Goal: Task Accomplishment & Management: Contribute content

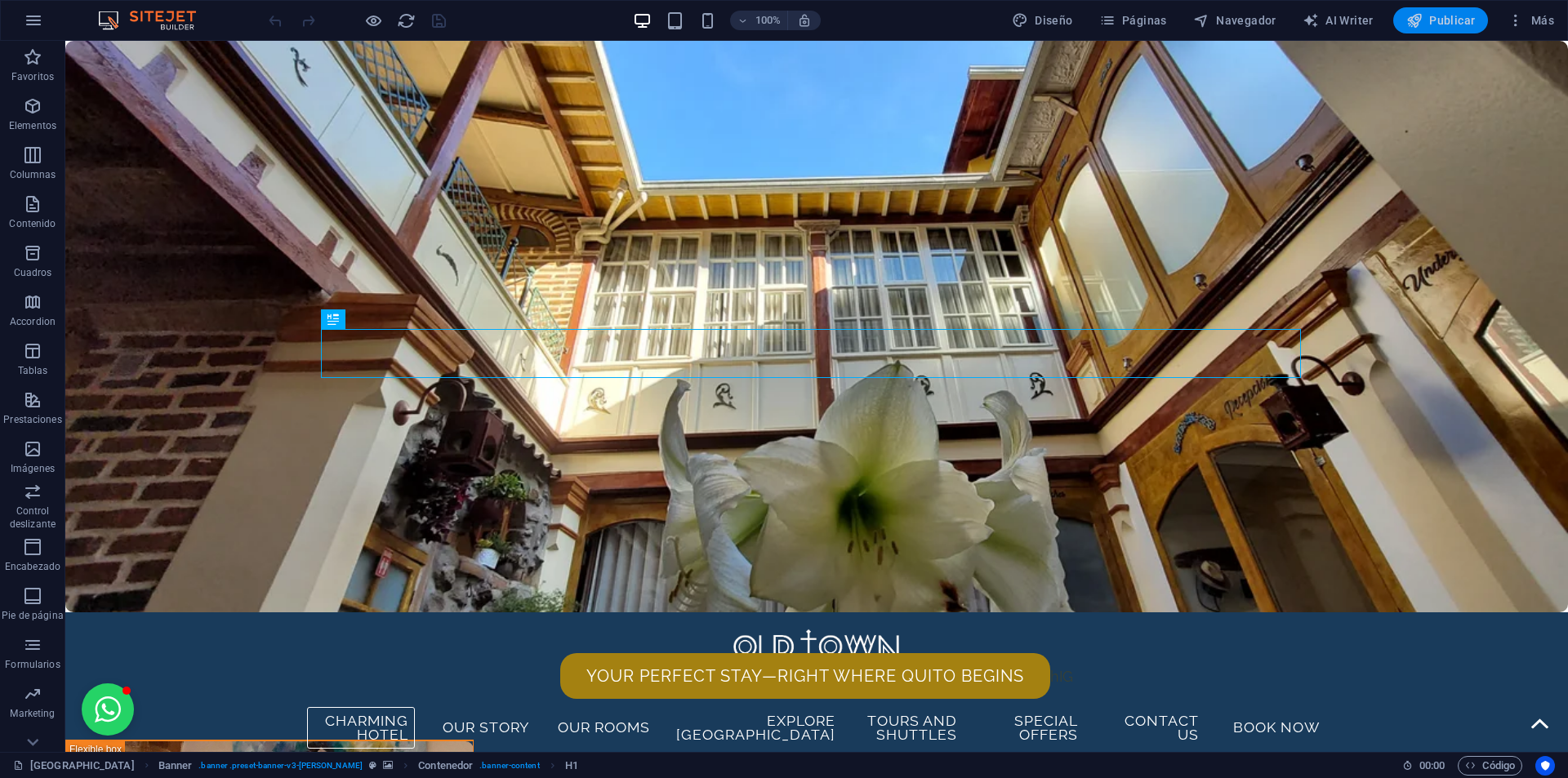
click at [1439, 18] on span "Publicar" at bounding box center [1440, 20] width 69 height 16
click at [1139, 21] on span "Páginas" at bounding box center [1132, 20] width 68 height 16
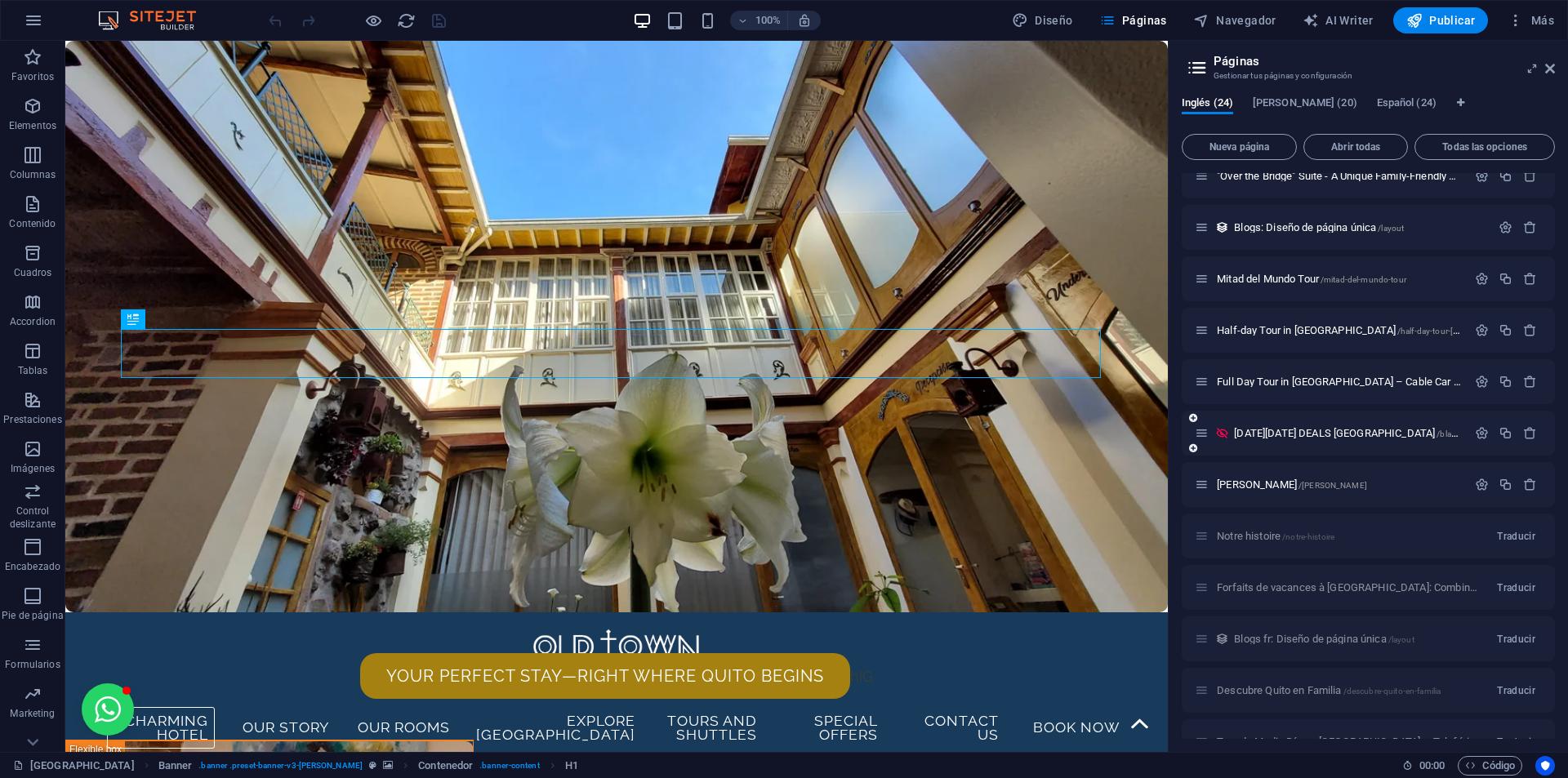
scroll to position [898, 0]
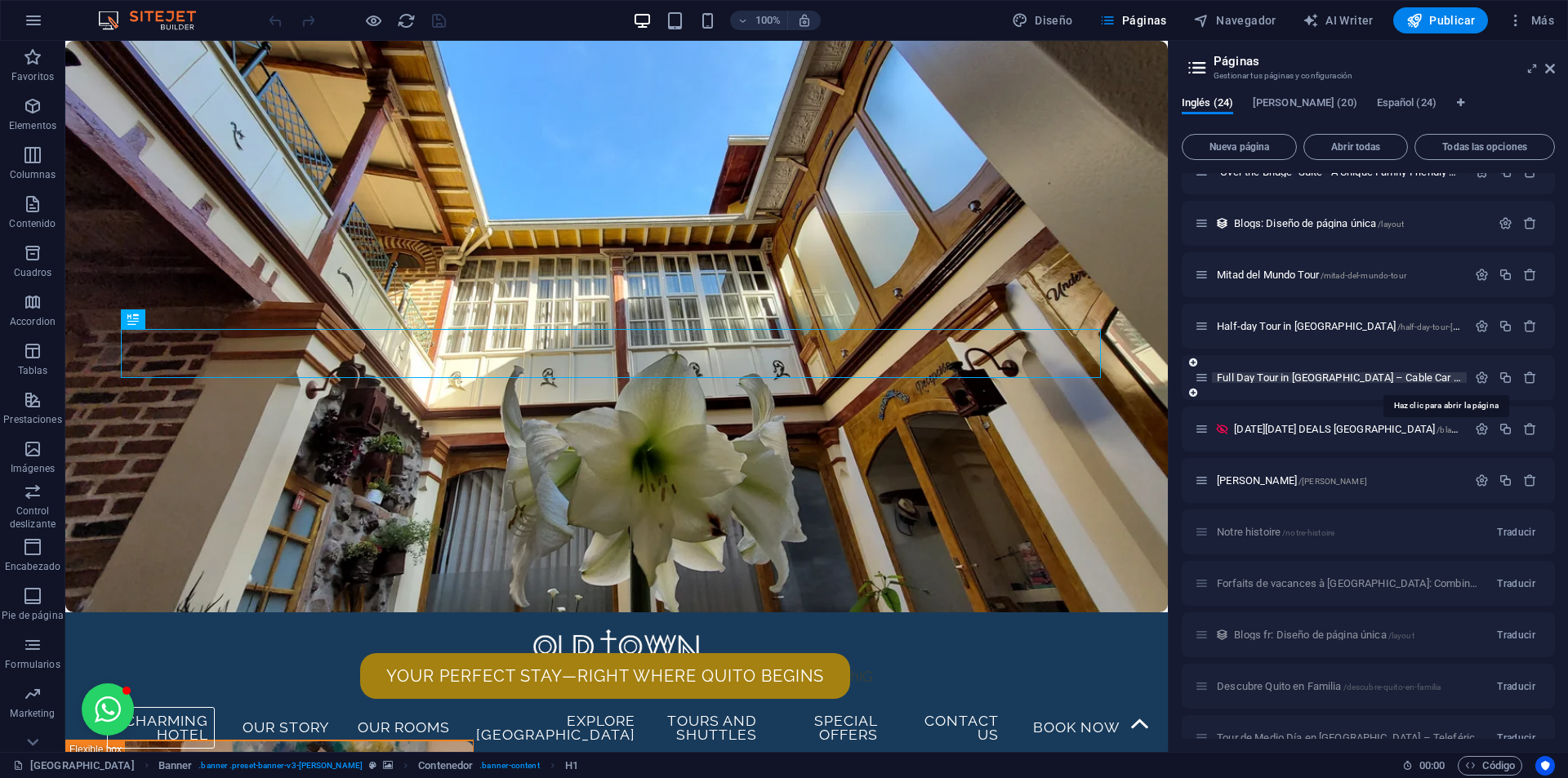
click at [1284, 376] on span "Full Day Tour in Quito – Cable Car Ride, Equator line, Old Town & City Highligh…" at bounding box center [1541, 377] width 649 height 12
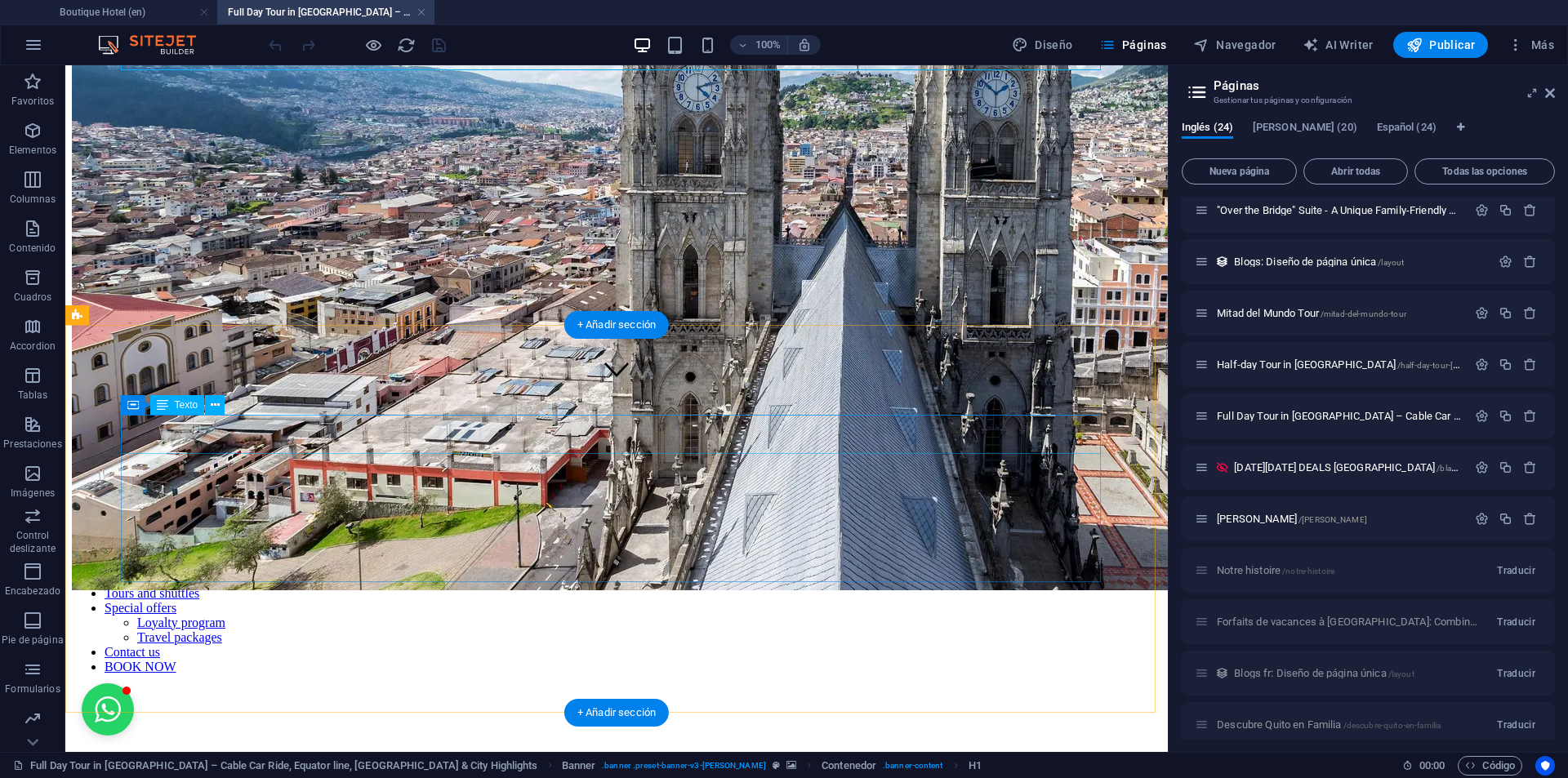
scroll to position [408, 0]
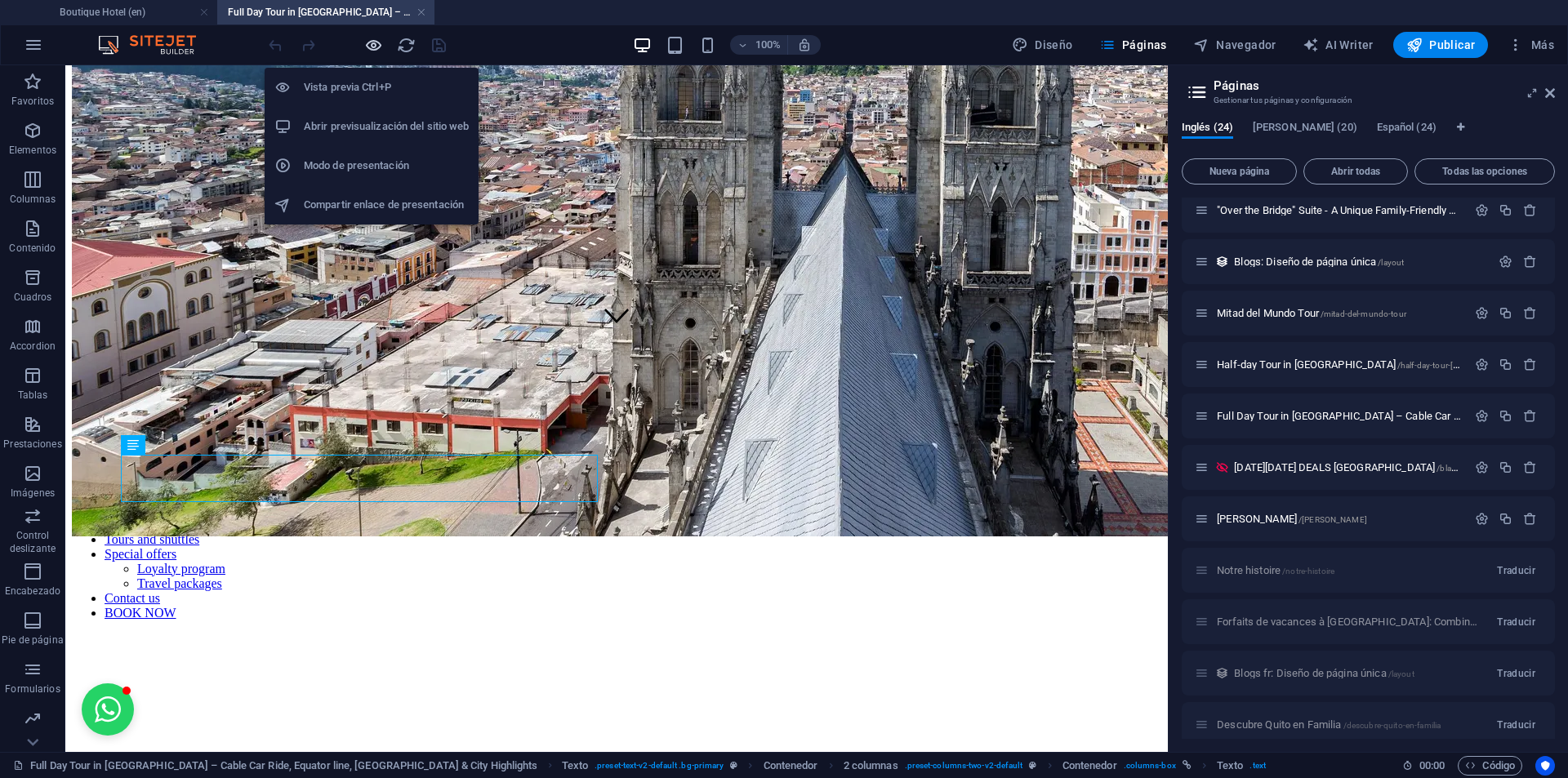
click at [372, 40] on icon "button" at bounding box center [374, 45] width 19 height 19
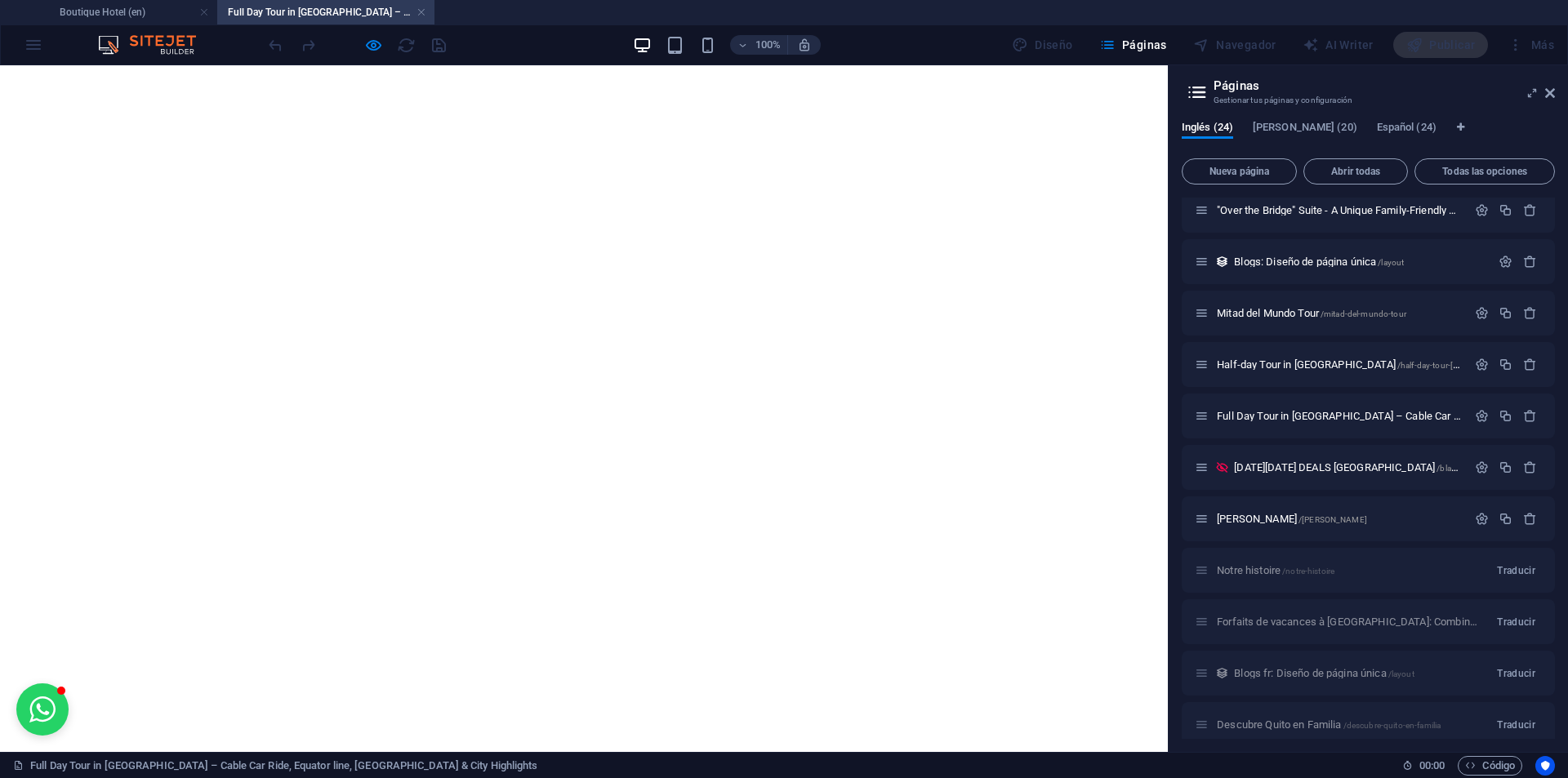
scroll to position [3182, 0]
click at [1475, 421] on icon "button" at bounding box center [1481, 416] width 14 height 14
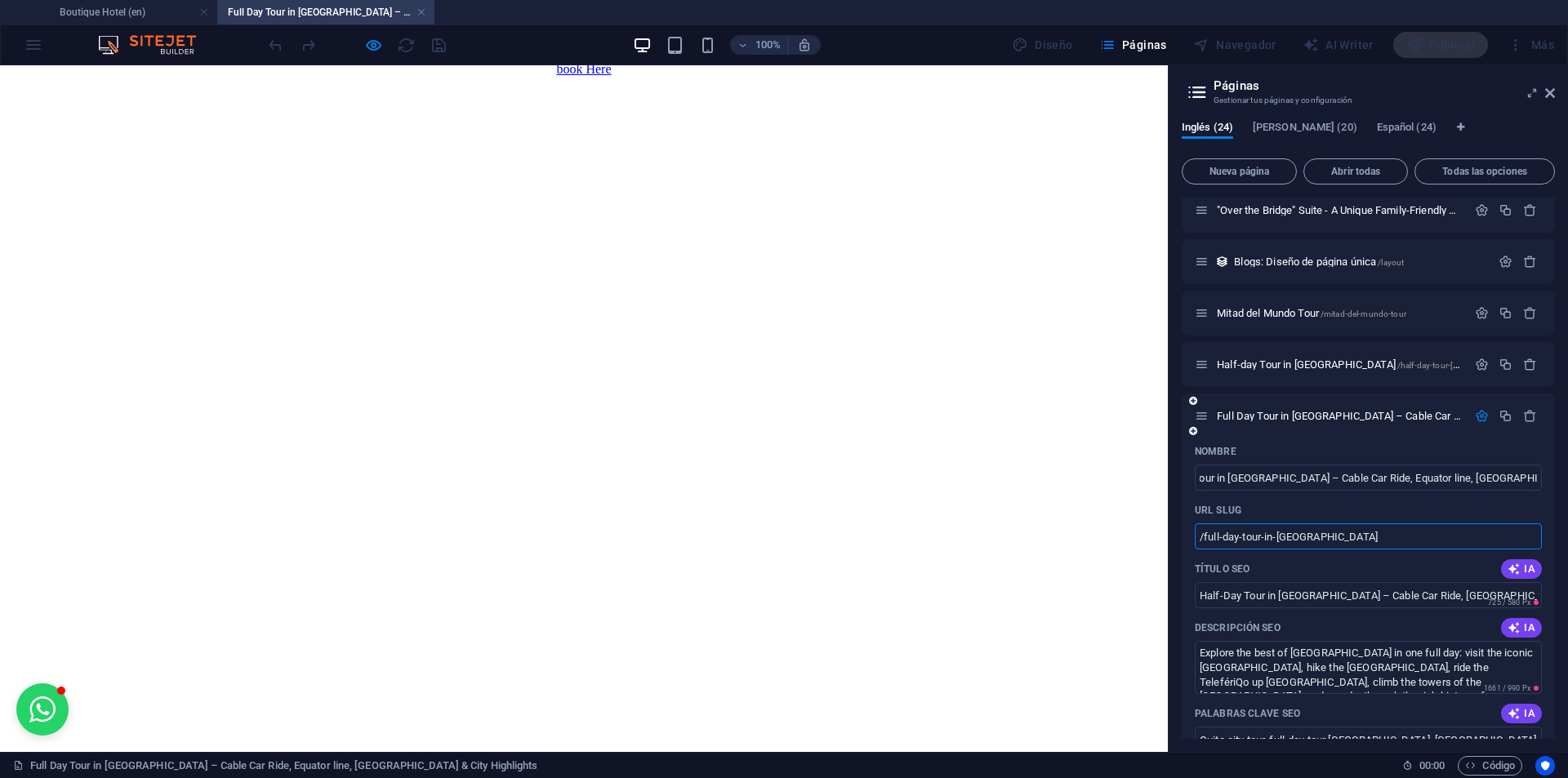
scroll to position [0, 0]
drag, startPoint x: 1339, startPoint y: 536, endPoint x: 1189, endPoint y: 513, distance: 151.8
click at [1332, 528] on input "/full-day-tour-in-[GEOGRAPHIC_DATA]" at bounding box center [1367, 536] width 347 height 26
click at [1554, 92] on icon at bounding box center [1549, 93] width 9 height 13
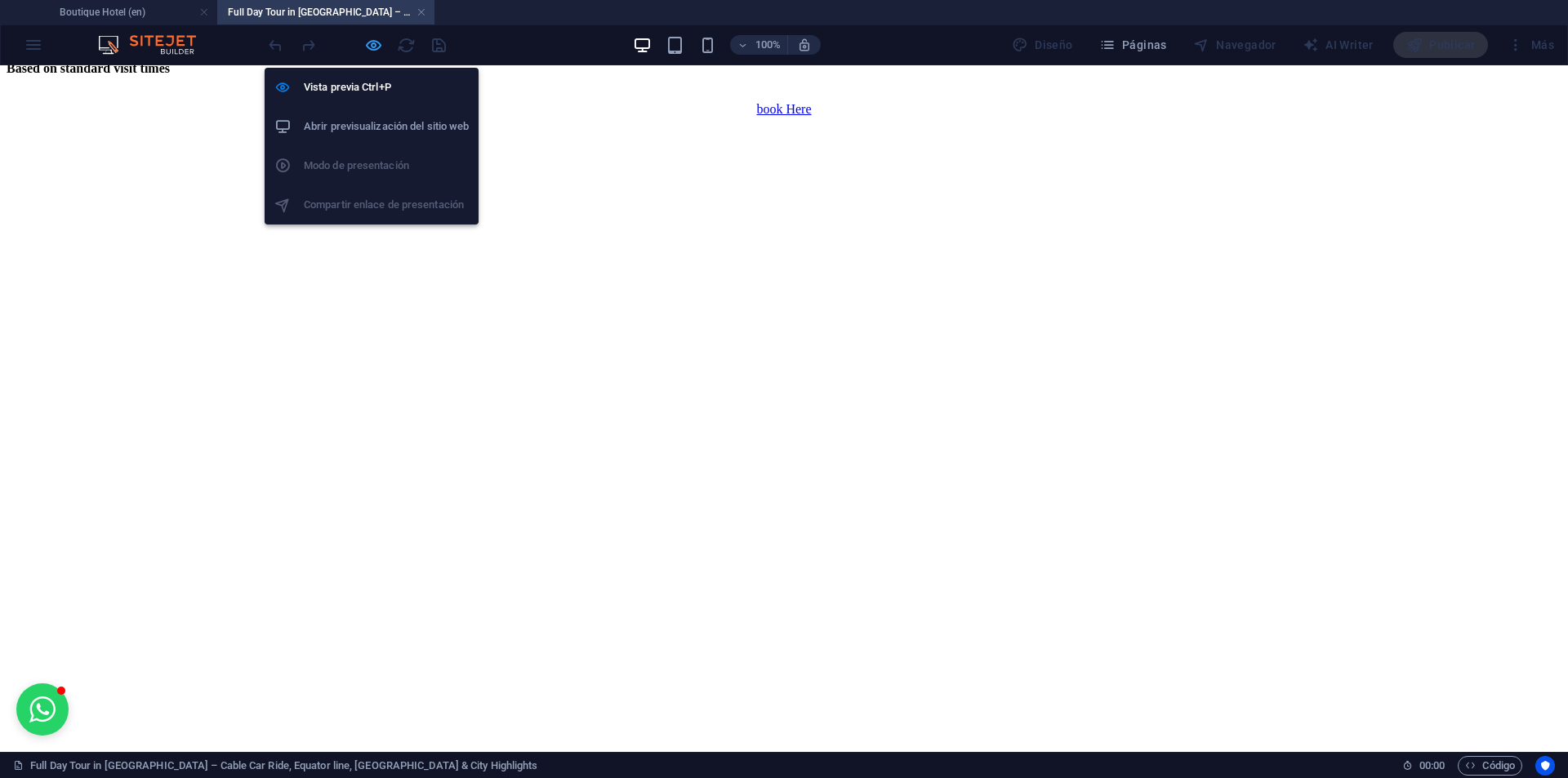
click at [369, 45] on icon "button" at bounding box center [374, 45] width 19 height 19
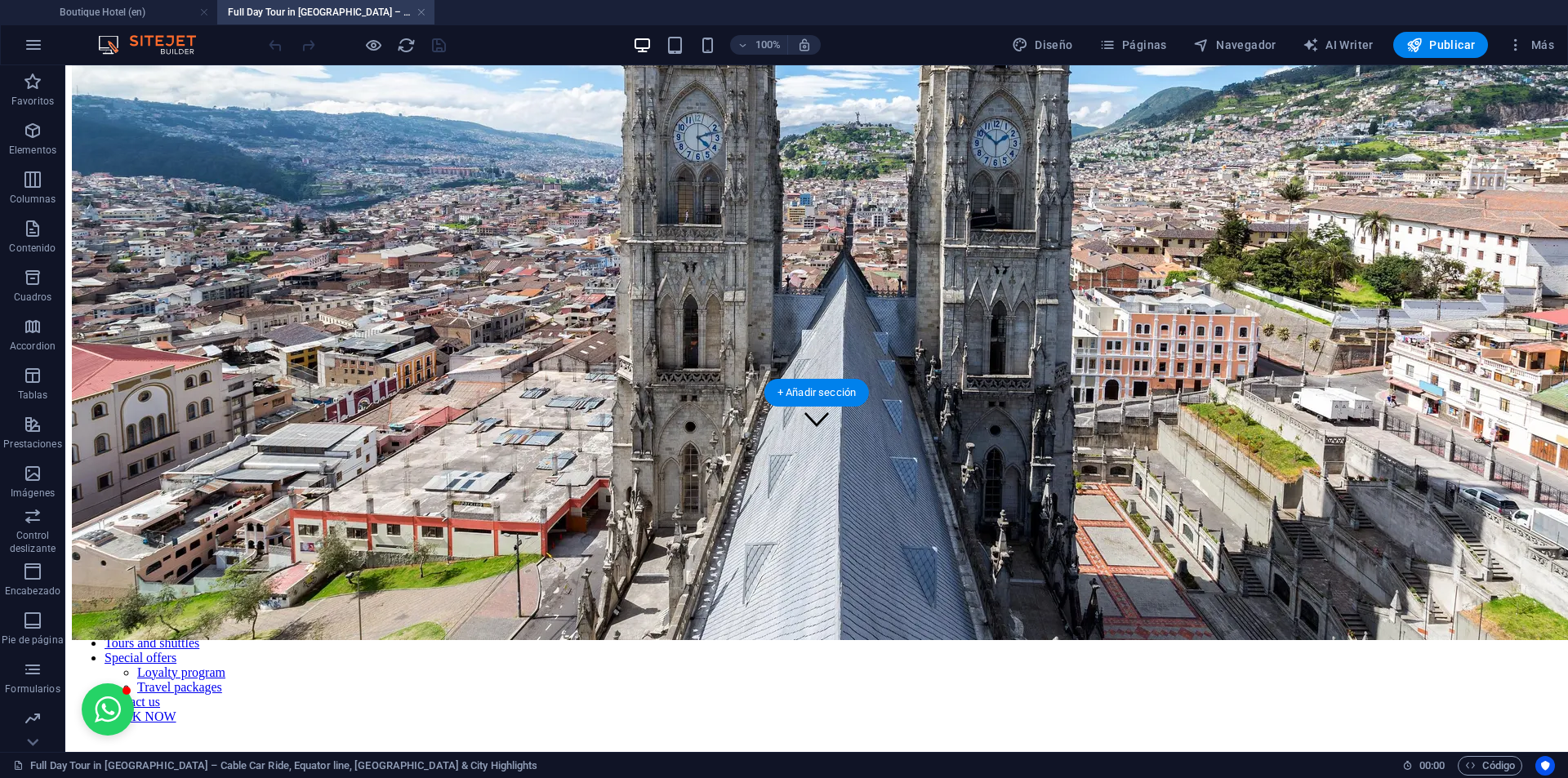
scroll to position [326, 0]
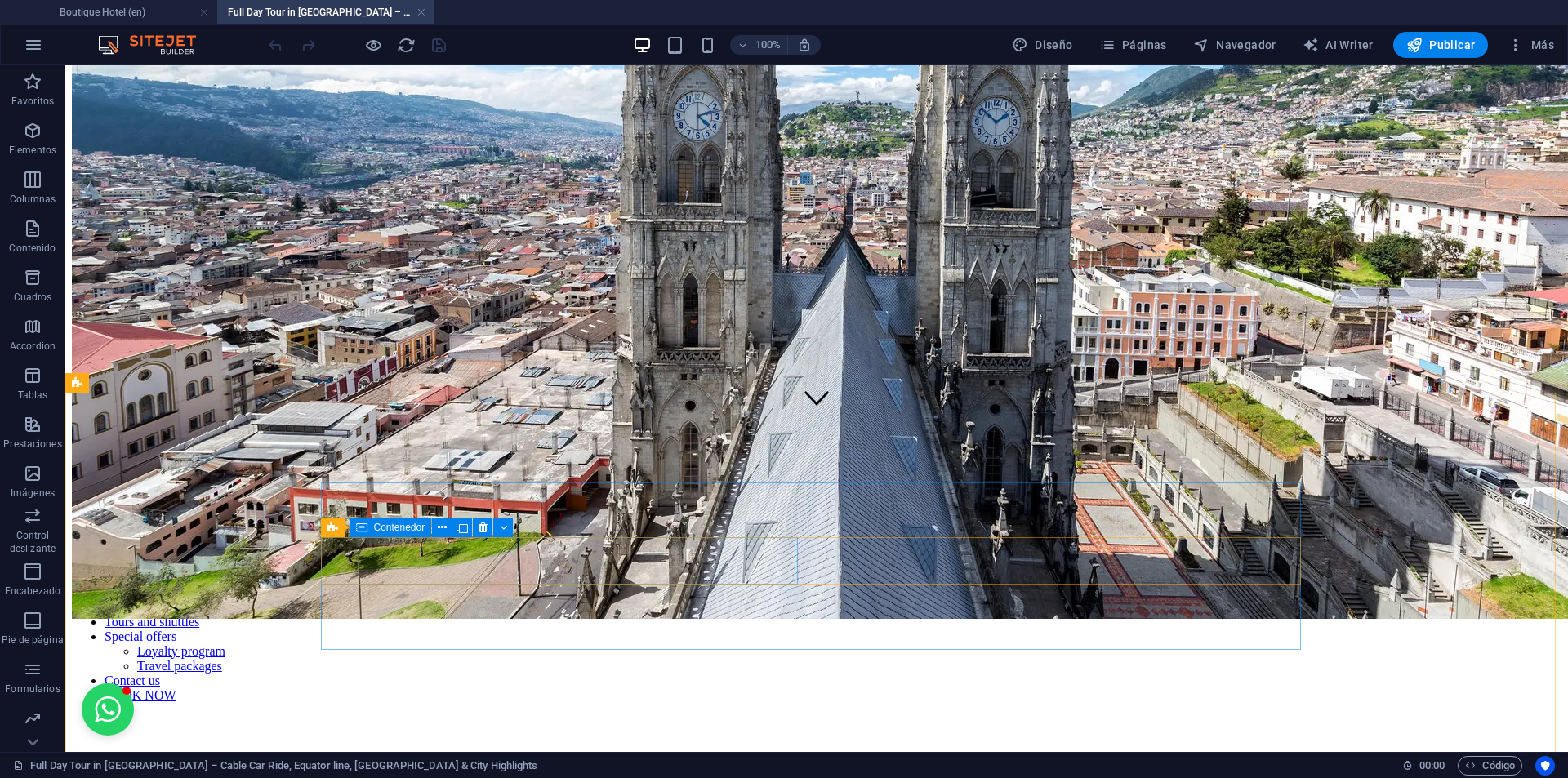
click at [369, 526] on div "Contenedor" at bounding box center [391, 527] width 82 height 20
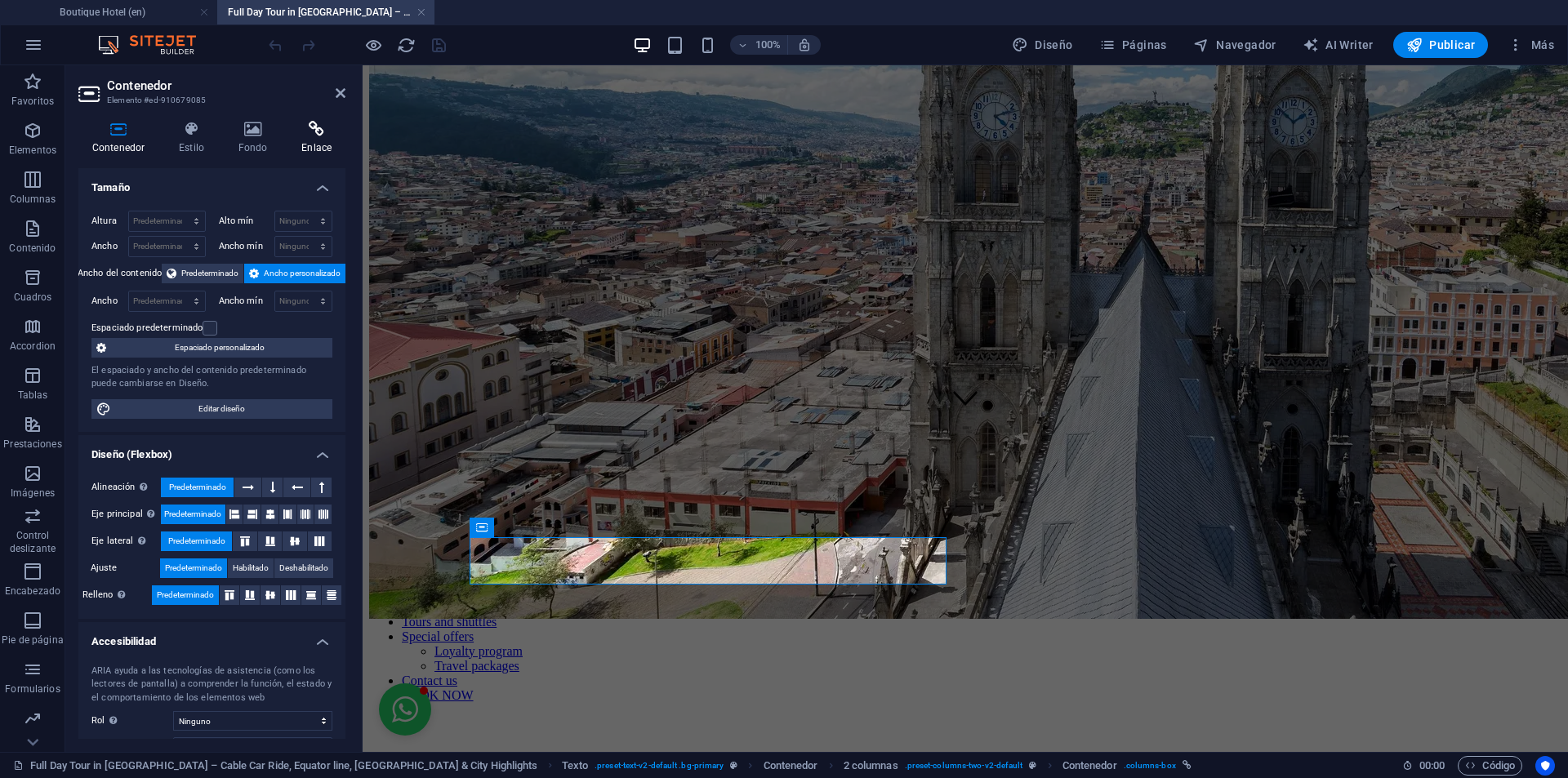
click at [326, 136] on icon at bounding box center [316, 129] width 58 height 16
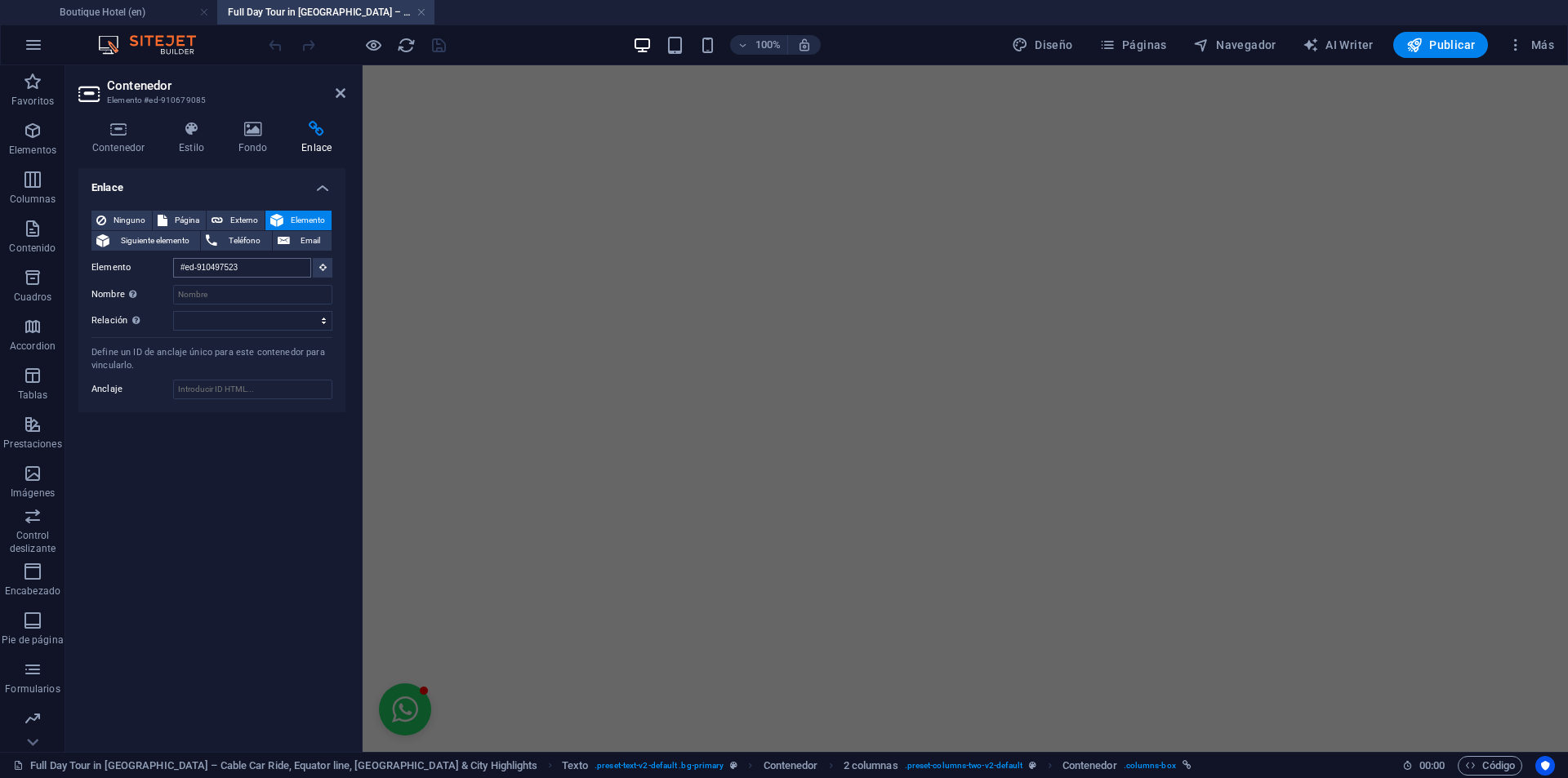
scroll to position [6423, 0]
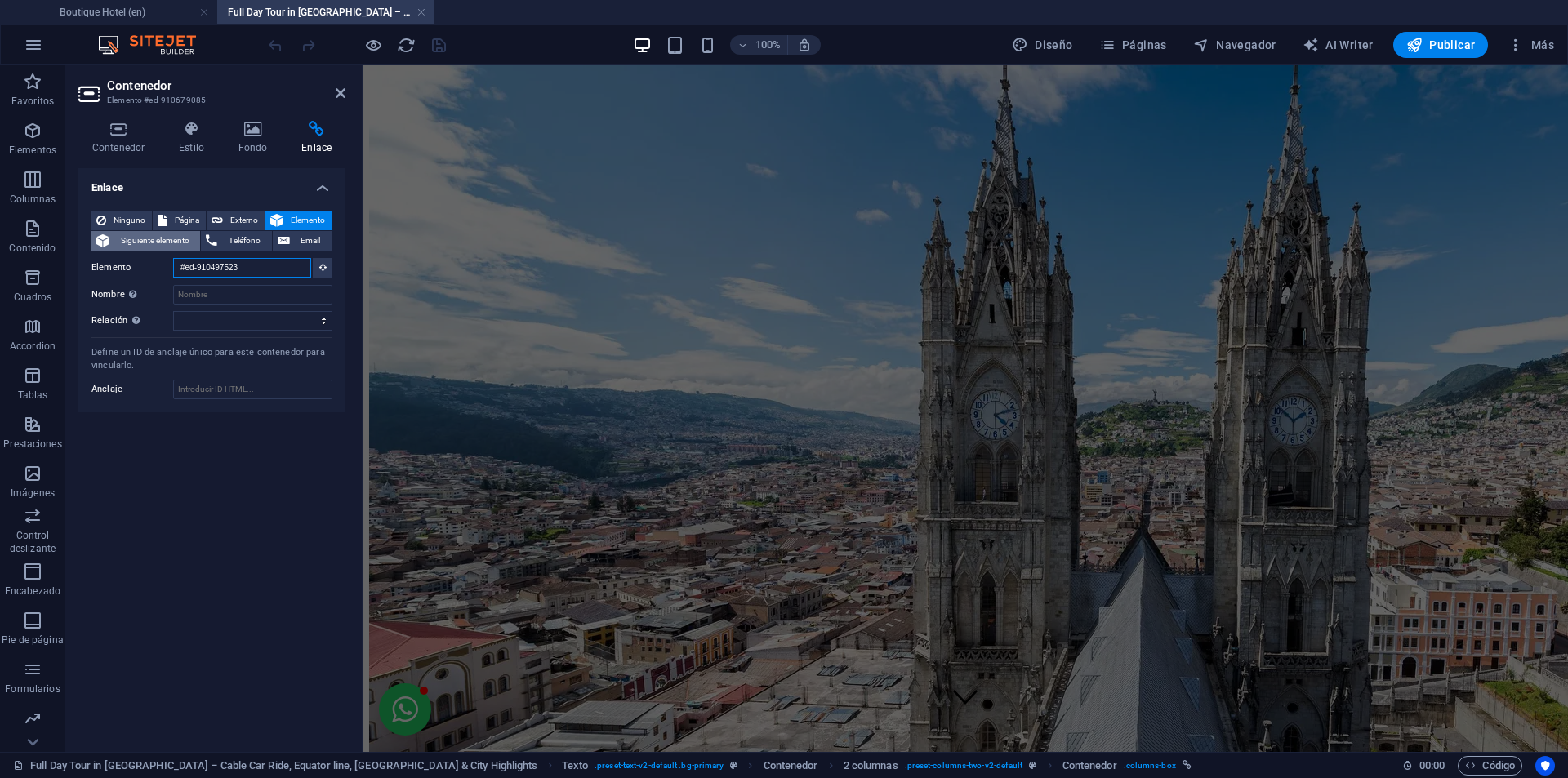
drag, startPoint x: 255, startPoint y: 266, endPoint x: 145, endPoint y: 249, distance: 111.3
click at [145, 249] on div "Ninguno Página Externo Elemento Siguiente elemento Teléfono Email Página Boutiq…" at bounding box center [212, 271] width 241 height 120
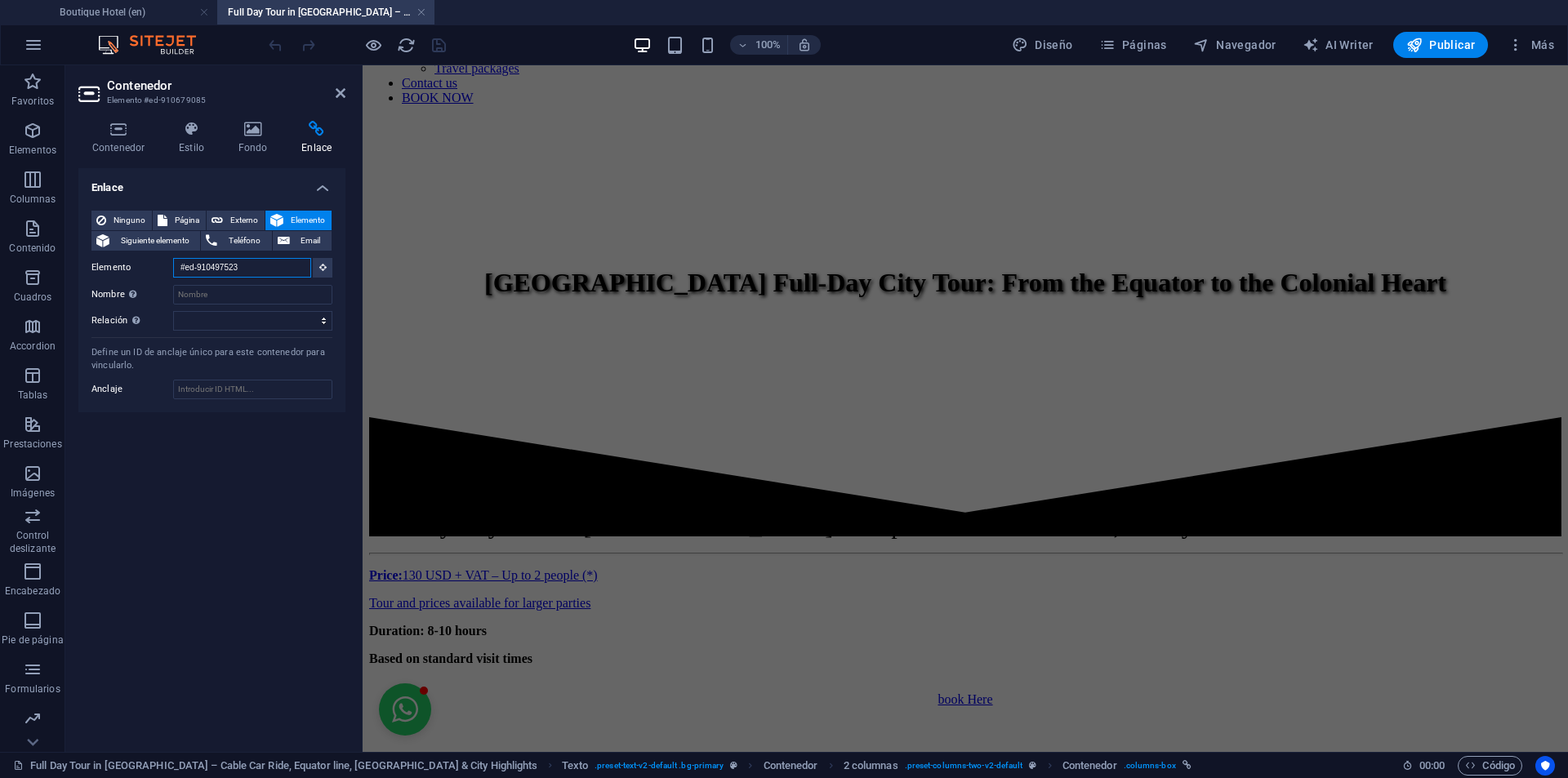
scroll to position [925, 0]
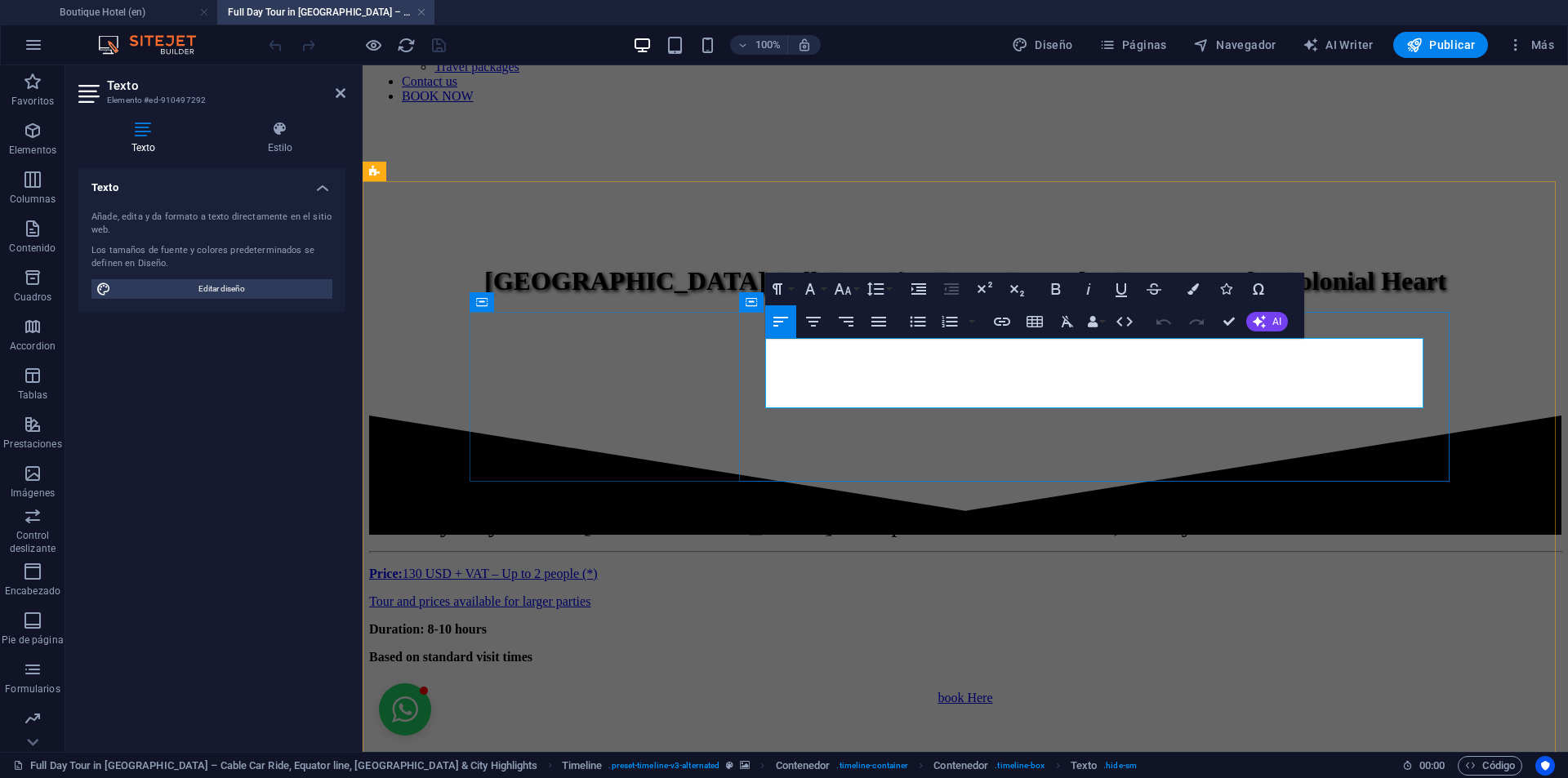
click at [1266, 332] on icon "button" at bounding box center [1274, 330] width 20 height 20
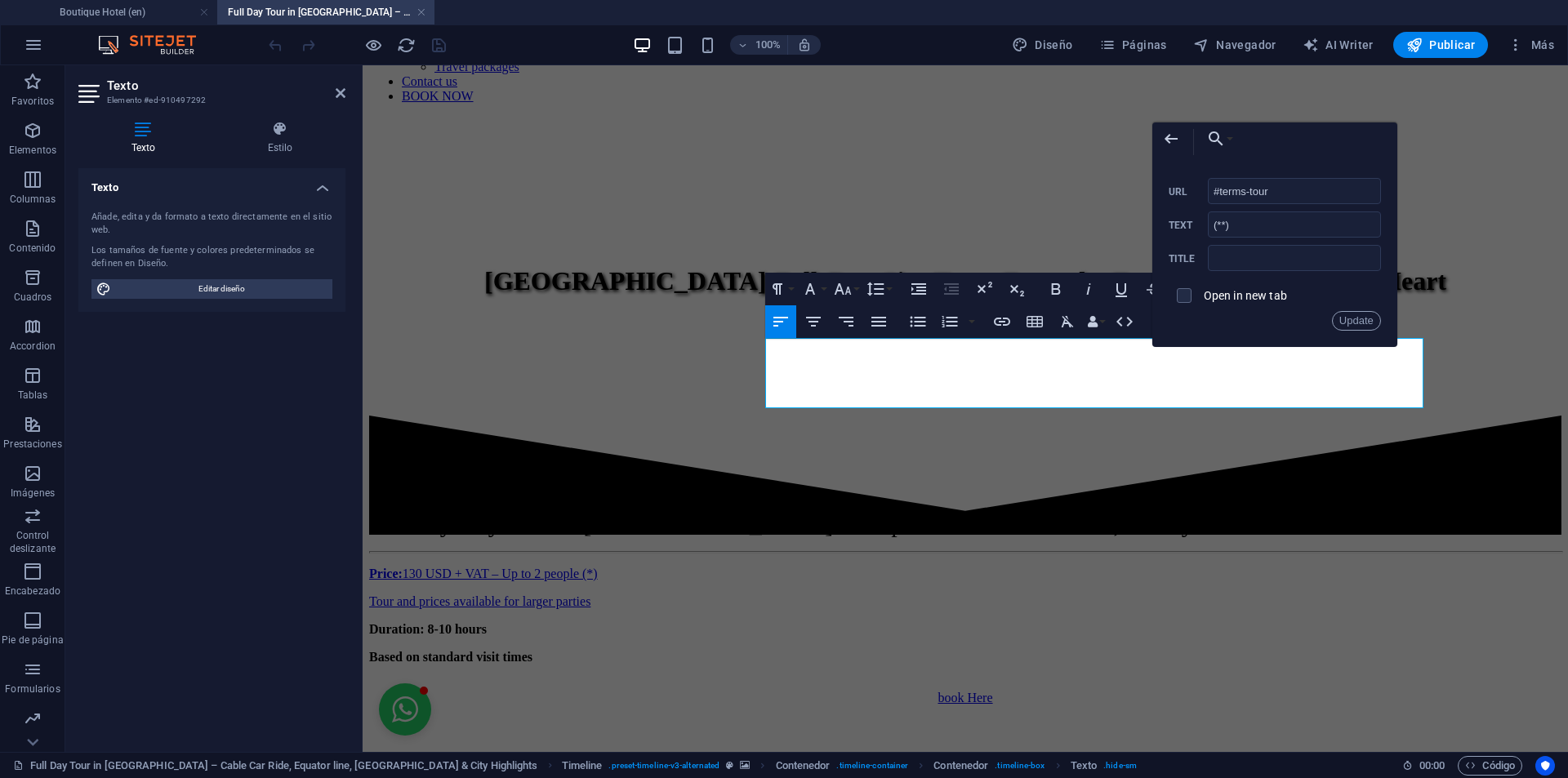
drag, startPoint x: 1293, startPoint y: 193, endPoint x: 1184, endPoint y: 184, distance: 109.4
click at [1187, 181] on div "#terms-tour URL" at bounding box center [1275, 191] width 213 height 27
type input "#ed-910497523"
click at [1366, 320] on button "Update" at bounding box center [1355, 320] width 49 height 20
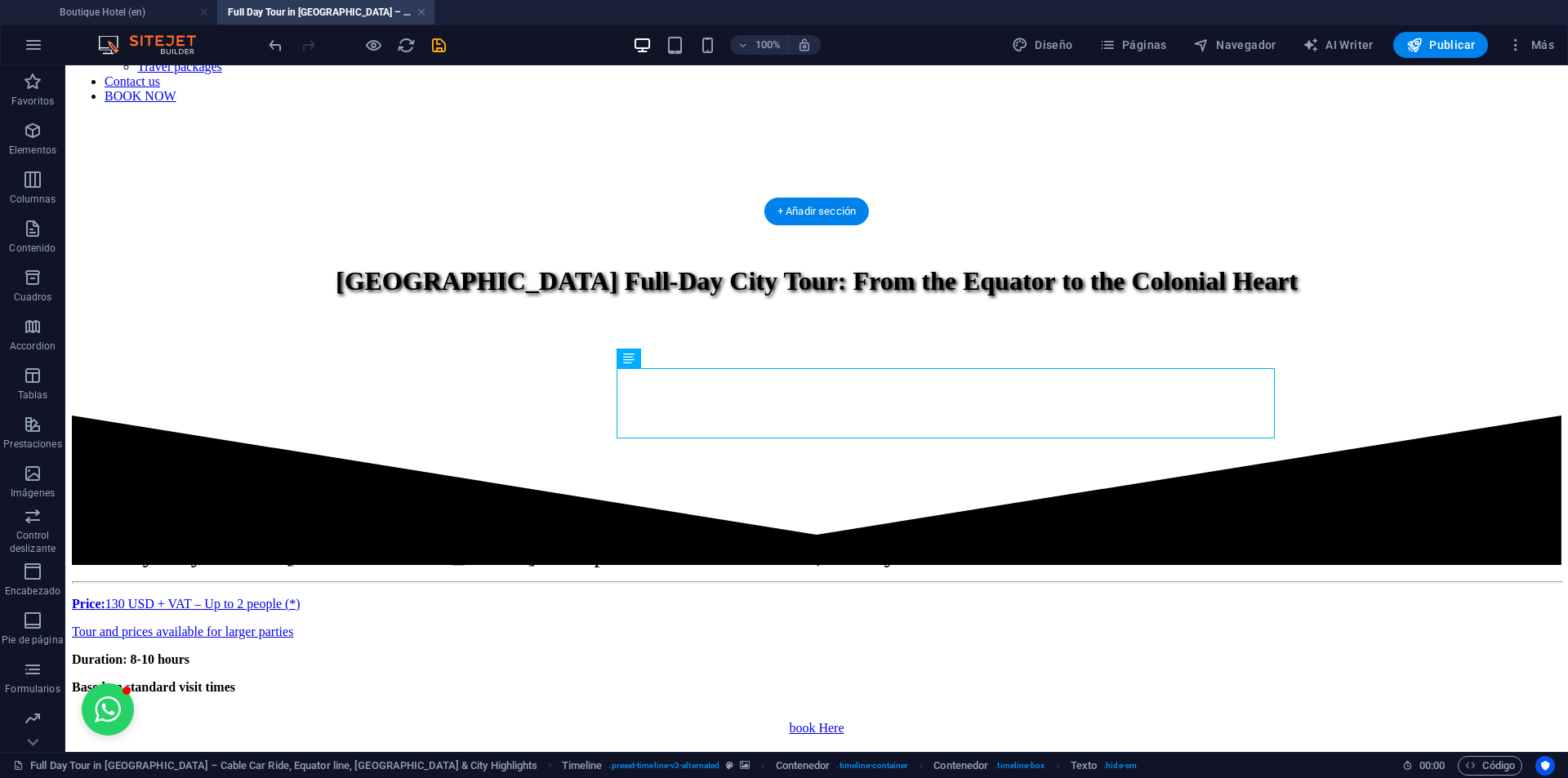
scroll to position [895, 0]
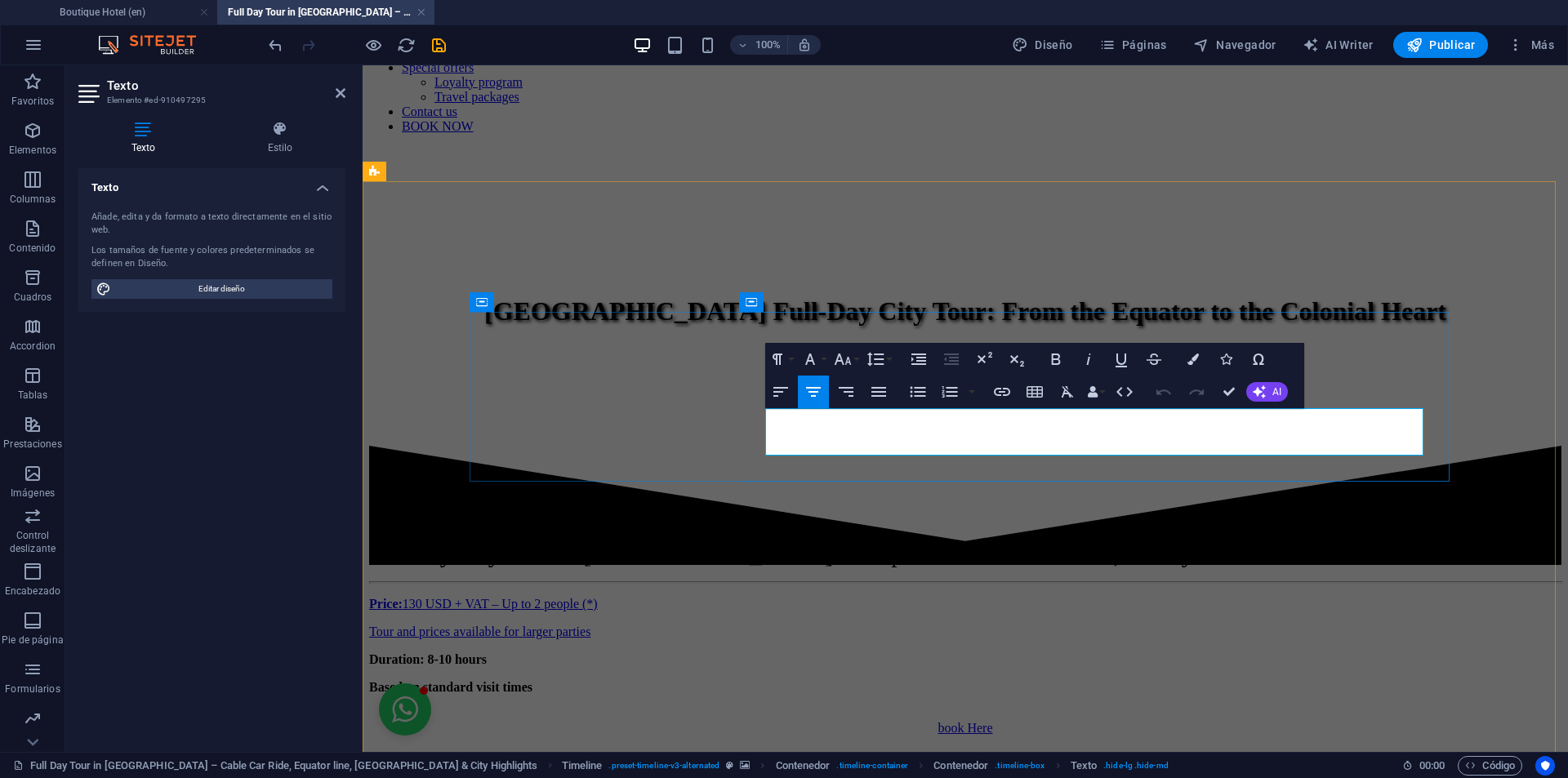
scroll to position [925, 0]
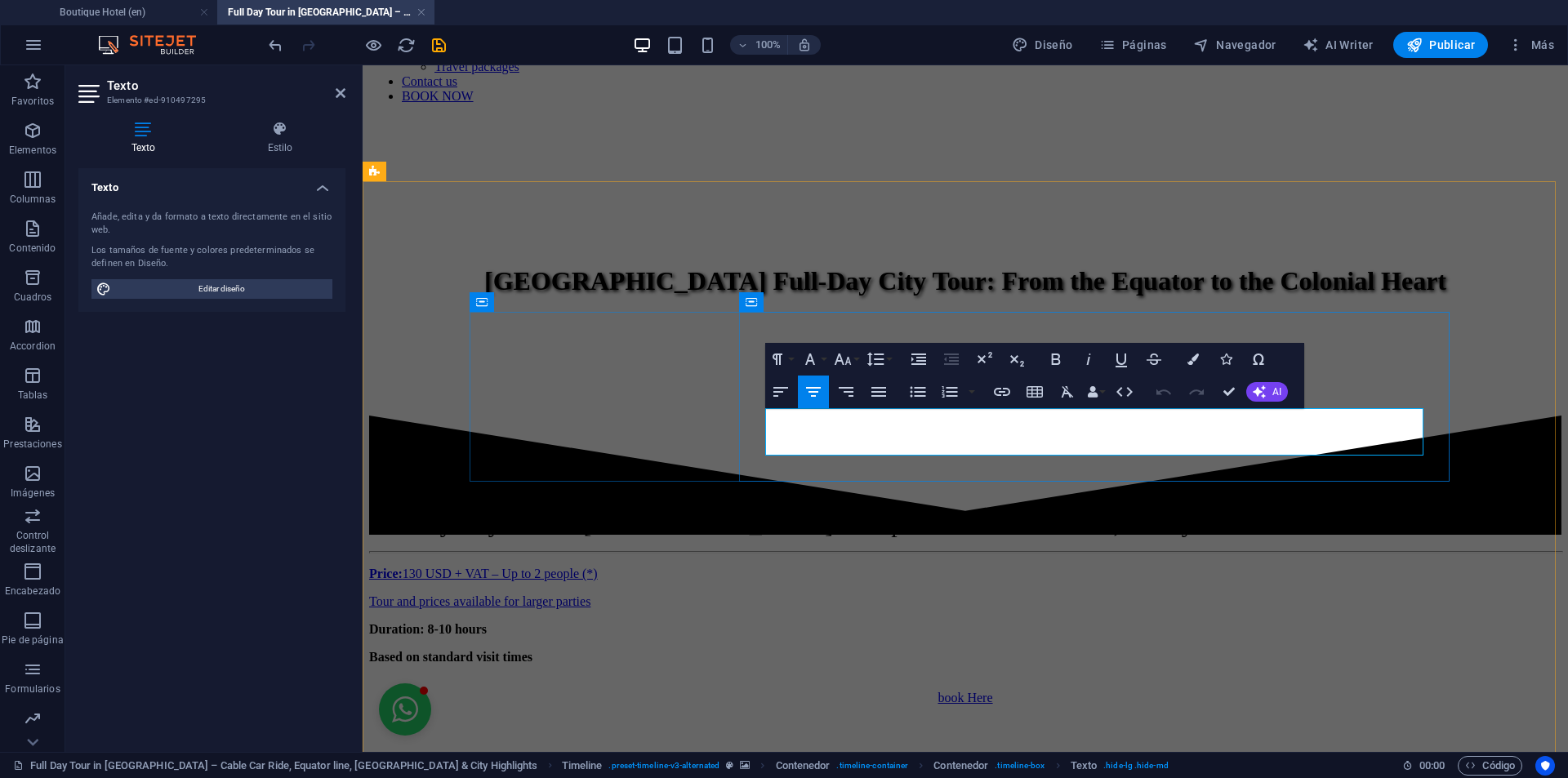
click at [1102, 404] on icon "button" at bounding box center [1102, 401] width 11 height 11
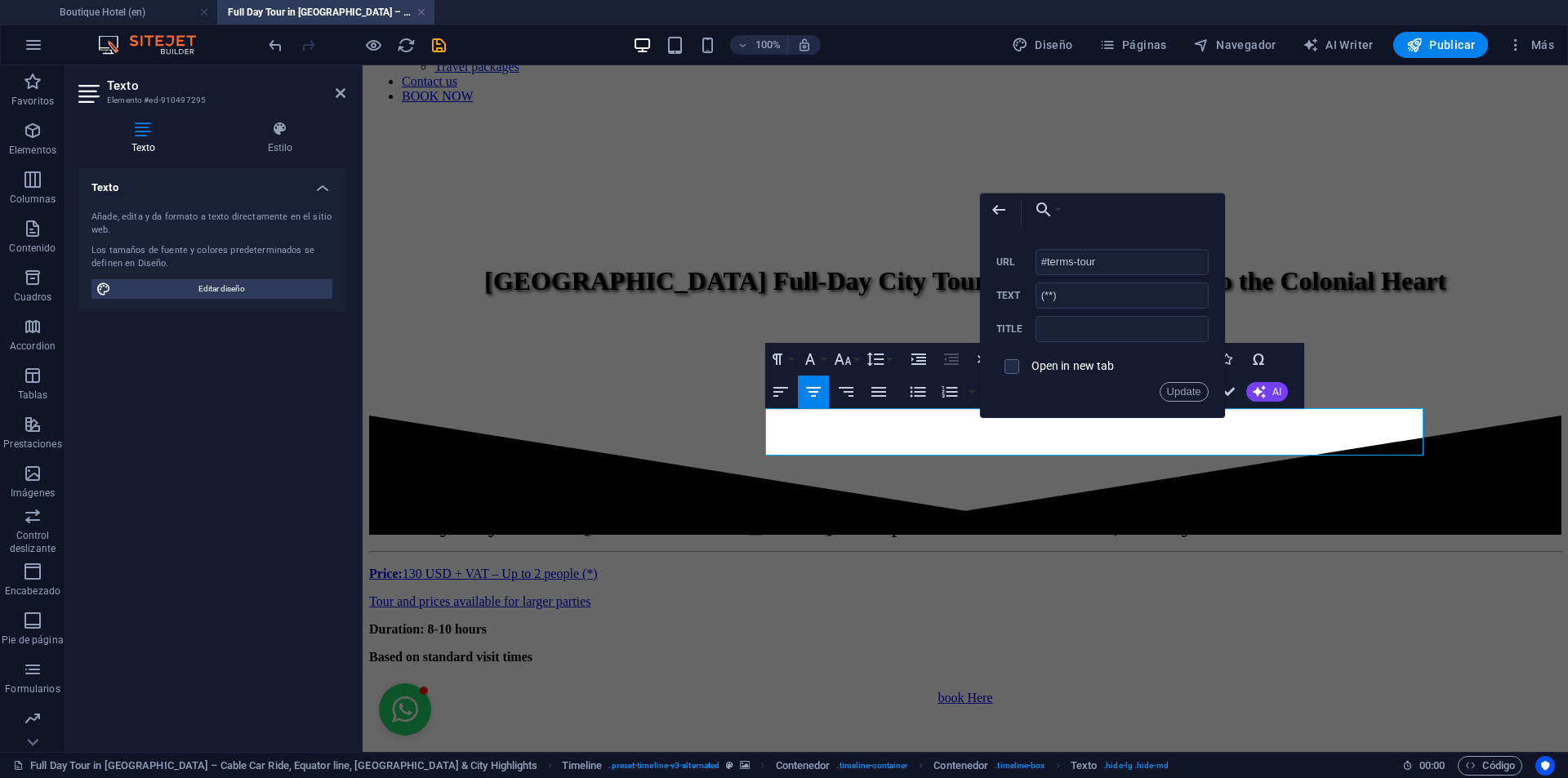
drag, startPoint x: 1475, startPoint y: 326, endPoint x: 854, endPoint y: 204, distance: 632.9
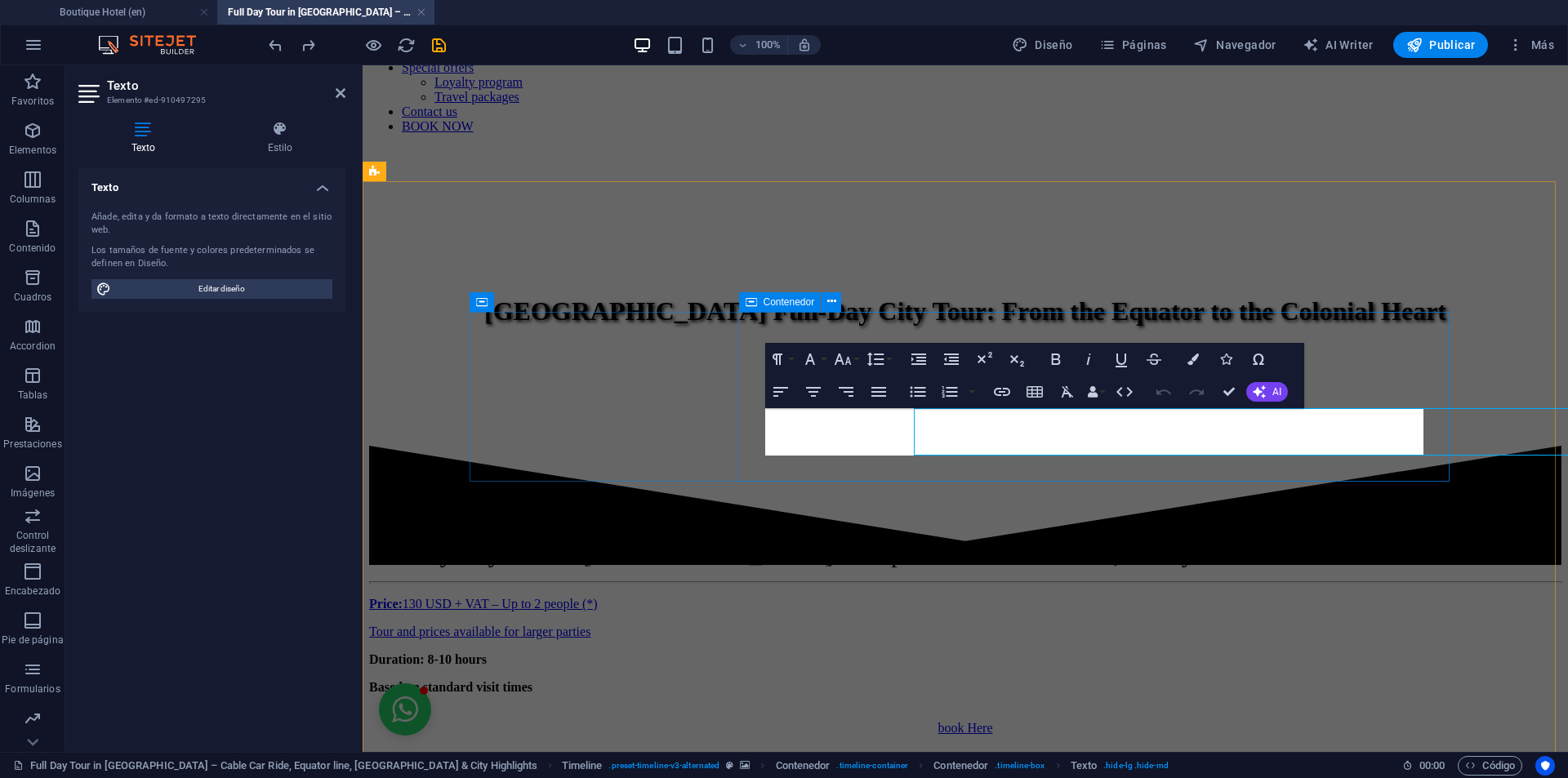
scroll to position [925, 0]
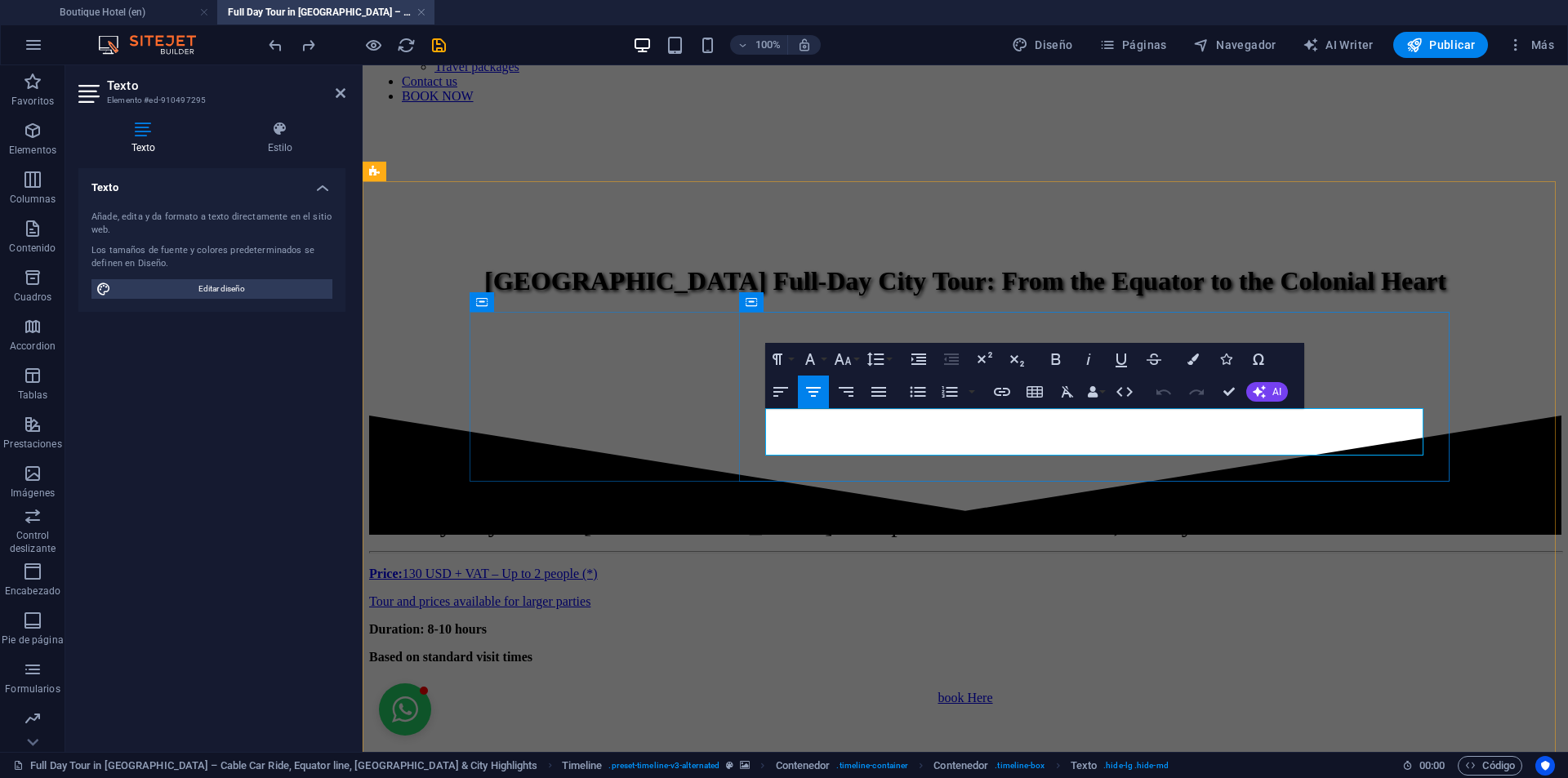
click at [1096, 398] on icon "button" at bounding box center [1102, 401] width 20 height 20
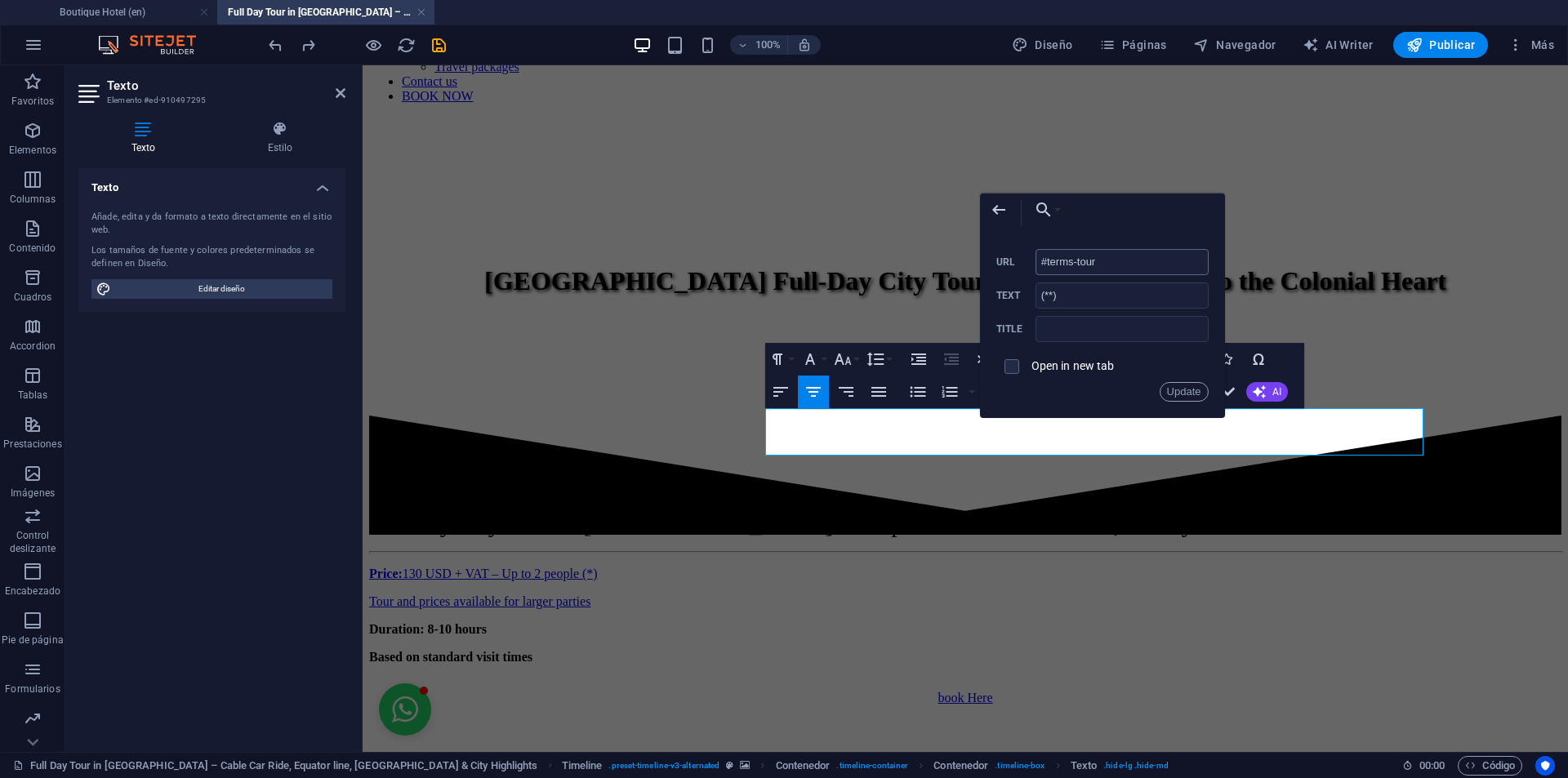
drag, startPoint x: 1097, startPoint y: 261, endPoint x: 1036, endPoint y: 262, distance: 61.0
click at [1036, 262] on input "#terms-tour" at bounding box center [1122, 261] width 173 height 26
type input "#ed-910497523"
click at [1177, 383] on button "Update" at bounding box center [1183, 392] width 49 height 20
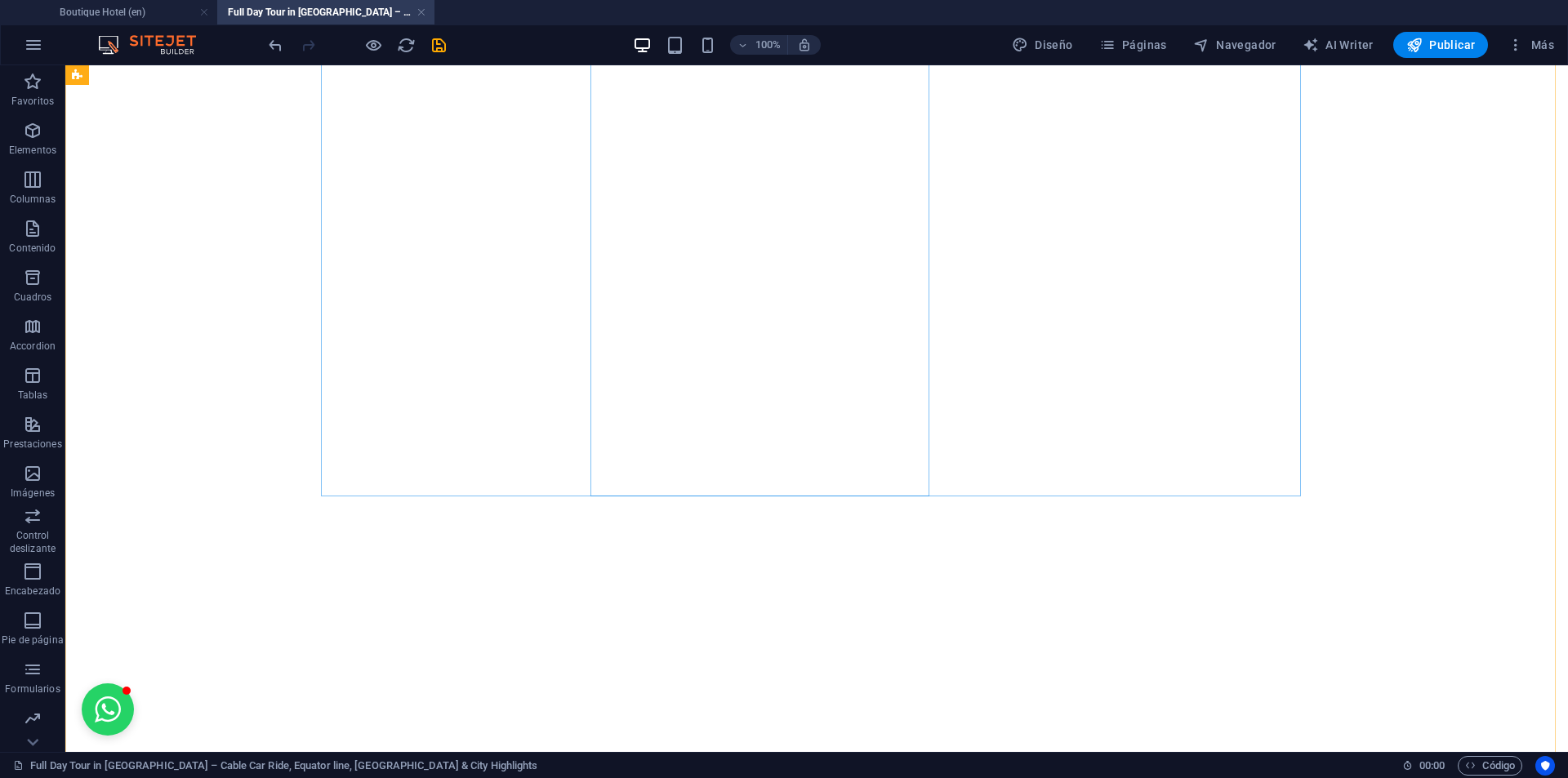
scroll to position [2363, 0]
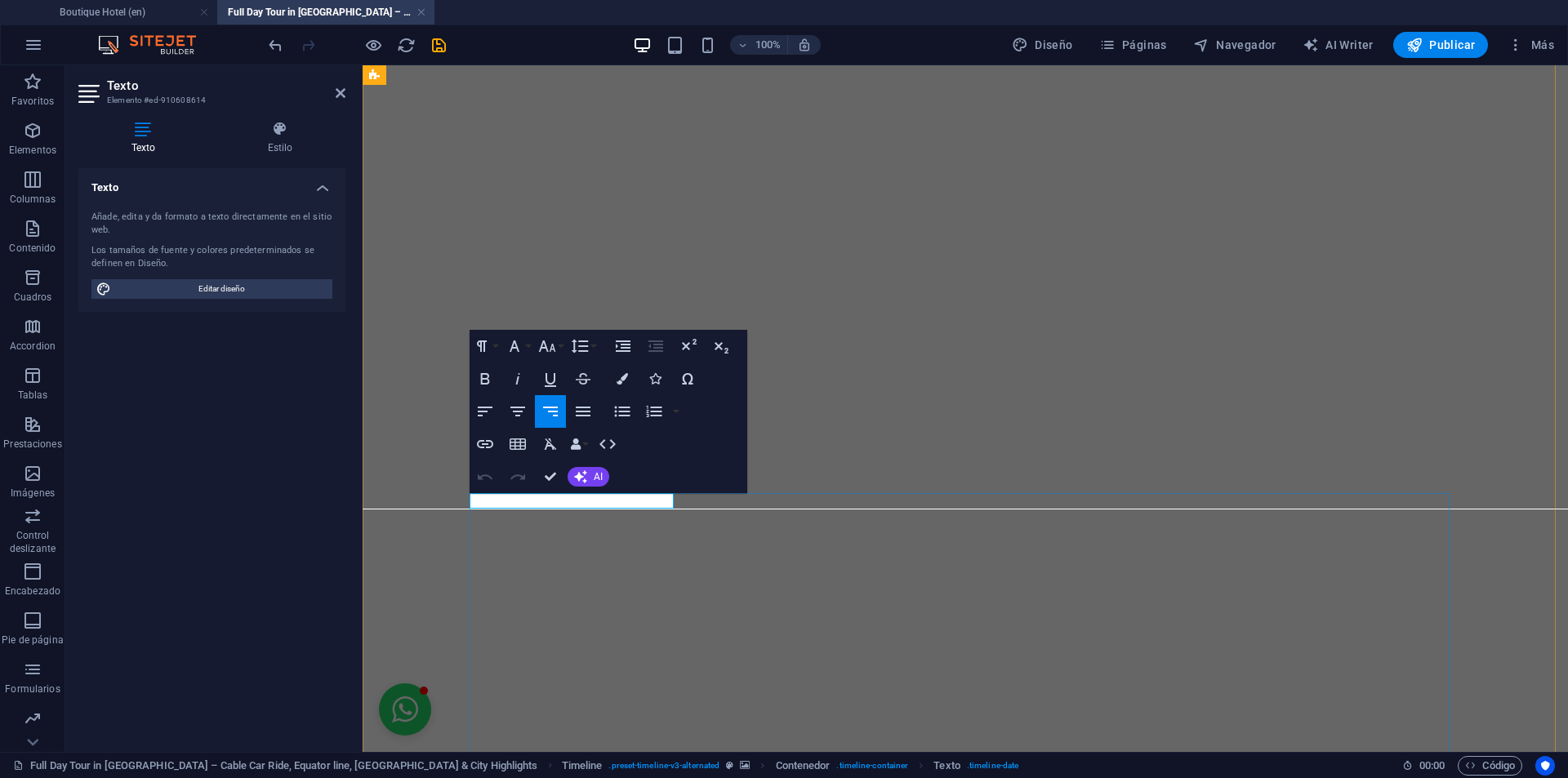
click at [633, 472] on icon "button" at bounding box center [639, 473] width 20 height 20
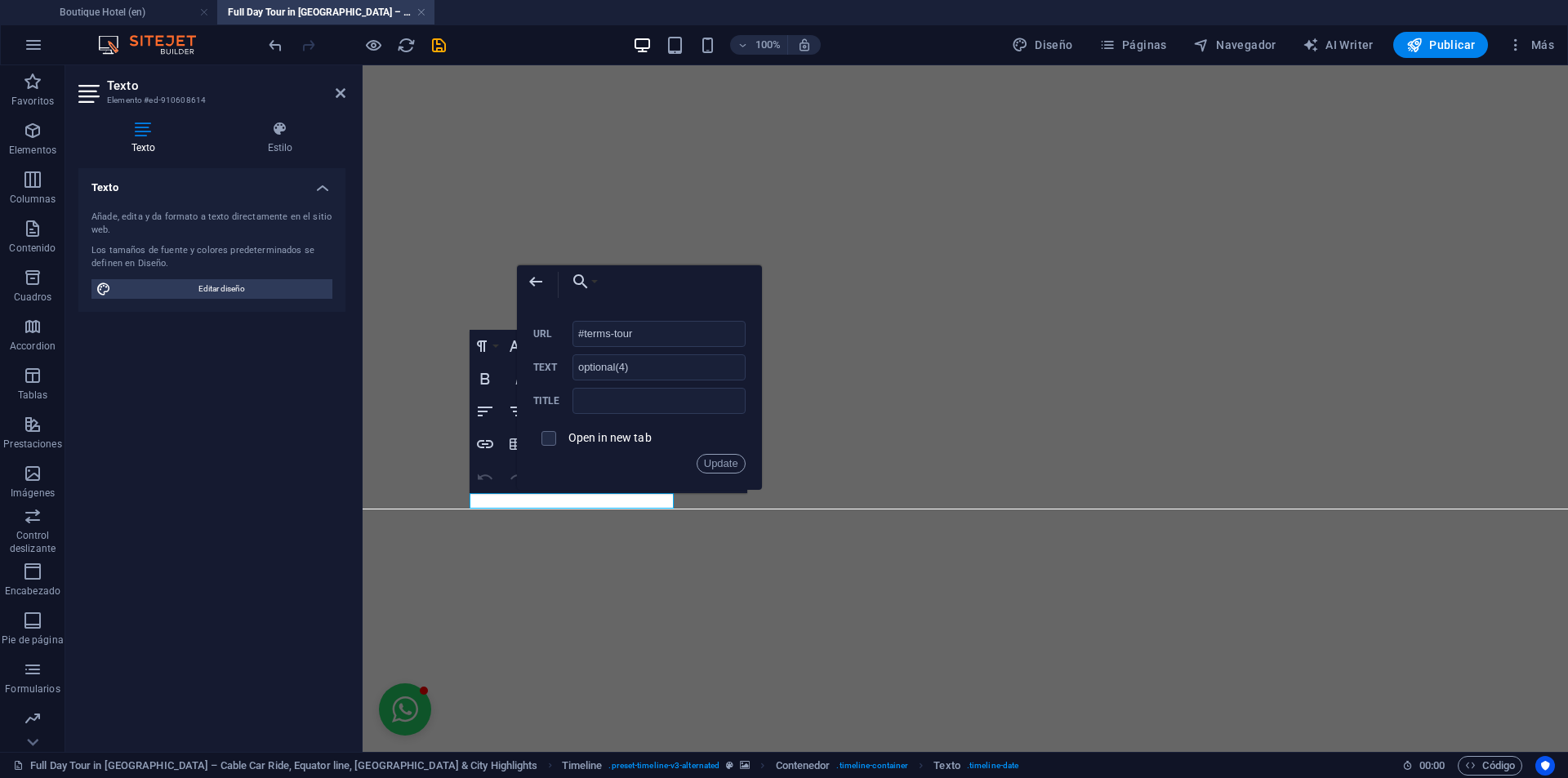
drag, startPoint x: 673, startPoint y: 332, endPoint x: 543, endPoint y: 303, distance: 133.2
click at [543, 303] on div "Back Choose Link Boutique Hotel (en) Our Story (en) Explore Our Photo Gallery -…" at bounding box center [640, 378] width 245 height 224
type input "#ed-910497523"
click at [727, 461] on button "Update" at bounding box center [720, 464] width 49 height 20
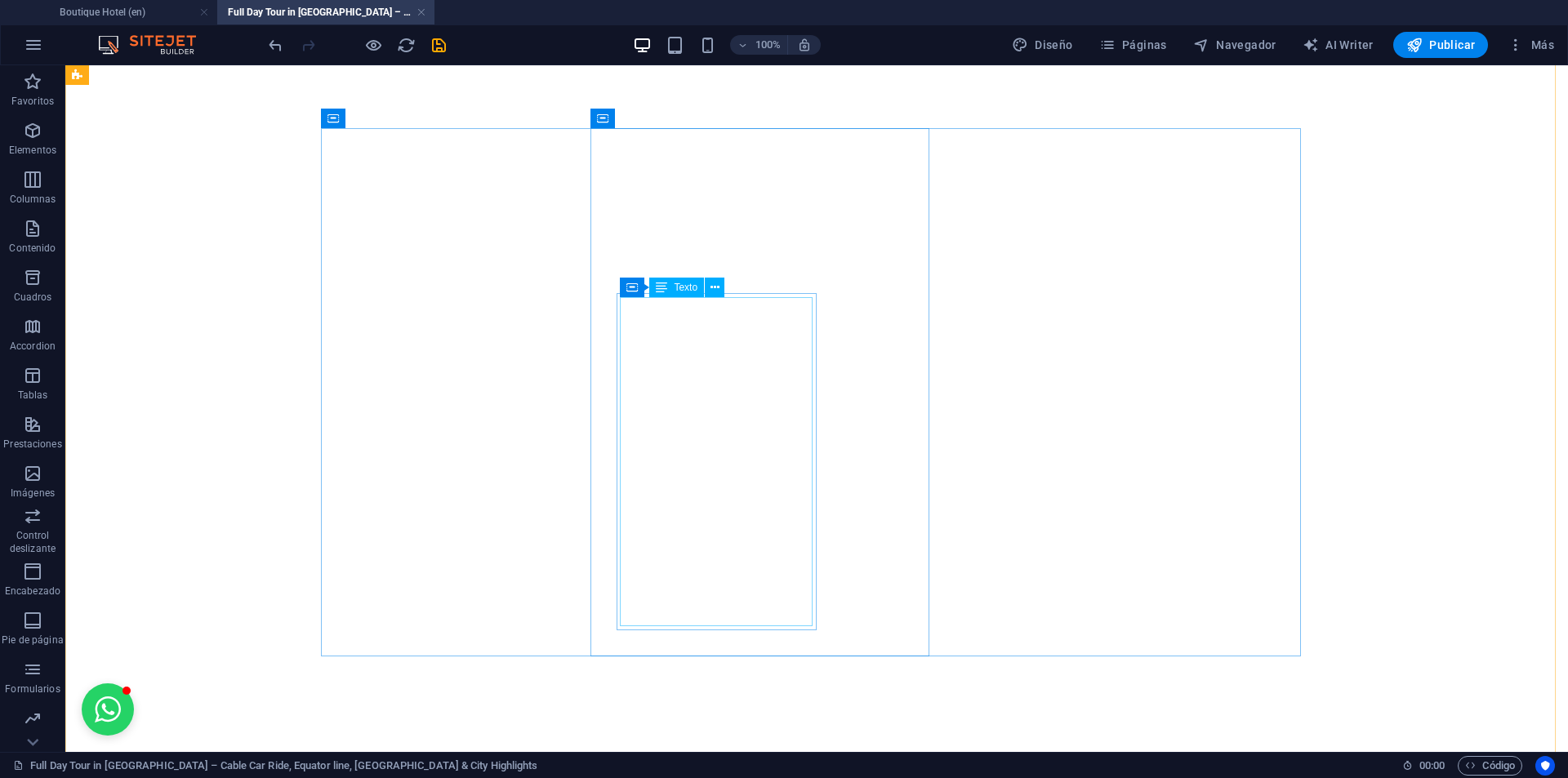
scroll to position [4648, 0]
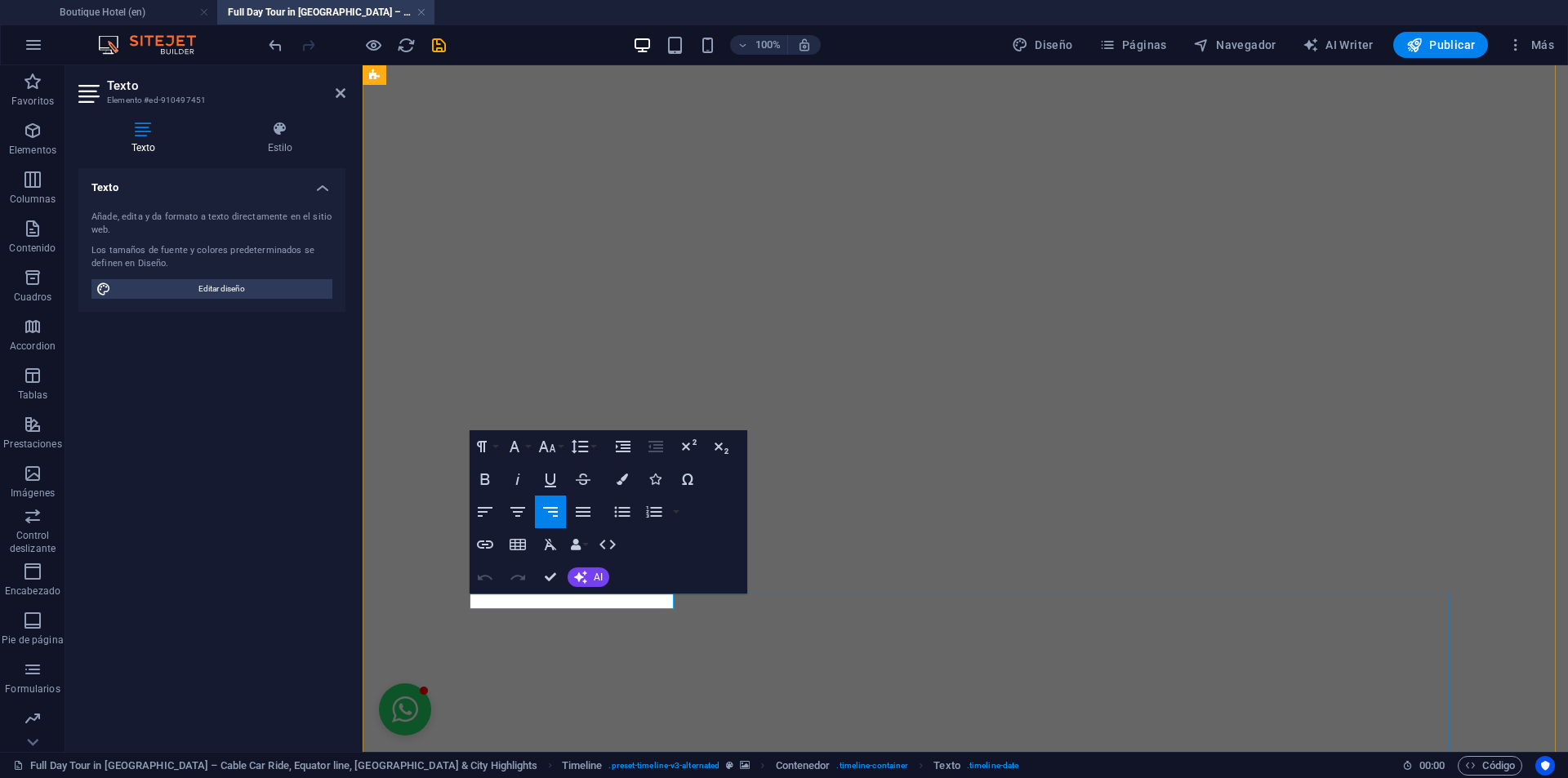
click at [558, 575] on icon "button" at bounding box center [556, 567] width 20 height 20
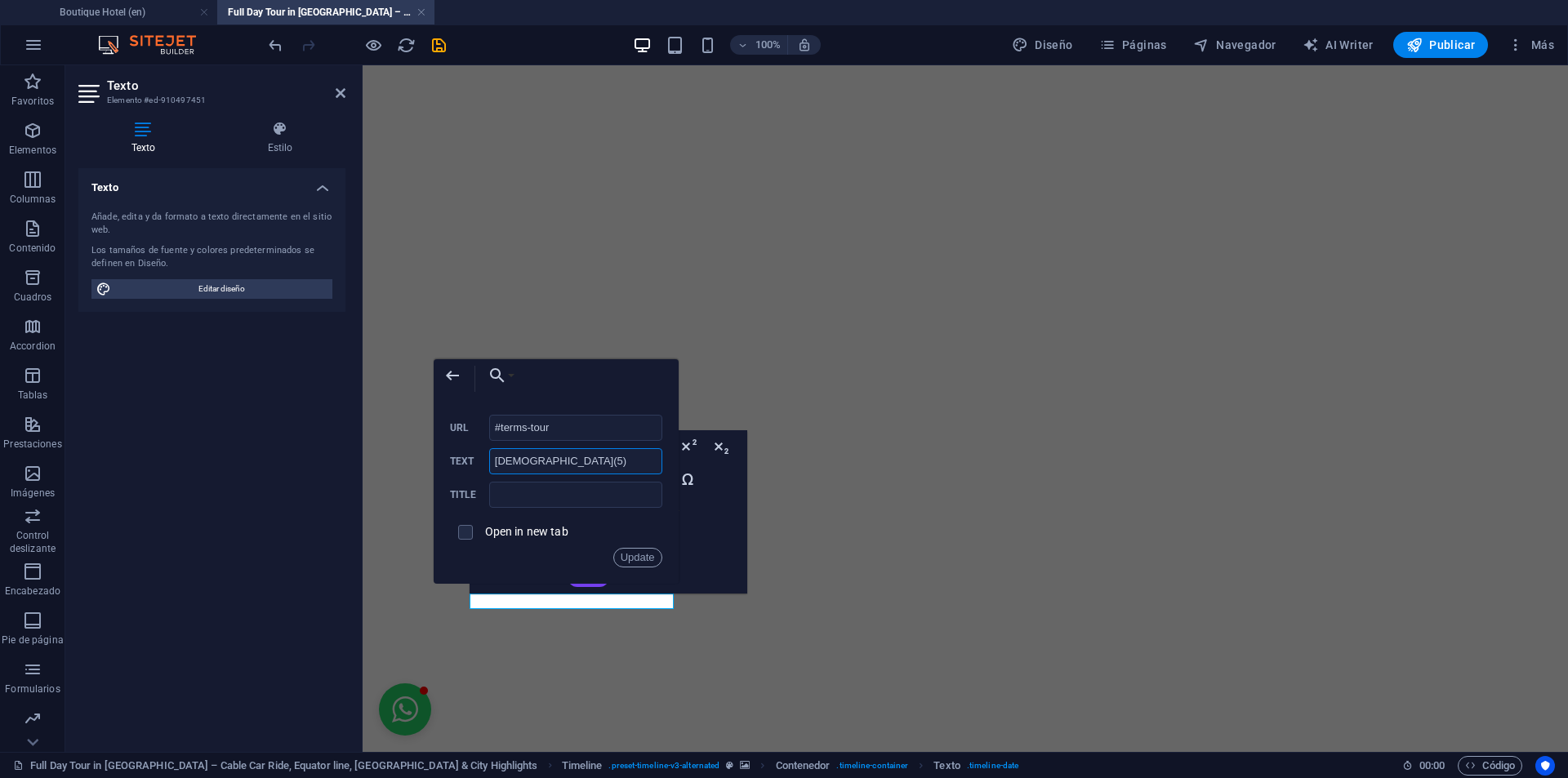
drag, startPoint x: 931, startPoint y: 524, endPoint x: 389, endPoint y: 428, distance: 550.4
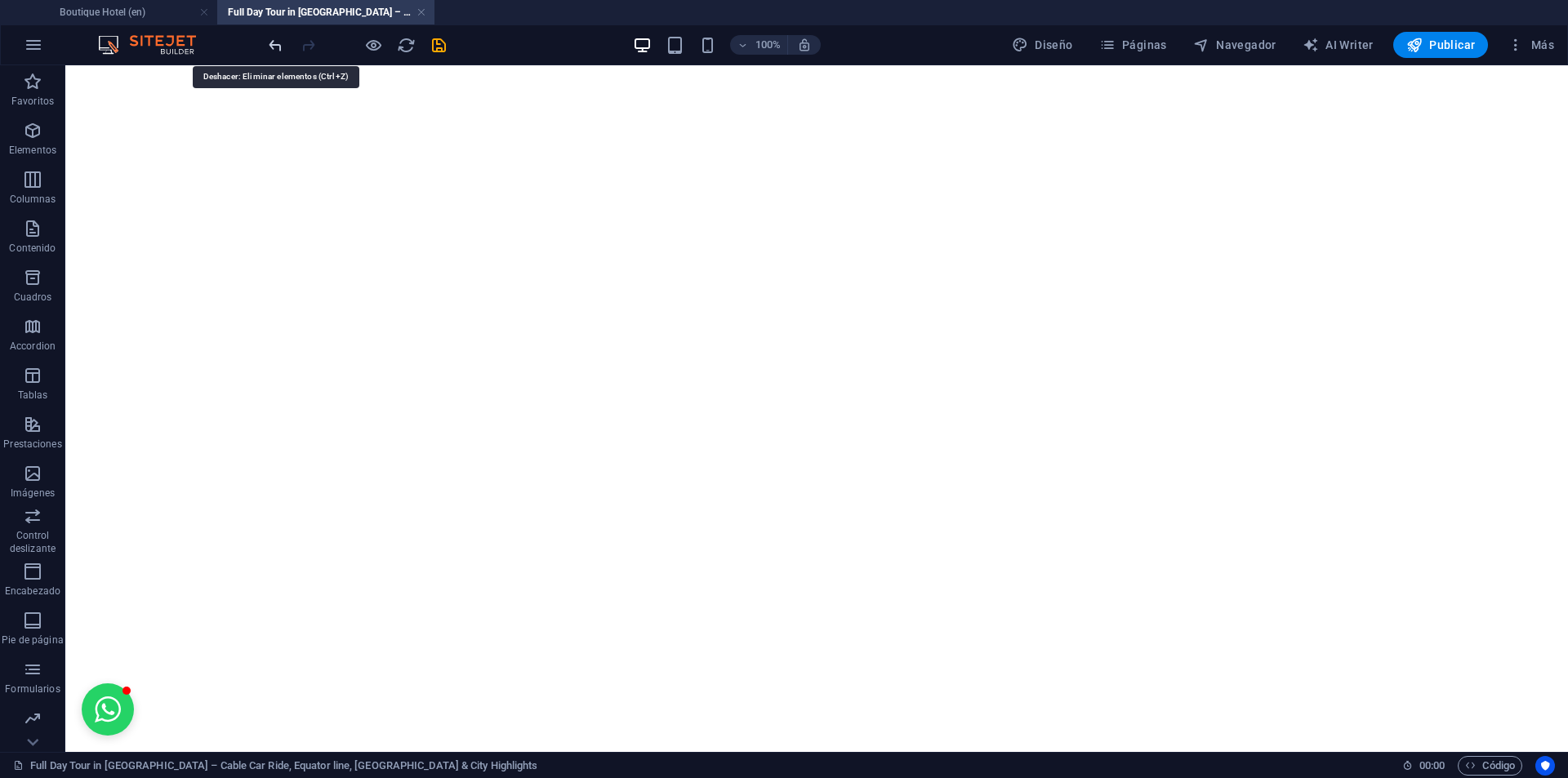
click at [272, 41] on icon "undo" at bounding box center [276, 45] width 19 height 19
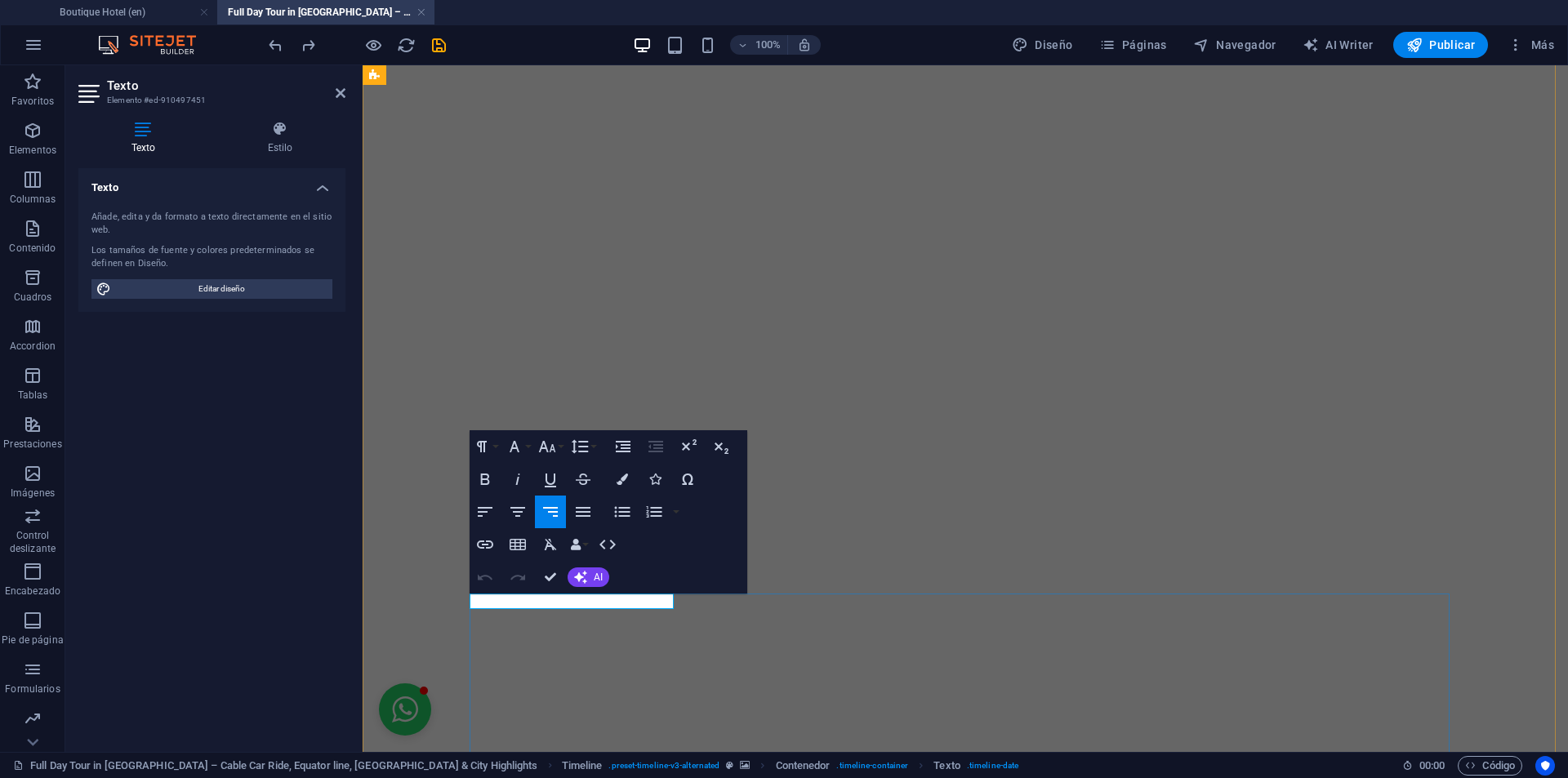
click at [566, 574] on button "Edit Link" at bounding box center [556, 567] width 31 height 33
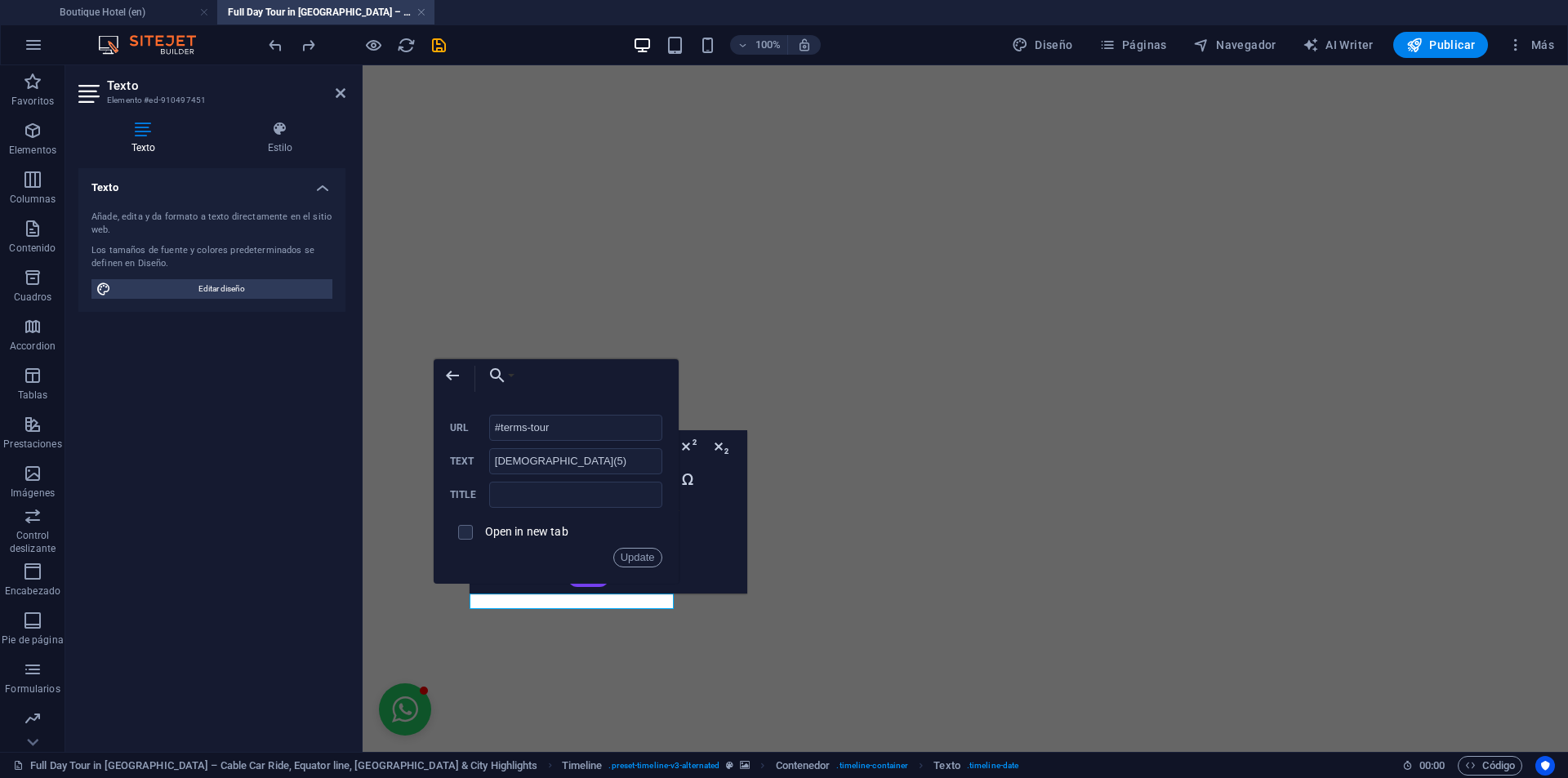
drag, startPoint x: 562, startPoint y: 432, endPoint x: 444, endPoint y: 392, distance: 124.6
click at [445, 392] on div "Back Choose Link Boutique Hotel (en) Our Story (en) Explore Our Photo Gallery -…" at bounding box center [556, 471] width 245 height 224
type input "#ed-910497523"
drag, startPoint x: 568, startPoint y: 457, endPoint x: 496, endPoint y: 449, distance: 72.4
click at [496, 449] on input "Basilica Church(5)" at bounding box center [576, 461] width 173 height 26
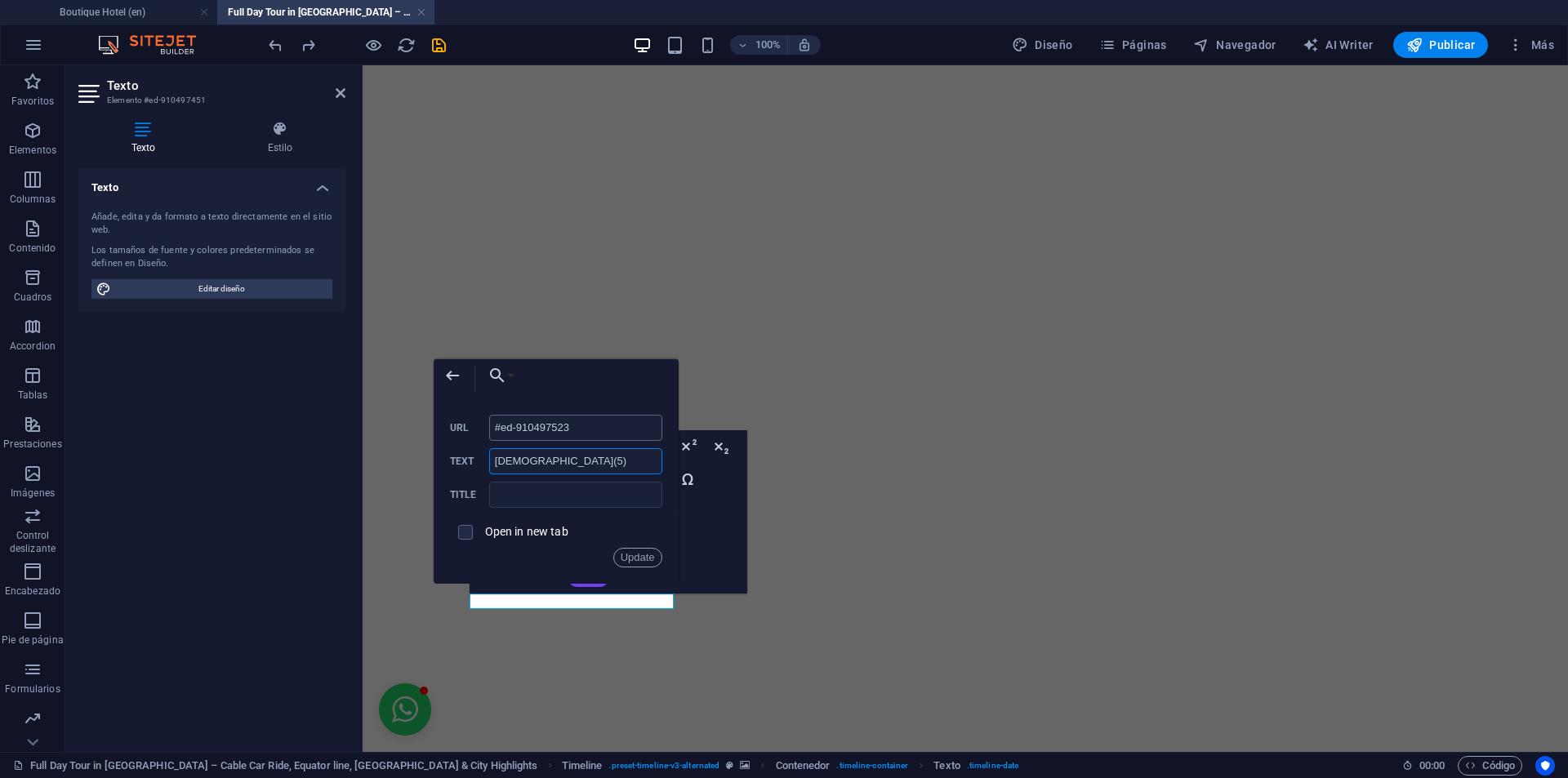
type input "(5)"
click at [638, 559] on button "Update" at bounding box center [637, 557] width 49 height 20
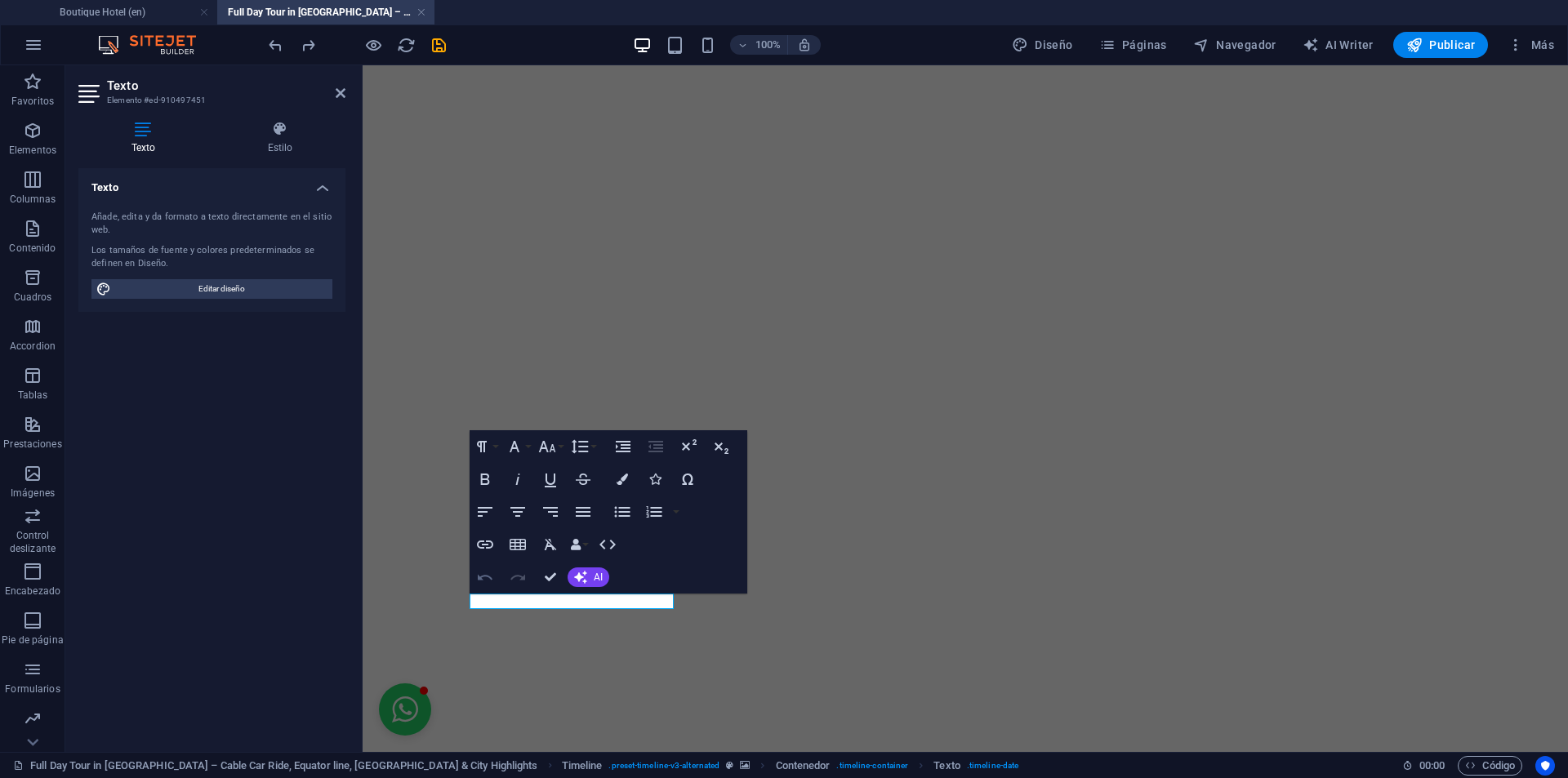
click at [491, 577] on icon "button" at bounding box center [484, 577] width 20 height 20
click at [586, 574] on icon "button" at bounding box center [588, 567] width 20 height 20
drag, startPoint x: 593, startPoint y: 606, endPoint x: 609, endPoint y: 617, distance: 19.4
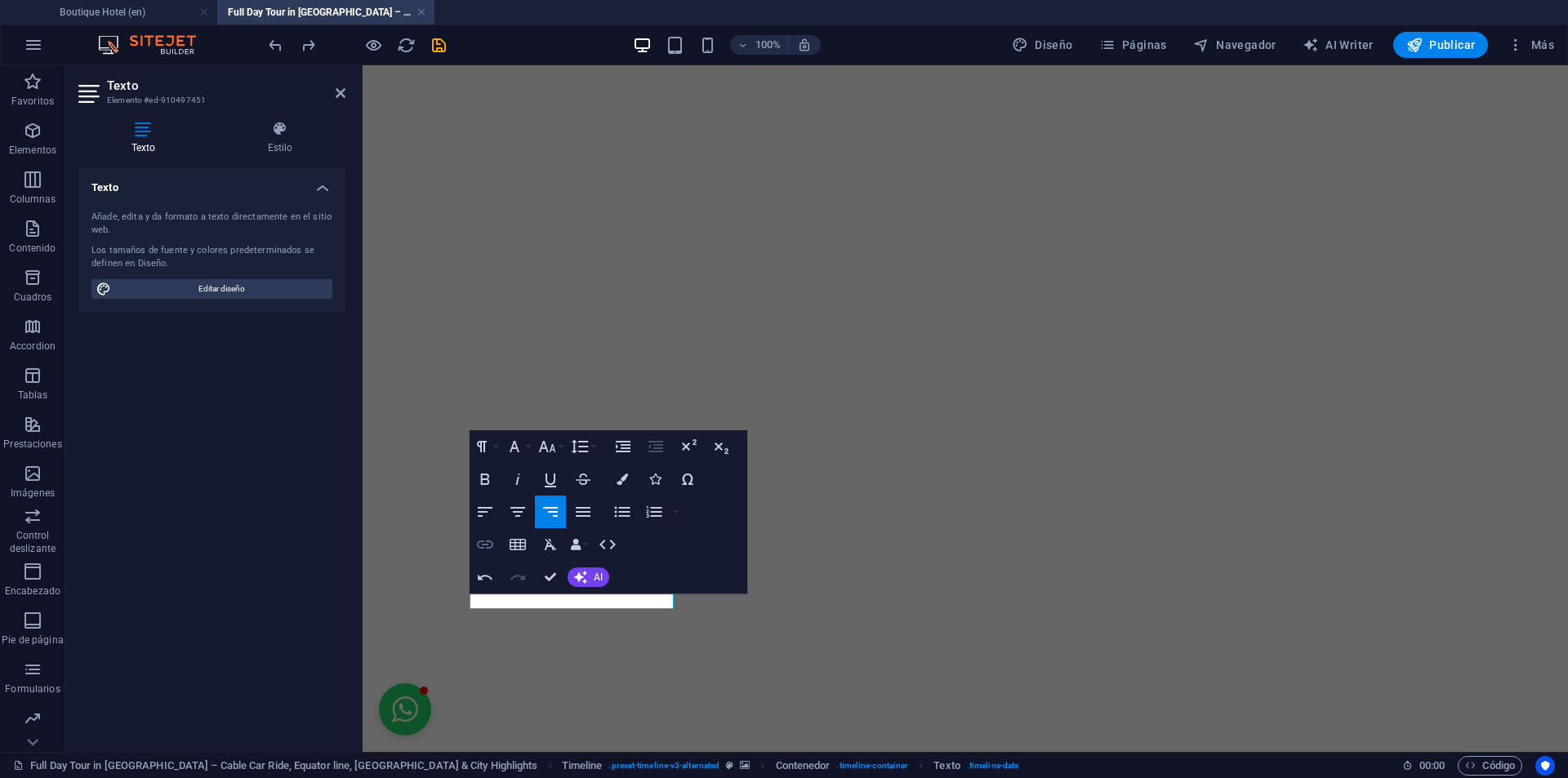
click at [494, 538] on icon "button" at bounding box center [484, 544] width 20 height 20
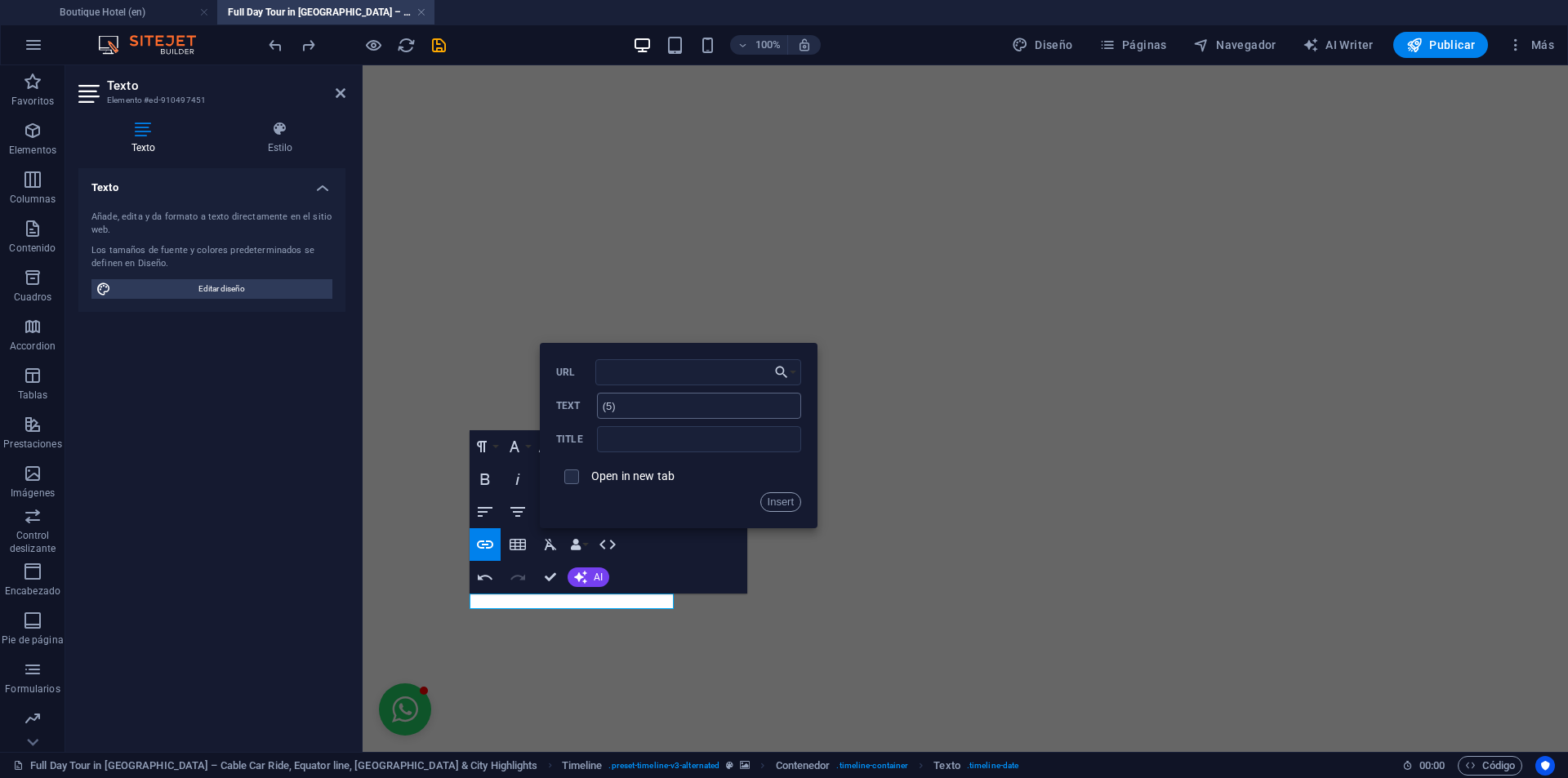
type input "#ed-910497523"
click at [788, 506] on button "Insert" at bounding box center [781, 501] width 42 height 20
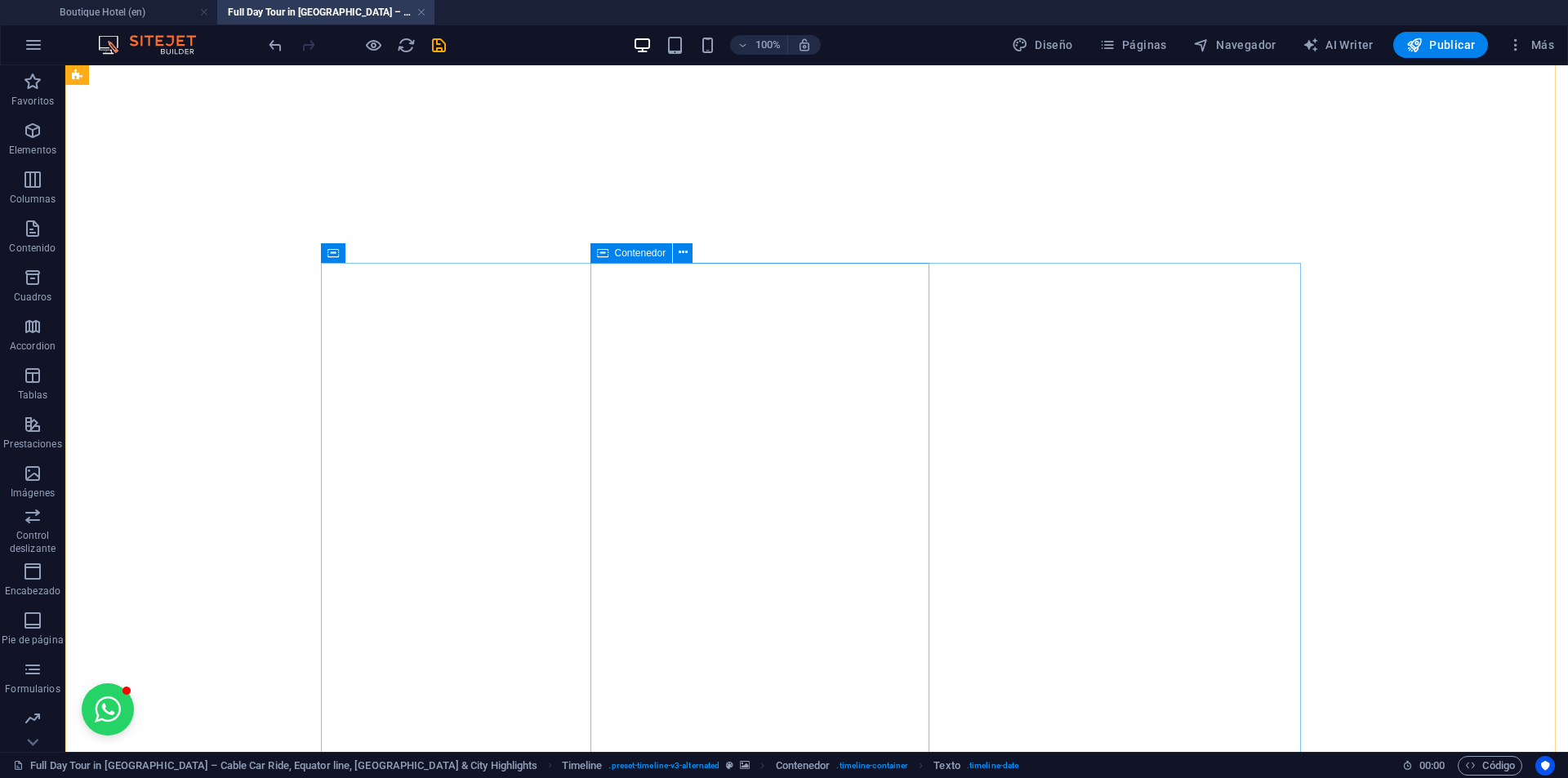
scroll to position [5465, 0]
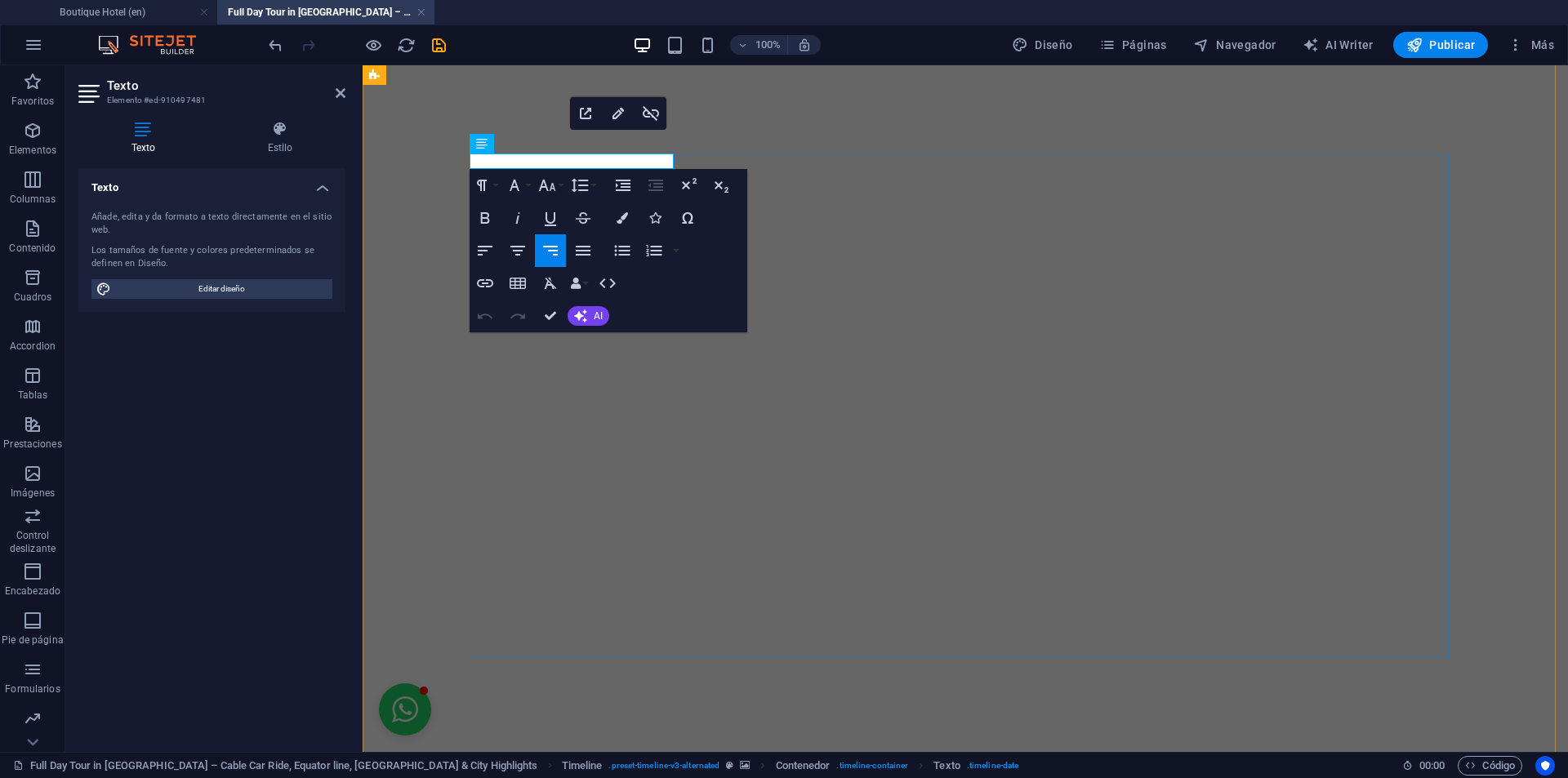
scroll to position [5546, 0]
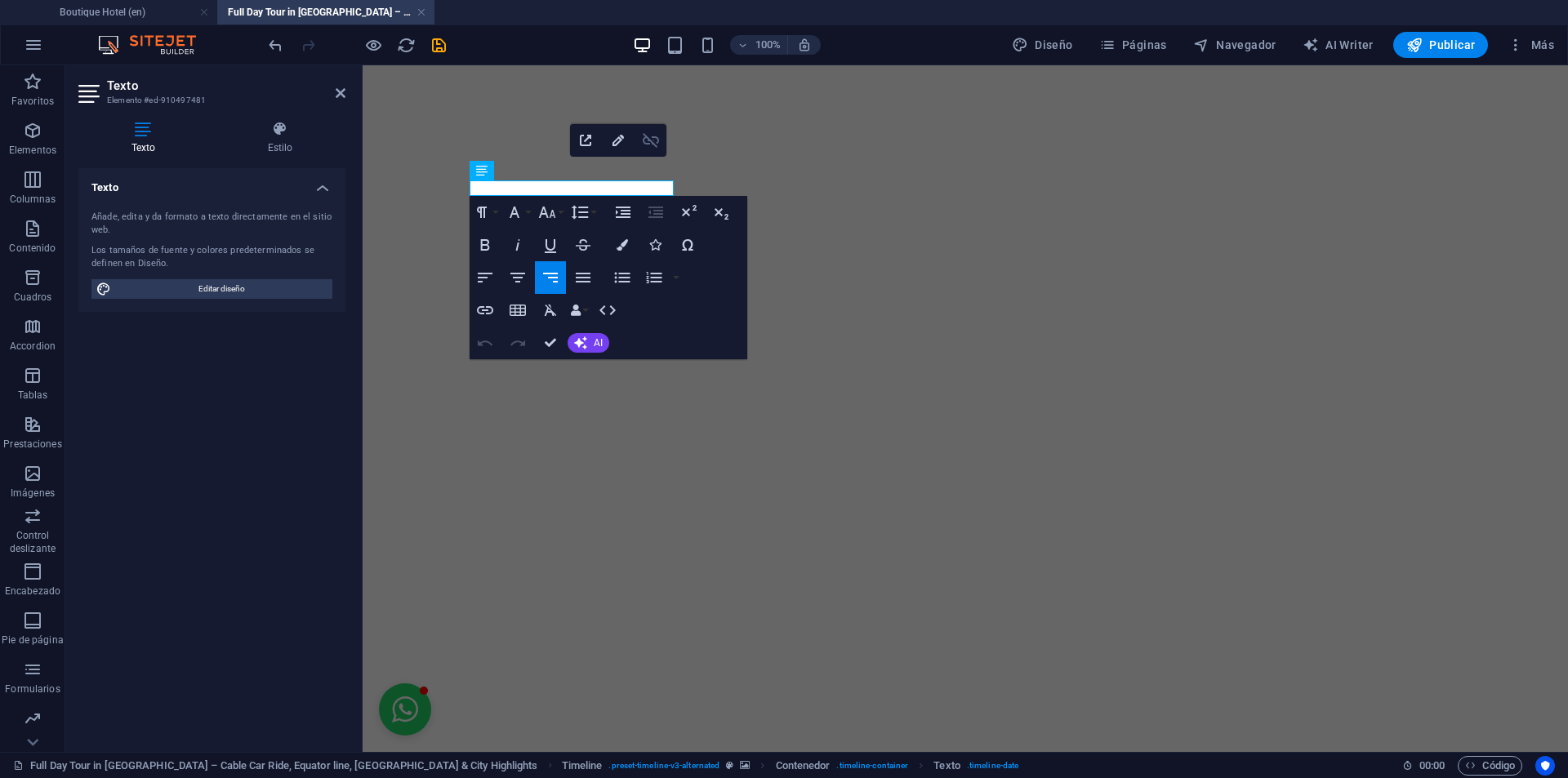
click at [652, 144] on icon "button" at bounding box center [651, 140] width 16 height 15
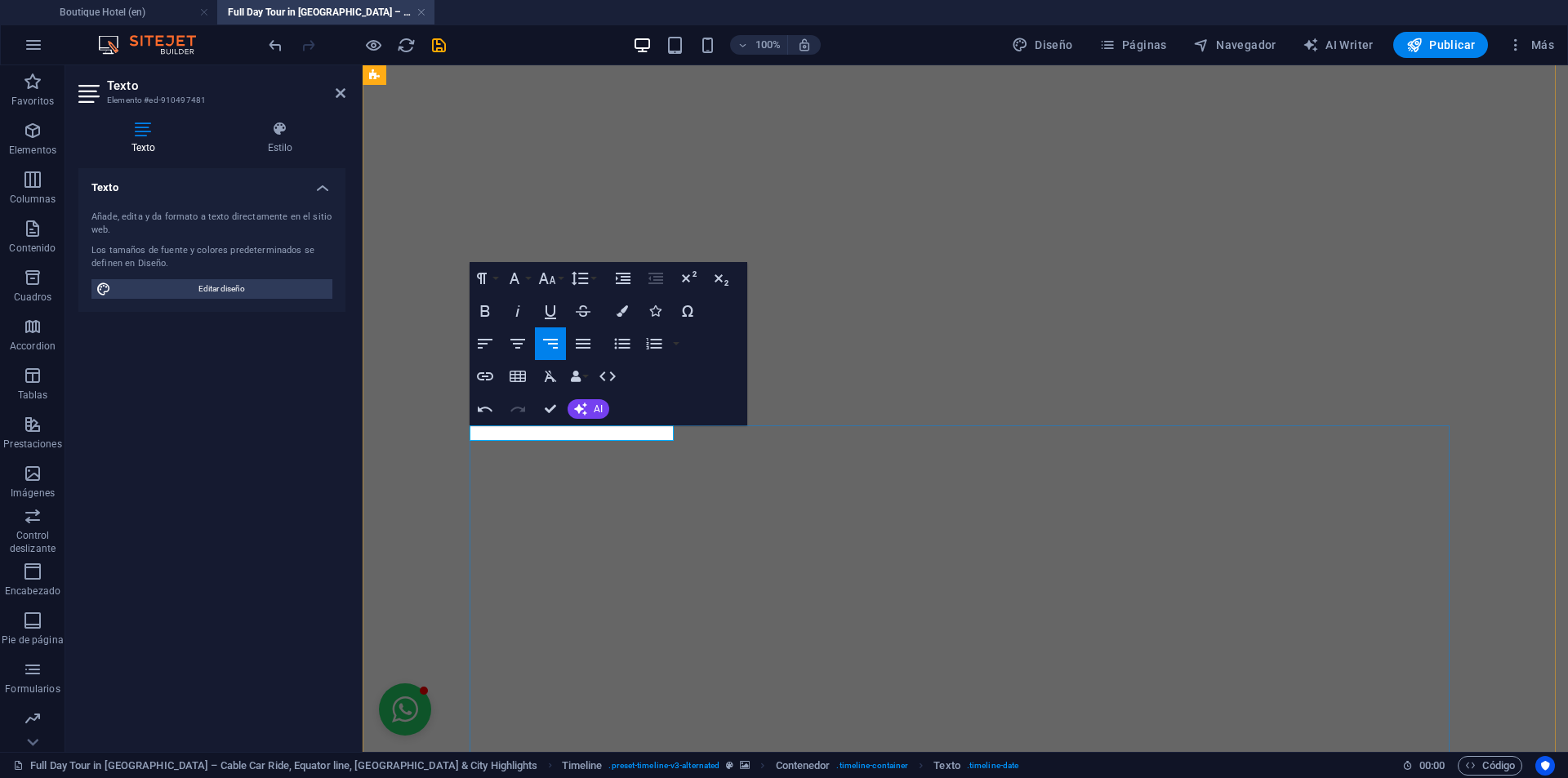
scroll to position [5301, 0]
click at [494, 378] on icon "button" at bounding box center [484, 376] width 20 height 20
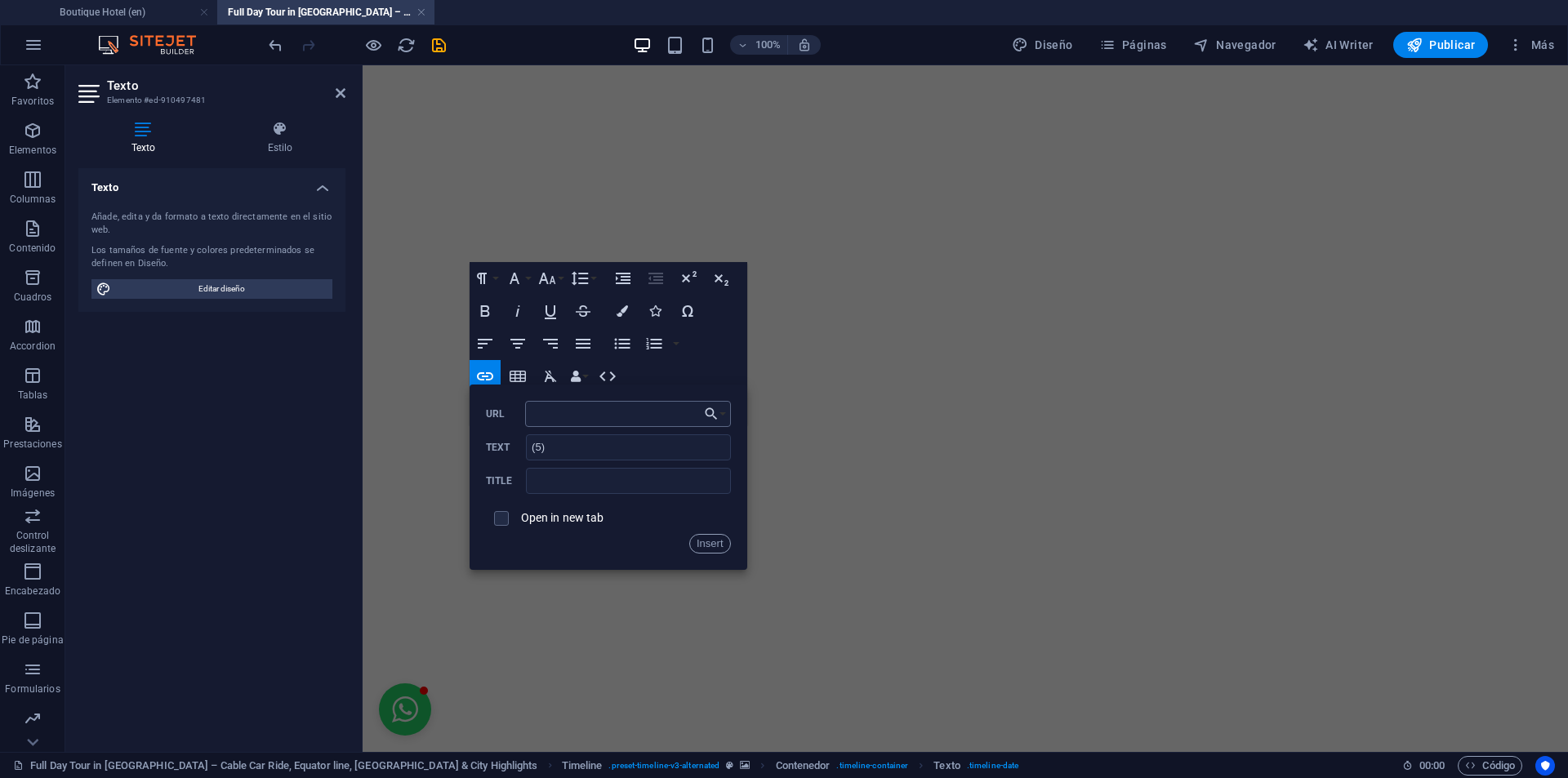
type input "#ed-910497523"
click at [699, 544] on button "Insert" at bounding box center [710, 543] width 42 height 20
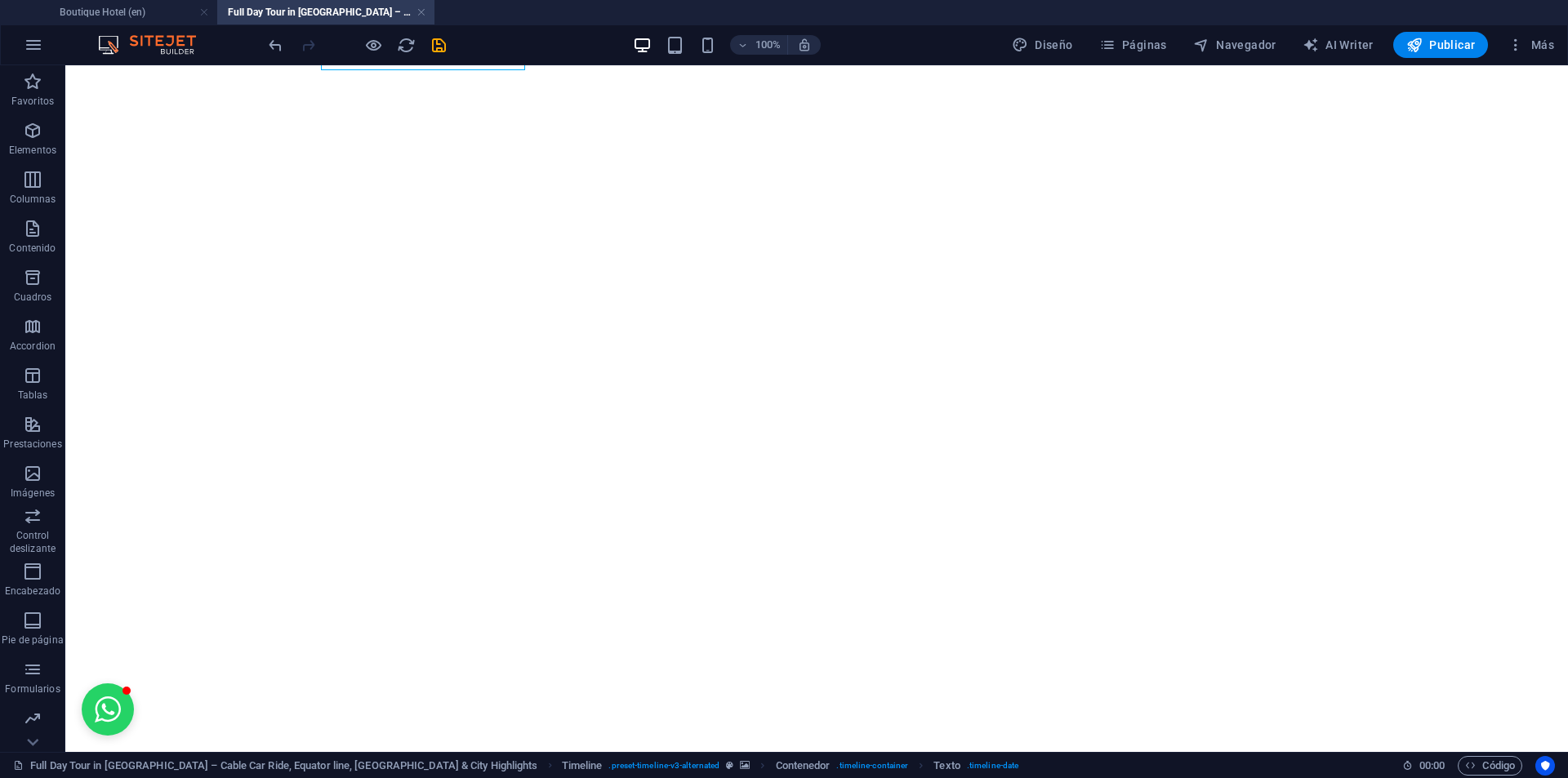
scroll to position [5709, 0]
click at [434, 55] on div at bounding box center [357, 45] width 183 height 26
click at [436, 50] on icon "save" at bounding box center [439, 45] width 19 height 19
drag, startPoint x: 1167, startPoint y: 29, endPoint x: 1160, endPoint y: 39, distance: 12.2
click at [1161, 38] on div "100% Diseño Páginas Navegador AI Writer Publicar Más" at bounding box center [784, 45] width 1566 height 39
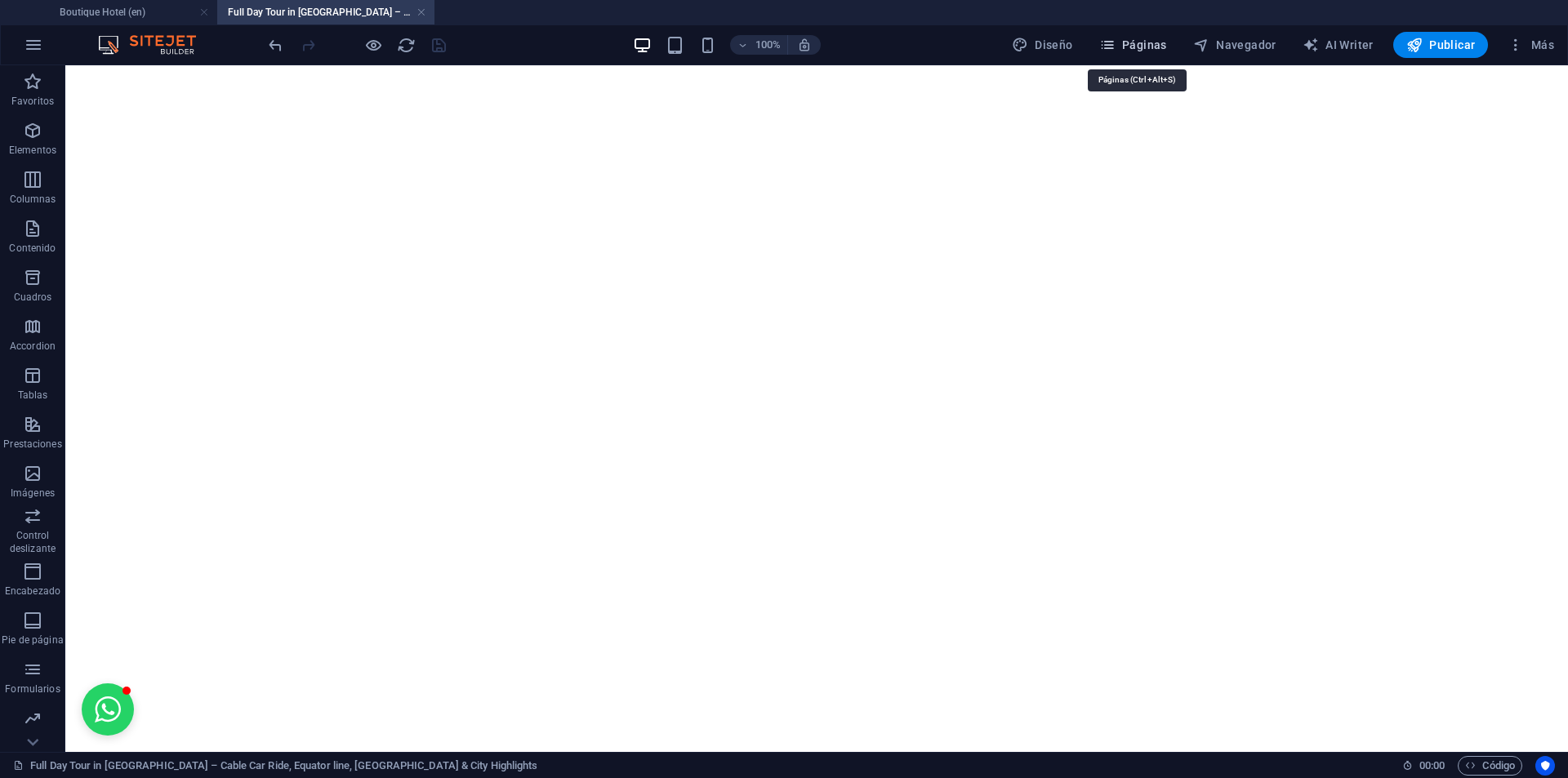
click at [1159, 38] on span "Páginas" at bounding box center [1132, 45] width 68 height 16
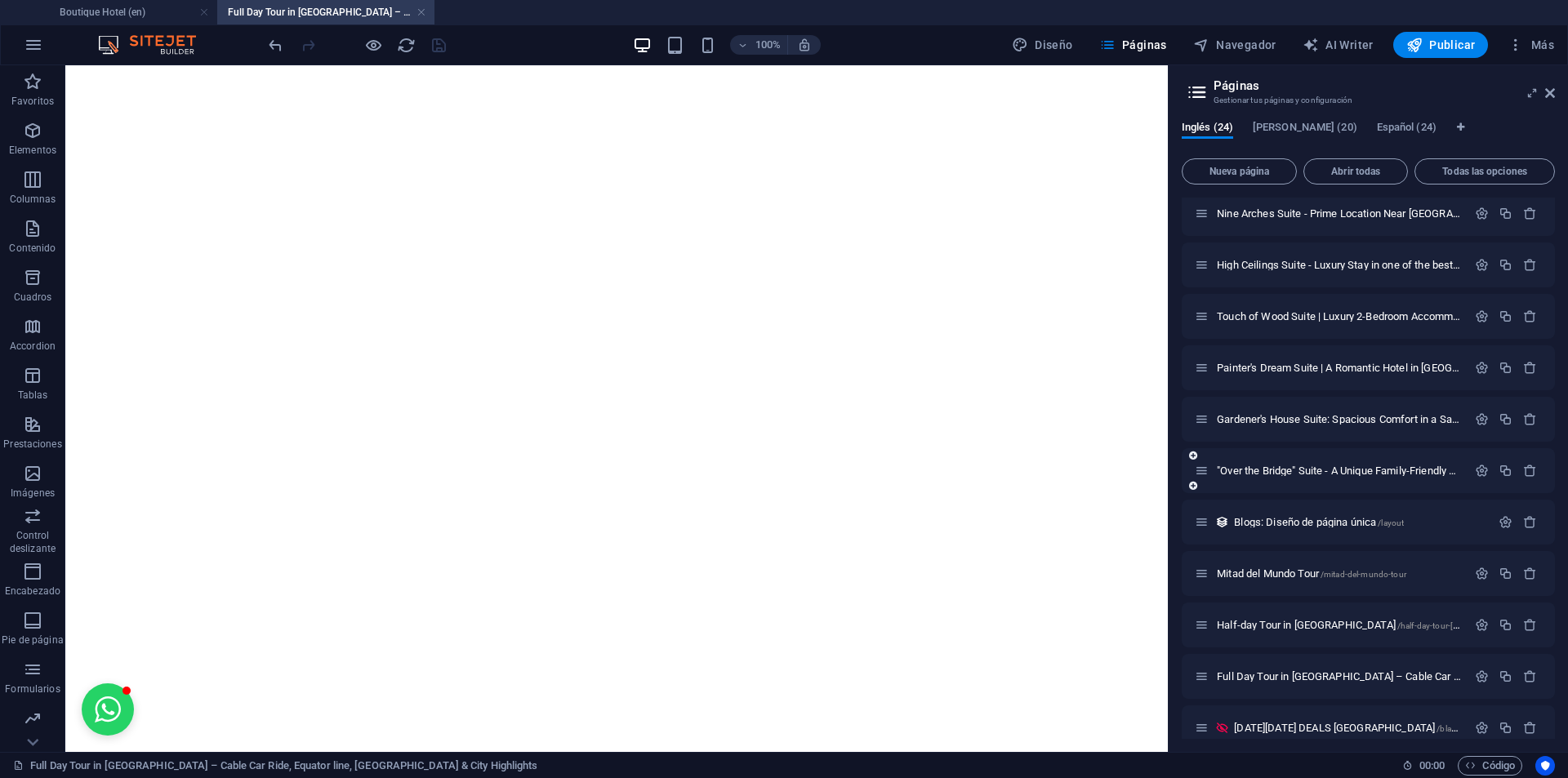
scroll to position [653, 0]
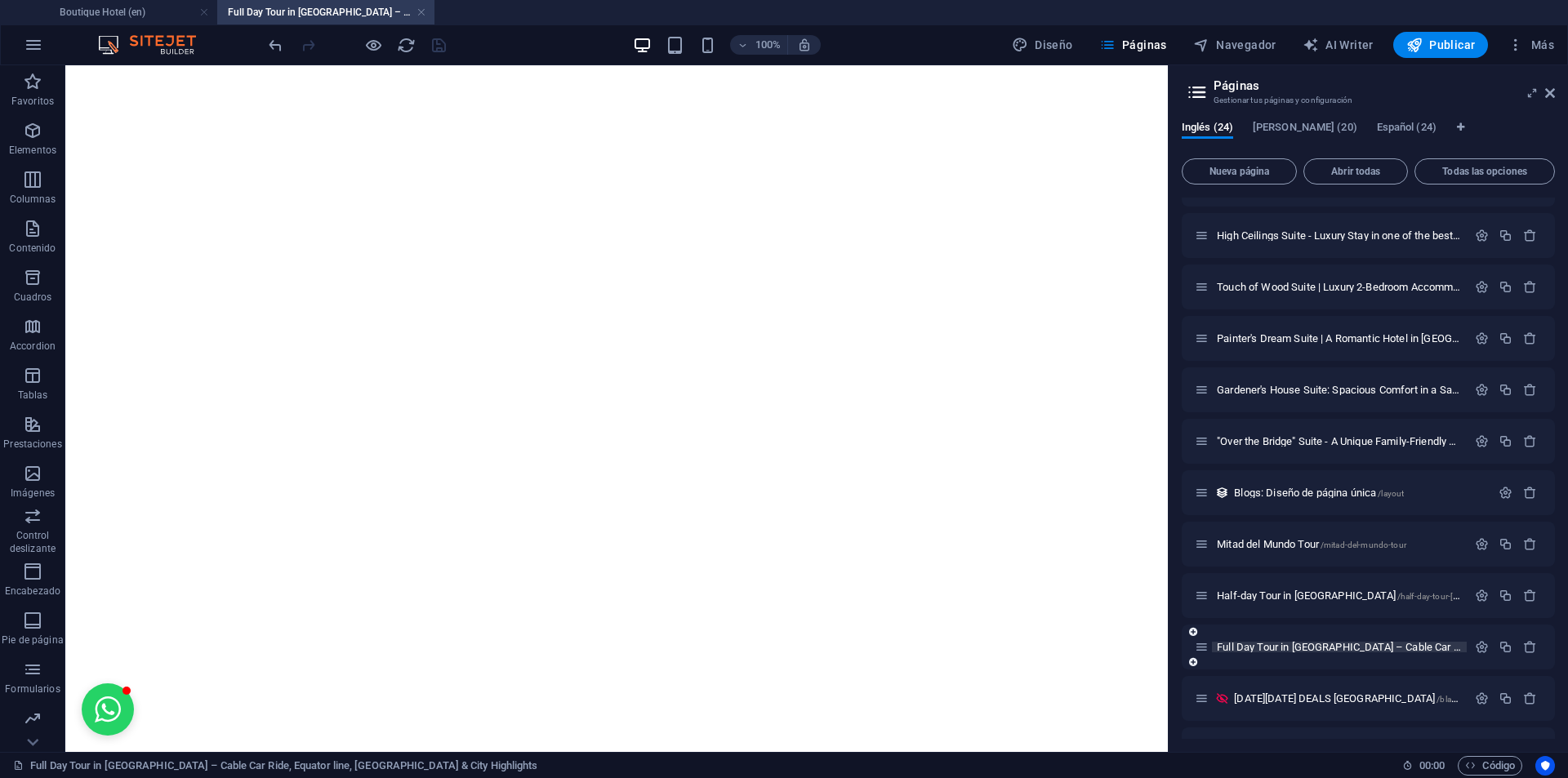
click at [1263, 647] on span "Full Day Tour in Quito – Cable Car Ride, Equator line, Old Town & City Highligh…" at bounding box center [1541, 647] width 649 height 12
click at [1475, 650] on icon "button" at bounding box center [1481, 647] width 14 height 14
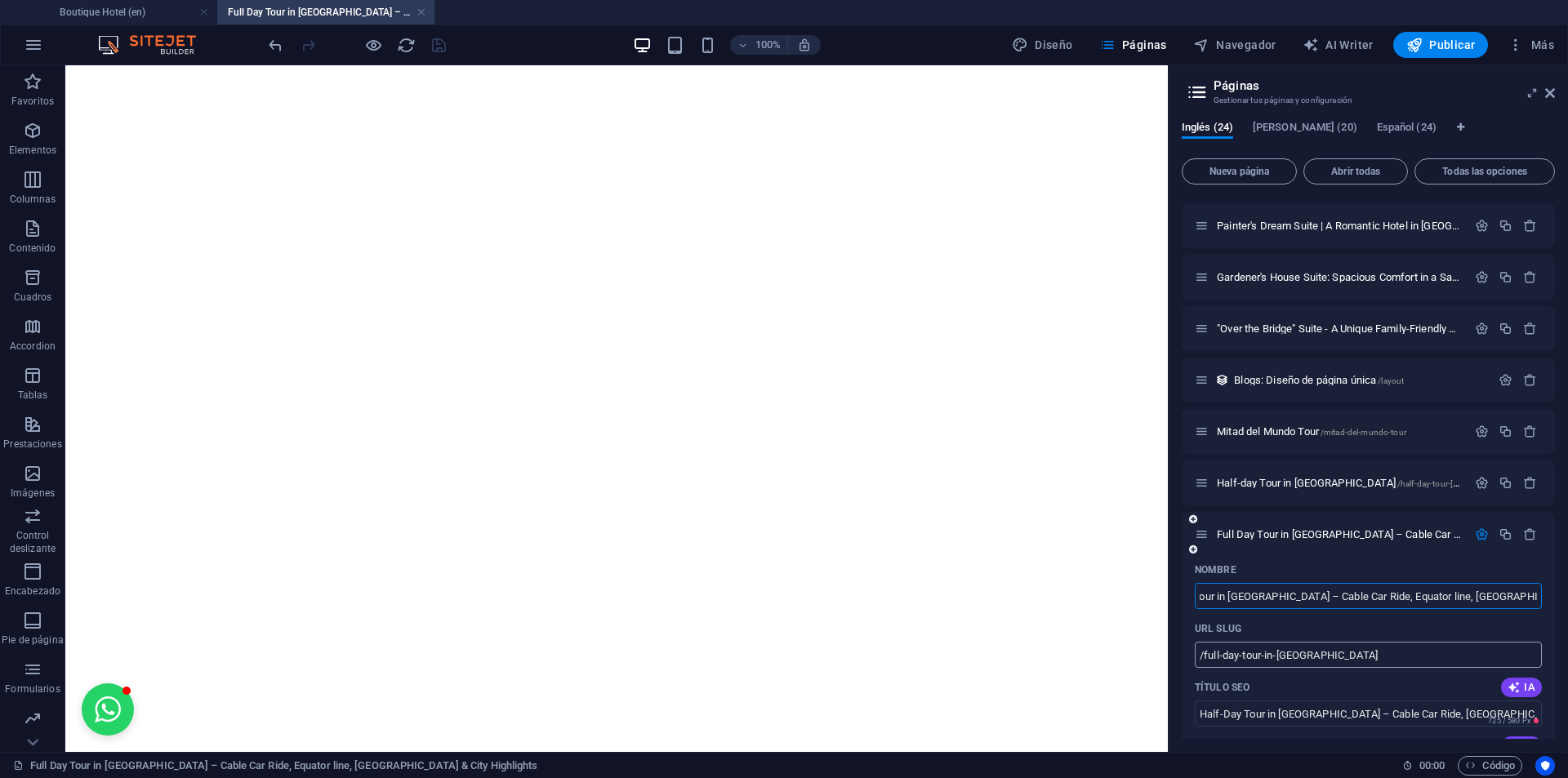
scroll to position [816, 0]
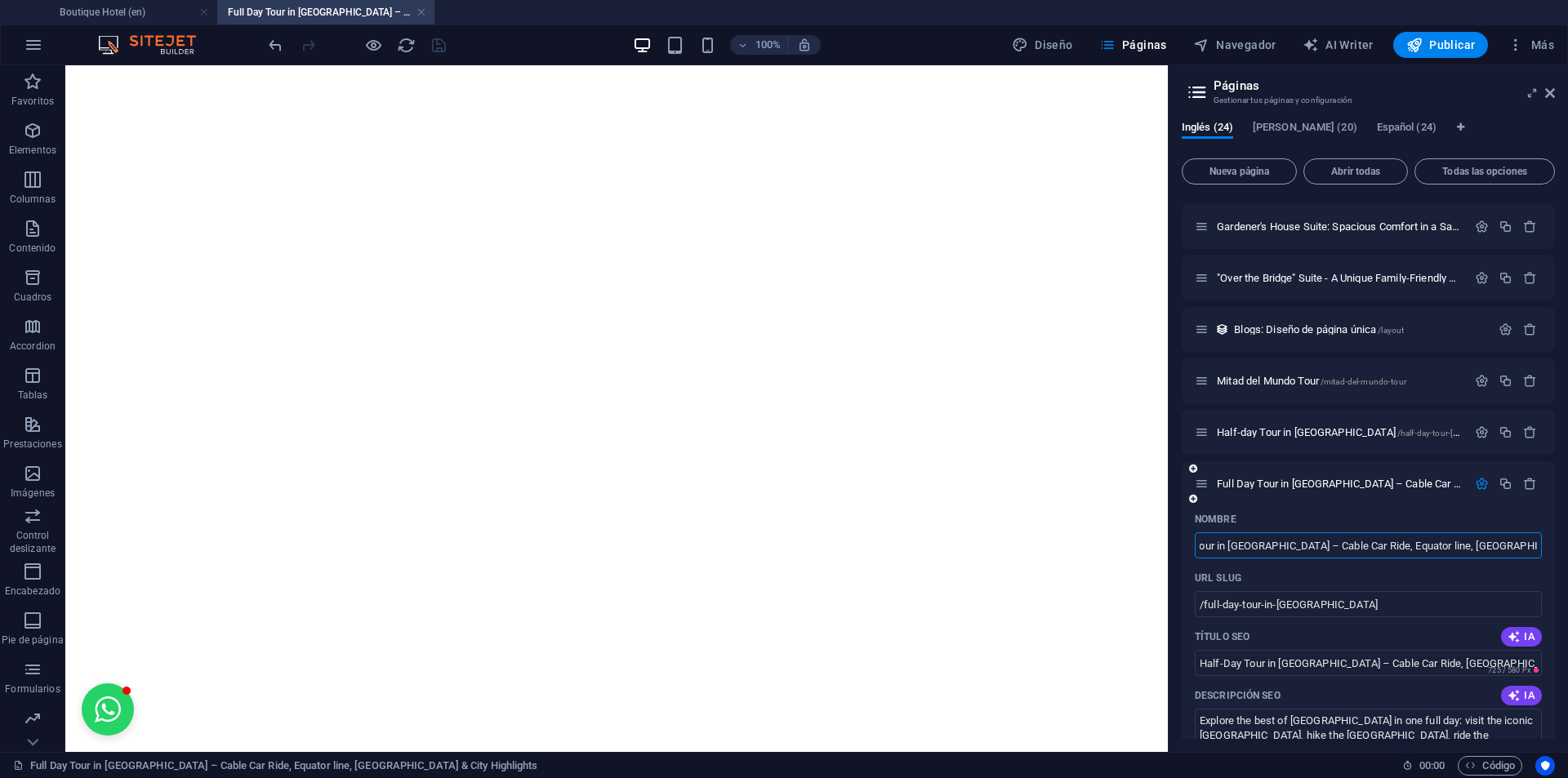
click at [1234, 548] on input "Full Day Tour in [GEOGRAPHIC_DATA] – Cable Car Ride, Equator line, [GEOGRAPHIC_…" at bounding box center [1367, 545] width 347 height 26
click at [1215, 541] on input "Full Day Tour in [GEOGRAPHIC_DATA] – Cable Car Ride, Equator line, [GEOGRAPHIC_…" at bounding box center [1367, 545] width 347 height 26
click at [1208, 657] on input "Half-Day Tour in [GEOGRAPHIC_DATA] – Cable Car Ride, [GEOGRAPHIC_DATA] Highligh…" at bounding box center [1367, 662] width 347 height 26
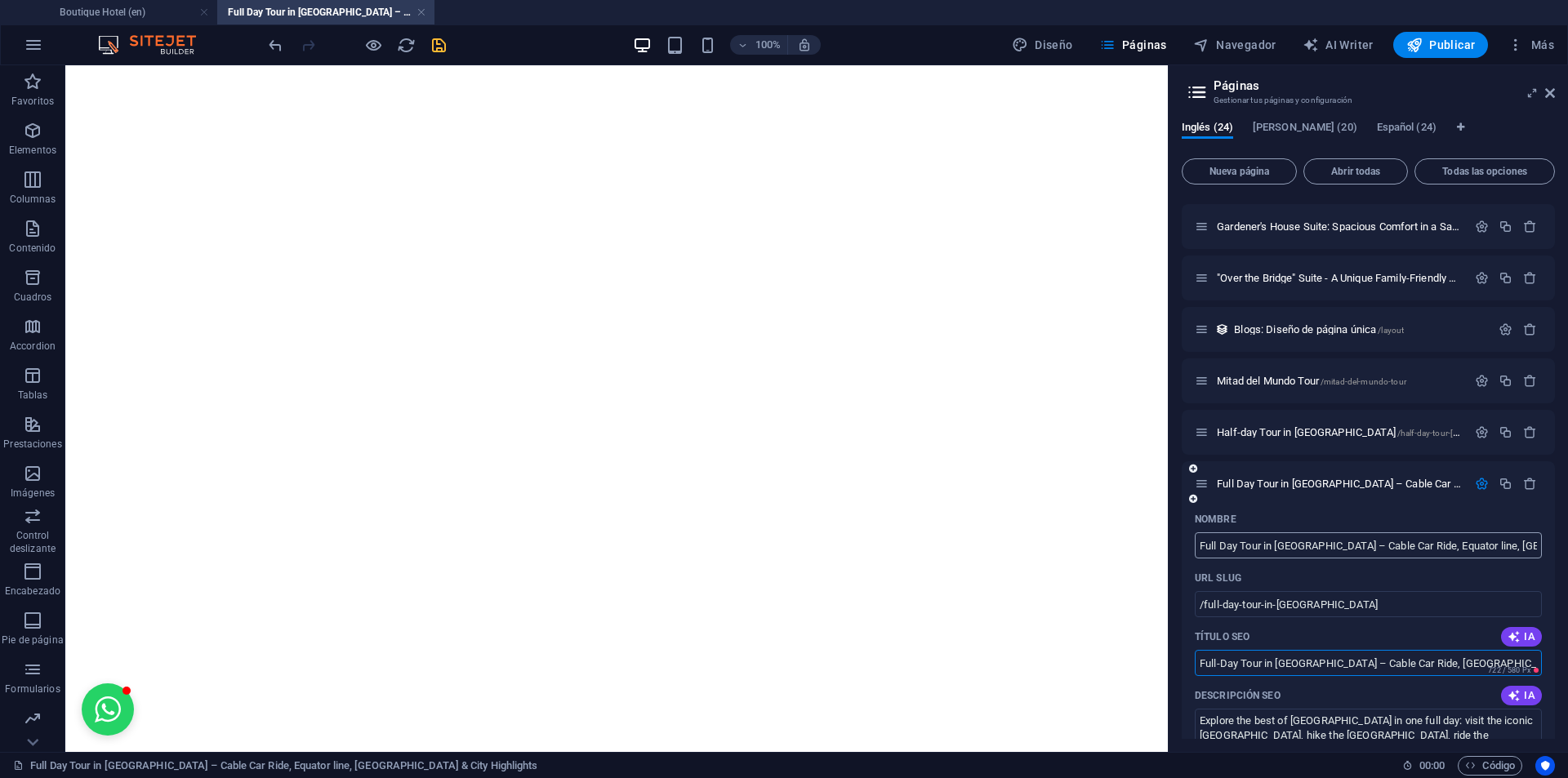
type input "Full-Day Tour in Quito – Cable Car Ride, Guayasamín Museum & City Highlights"
click at [1458, 545] on input "Full Day Tour in [GEOGRAPHIC_DATA] – Cable Car Ride, Equator line, [GEOGRAPHIC_…" at bounding box center [1367, 545] width 347 height 26
click at [1323, 545] on input "Full Day Tour in [GEOGRAPHIC_DATA] – Cable Car Ride, Equator line, [GEOGRAPHIC_…" at bounding box center [1367, 545] width 347 height 26
drag, startPoint x: 1323, startPoint y: 545, endPoint x: 1371, endPoint y: 550, distance: 48.3
click at [1371, 550] on input "Full Day Tour in [GEOGRAPHIC_DATA] – Cable Car Ride, Equator line, [GEOGRAPHIC_…" at bounding box center [1367, 545] width 347 height 26
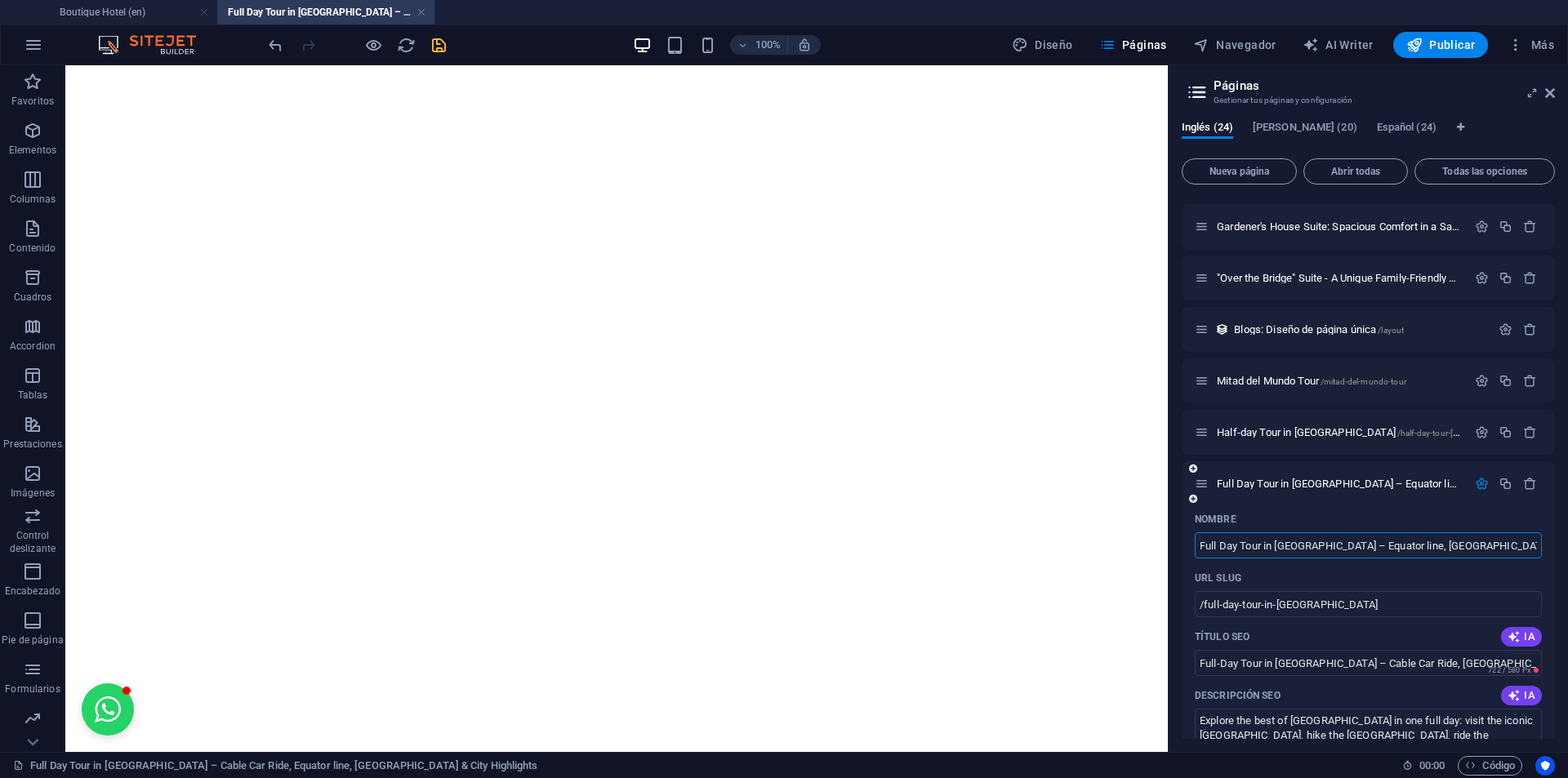
click at [1373, 545] on input "Full Day Tour in Quito – Equator line, Old Town & City Highlights" at bounding box center [1367, 545] width 347 height 26
click at [1379, 542] on input "Full Day Tour in Quito – Equator line, Old Town & City Highlights" at bounding box center [1367, 545] width 347 height 26
paste input "Cable Car Ride"
click at [1215, 543] on input "Full Day Tour in Quito – Equator line, Cable Car Ride & Old Town Highlights" at bounding box center [1367, 545] width 347 height 26
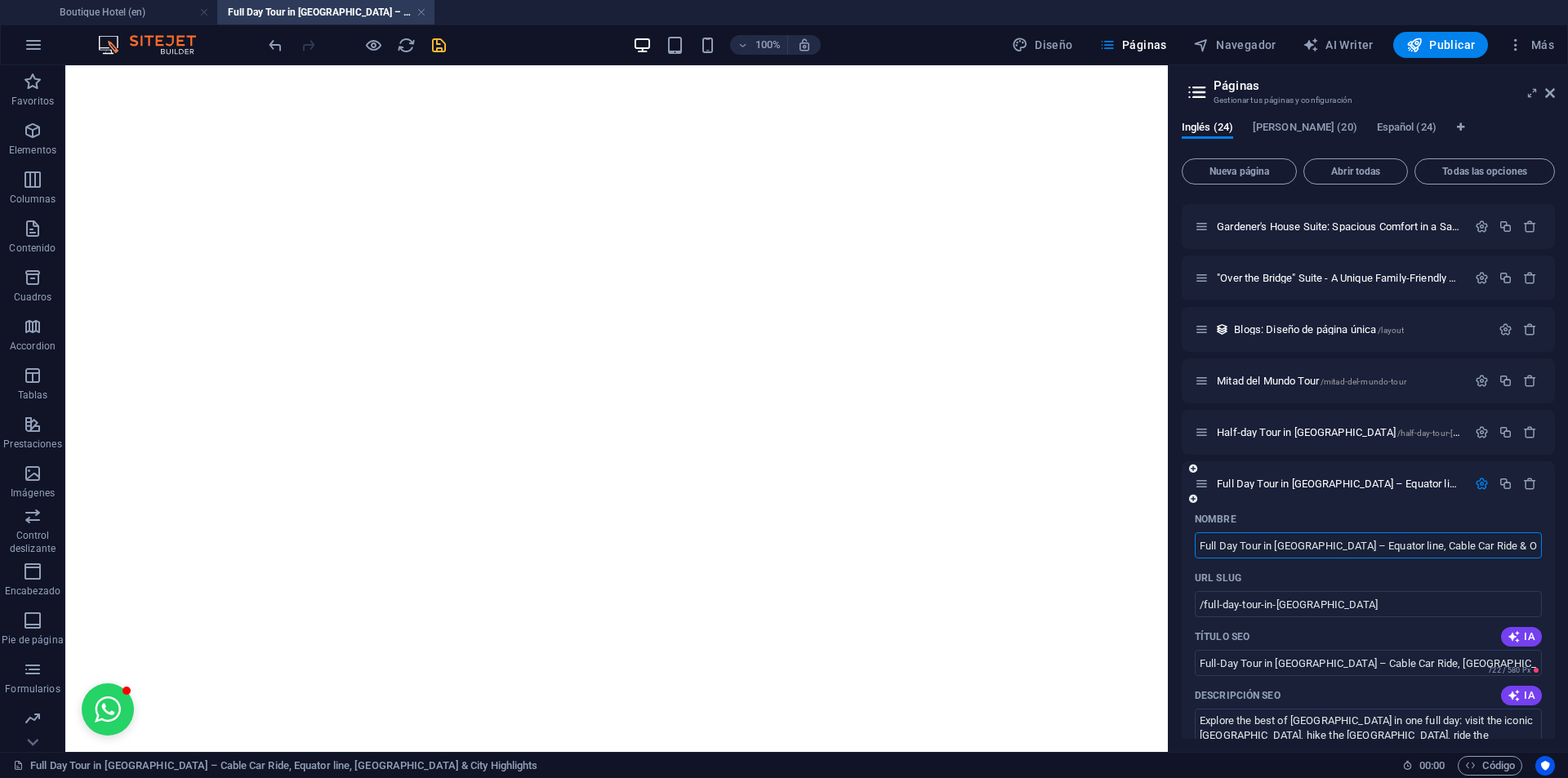
drag, startPoint x: 1215, startPoint y: 543, endPoint x: 1401, endPoint y: 565, distance: 187.3
type input "Full Day Tour in Quito – Equator line, Cable Car Ride & Old Town Highlights"
click at [1213, 661] on input "Full-Day Tour in Quito – Cable Car Ride, Guayasamín Museum & City Highlights" at bounding box center [1367, 662] width 347 height 26
click at [1214, 661] on input "Full-Day Tour in Quito – Cable Car Ride, Guayasamín Museum & City Highlights" at bounding box center [1367, 662] width 347 height 26
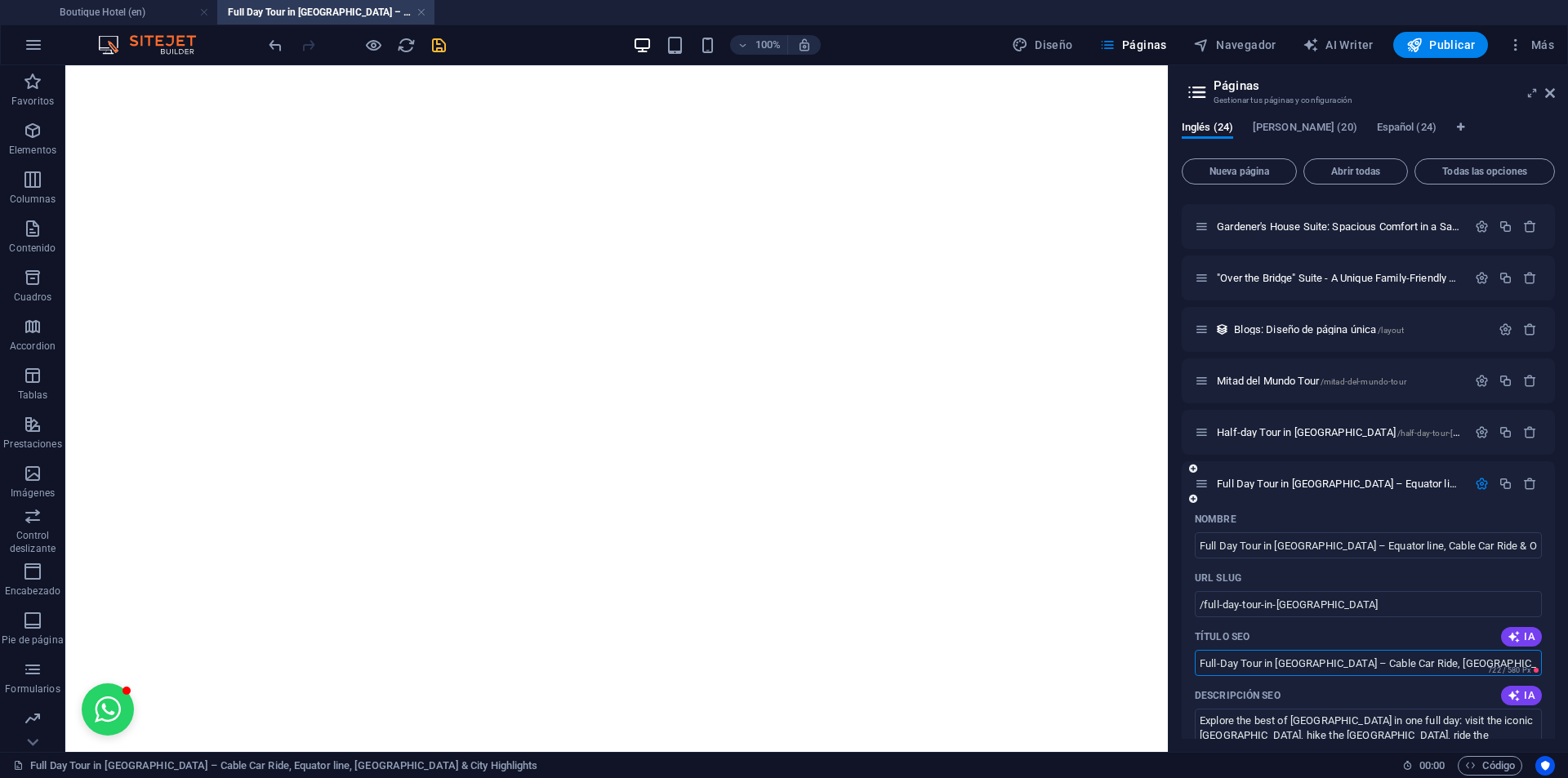
click at [1216, 662] on input "Full-Day Tour in Quito – Cable Car Ride, Guayasamín Museum & City Highlights" at bounding box center [1367, 662] width 347 height 26
paste input "Day Tour in Quito – Equator line, Cable Car Ride & Old Town"
click at [1313, 655] on input "Full Day Tour in Quito – Equator line, Cable Car Ride & Old Town Highlights" at bounding box center [1367, 662] width 347 height 26
drag, startPoint x: 1313, startPoint y: 655, endPoint x: 1334, endPoint y: 661, distance: 21.8
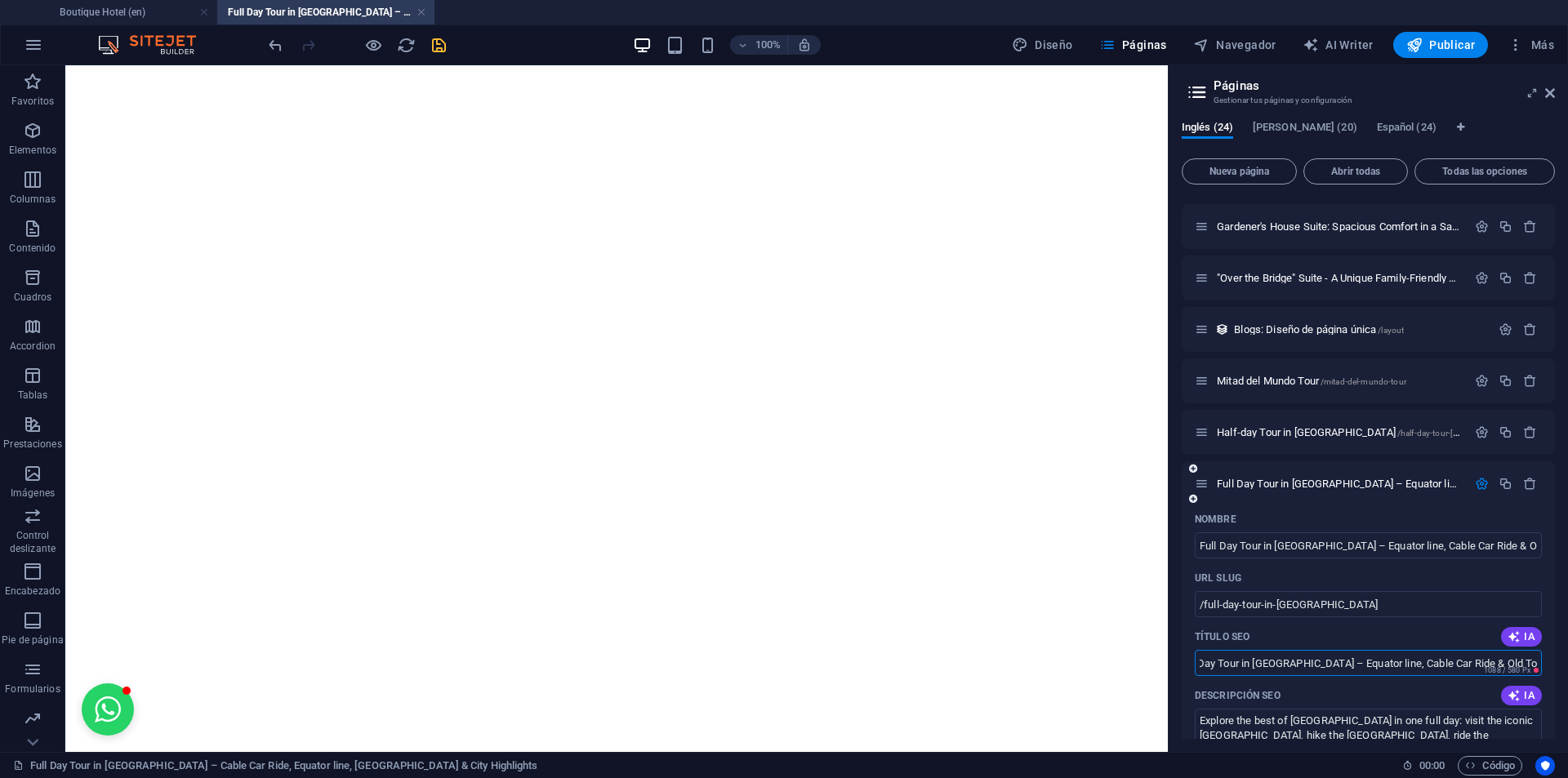
click at [1334, 661] on input "Full Day Tour in Quito – Equator line, Cable Car Ride & Old Town Highlights" at bounding box center [1367, 662] width 347 height 26
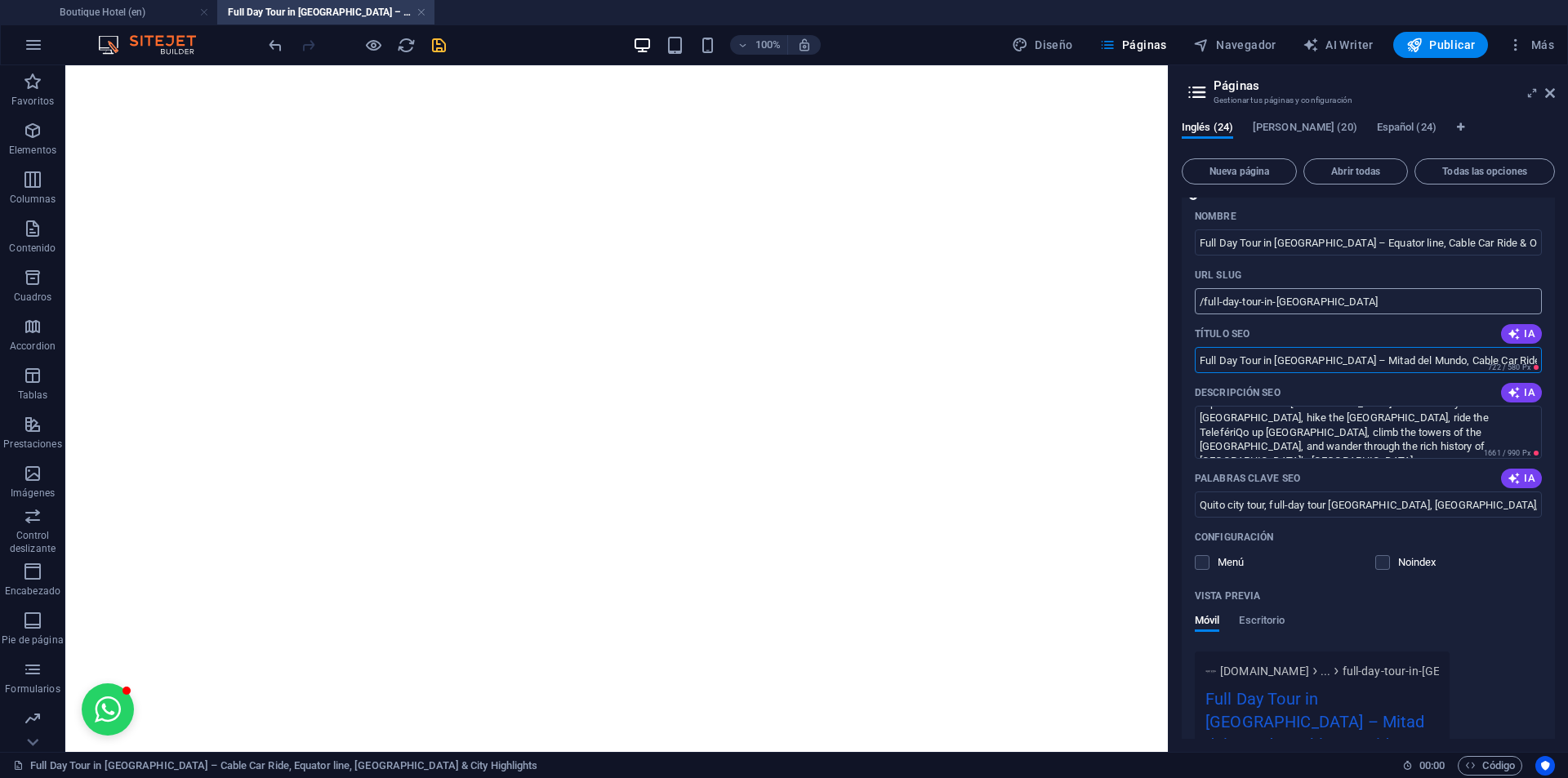
scroll to position [1142, 0]
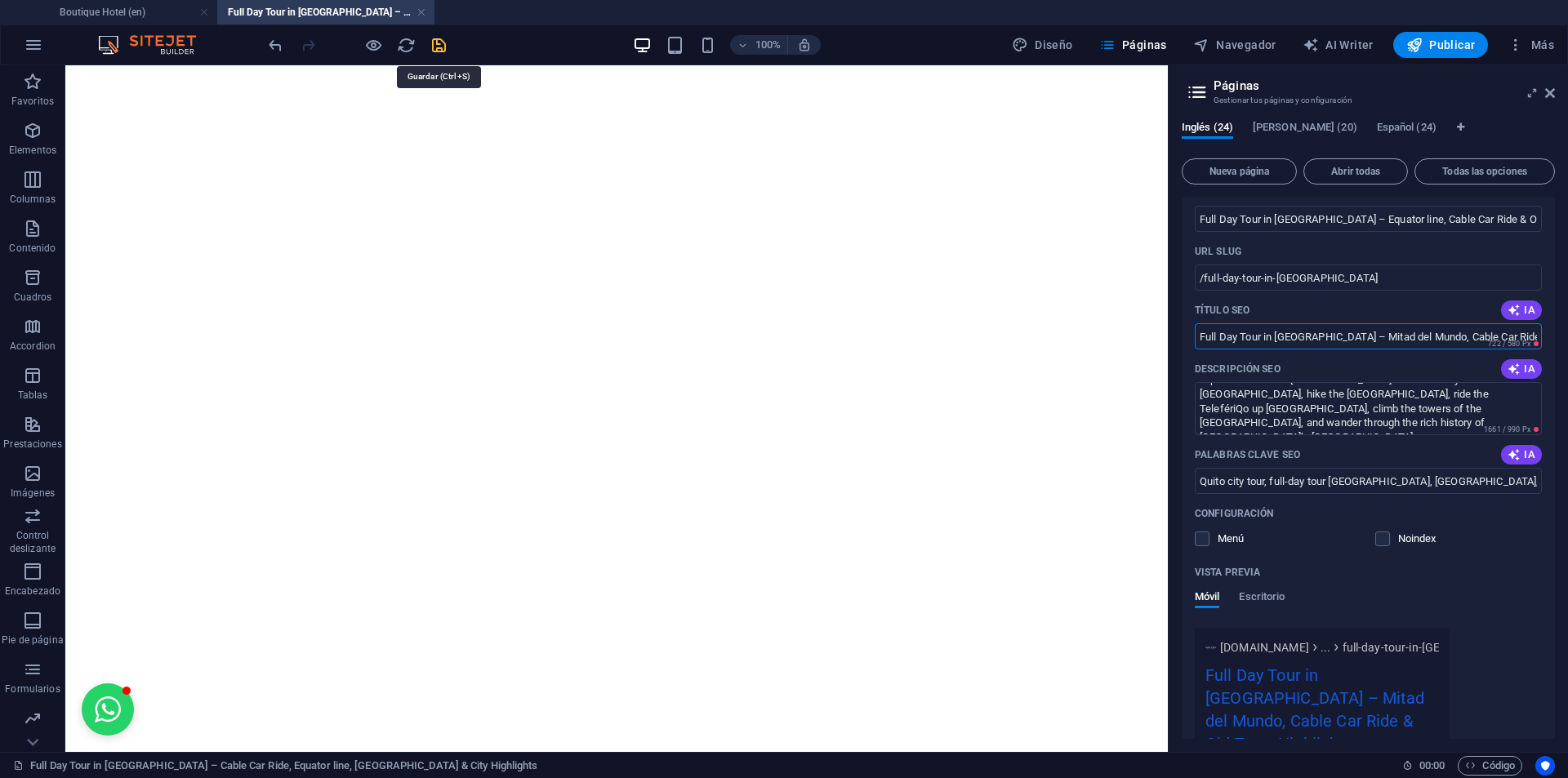
type input "Full Day Tour in Quito – Mitad del Mundo, Cable Car Ride & Old Town Highlights"
click at [442, 47] on icon "save" at bounding box center [439, 45] width 19 height 19
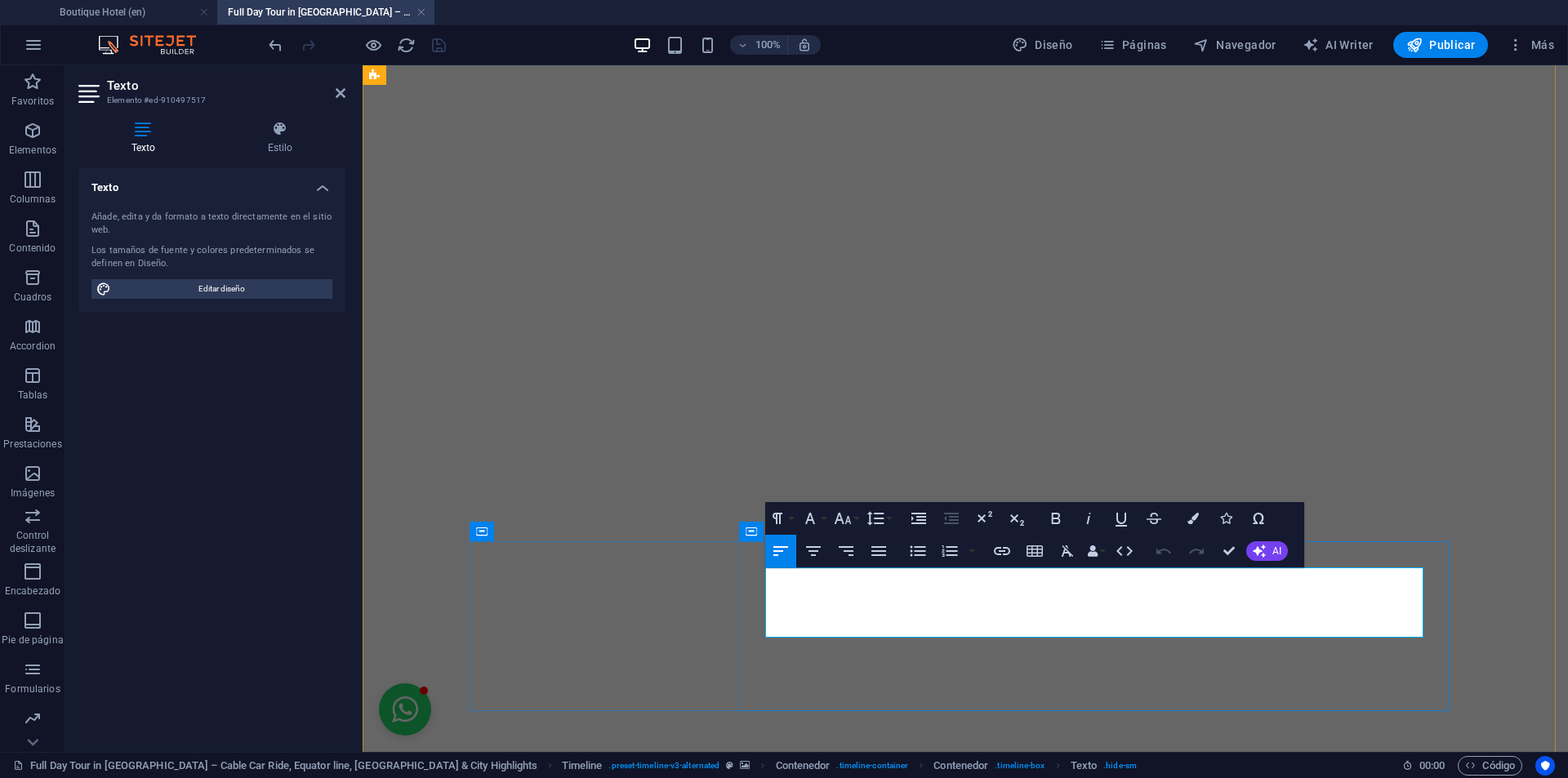
click at [1290, 585] on icon "button" at bounding box center [1295, 584] width 20 height 20
drag, startPoint x: 1277, startPoint y: 625, endPoint x: 1290, endPoint y: 626, distance: 13.0
click at [994, 551] on icon "button" at bounding box center [1001, 551] width 16 height 9
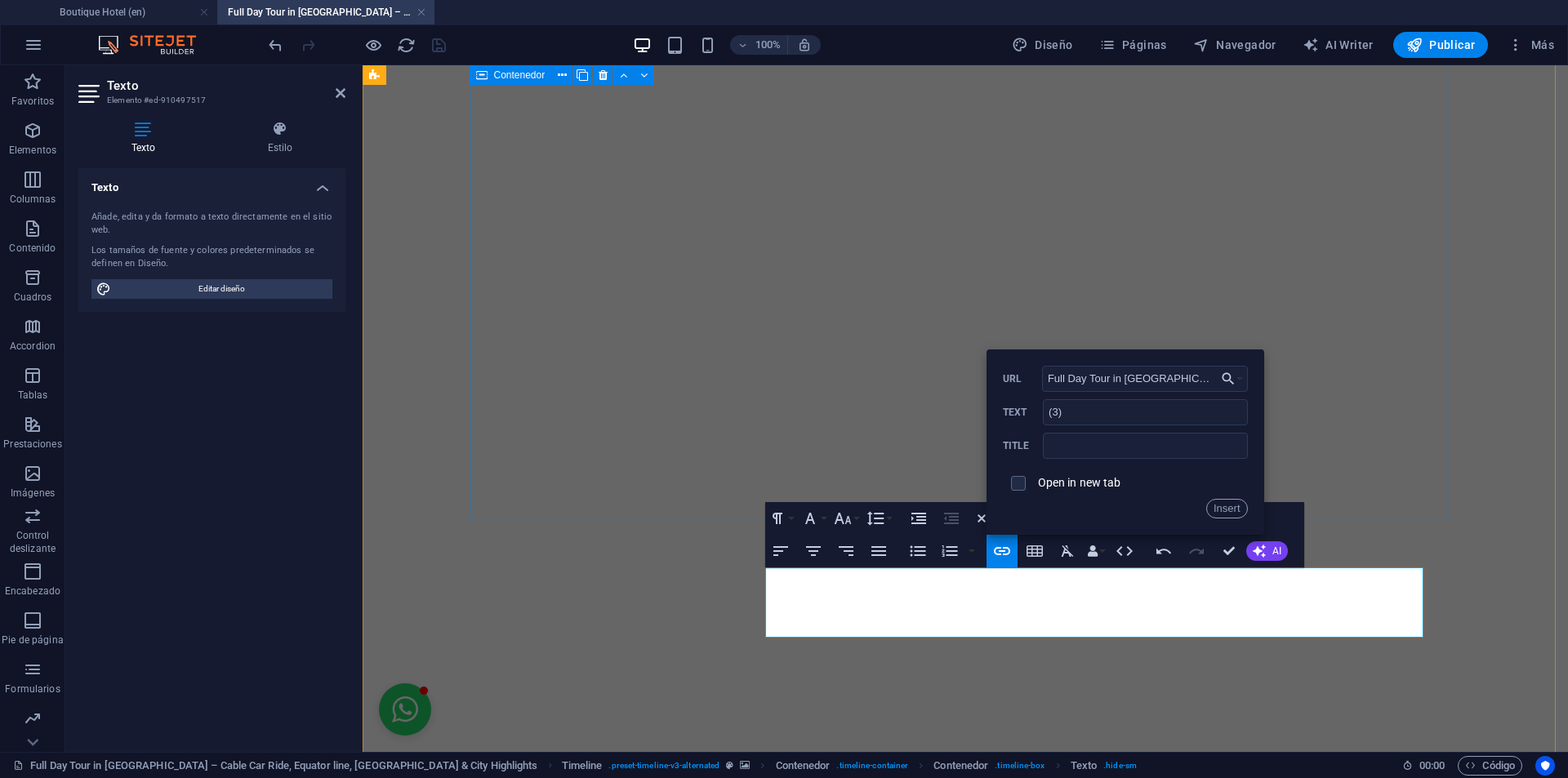
scroll to position [0, 190]
type input "Full Day Tour in Quito – Equator line, Cable Car Ride & Old Town Highlights"
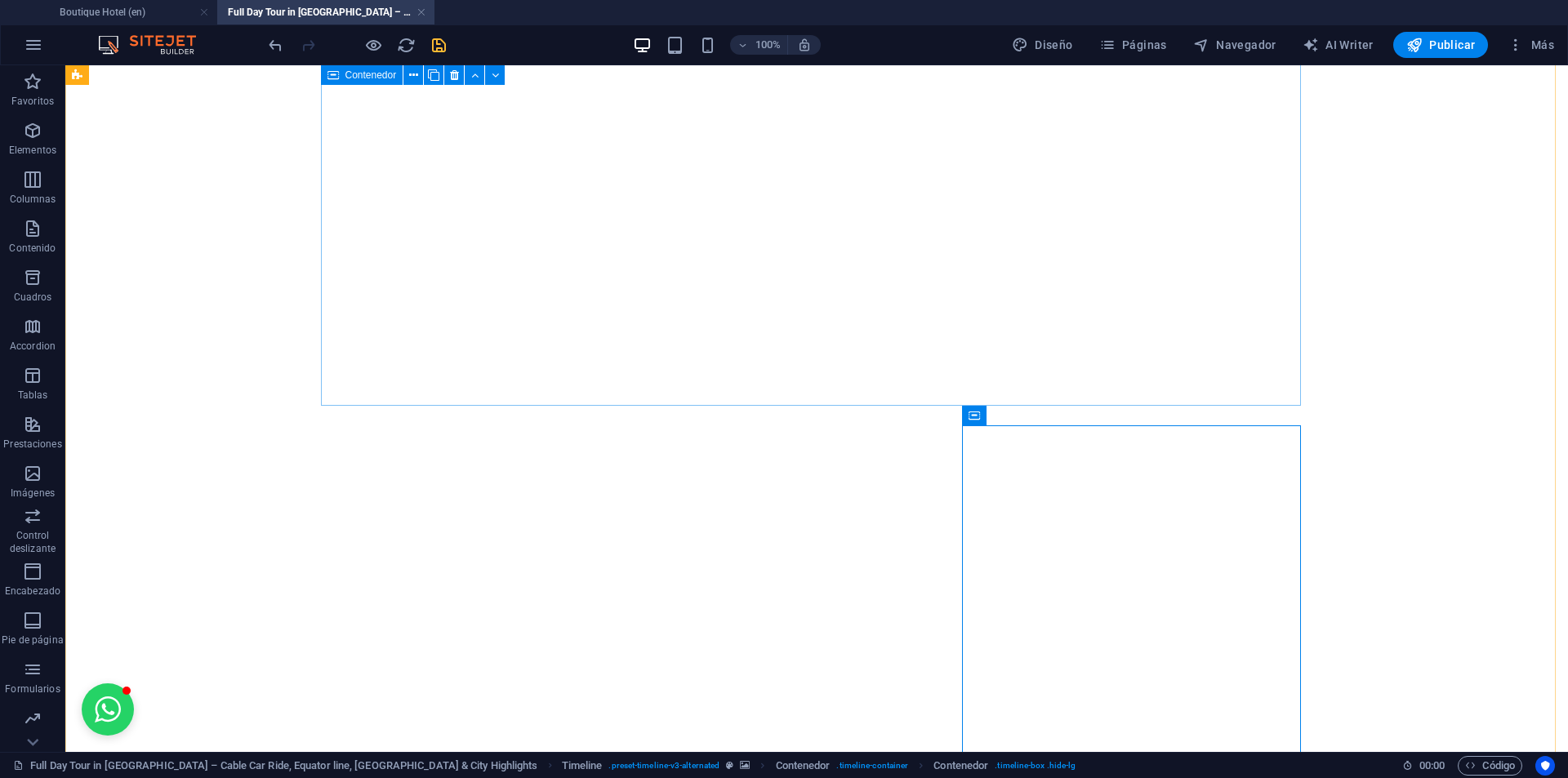
scroll to position [5301, 0]
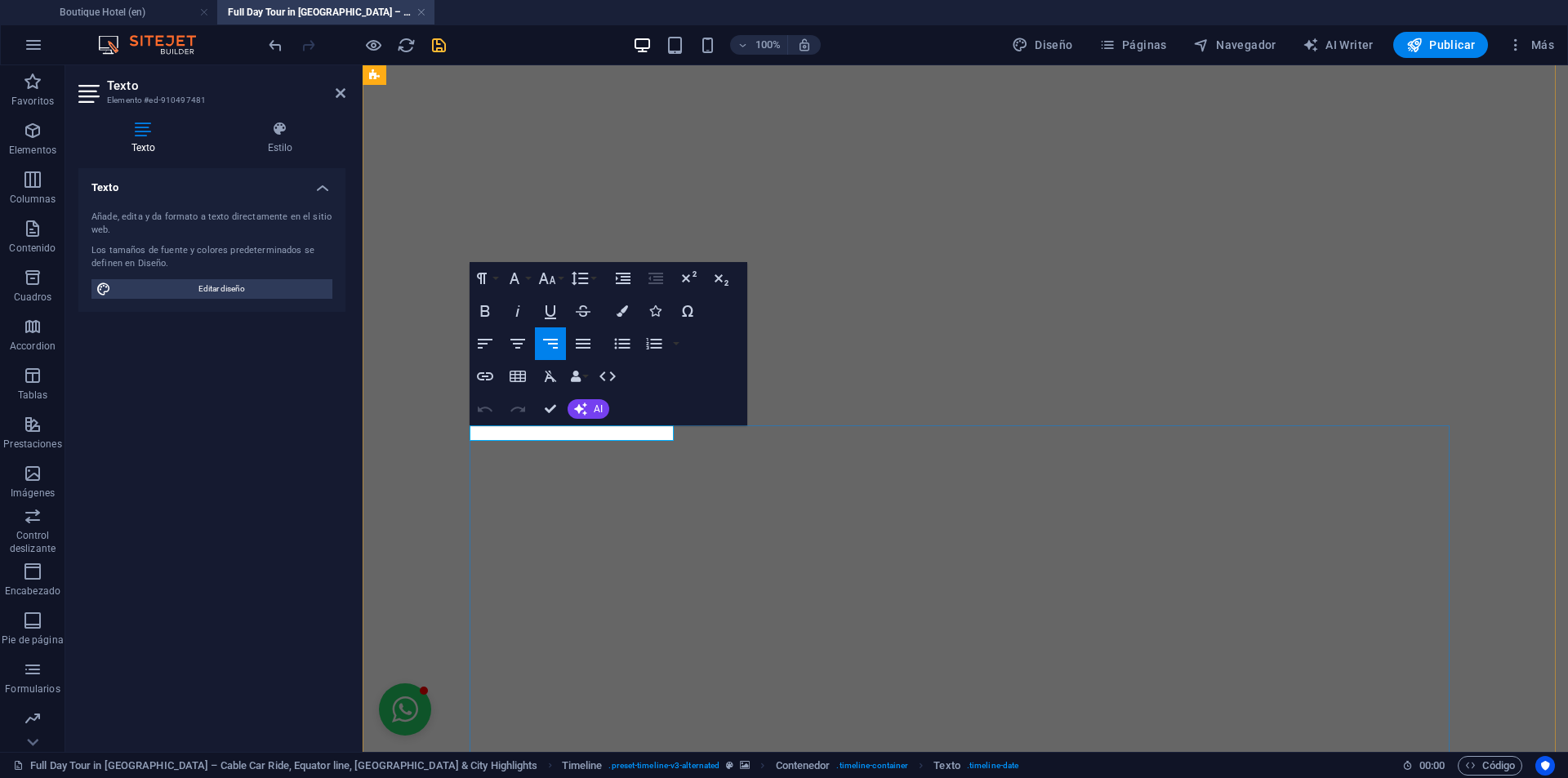
click at [597, 403] on icon "button" at bounding box center [603, 398] width 20 height 20
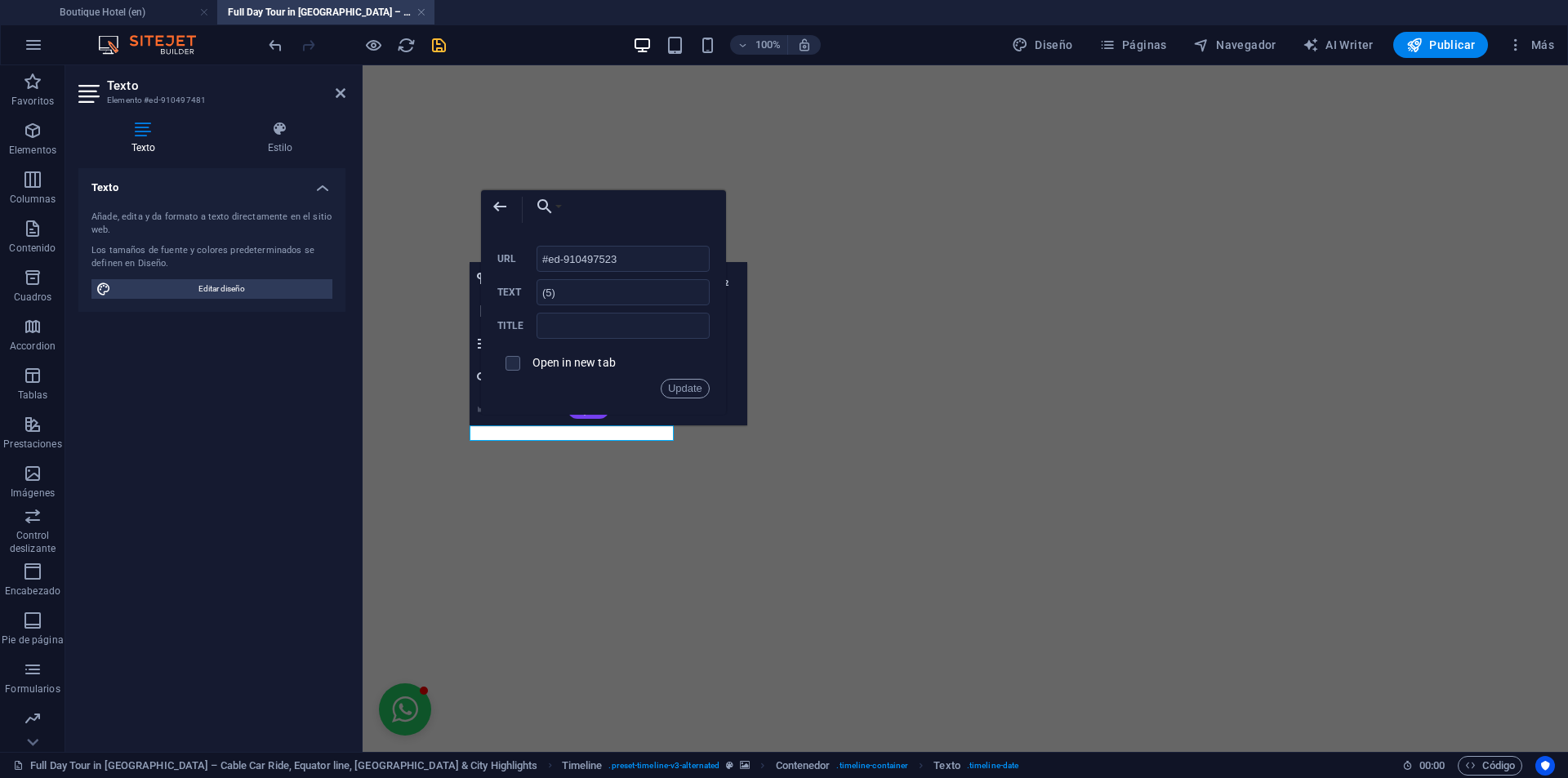
drag, startPoint x: 629, startPoint y: 263, endPoint x: 520, endPoint y: 241, distance: 111.2
click at [520, 241] on div "Back Choose Link Boutique Hotel (en) Our Story (en) Explore Our Photo Gallery -…" at bounding box center [604, 302] width 245 height 224
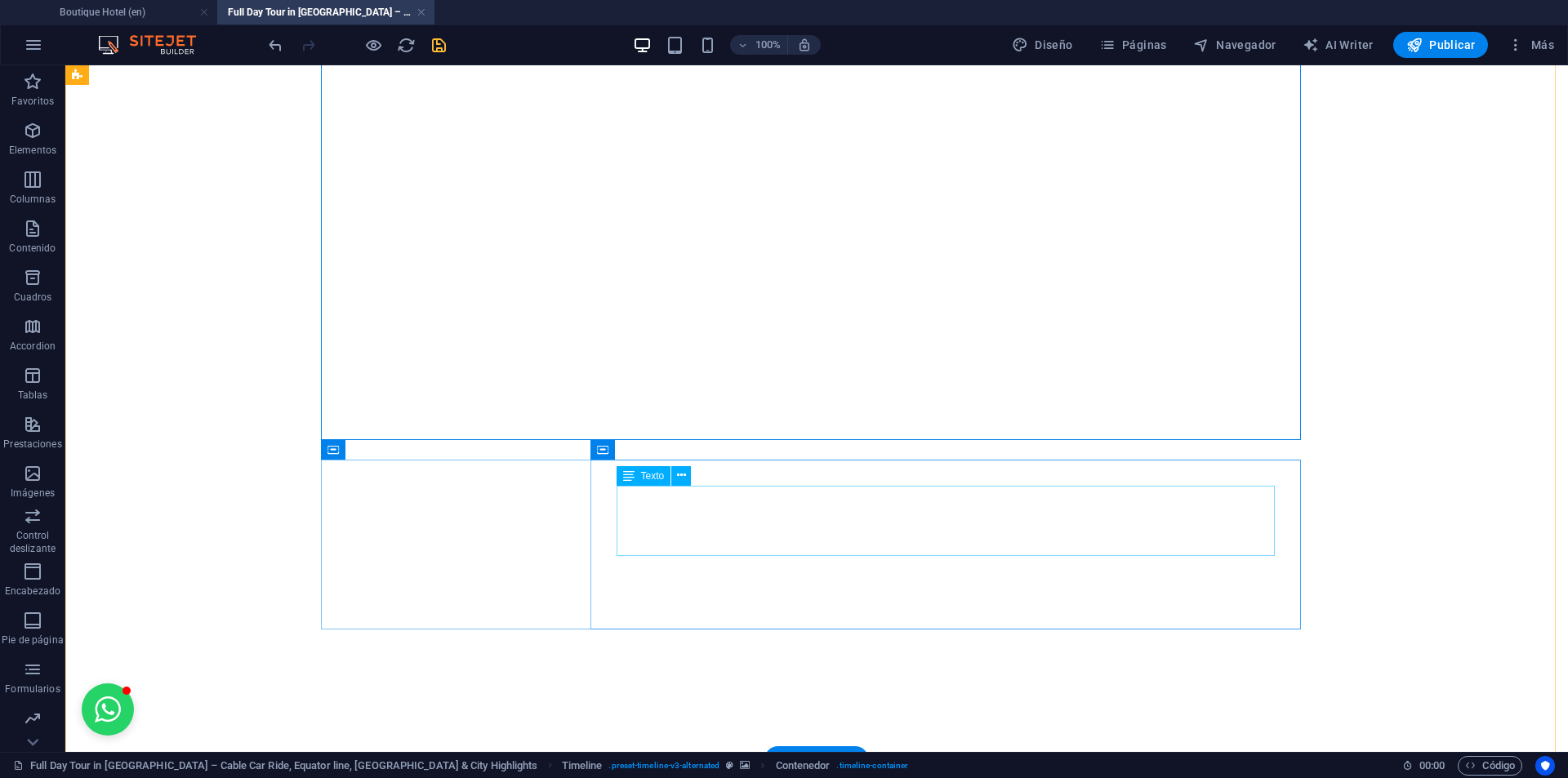
scroll to position [5791, 0]
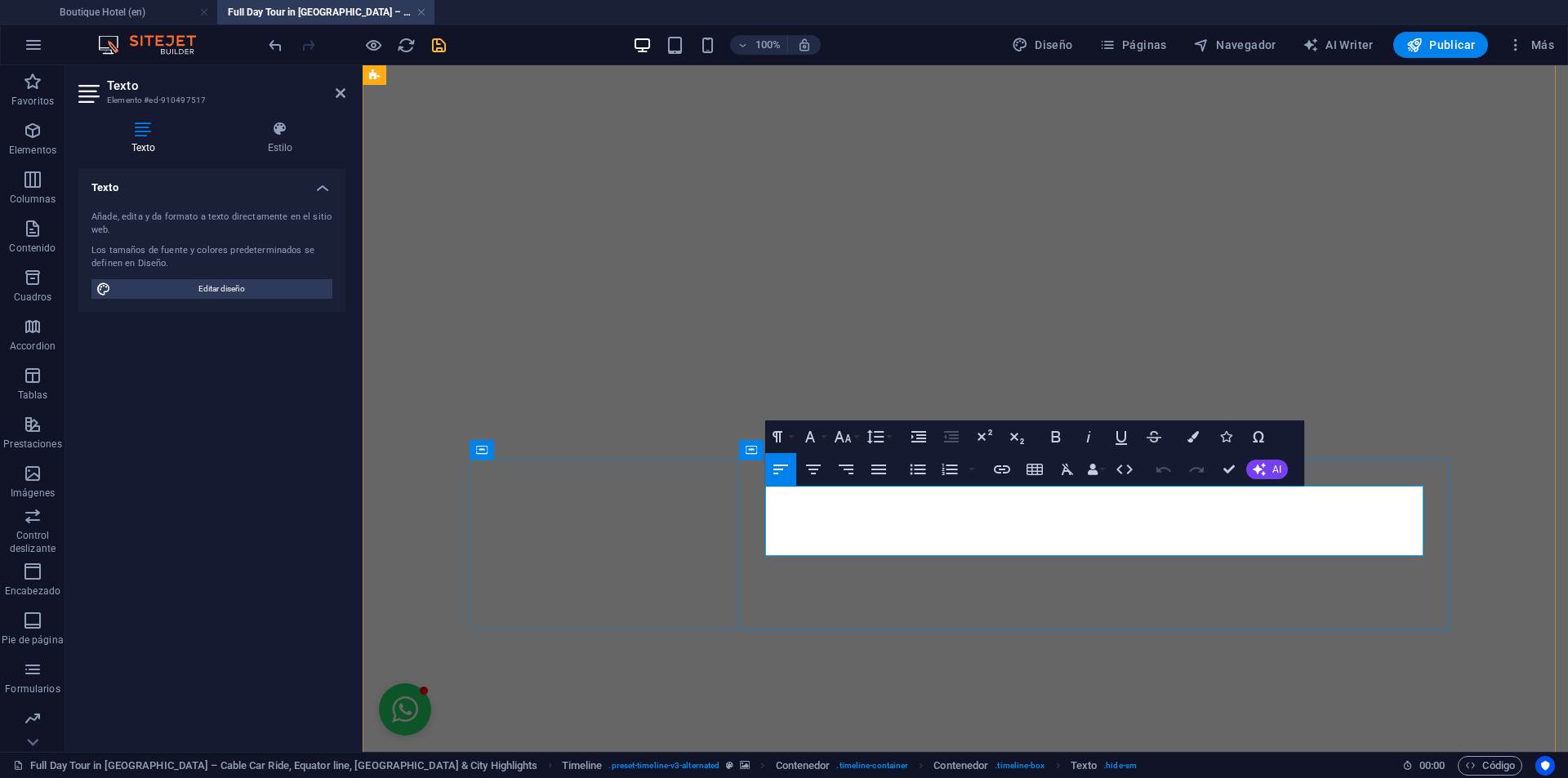
drag, startPoint x: 1277, startPoint y: 543, endPoint x: 1289, endPoint y: 550, distance: 13.9
click at [1005, 468] on icon "button" at bounding box center [1001, 469] width 20 height 20
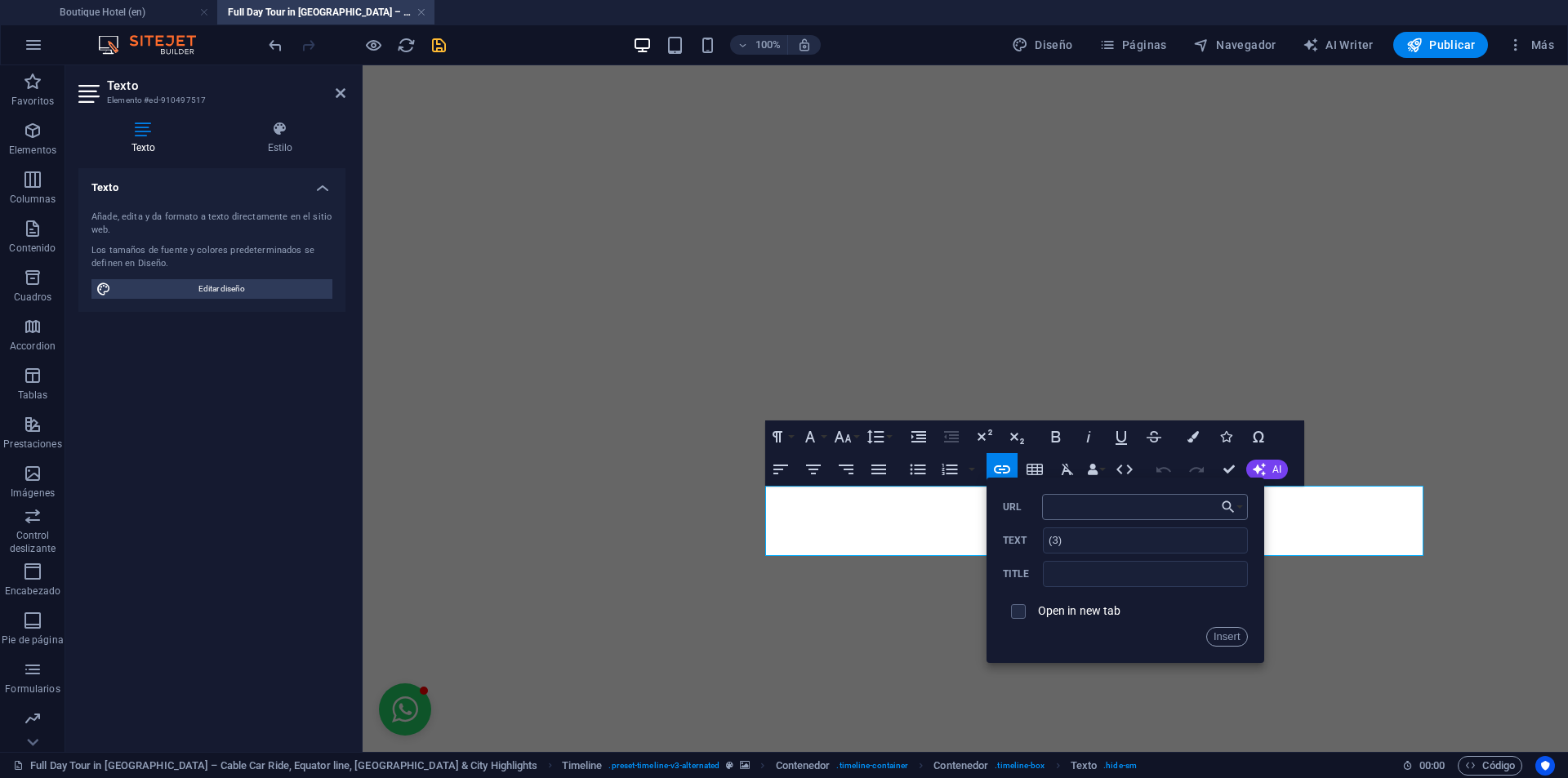
type input "#ed-910497523"
click at [1217, 637] on button "Insert" at bounding box center [1227, 636] width 42 height 20
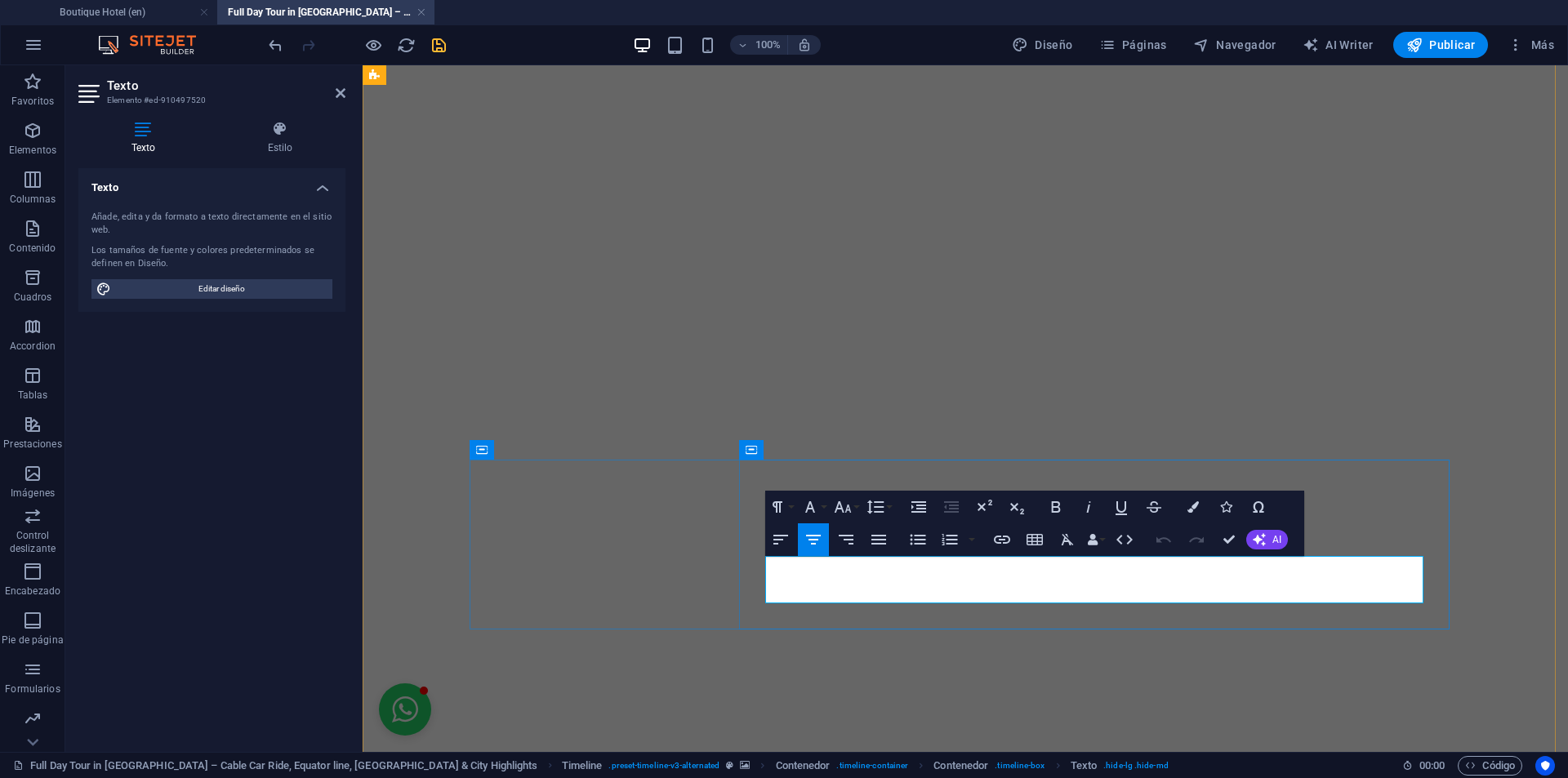
click at [1361, 557] on icon "button" at bounding box center [1357, 549] width 20 height 20
drag, startPoint x: 1360, startPoint y: 590, endPoint x: 1373, endPoint y: 592, distance: 13.2
click at [1008, 535] on icon "button" at bounding box center [1001, 539] width 20 height 20
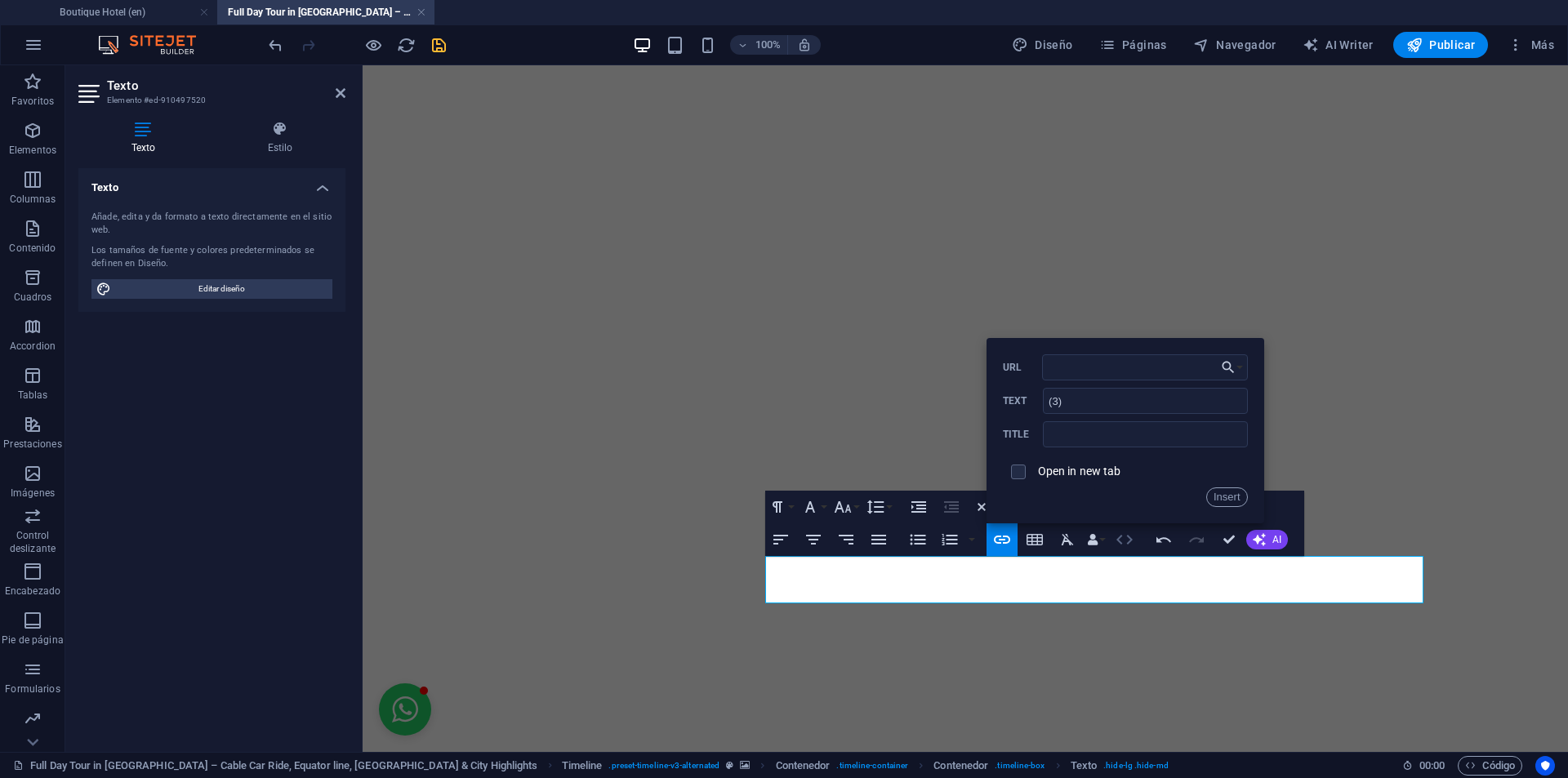
type input "#ed-910497523"
click at [1215, 491] on button "Insert" at bounding box center [1227, 497] width 42 height 20
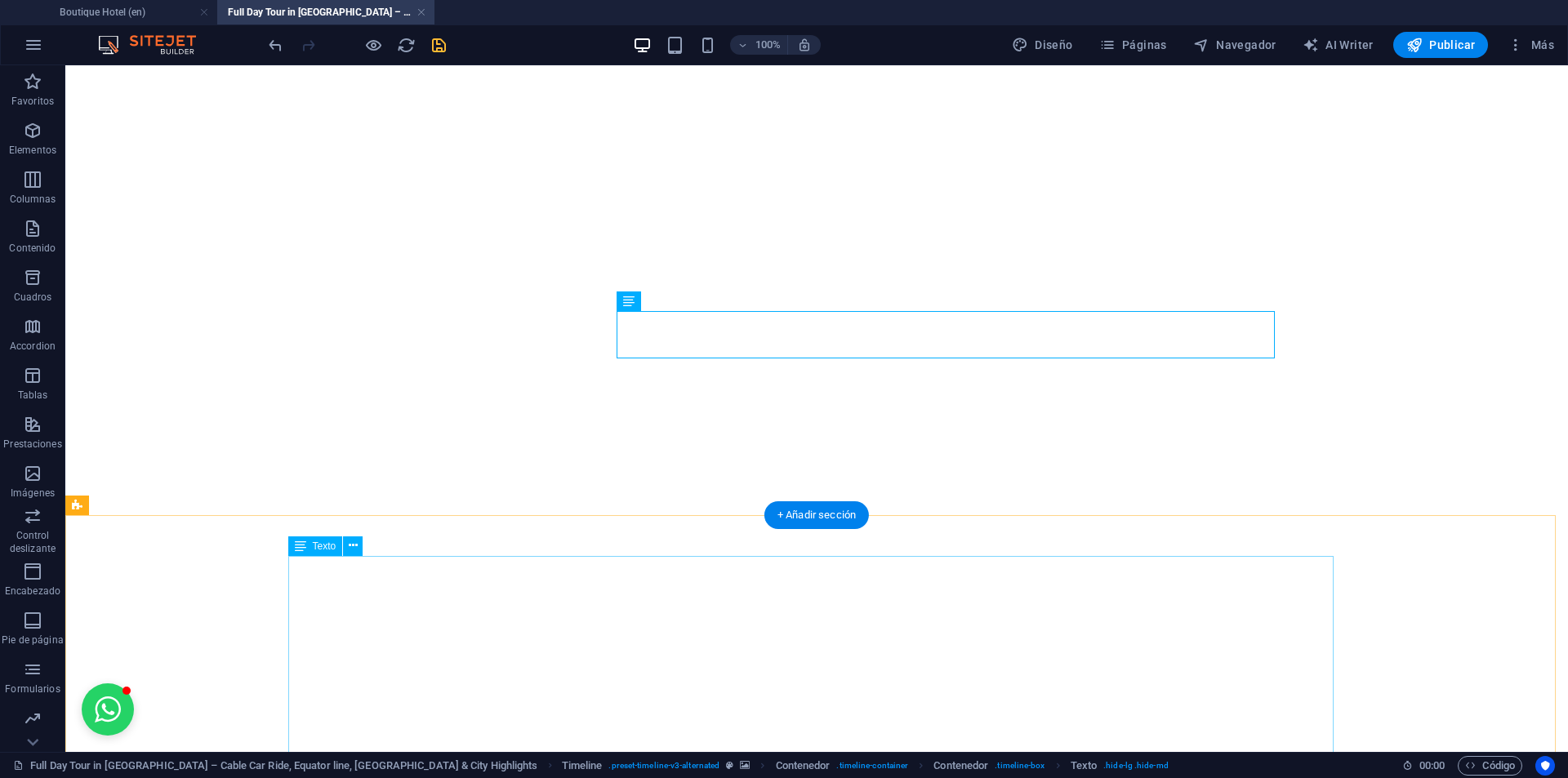
scroll to position [6035, 0]
click at [434, 45] on icon "save" at bounding box center [439, 45] width 19 height 19
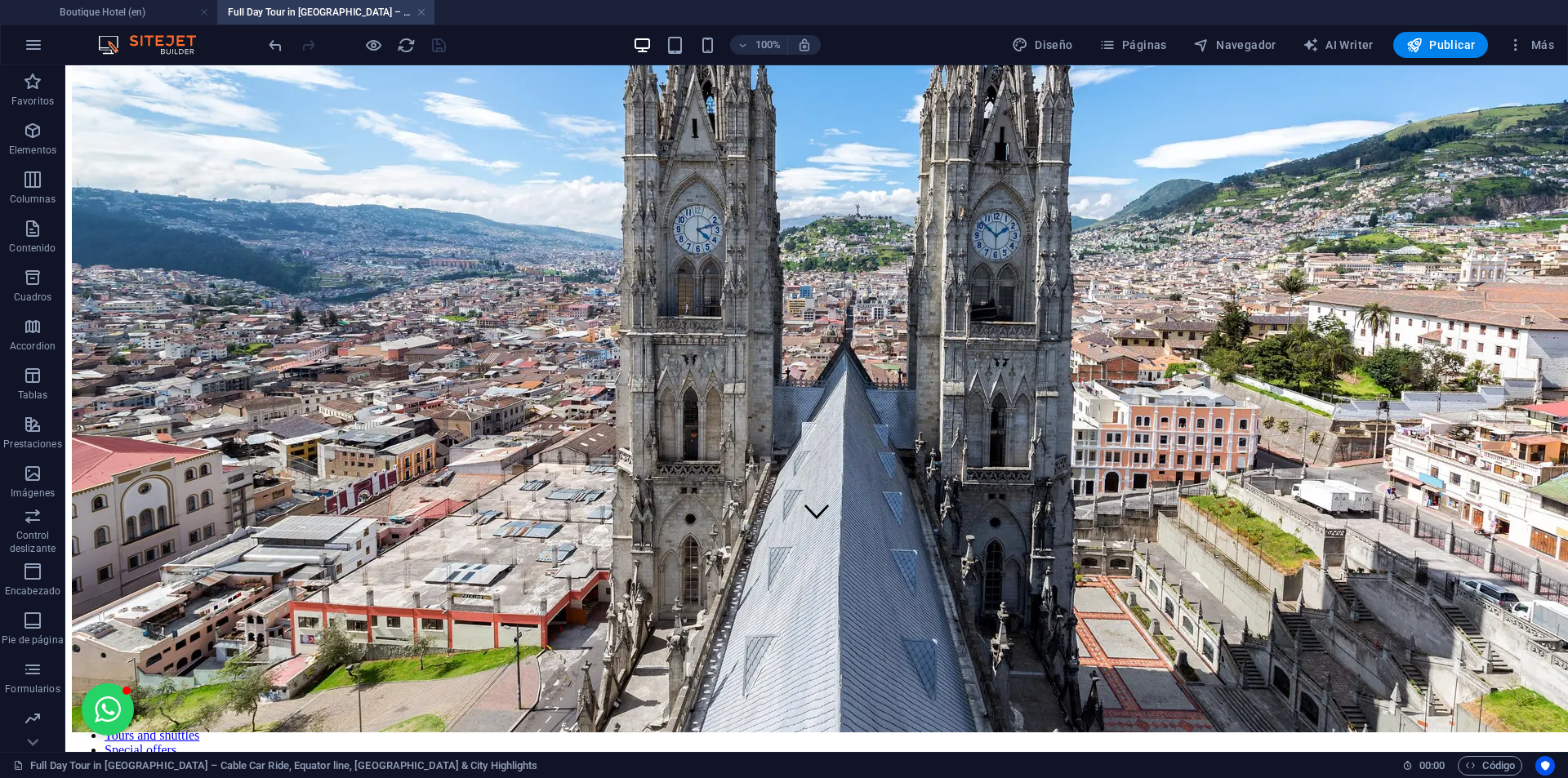
scroll to position [527, 0]
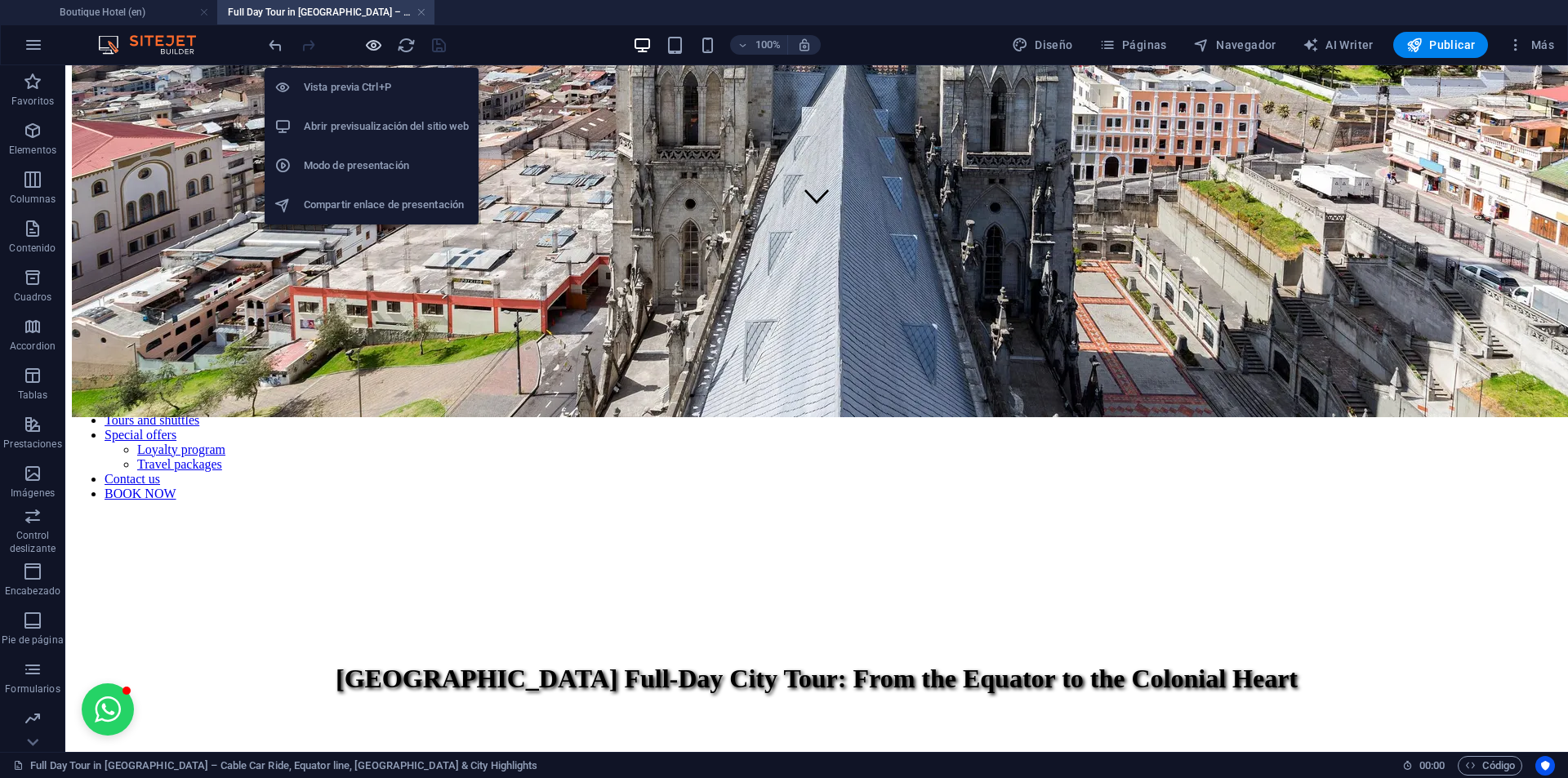
click at [376, 45] on icon "button" at bounding box center [374, 45] width 19 height 19
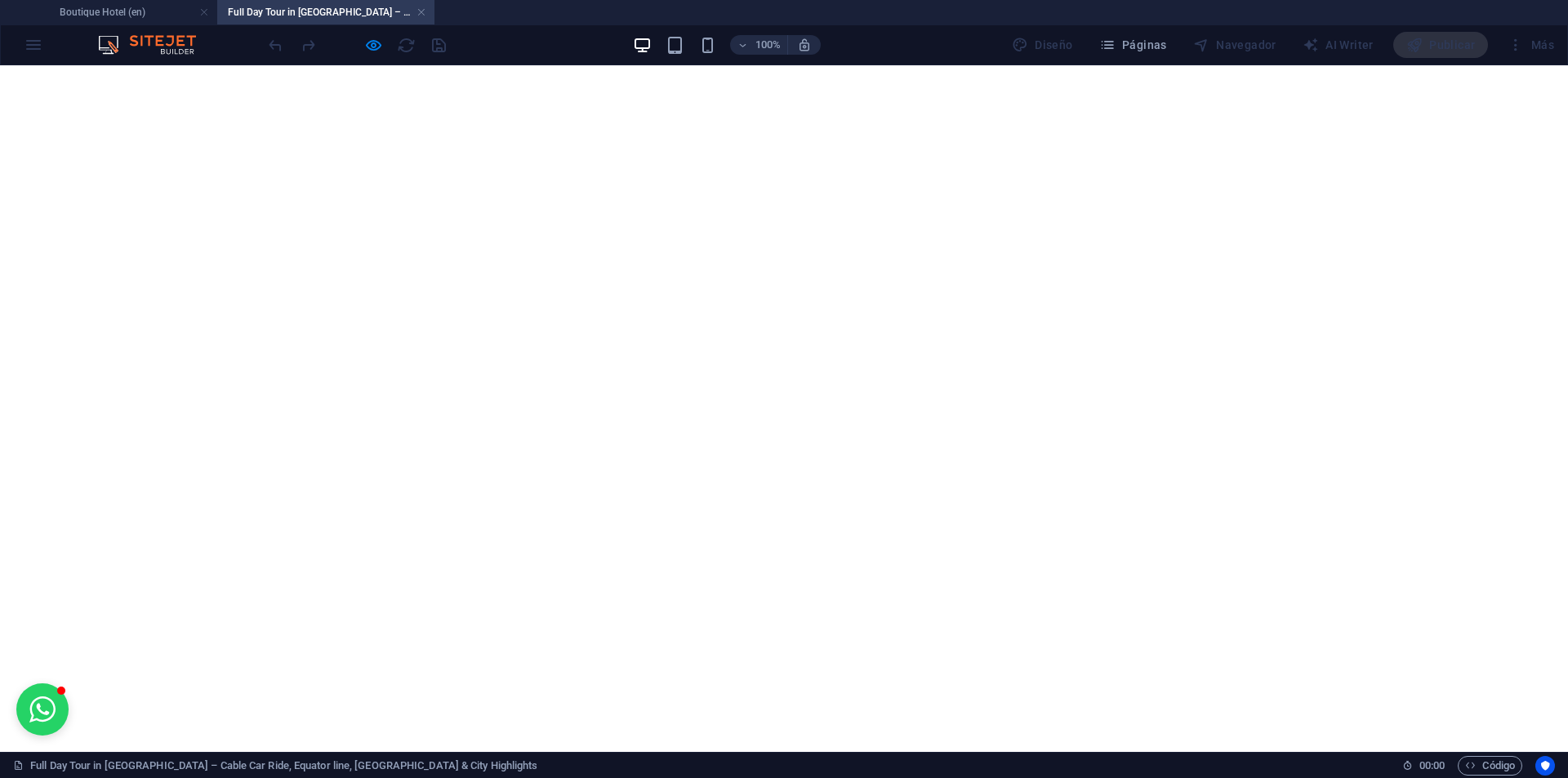
scroll to position [1751, 0]
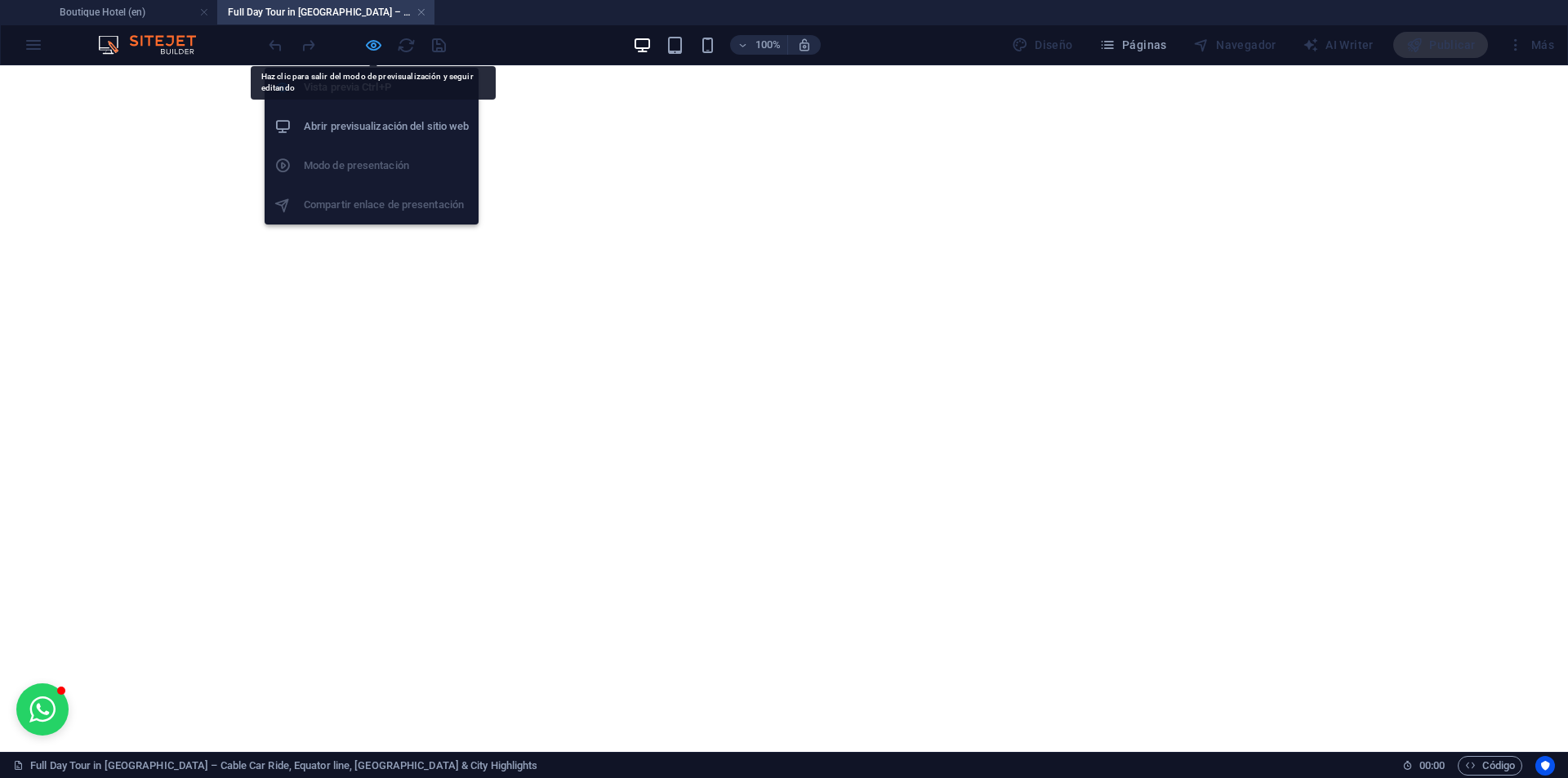
click at [374, 50] on icon "button" at bounding box center [374, 45] width 19 height 19
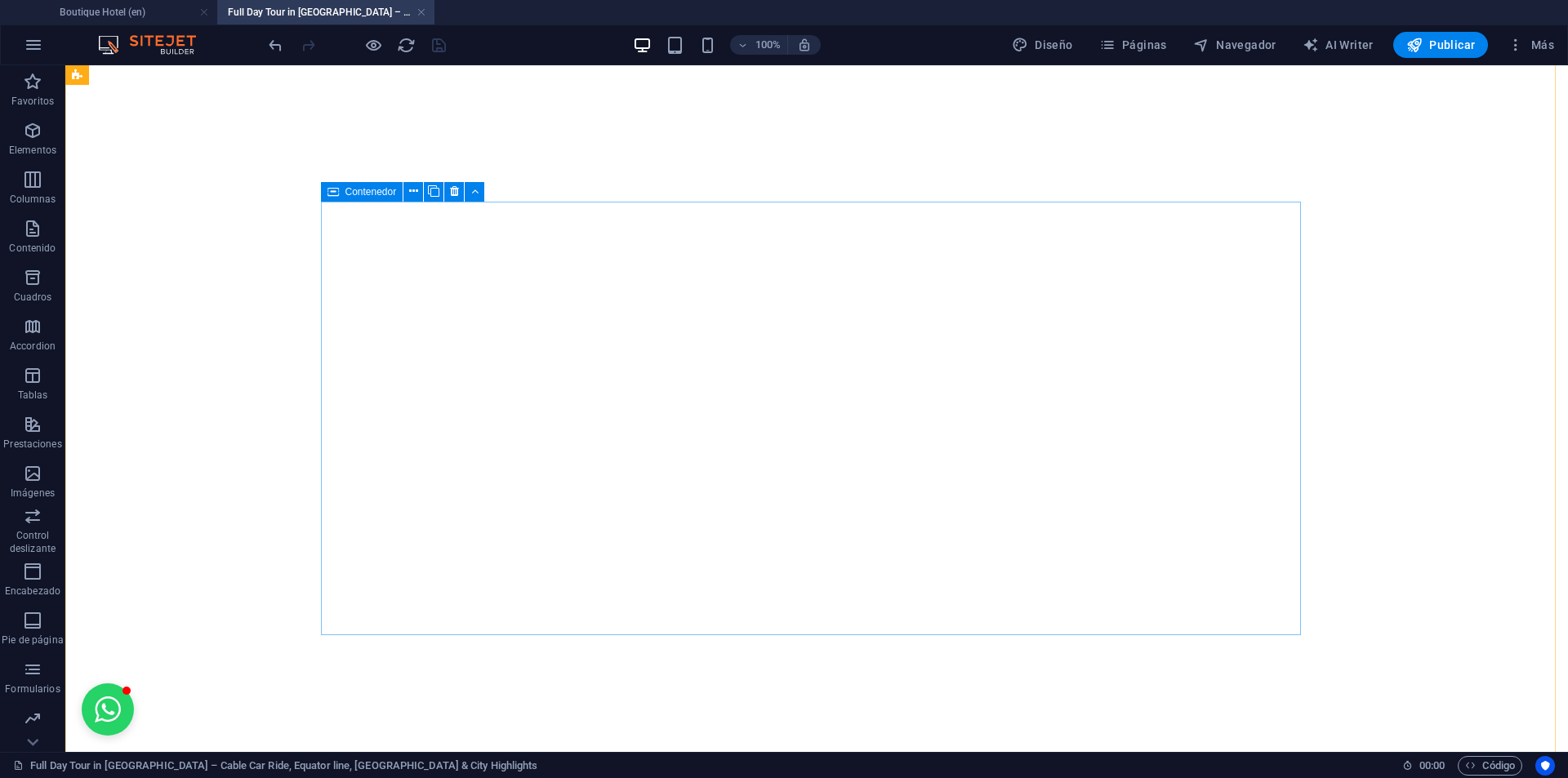
scroll to position [2241, 0]
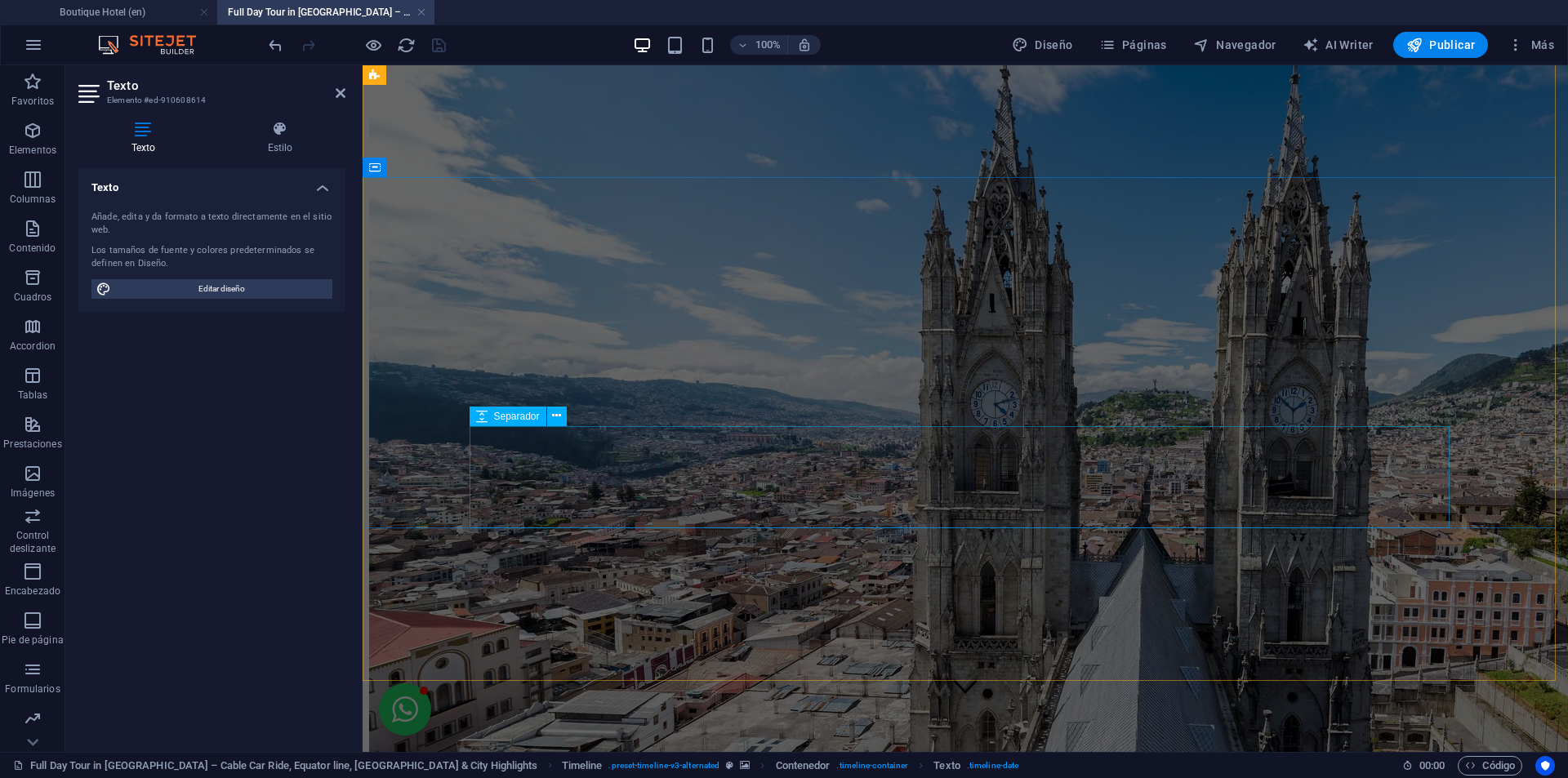
scroll to position [446, 0]
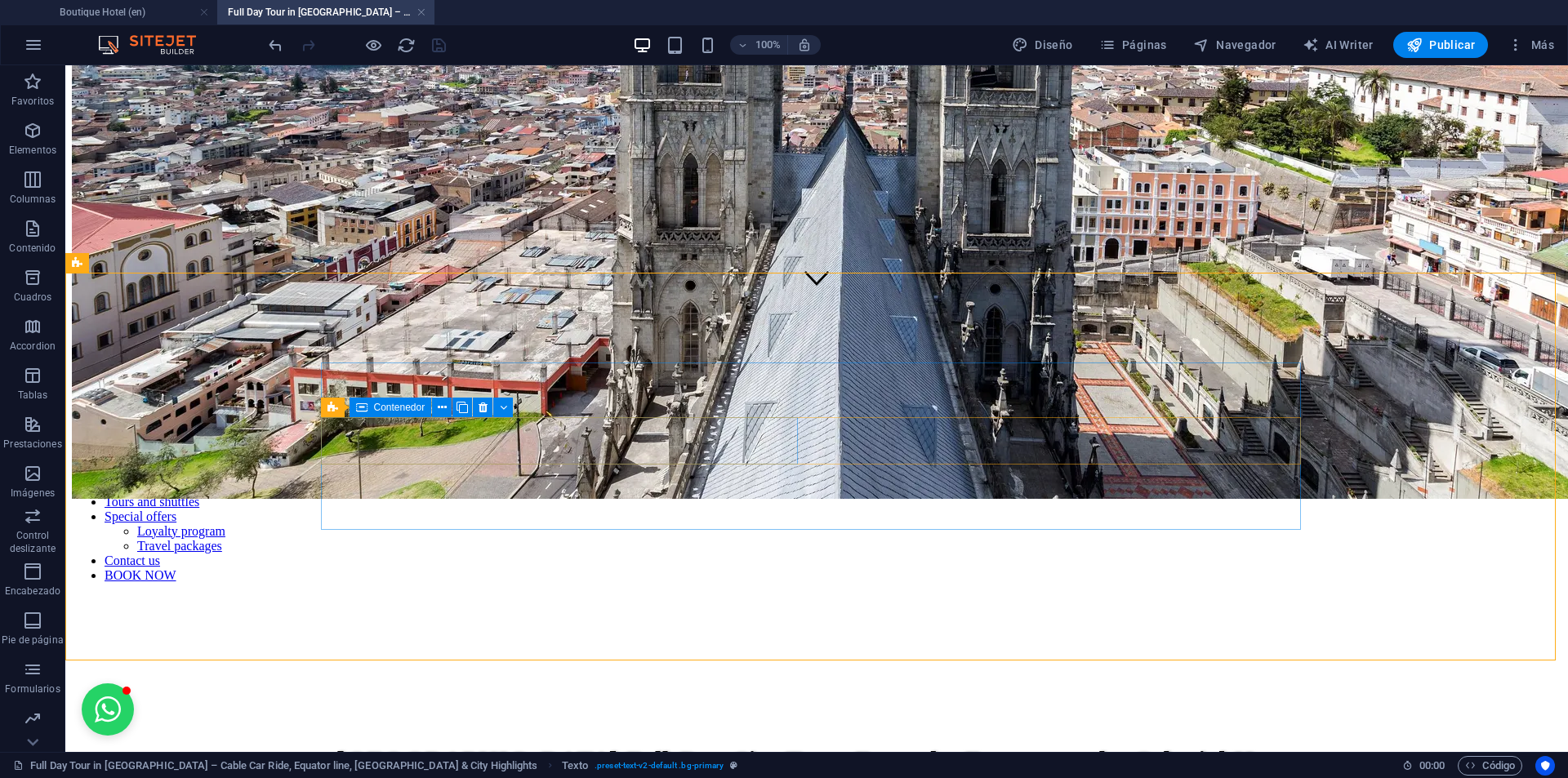
click at [366, 407] on icon at bounding box center [361, 407] width 11 height 20
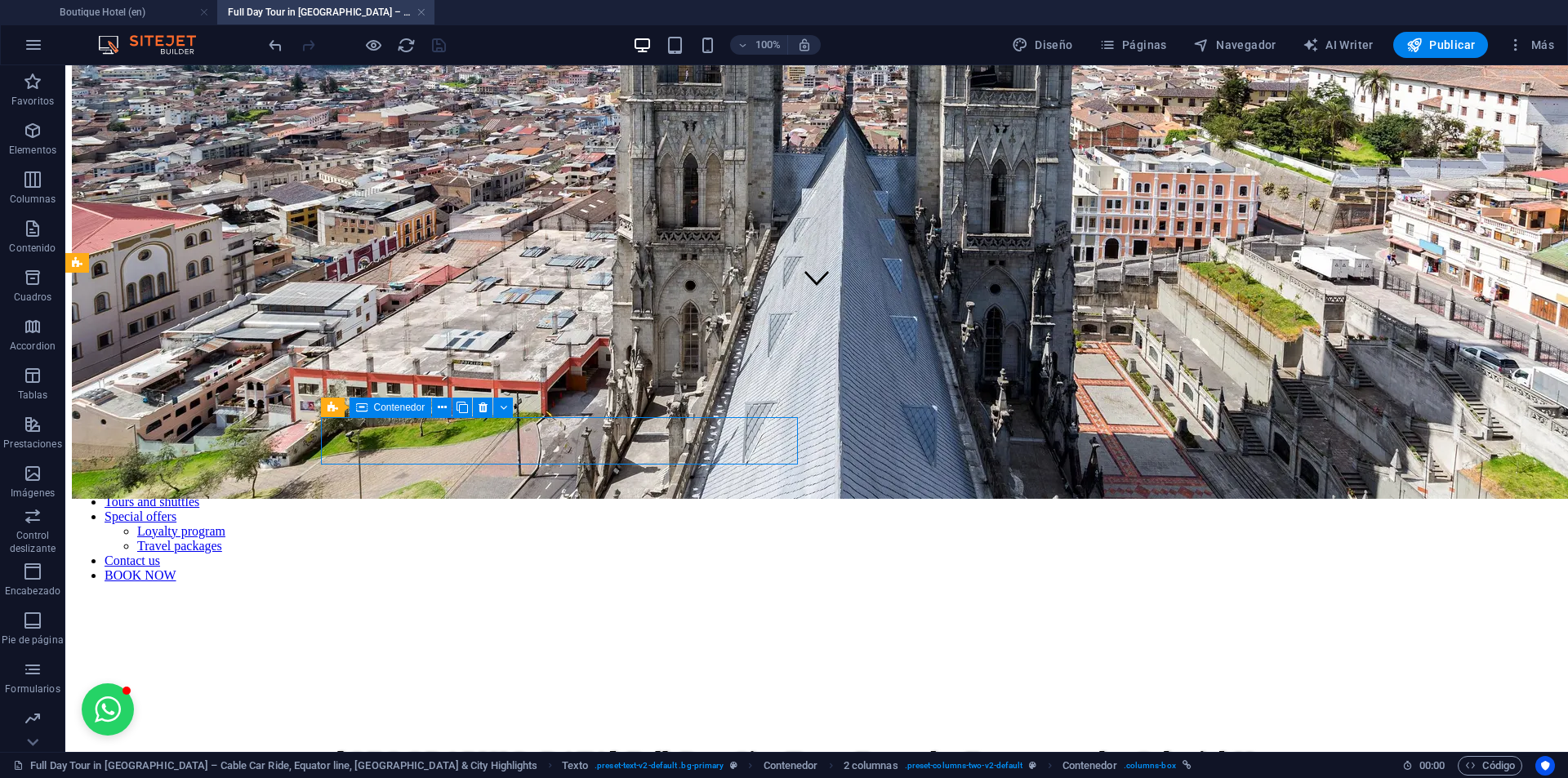
click at [366, 407] on icon at bounding box center [361, 407] width 11 height 20
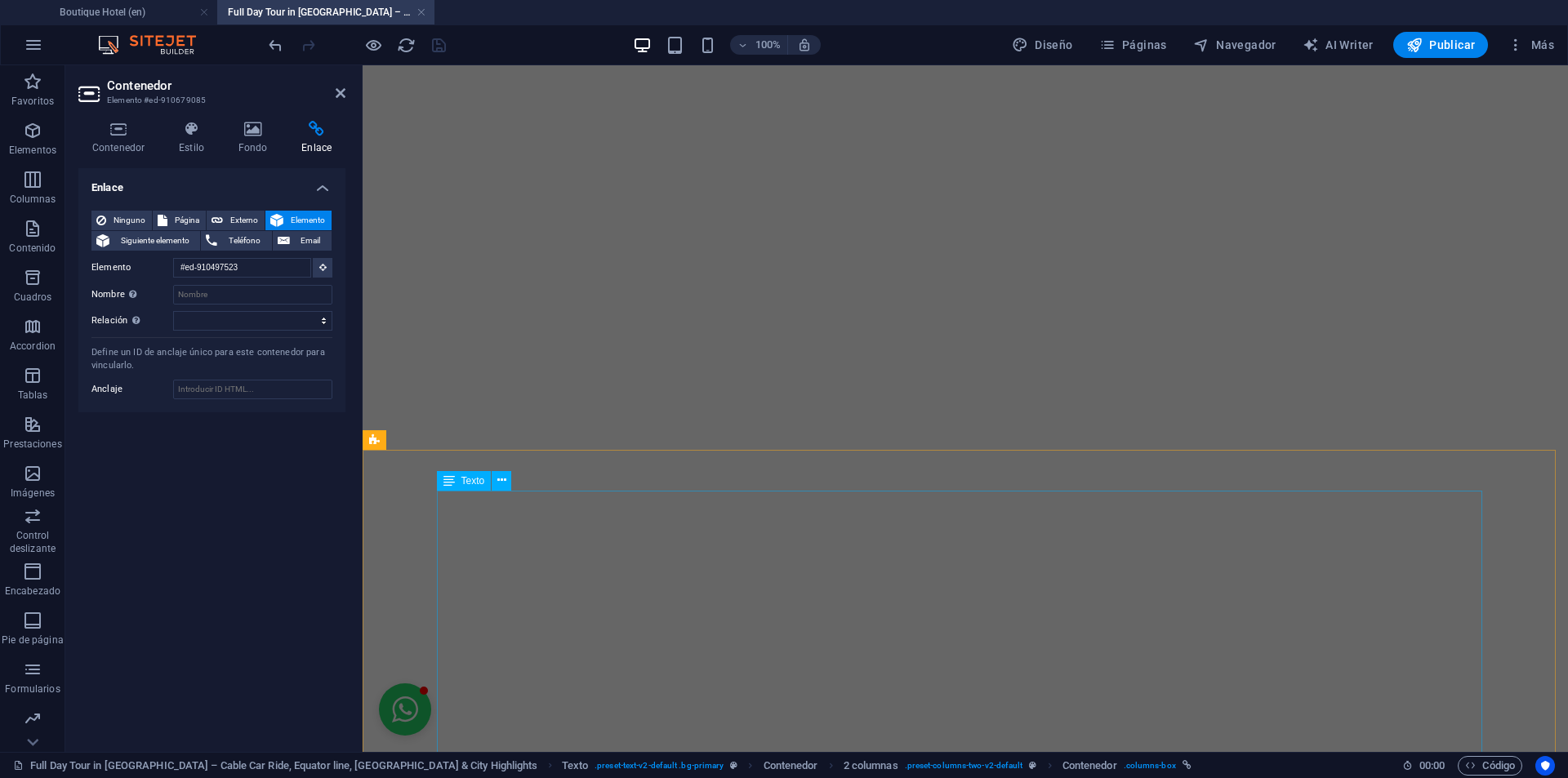
scroll to position [6120, 0]
click at [382, 423] on div "Texto" at bounding box center [389, 420] width 54 height 20
select select "shredded-paper"
select select "px"
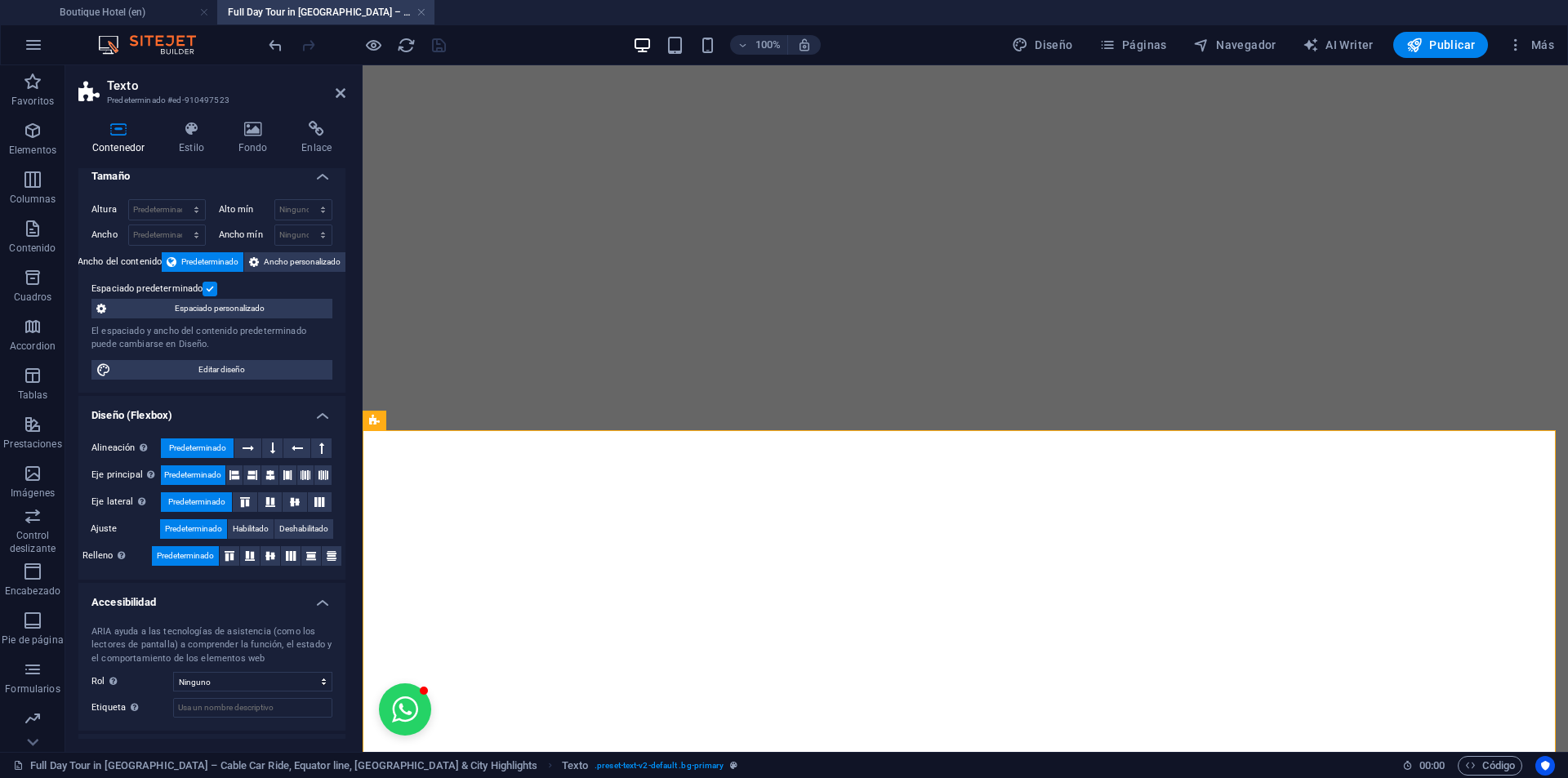
scroll to position [0, 0]
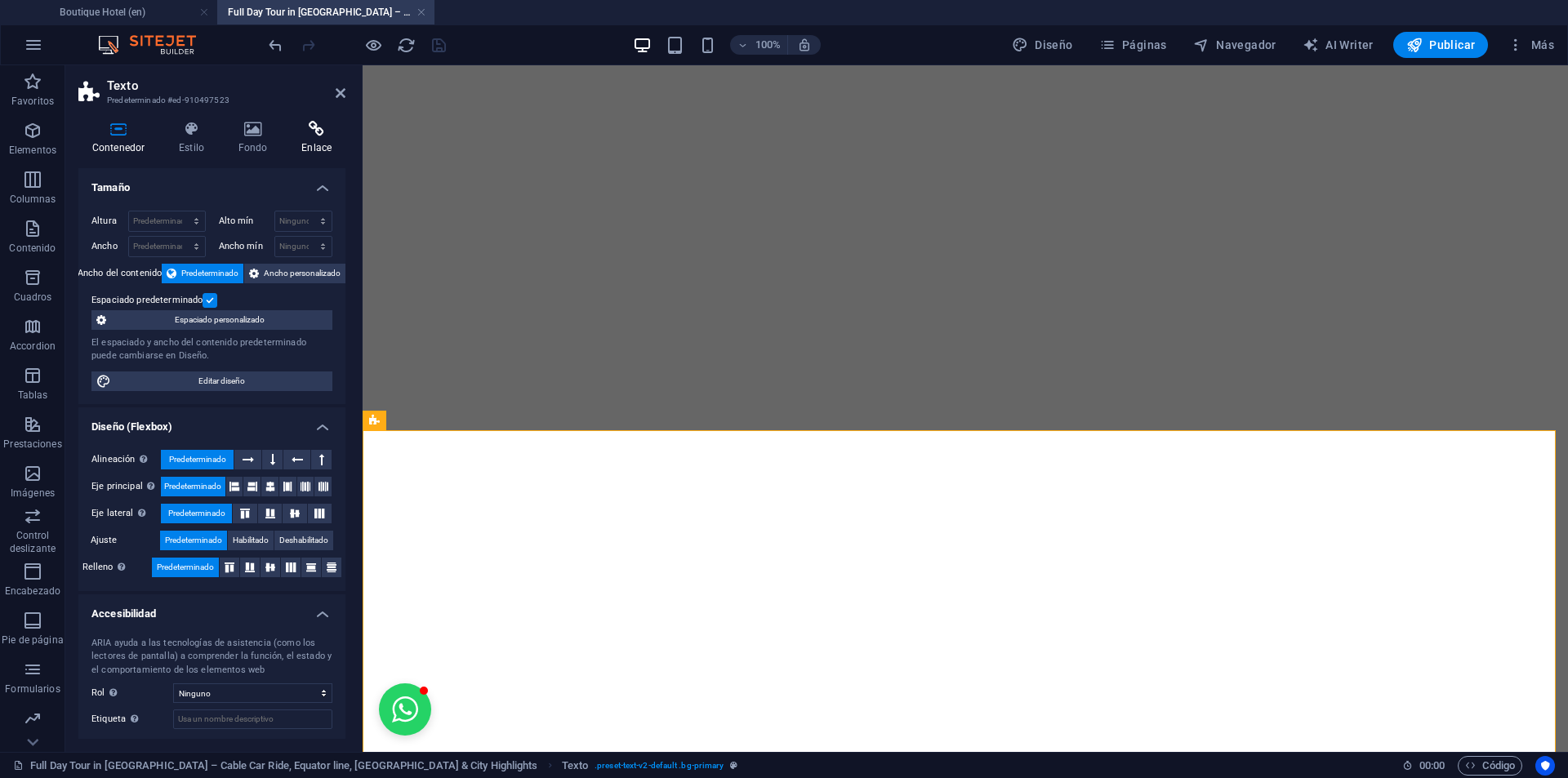
click at [298, 147] on h4 "Enlace" at bounding box center [316, 138] width 58 height 34
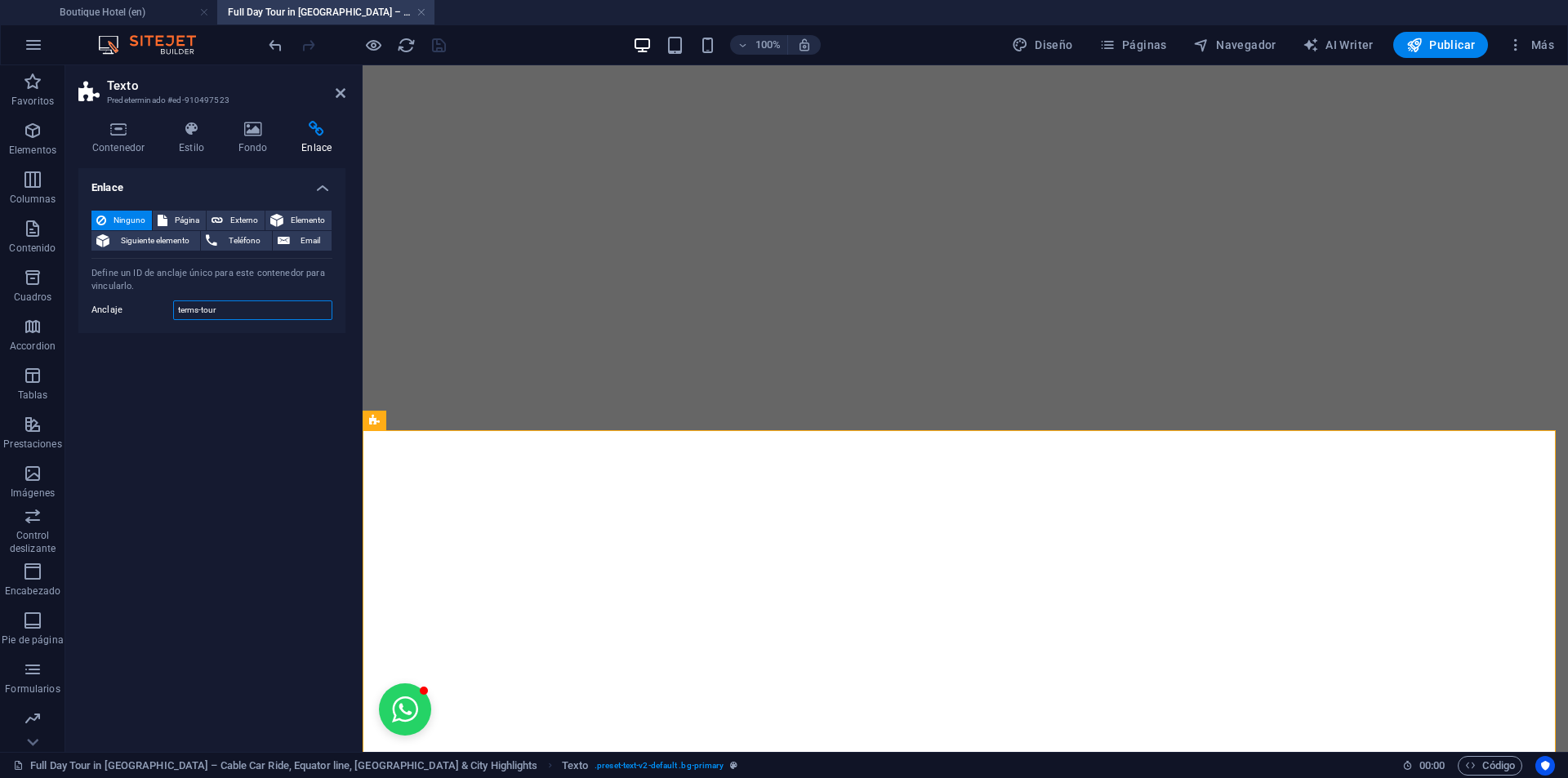
drag, startPoint x: 231, startPoint y: 310, endPoint x: 114, endPoint y: 284, distance: 119.9
click at [114, 284] on div "Ninguno Página Externo Elemento Siguiente elemento Teléfono Email Página Boutiq…" at bounding box center [211, 265] width 267 height 135
click at [273, 381] on div "Enlace Ninguno Página Externo Elemento Siguiente elemento Teléfono Email Página…" at bounding box center [211, 453] width 267 height 571
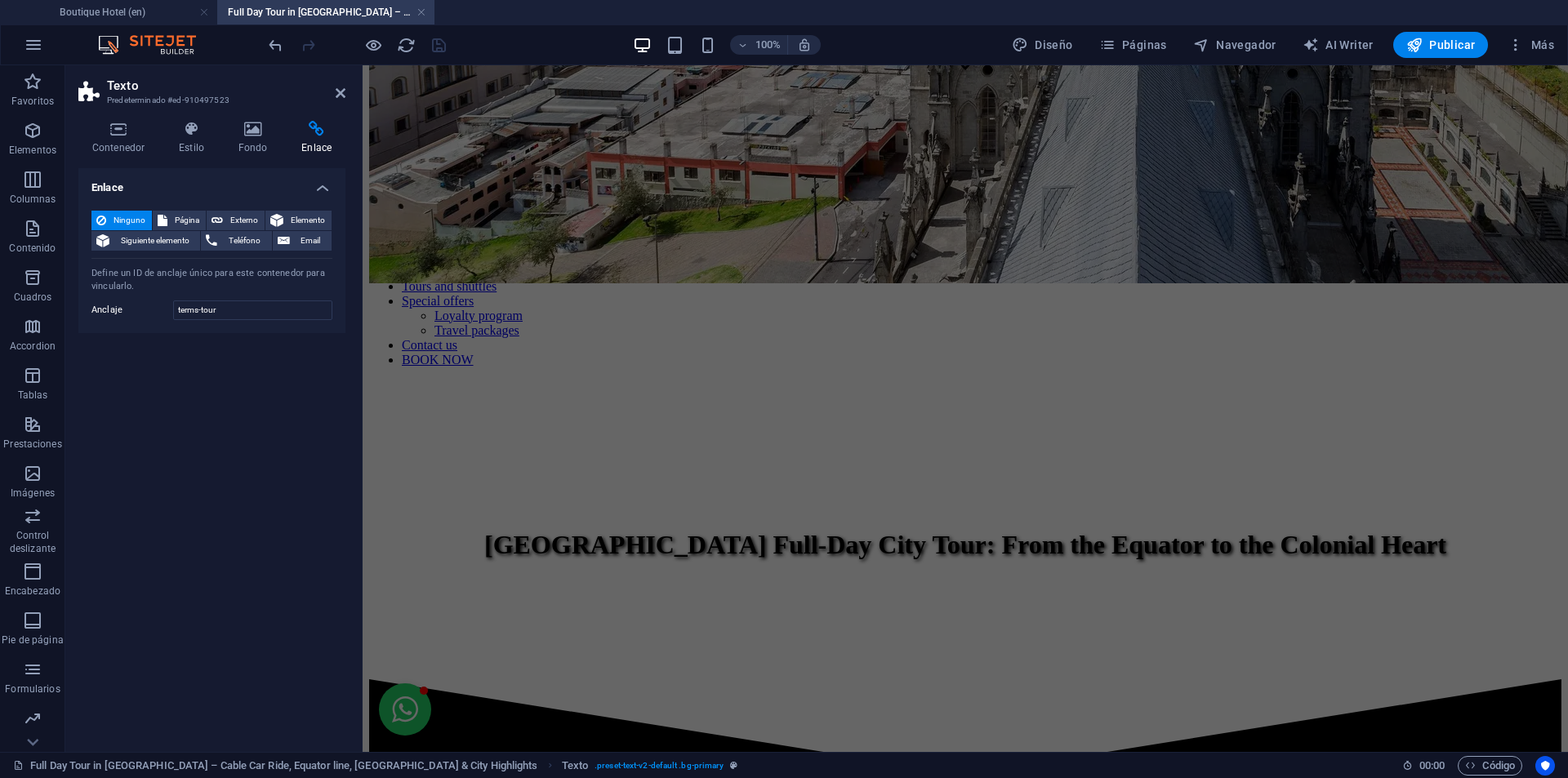
scroll to position [670, 0]
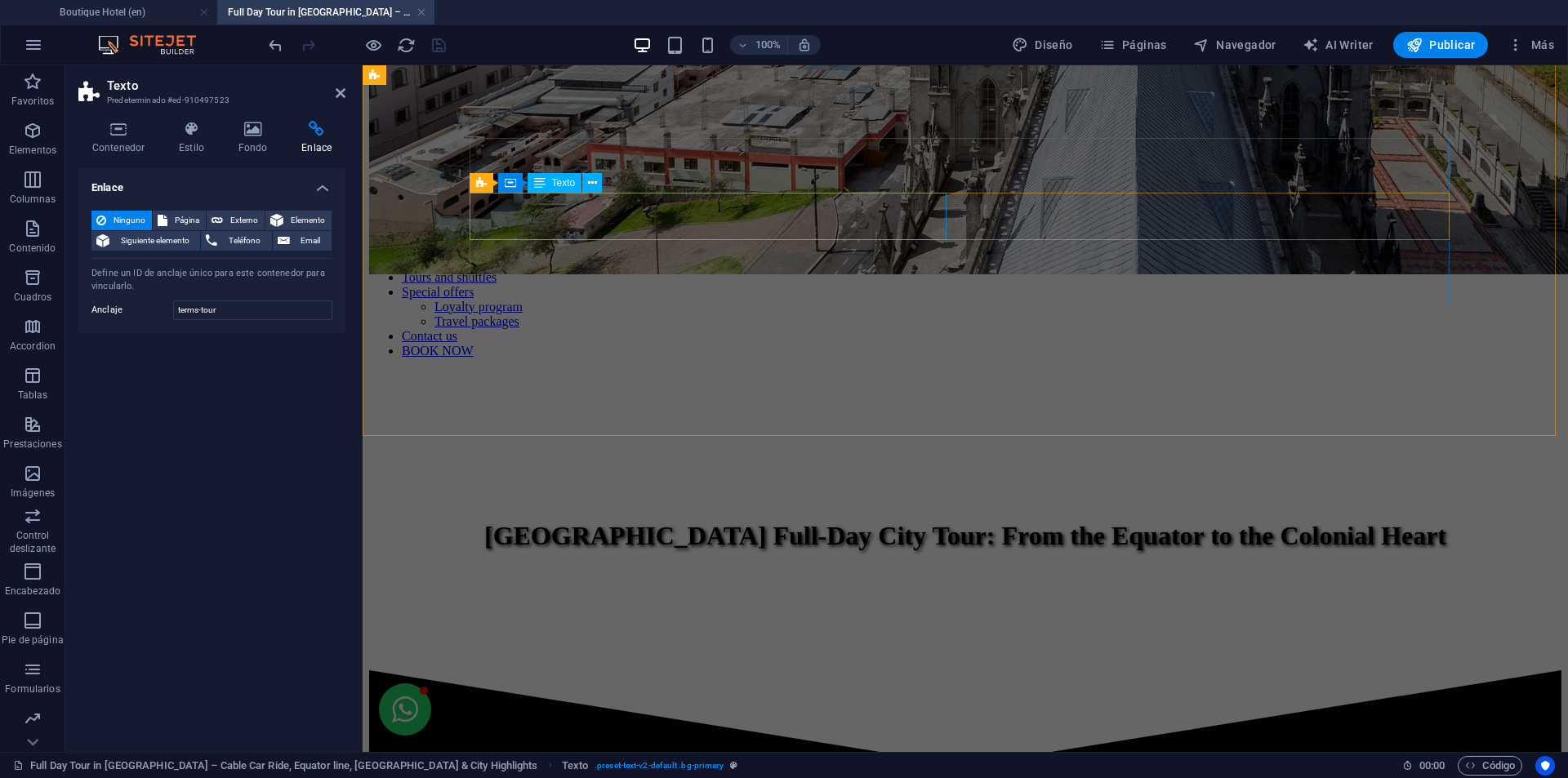
click at [558, 184] on span "Texto" at bounding box center [564, 183] width 24 height 9
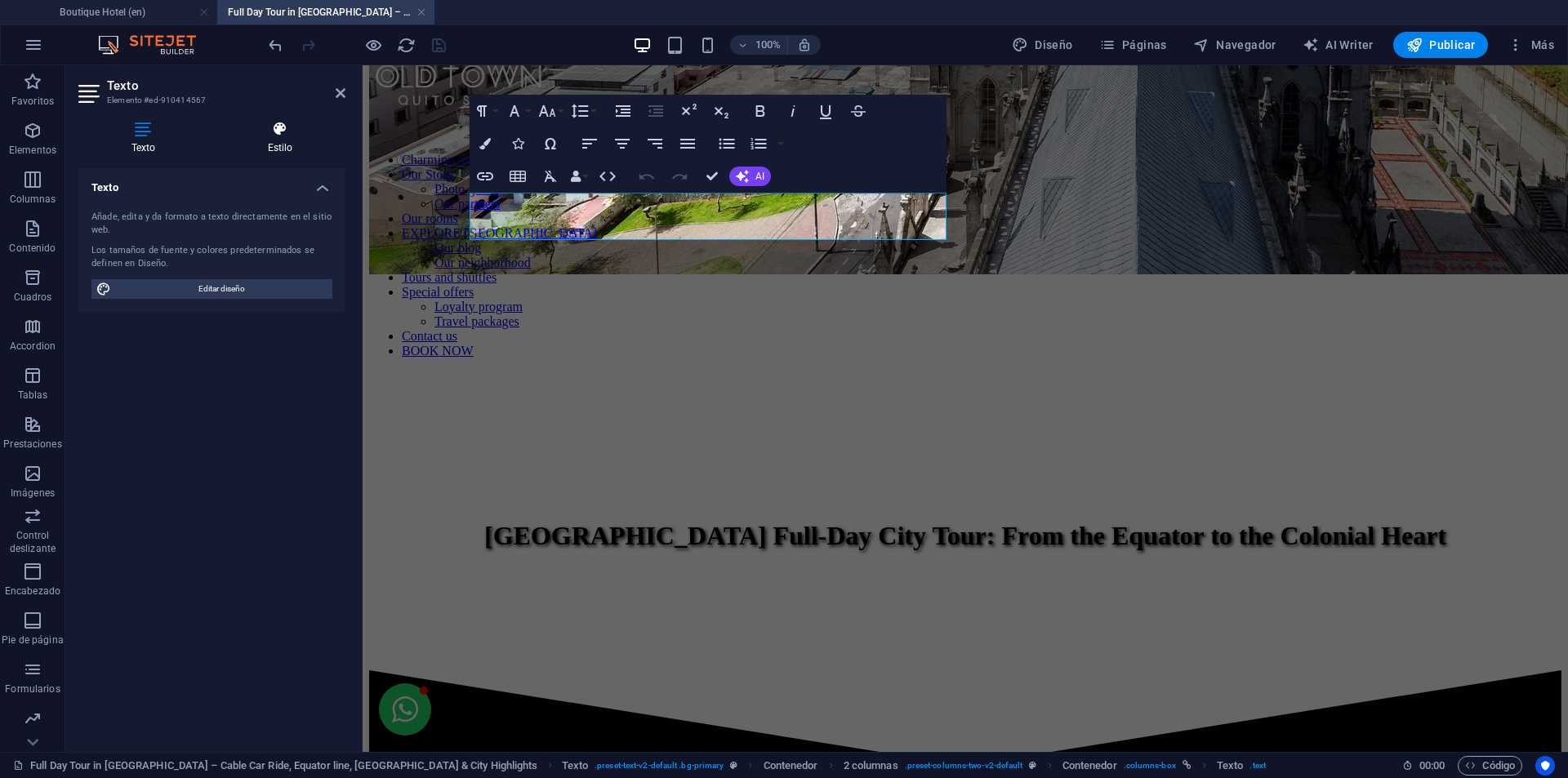
click at [293, 130] on icon at bounding box center [279, 129] width 130 height 16
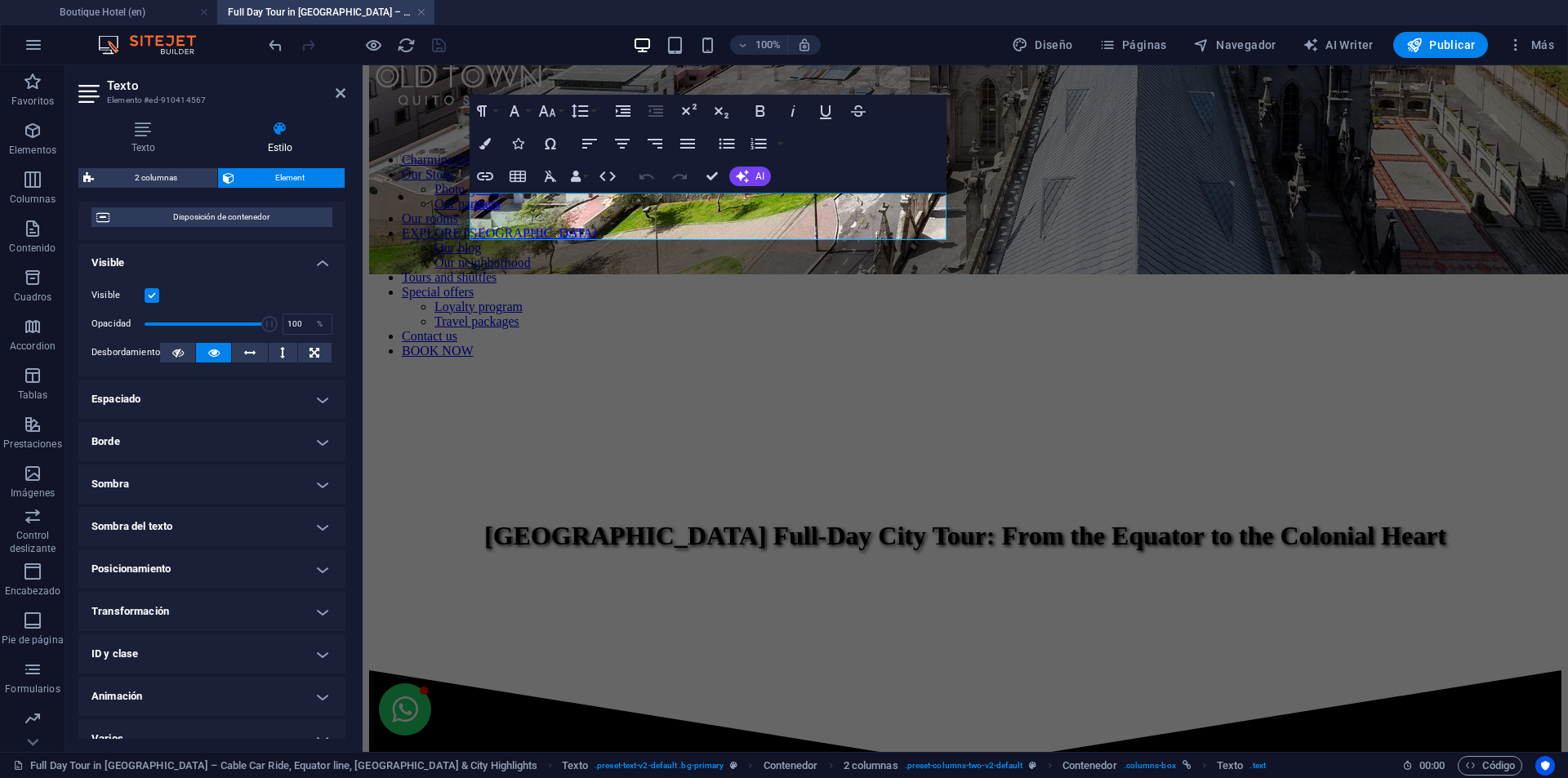
scroll to position [166, 0]
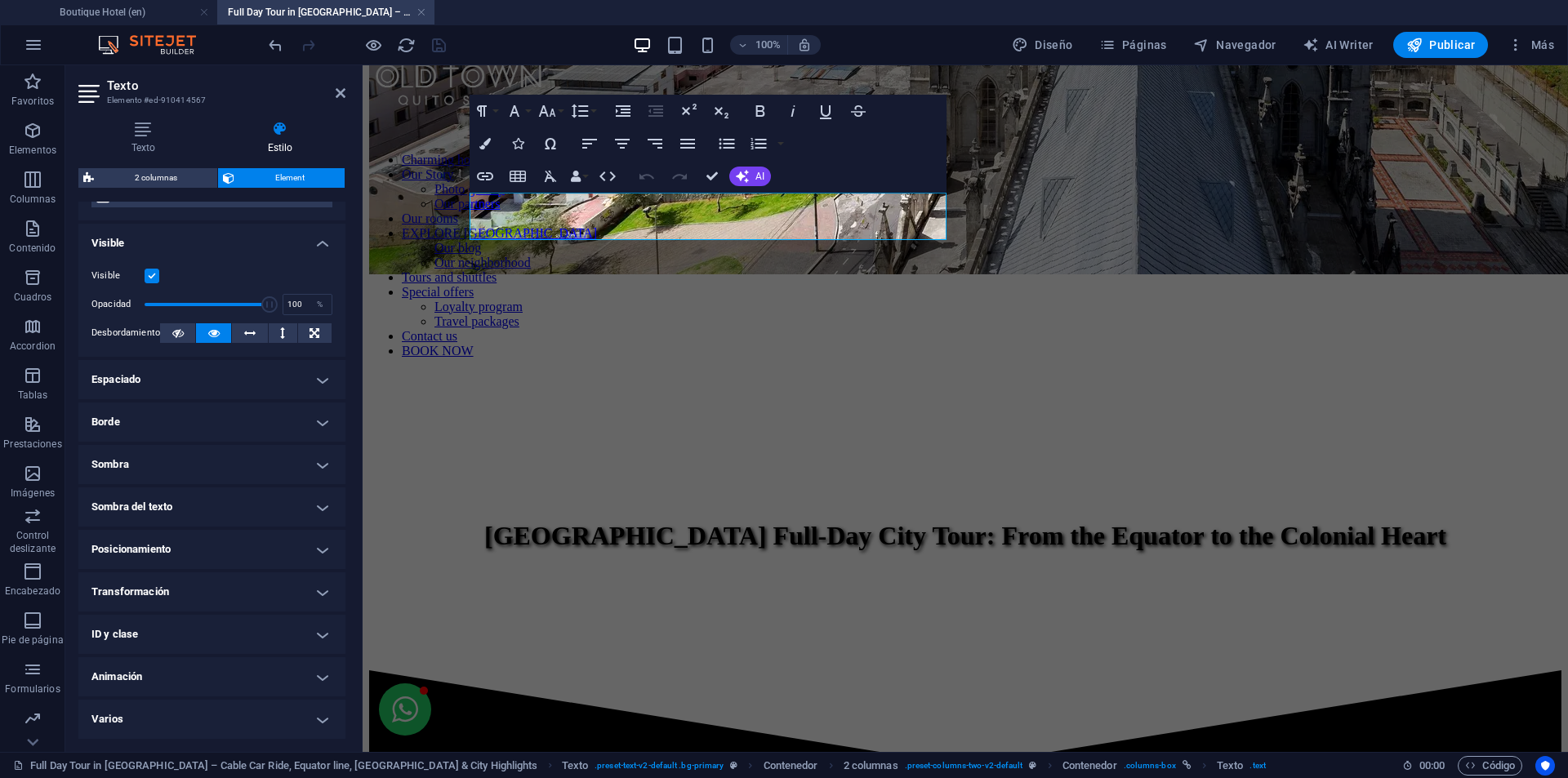
click at [292, 634] on h4 "ID y clase" at bounding box center [211, 634] width 267 height 39
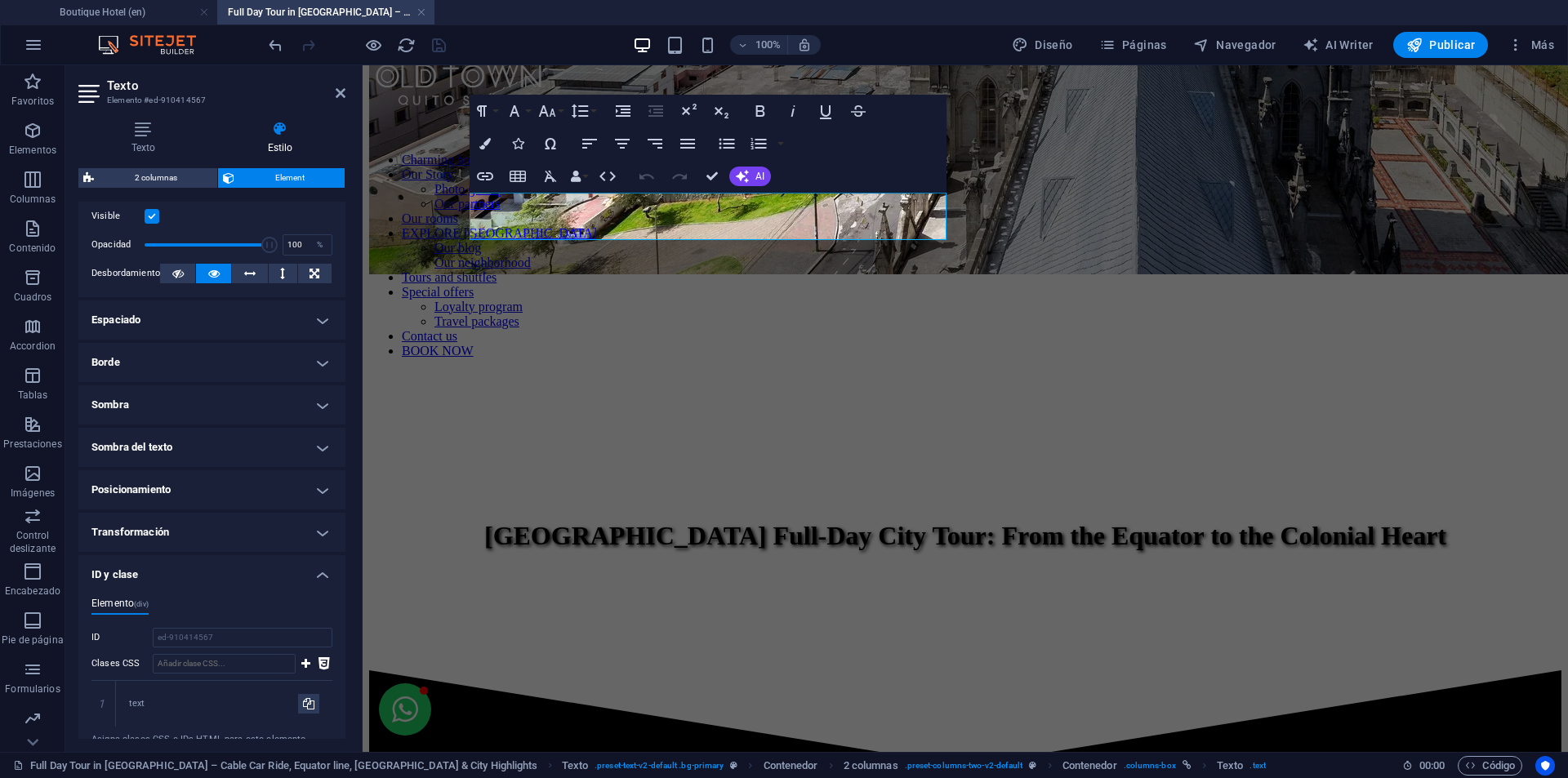
scroll to position [248, 0]
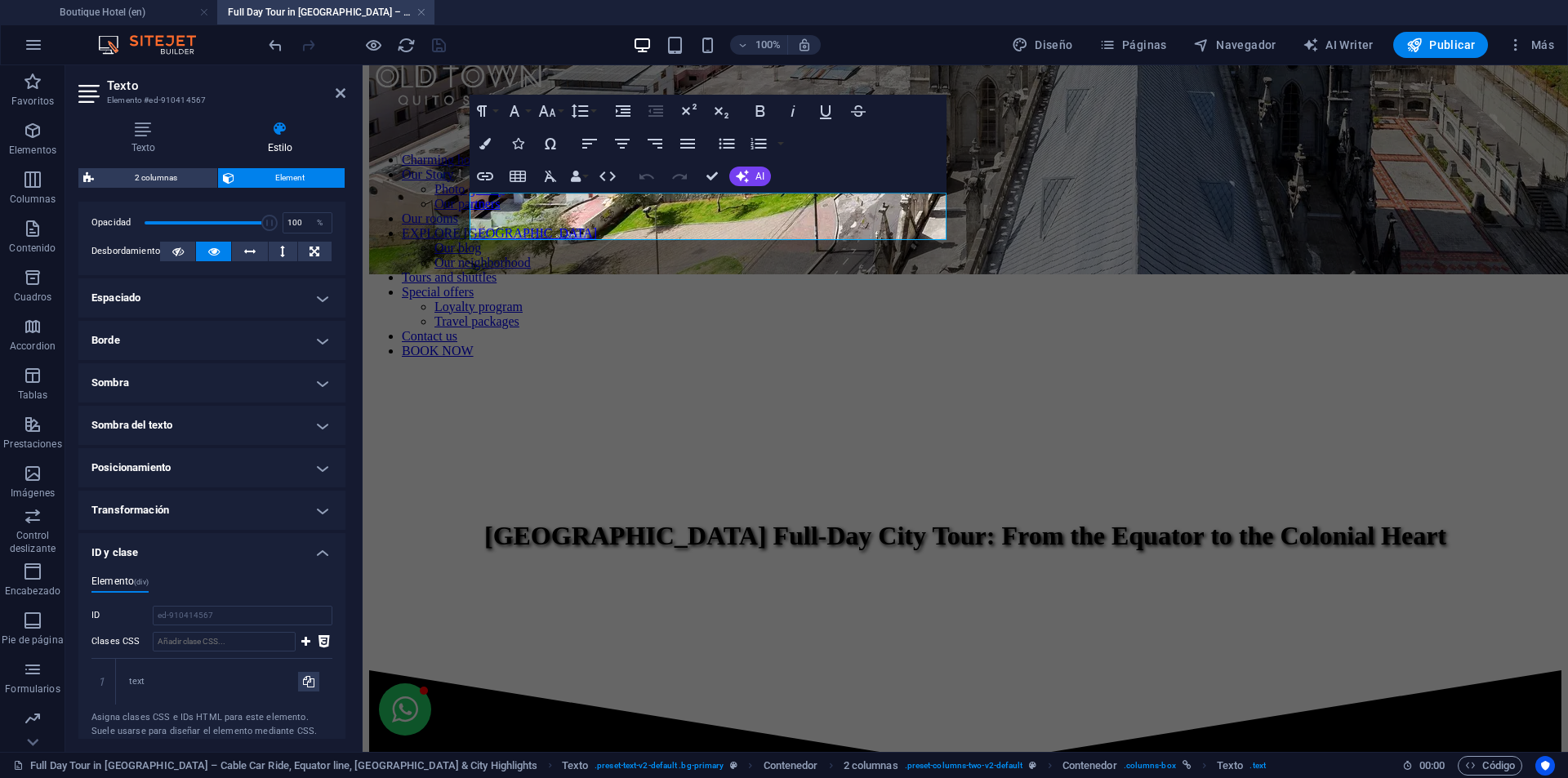
click at [288, 549] on h4 "ID y clase" at bounding box center [211, 548] width 267 height 29
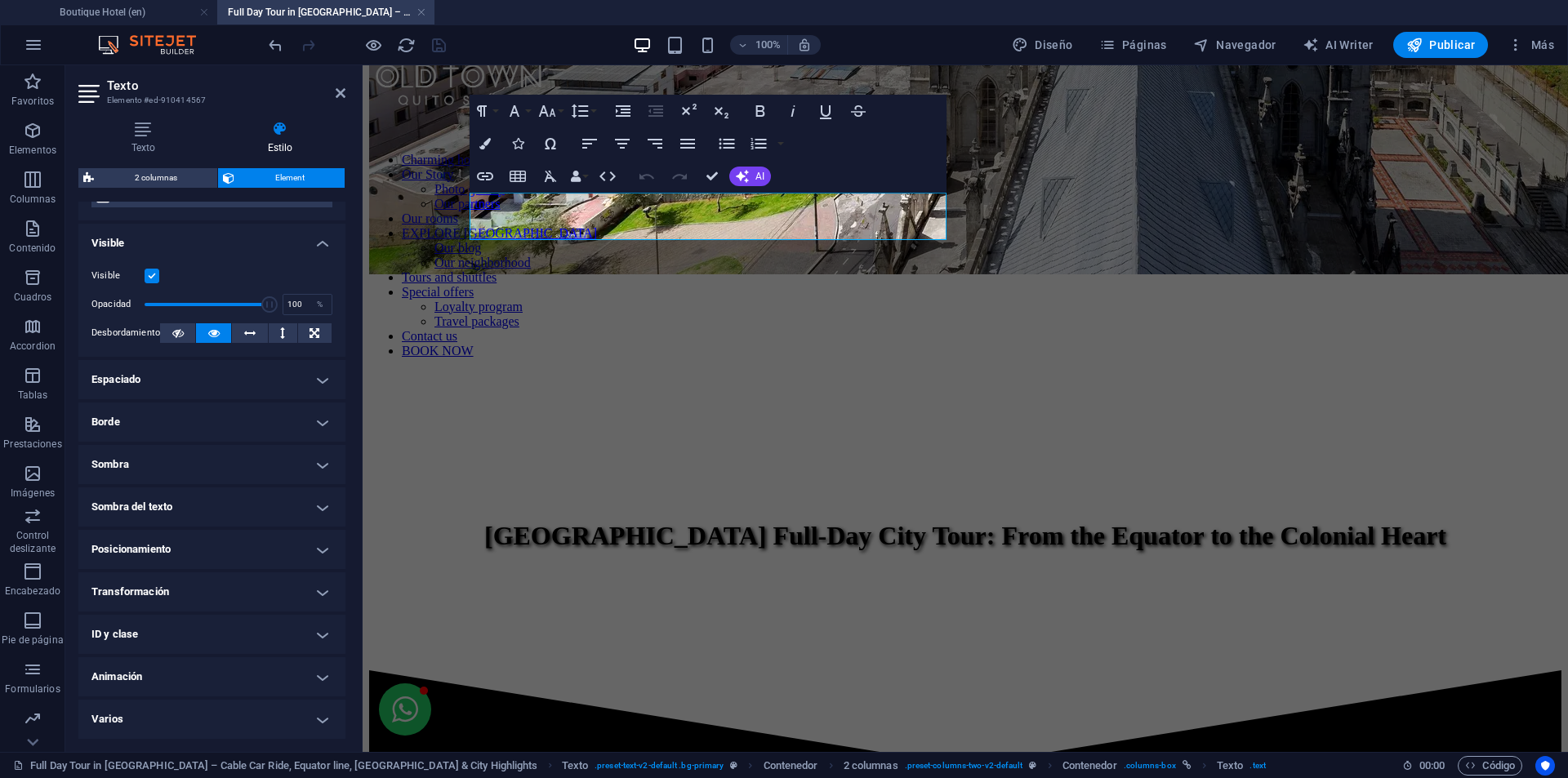
click at [135, 111] on div "Texto Estilo Texto Añade, edita y da formato a texto directamente en el sitio w…" at bounding box center [212, 429] width 293 height 643
click at [146, 135] on icon at bounding box center [142, 129] width 129 height 16
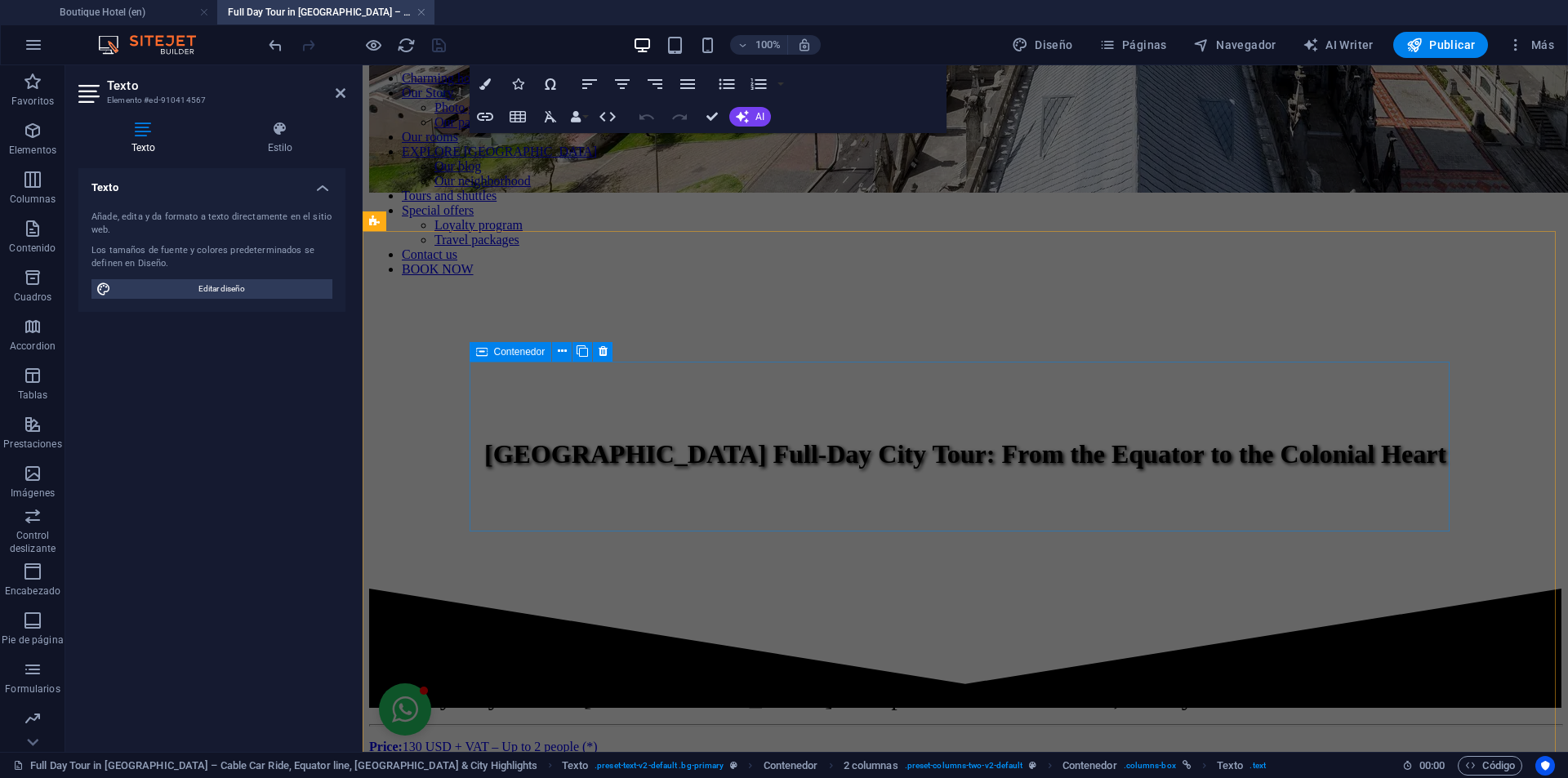
scroll to position [915, 0]
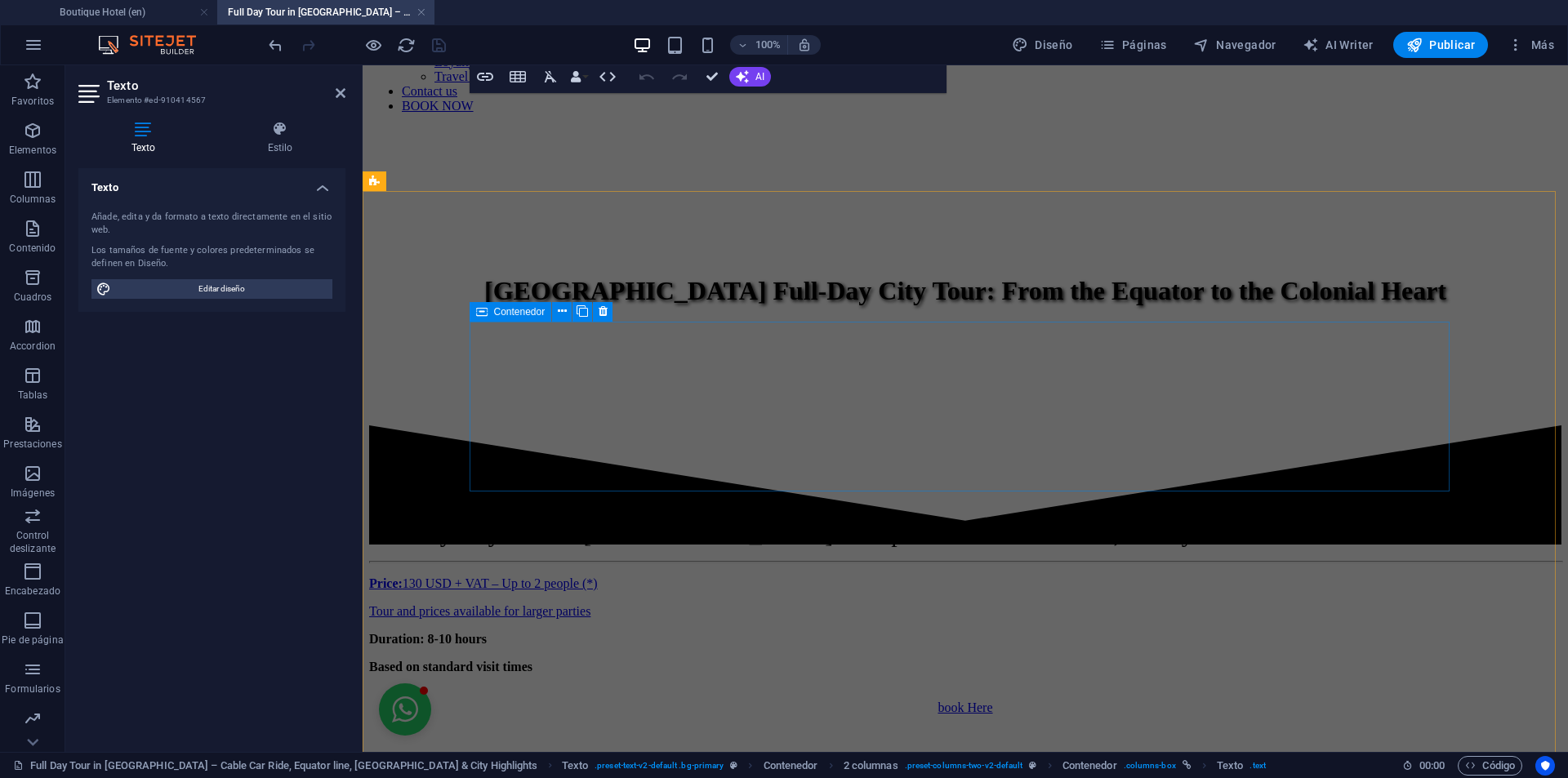
click at [482, 308] on icon at bounding box center [481, 311] width 11 height 20
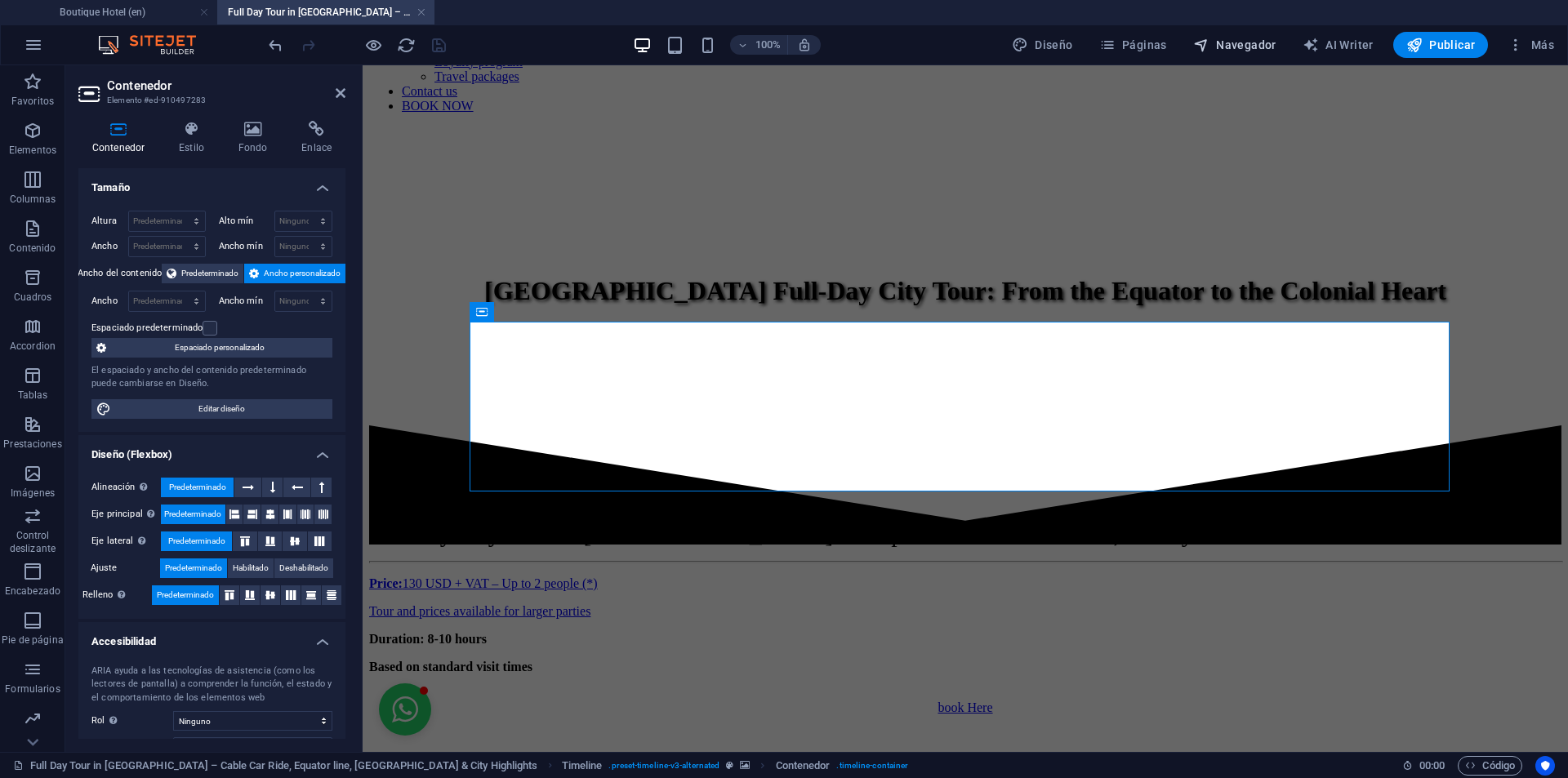
click at [1276, 40] on span "Navegador" at bounding box center [1235, 45] width 83 height 16
select select "13495104-en"
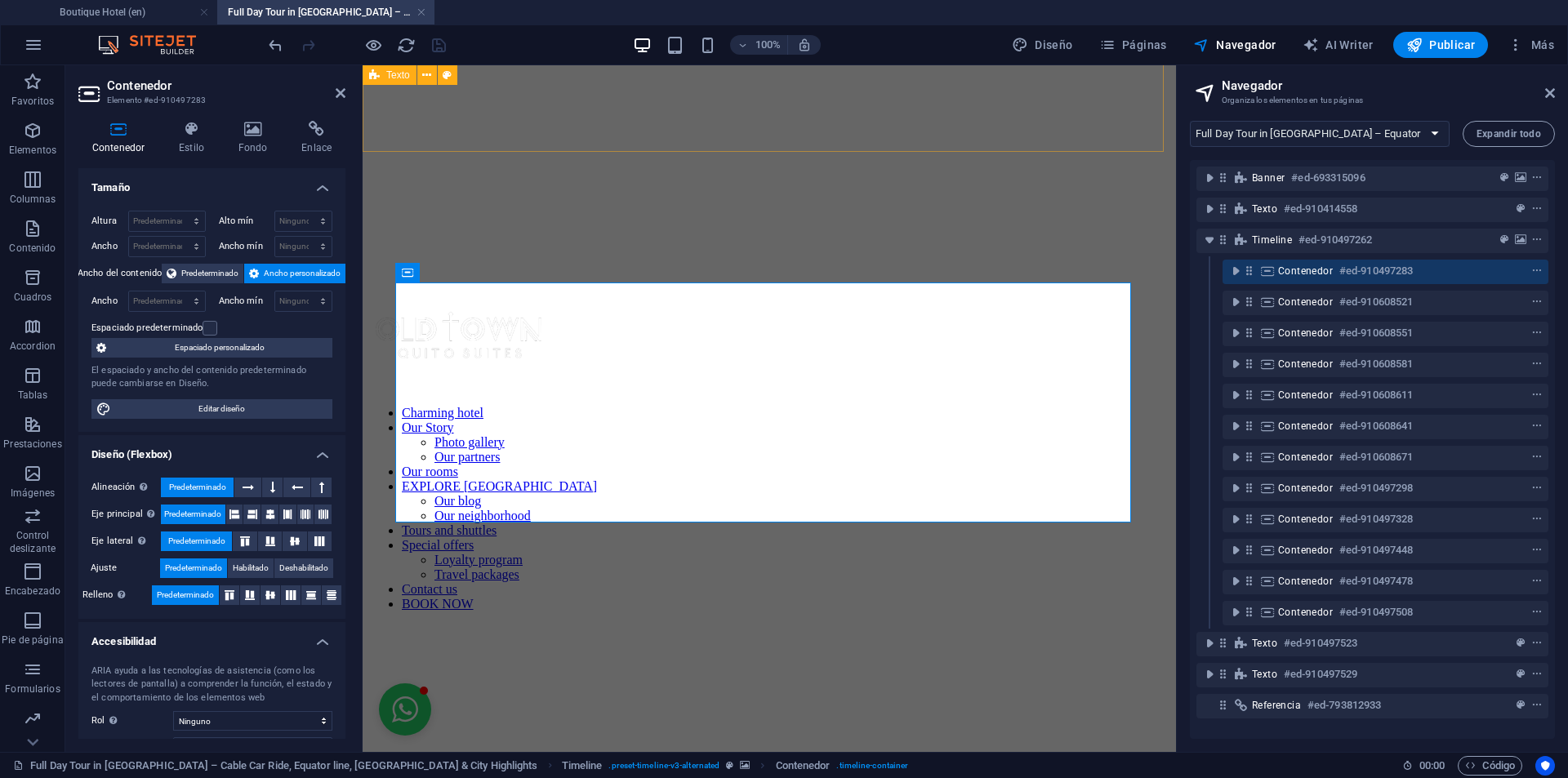
scroll to position [1491, 0]
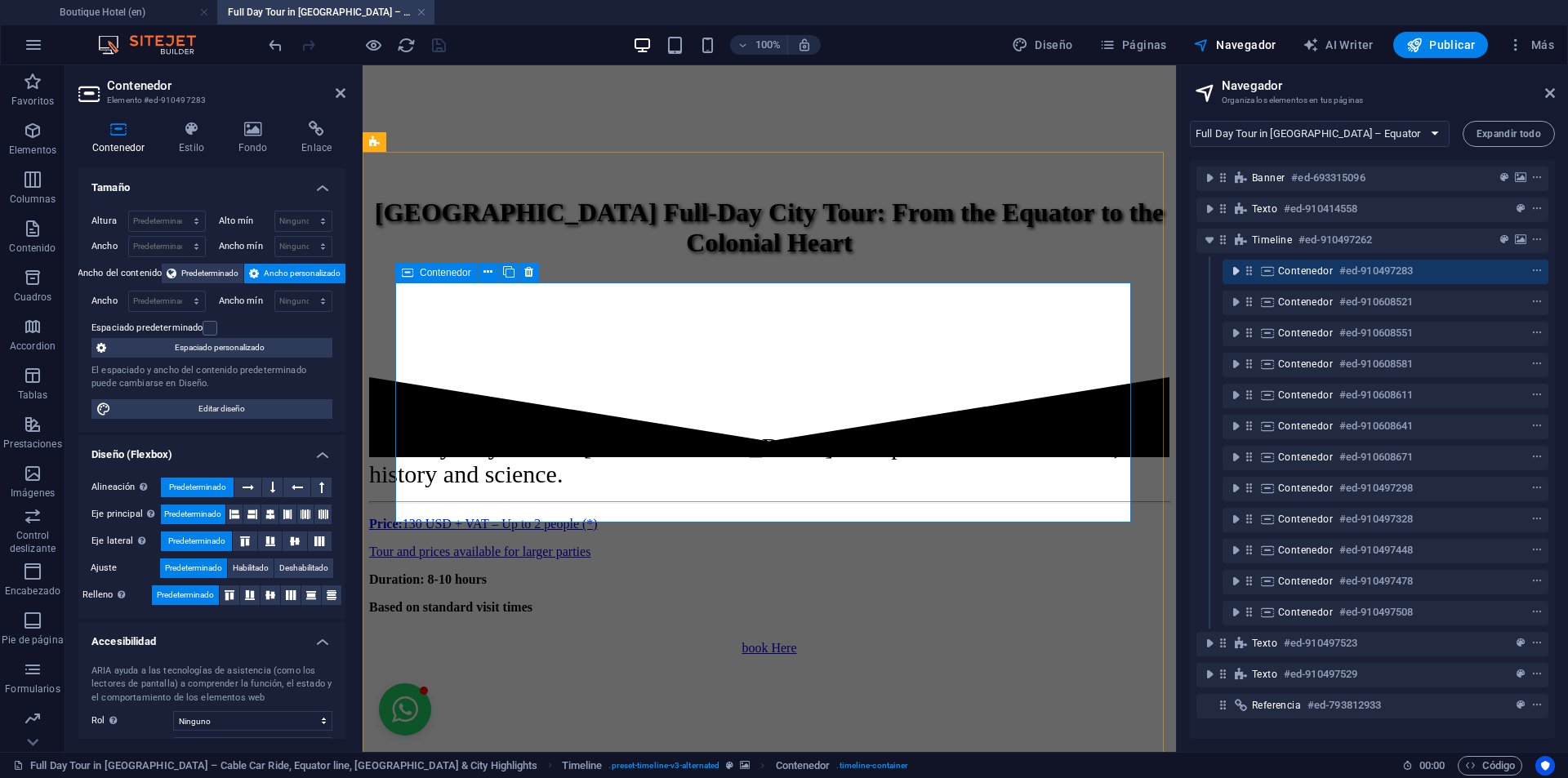
click at [1239, 271] on icon "toggle-expand" at bounding box center [1235, 271] width 16 height 16
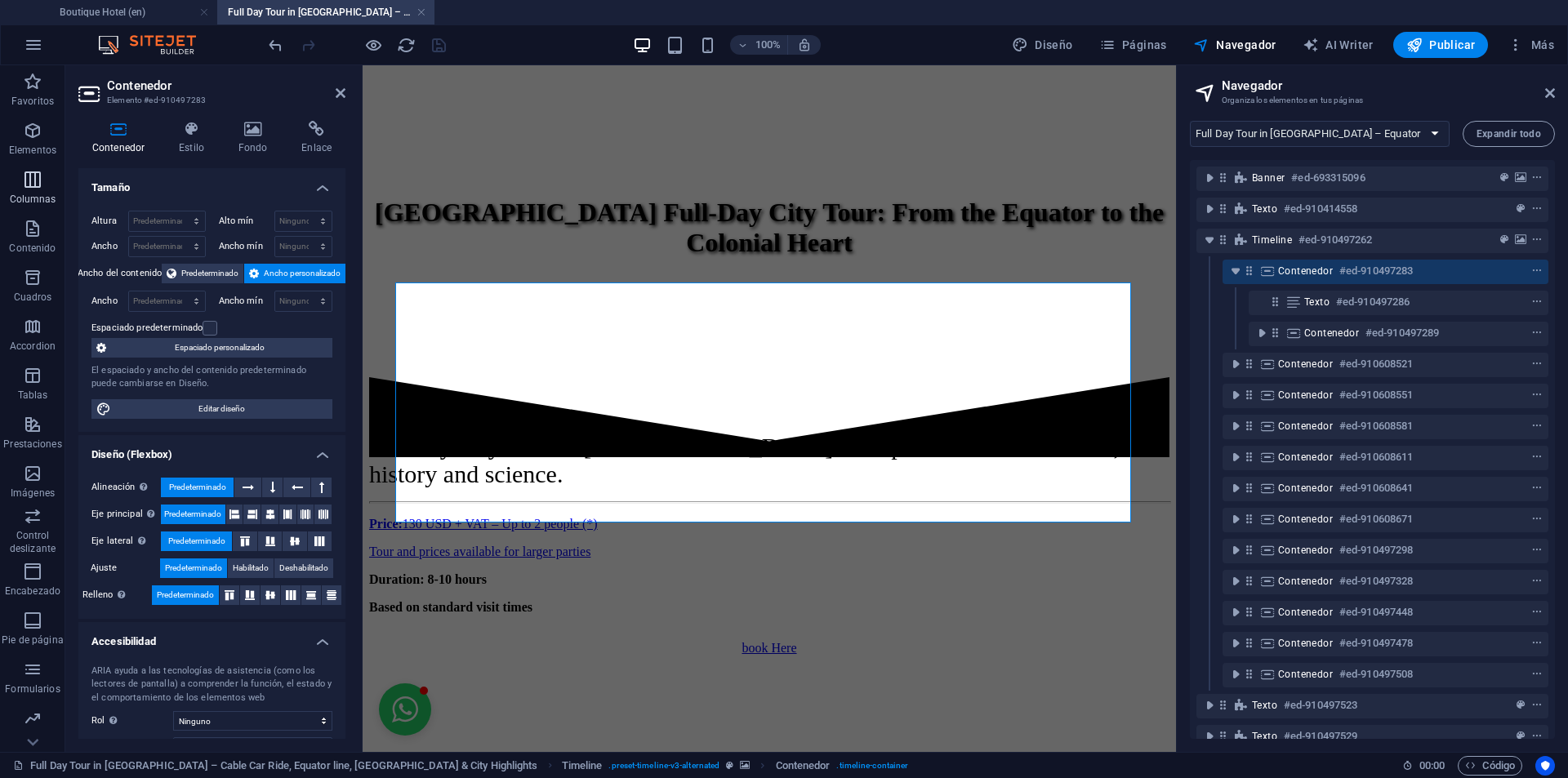
click at [28, 169] on button "Columnas" at bounding box center [33, 187] width 65 height 49
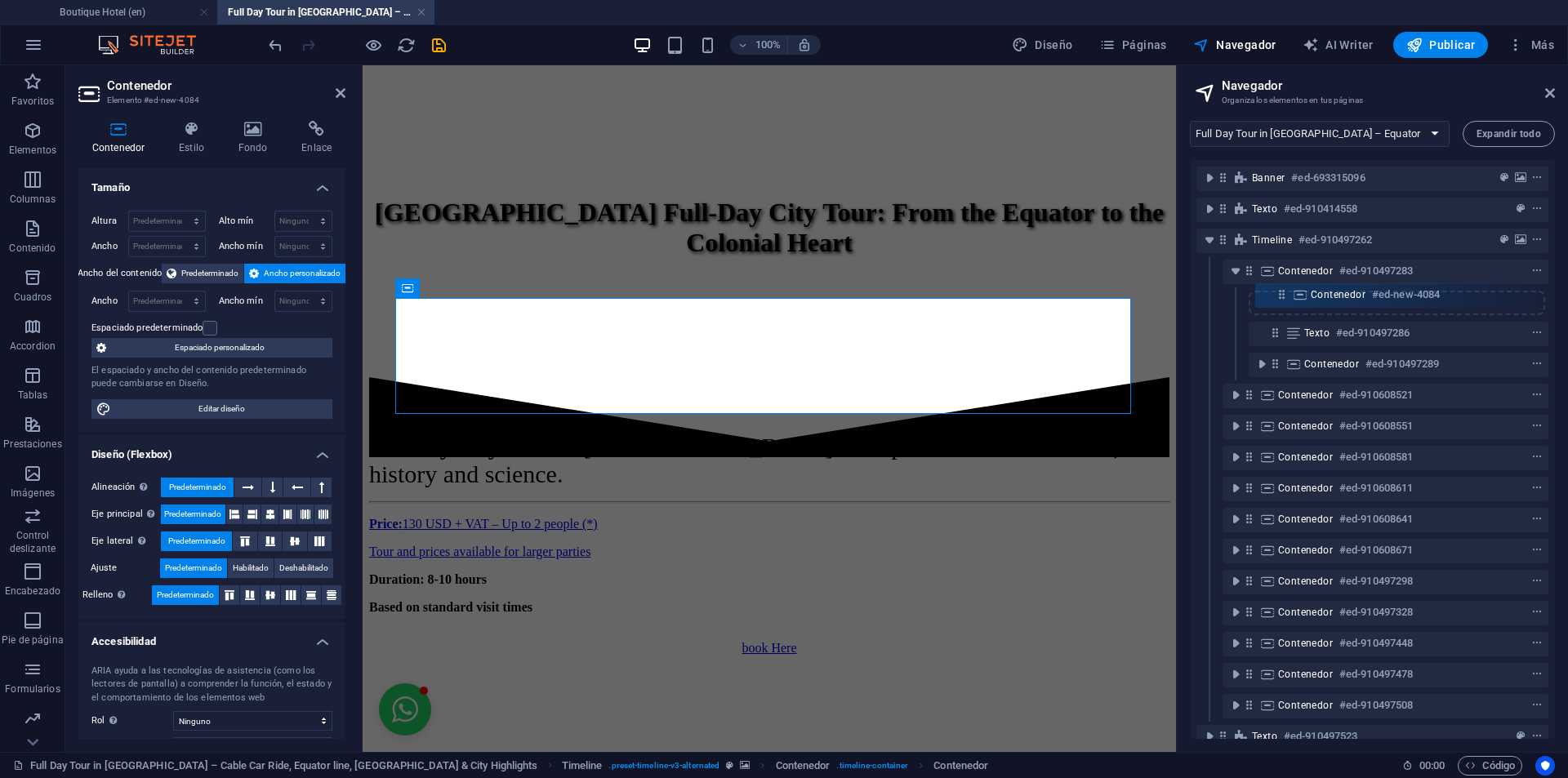
drag, startPoint x: 1273, startPoint y: 335, endPoint x: 1280, endPoint y: 290, distance: 45.5
click at [1280, 290] on div "Banner #ed-693315096 Texto #ed-910414558 Timeline #ed-910497262 Contenedor #ed-…" at bounding box center [1373, 449] width 365 height 578
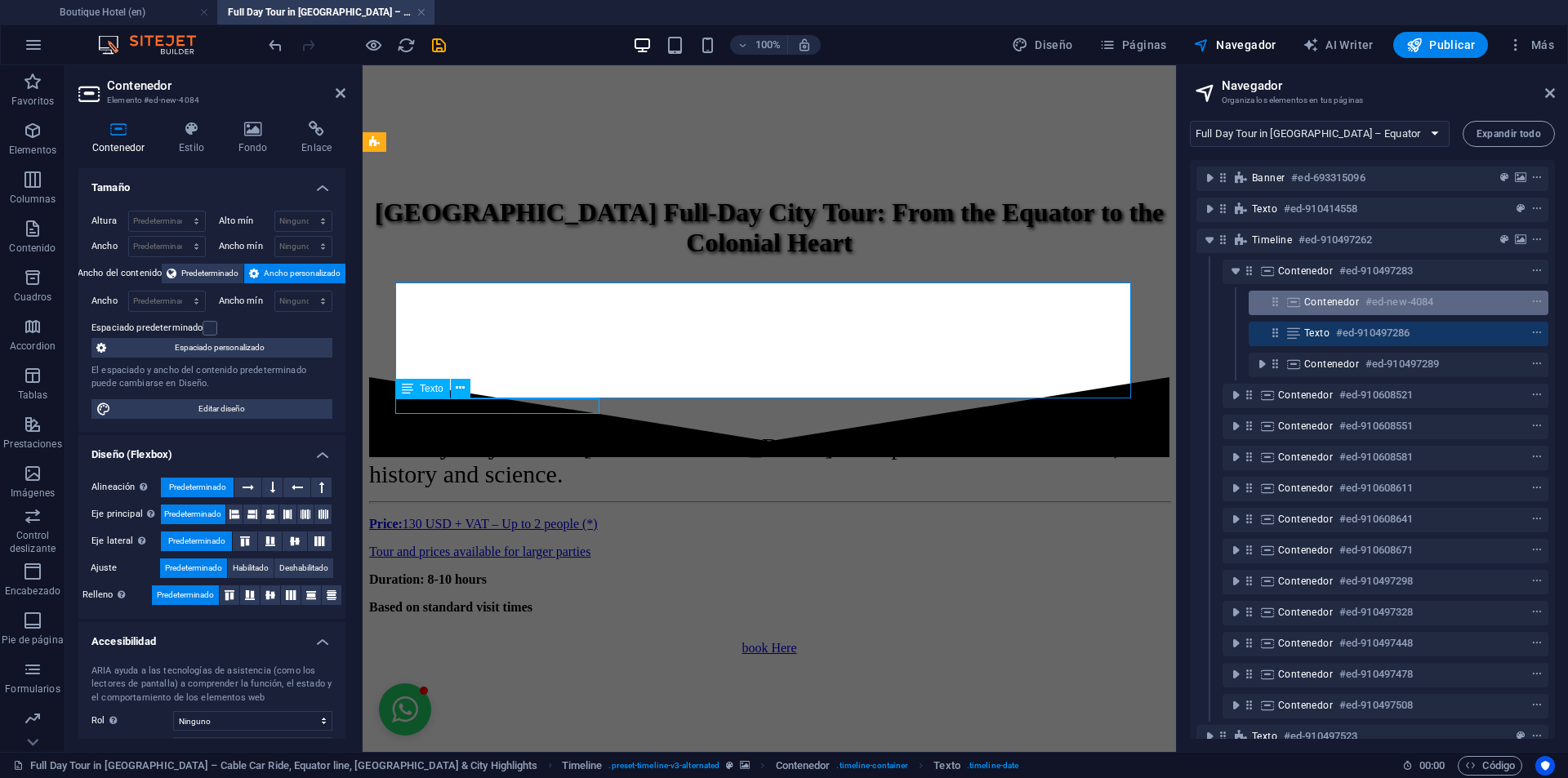
scroll to position [924, 0]
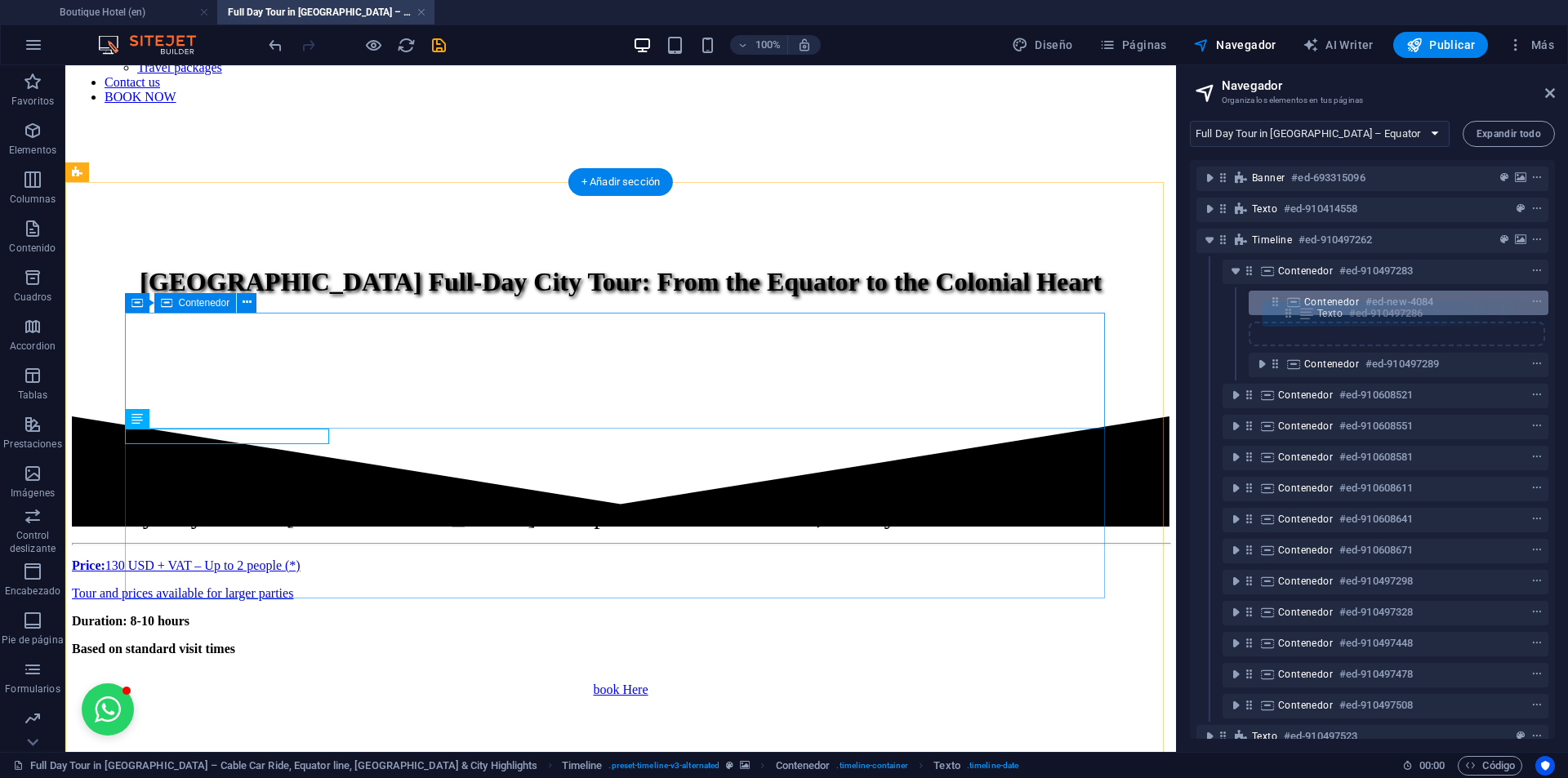
drag, startPoint x: 1276, startPoint y: 333, endPoint x: 1293, endPoint y: 308, distance: 30.2
click at [1292, 310] on div "Banner #ed-693315096 Texto #ed-910414558 Timeline #ed-910497262 Contenedor #ed-…" at bounding box center [1373, 449] width 365 height 578
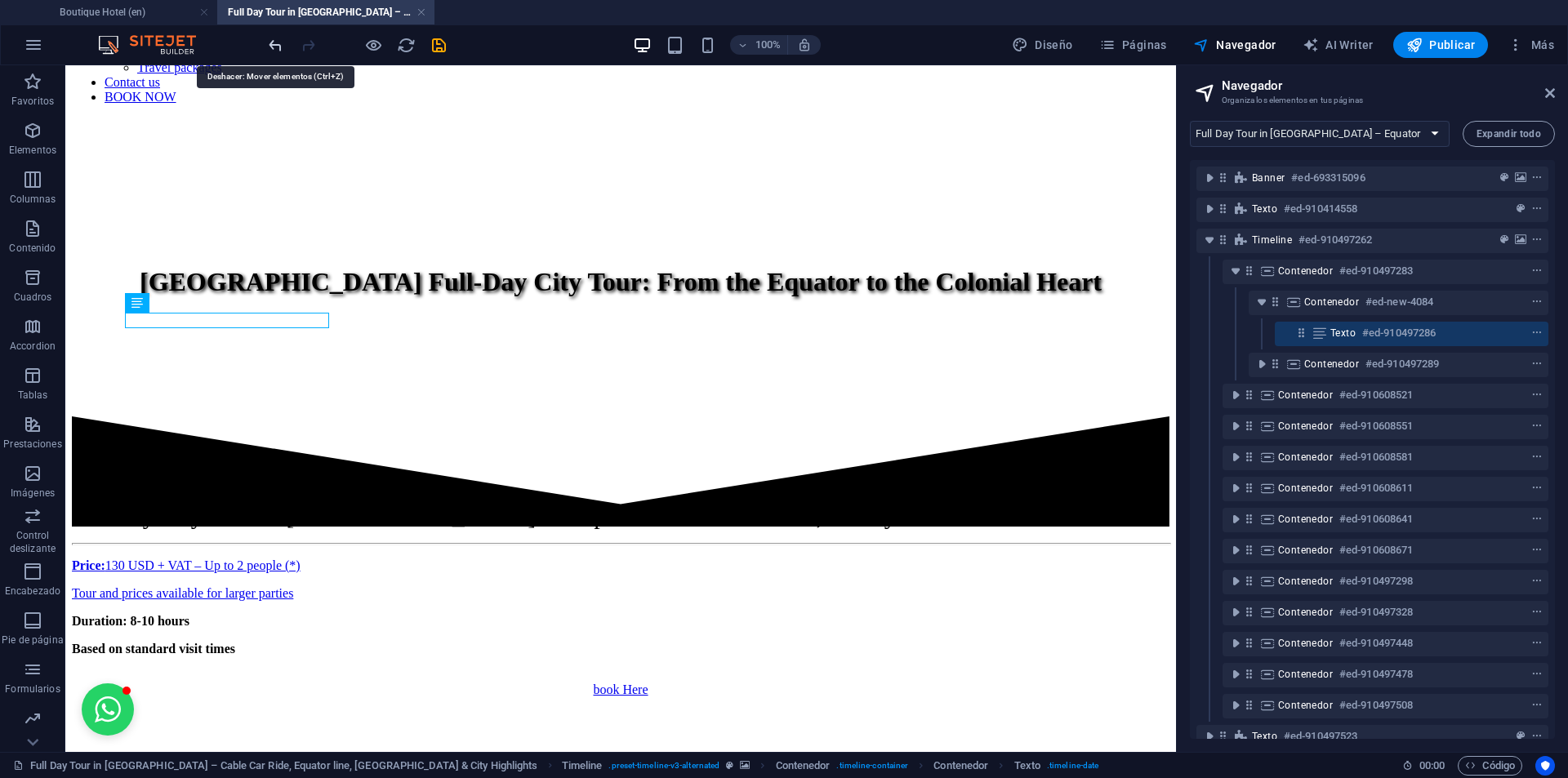
click at [280, 45] on icon "undo" at bounding box center [276, 45] width 19 height 19
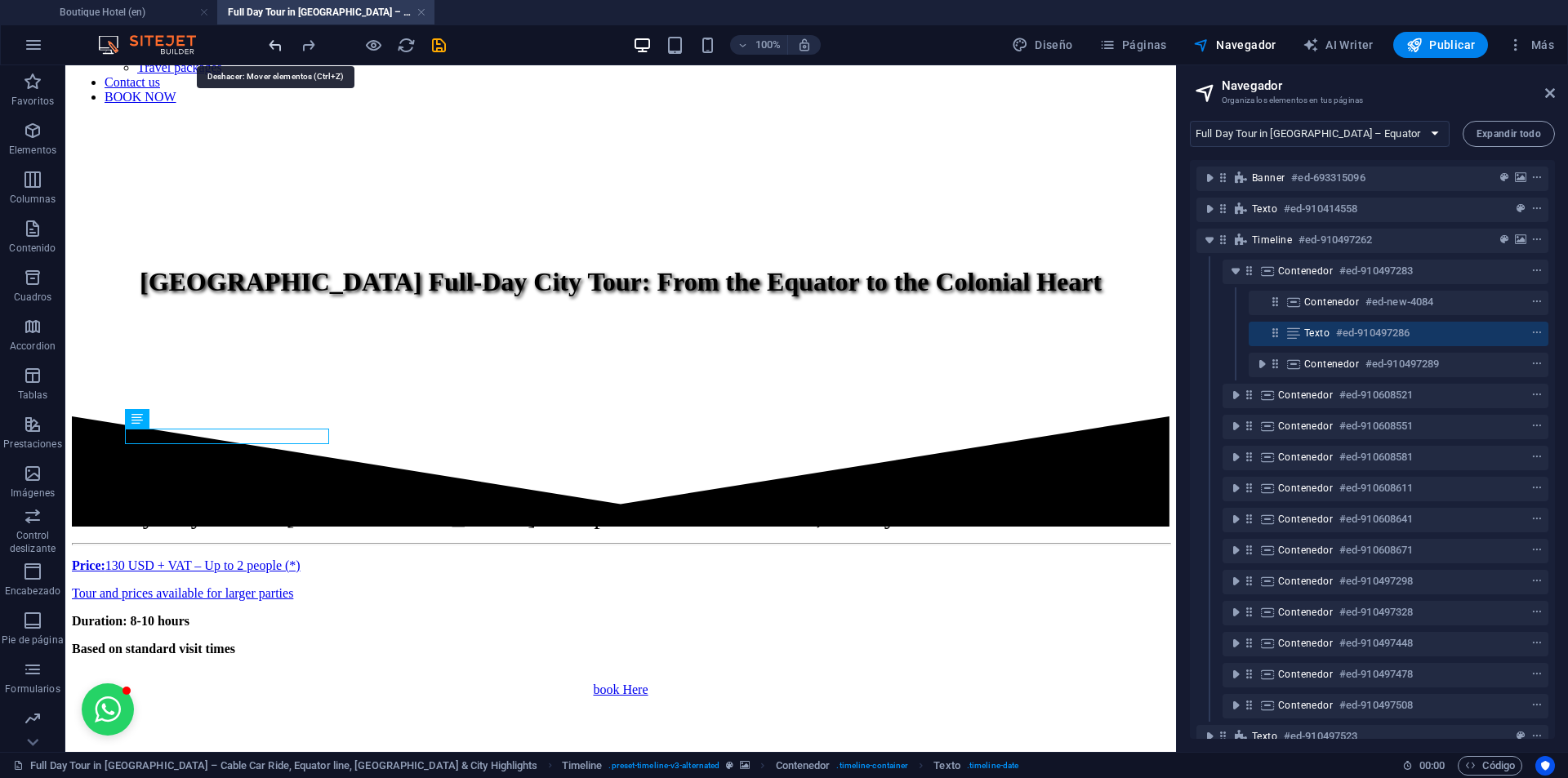
click at [280, 45] on icon "undo" at bounding box center [276, 45] width 19 height 19
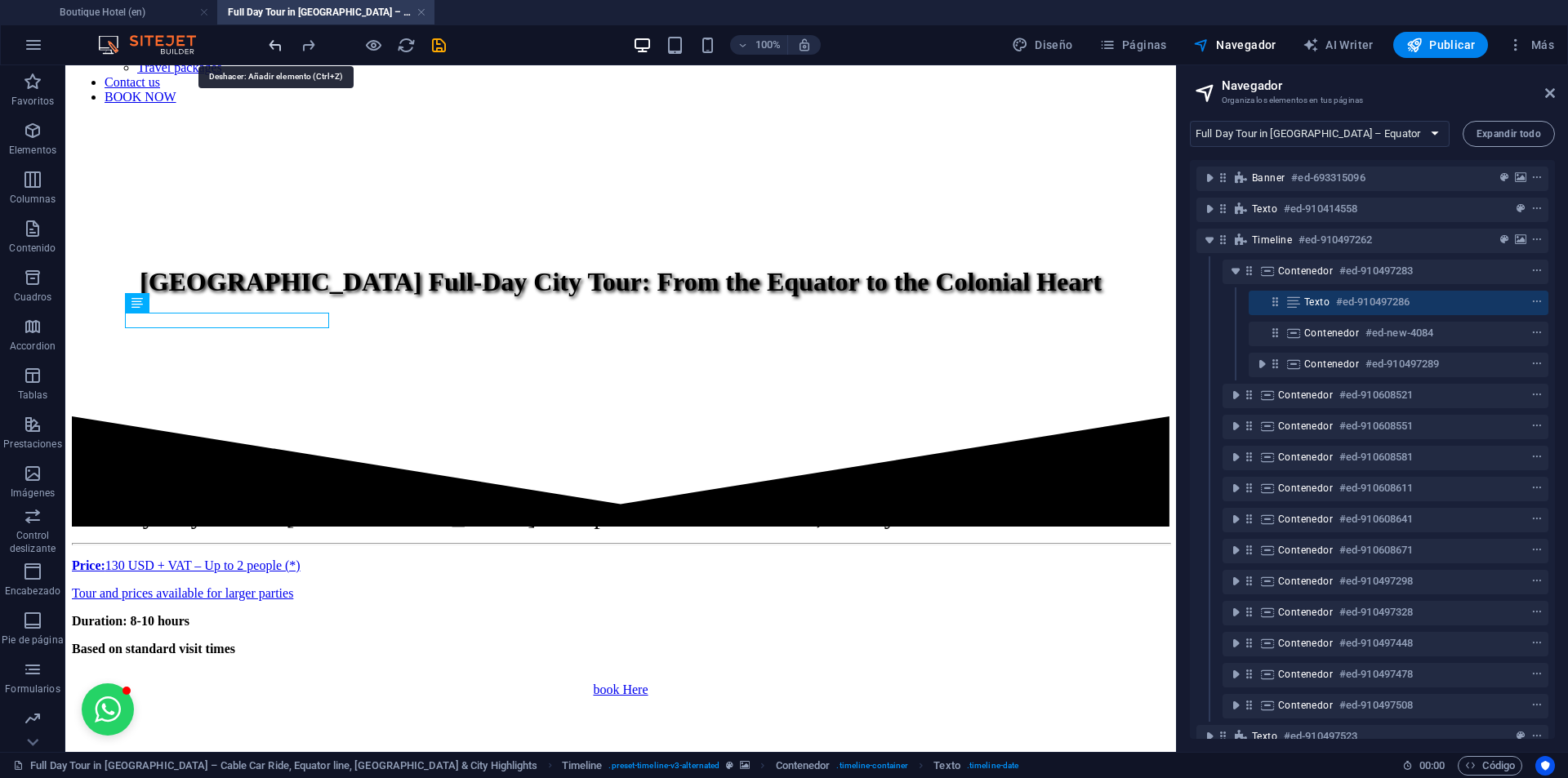
click at [280, 45] on icon "undo" at bounding box center [276, 45] width 19 height 19
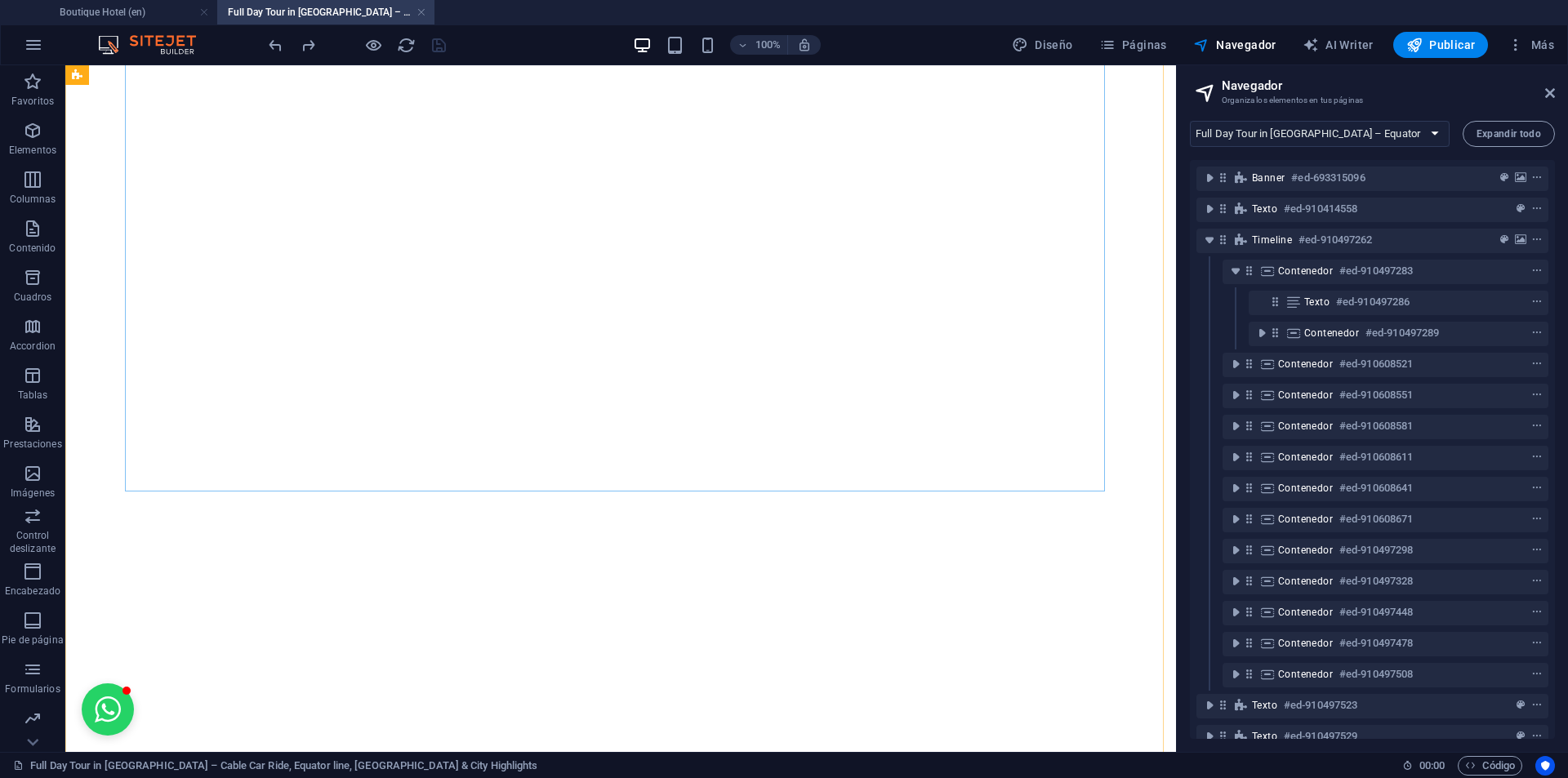
scroll to position [2393, 0]
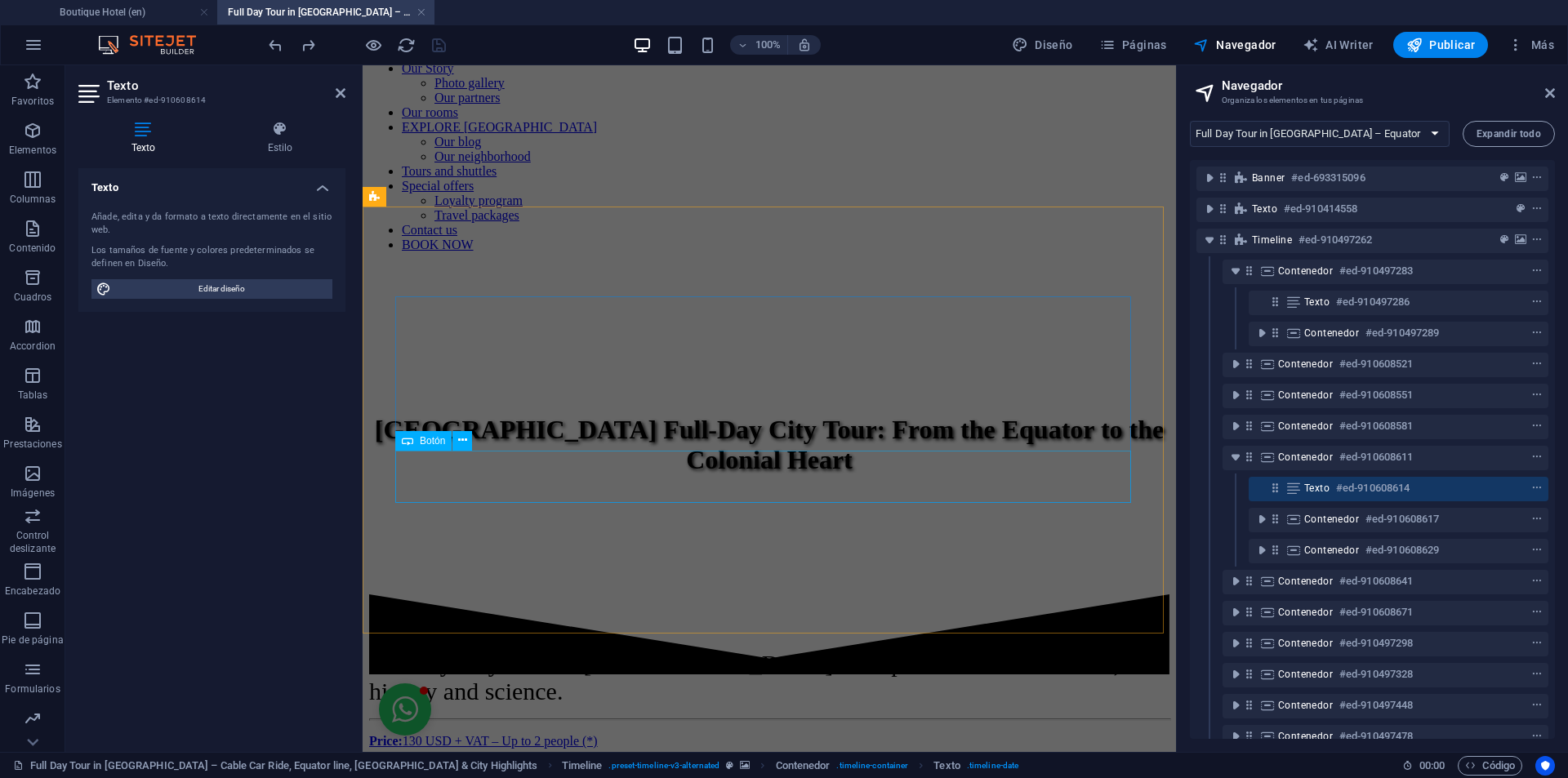
scroll to position [948, 0]
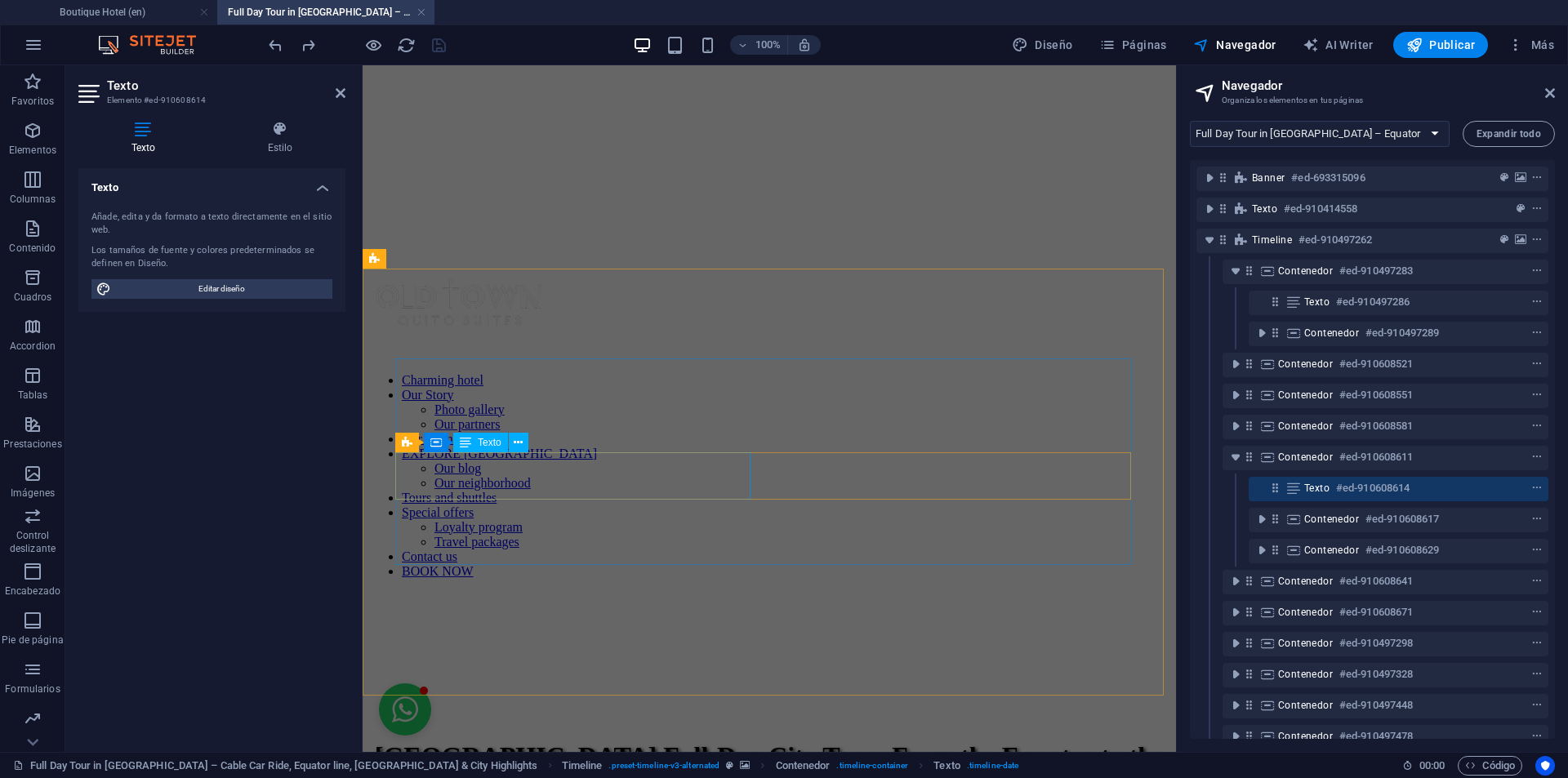
click at [495, 445] on span "Texto" at bounding box center [490, 442] width 24 height 9
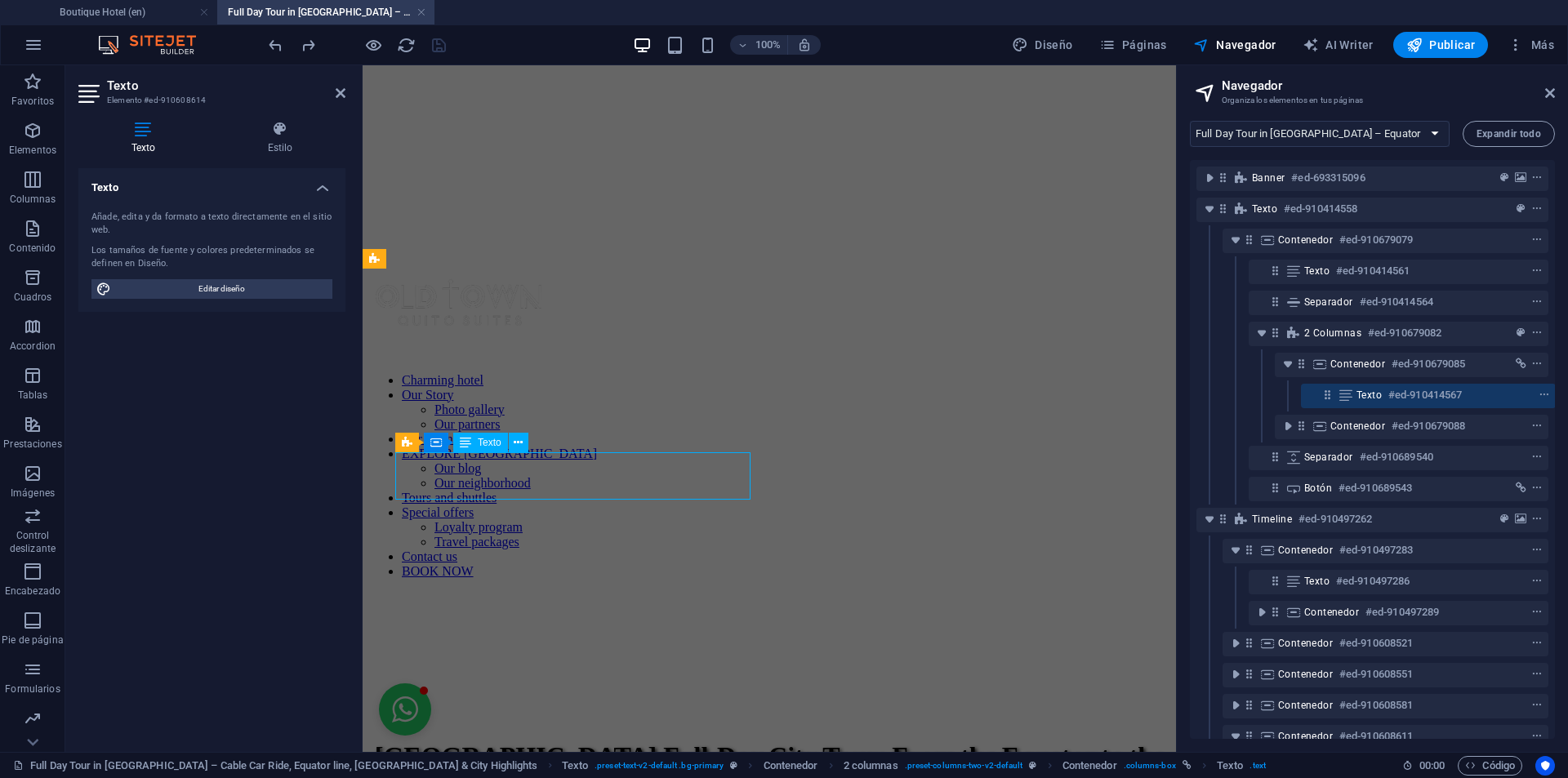
click at [495, 445] on span "Texto" at bounding box center [490, 442] width 24 height 9
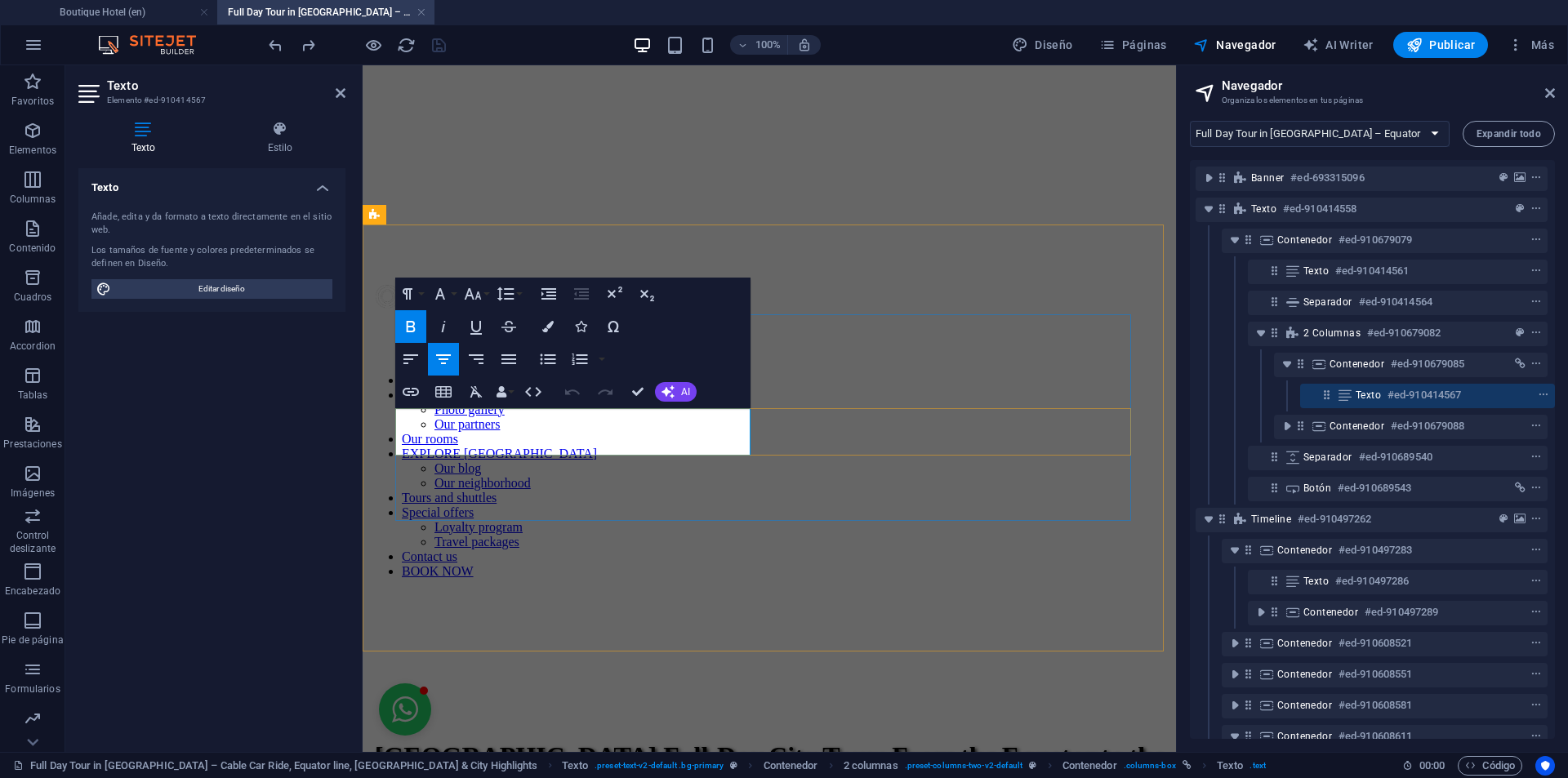
scroll to position [991, 0]
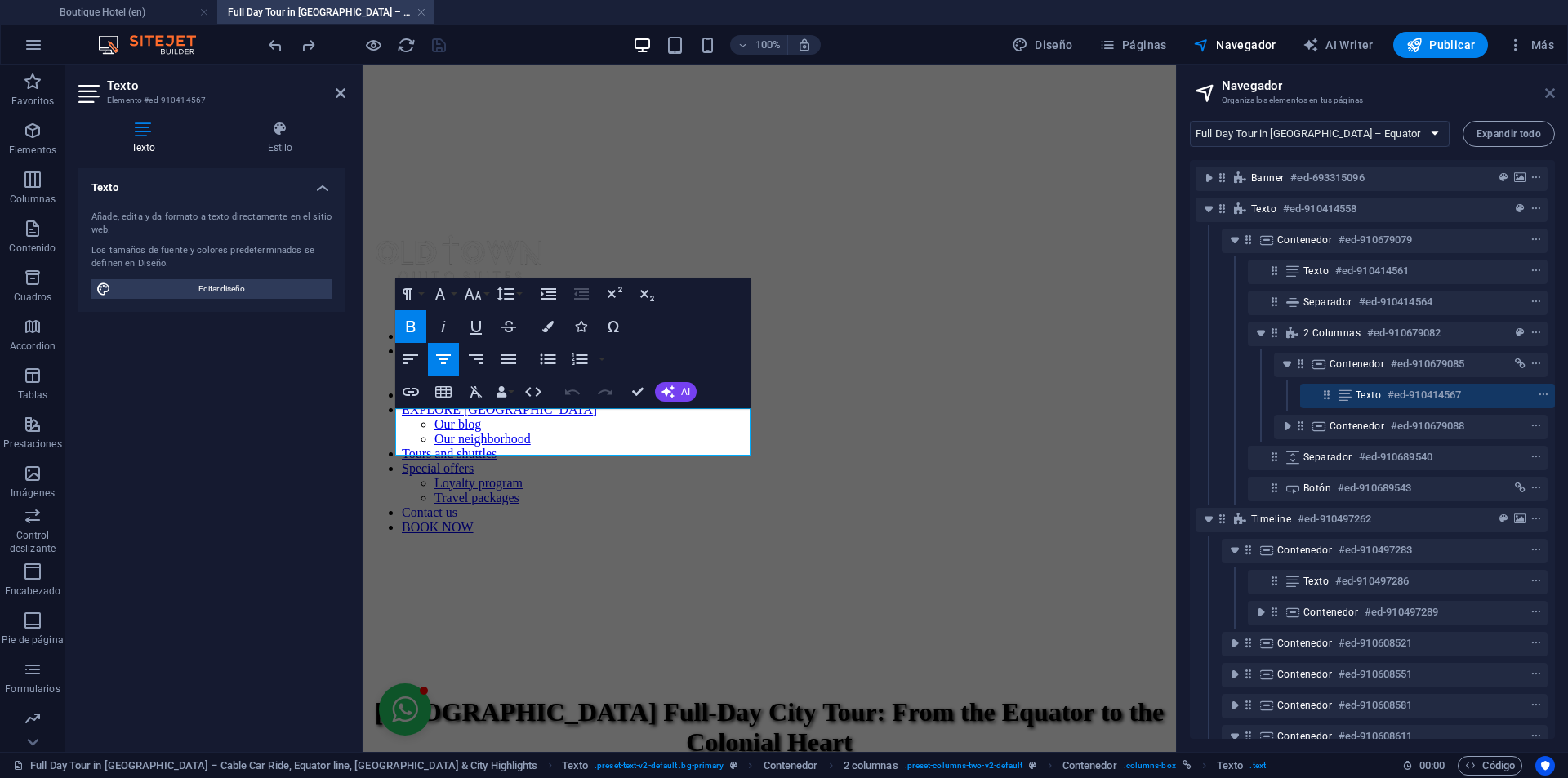
click at [1547, 94] on icon at bounding box center [1549, 93] width 9 height 13
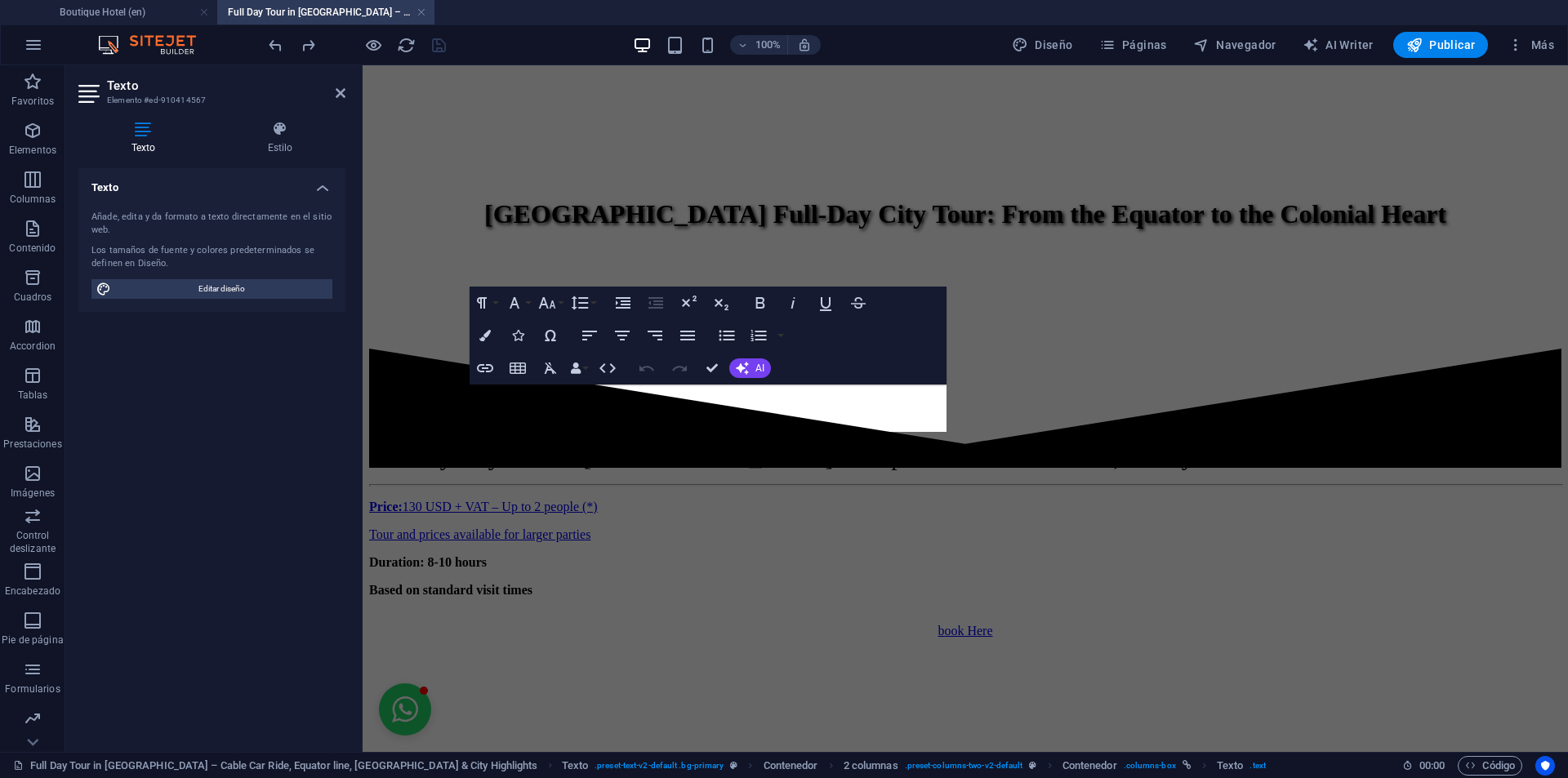
scroll to position [478, 0]
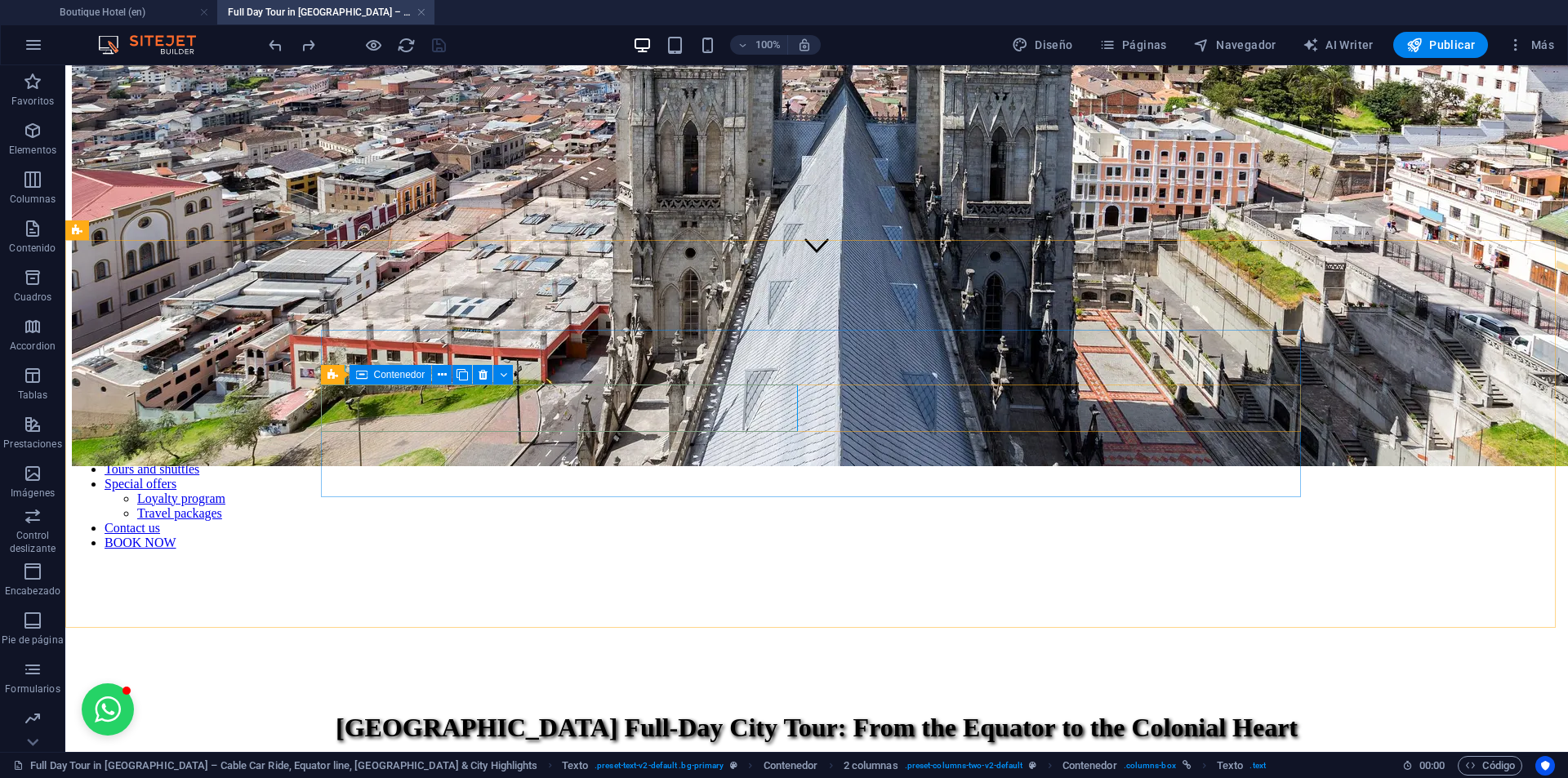
click at [376, 376] on span "Contenedor" at bounding box center [400, 374] width 51 height 9
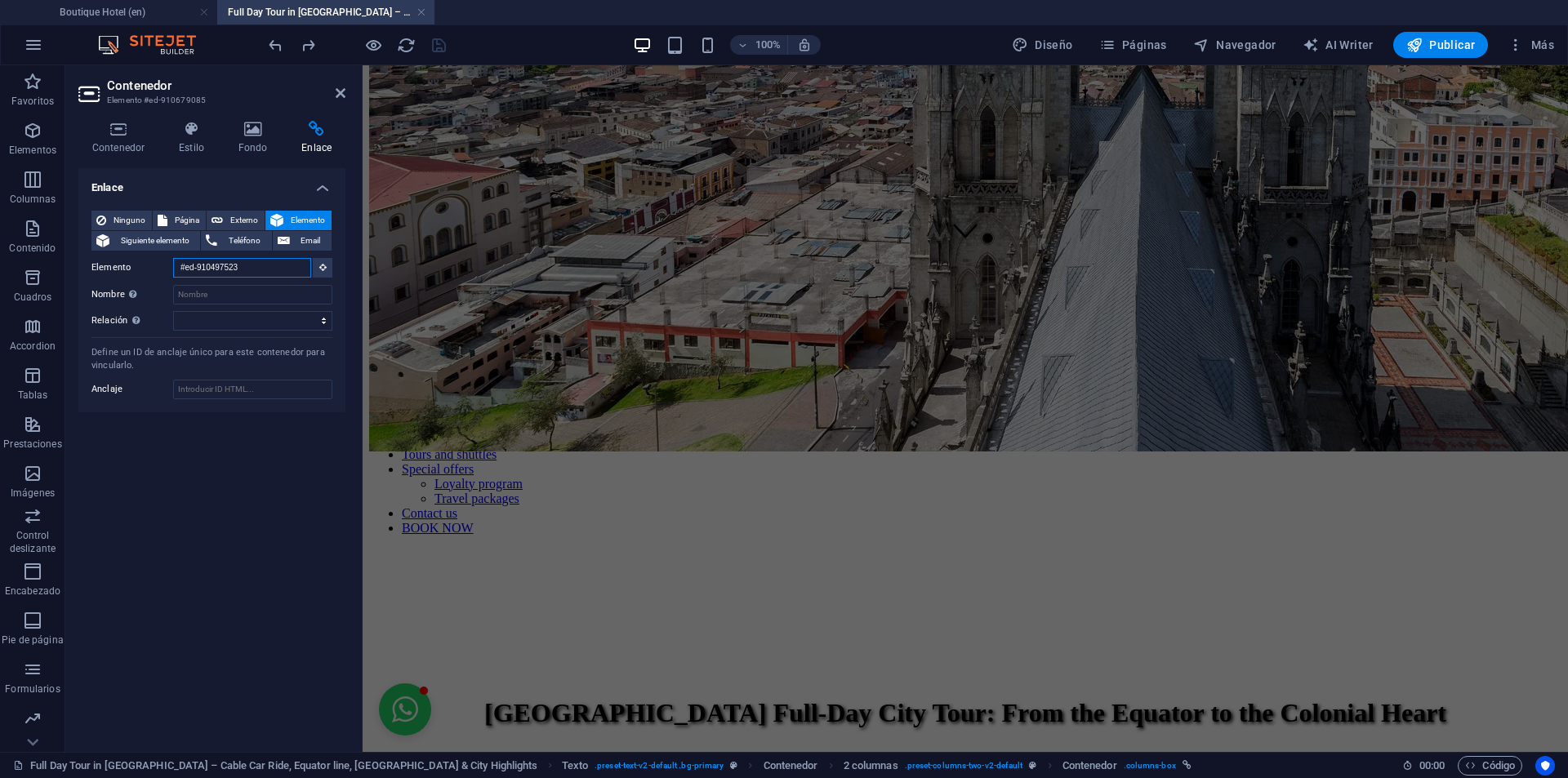
drag, startPoint x: 306, startPoint y: 268, endPoint x: 78, endPoint y: 235, distance: 230.4
click at [90, 236] on div "Ninguno Página Externo Elemento Siguiente elemento Teléfono Email Página Boutiq…" at bounding box center [211, 304] width 267 height 214
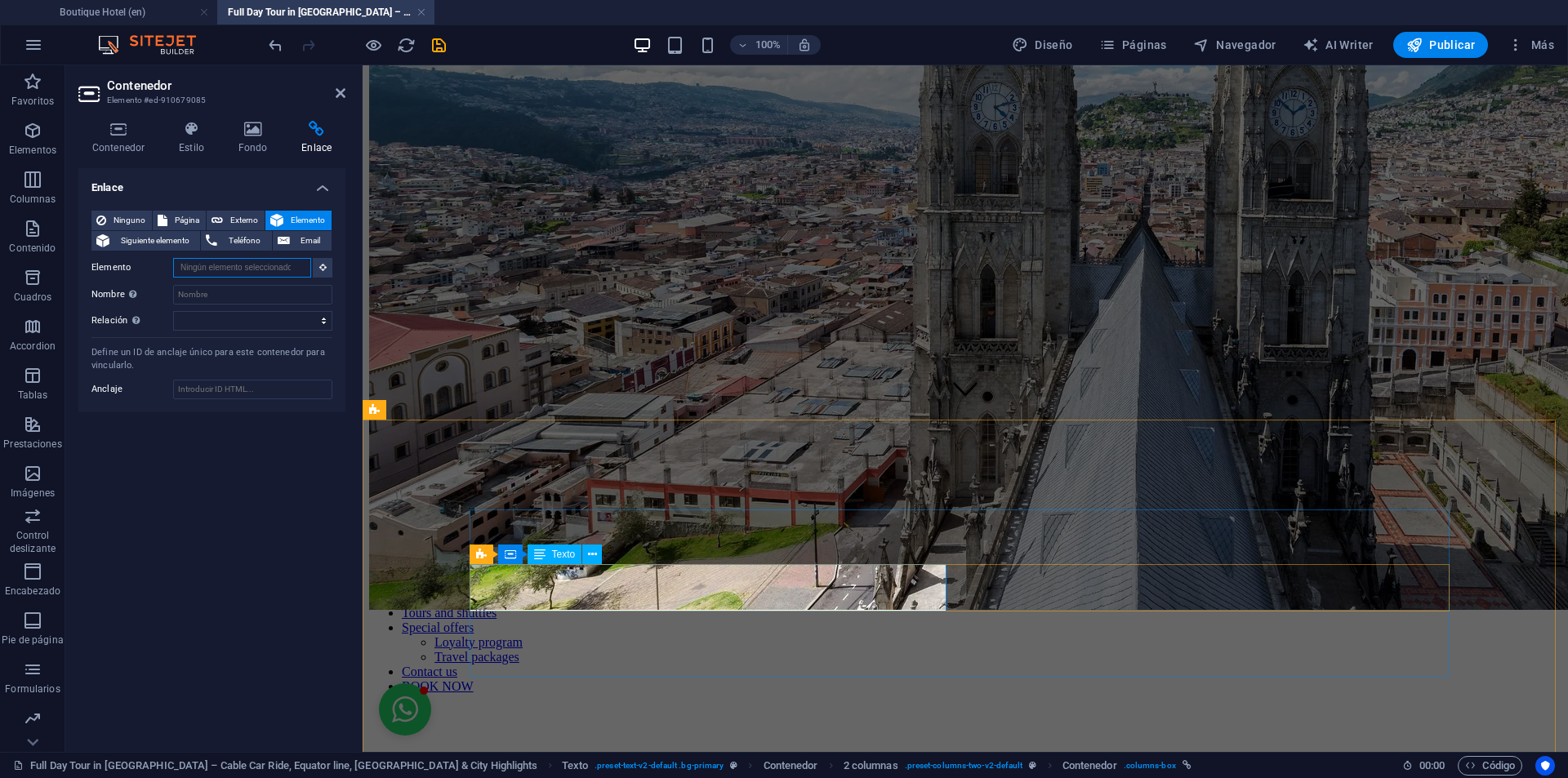
scroll to position [343, 0]
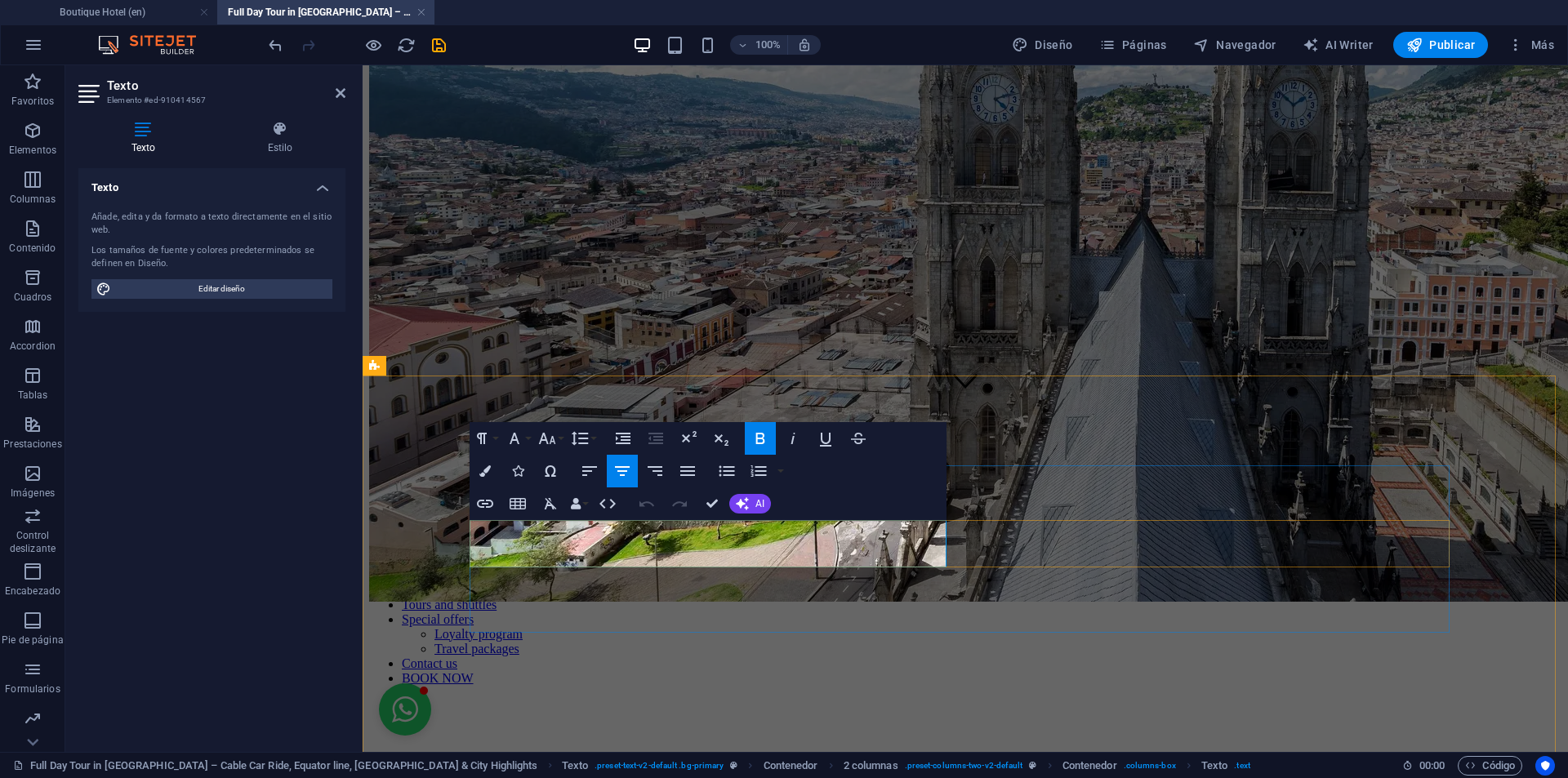
drag, startPoint x: 831, startPoint y: 533, endPoint x: 841, endPoint y: 533, distance: 10.0
click at [492, 504] on icon "button" at bounding box center [484, 504] width 16 height 9
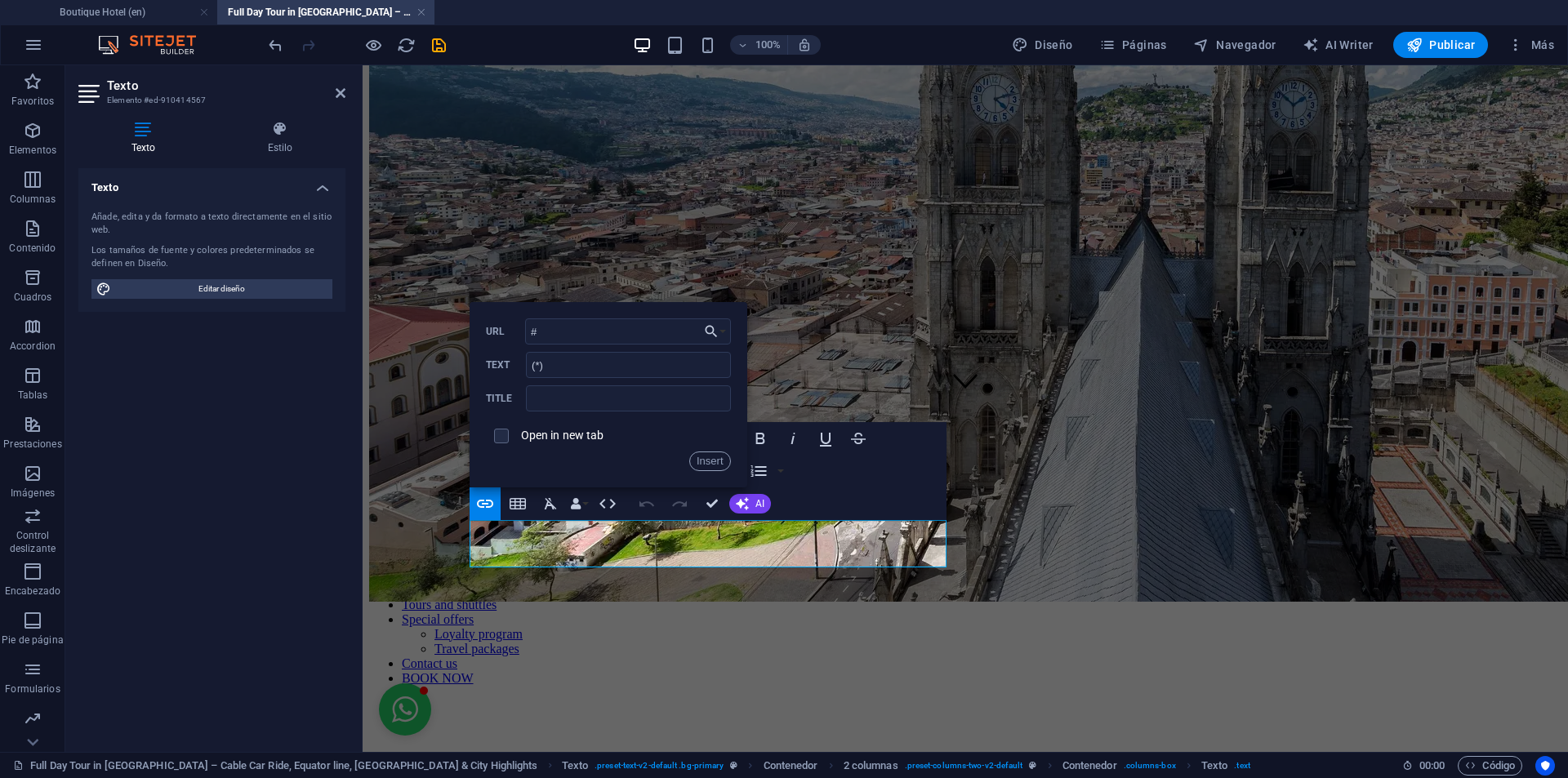
type input "#terms-tour"
click at [708, 462] on button "Insert" at bounding box center [710, 461] width 42 height 20
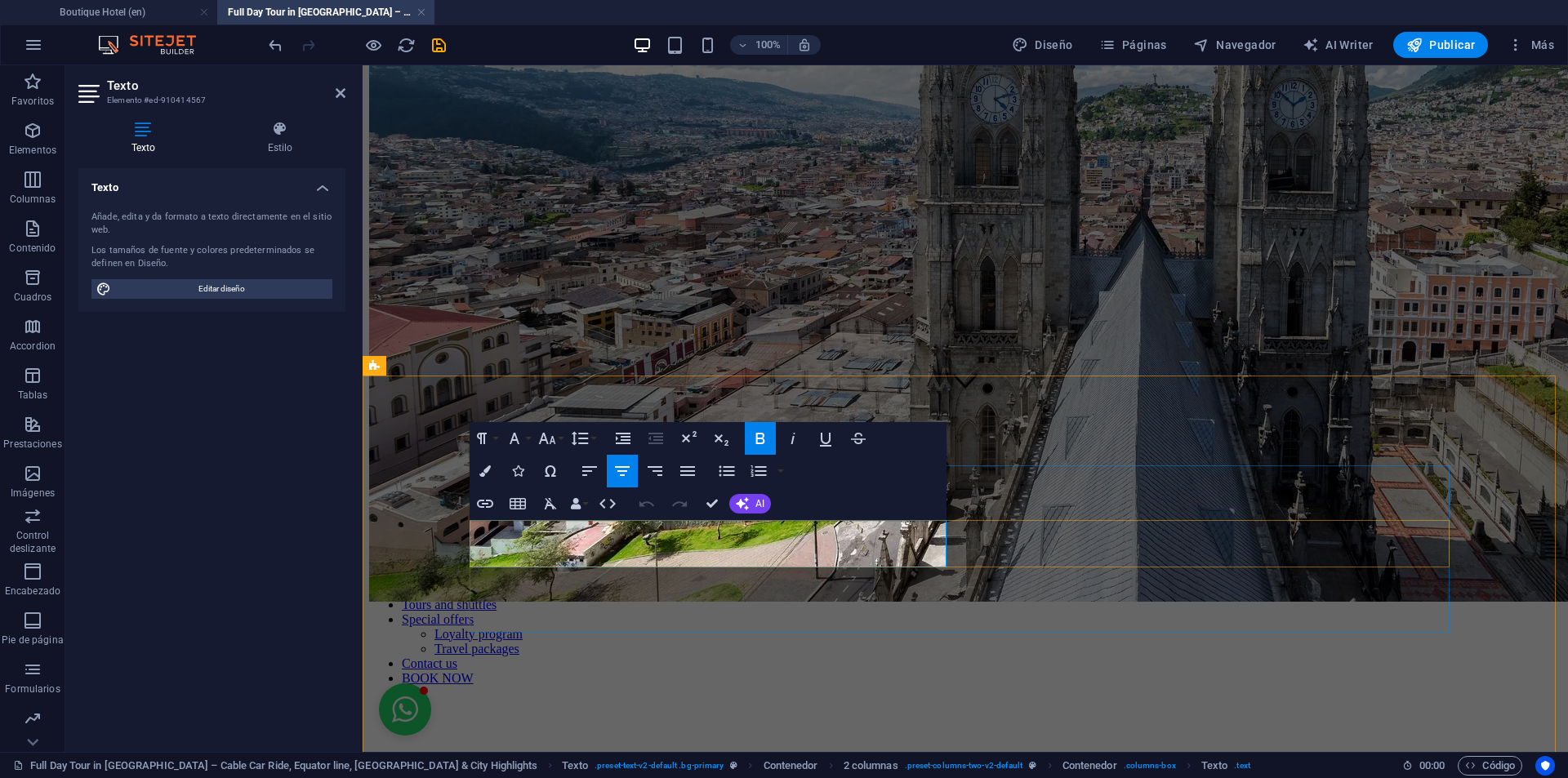
drag, startPoint x: 850, startPoint y: 534, endPoint x: 830, endPoint y: 533, distance: 20.0
click at [486, 467] on icon "button" at bounding box center [484, 470] width 11 height 11
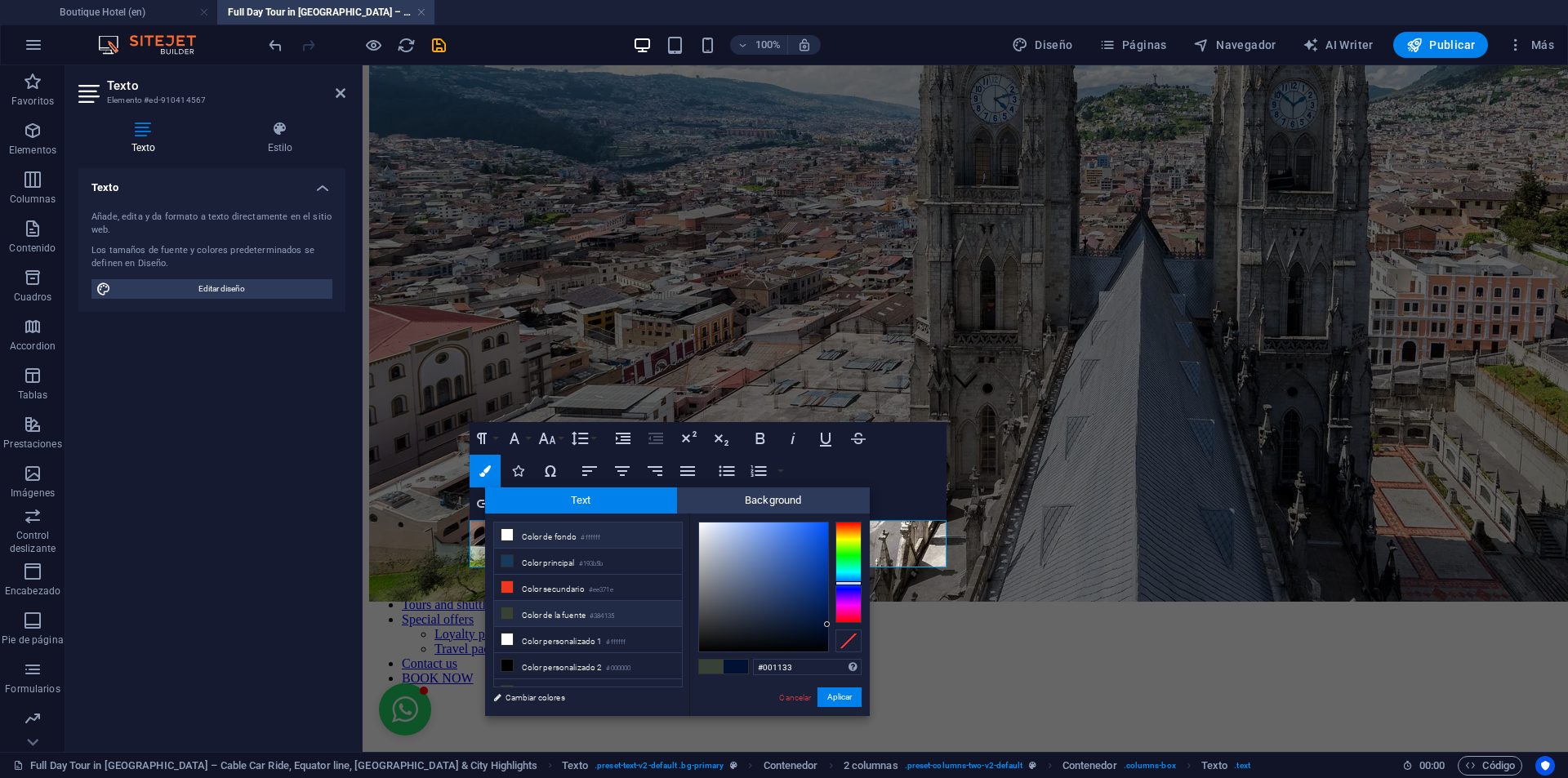
click at [553, 536] on li "Color de fondo #ffffff" at bounding box center [587, 536] width 188 height 26
type input "#ffffff"
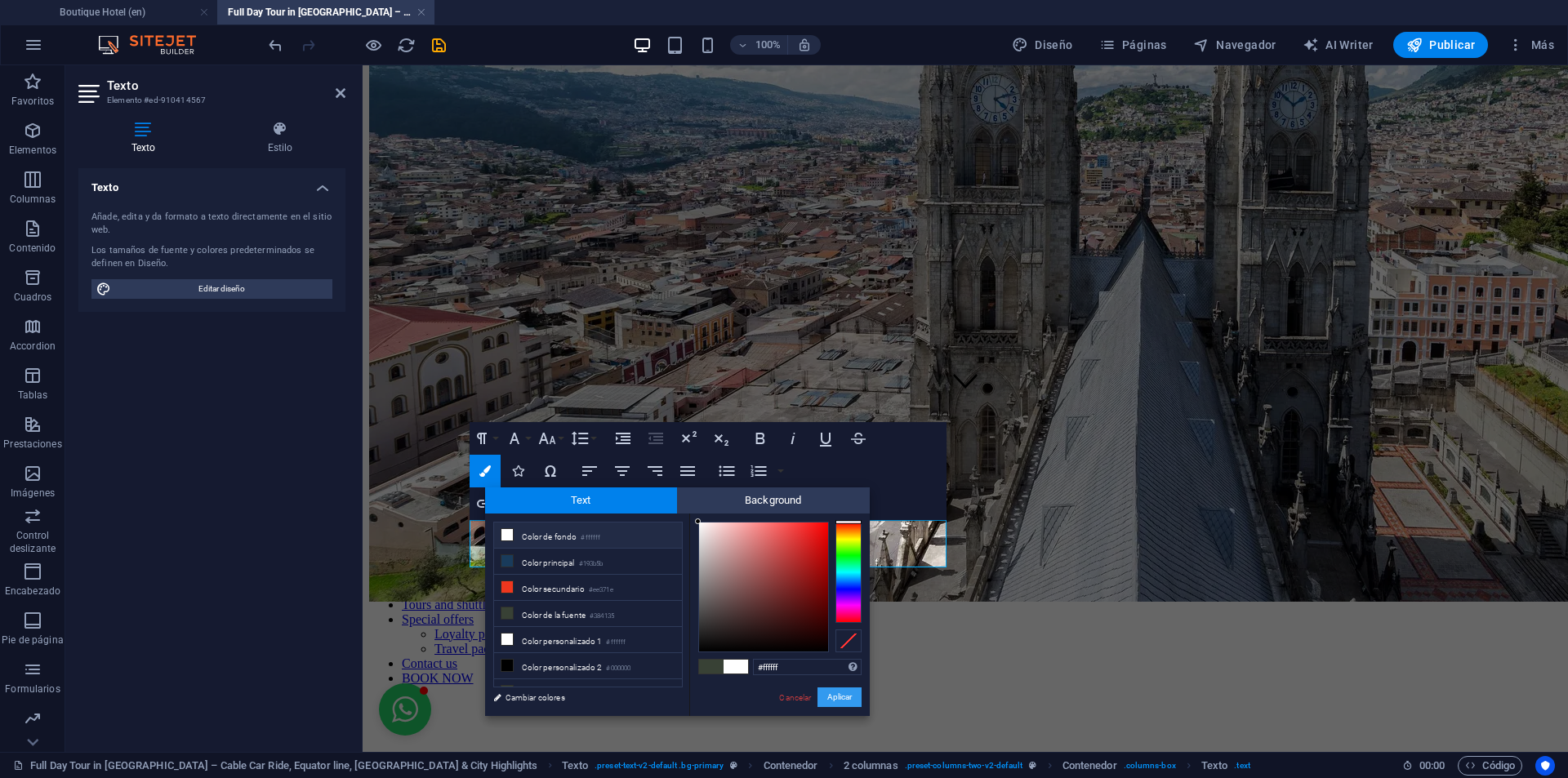
click at [845, 696] on button "Aplicar" at bounding box center [838, 697] width 44 height 20
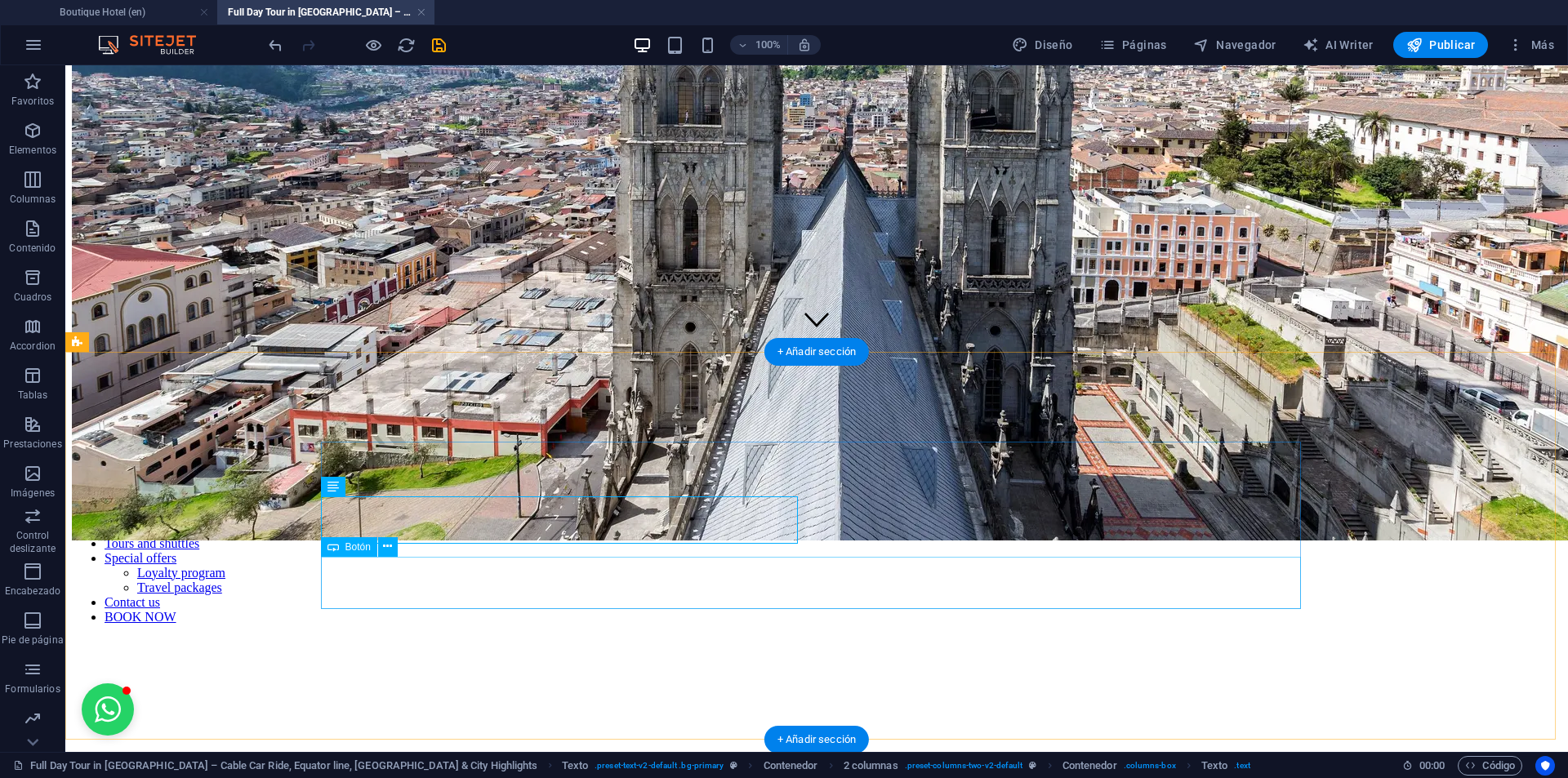
scroll to position [424, 0]
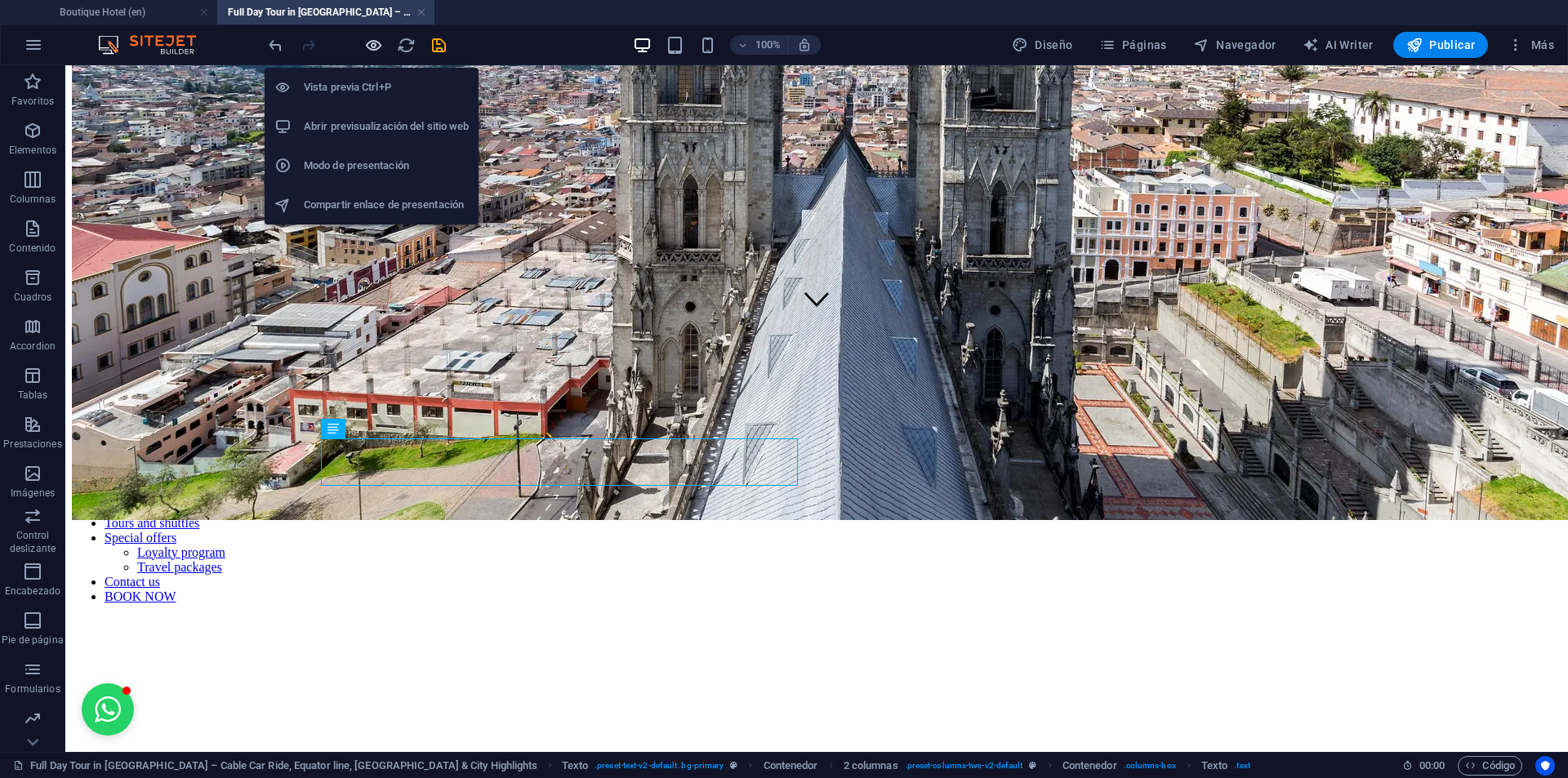
click at [372, 46] on icon "button" at bounding box center [374, 45] width 19 height 19
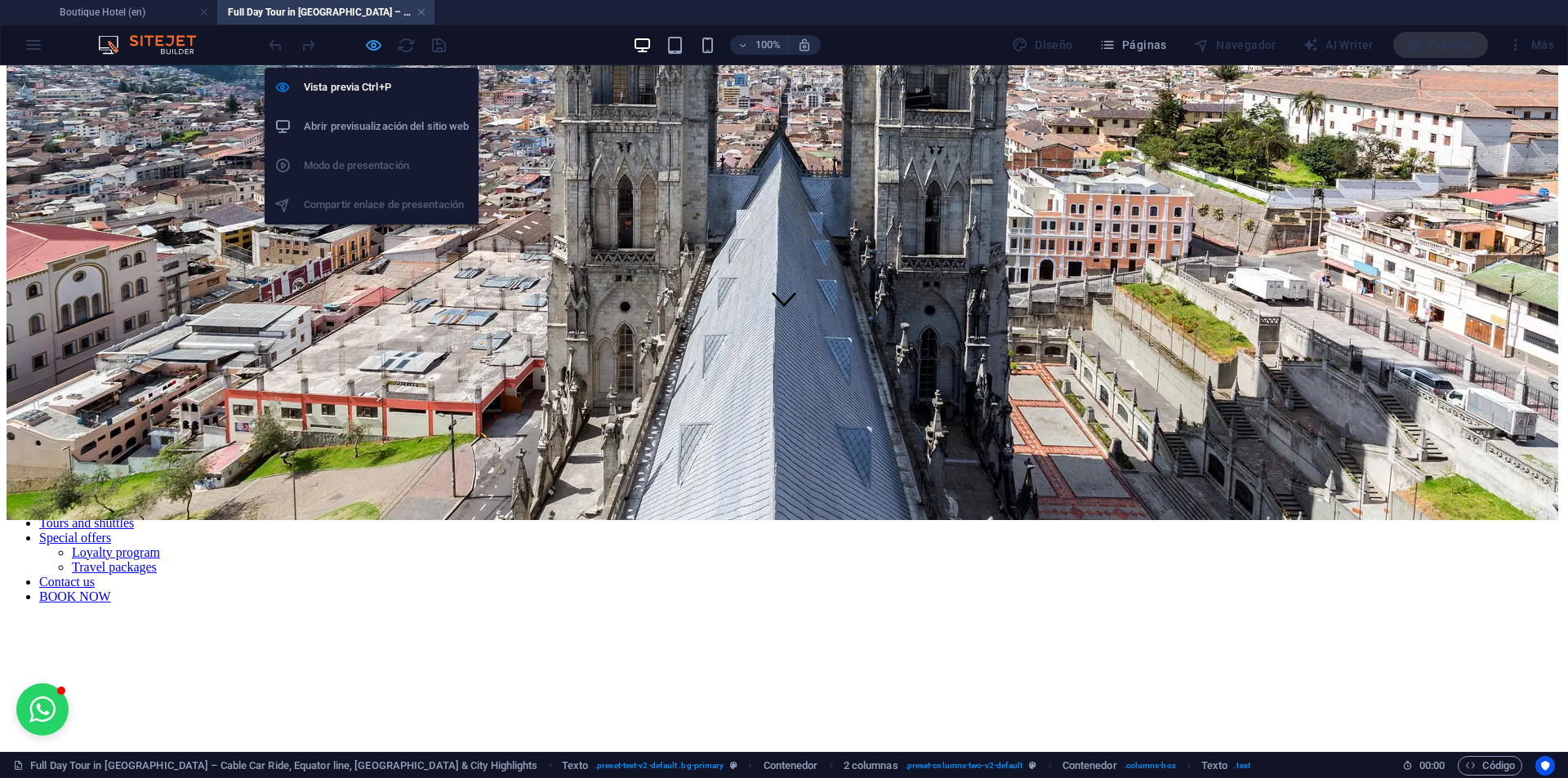
click at [371, 50] on icon "button" at bounding box center [374, 45] width 19 height 19
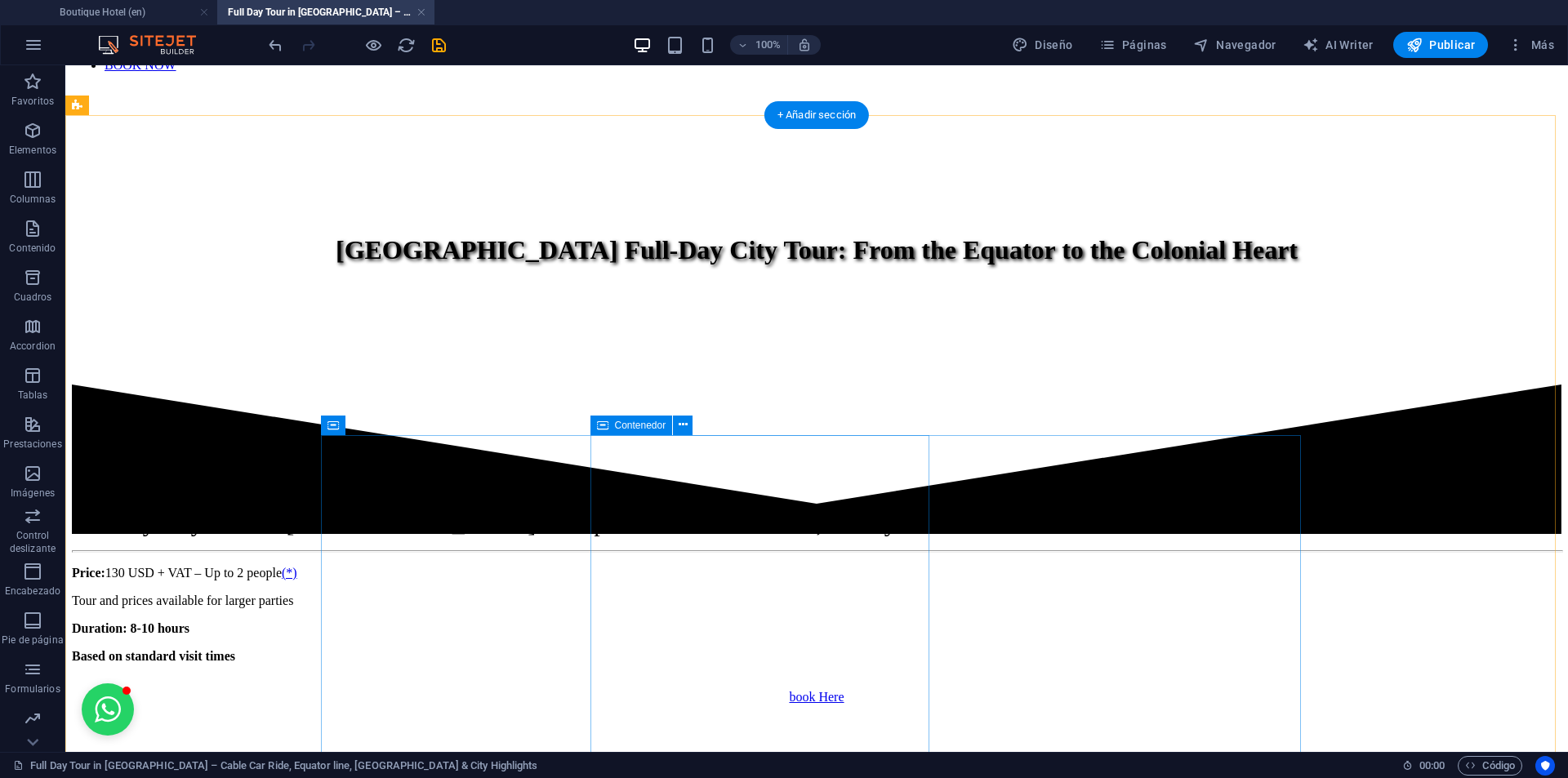
scroll to position [996, 0]
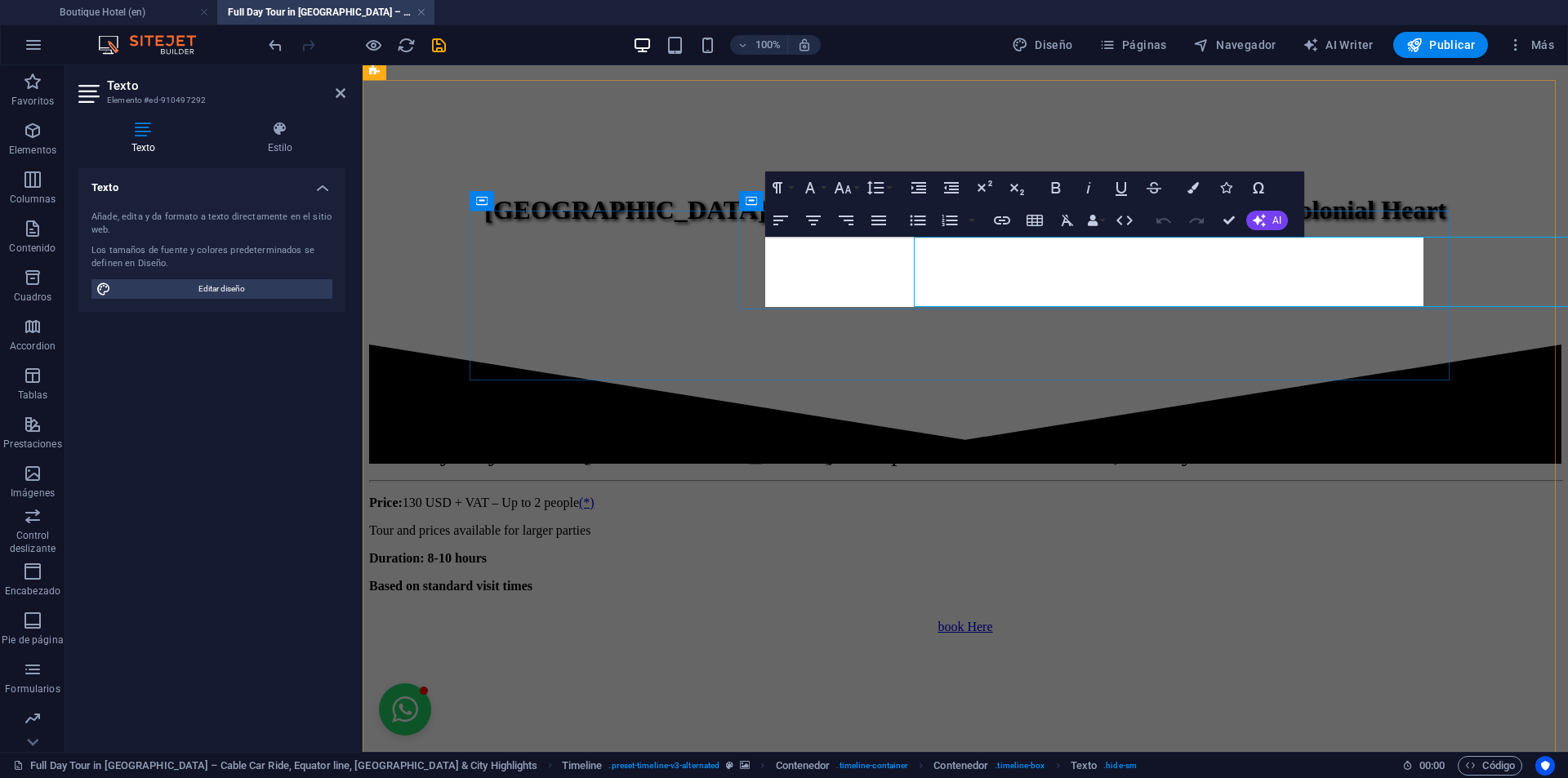
scroll to position [1026, 0]
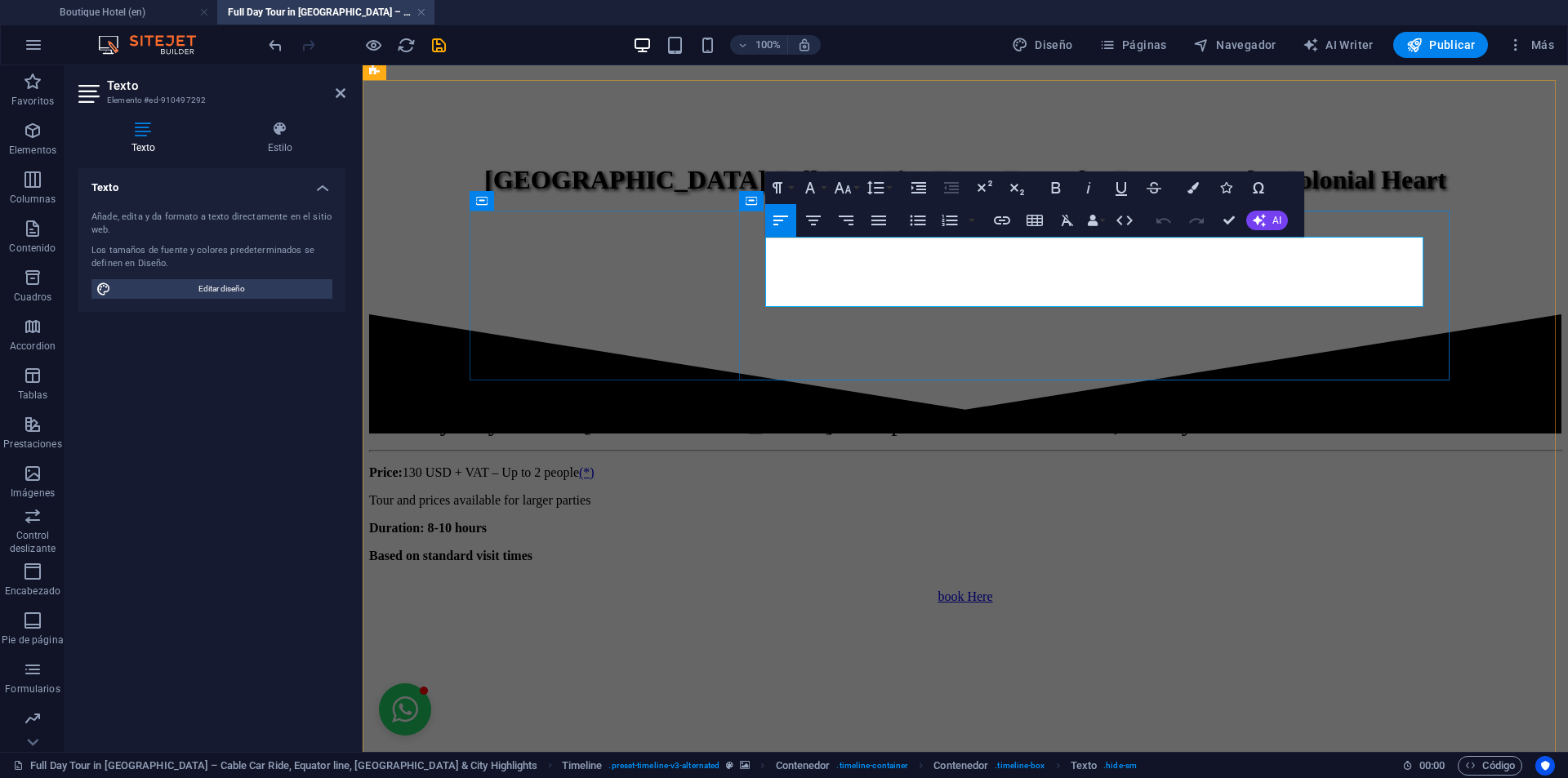
click at [992, 224] on icon "button" at bounding box center [1001, 220] width 20 height 20
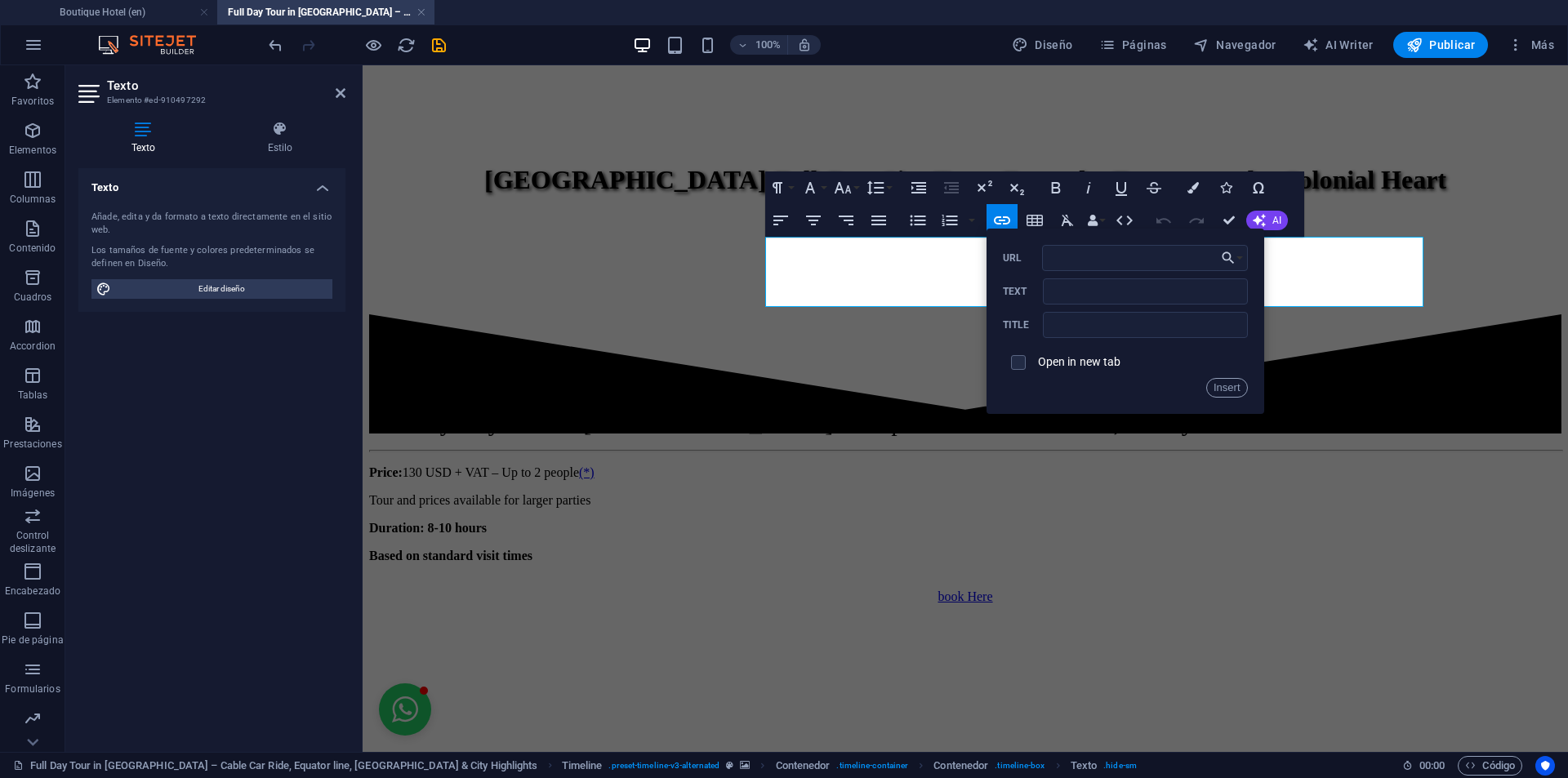
click at [1463, 604] on div at bounding box center [965, 604] width 1193 height 0
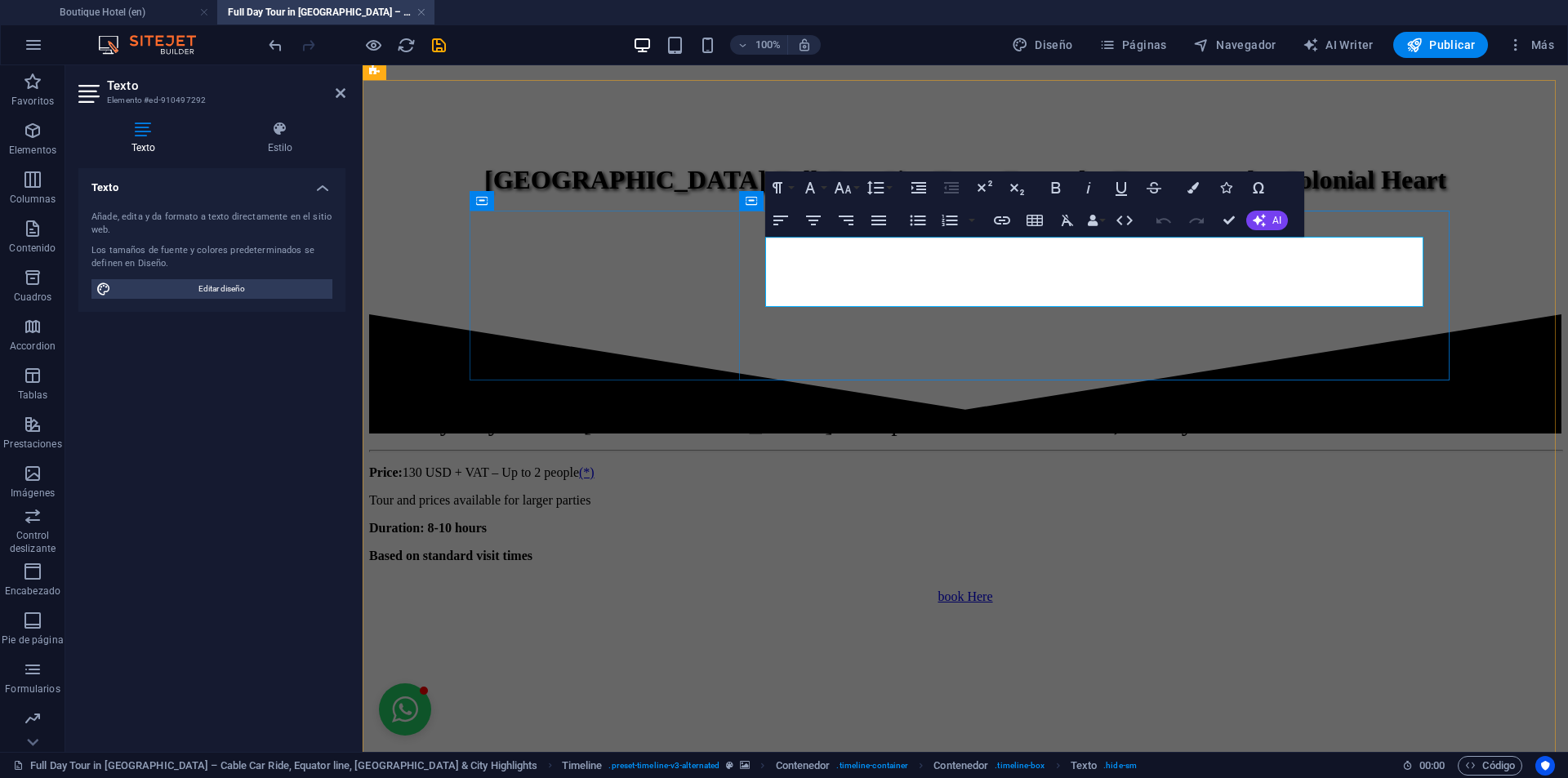
type input "#ed-910497523"
type input "(**)"
click at [1270, 235] on icon "button" at bounding box center [1274, 229] width 11 height 11
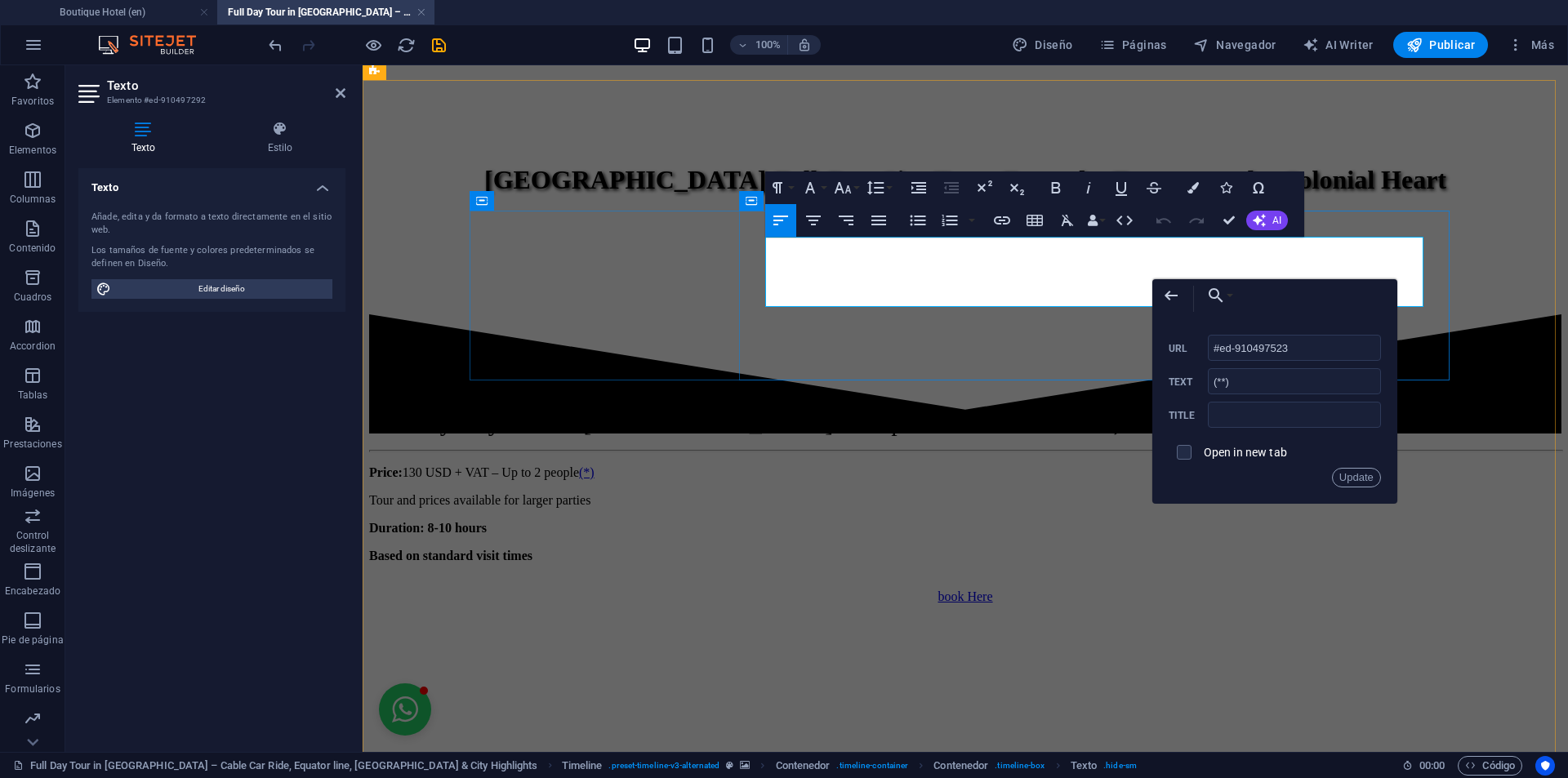
drag, startPoint x: 1672, startPoint y: 414, endPoint x: 1082, endPoint y: 295, distance: 601.9
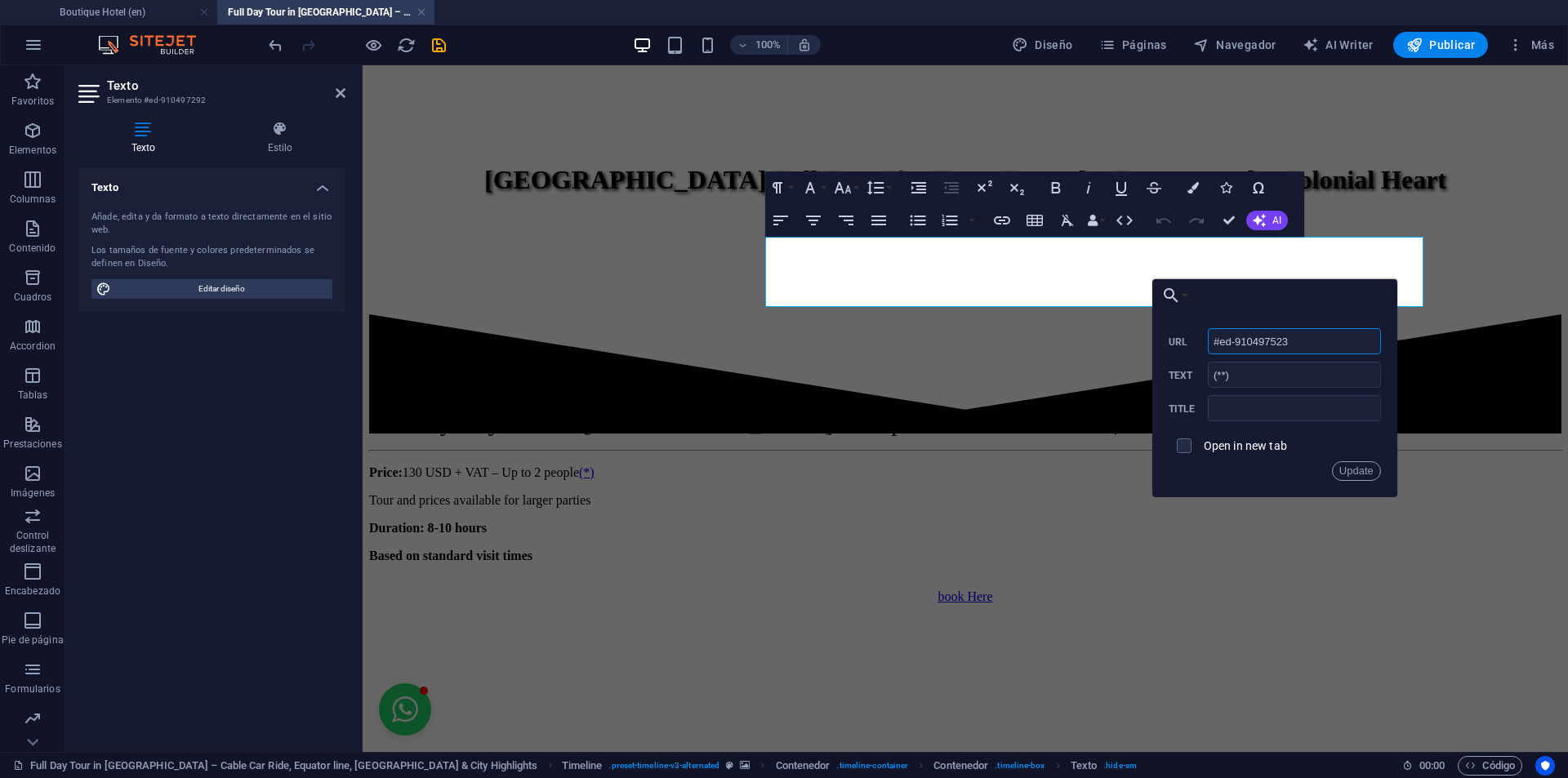
click at [1310, 344] on input "#ed-910497523" at bounding box center [1295, 341] width 173 height 26
paste input "terms-tour"
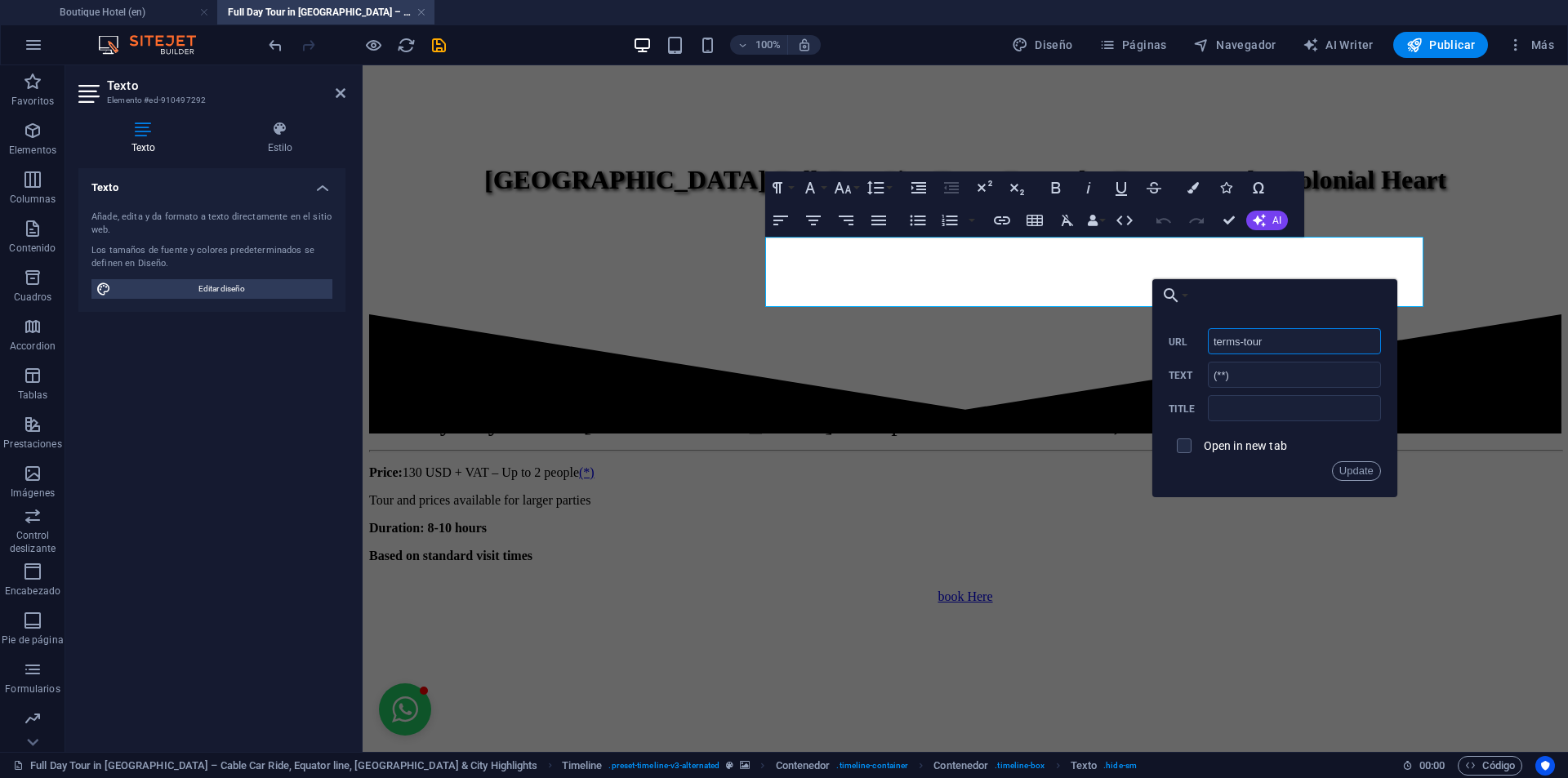
type input "#terms-tour"
click at [1261, 339] on input "#terms-tour" at bounding box center [1295, 341] width 173 height 26
drag, startPoint x: 1261, startPoint y: 339, endPoint x: 1210, endPoint y: 337, distance: 51.0
click at [1210, 337] on input "#terms-tour" at bounding box center [1295, 341] width 173 height 26
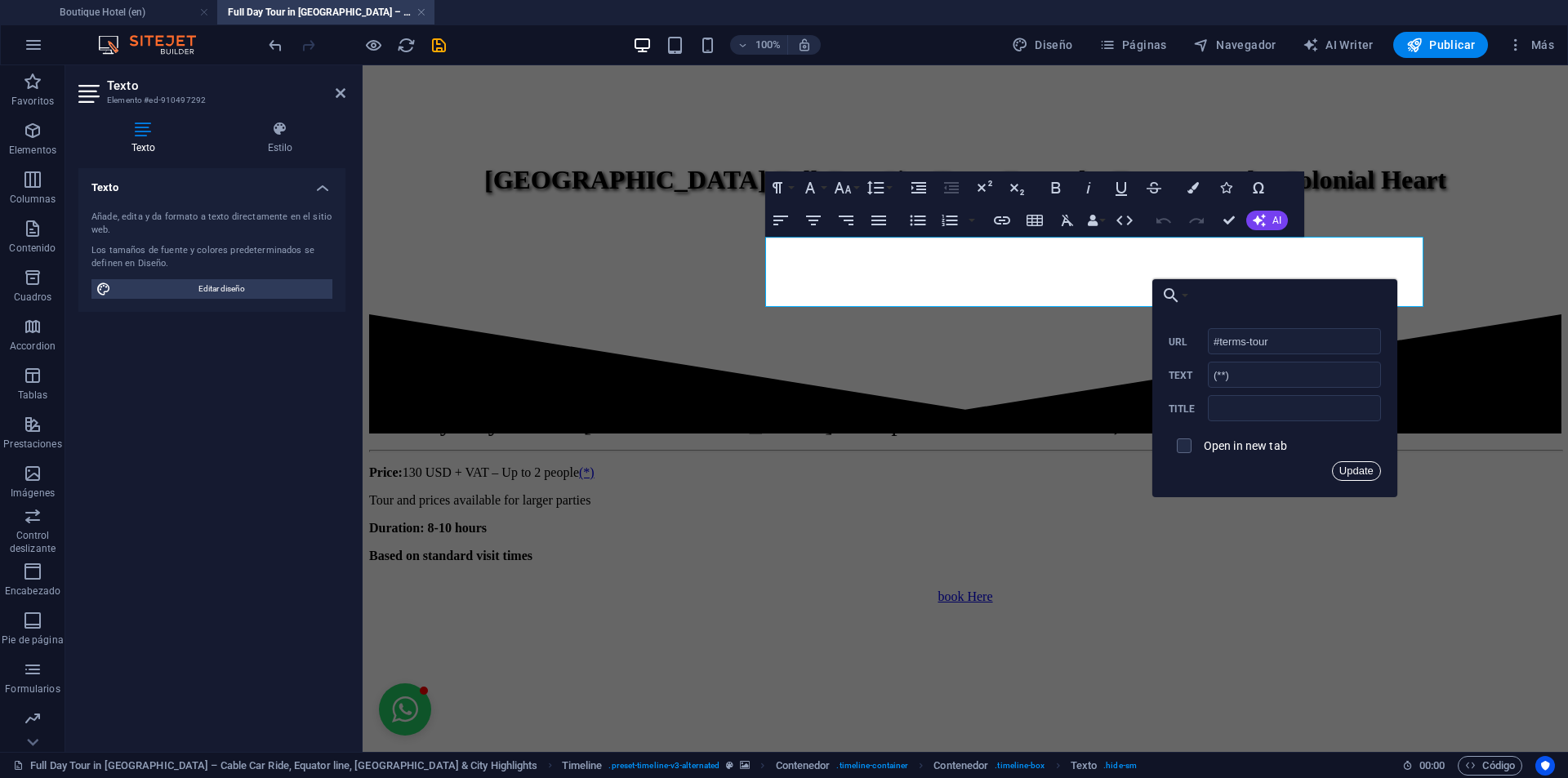
click at [1349, 467] on button "Update" at bounding box center [1355, 470] width 49 height 20
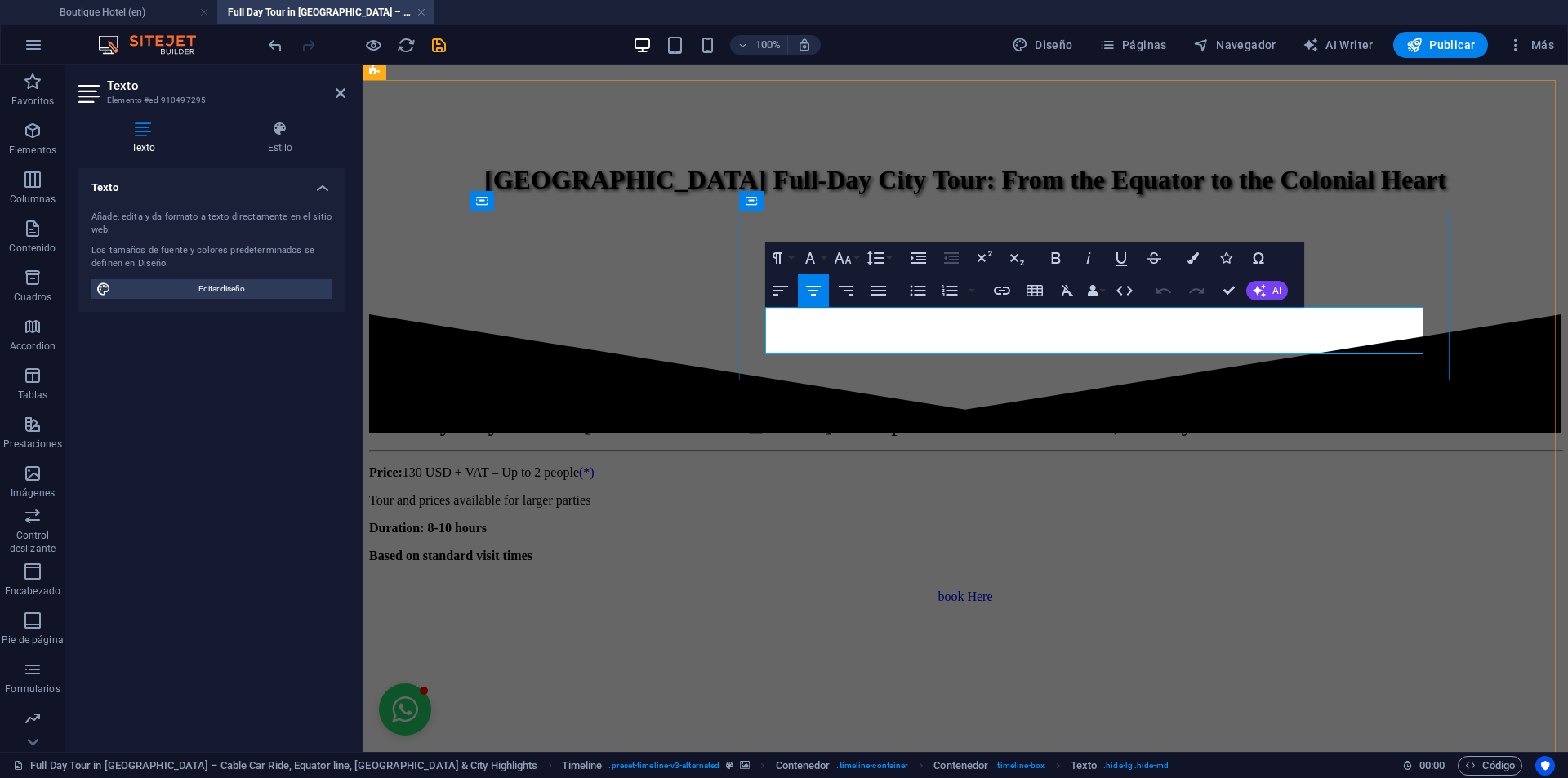
click at [1100, 307] on icon "button" at bounding box center [1102, 300] width 20 height 20
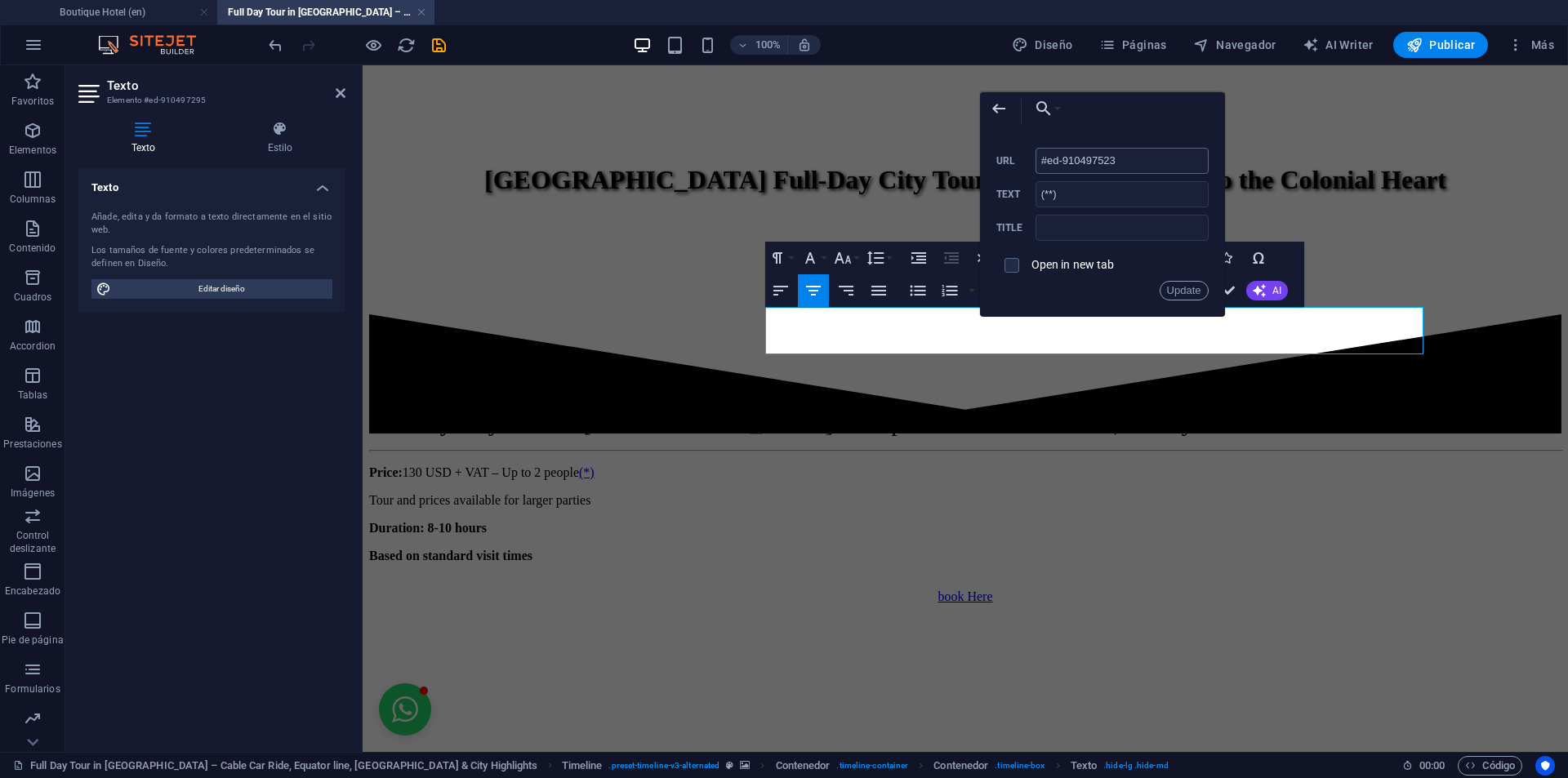
click at [1108, 156] on input "#ed-910497523" at bounding box center [1122, 160] width 173 height 26
type input "#terms-tour"
click at [1178, 293] on button "Update" at bounding box center [1183, 290] width 49 height 20
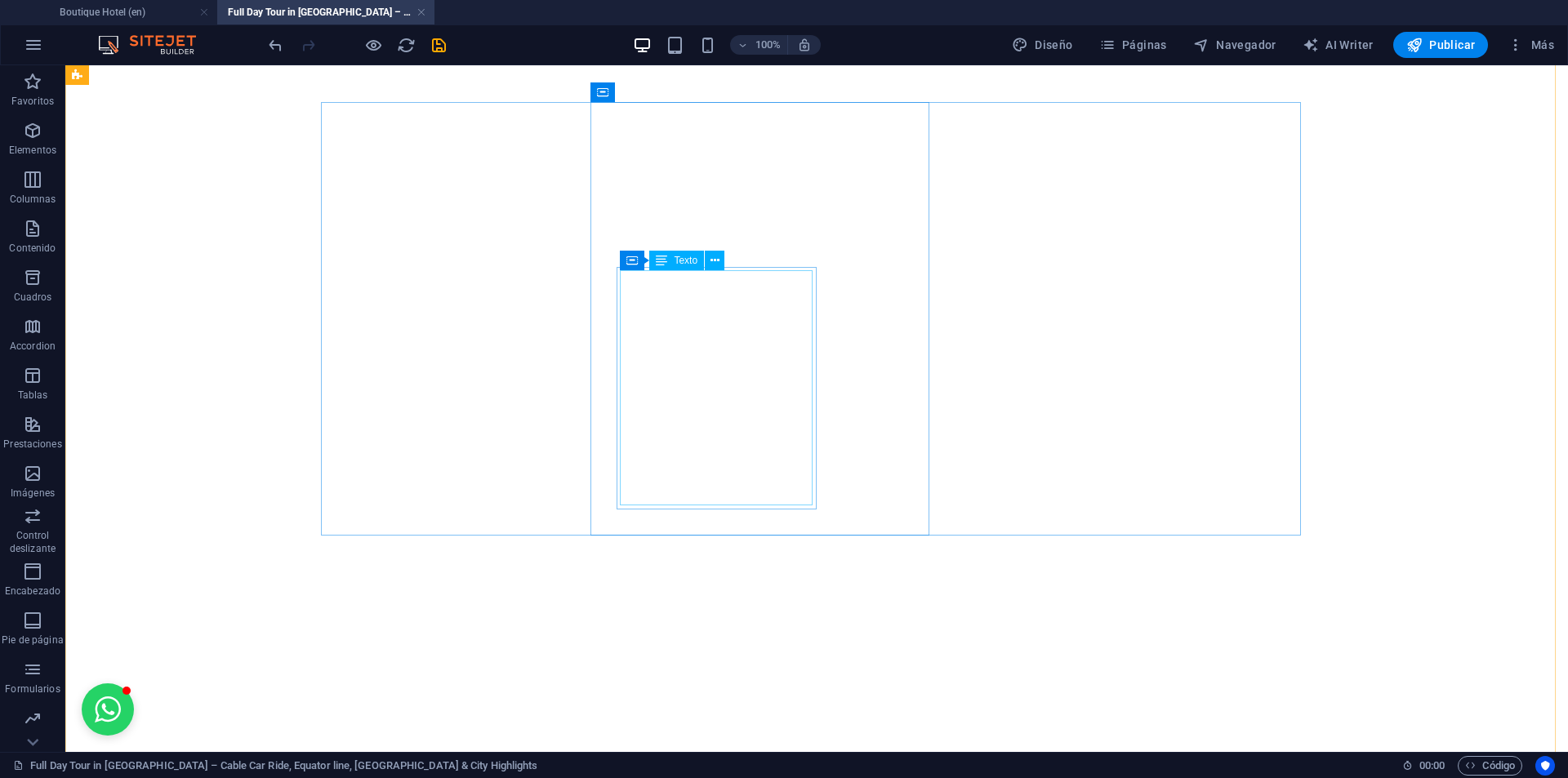
scroll to position [2383, 0]
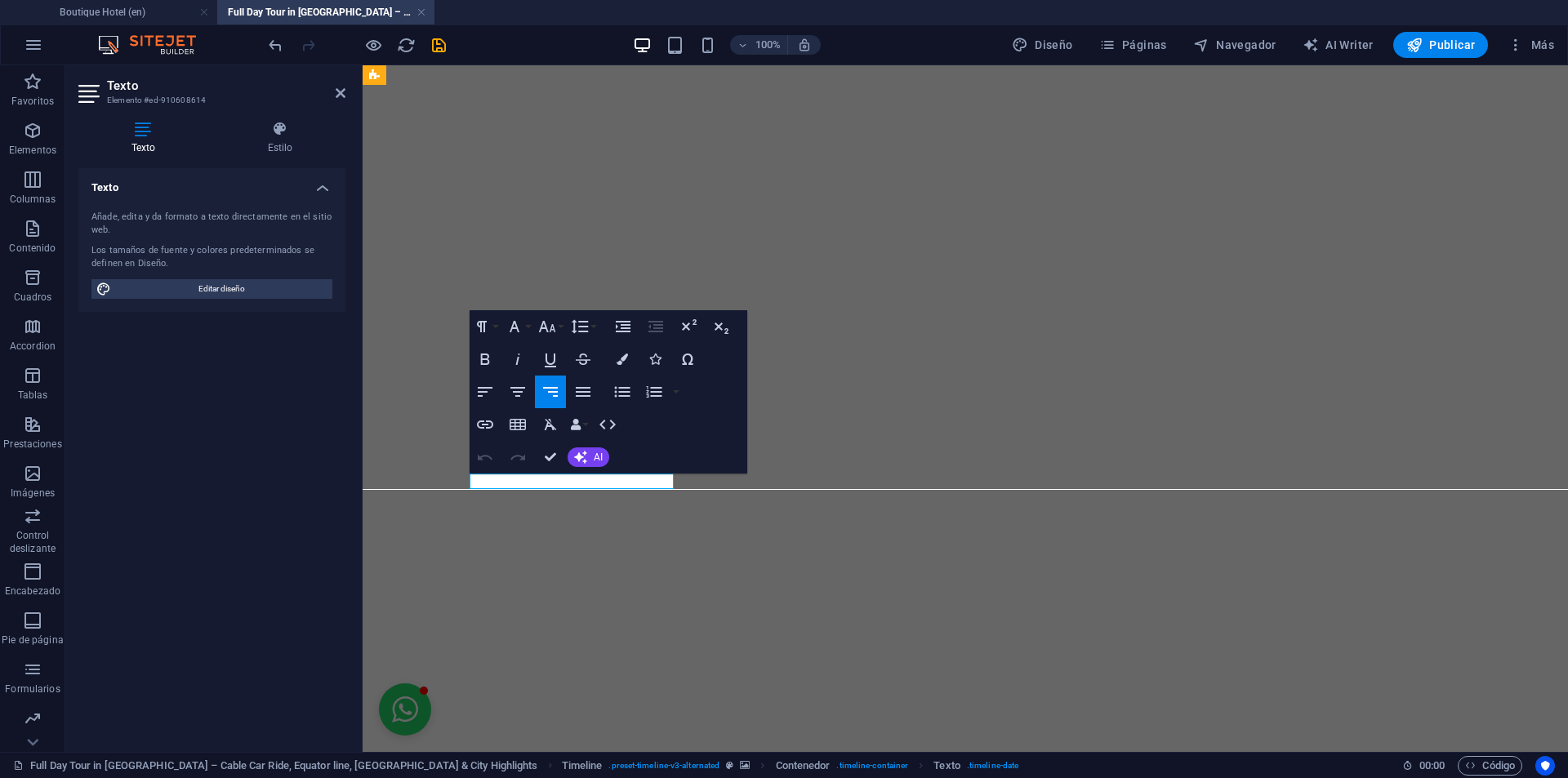
click at [636, 454] on icon "button" at bounding box center [639, 453] width 11 height 11
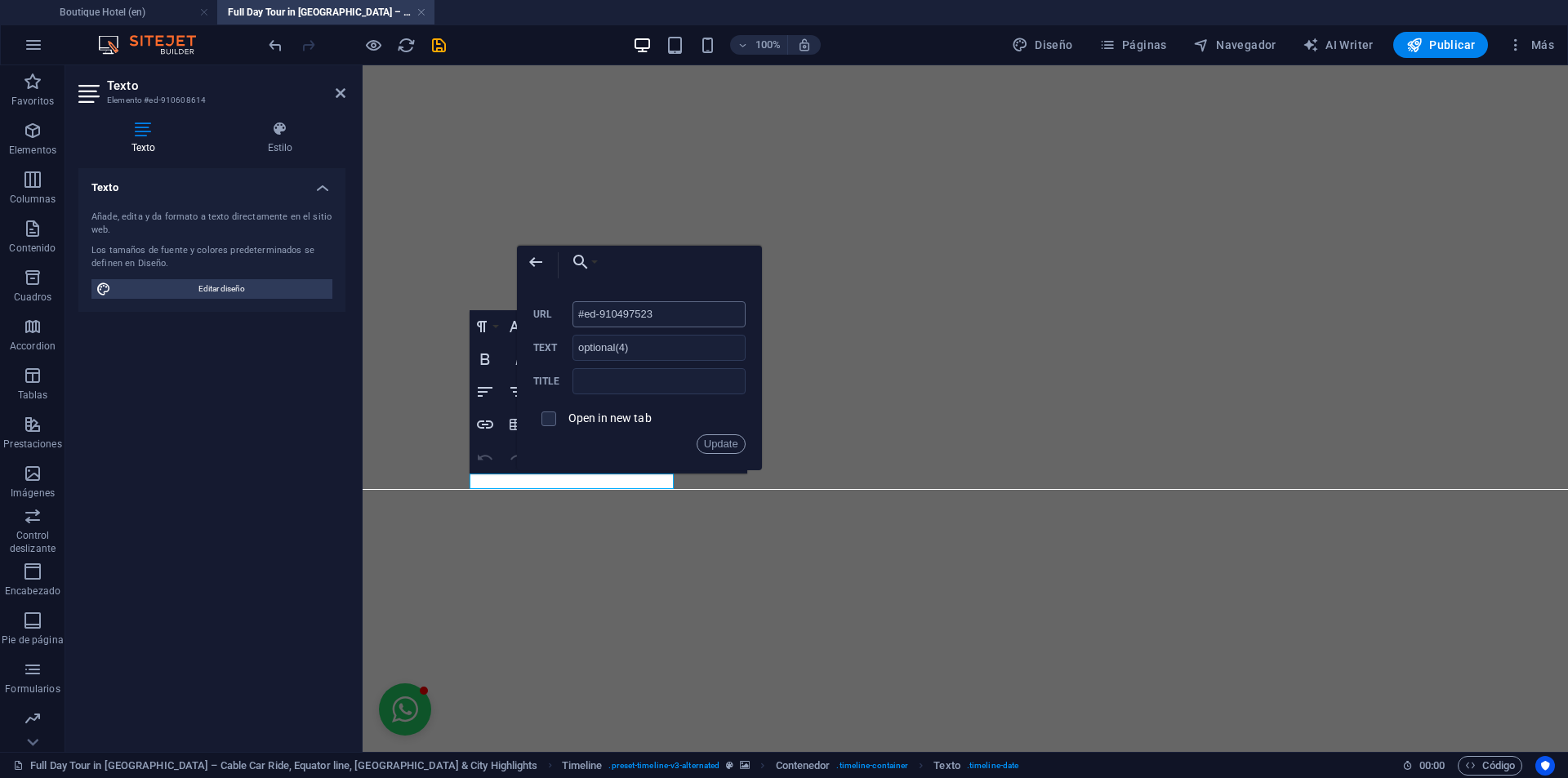
click at [677, 308] on input "#ed-910497523" at bounding box center [659, 314] width 173 height 26
type input "#terms-tour"
click at [726, 438] on button "Update" at bounding box center [720, 444] width 49 height 20
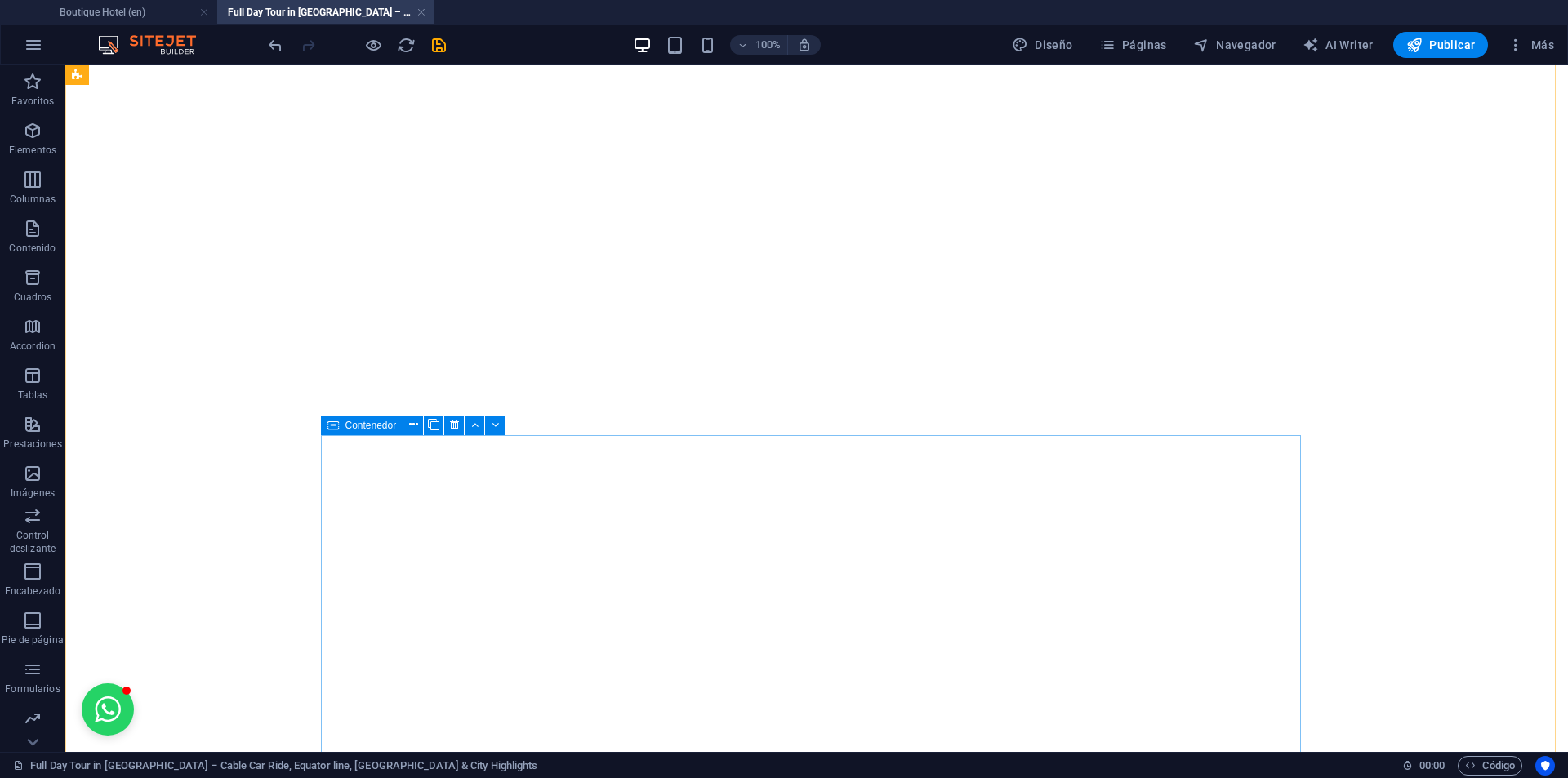
scroll to position [5321, 0]
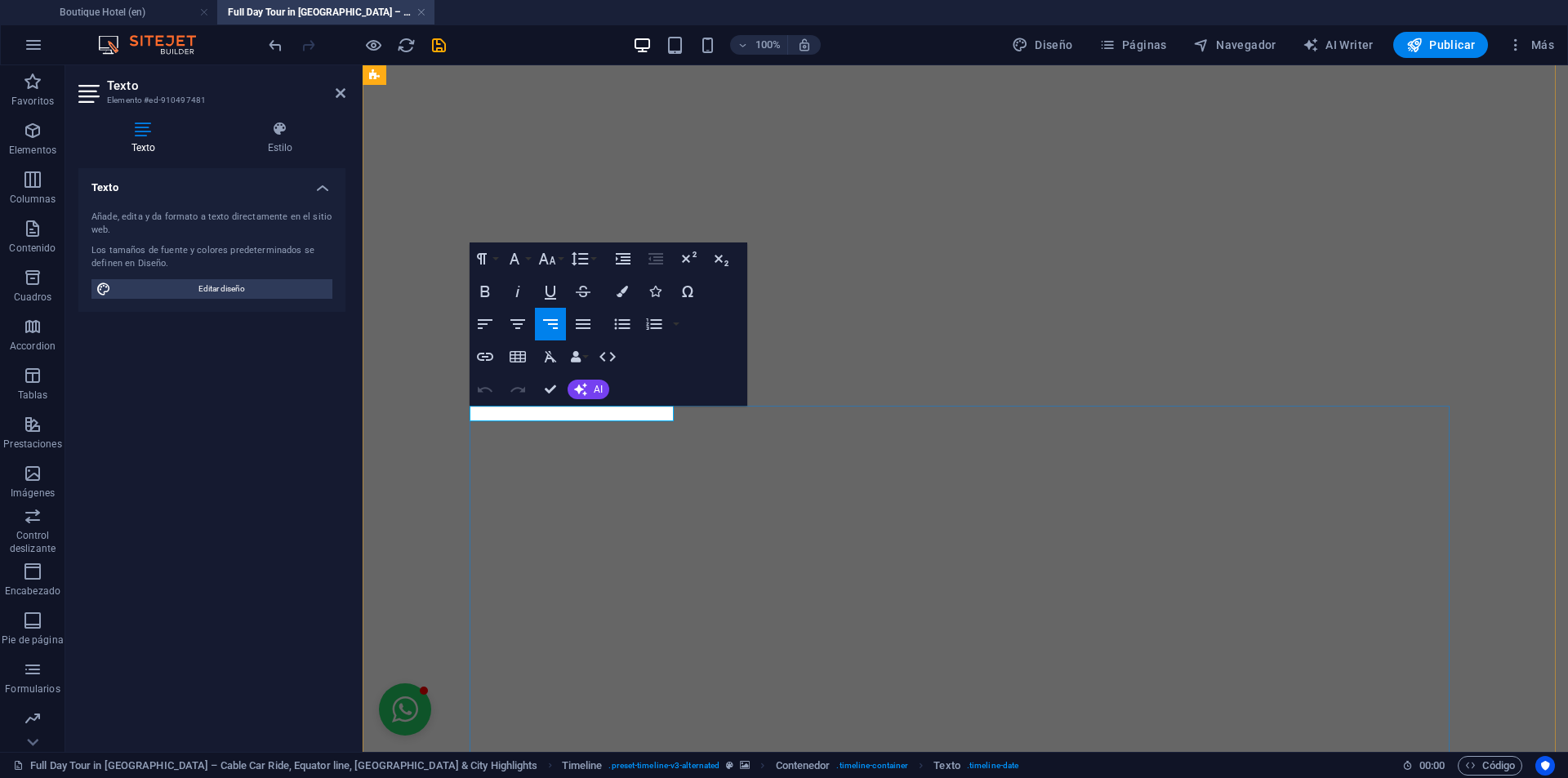
click at [602, 378] on icon "button" at bounding box center [603, 378] width 11 height 11
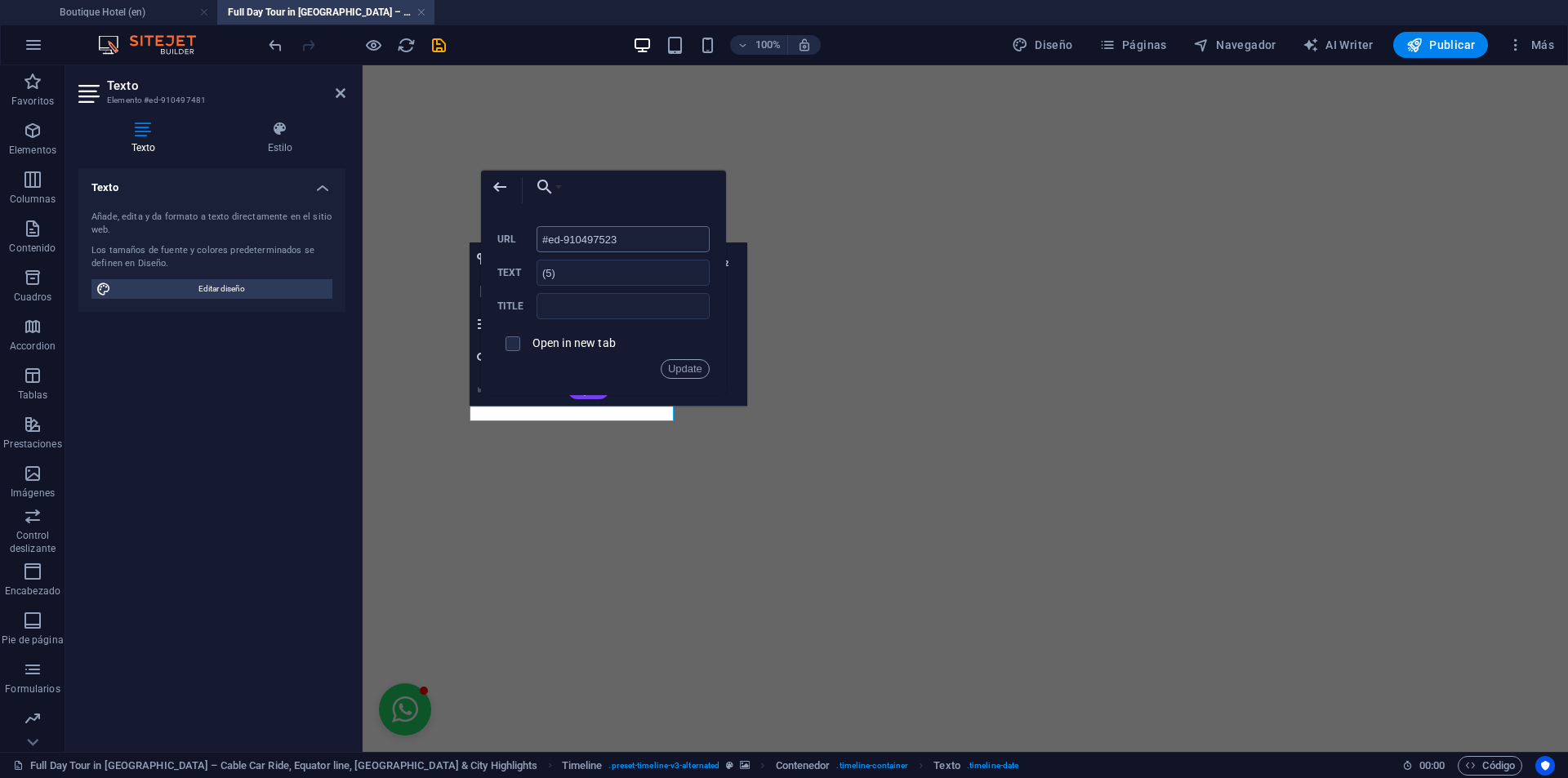
click at [632, 239] on input "#ed-910497523" at bounding box center [623, 239] width 173 height 26
click at [633, 239] on input "#ed-910497523" at bounding box center [623, 239] width 173 height 26
type input "#terms-tour"
click at [681, 371] on button "Update" at bounding box center [685, 368] width 49 height 20
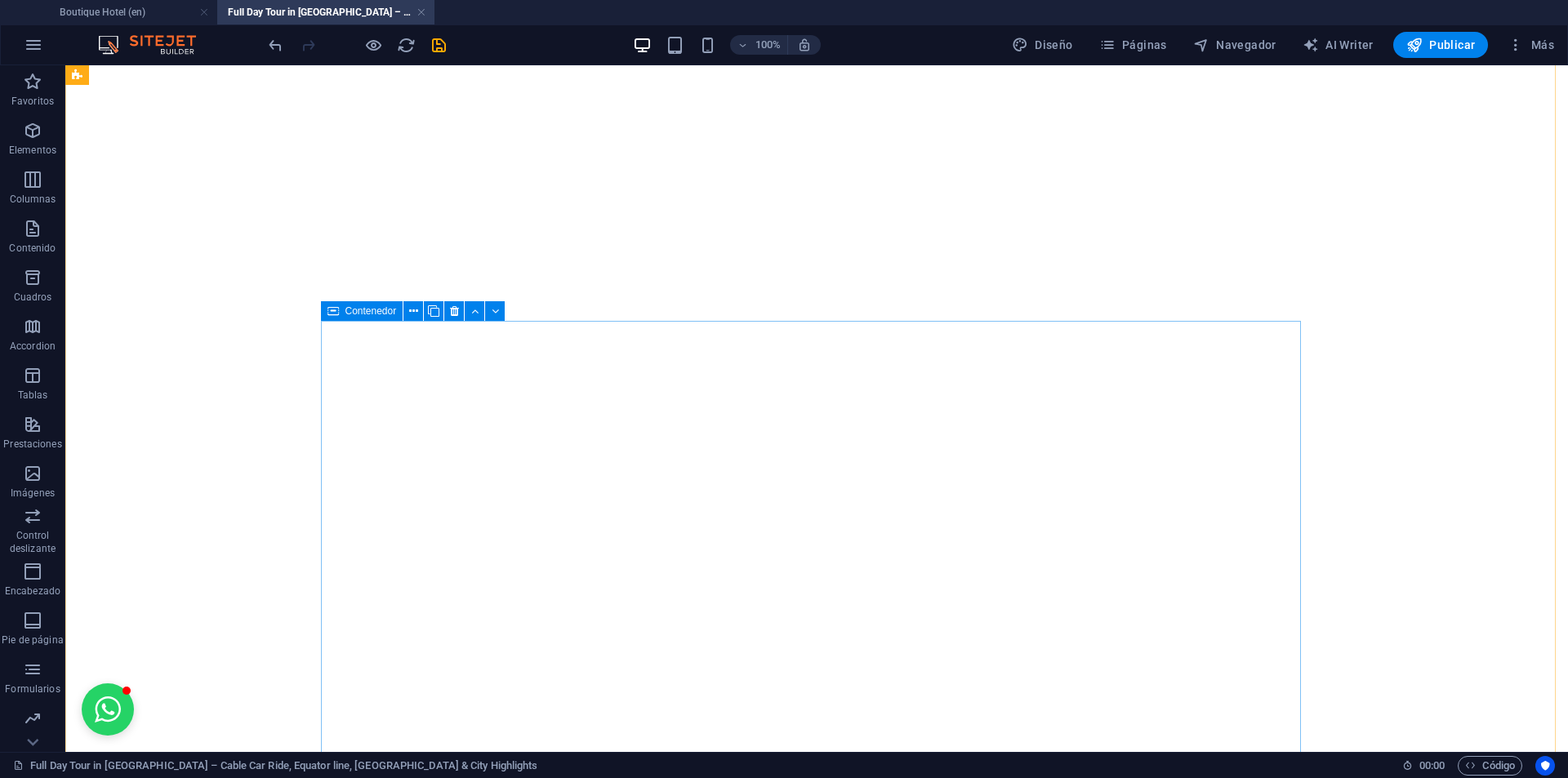
scroll to position [4913, 0]
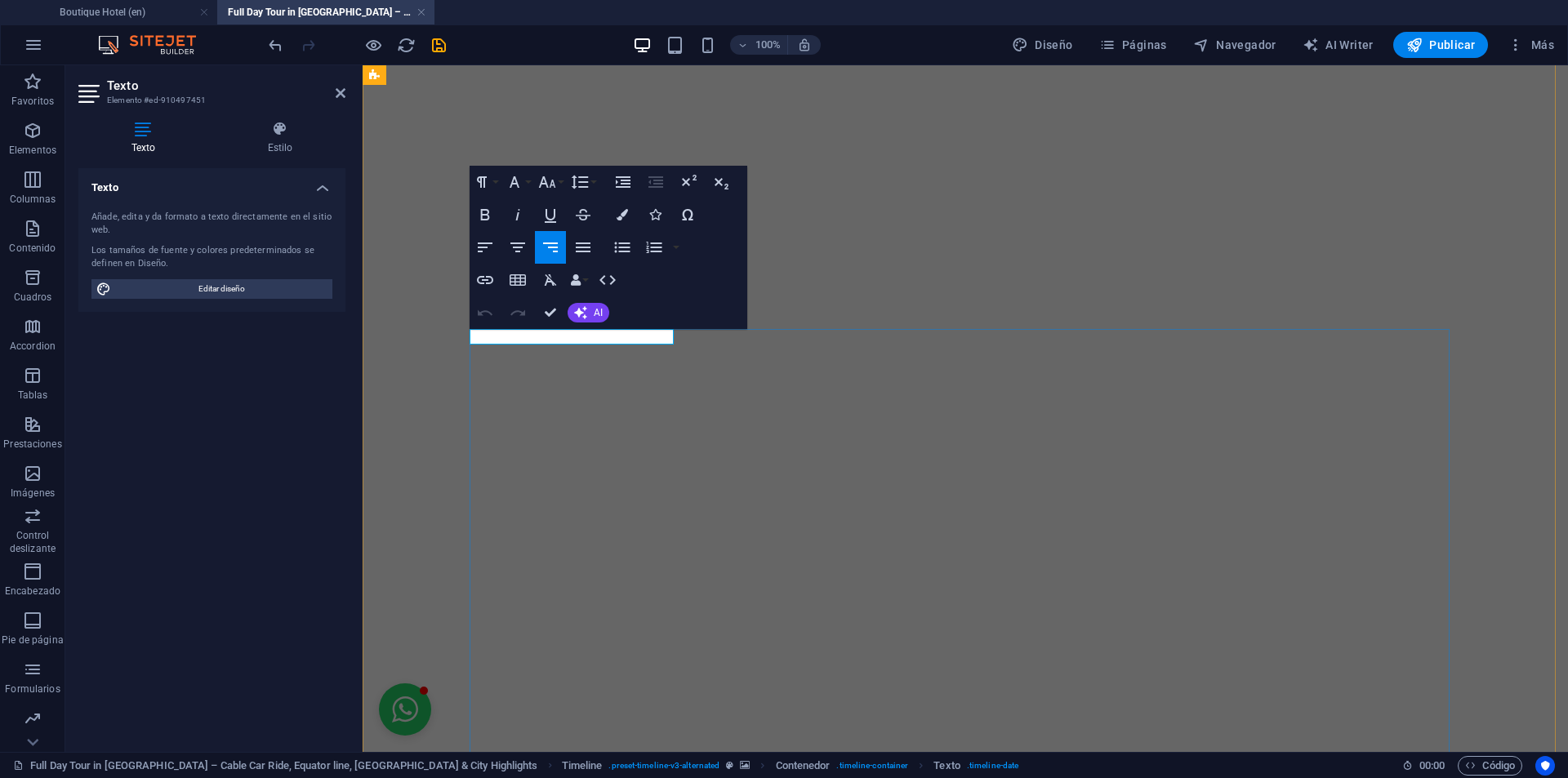
click at [598, 306] on icon "button" at bounding box center [601, 302] width 11 height 11
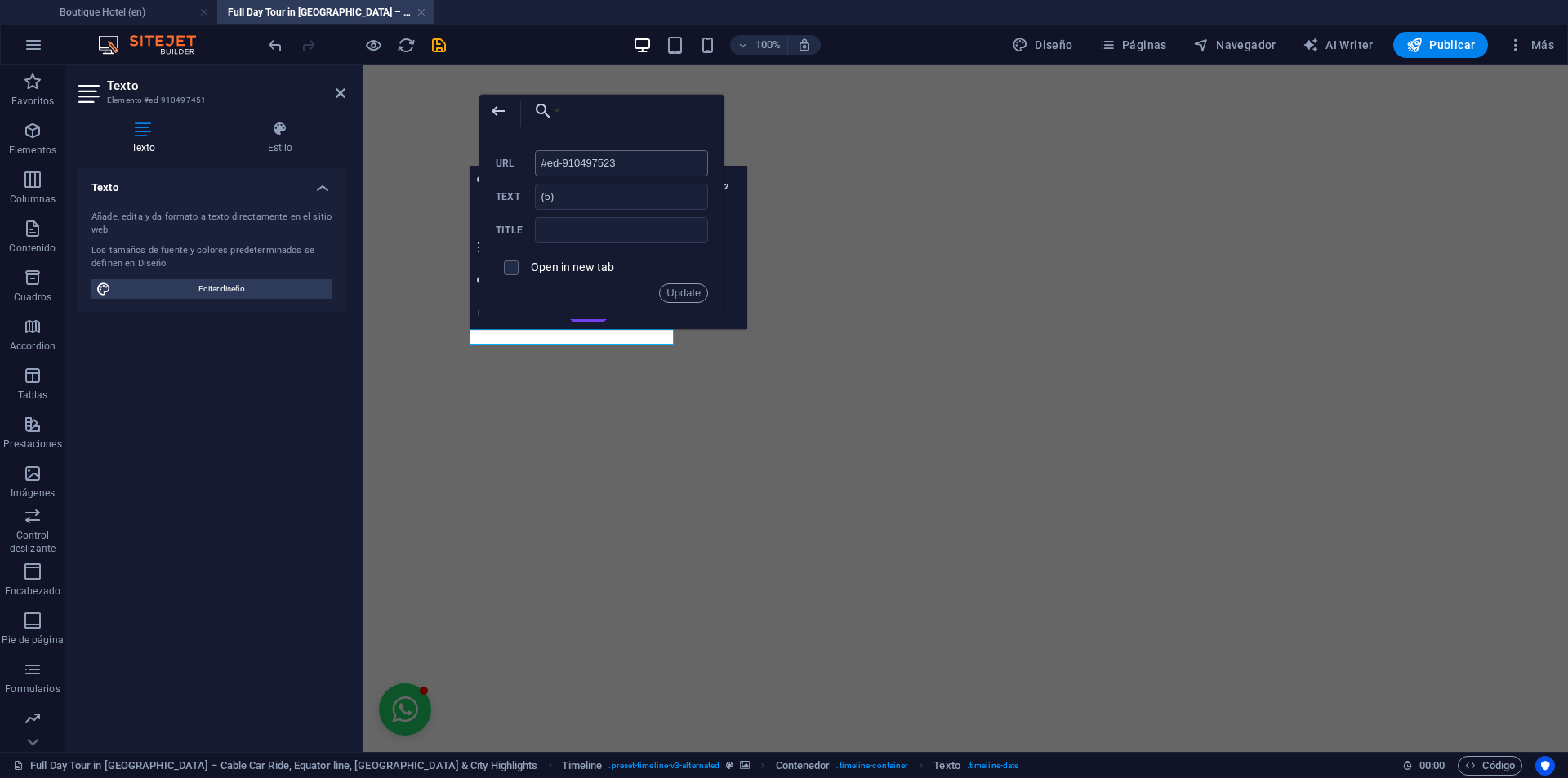
click at [624, 158] on input "#ed-910497523" at bounding box center [622, 163] width 173 height 26
type input "#terms-tour"
click at [687, 284] on button "Update" at bounding box center [683, 293] width 49 height 20
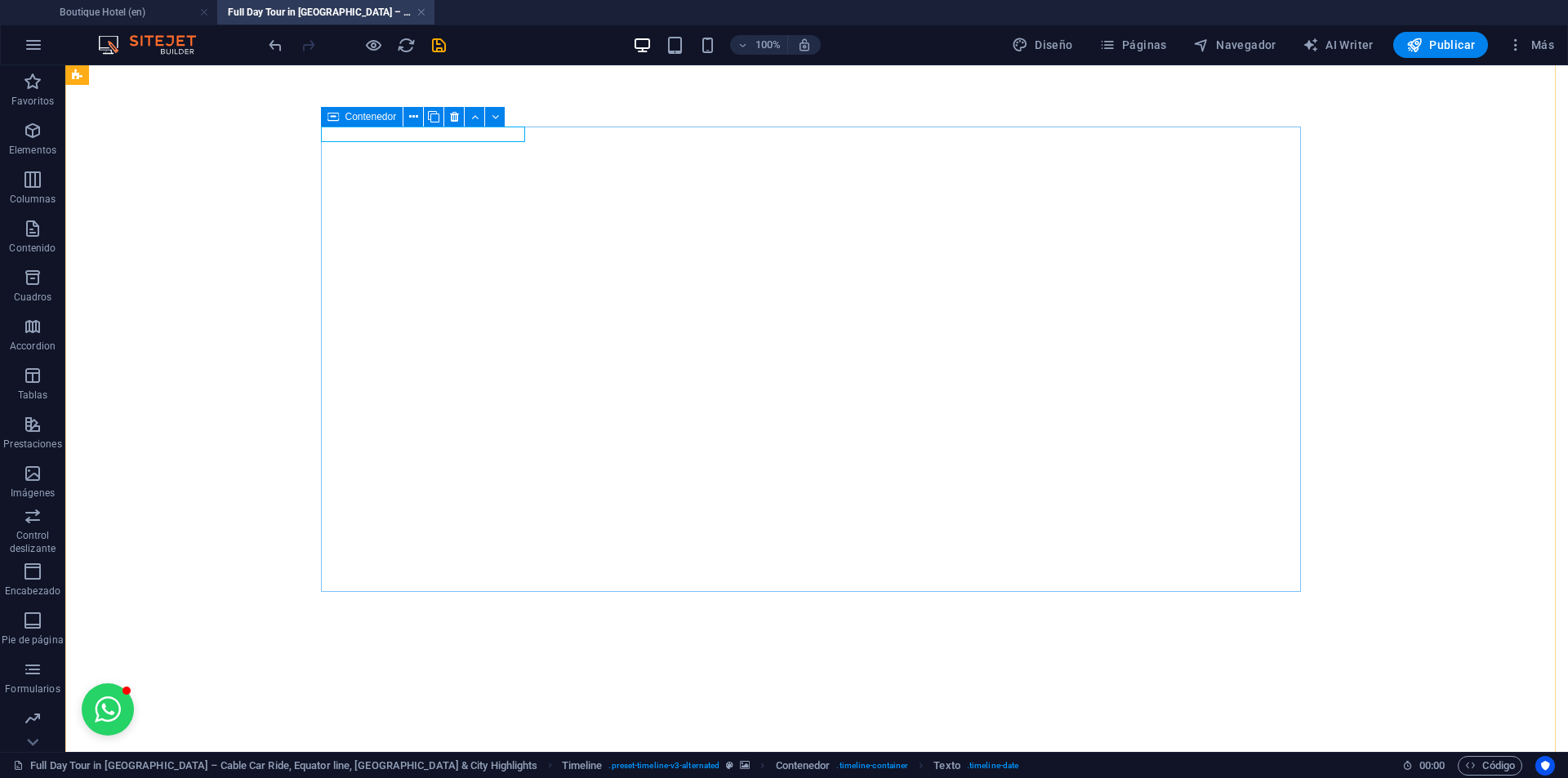
scroll to position [5158, 0]
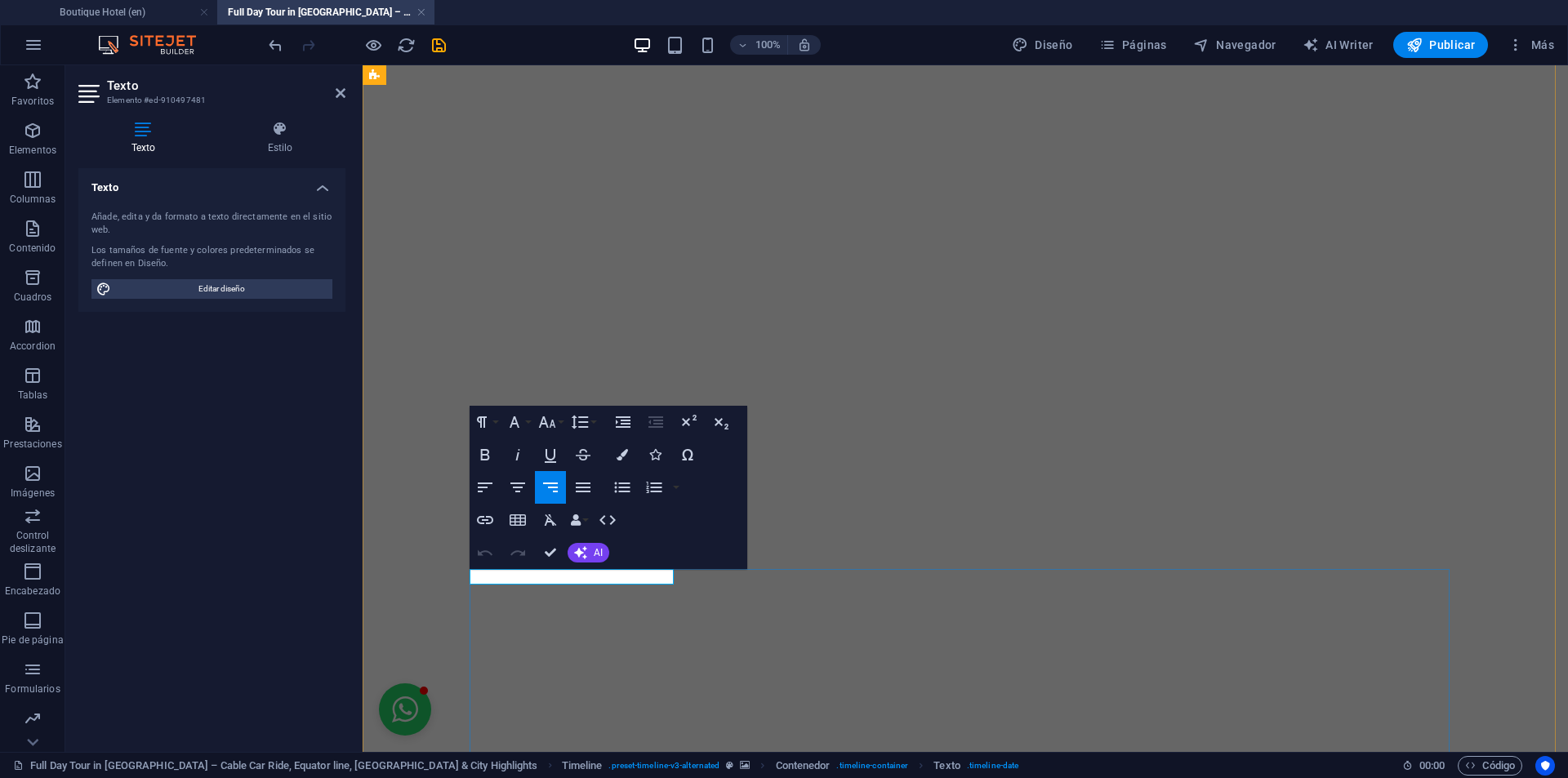
click at [603, 540] on icon "button" at bounding box center [603, 542] width 20 height 20
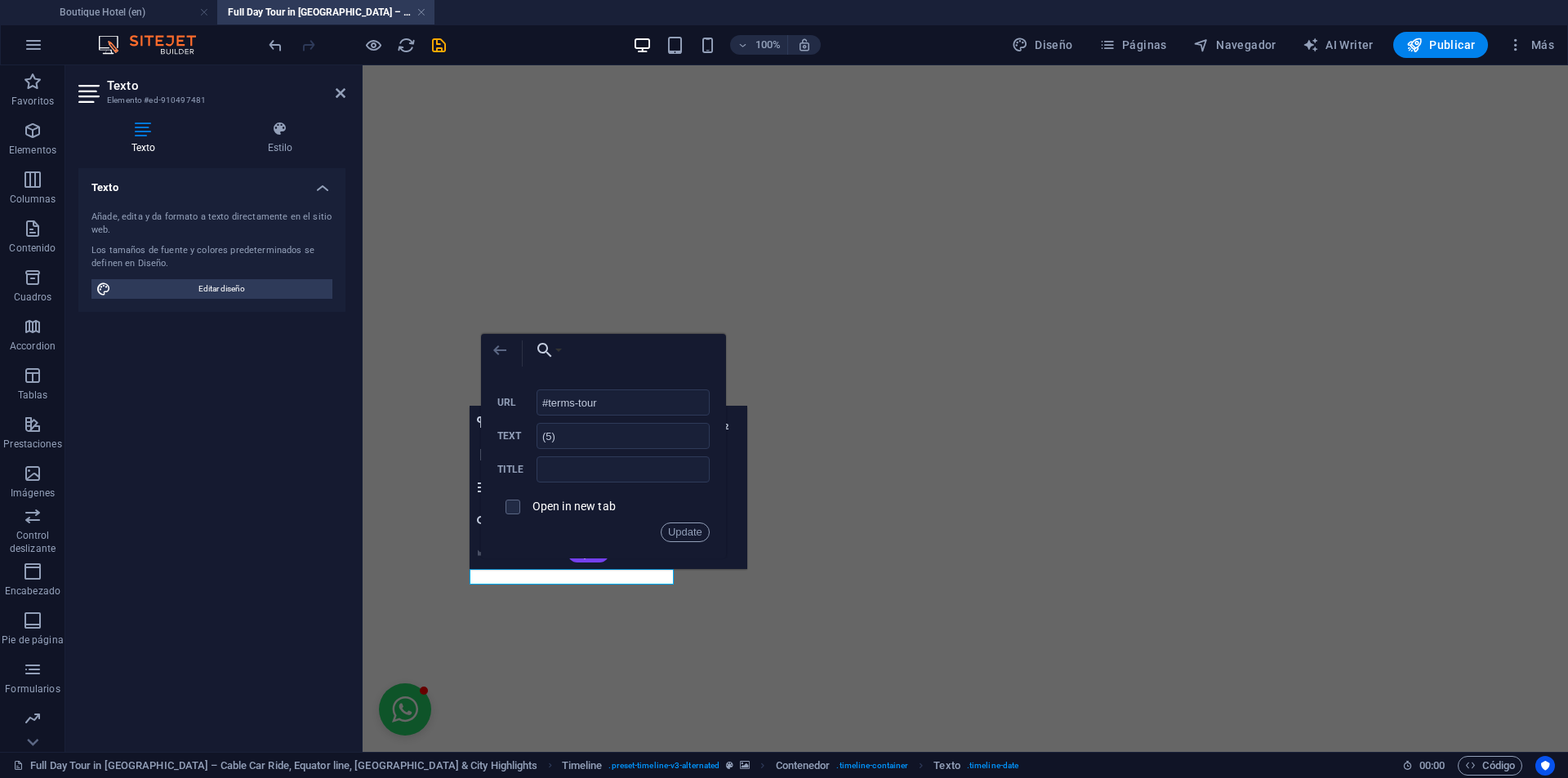
click at [503, 347] on icon "button" at bounding box center [499, 350] width 20 height 20
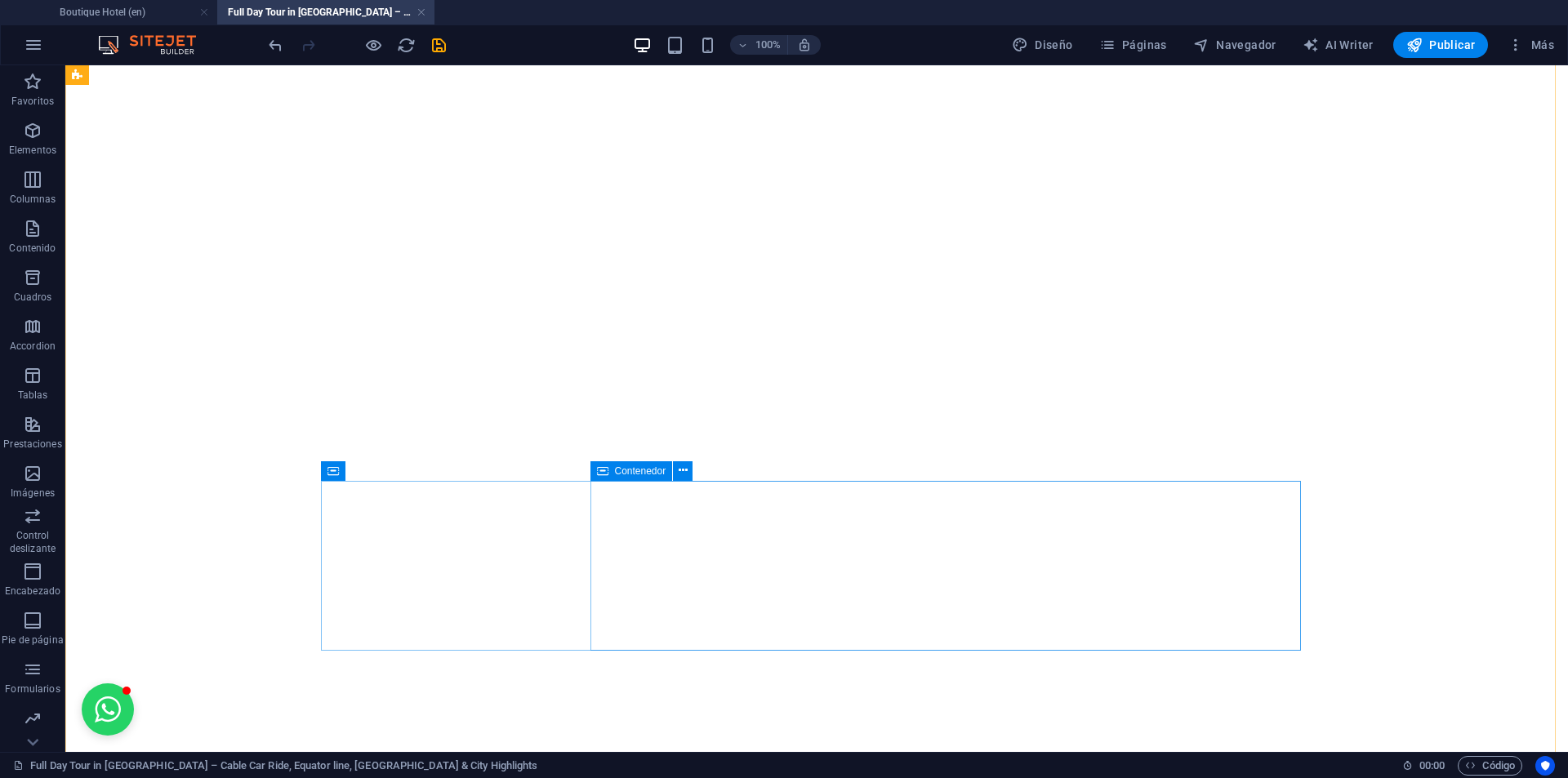
scroll to position [5811, 0]
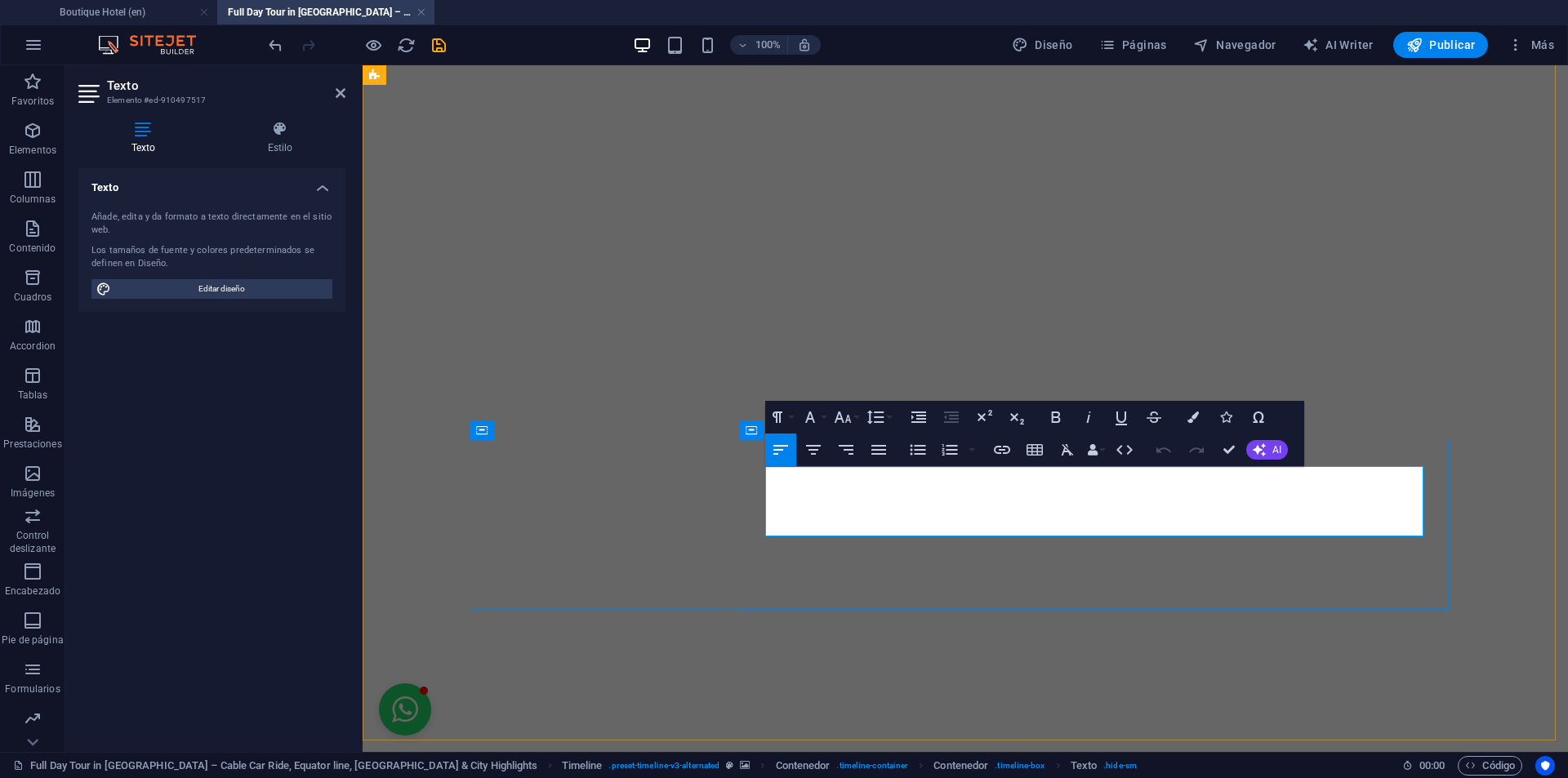
click at [1283, 481] on icon "button" at bounding box center [1284, 482] width 11 height 11
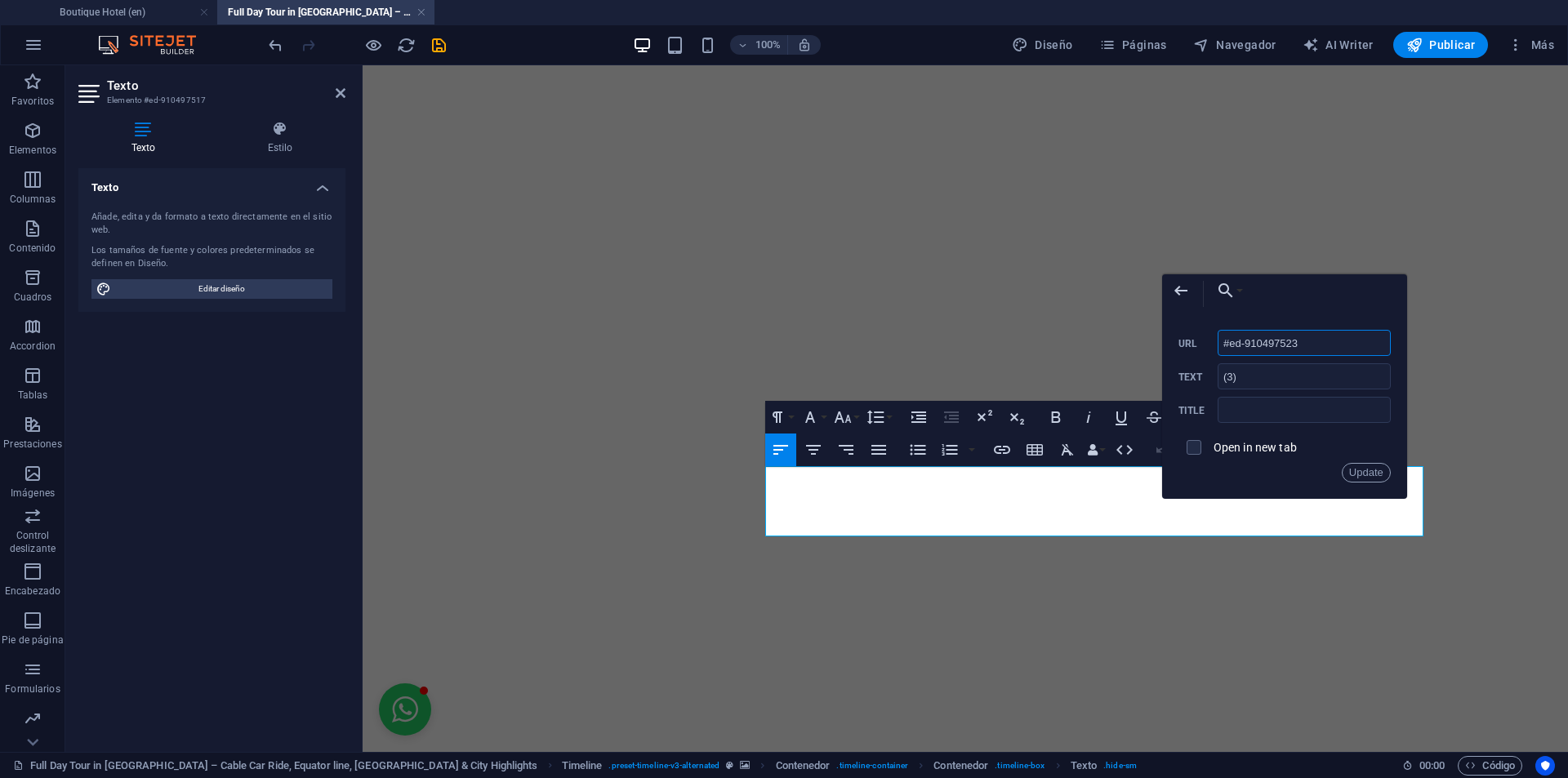
click at [1311, 345] on input "#ed-910497523" at bounding box center [1304, 343] width 173 height 26
type input "#terms-tour"
click at [1368, 470] on button "Update" at bounding box center [1366, 472] width 49 height 20
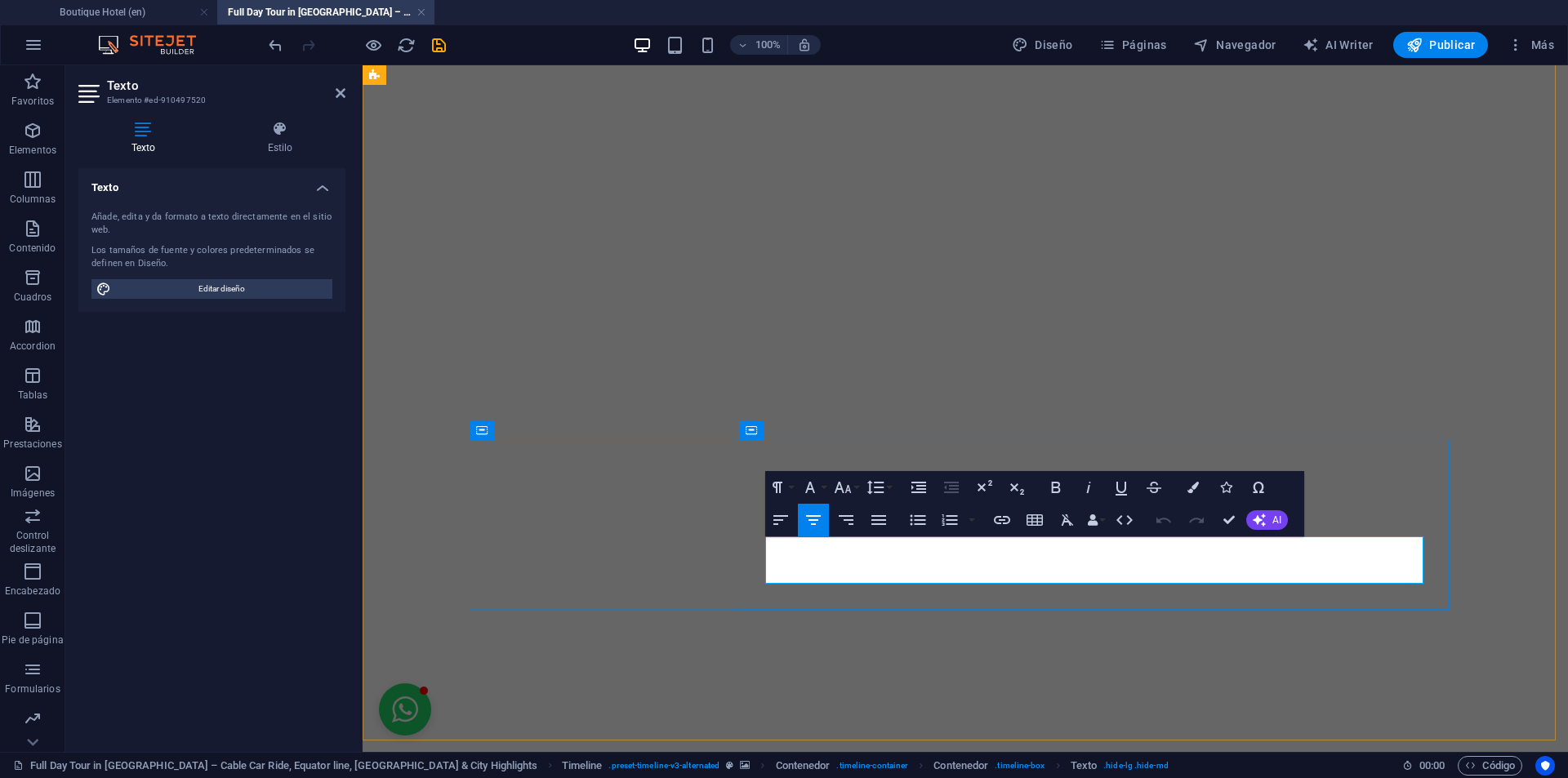
click at [1355, 535] on icon "button" at bounding box center [1364, 530] width 20 height 20
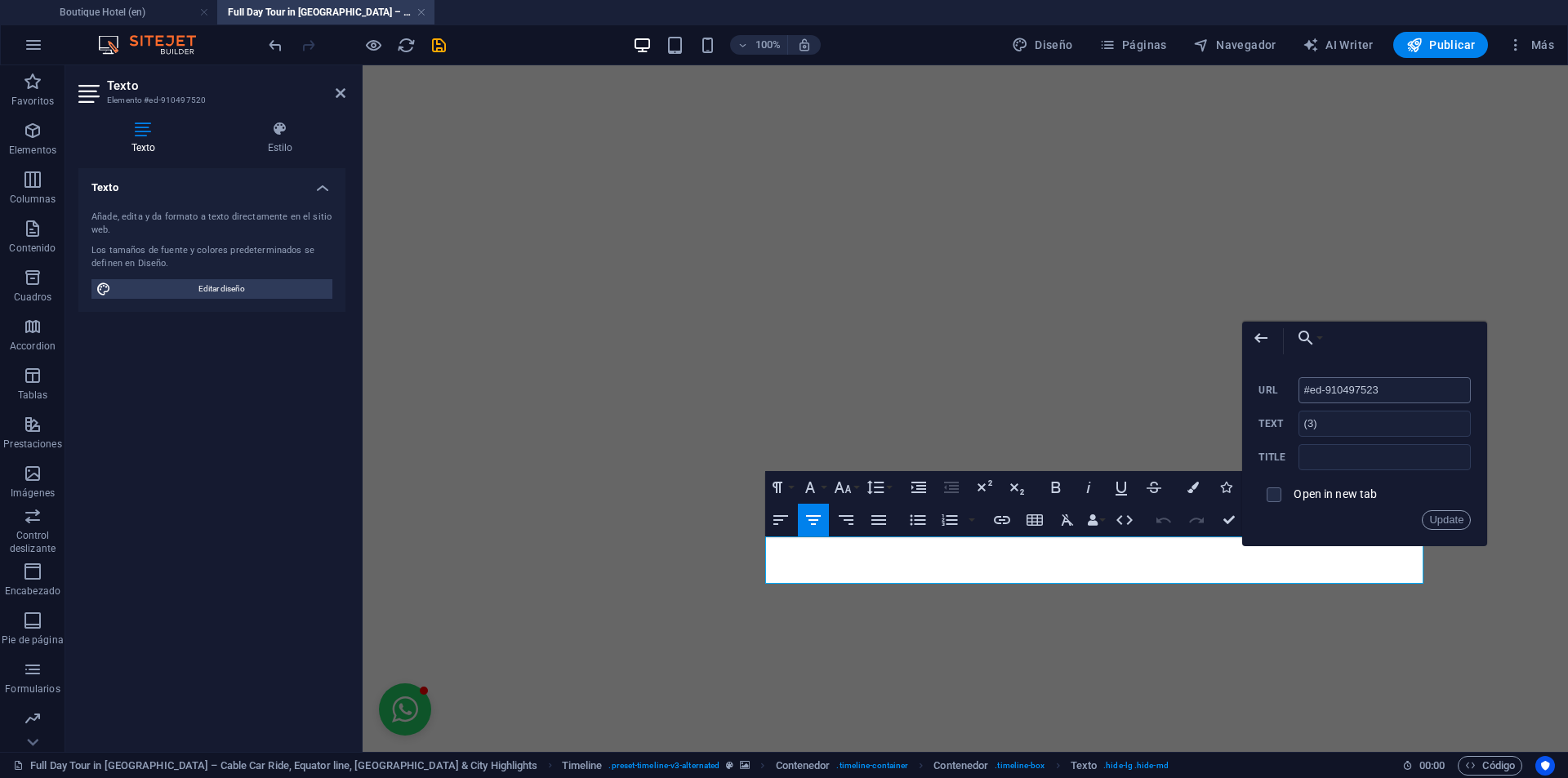
click at [1340, 390] on input "#ed-910497523" at bounding box center [1385, 390] width 173 height 26
type input "#terms-tour"
click at [1450, 520] on button "Update" at bounding box center [1445, 519] width 49 height 20
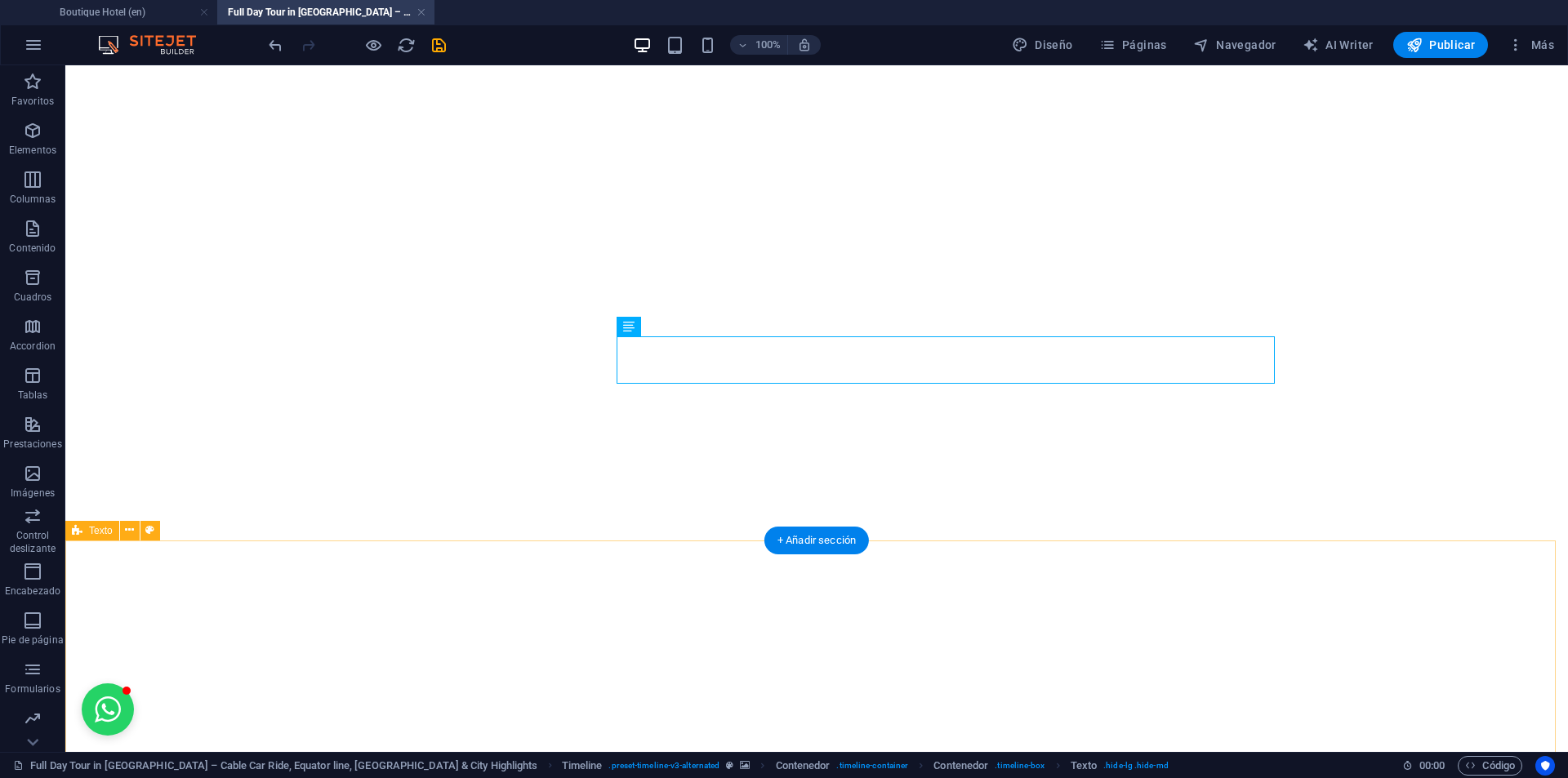
scroll to position [6137, 0]
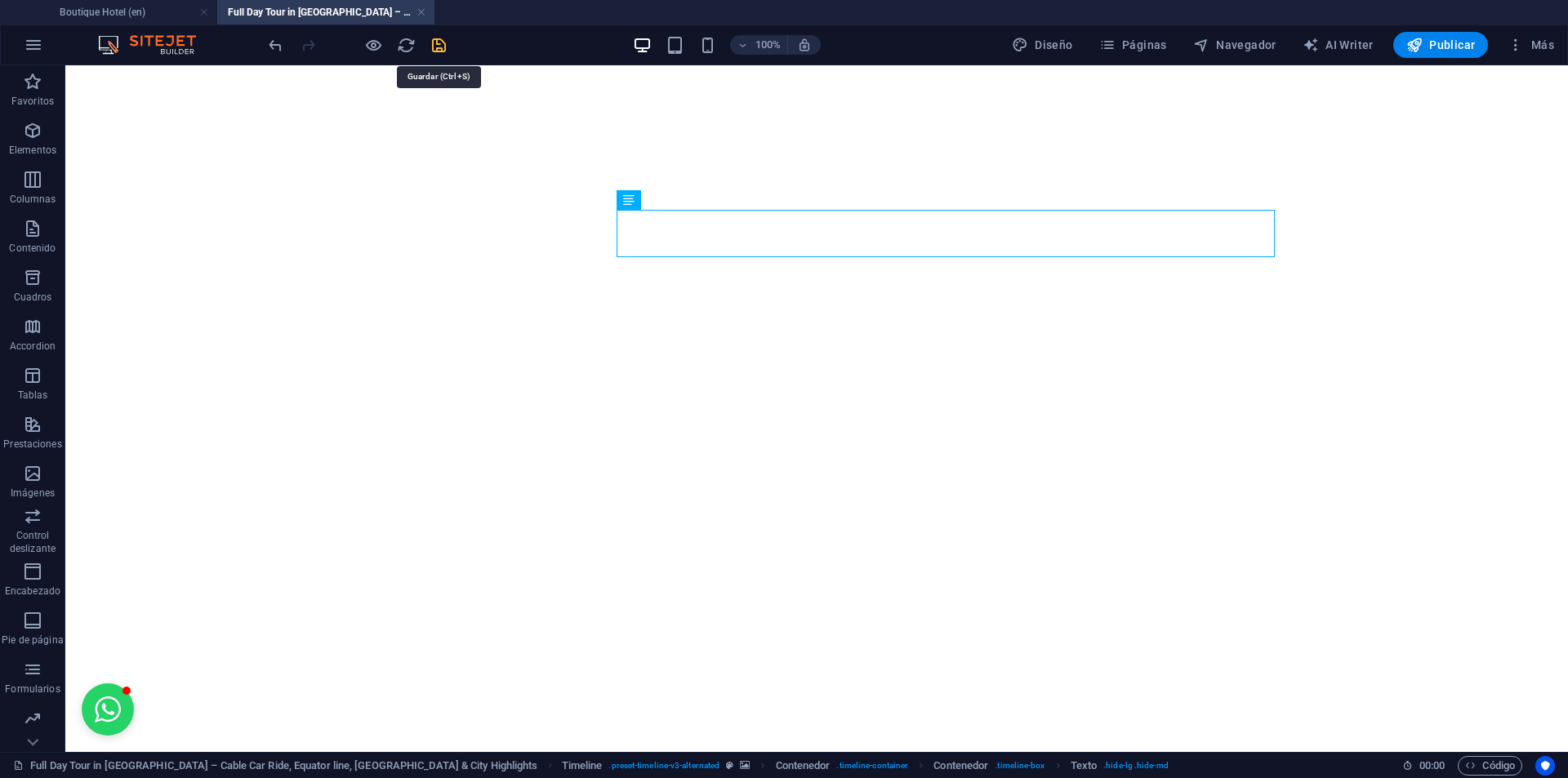
click at [442, 41] on icon "save" at bounding box center [439, 45] width 19 height 19
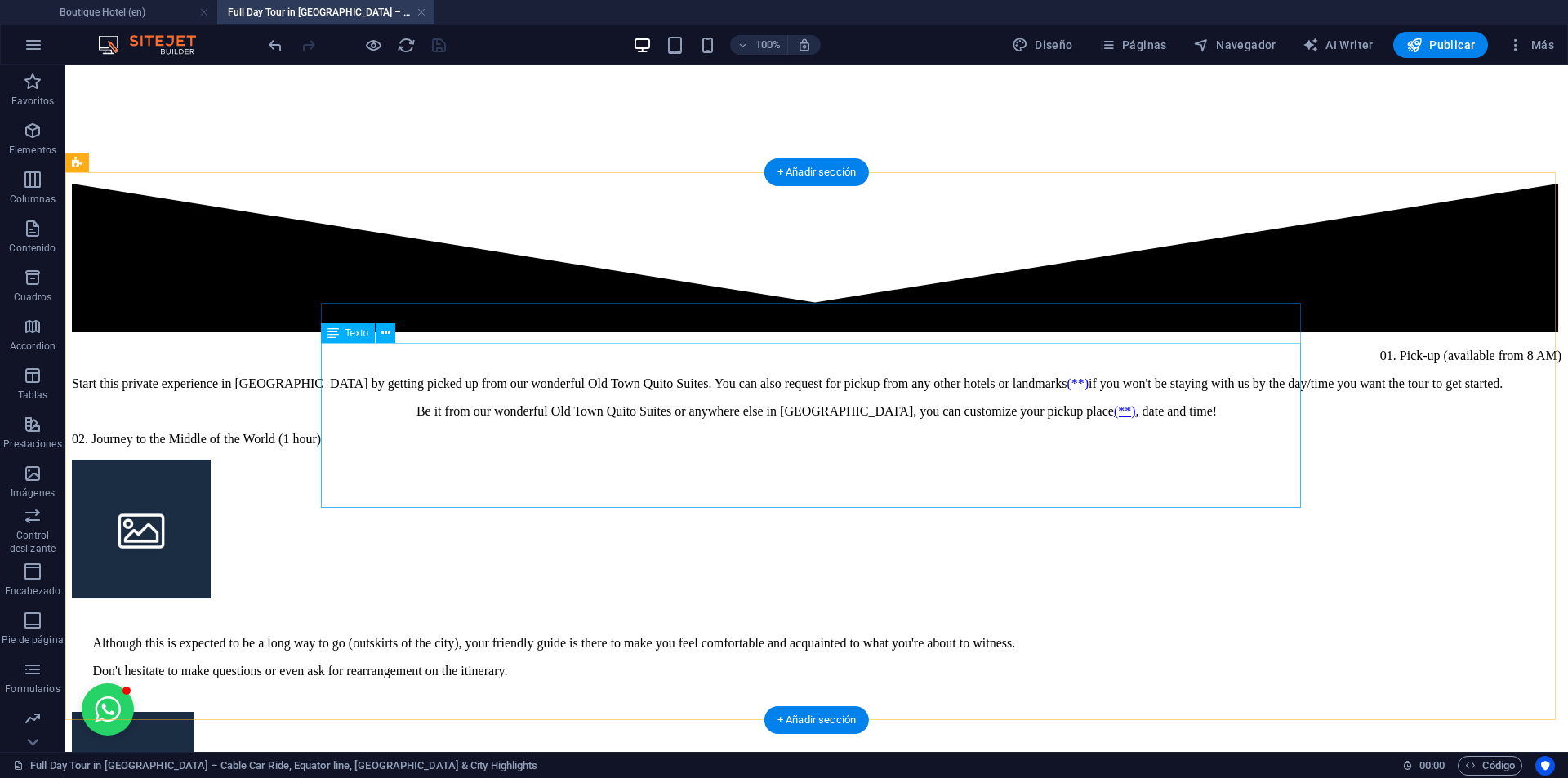
scroll to position [6918, 0]
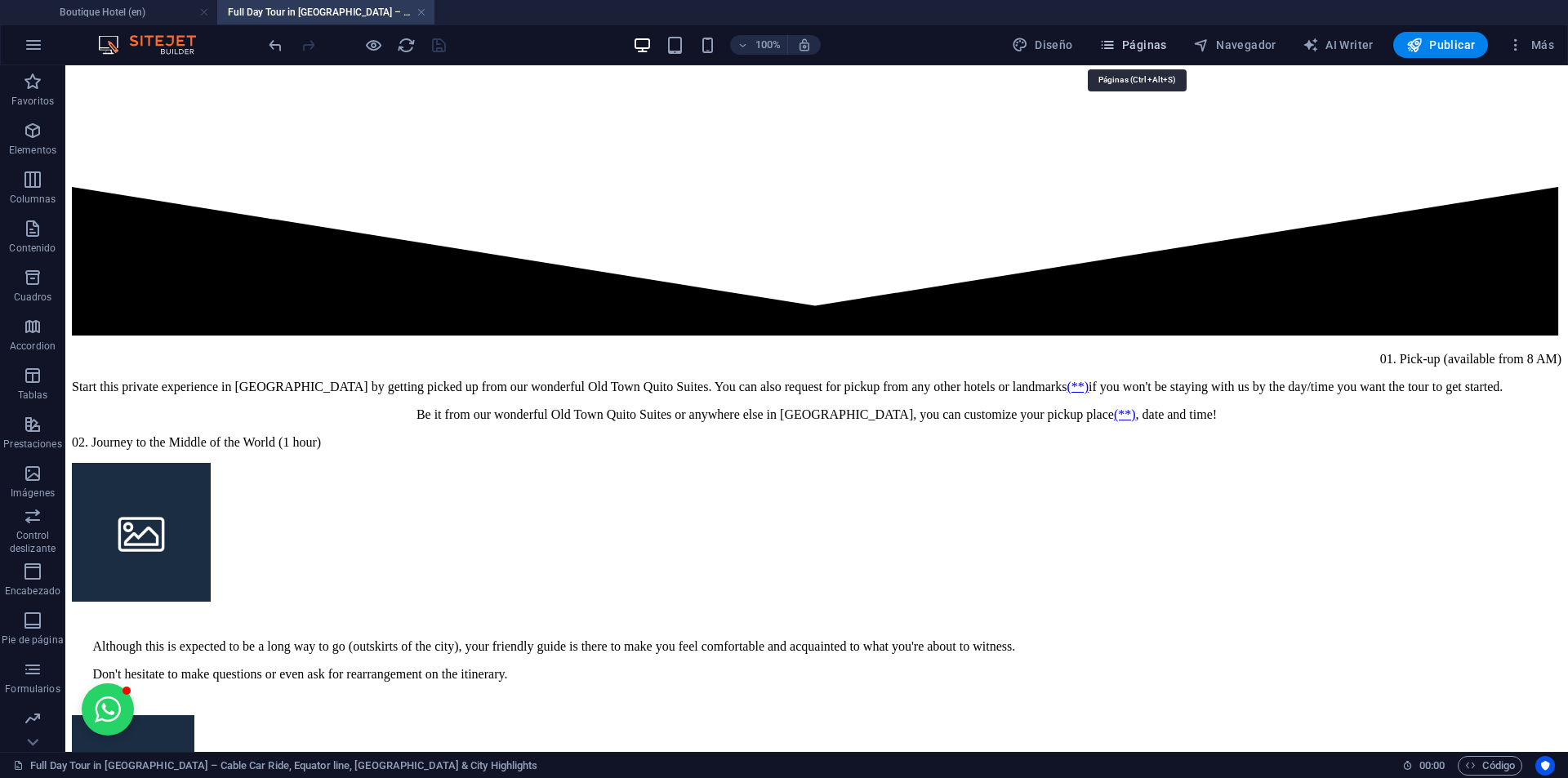
click at [1130, 36] on button "Páginas" at bounding box center [1132, 45] width 81 height 26
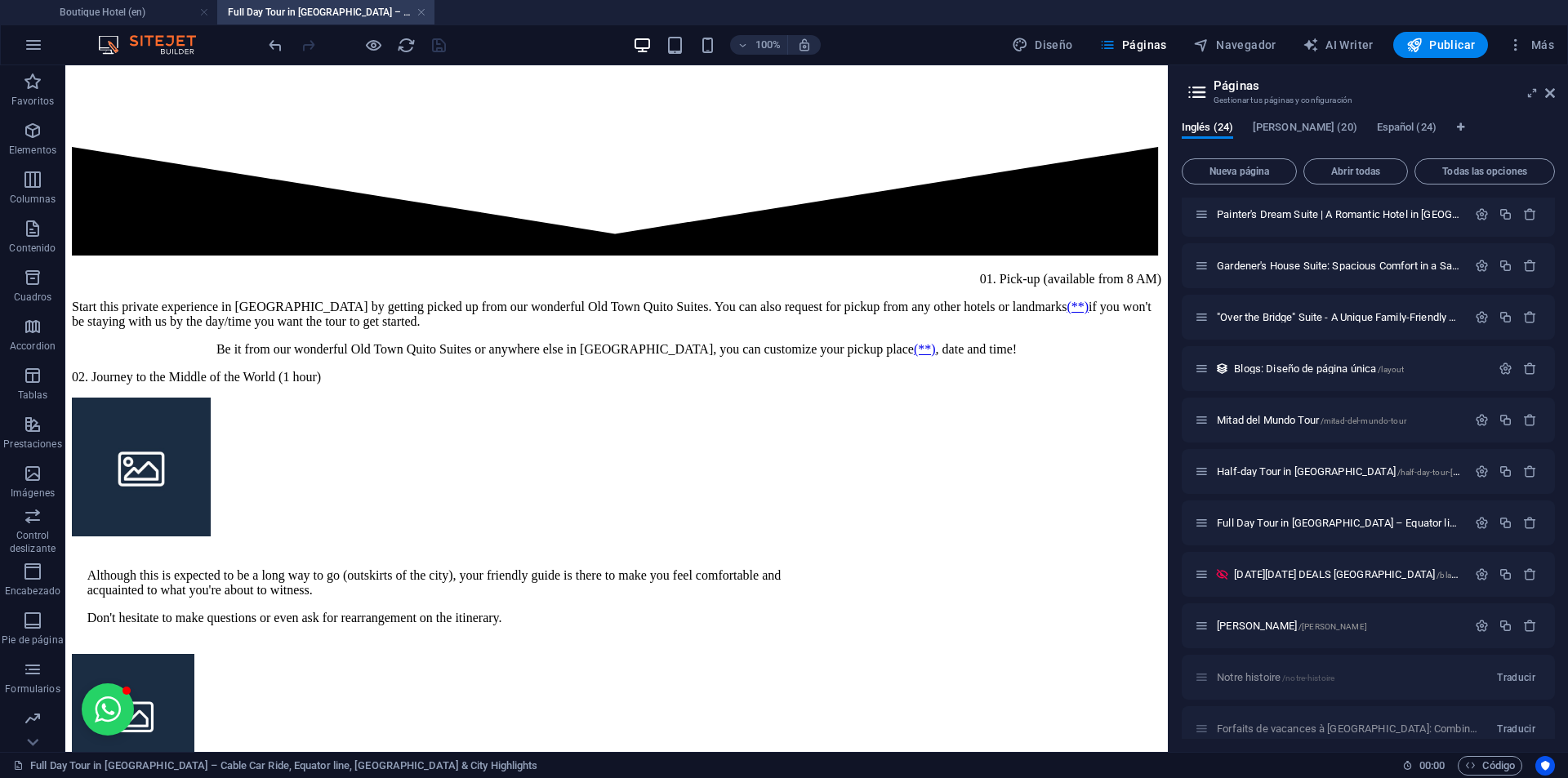
scroll to position [816, 0]
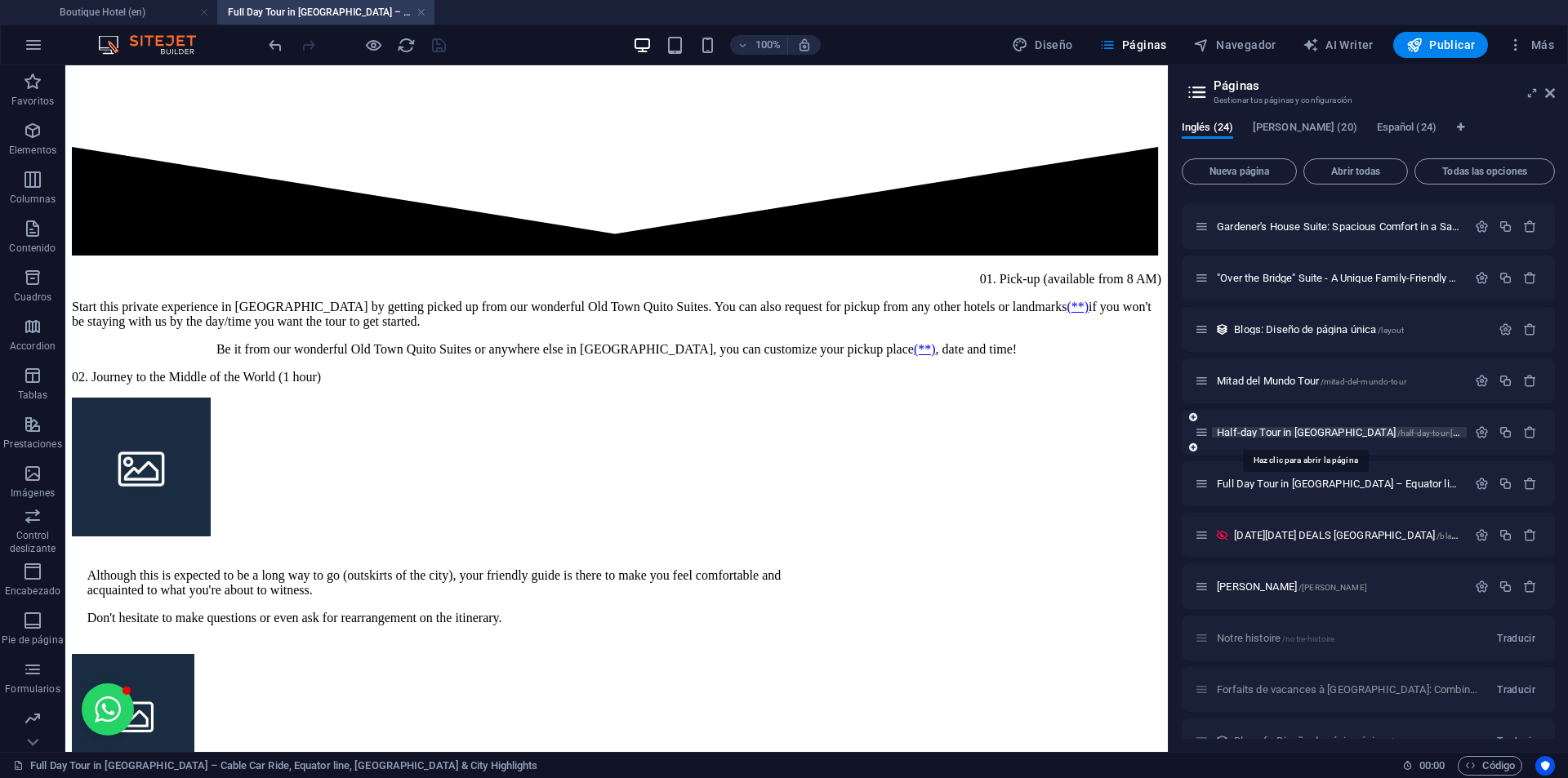
click at [1271, 434] on span "Half-day Tour in Quito /half-day-tour-quito" at bounding box center [1375, 432] width 317 height 12
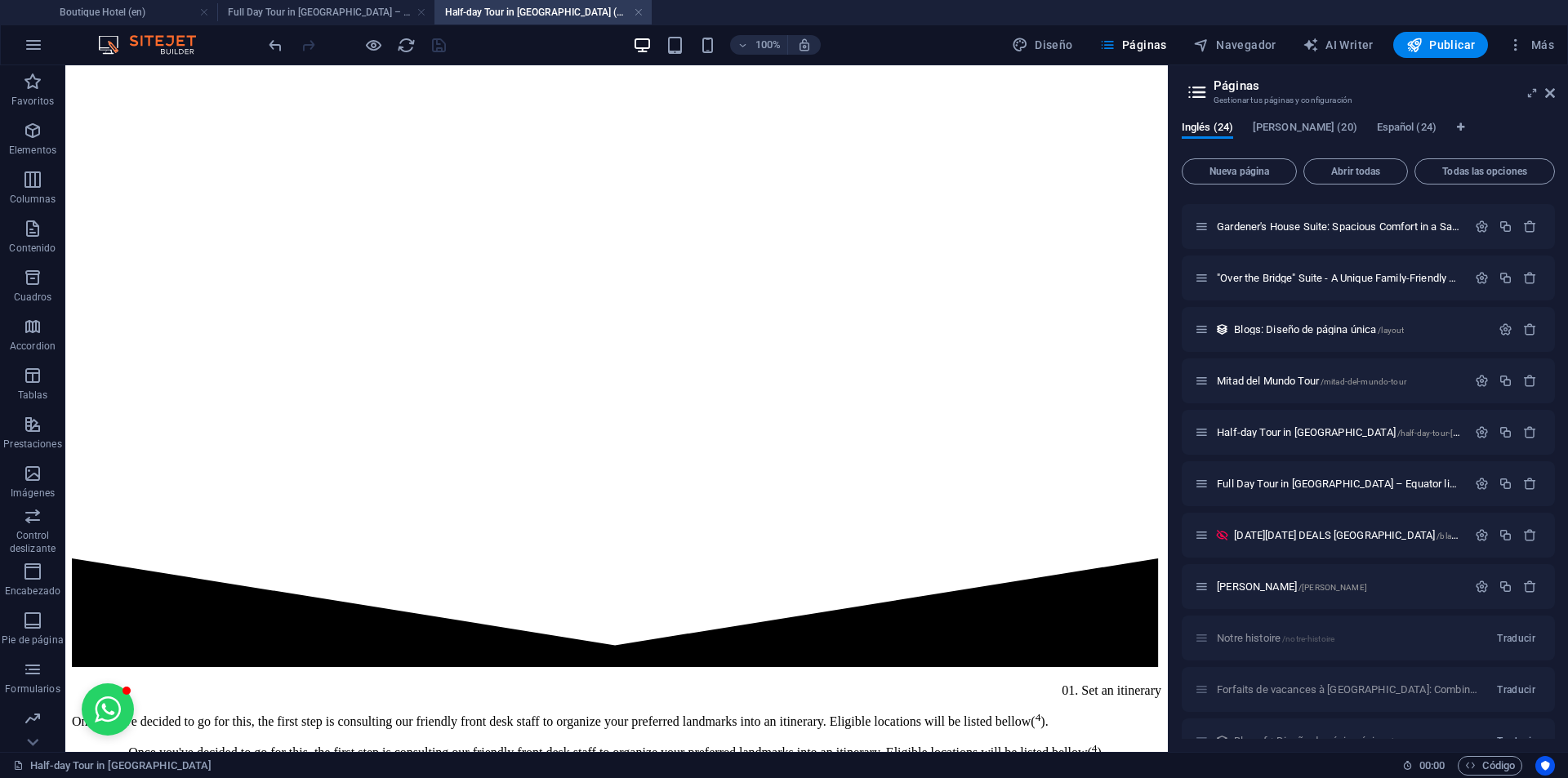
scroll to position [5316, 0]
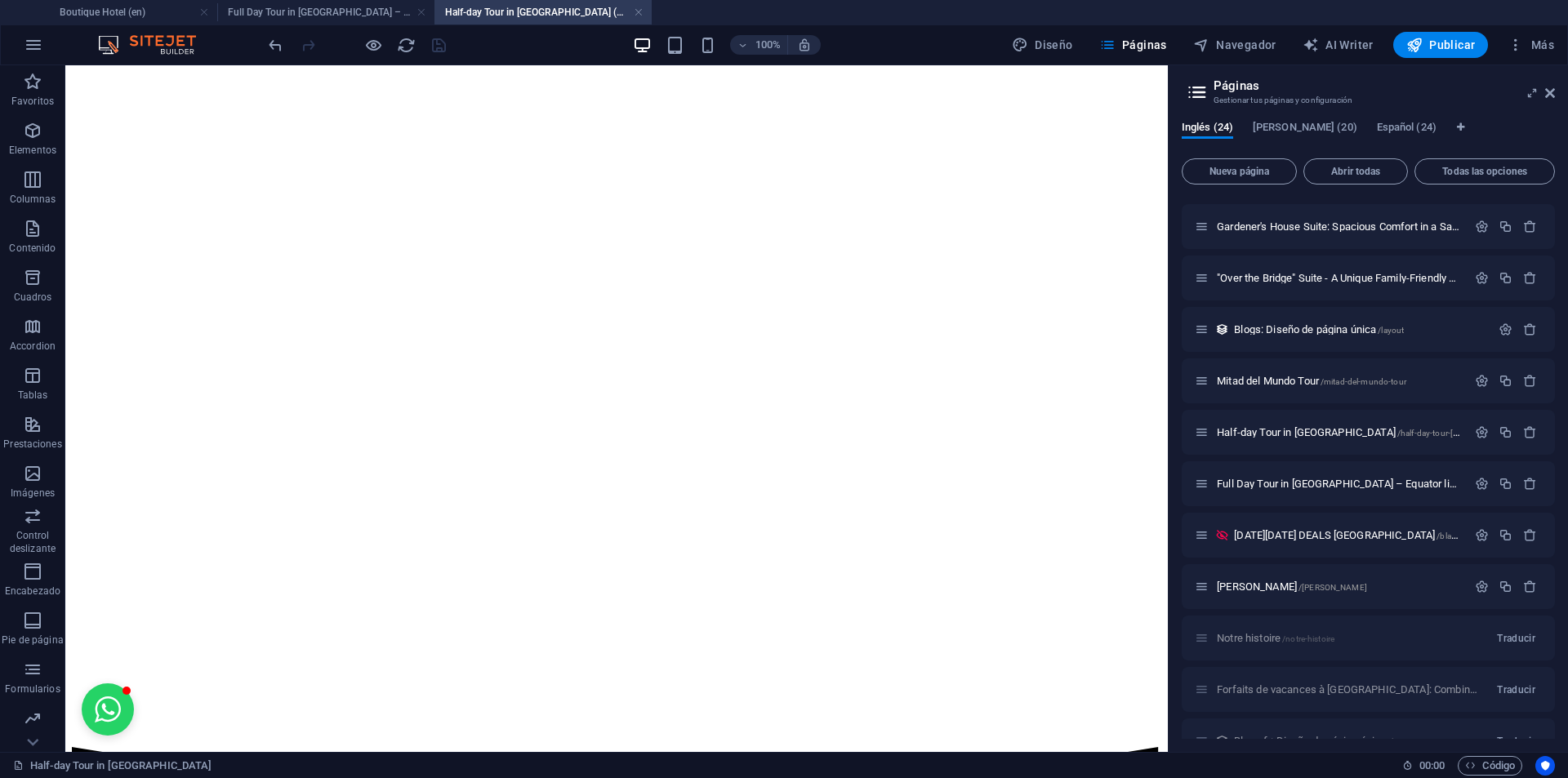
drag, startPoint x: 1159, startPoint y: 146, endPoint x: 1233, endPoint y: 649, distance: 508.4
click at [96, 190] on span "Texto" at bounding box center [101, 192] width 24 height 9
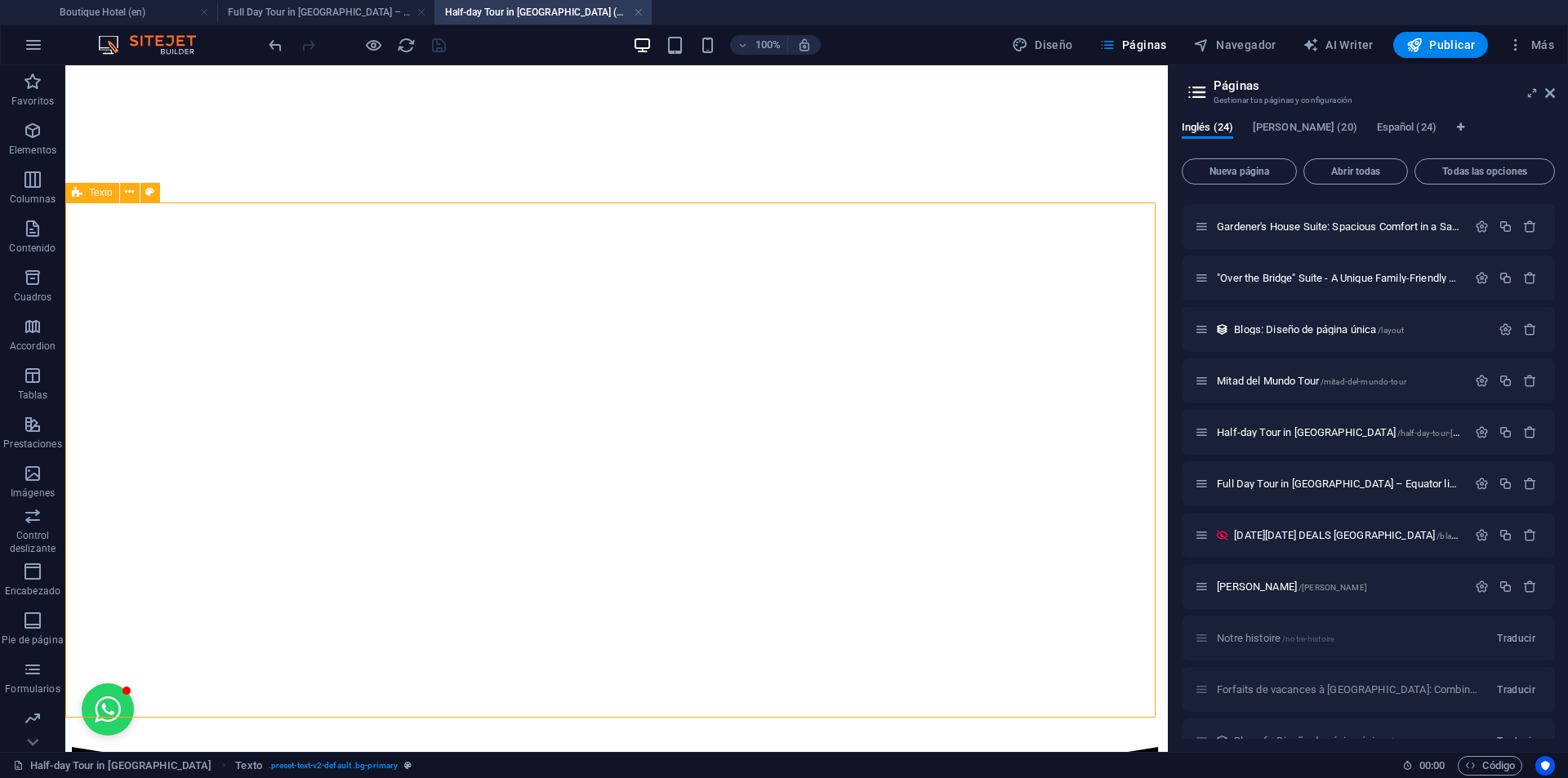
click at [96, 190] on span "Texto" at bounding box center [101, 192] width 24 height 9
select select "shredded-paper"
select select "px"
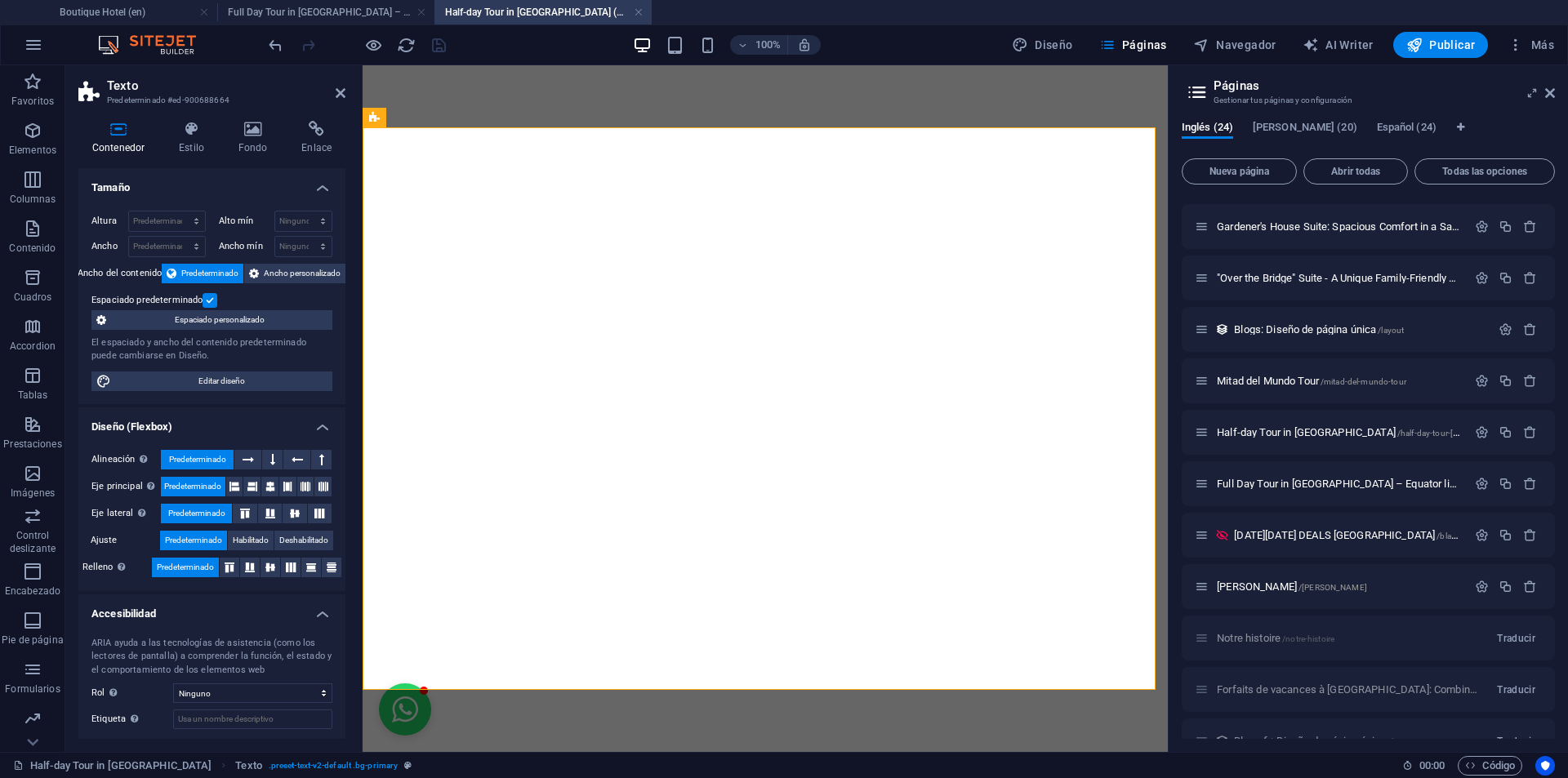
scroll to position [8278, 0]
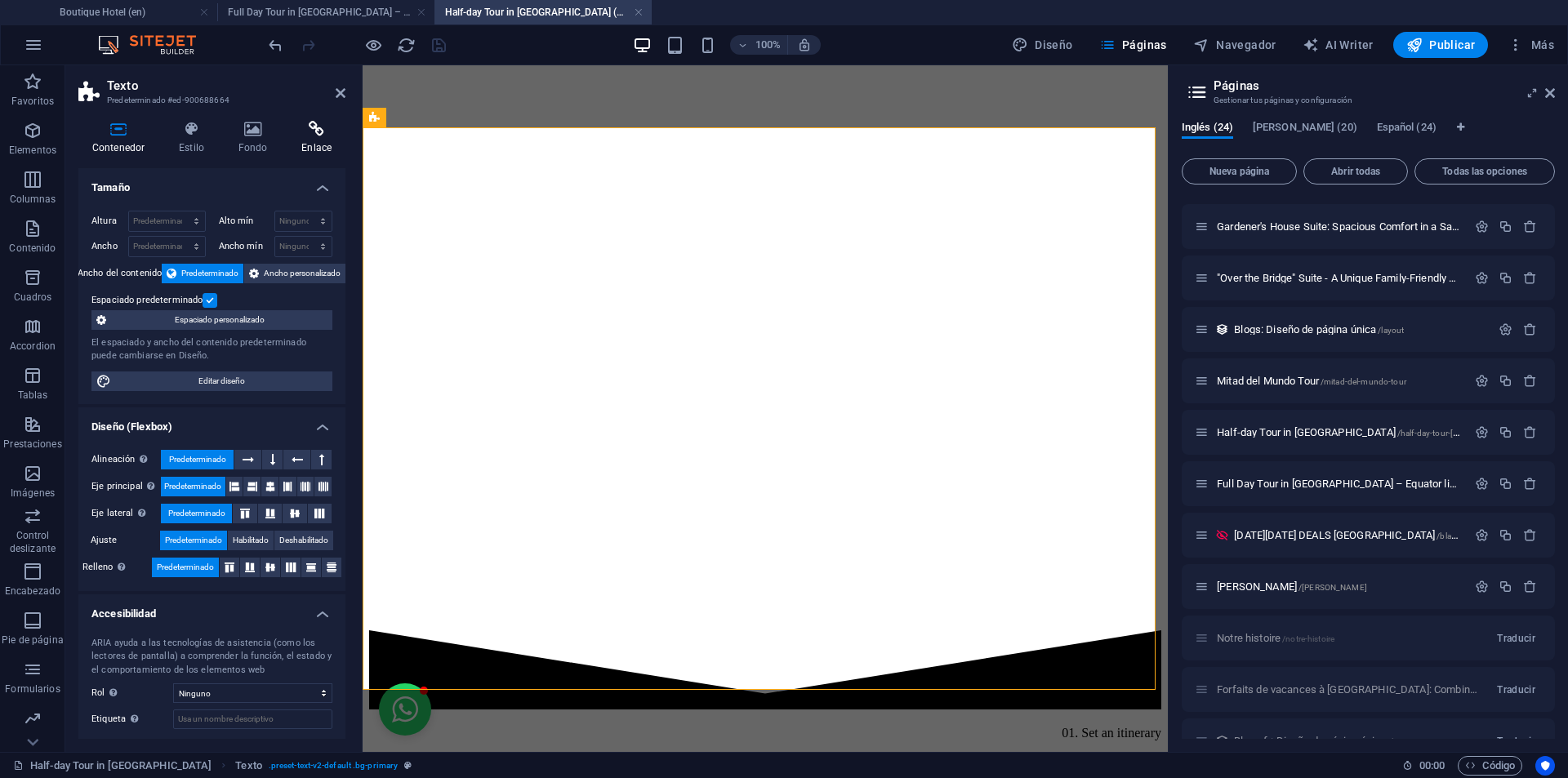
click at [308, 125] on icon at bounding box center [316, 129] width 58 height 16
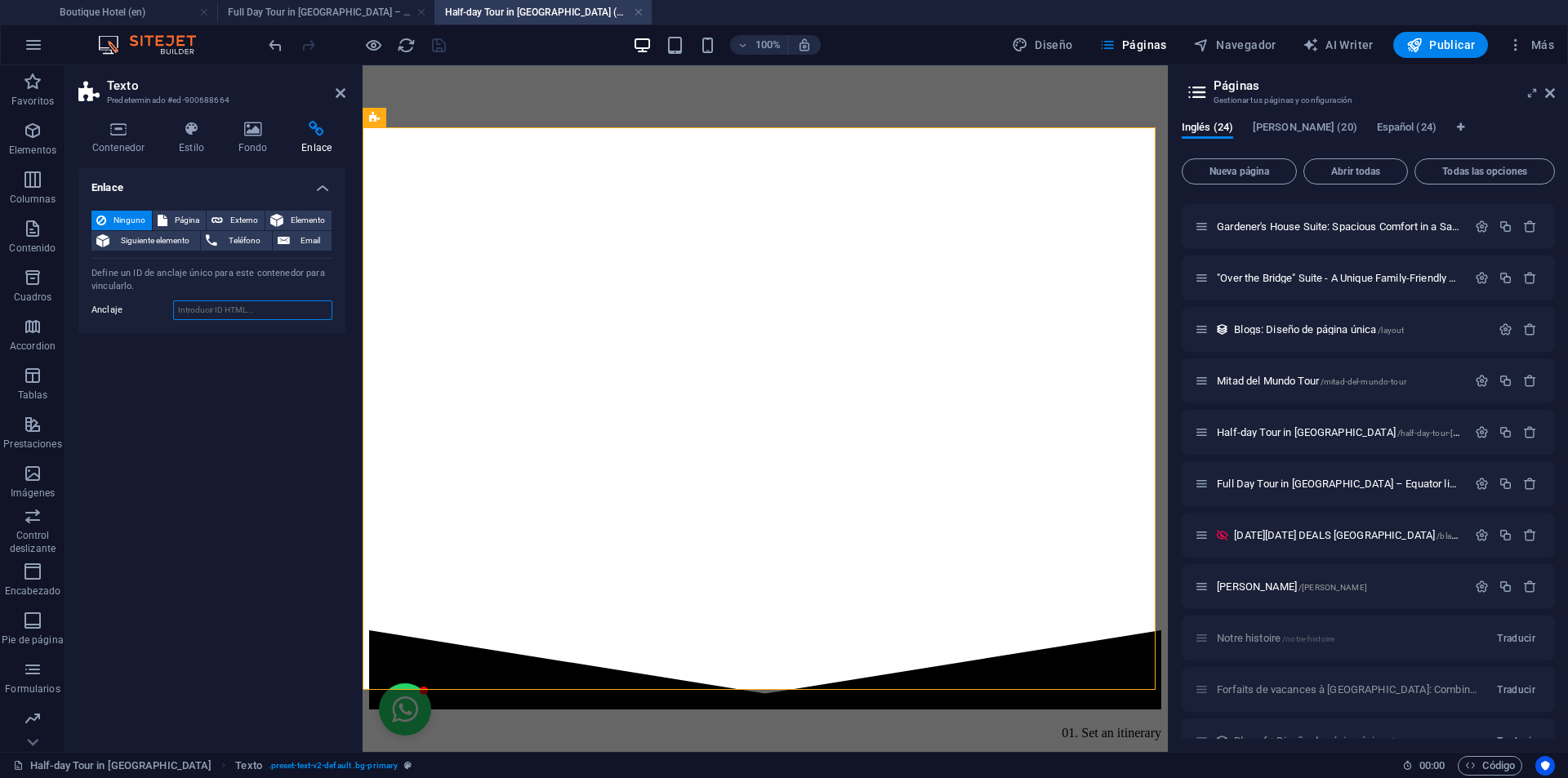
click at [245, 306] on input "Anclaje" at bounding box center [253, 310] width 159 height 20
paste input "#terms-tour"
drag, startPoint x: 183, startPoint y: 308, endPoint x: 151, endPoint y: 294, distance: 34.9
click at [151, 295] on div "Ninguno Página Externo Elemento Siguiente elemento Teléfono Email Página Boutiq…" at bounding box center [211, 265] width 267 height 135
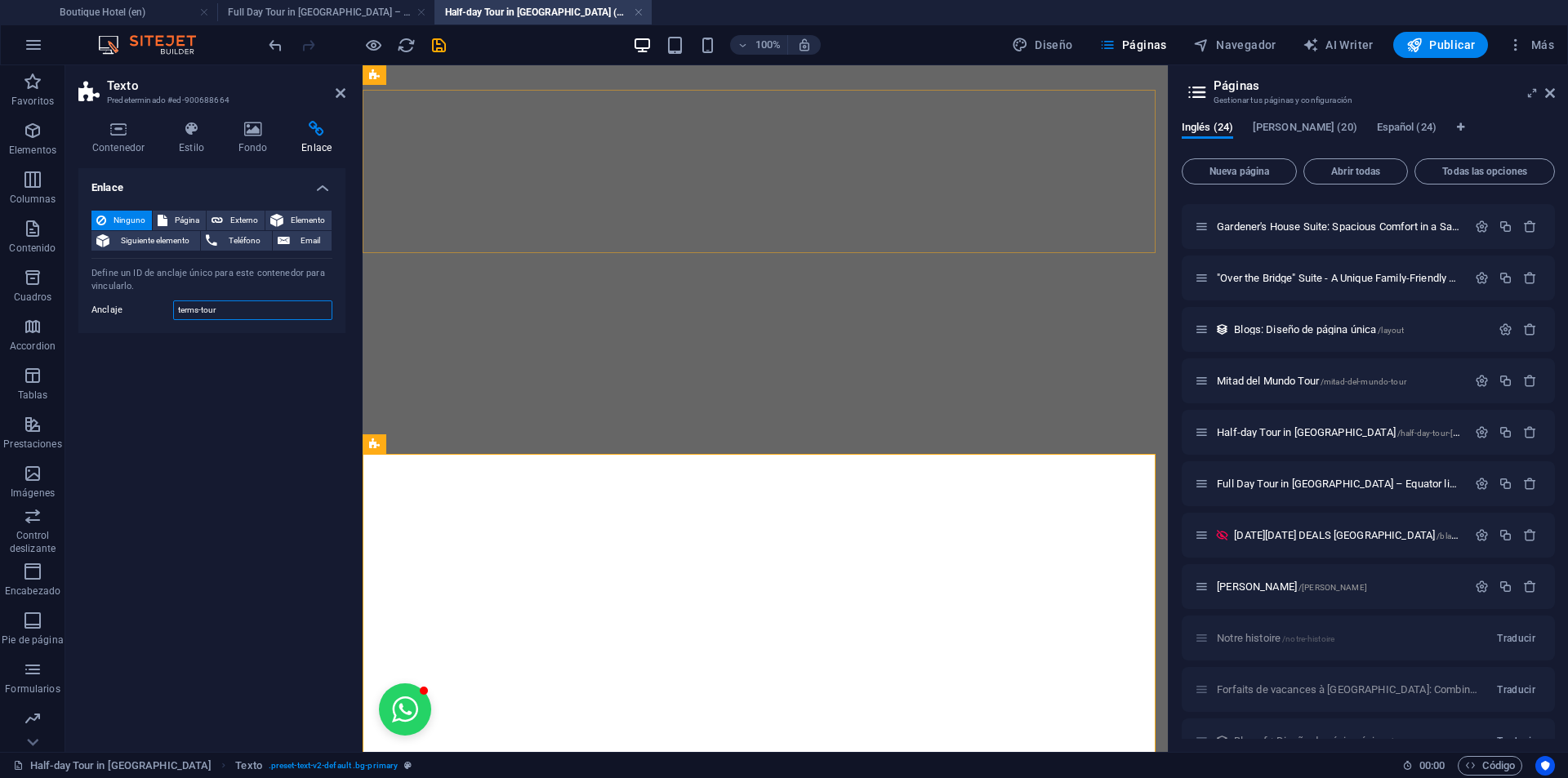
scroll to position [7951, 0]
type input "terms-tour"
click at [437, 45] on icon "save" at bounding box center [439, 45] width 19 height 19
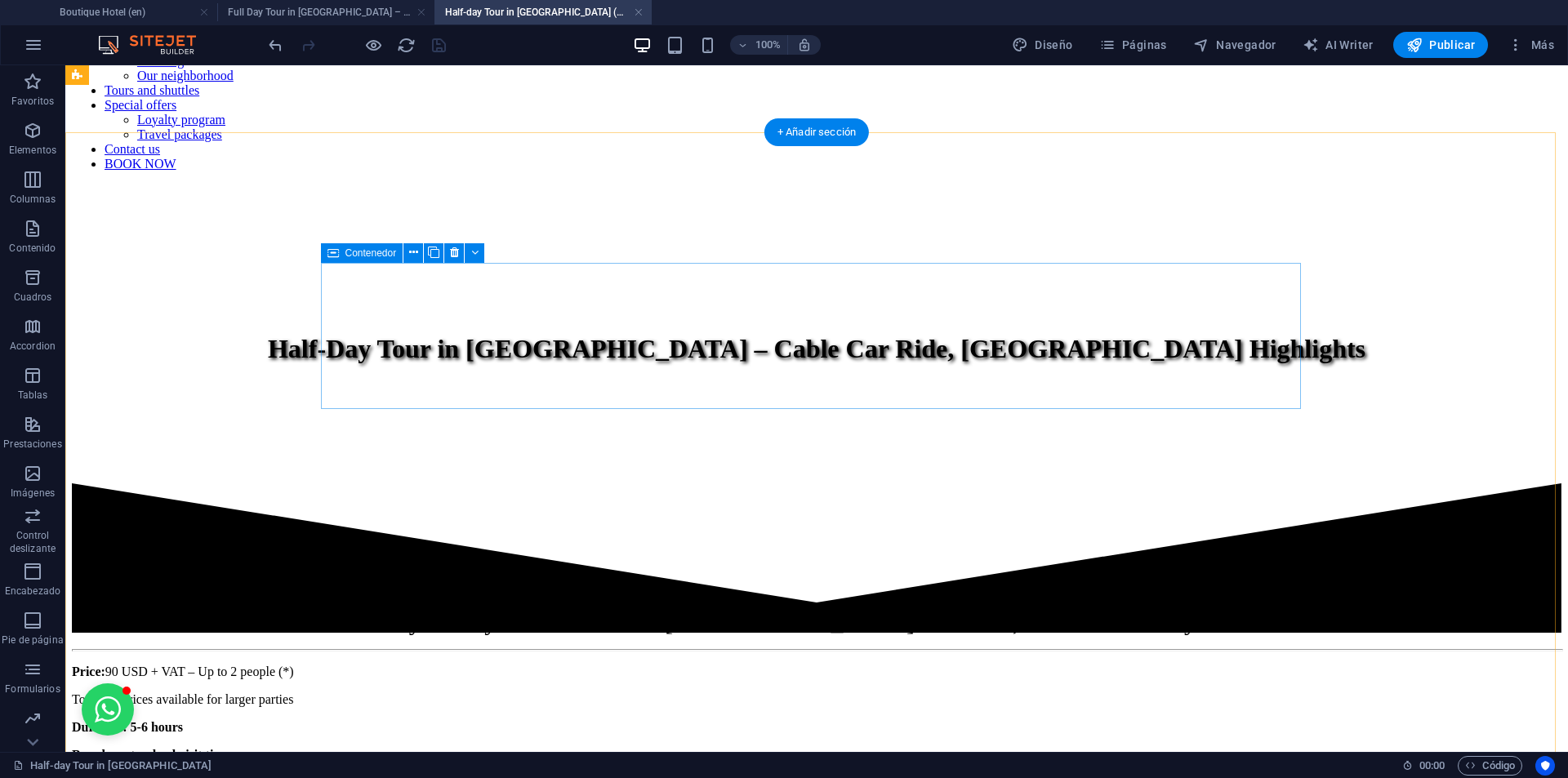
scroll to position [471, 0]
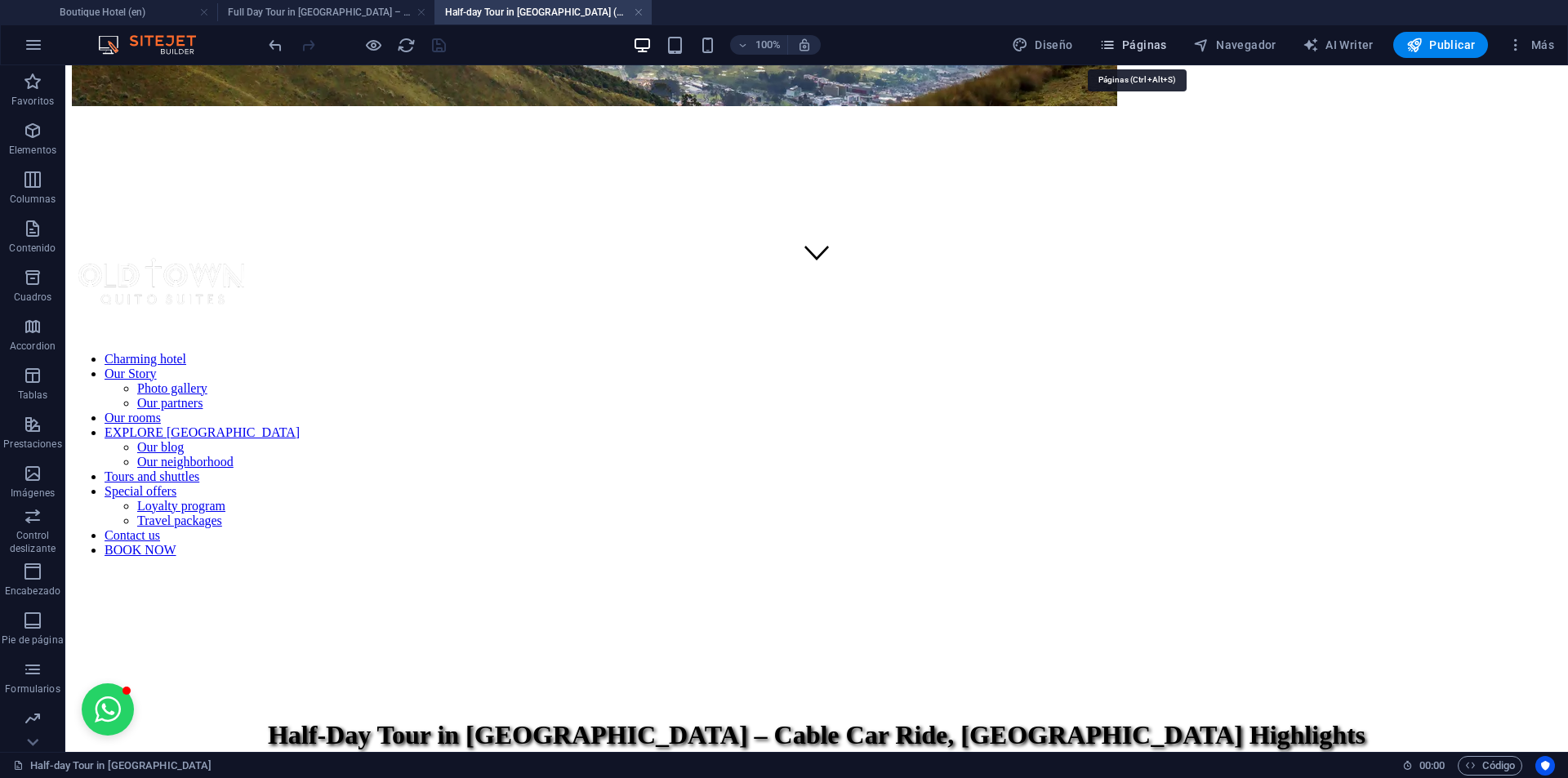
click at [1121, 43] on span "Páginas" at bounding box center [1132, 45] width 68 height 16
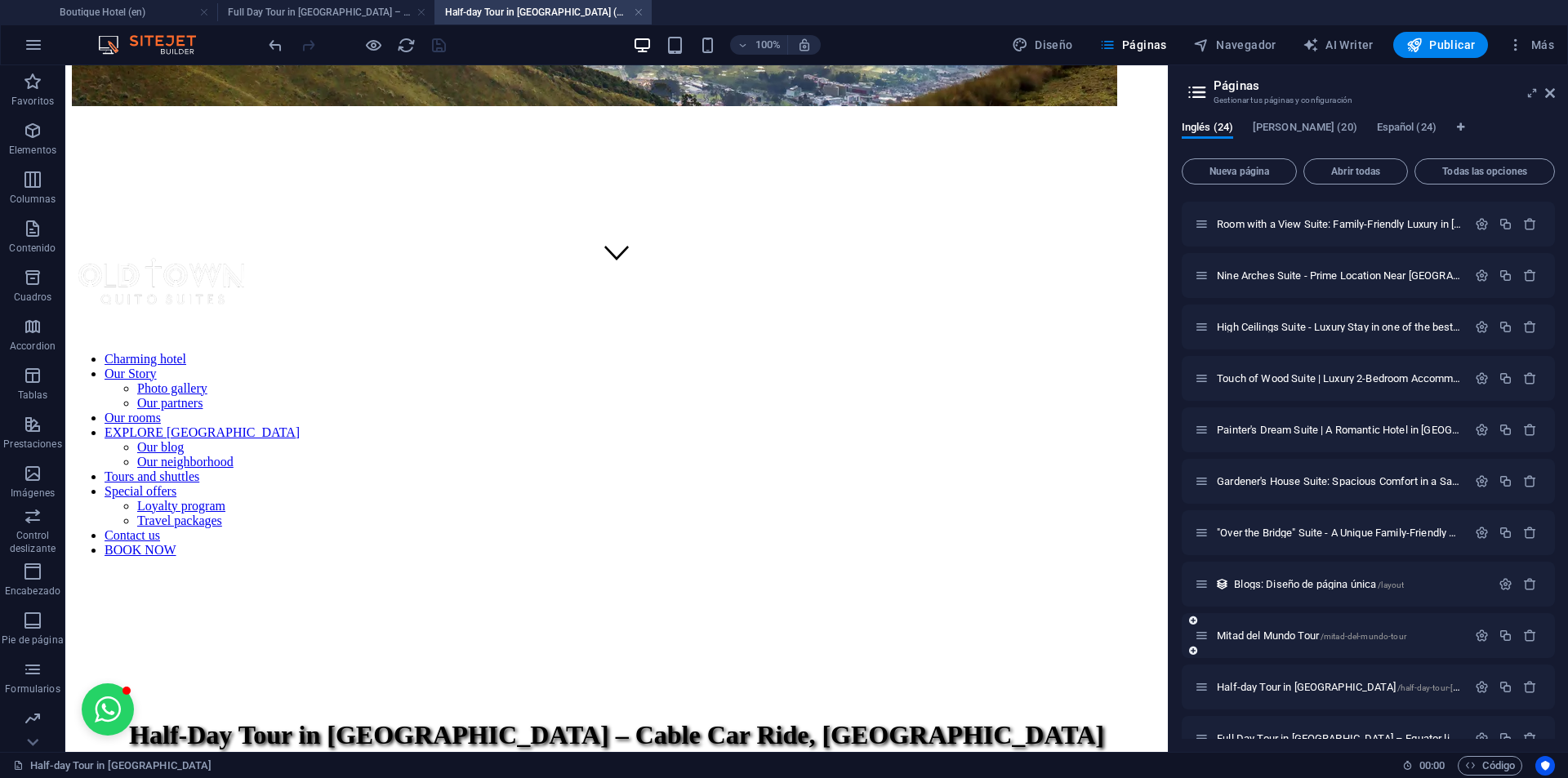
scroll to position [653, 0]
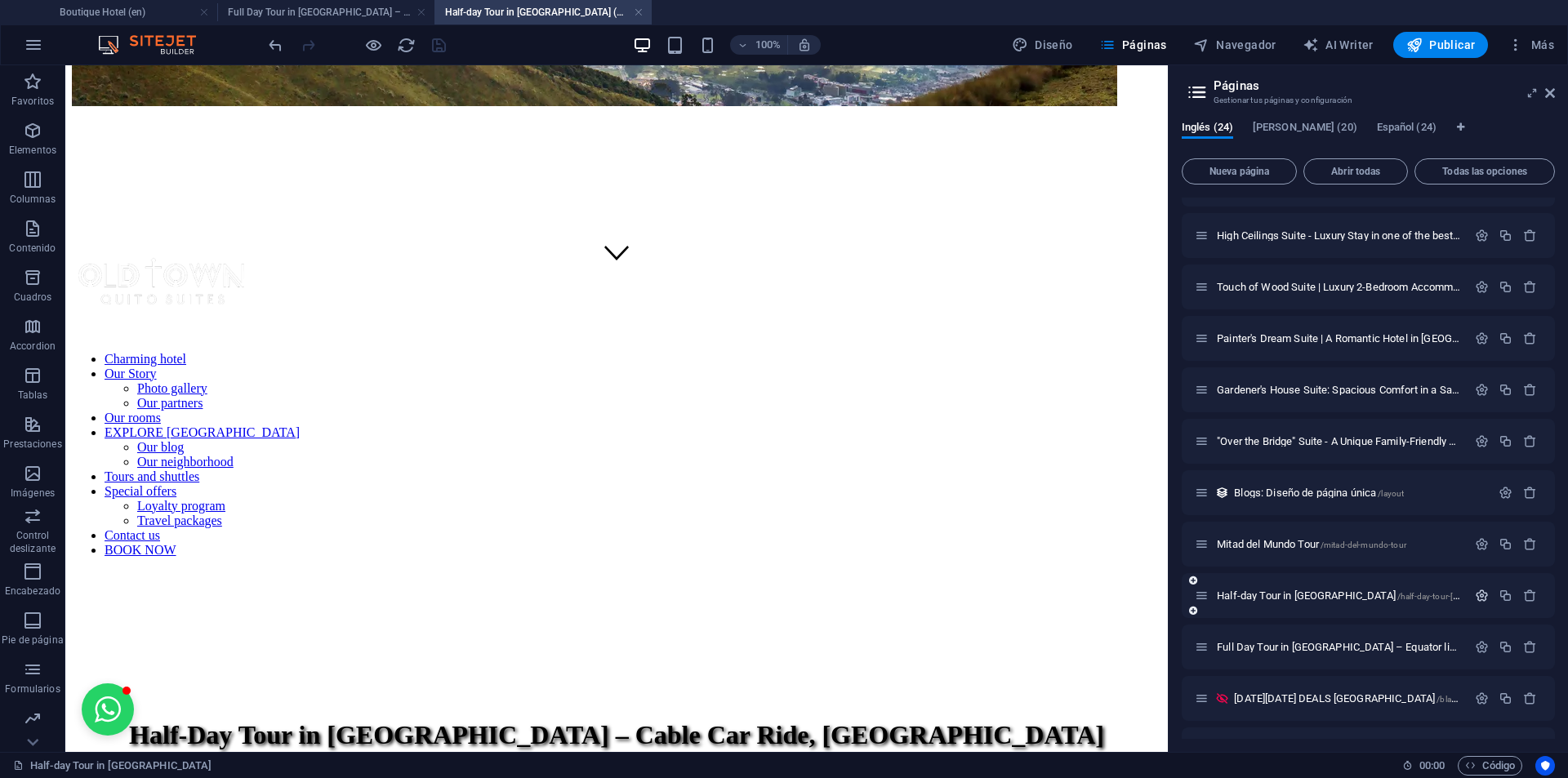
click at [1476, 598] on icon "button" at bounding box center [1481, 595] width 14 height 14
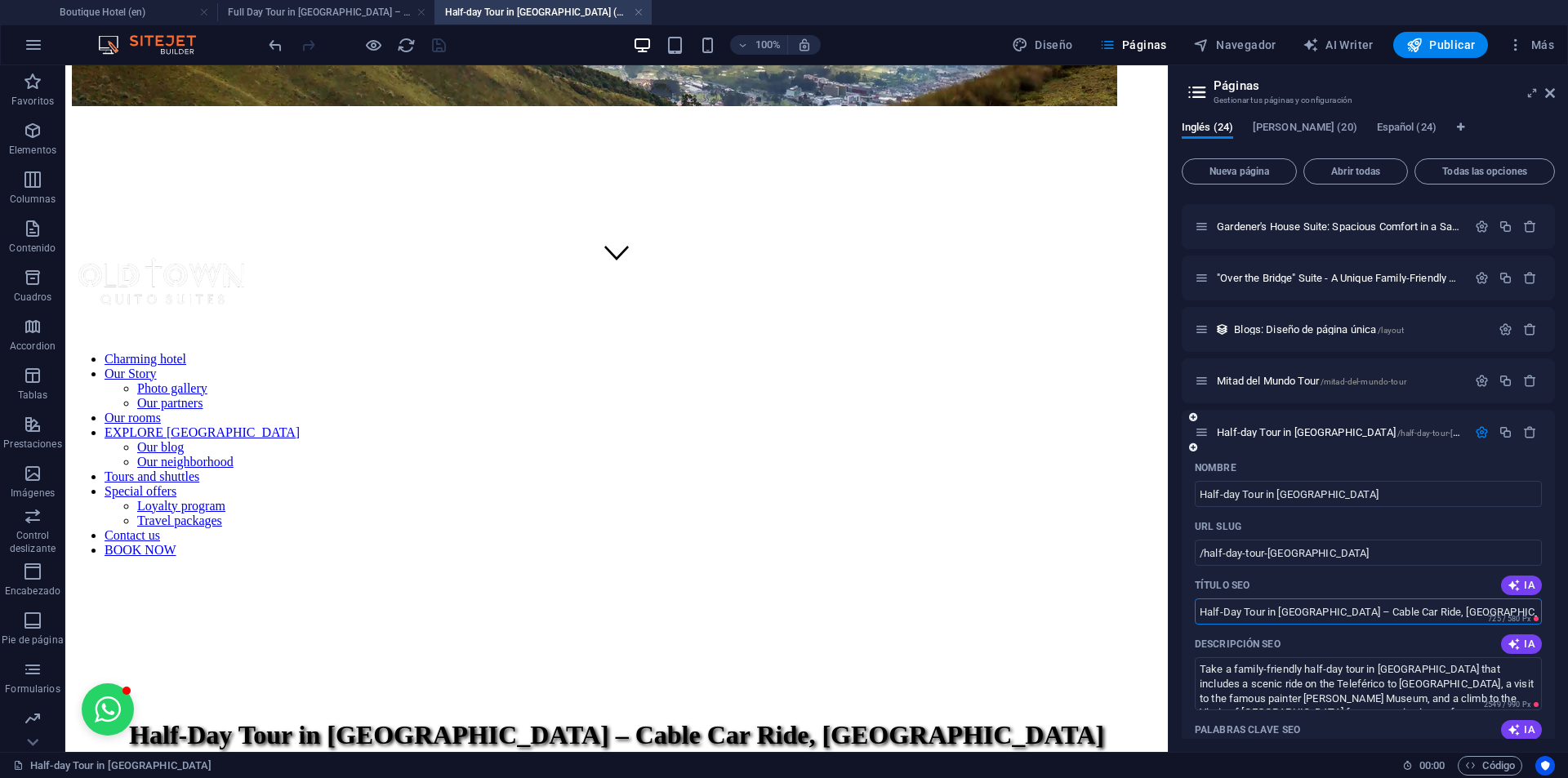
scroll to position [0, 46]
drag, startPoint x: 1451, startPoint y: 610, endPoint x: 1534, endPoint y: 616, distance: 83.2
click at [1534, 616] on div "Half-Day Tour in Quito – Cable Car Ride, Guayasamín Museum & City Highlights ​ …" at bounding box center [1367, 611] width 347 height 26
click at [1475, 609] on input "Half-Day Tour in [GEOGRAPHIC_DATA] – Cable Car Ride, [GEOGRAPHIC_DATA] Highligh…" at bounding box center [1367, 611] width 347 height 26
click at [1475, 425] on icon "button" at bounding box center [1481, 432] width 14 height 14
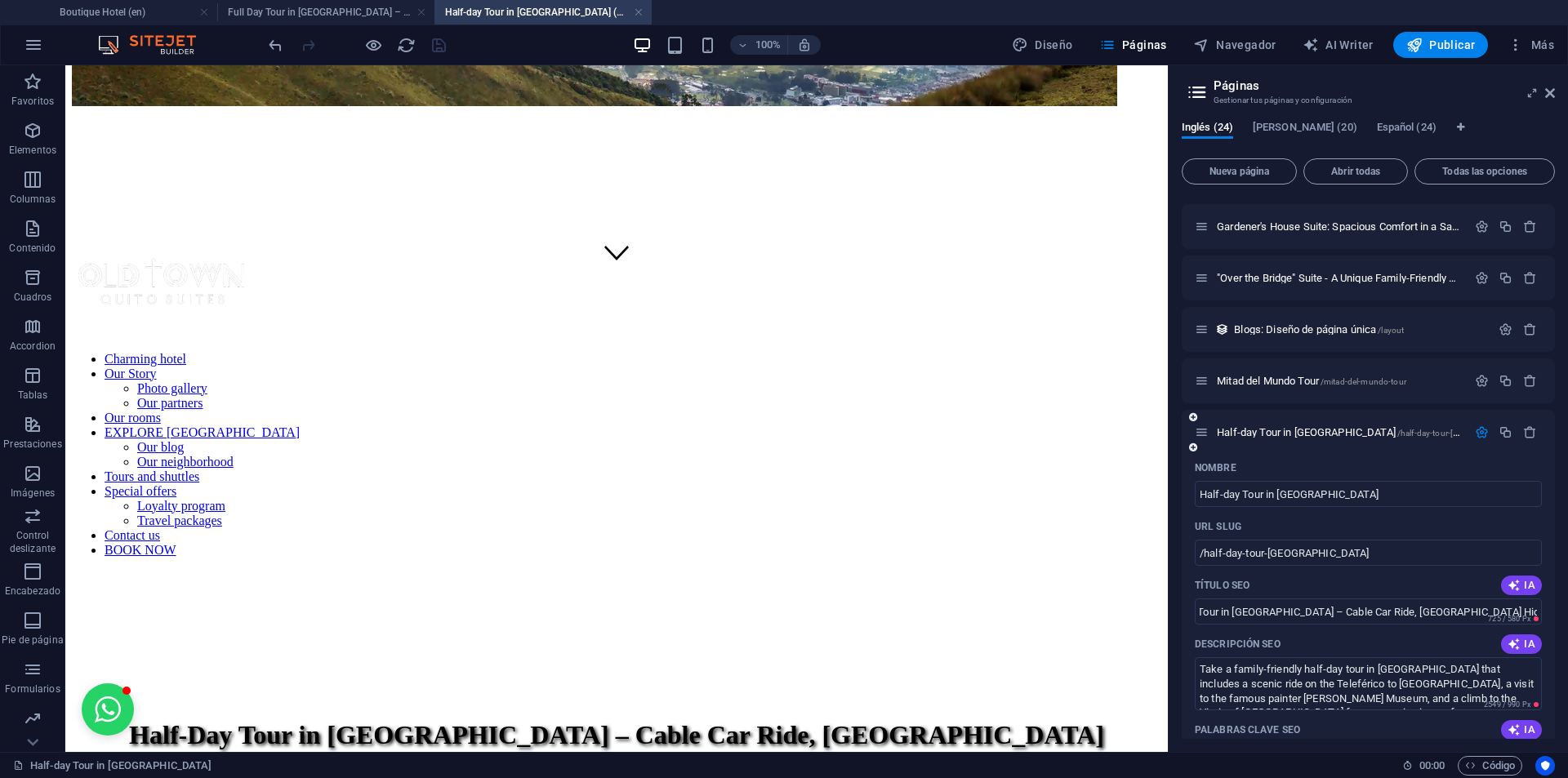
scroll to position [0, 0]
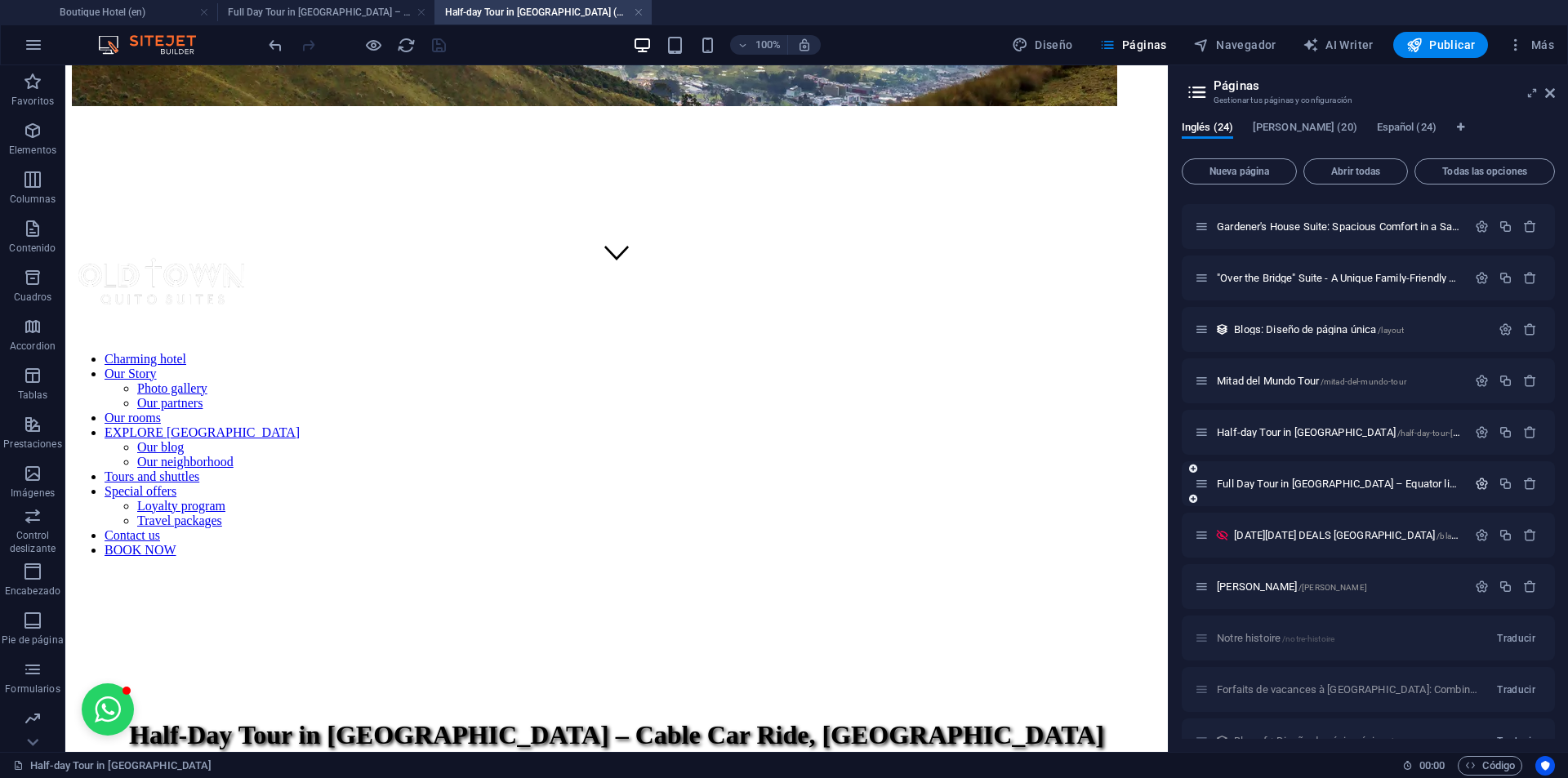
click at [1469, 482] on button "button" at bounding box center [1481, 483] width 24 height 14
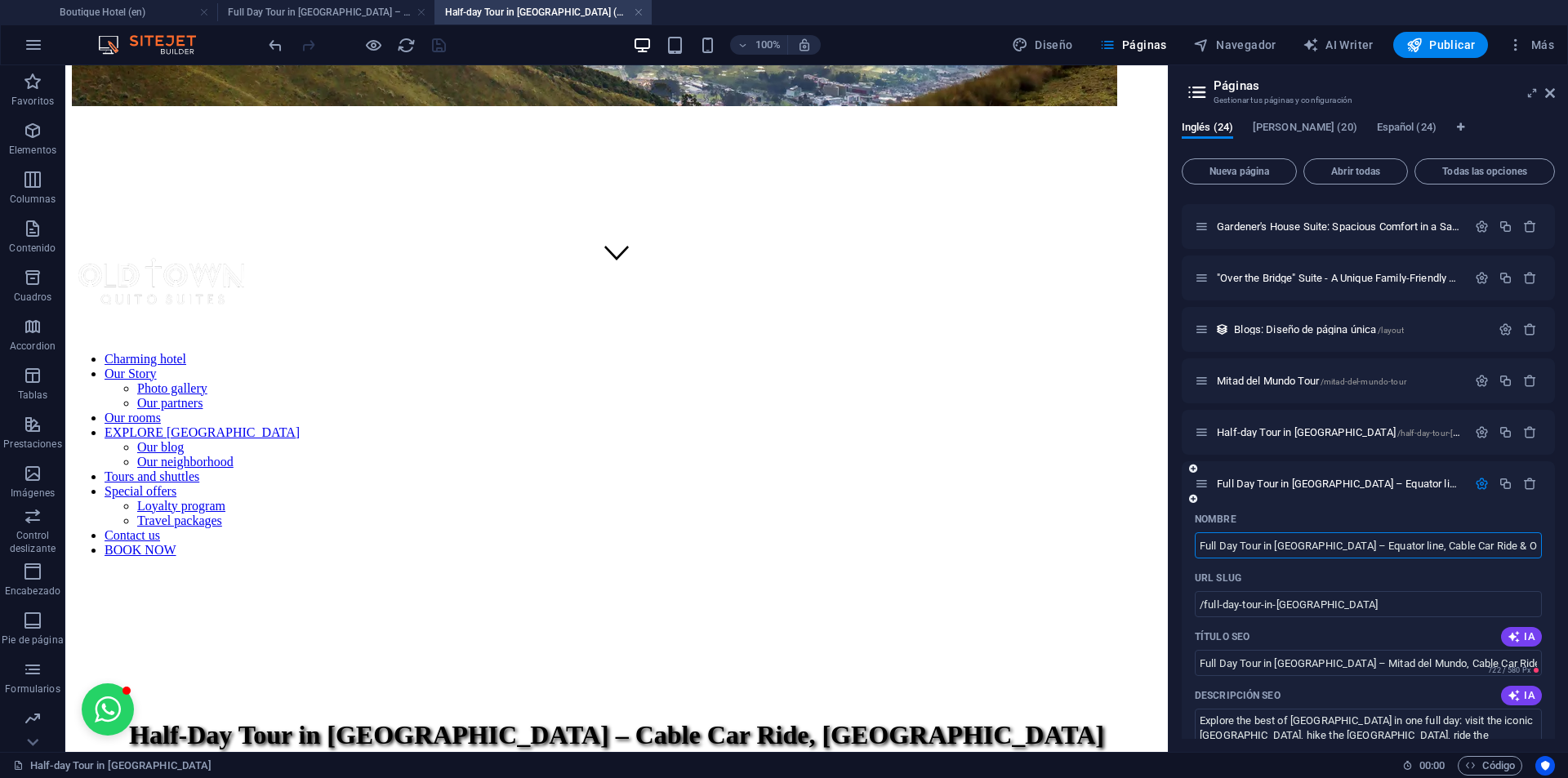
scroll to position [0, 23]
drag, startPoint x: 1282, startPoint y: 543, endPoint x: 1567, endPoint y: 570, distance: 286.3
click at [1567, 570] on div "Inglés (24) Francés (20) Español (24) Nueva página Abrir todas Todas las opcion…" at bounding box center [1368, 429] width 400 height 643
type input "Full Day Tour in [GEOGRAPHIC_DATA]"
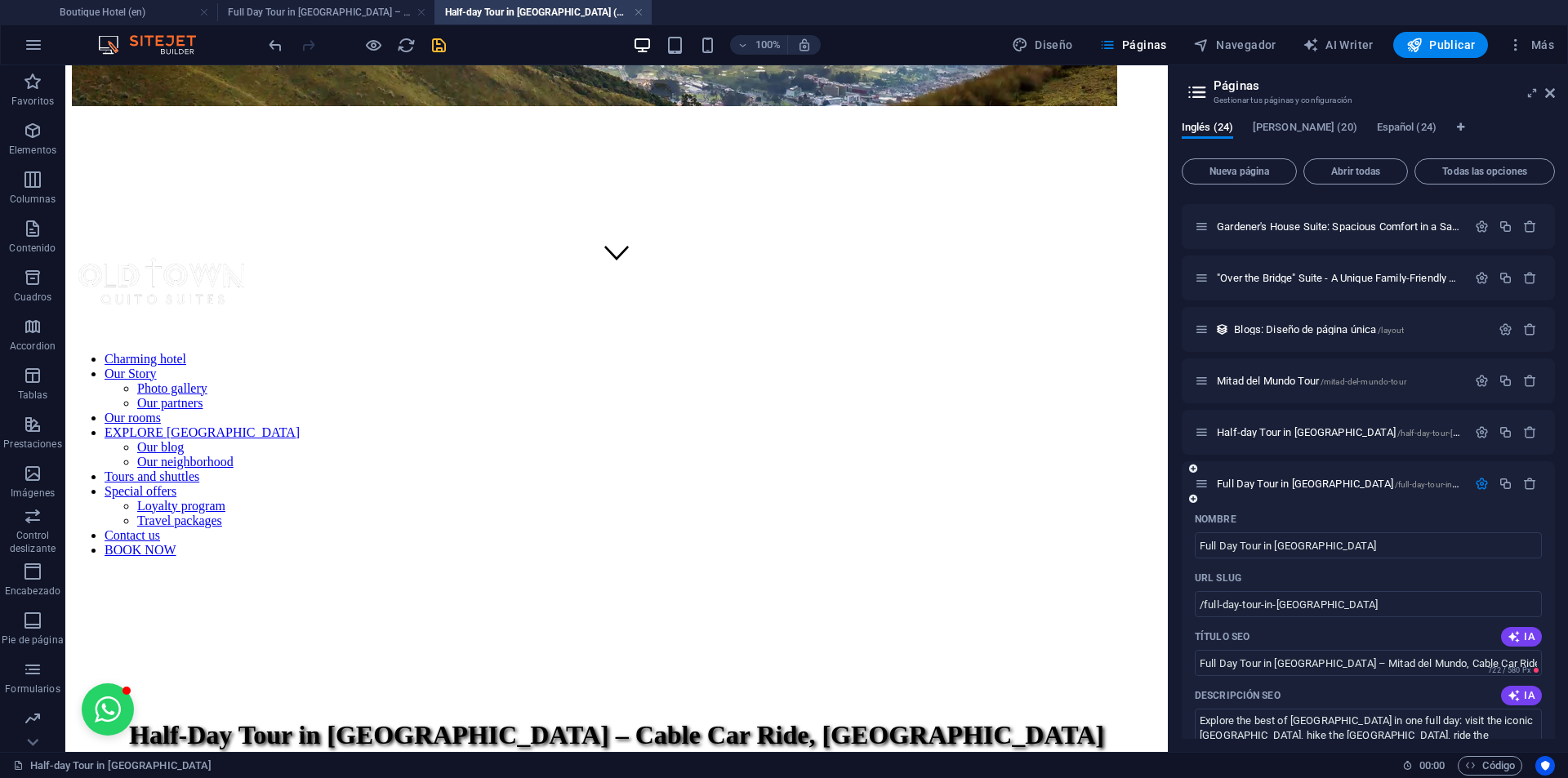
click at [1480, 483] on icon "button" at bounding box center [1481, 483] width 14 height 14
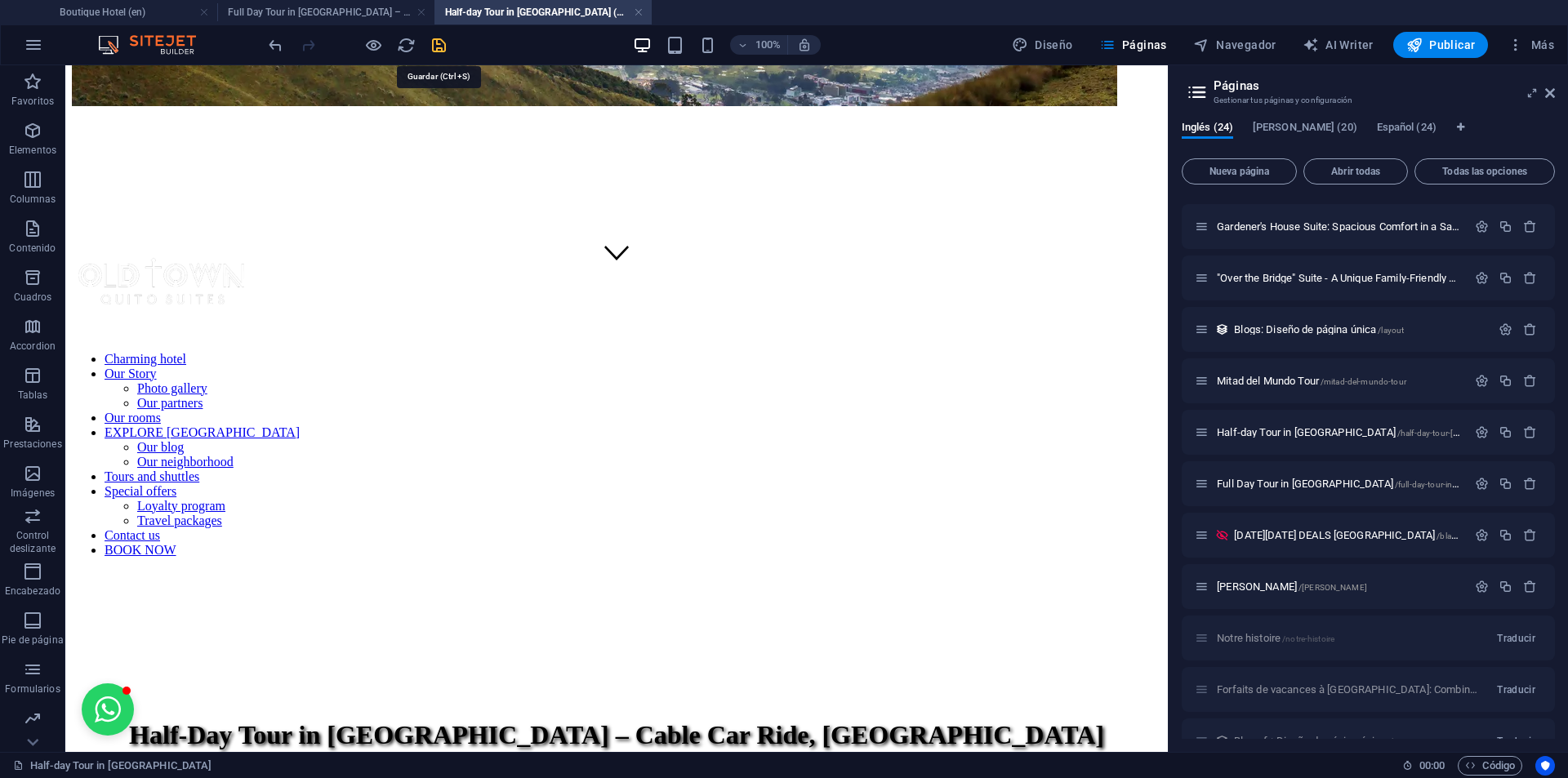
click at [442, 42] on icon "save" at bounding box center [439, 45] width 19 height 19
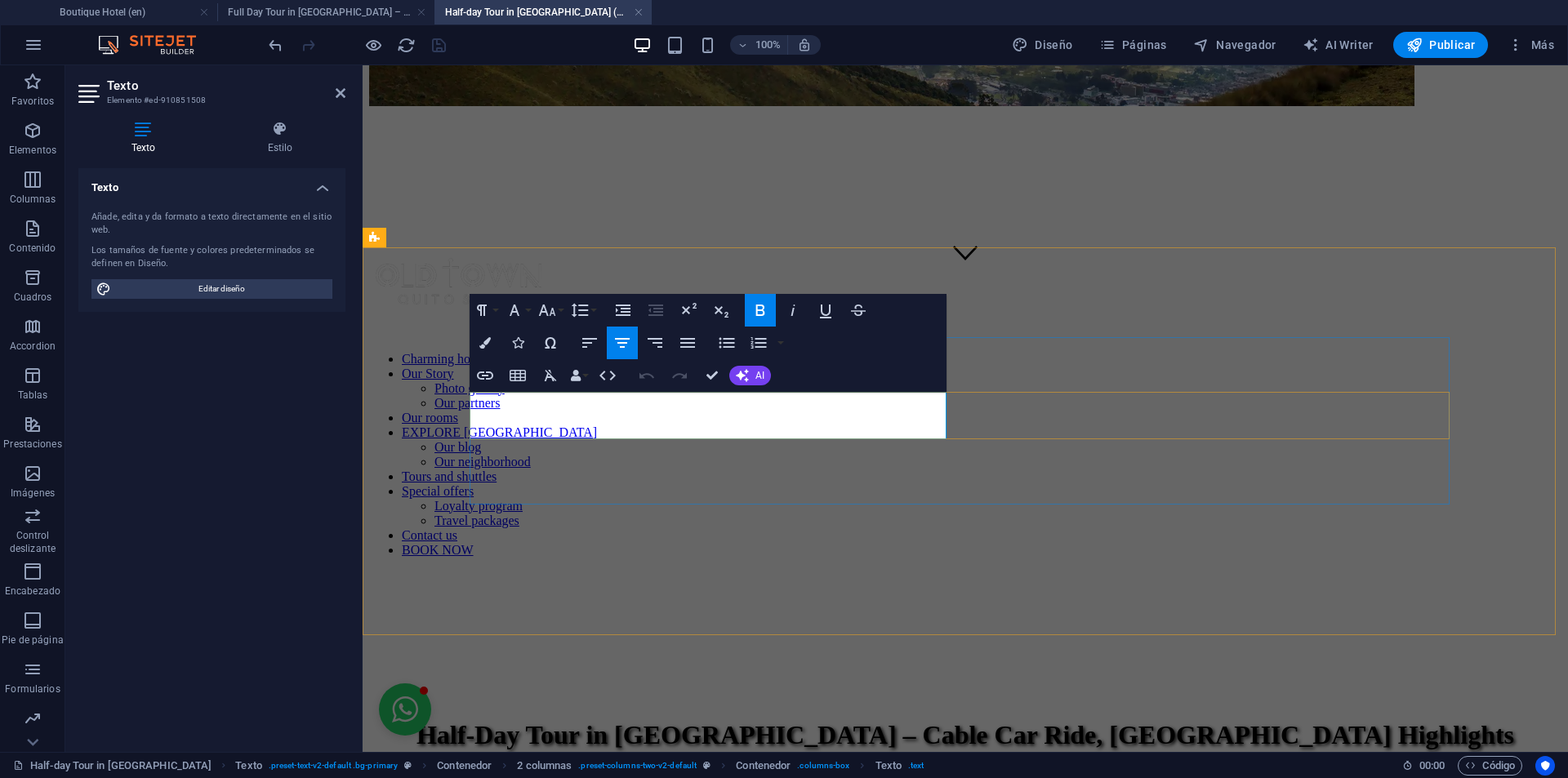
drag, startPoint x: 828, startPoint y: 403, endPoint x: 842, endPoint y: 404, distance: 14.0
click at [492, 378] on icon "button" at bounding box center [484, 375] width 20 height 20
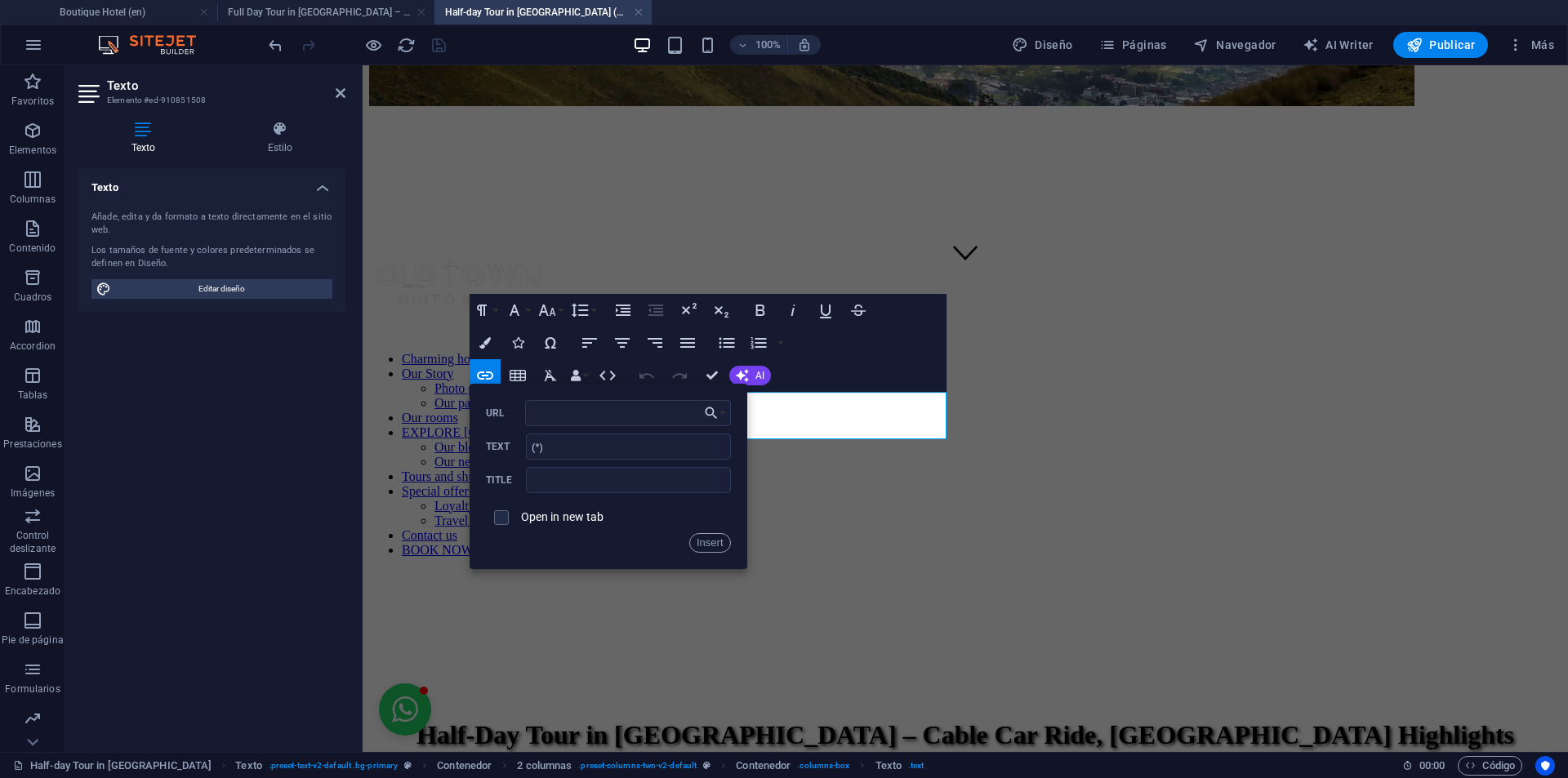
type input "#terms-tour"
click at [709, 542] on button "Insert" at bounding box center [710, 542] width 42 height 20
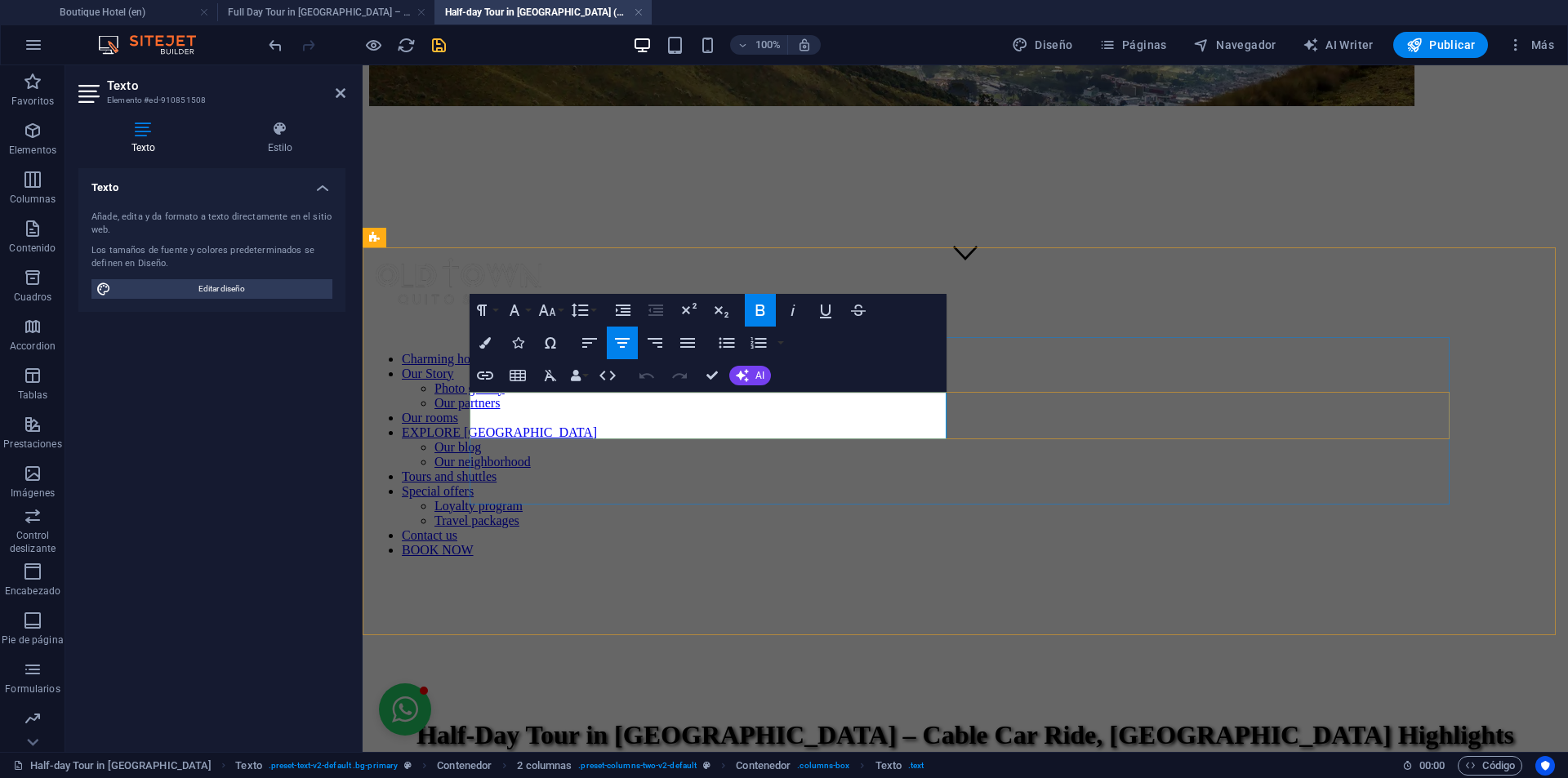
drag, startPoint x: 853, startPoint y: 406, endPoint x: 825, endPoint y: 398, distance: 29.1
click at [491, 343] on button "Colors" at bounding box center [485, 343] width 31 height 33
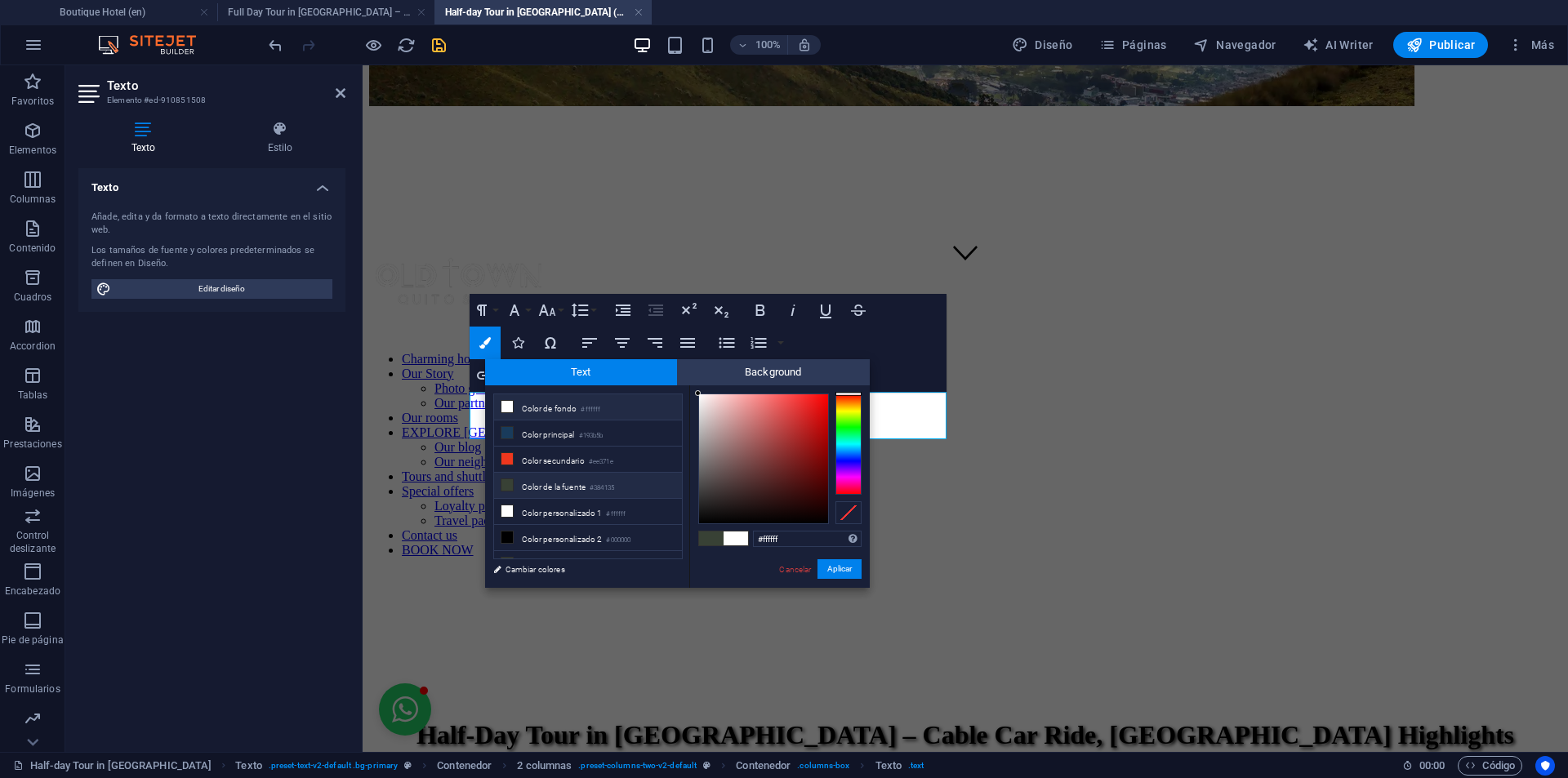
click at [610, 414] on li "Color de fondo #ffffff" at bounding box center [587, 407] width 188 height 26
click at [840, 568] on button "Aplicar" at bounding box center [838, 568] width 44 height 20
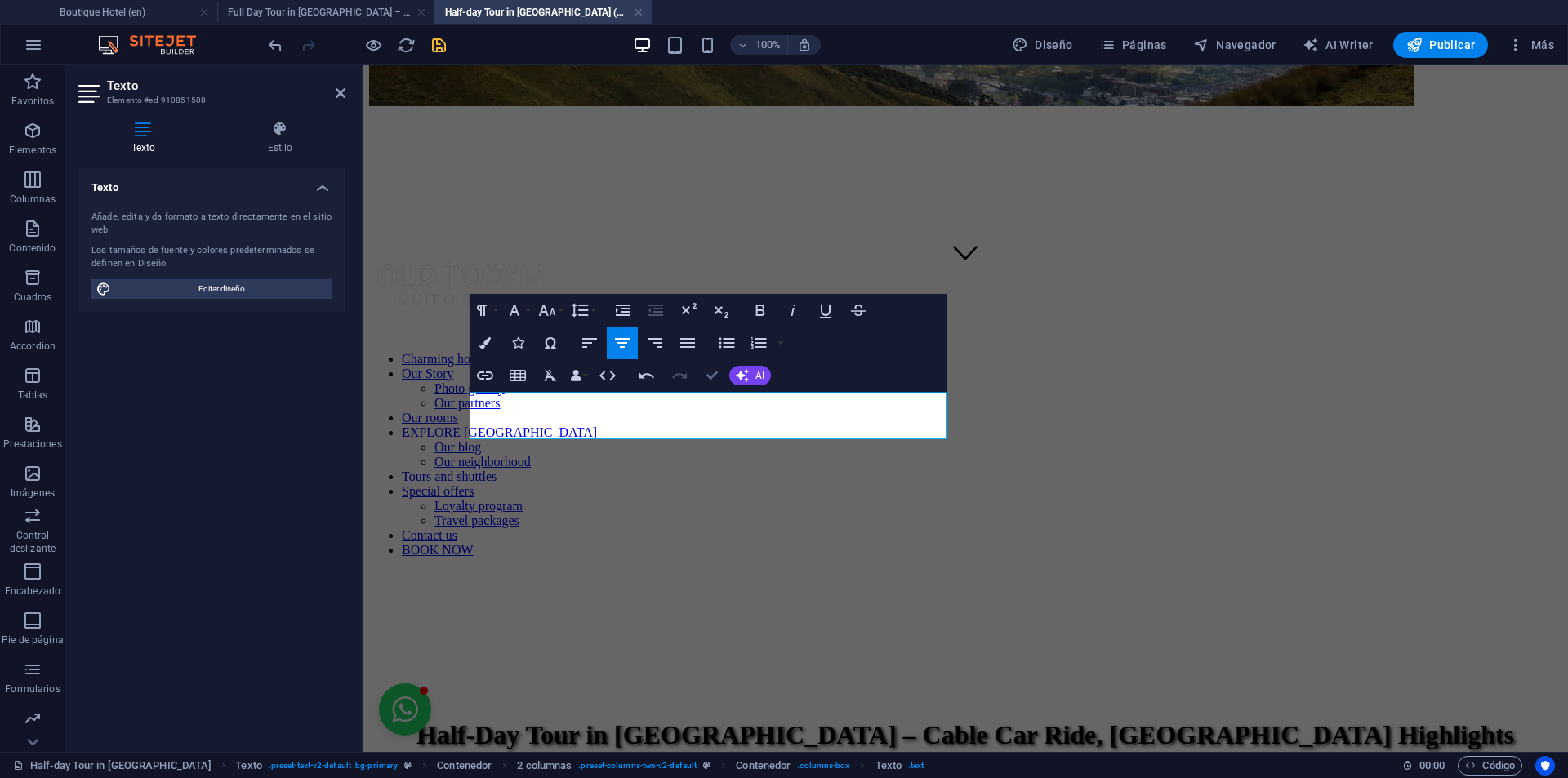
drag, startPoint x: 714, startPoint y: 378, endPoint x: 652, endPoint y: 311, distance: 91.3
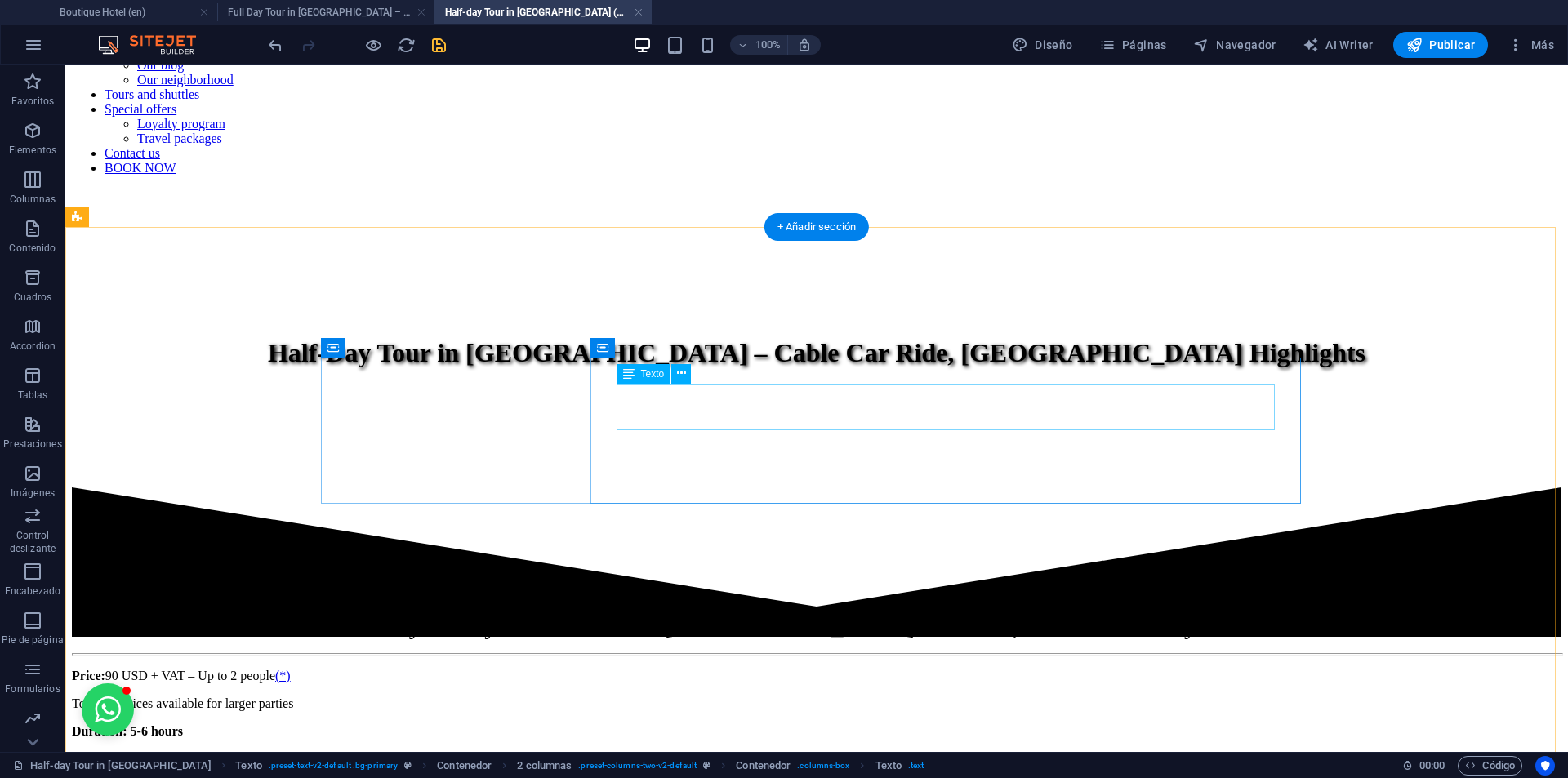
scroll to position [879, 0]
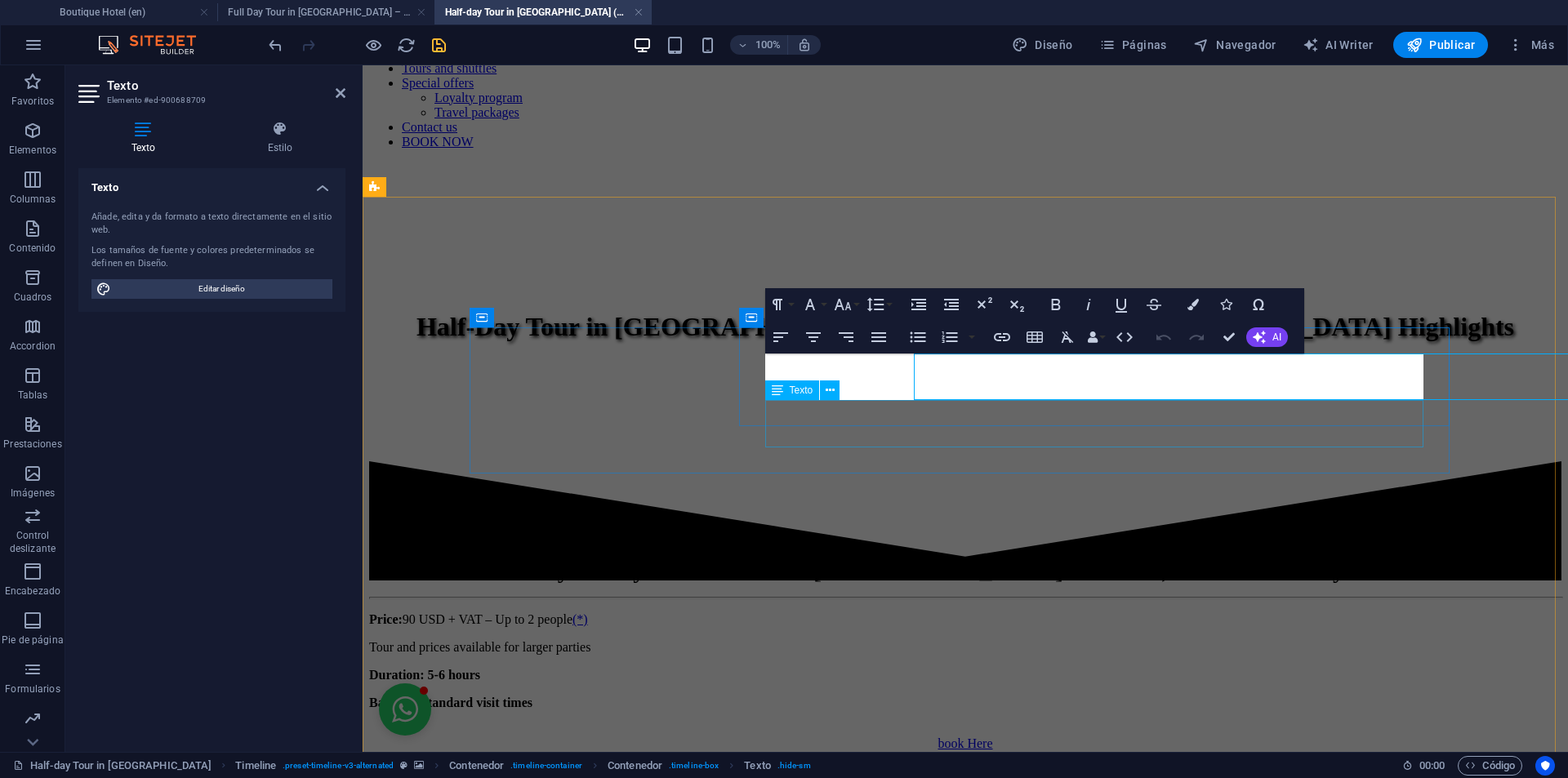
scroll to position [909, 0]
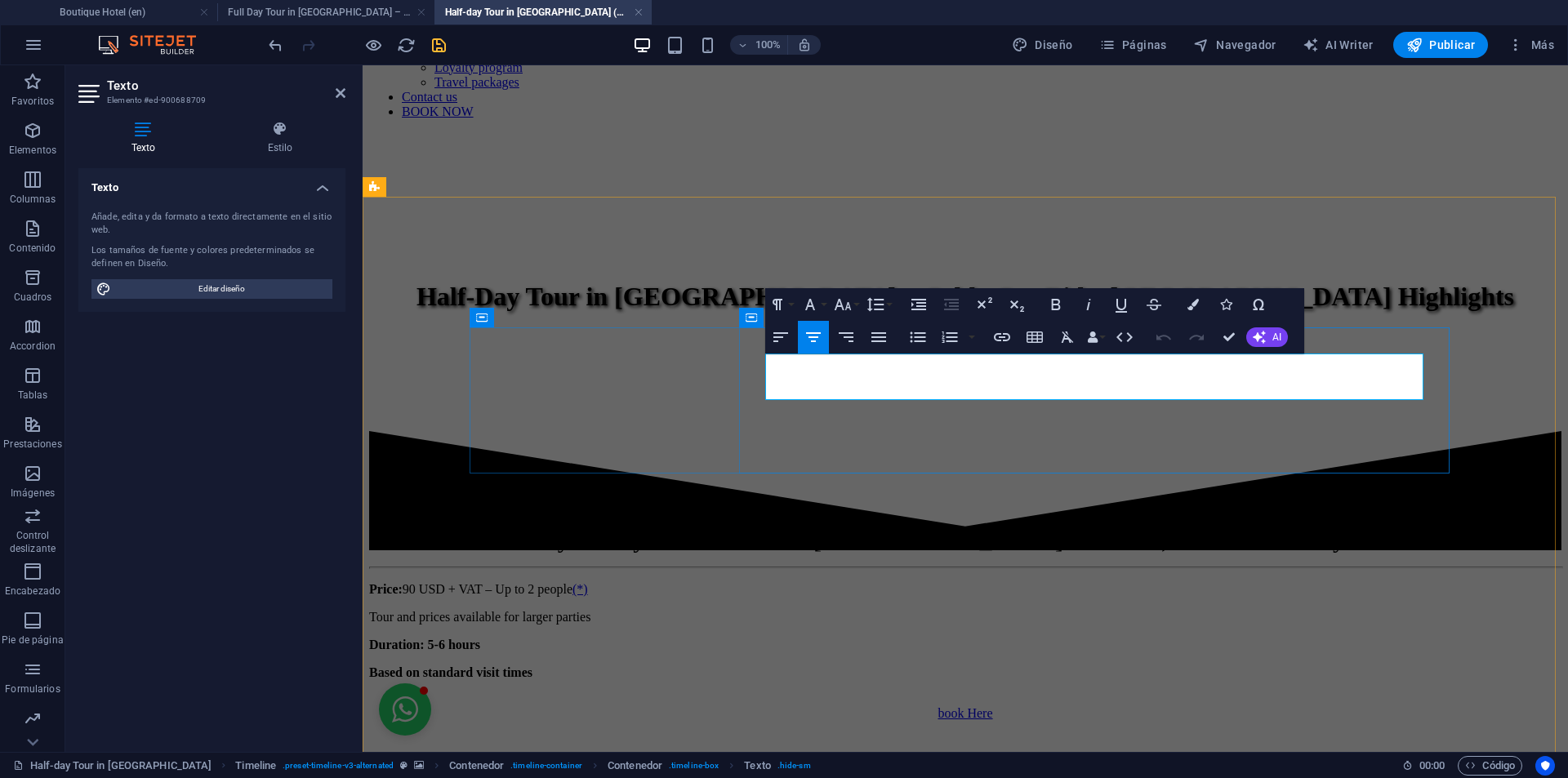
drag, startPoint x: 1386, startPoint y: 383, endPoint x: 1399, endPoint y: 386, distance: 13.3
click at [1006, 331] on icon "button" at bounding box center [1001, 337] width 20 height 20
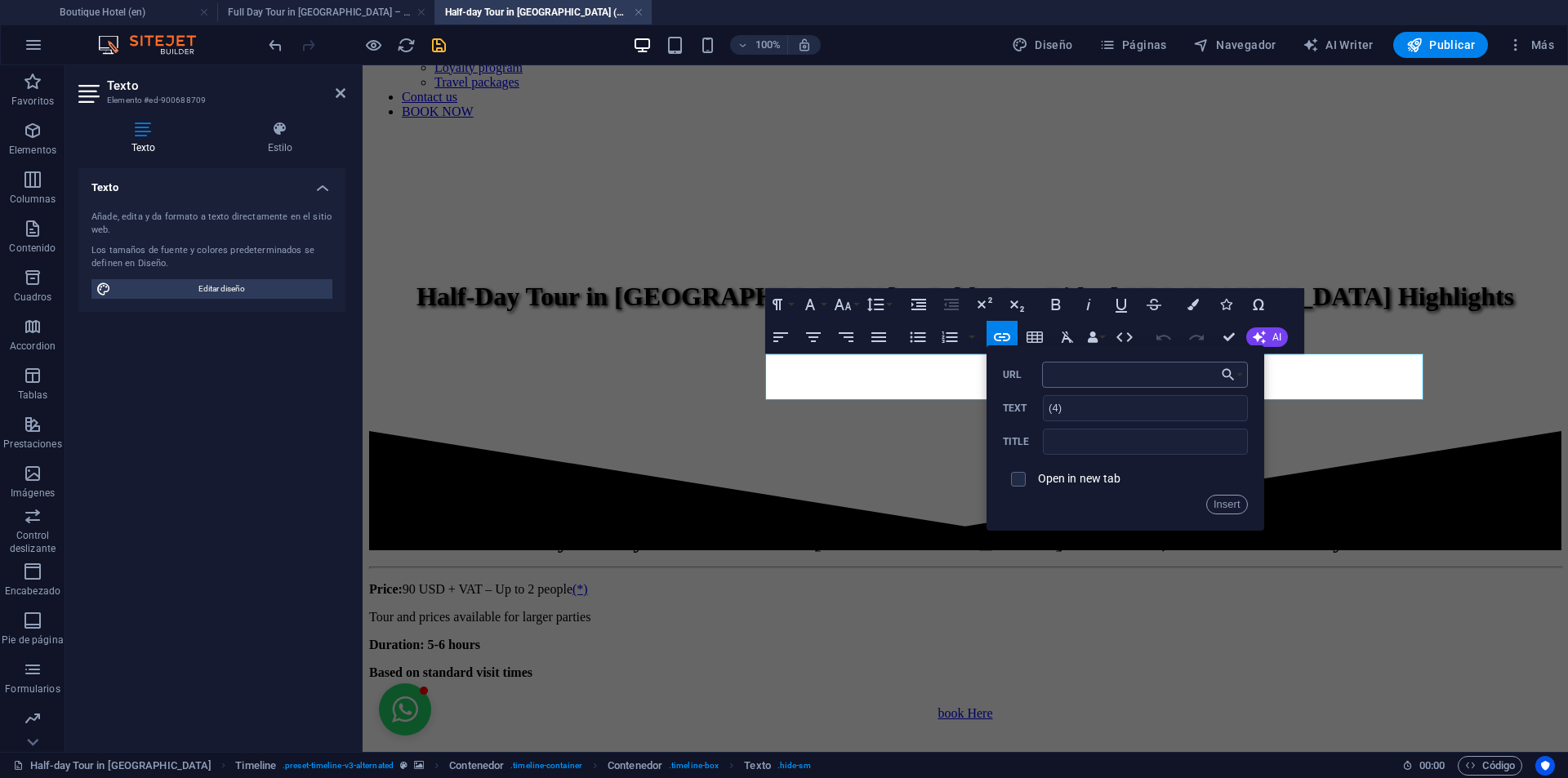
type input "#terms-tour"
click at [1225, 500] on button "Insert" at bounding box center [1227, 504] width 42 height 20
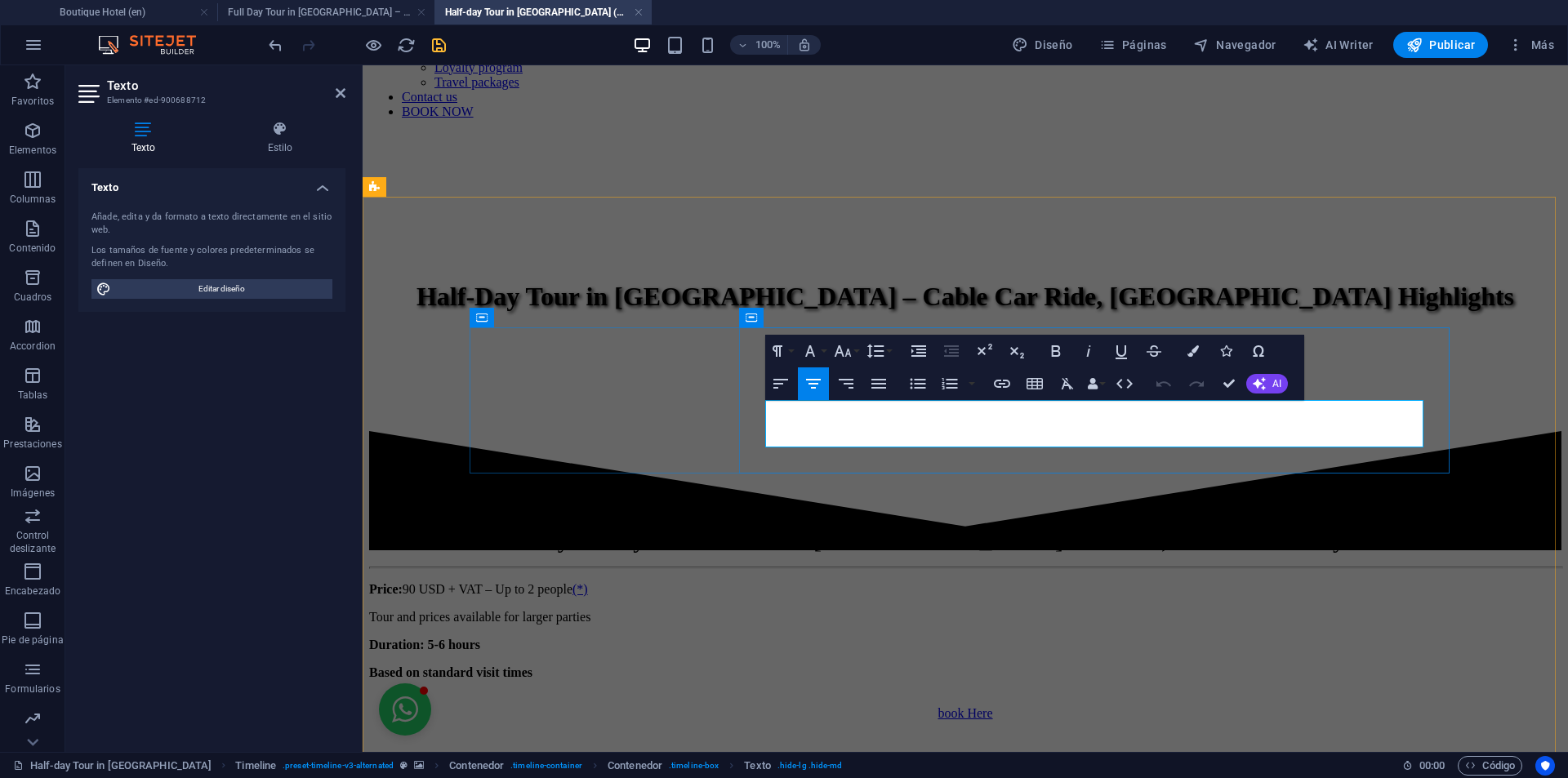
drag, startPoint x: 1386, startPoint y: 429, endPoint x: 1400, endPoint y: 434, distance: 14.9
click at [998, 381] on icon "button" at bounding box center [1001, 384] width 16 height 9
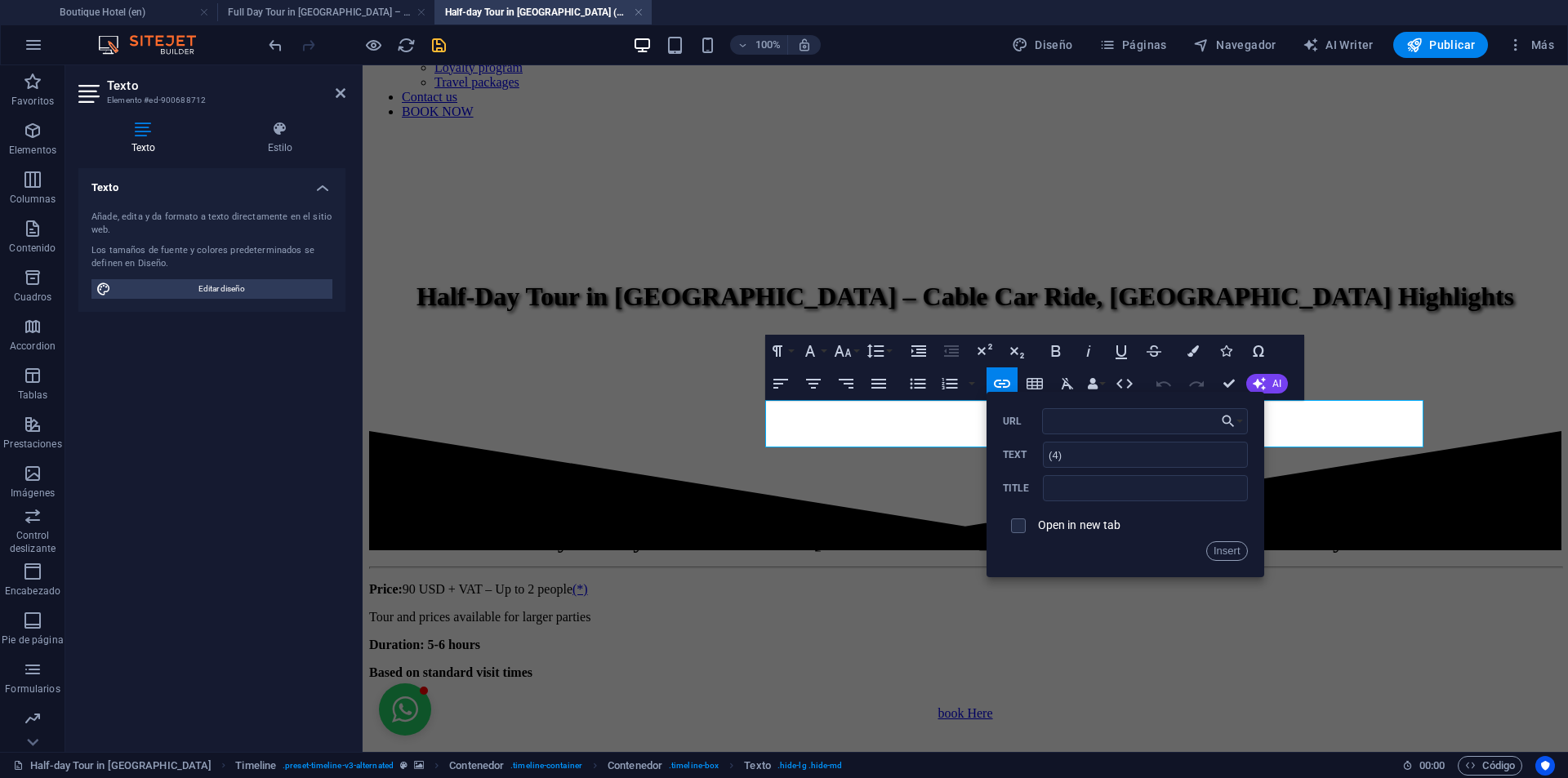
type input "#terms-tour"
click at [1220, 542] on button "Insert" at bounding box center [1227, 550] width 42 height 20
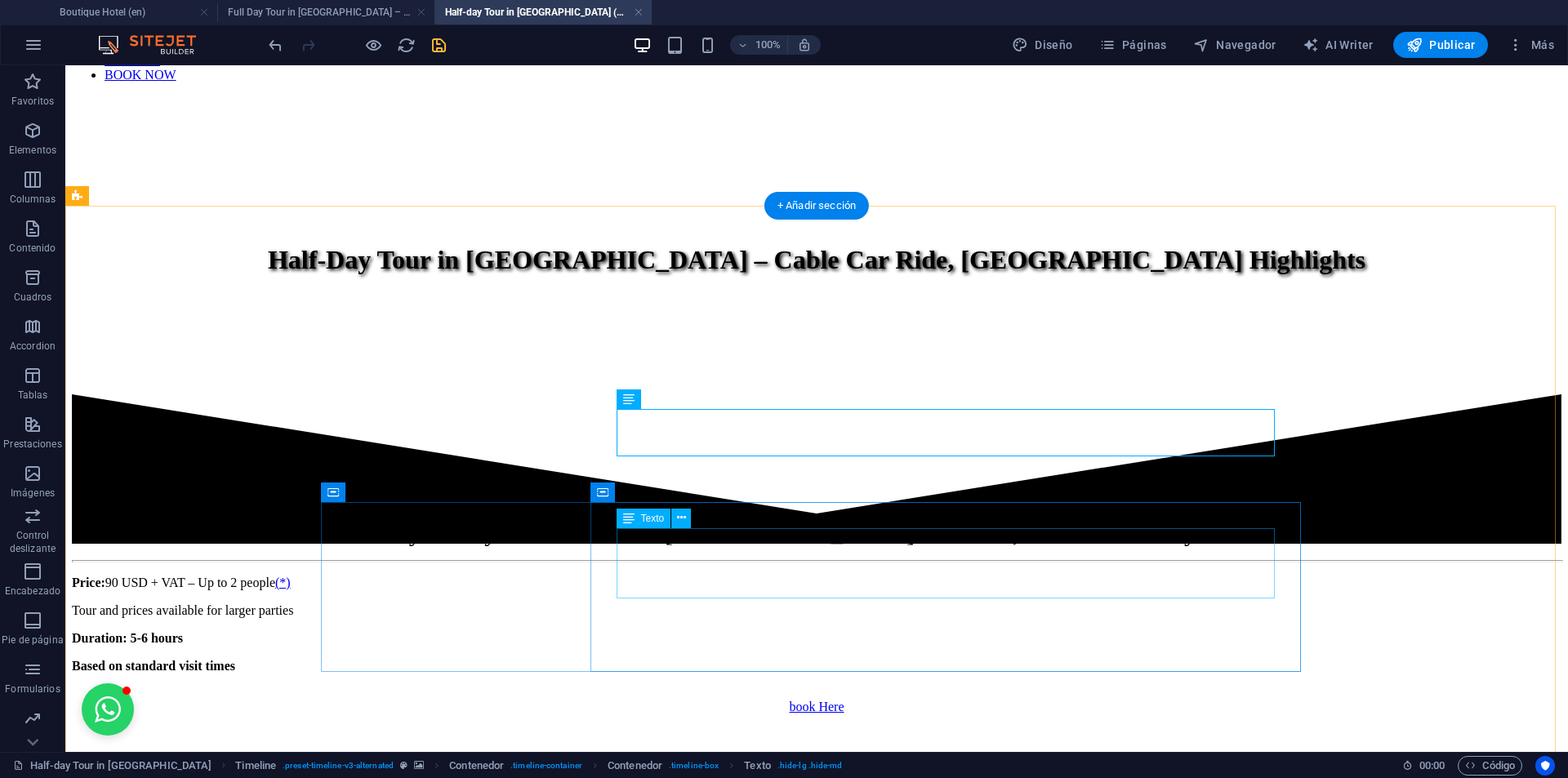
scroll to position [961, 0]
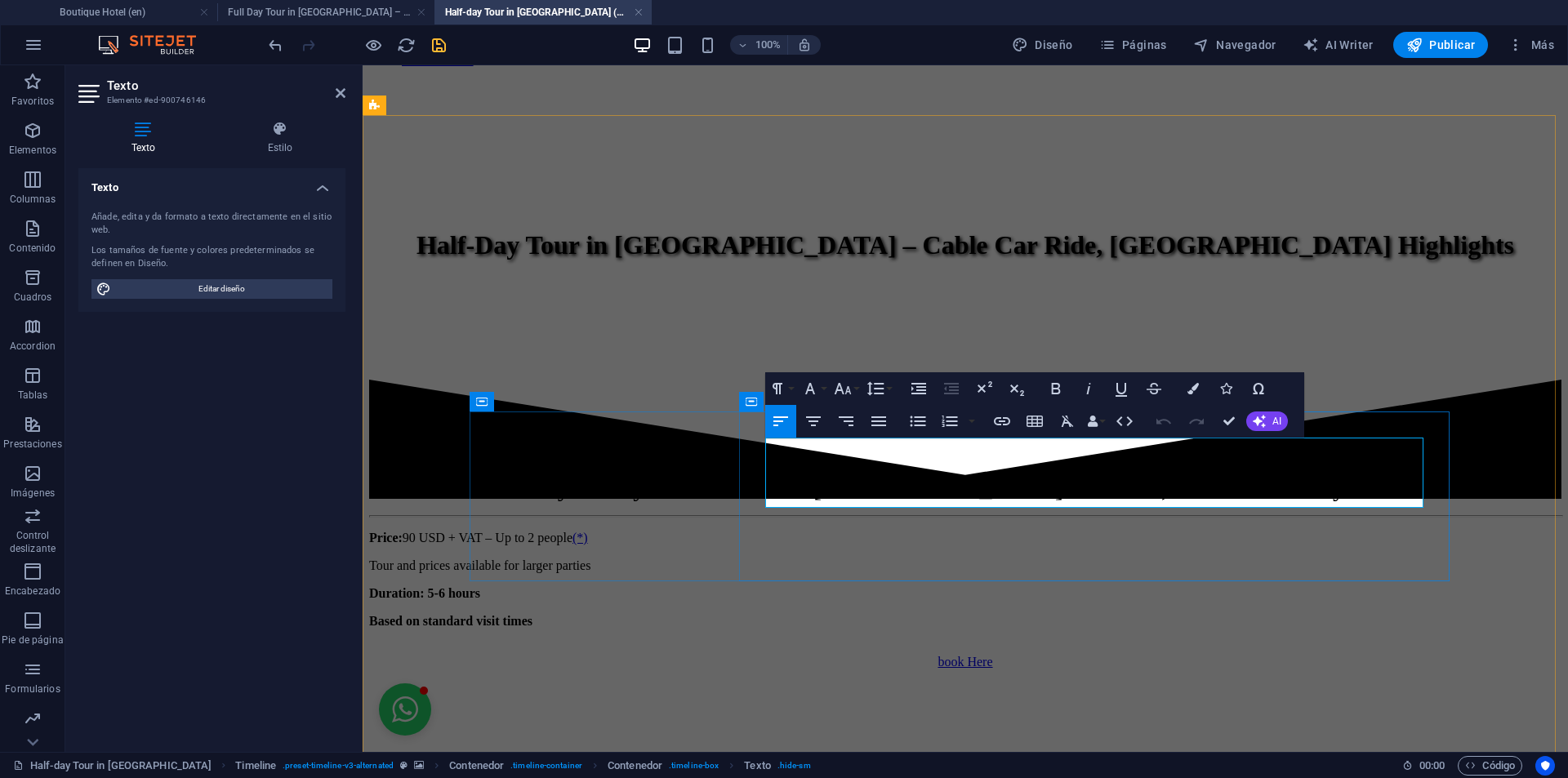
scroll to position [990, 0]
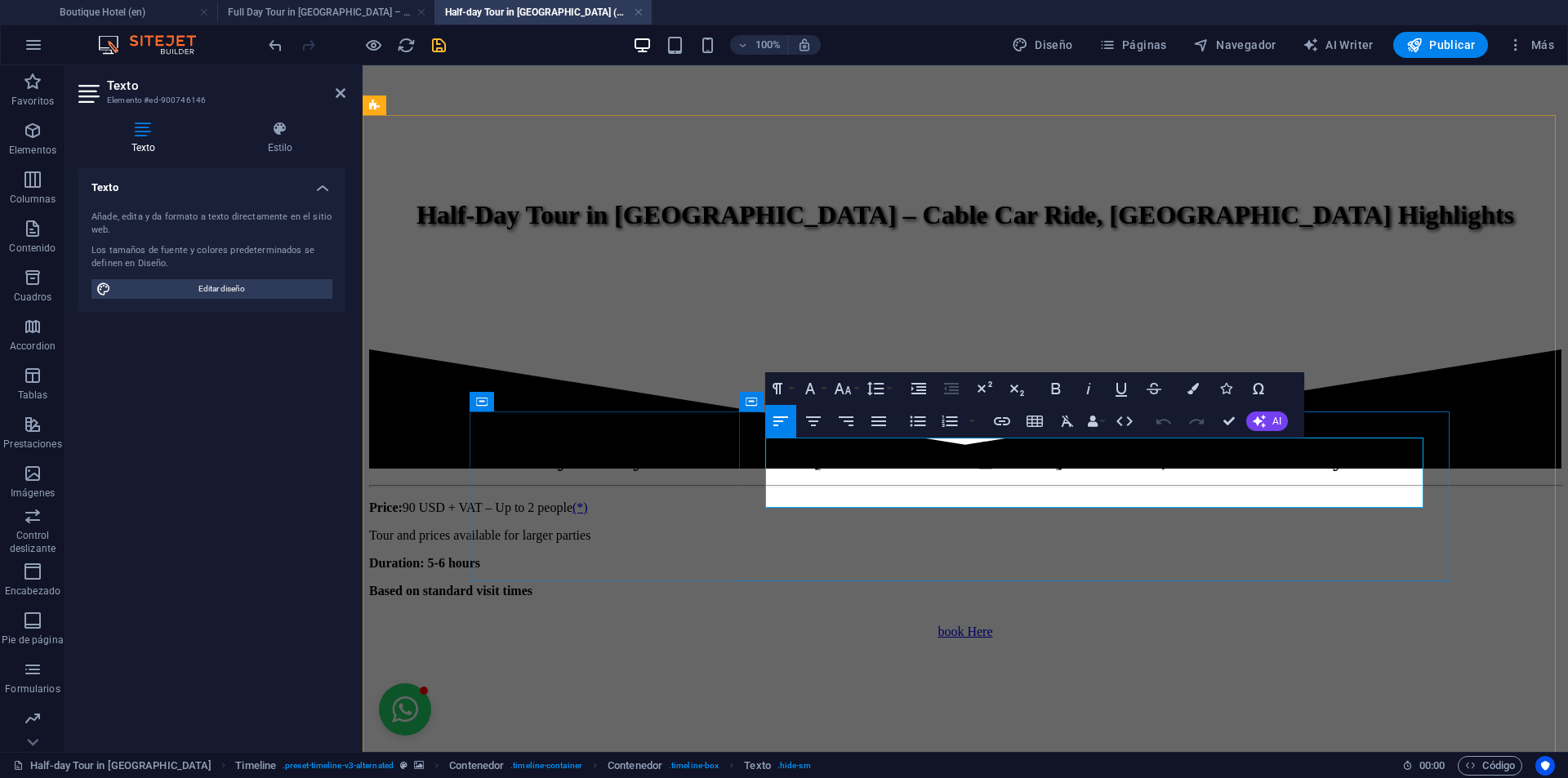
drag, startPoint x: 1265, startPoint y: 472, endPoint x: 1283, endPoint y: 474, distance: 18.1
click at [998, 415] on icon "button" at bounding box center [1001, 421] width 20 height 20
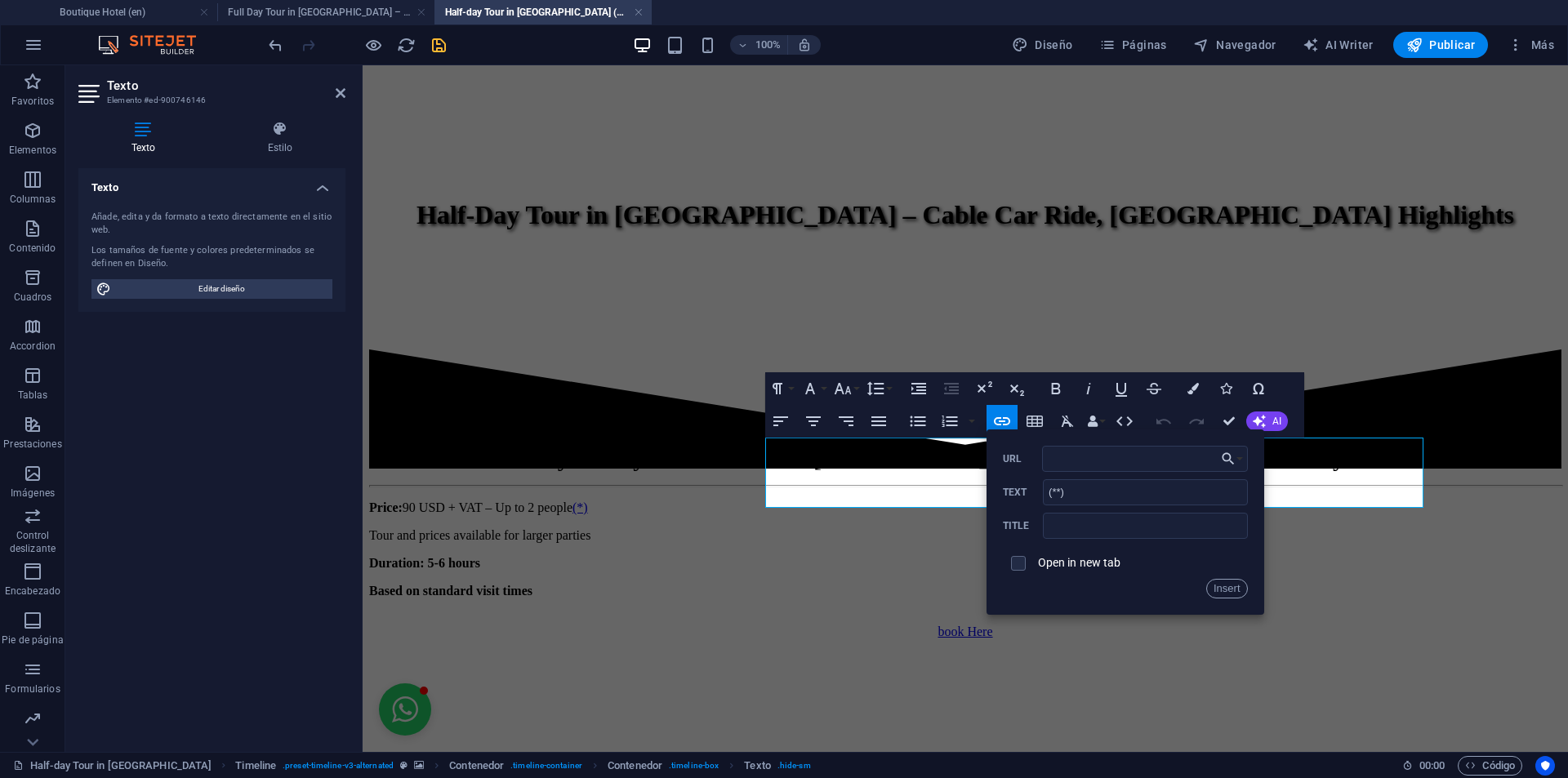
type input "#terms-tour"
click at [1239, 592] on button "Insert" at bounding box center [1227, 588] width 42 height 20
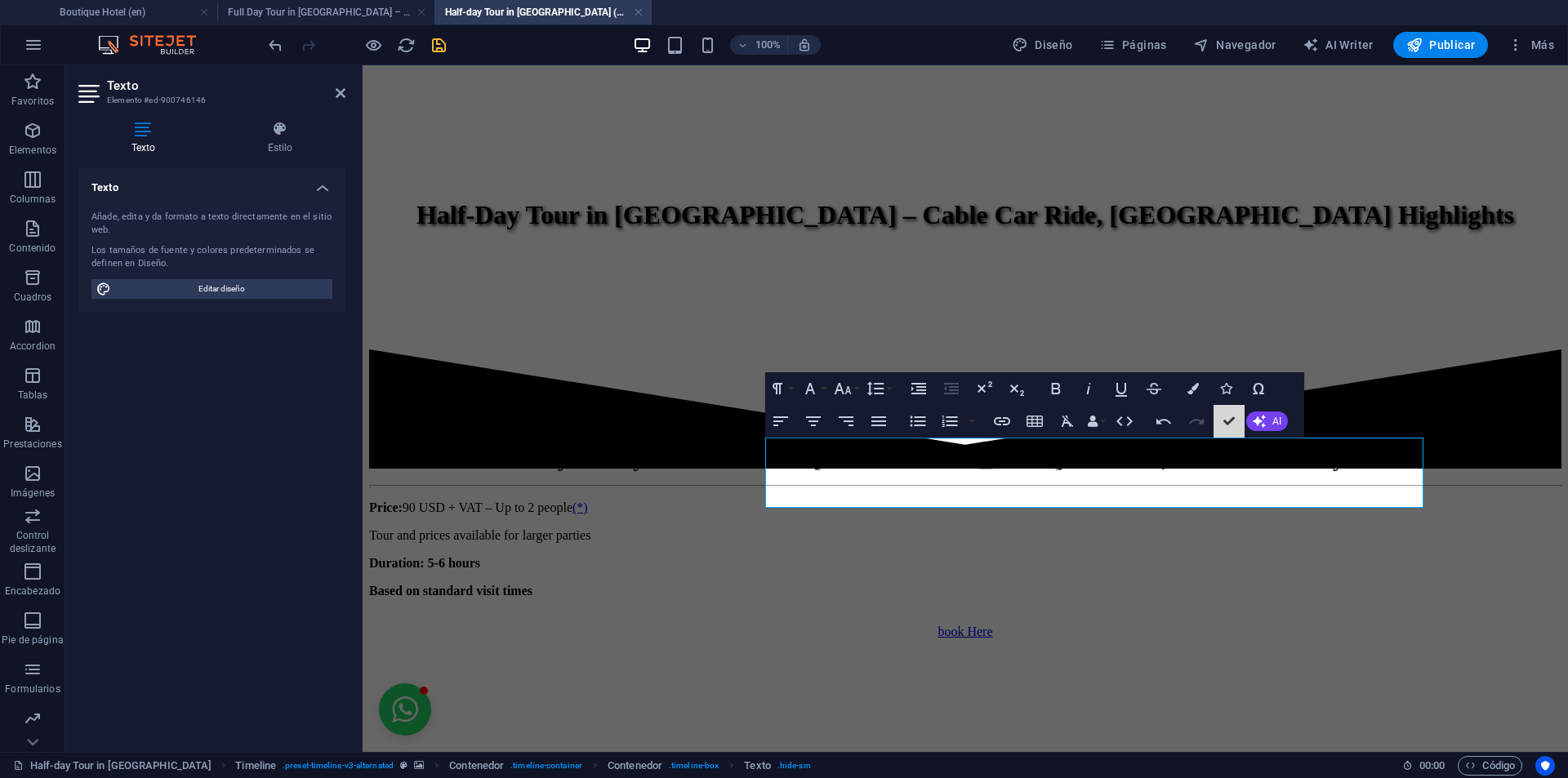
scroll to position [961, 0]
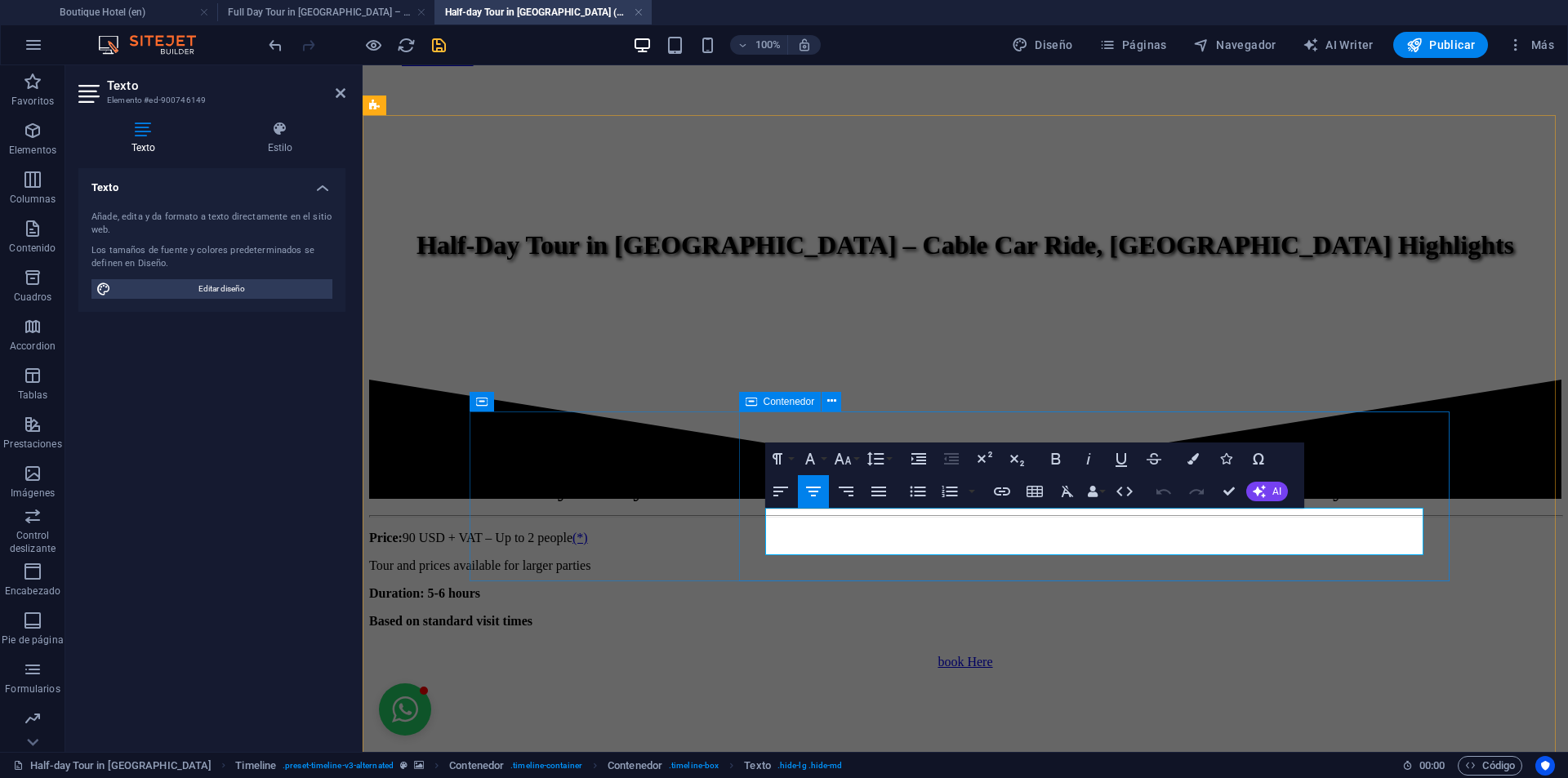
scroll to position [990, 0]
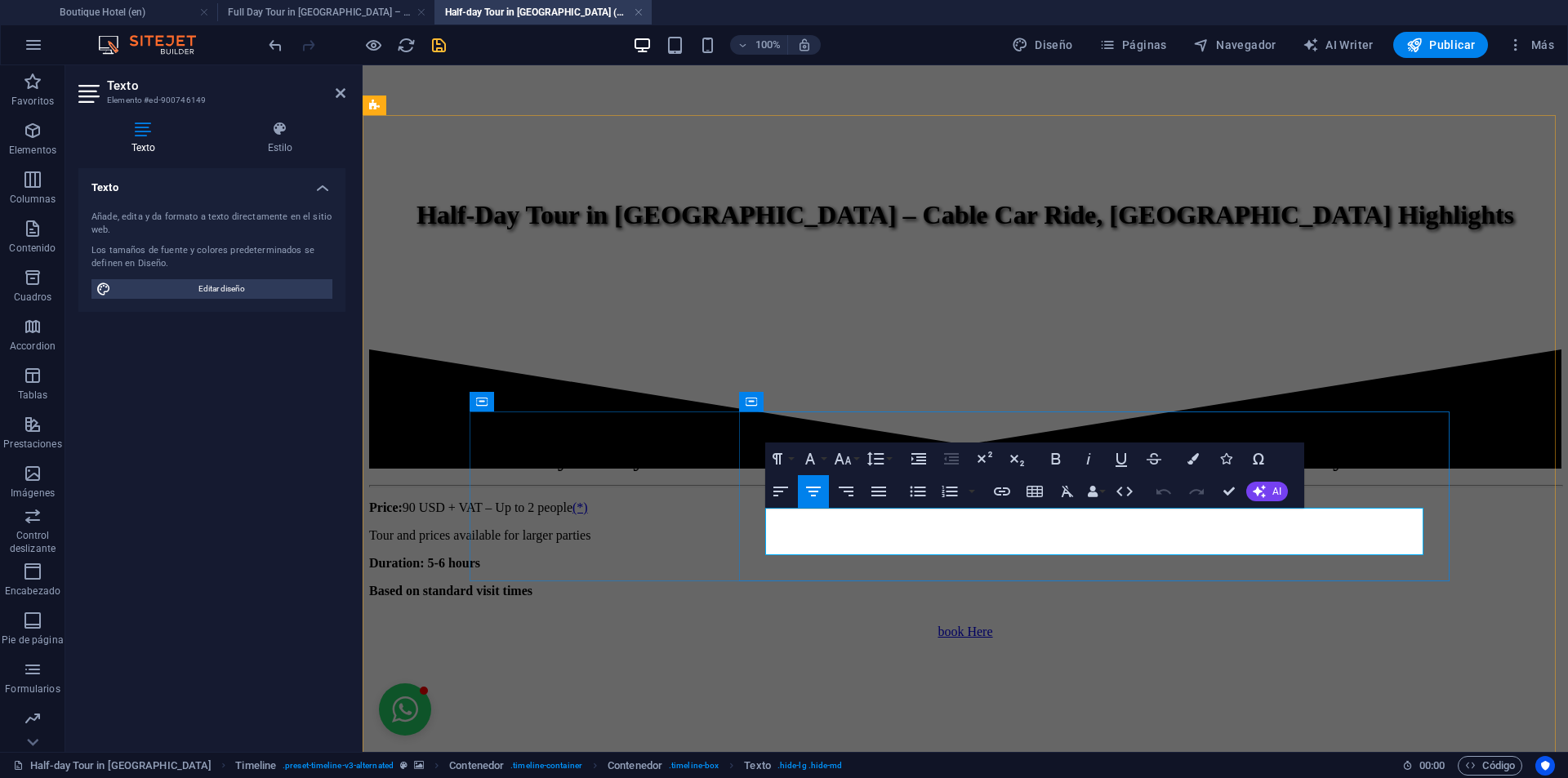
drag, startPoint x: 1094, startPoint y: 543, endPoint x: 1110, endPoint y: 546, distance: 16.3
click at [996, 488] on icon "button" at bounding box center [1001, 492] width 16 height 9
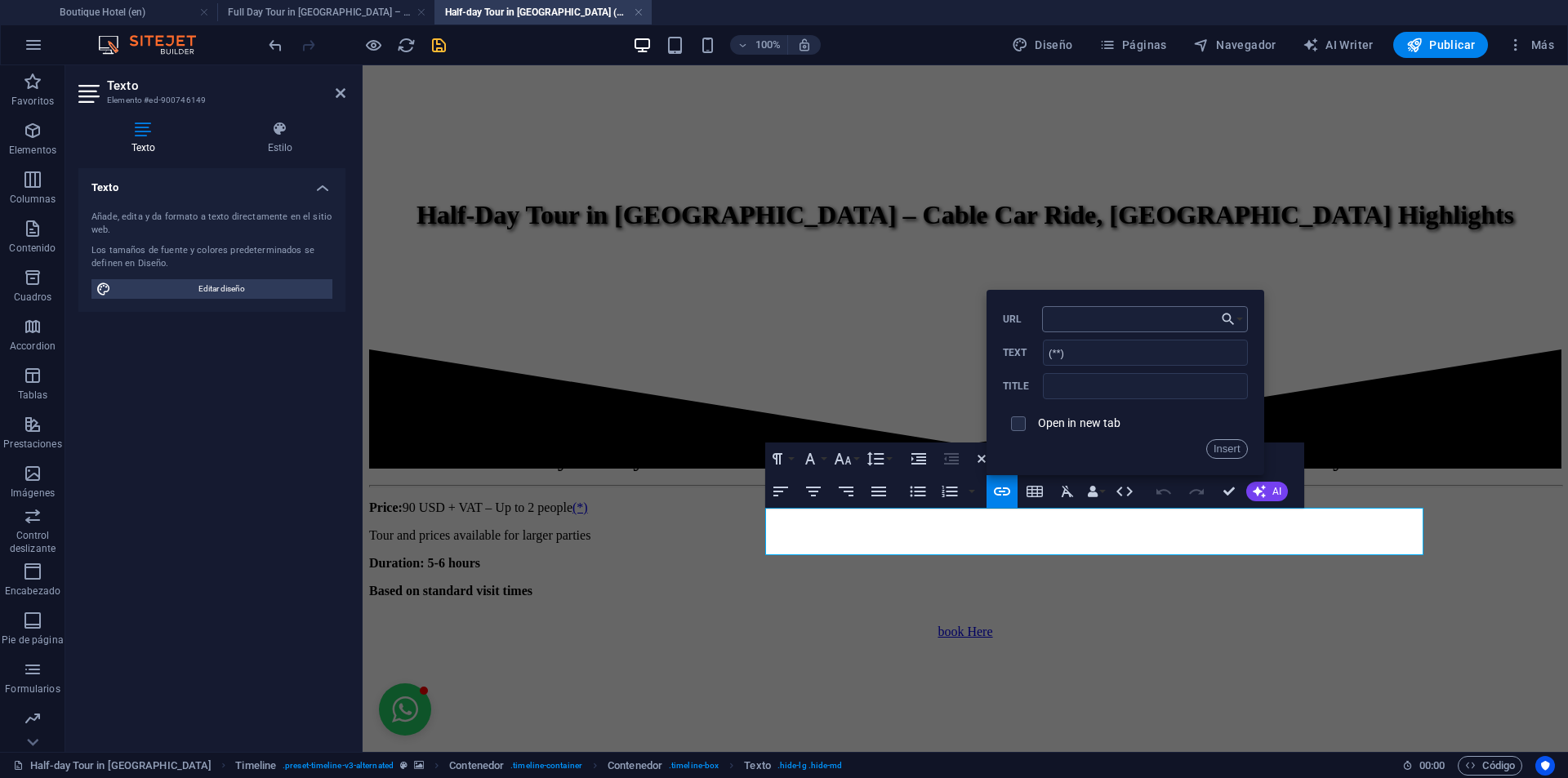
type input "#terms-tour"
click at [1226, 447] on button "Insert" at bounding box center [1227, 448] width 42 height 20
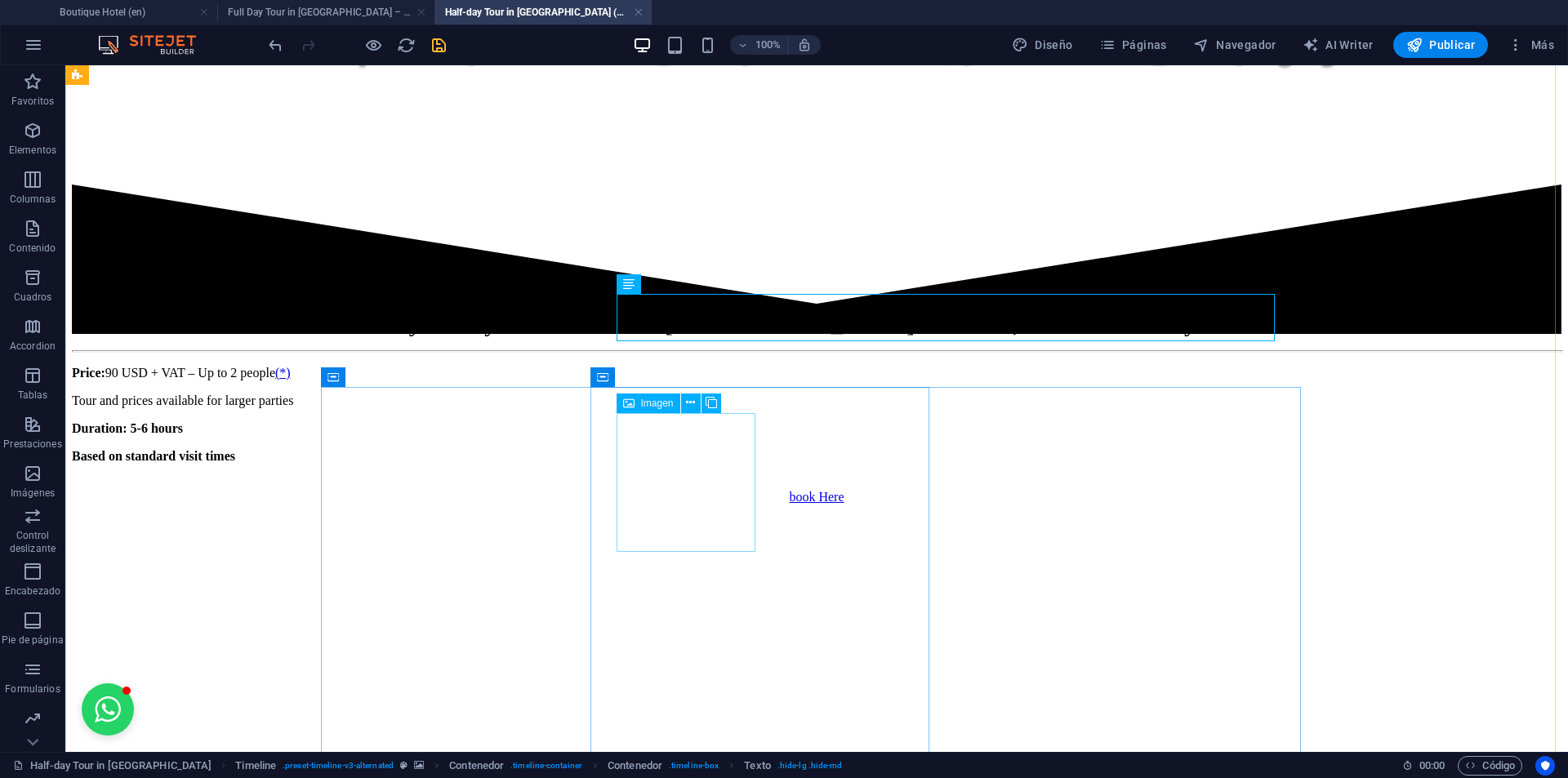
scroll to position [1206, 0]
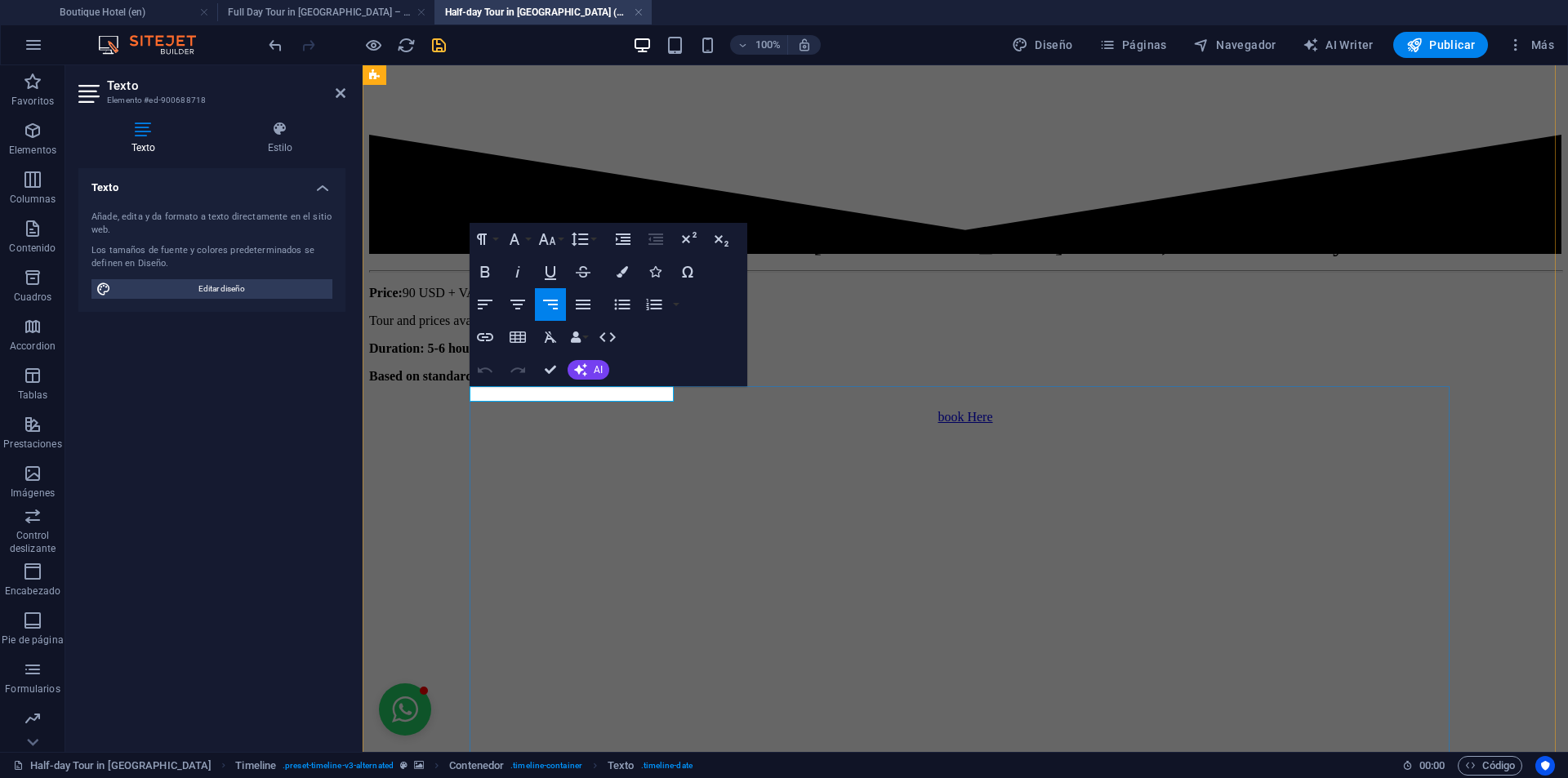
drag, startPoint x: 594, startPoint y: 398, endPoint x: 608, endPoint y: 402, distance: 14.6
click at [480, 341] on icon "button" at bounding box center [484, 337] width 20 height 20
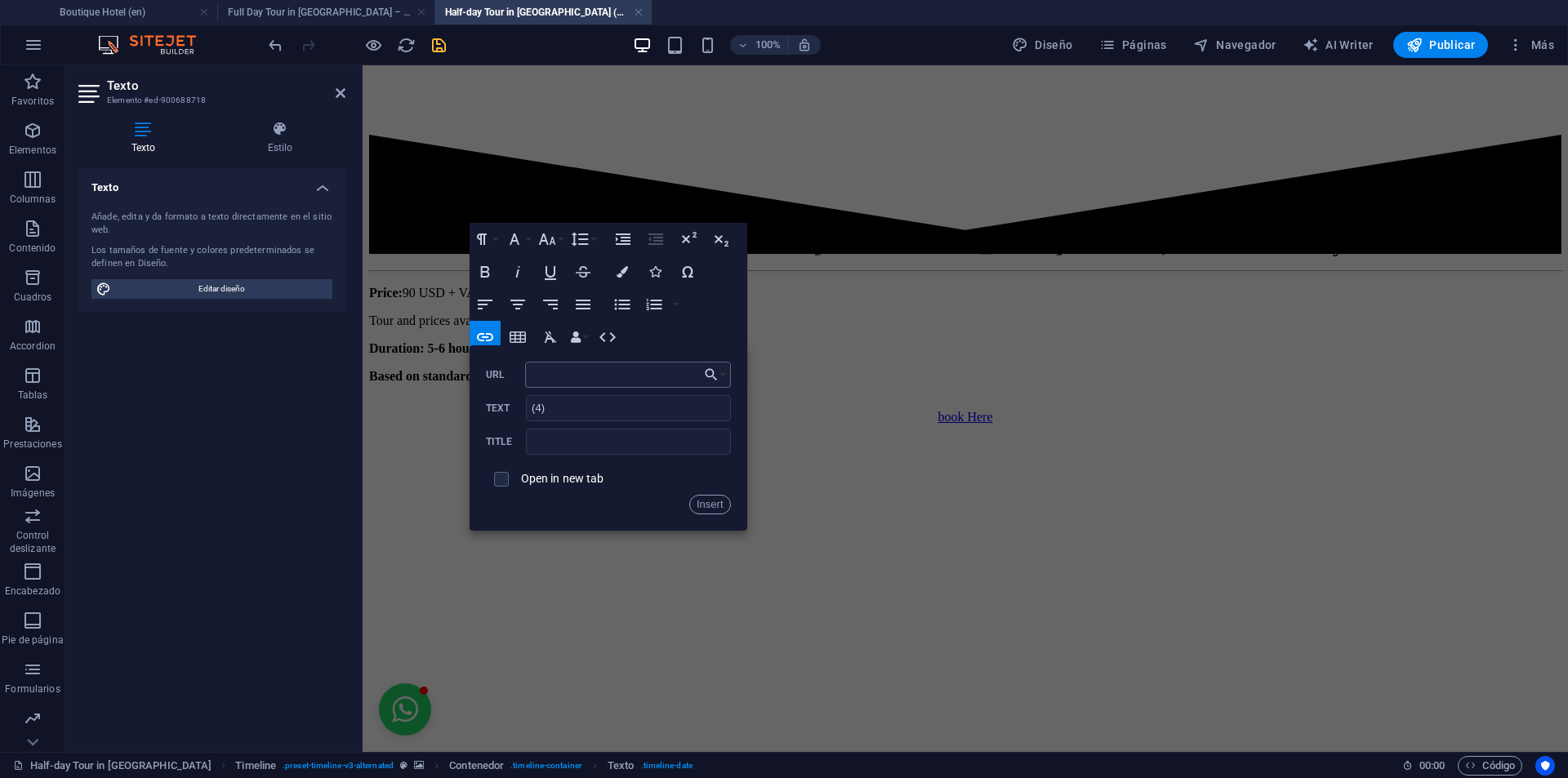
type input "#terms-tour"
click at [721, 512] on button "Insert" at bounding box center [710, 504] width 42 height 20
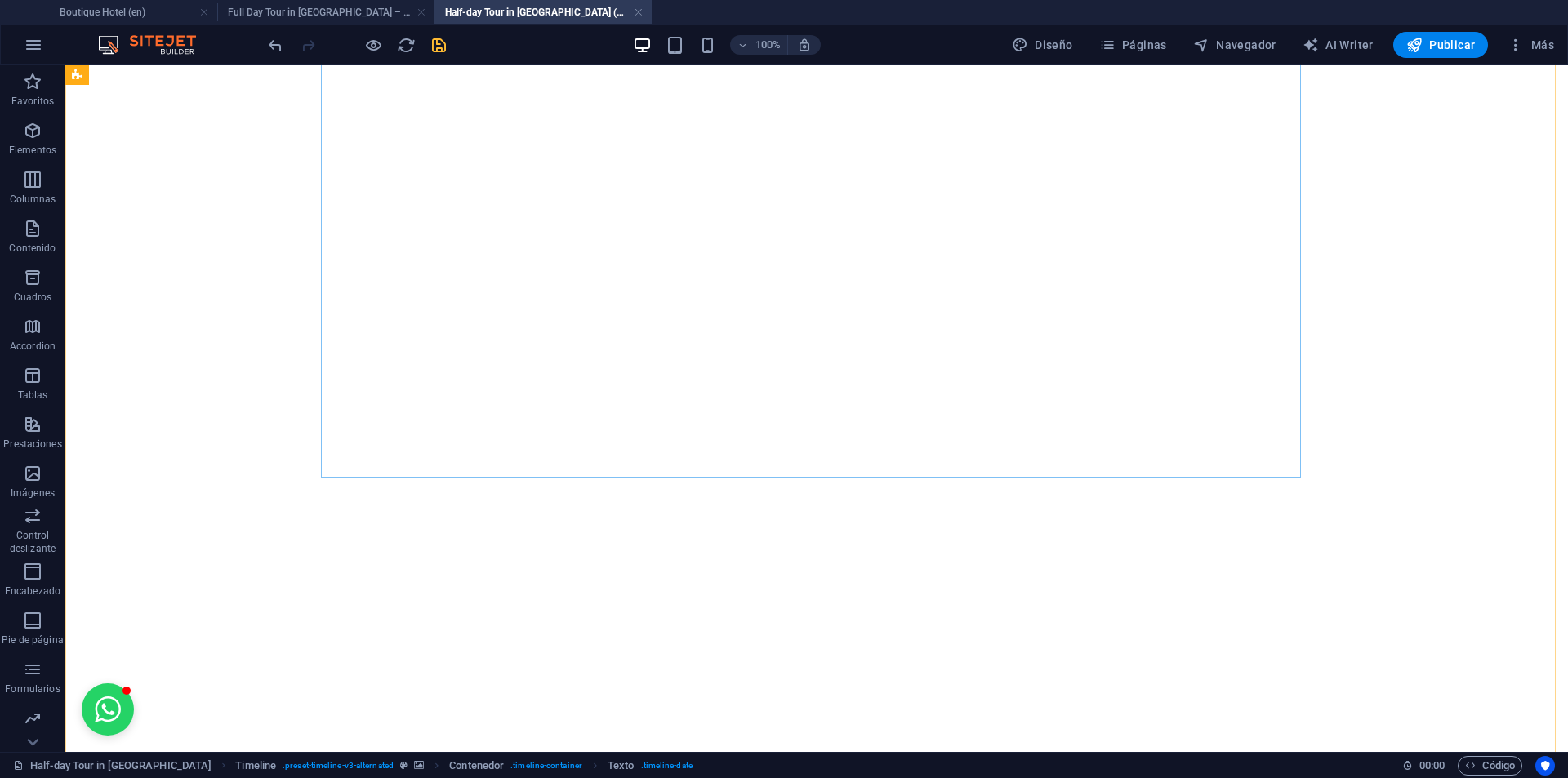
scroll to position [1695, 0]
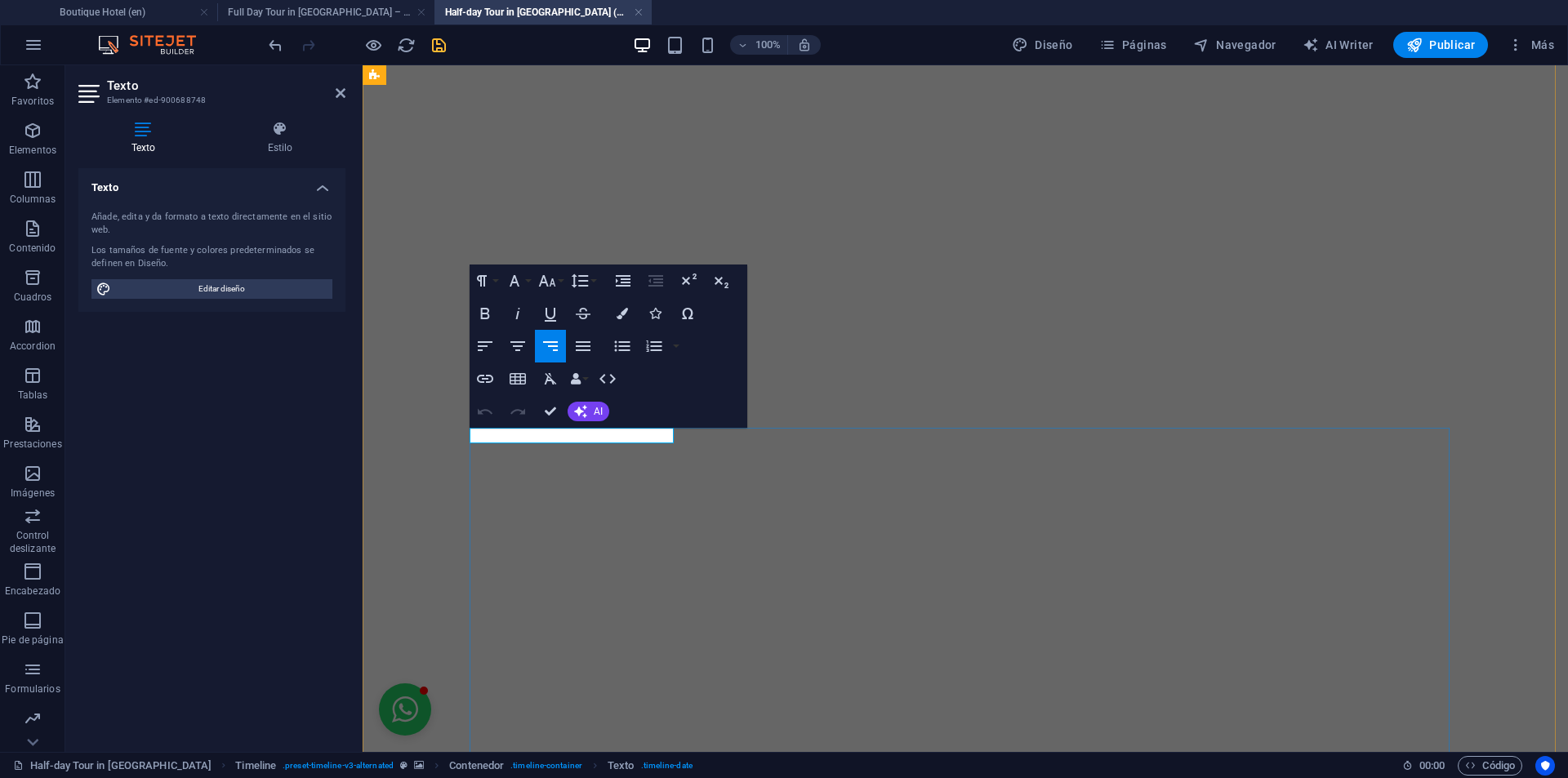
drag, startPoint x: 592, startPoint y: 439, endPoint x: 604, endPoint y: 441, distance: 12.2
click at [496, 374] on button "Insert Link" at bounding box center [485, 379] width 31 height 33
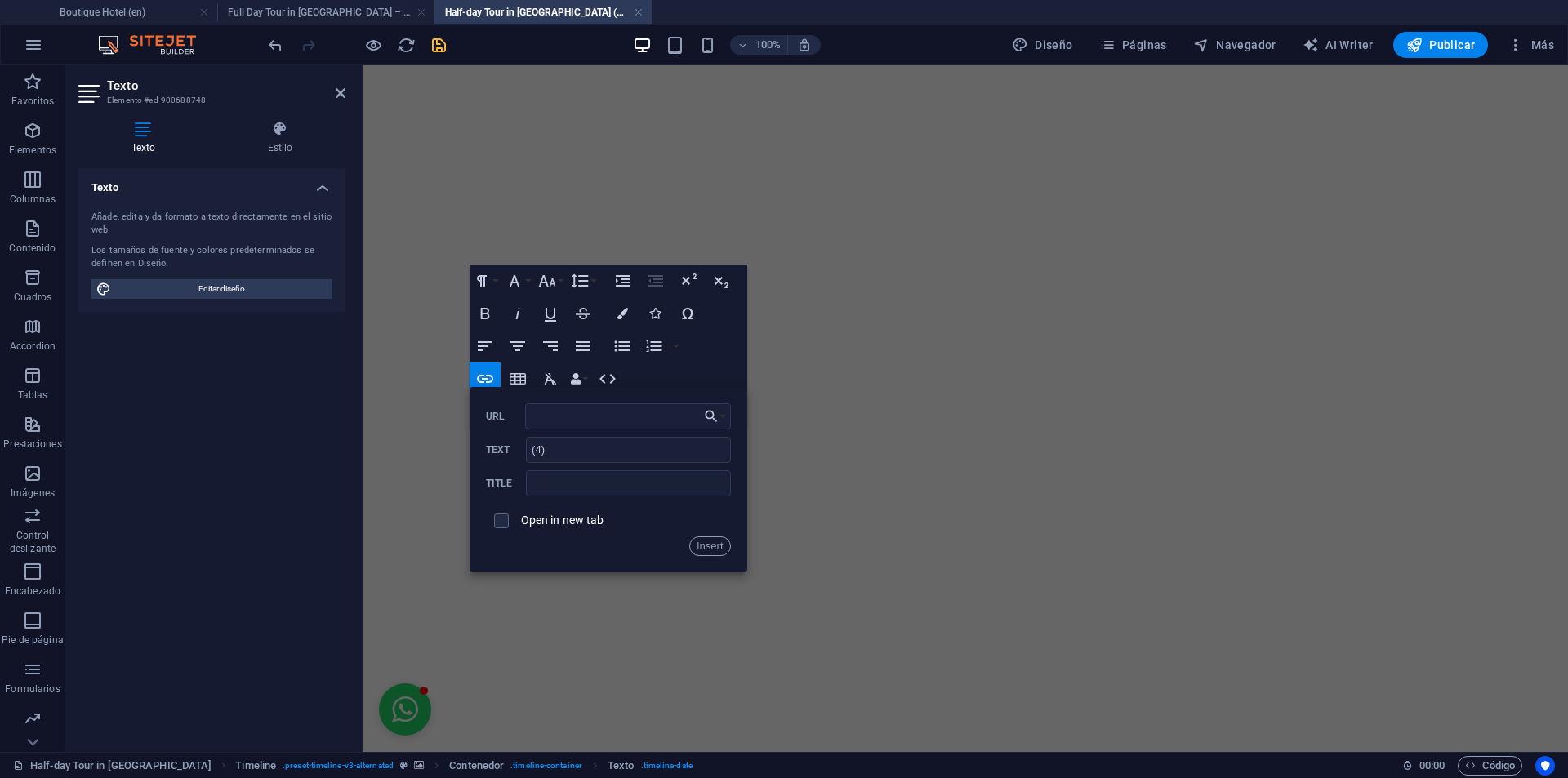
type input "#terms-tour"
click at [710, 542] on button "Insert" at bounding box center [710, 546] width 42 height 20
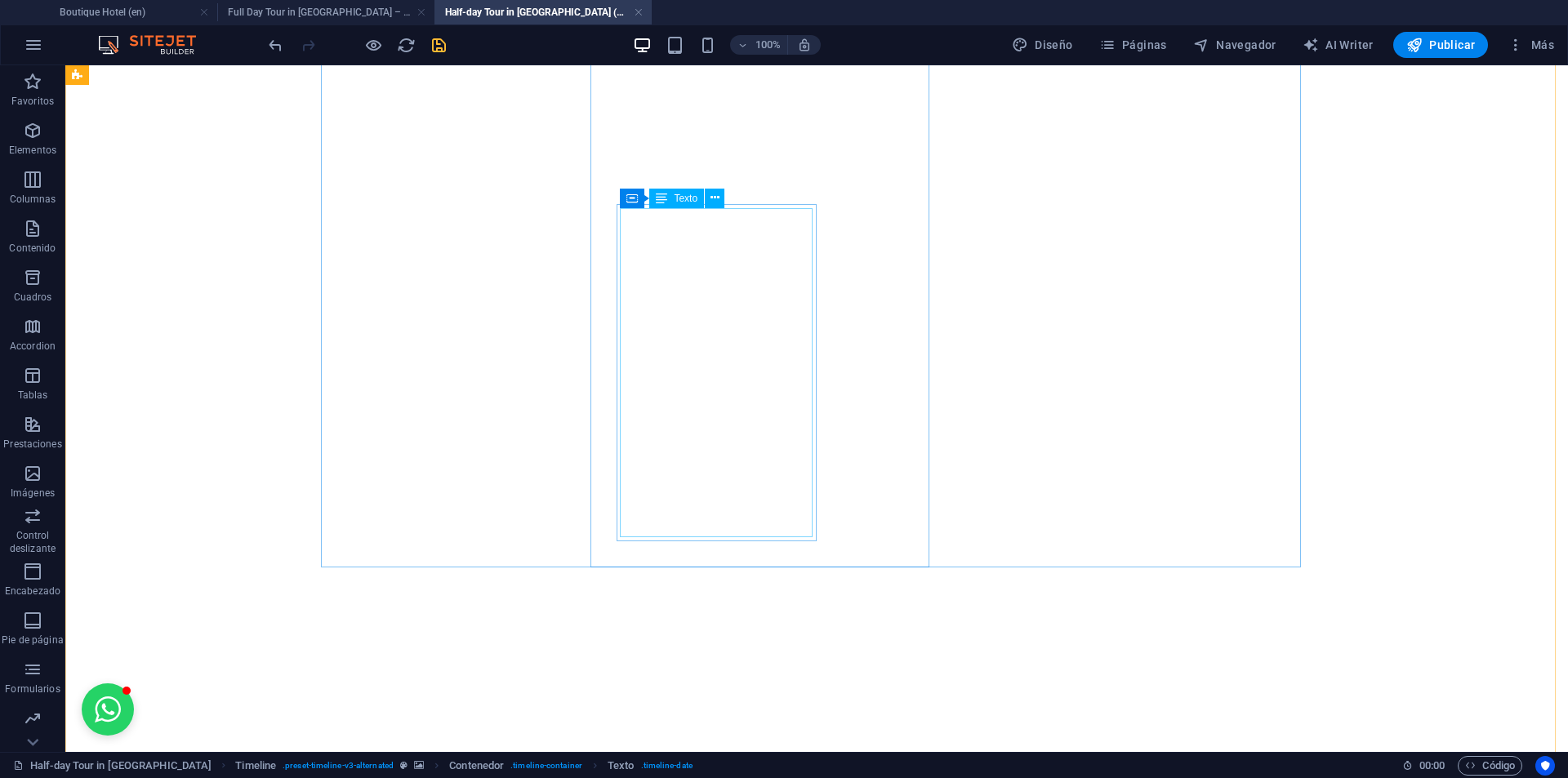
scroll to position [2103, 0]
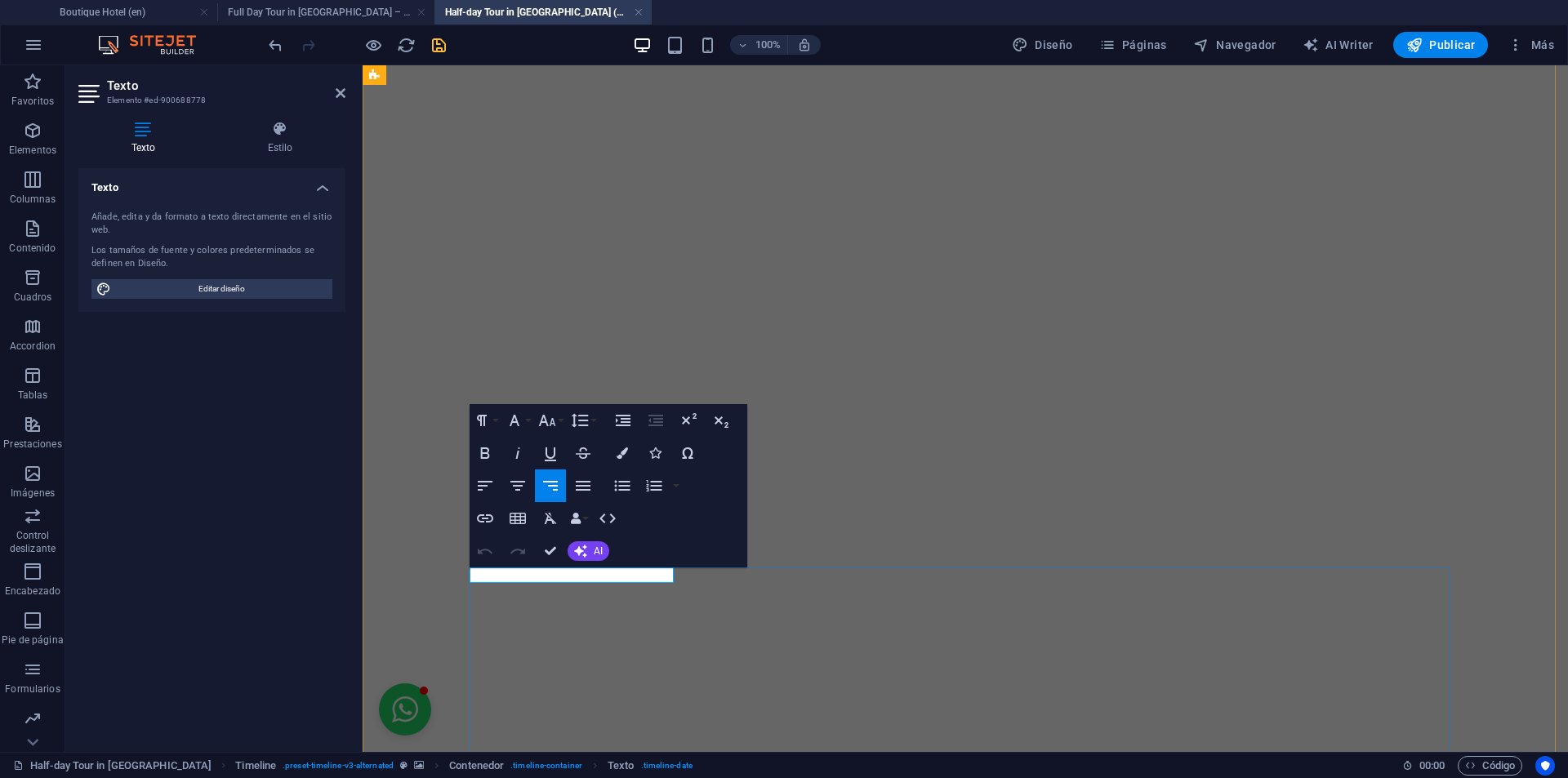
click at [490, 512] on icon "button" at bounding box center [484, 518] width 20 height 20
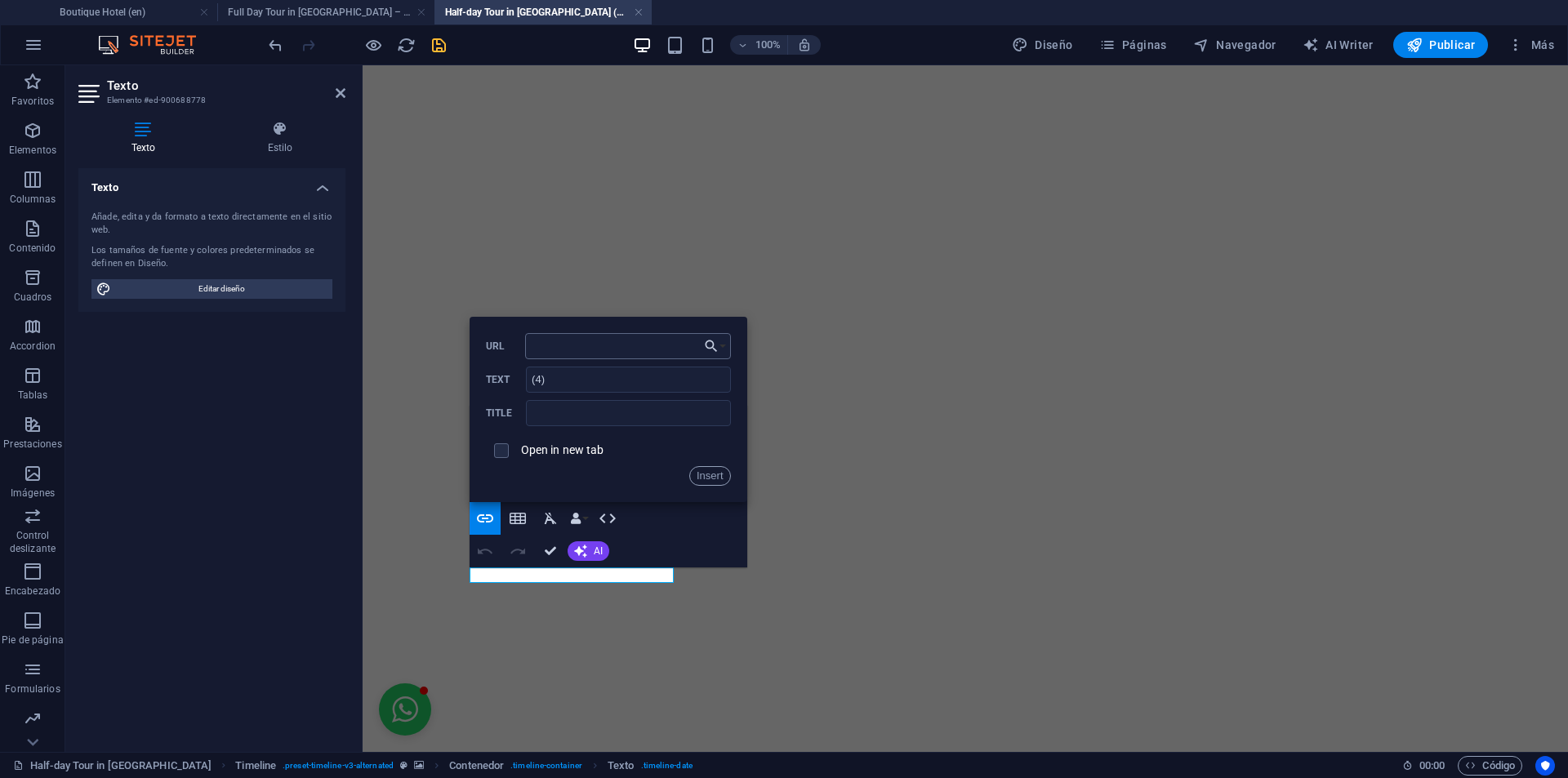
type input "#terms-tour"
click at [715, 482] on button "Insert" at bounding box center [710, 476] width 42 height 20
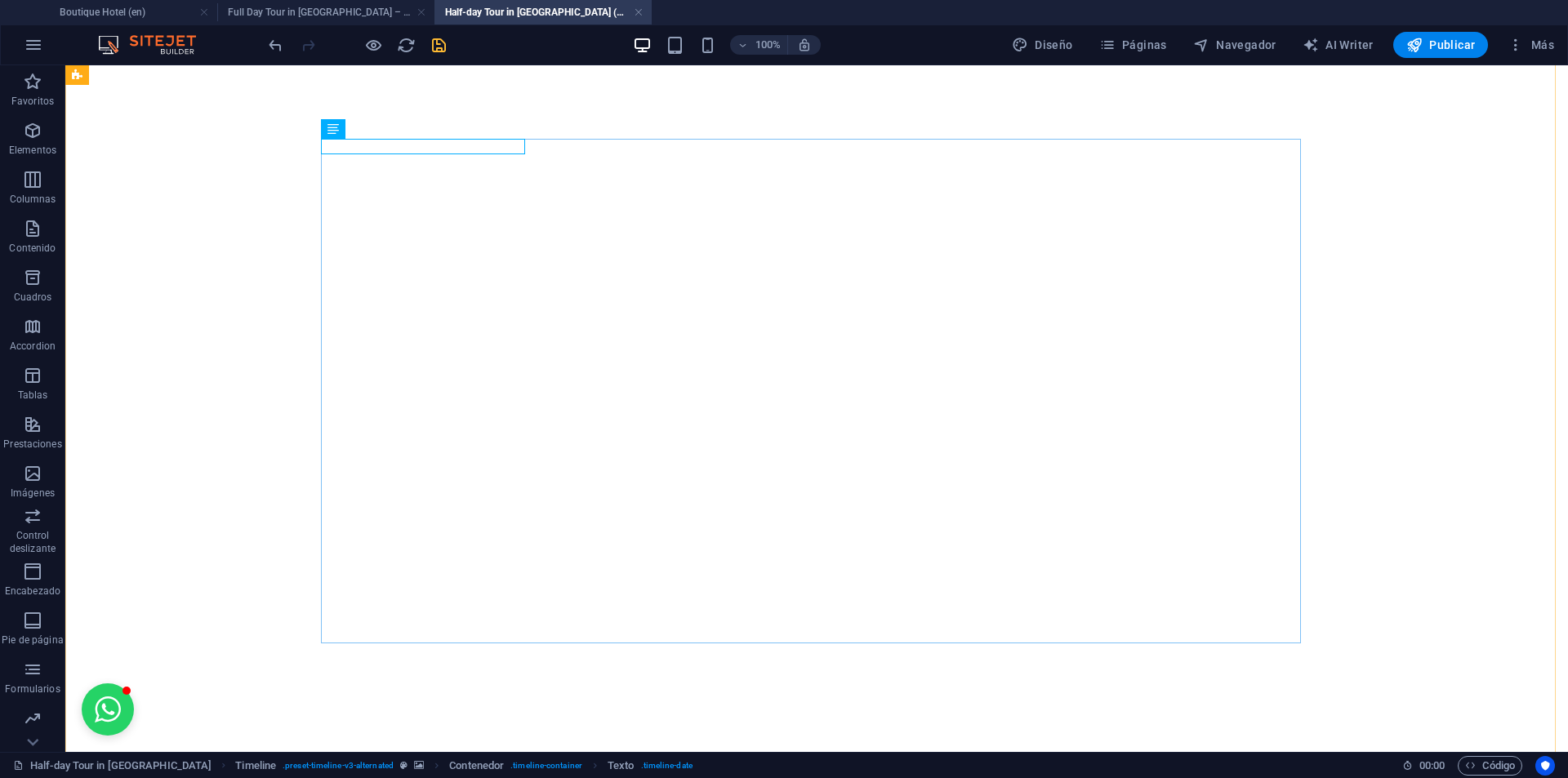
scroll to position [2838, 0]
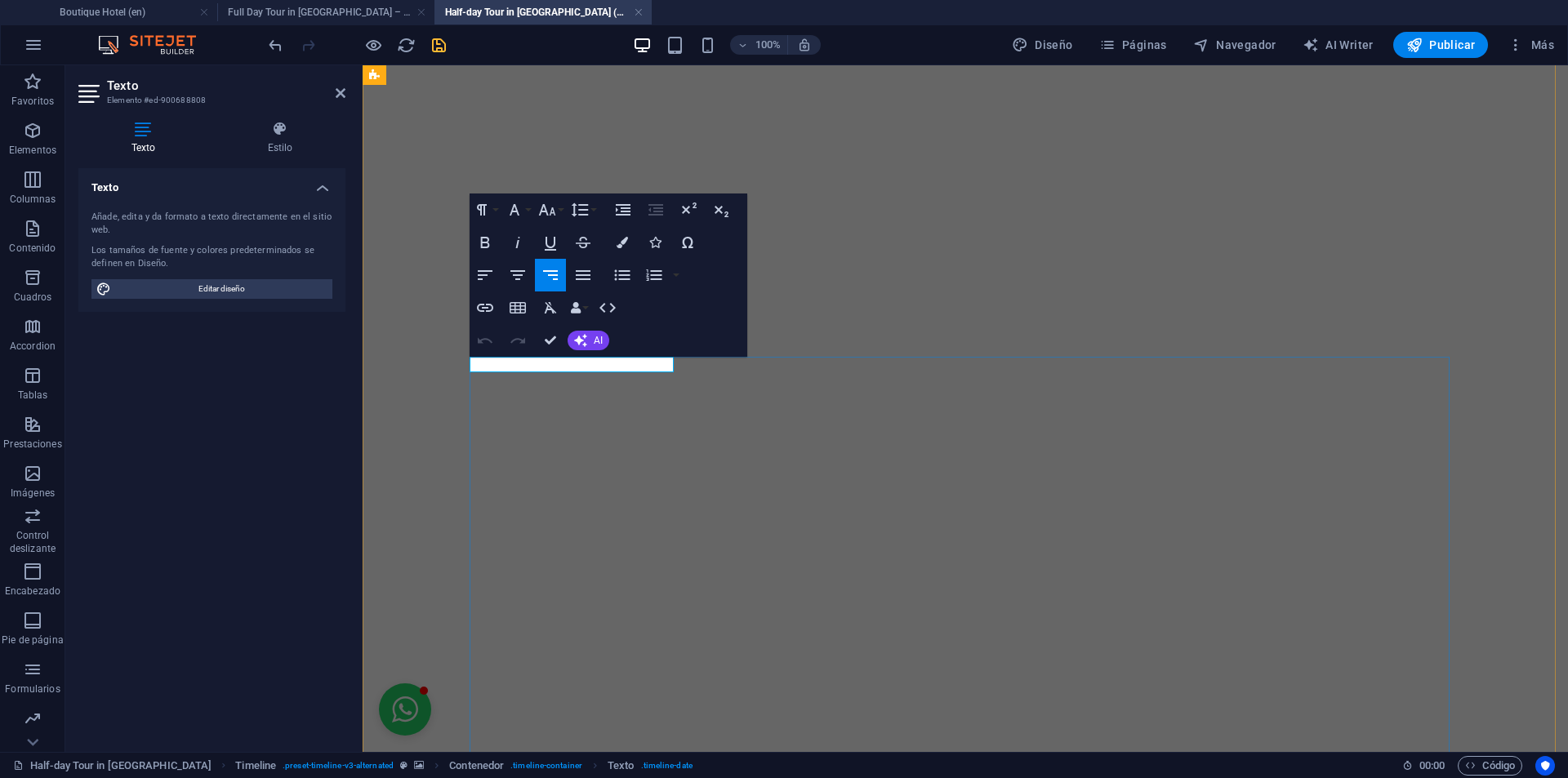
drag, startPoint x: 595, startPoint y: 365, endPoint x: 607, endPoint y: 368, distance: 12.4
drag, startPoint x: 597, startPoint y: 368, endPoint x: 609, endPoint y: 370, distance: 12.2
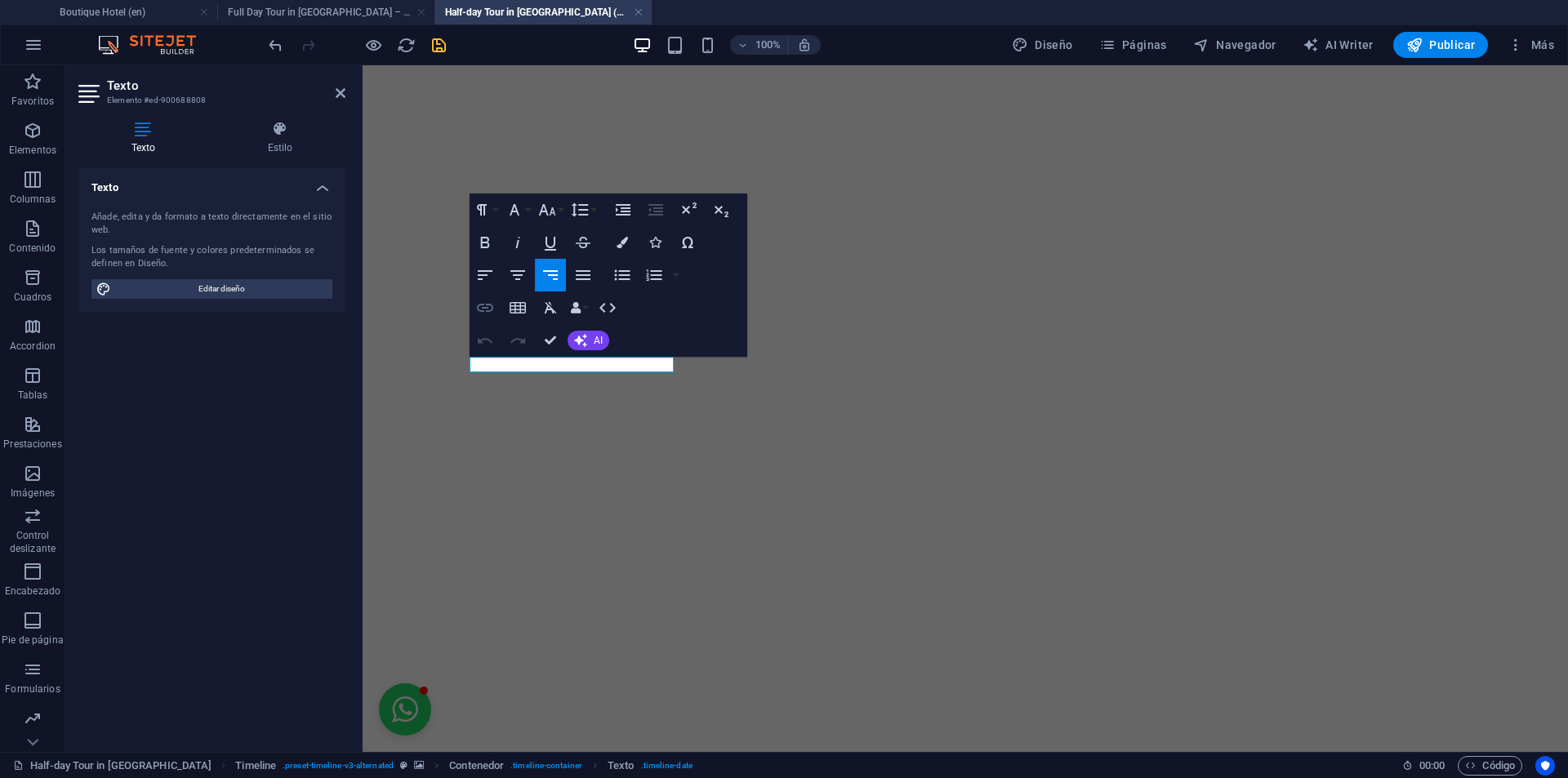
click at [498, 305] on button "Insert Link" at bounding box center [485, 308] width 31 height 33
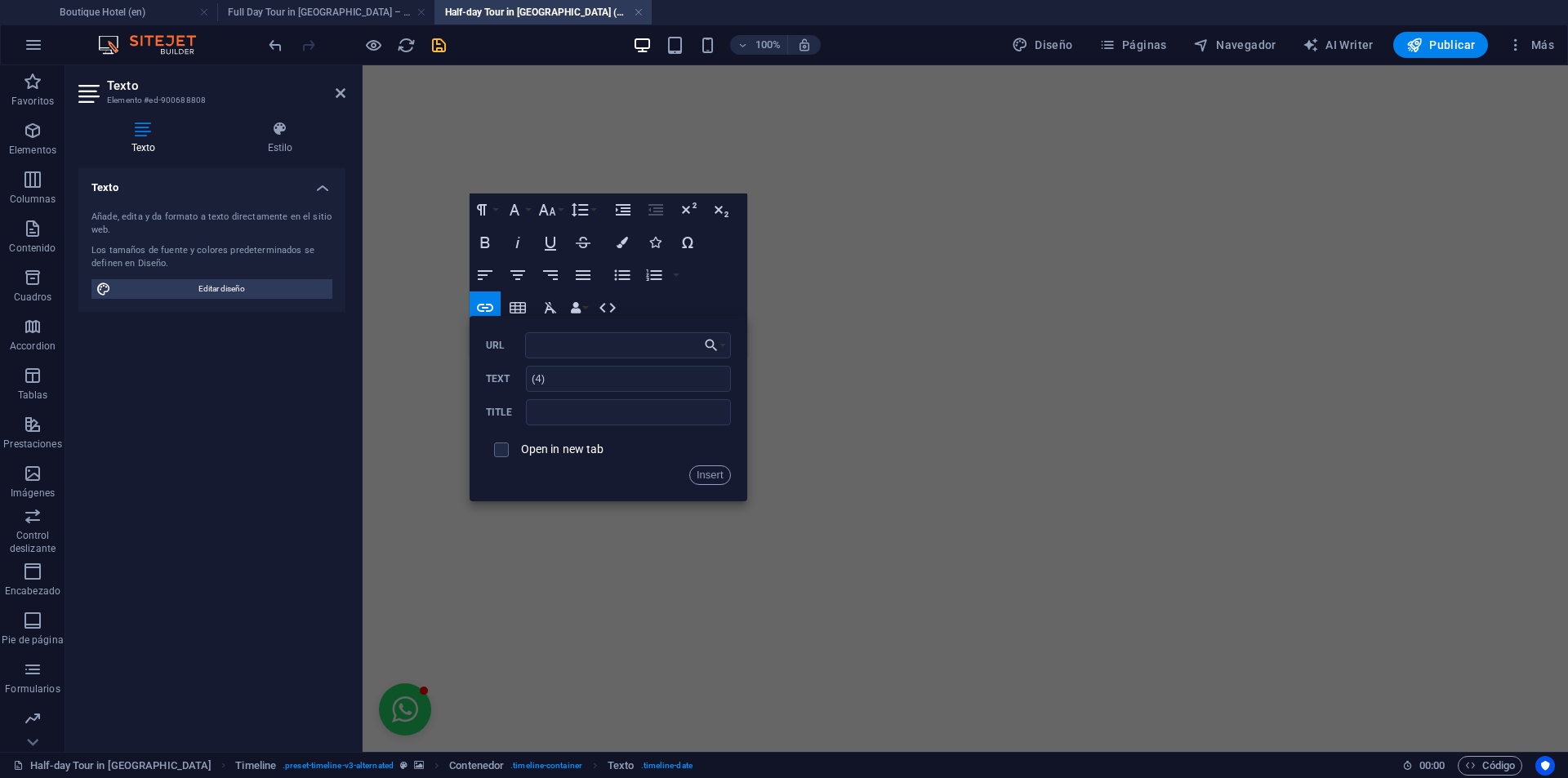
type input "#terms-tour"
drag, startPoint x: 706, startPoint y: 476, endPoint x: 344, endPoint y: 411, distance: 367.8
click at [706, 476] on button "Insert" at bounding box center [710, 475] width 42 height 20
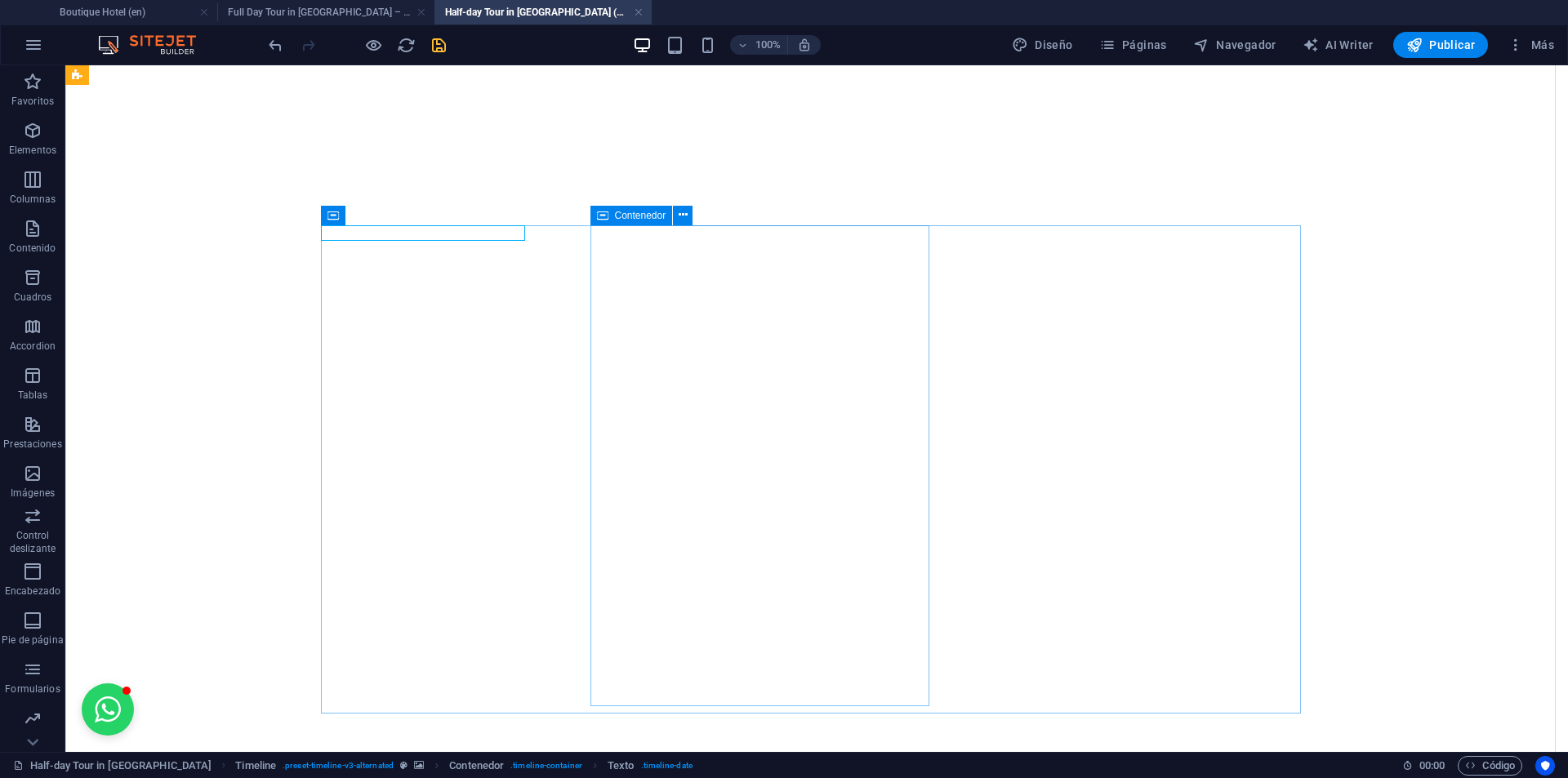
scroll to position [3016, 0]
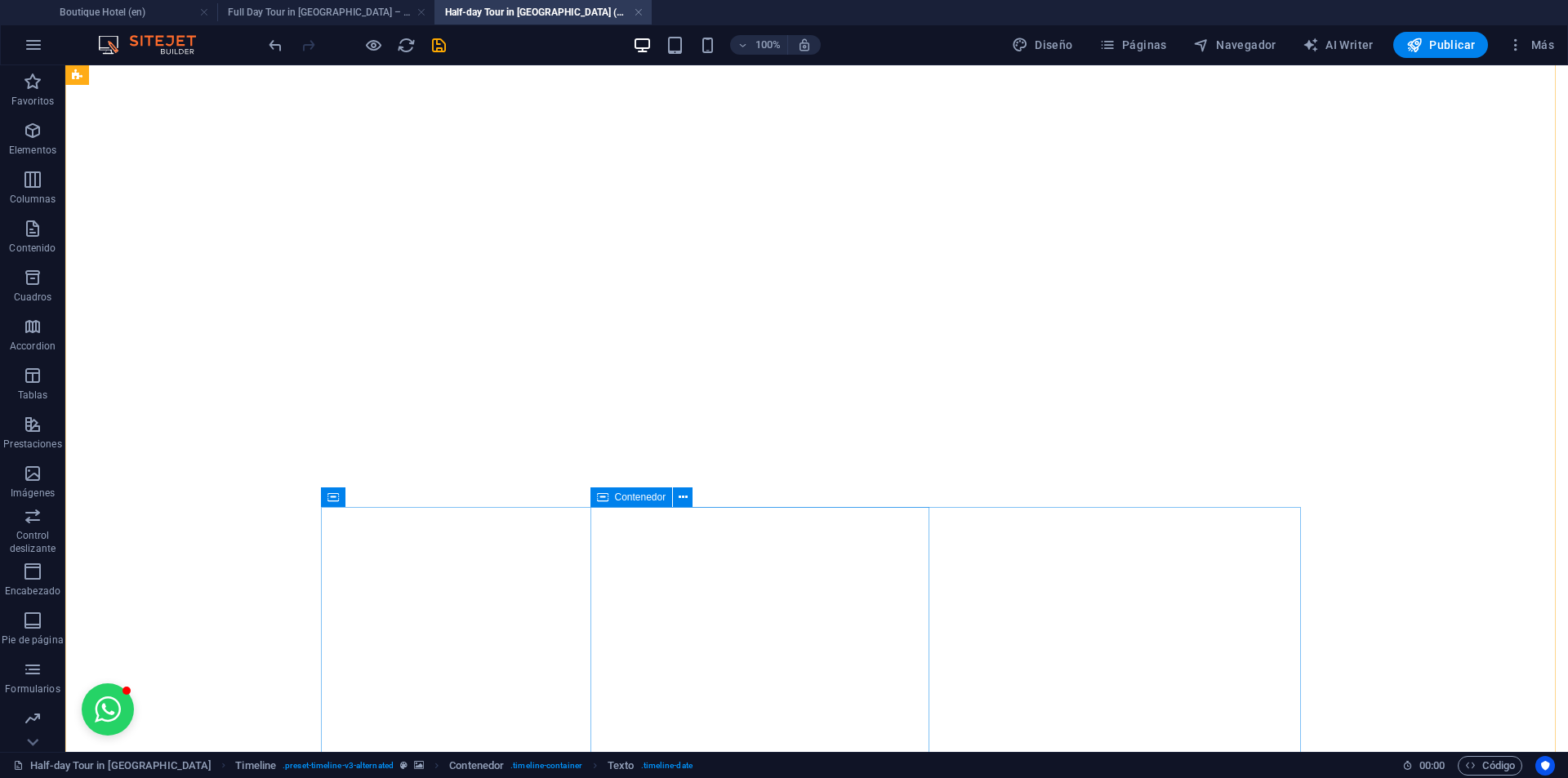
scroll to position [3246, 0]
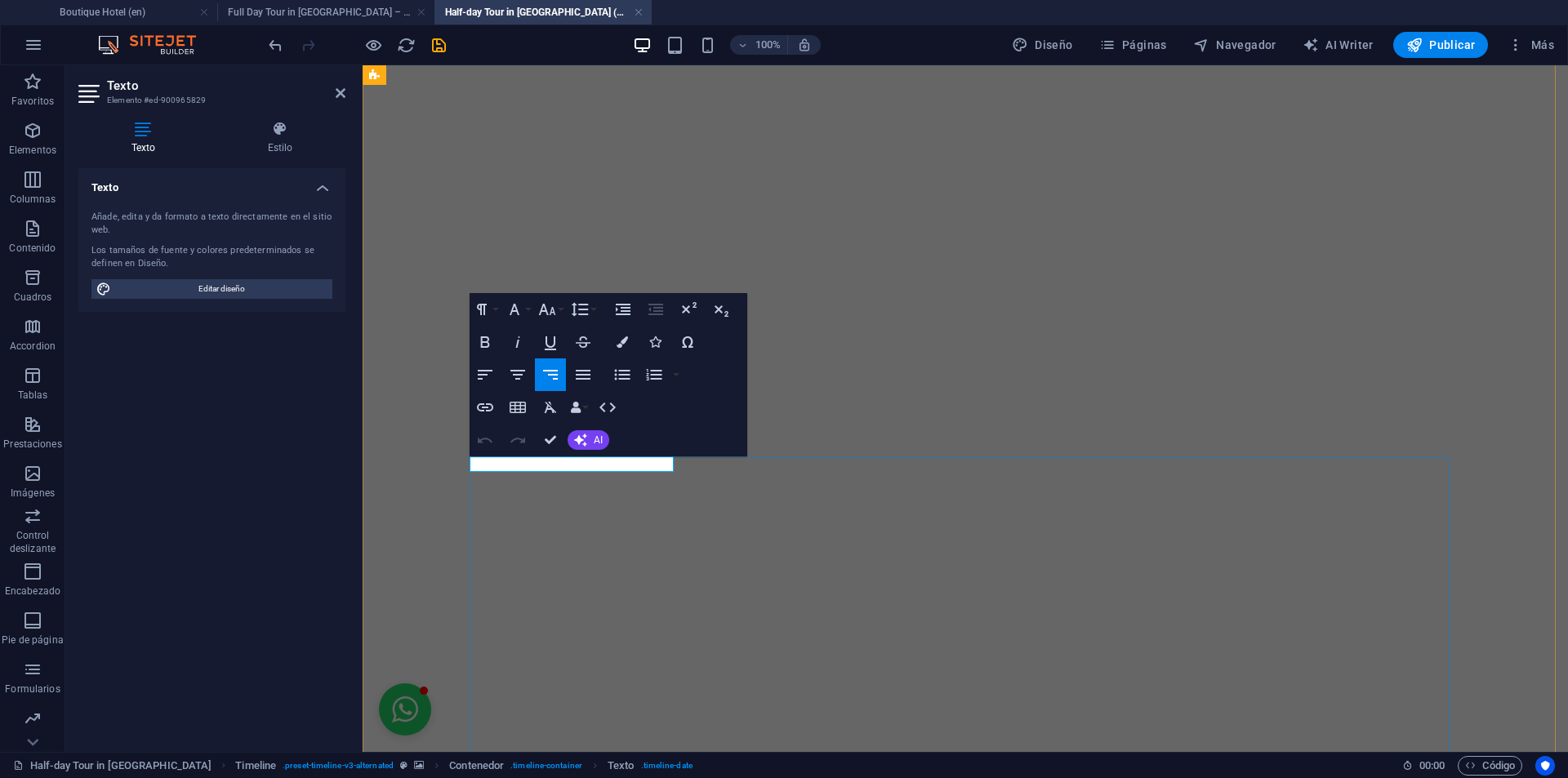
drag, startPoint x: 586, startPoint y: 467, endPoint x: 597, endPoint y: 472, distance: 12.1
click at [484, 415] on icon "button" at bounding box center [484, 407] width 20 height 20
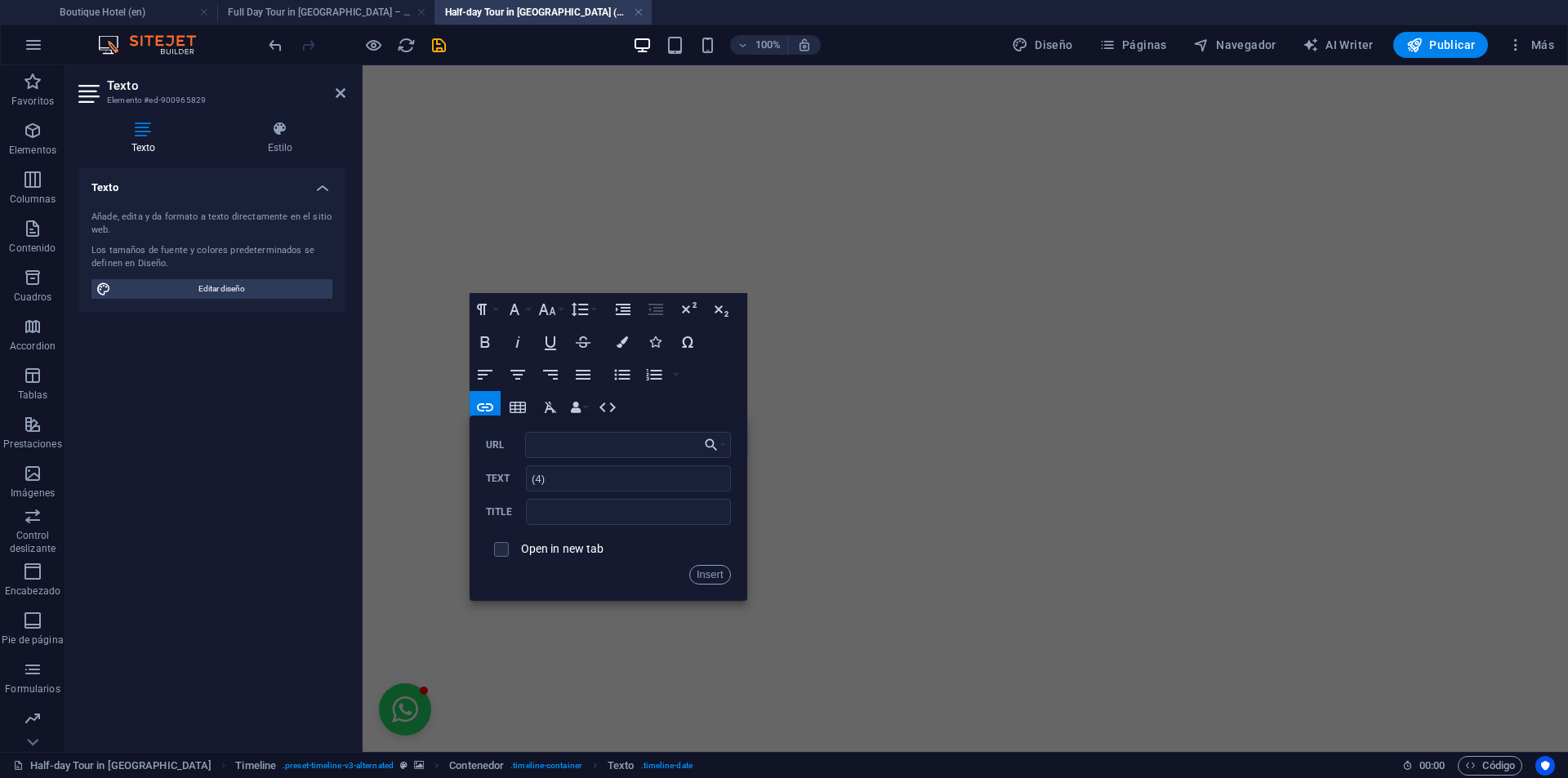
type input "#terms-tour"
click at [716, 579] on button "Insert" at bounding box center [710, 574] width 42 height 20
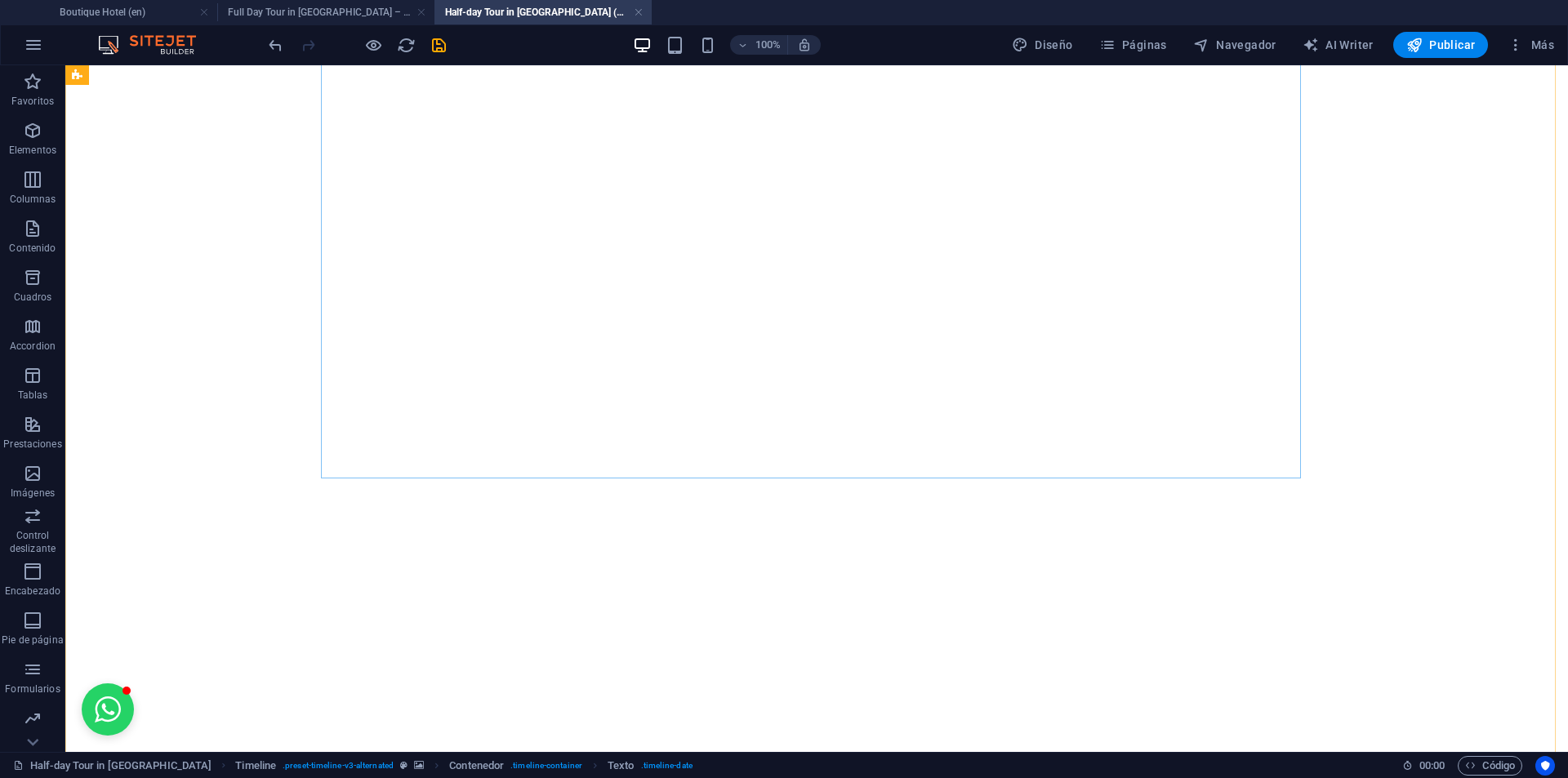
scroll to position [3735, 0]
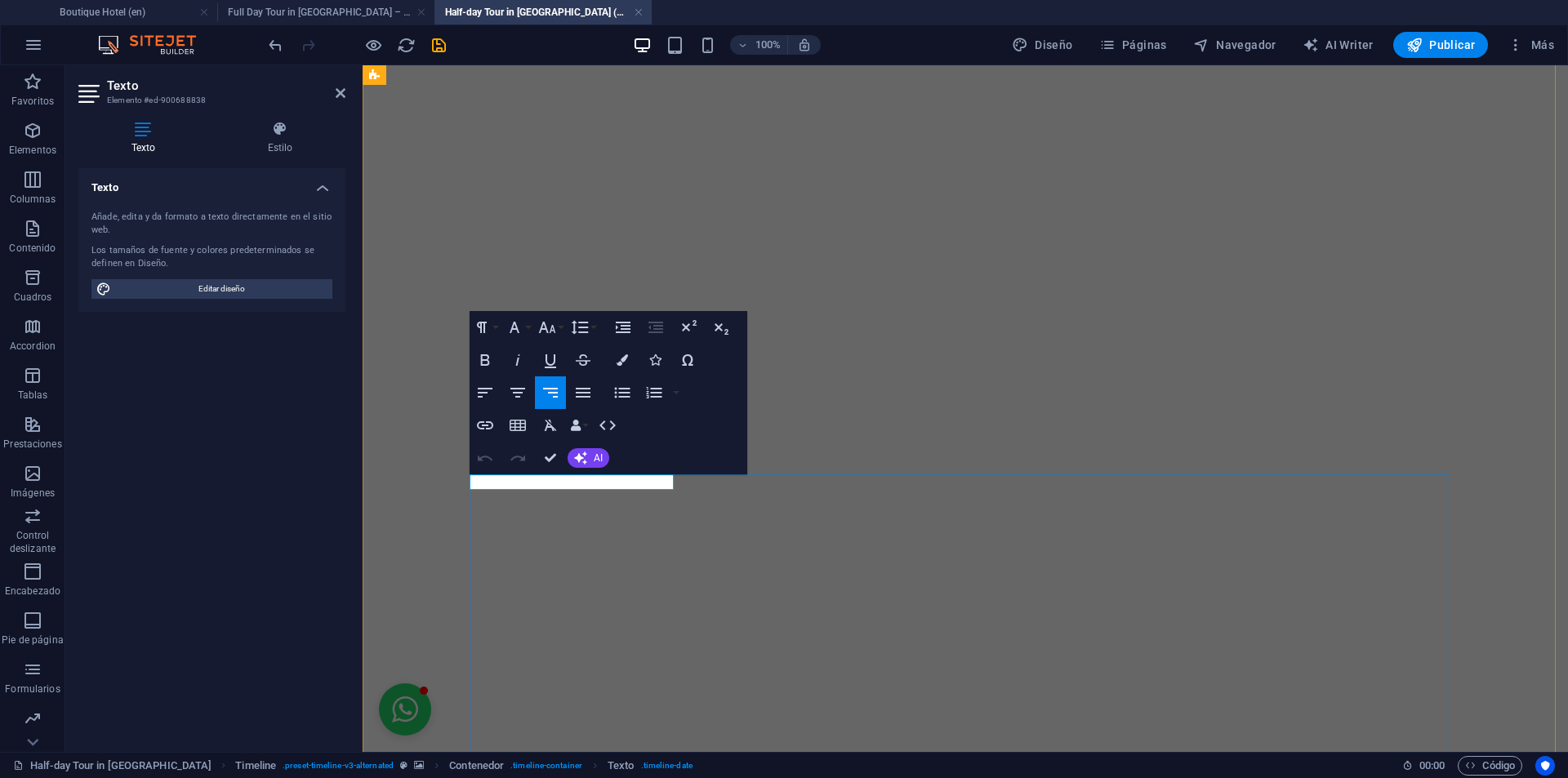
drag, startPoint x: 594, startPoint y: 489, endPoint x: 608, endPoint y: 489, distance: 14.0
click at [482, 421] on icon "button" at bounding box center [484, 425] width 20 height 20
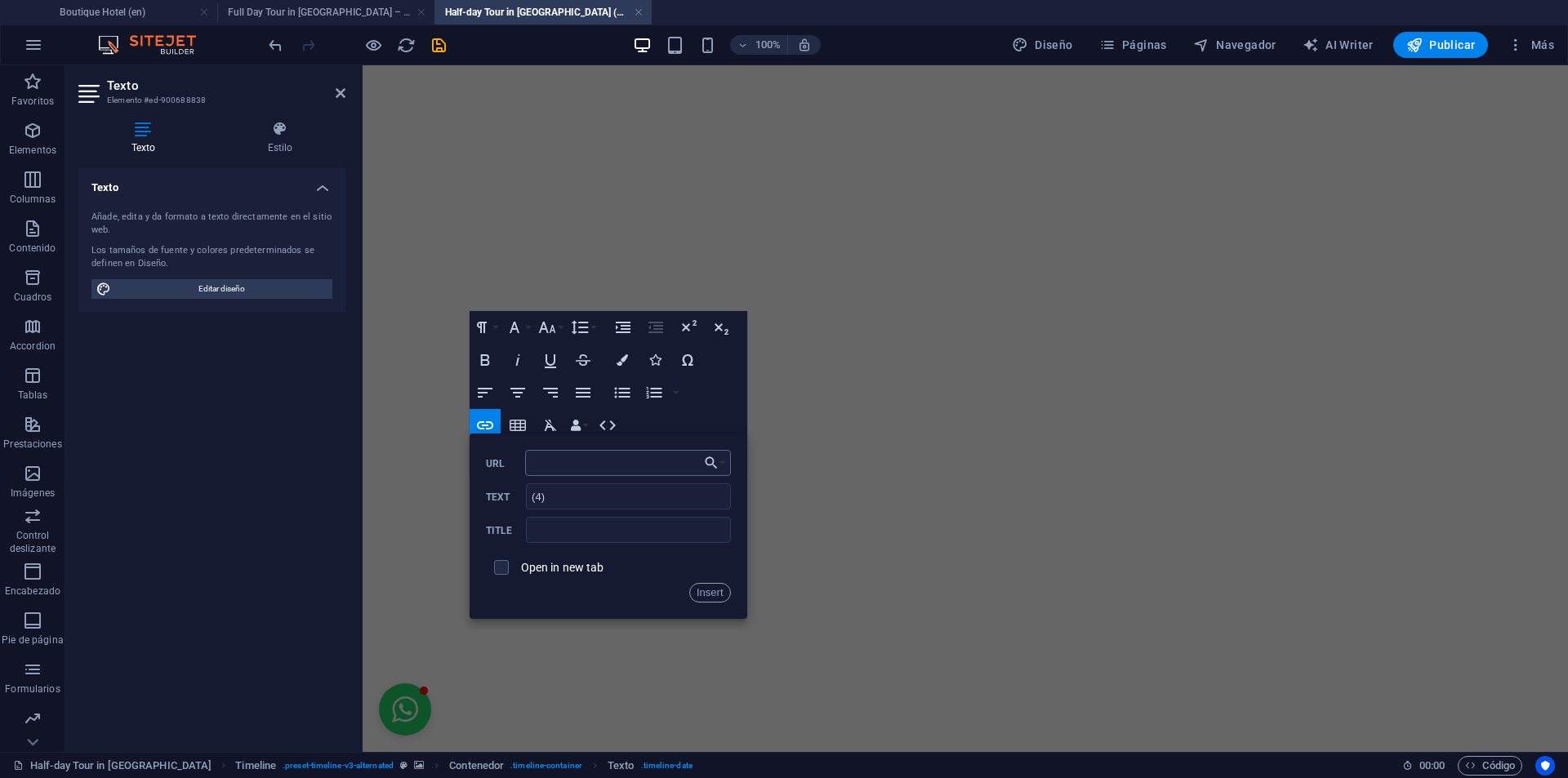
type input "#terms-tour"
click at [705, 590] on button "Insert" at bounding box center [710, 592] width 42 height 20
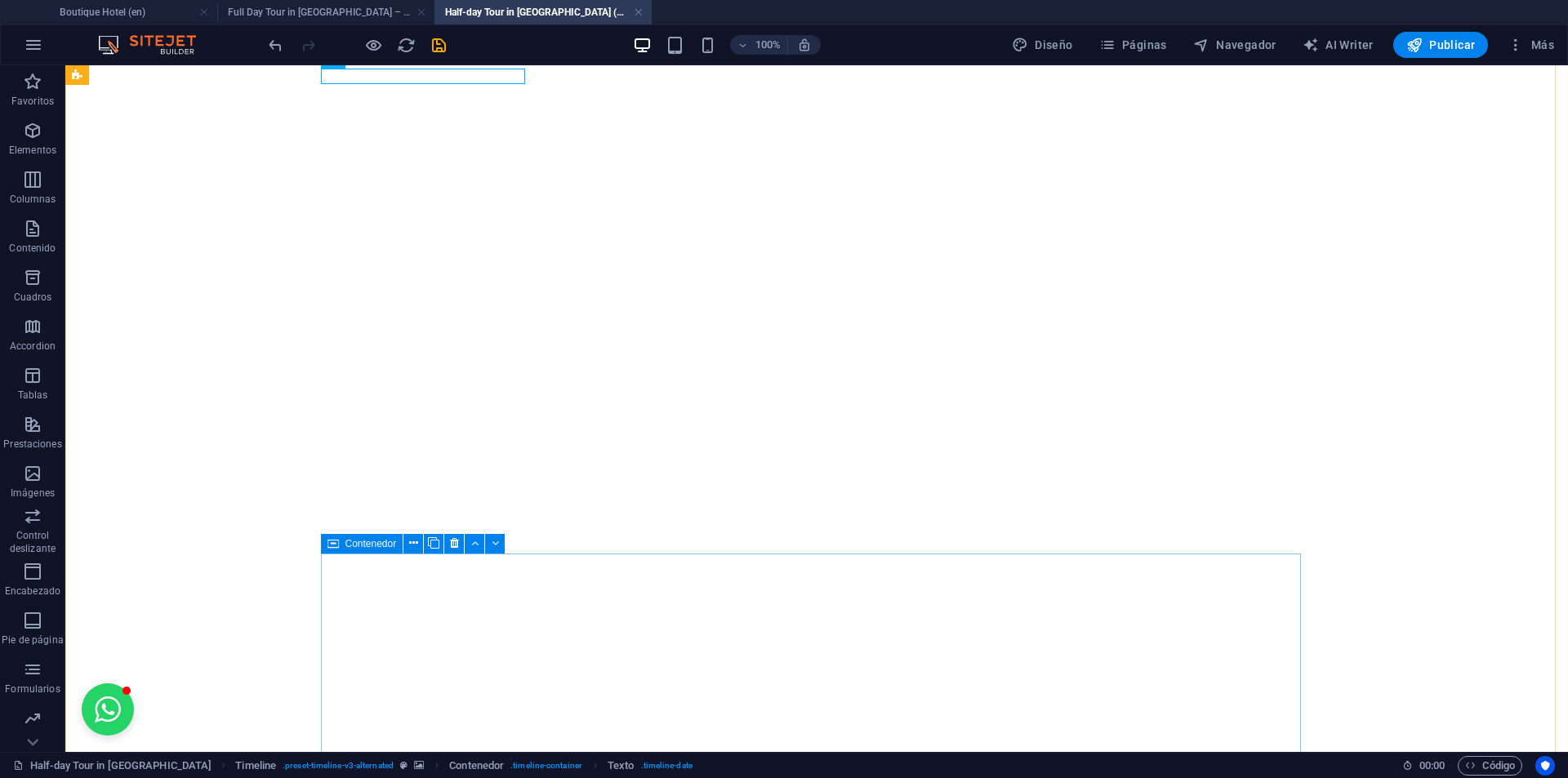
scroll to position [4144, 0]
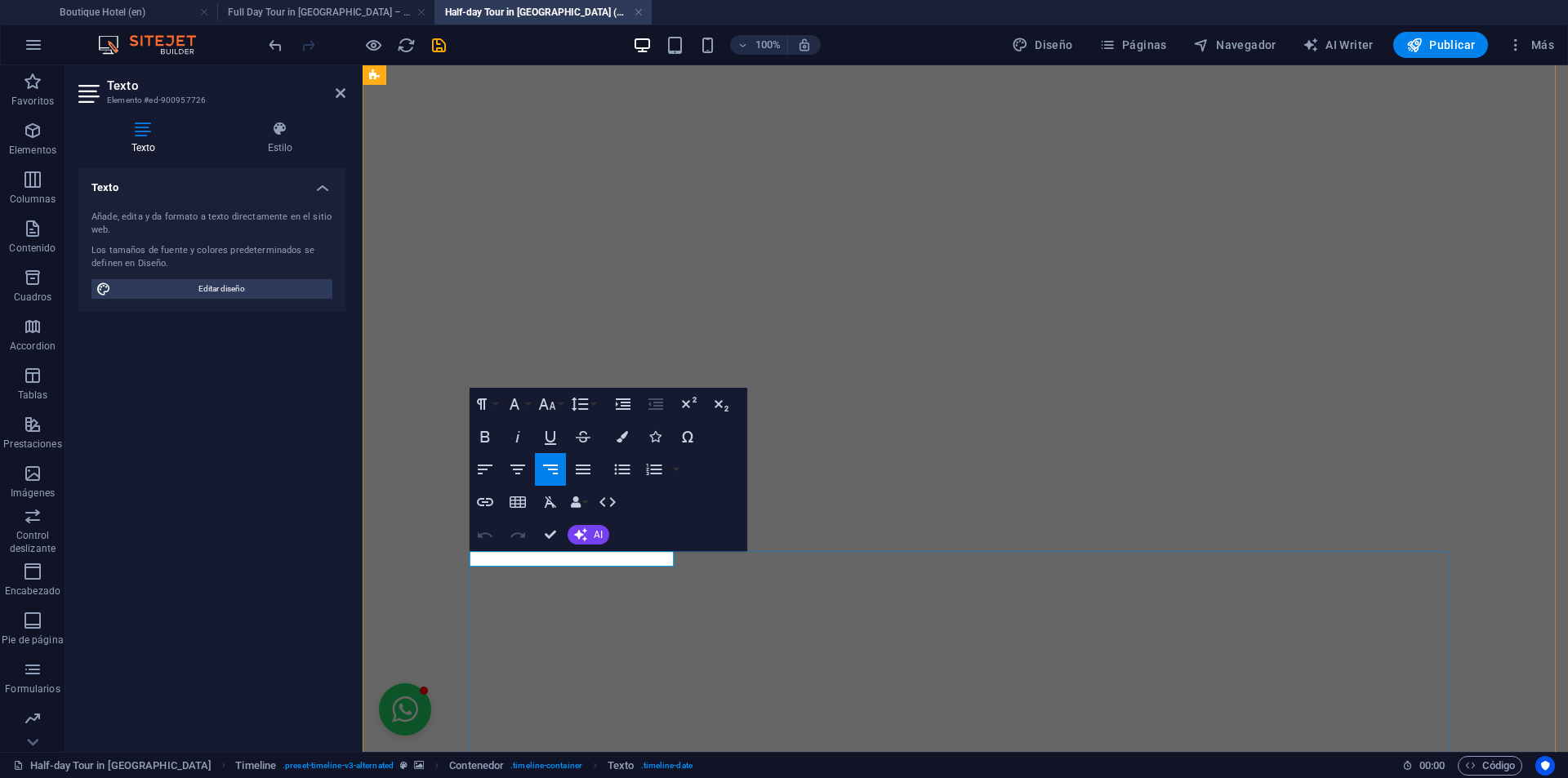
drag, startPoint x: 595, startPoint y: 560, endPoint x: 609, endPoint y: 563, distance: 14.3
click at [490, 506] on icon "button" at bounding box center [484, 501] width 20 height 20
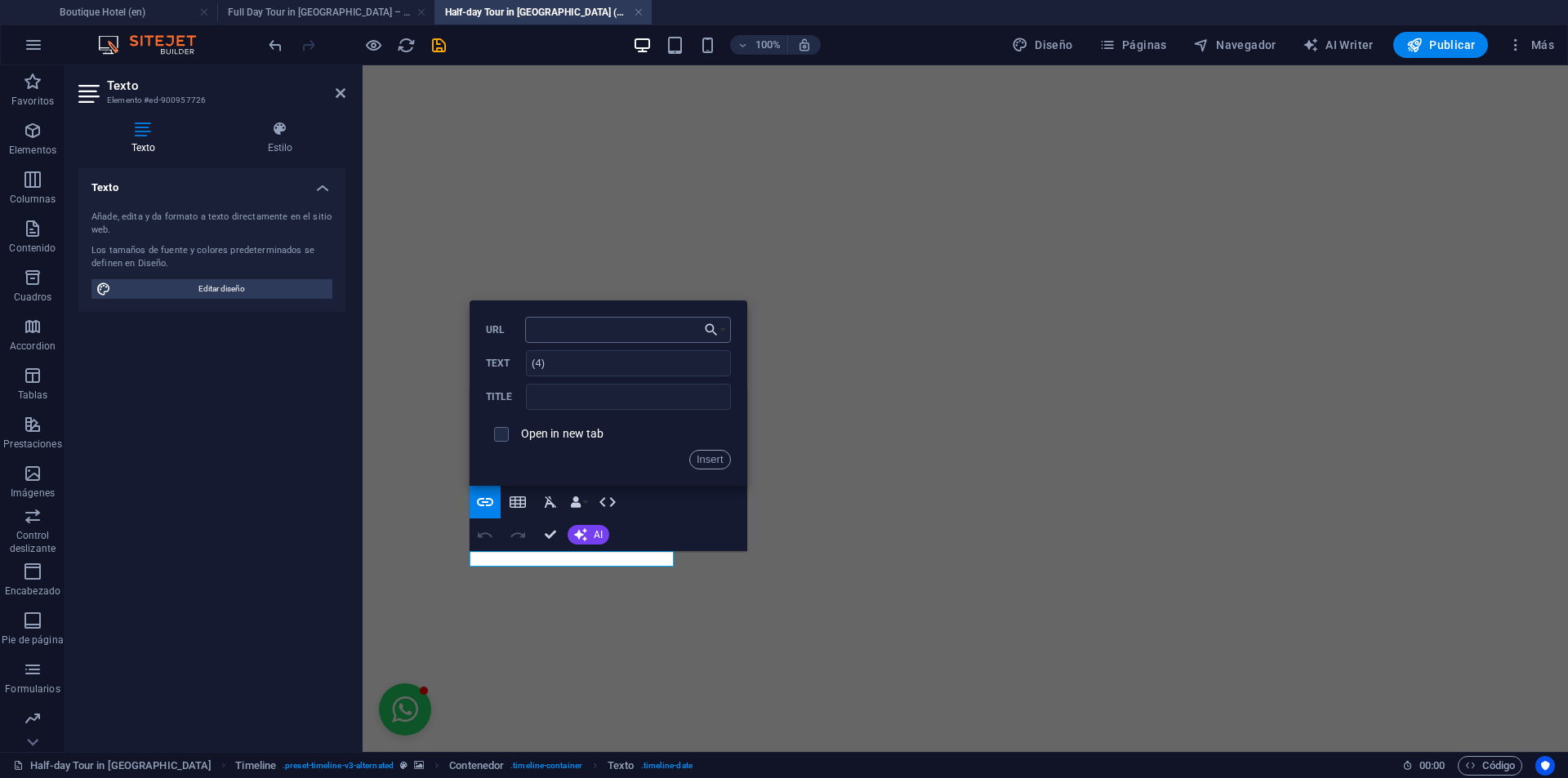
type input "#terms-tour"
click at [712, 456] on button "Insert" at bounding box center [710, 459] width 42 height 20
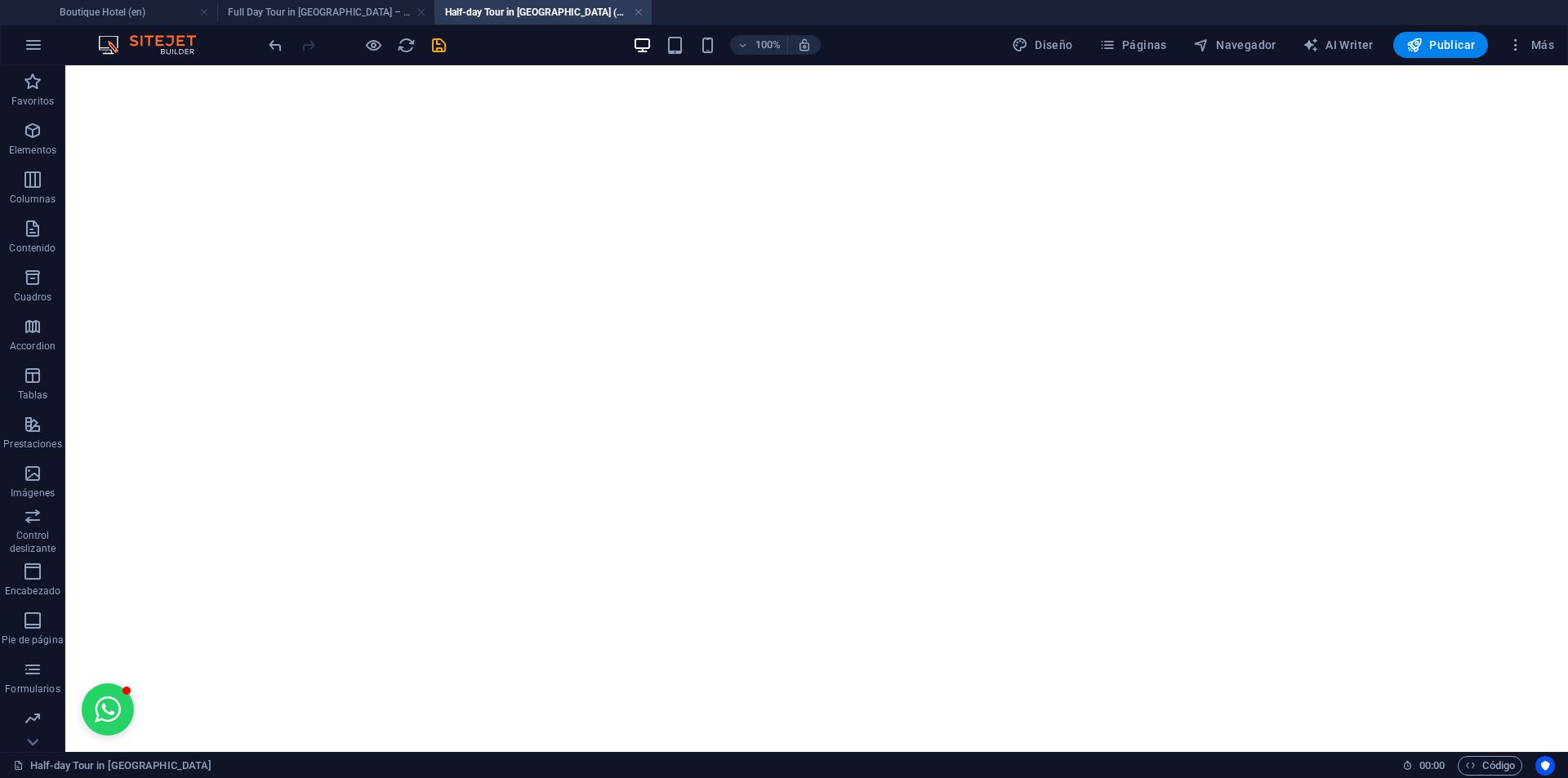
scroll to position [4714, 0]
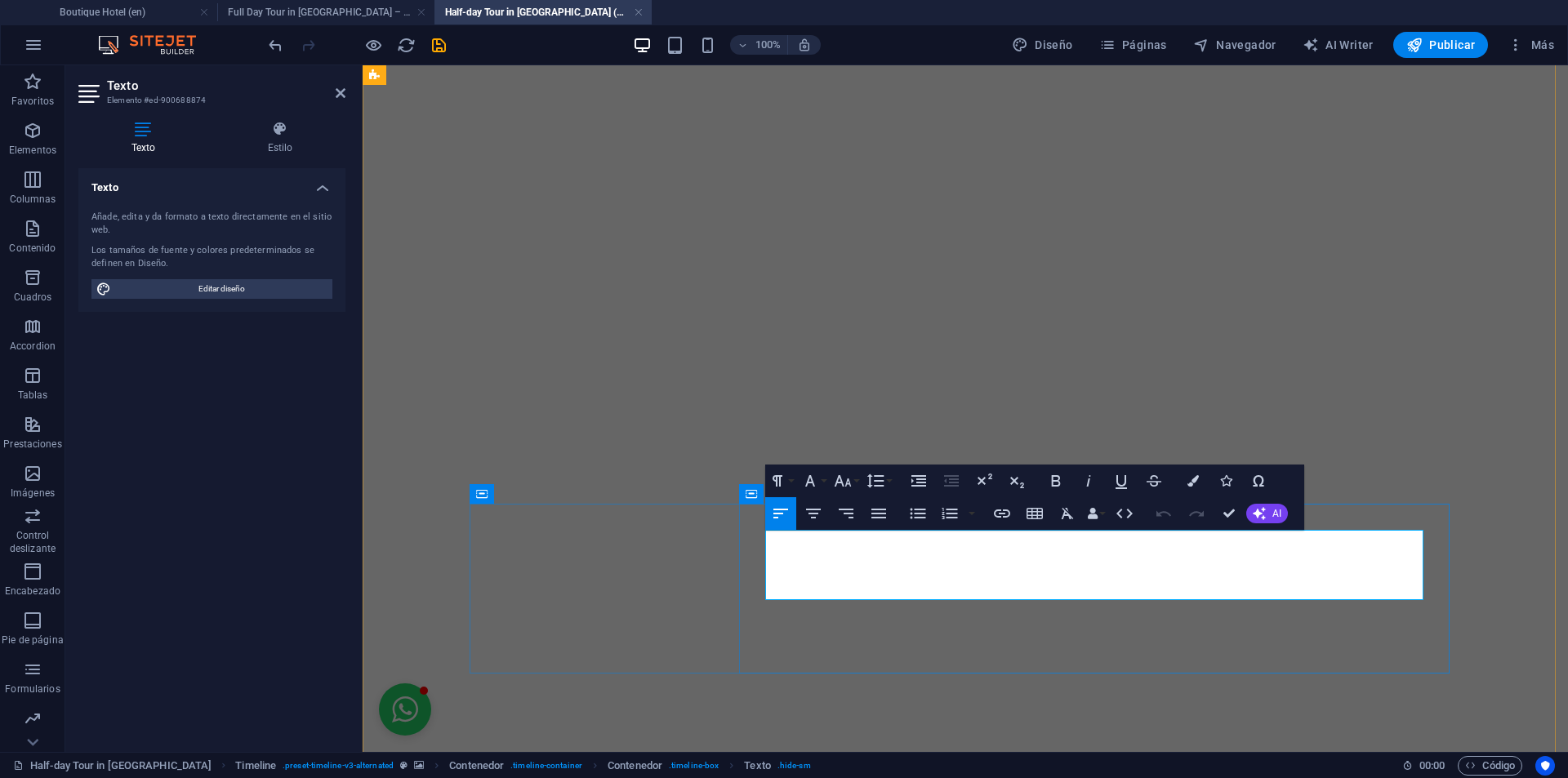
drag, startPoint x: 1278, startPoint y: 589, endPoint x: 1290, endPoint y: 592, distance: 12.4
click at [1007, 515] on icon "button" at bounding box center [1001, 513] width 16 height 9
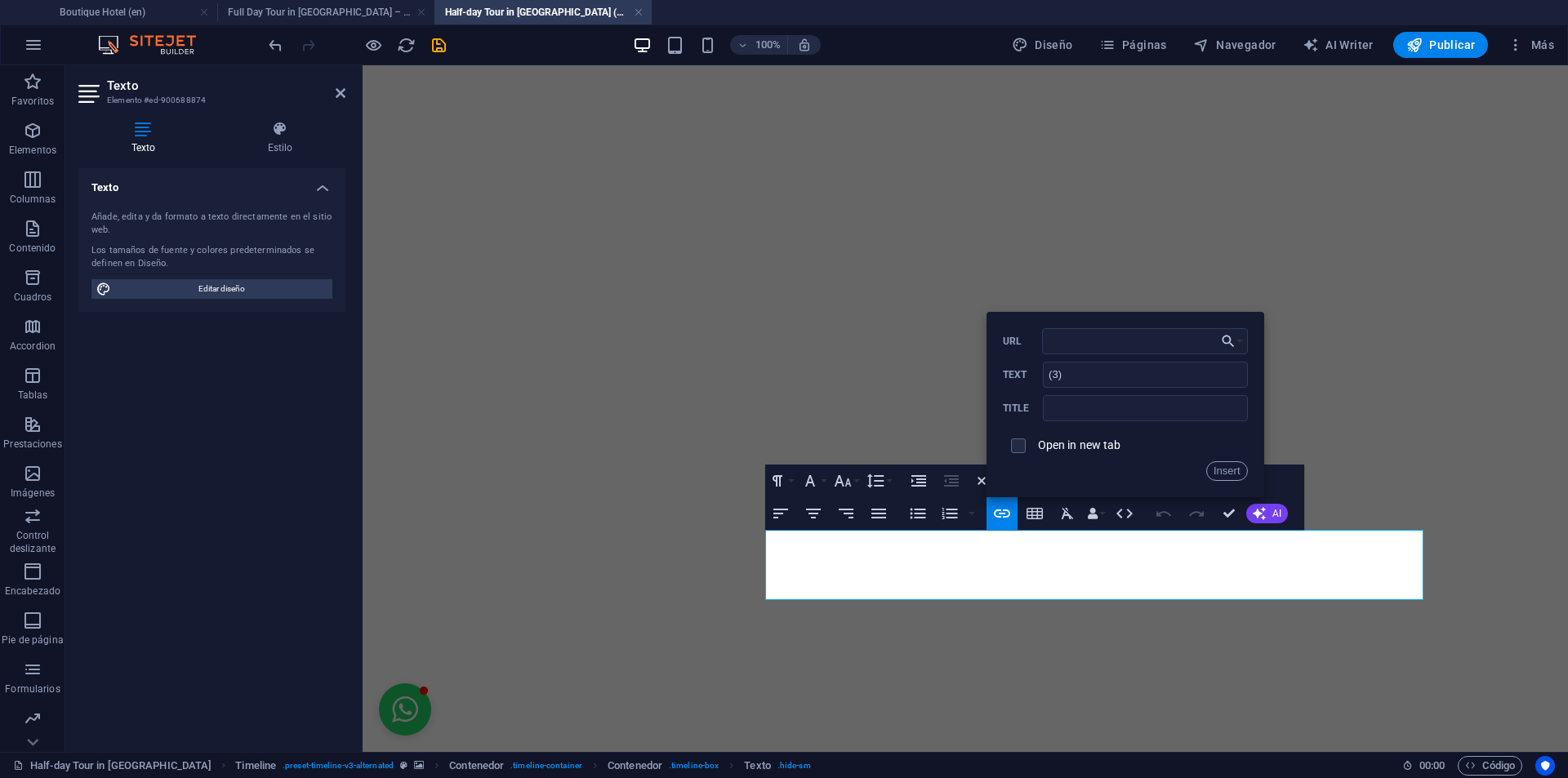
type input "#terms-tour"
click at [1217, 474] on button "Insert" at bounding box center [1227, 470] width 42 height 20
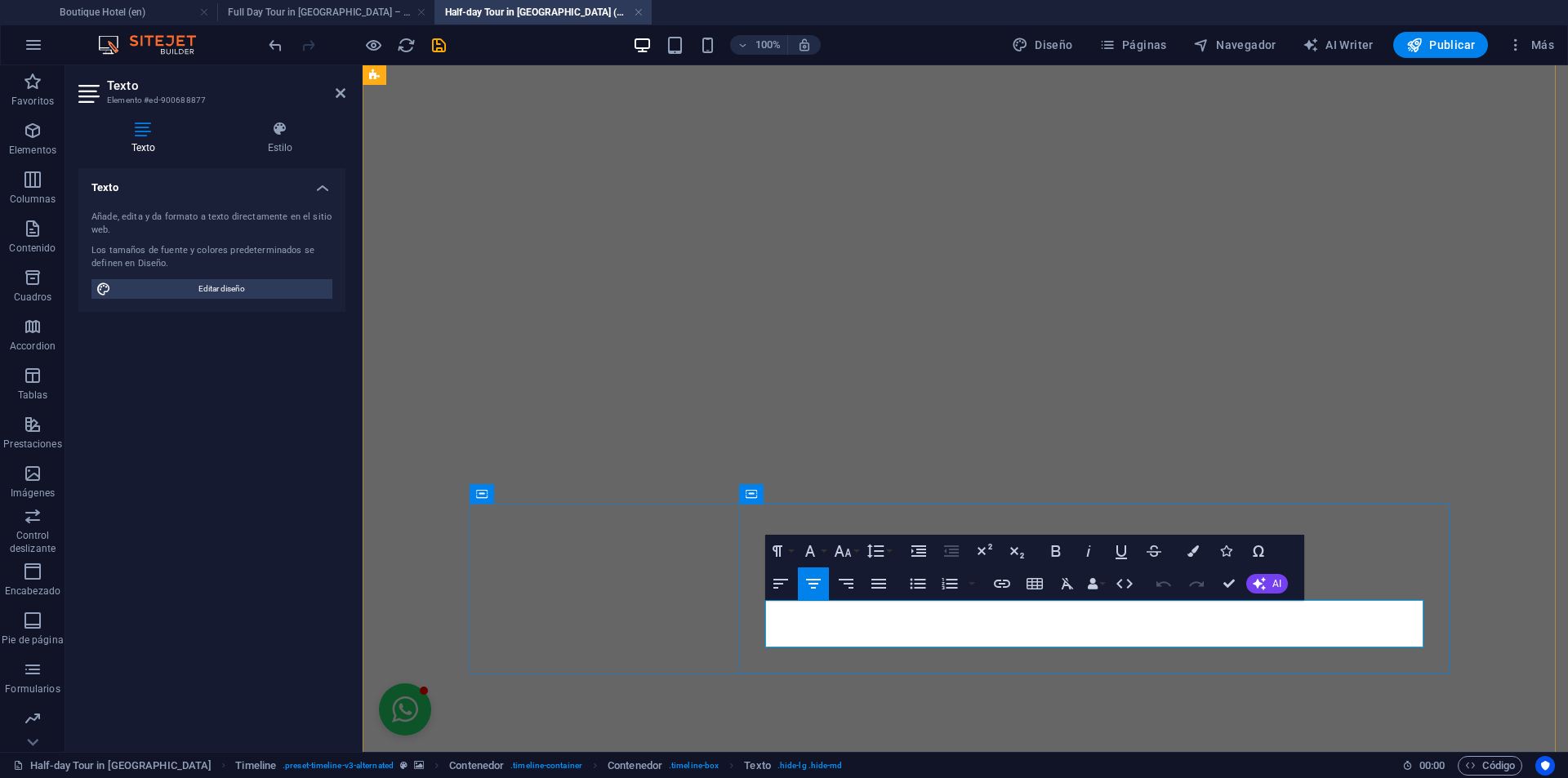
drag, startPoint x: 1357, startPoint y: 631, endPoint x: 1370, endPoint y: 635, distance: 13.6
click at [1000, 576] on icon "button" at bounding box center [1001, 584] width 20 height 20
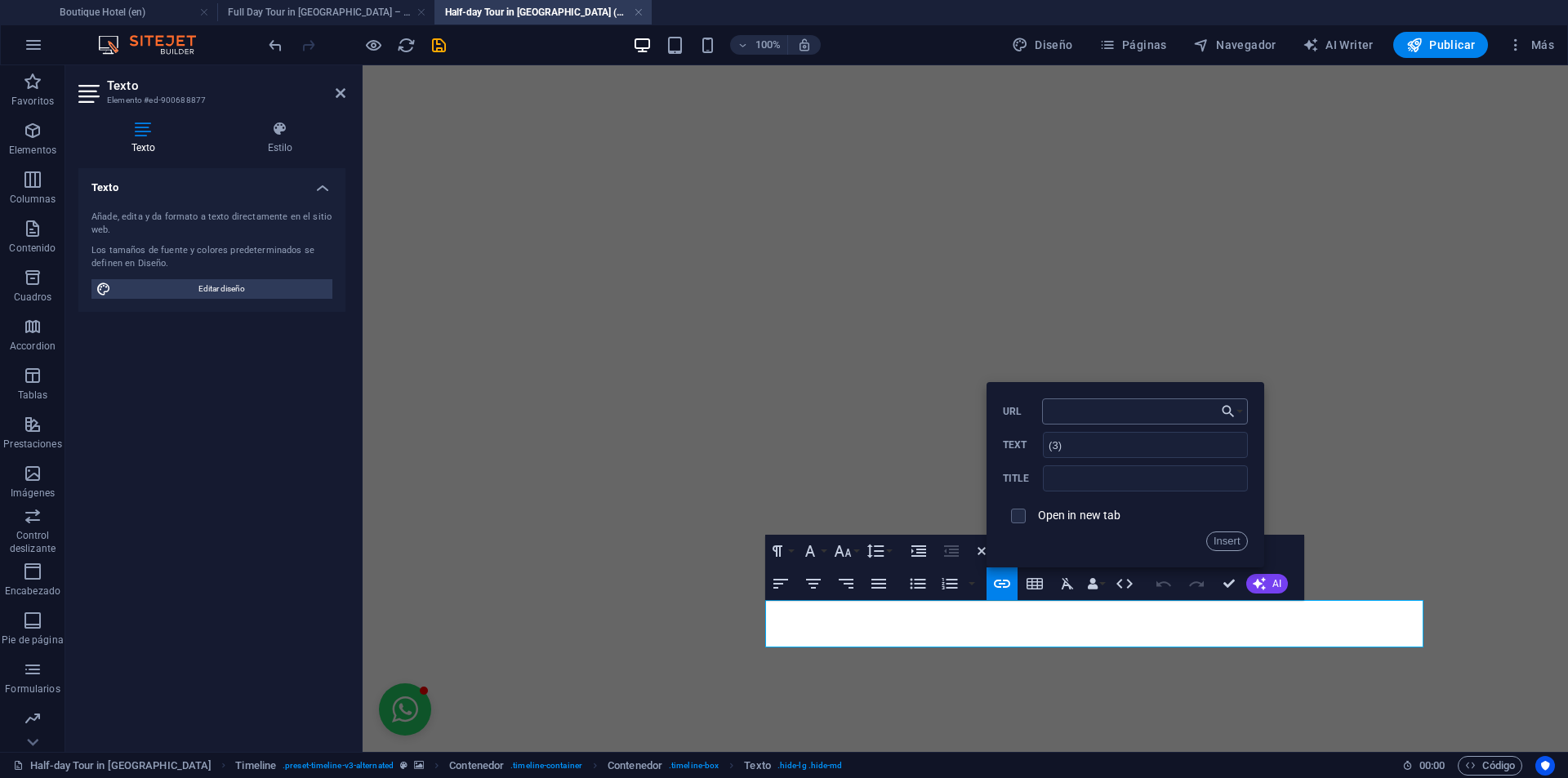
click at [1083, 416] on input "URL" at bounding box center [1144, 411] width 206 height 26
type input "#terms-tour"
click at [1229, 536] on button "Insert" at bounding box center [1227, 541] width 42 height 20
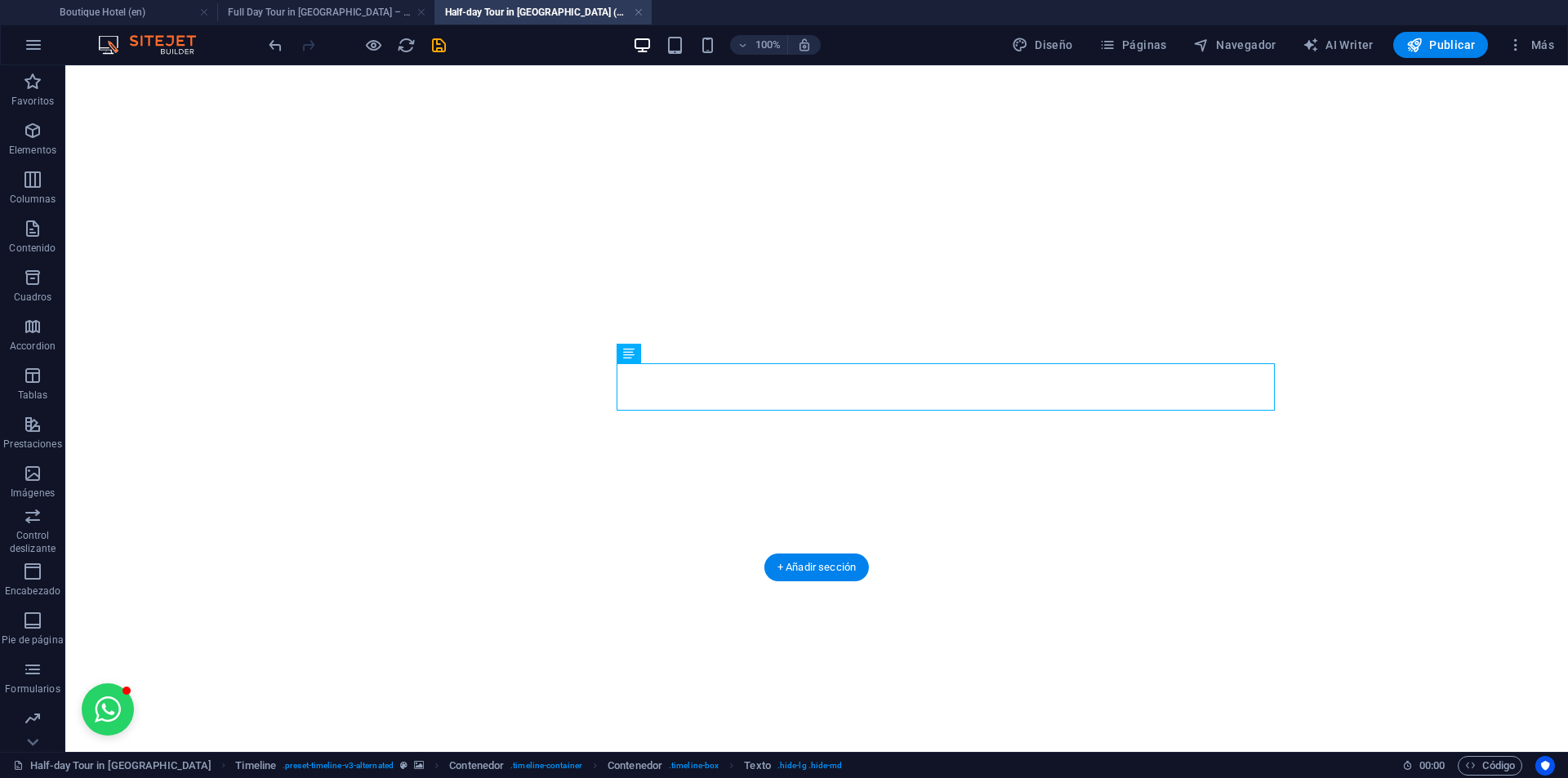
scroll to position [4959, 0]
click at [442, 43] on icon "save" at bounding box center [439, 45] width 19 height 19
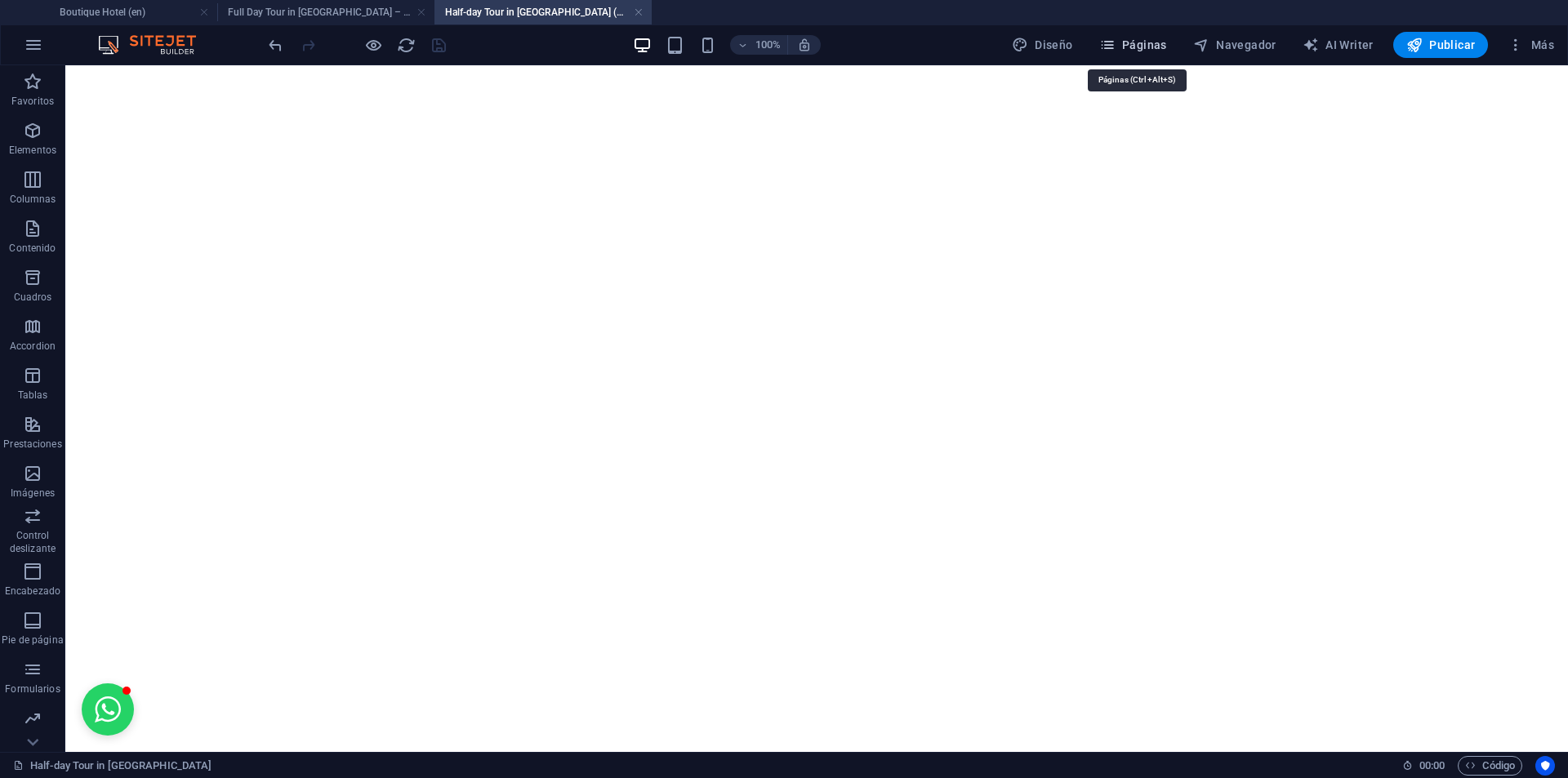
click at [1157, 45] on span "Páginas" at bounding box center [1132, 45] width 68 height 16
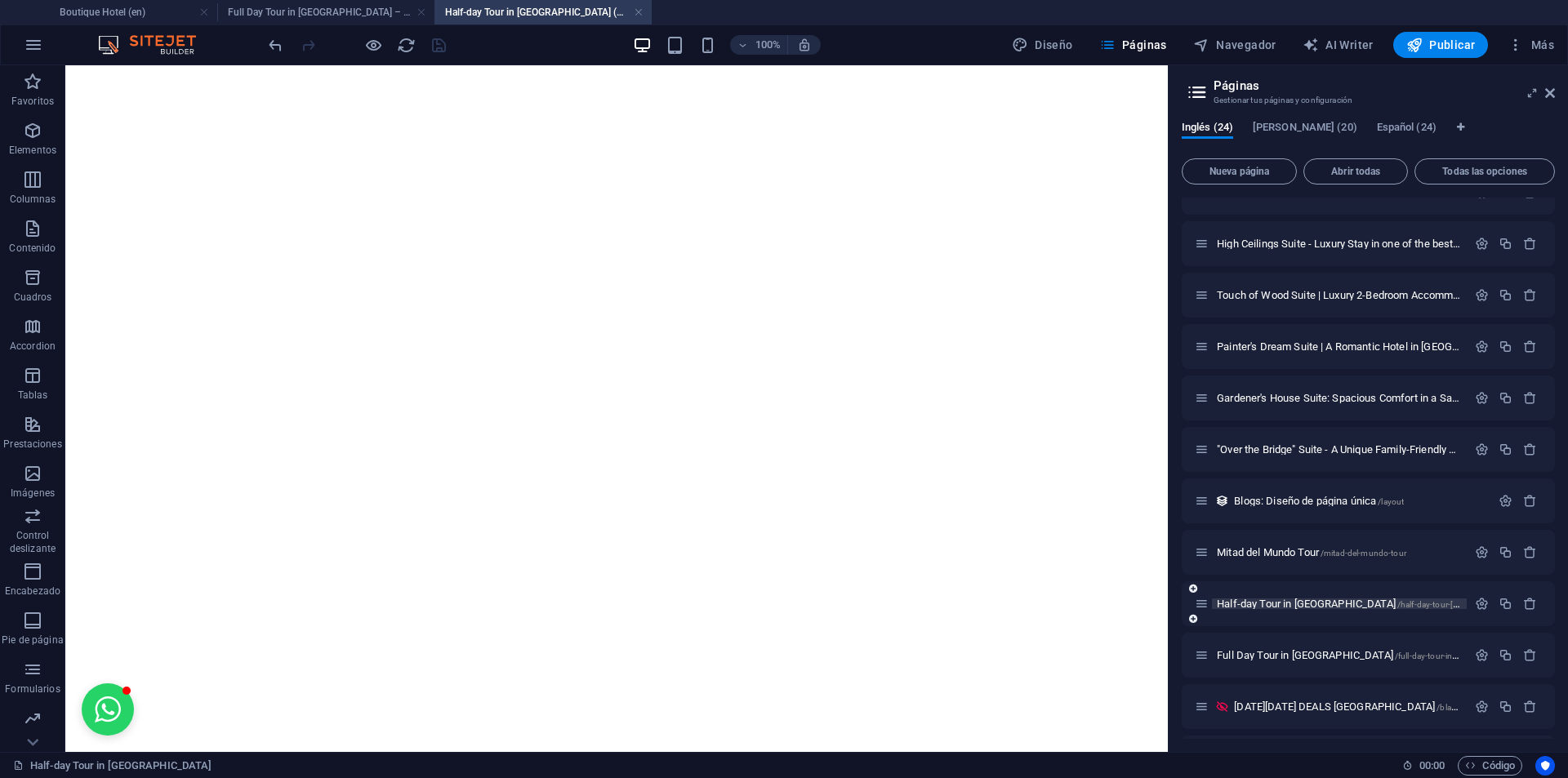
scroll to position [734, 0]
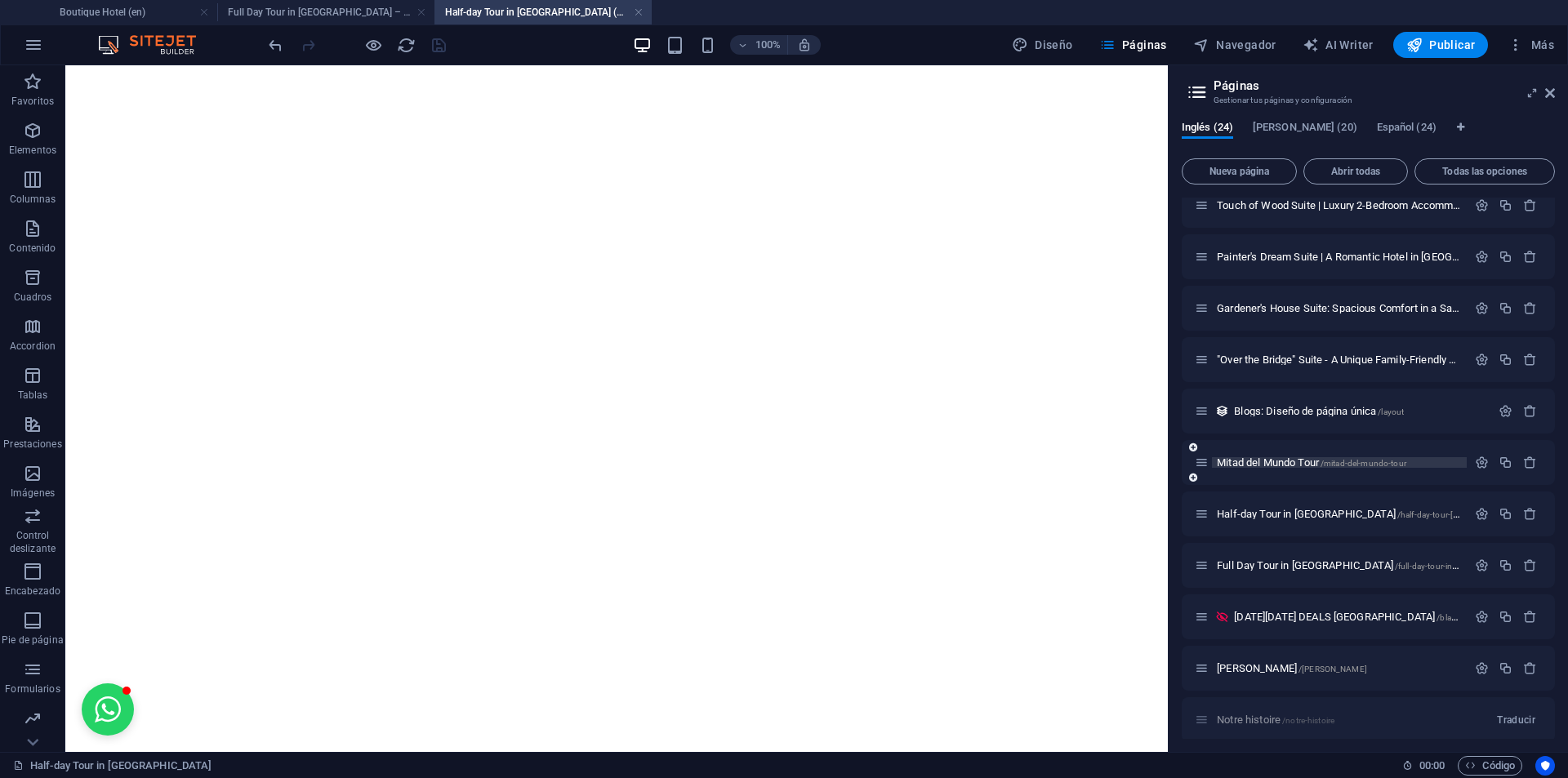
click at [1275, 464] on span "Mitad del Mundo Tour /mitad-del-mundo-tour" at bounding box center [1311, 462] width 189 height 12
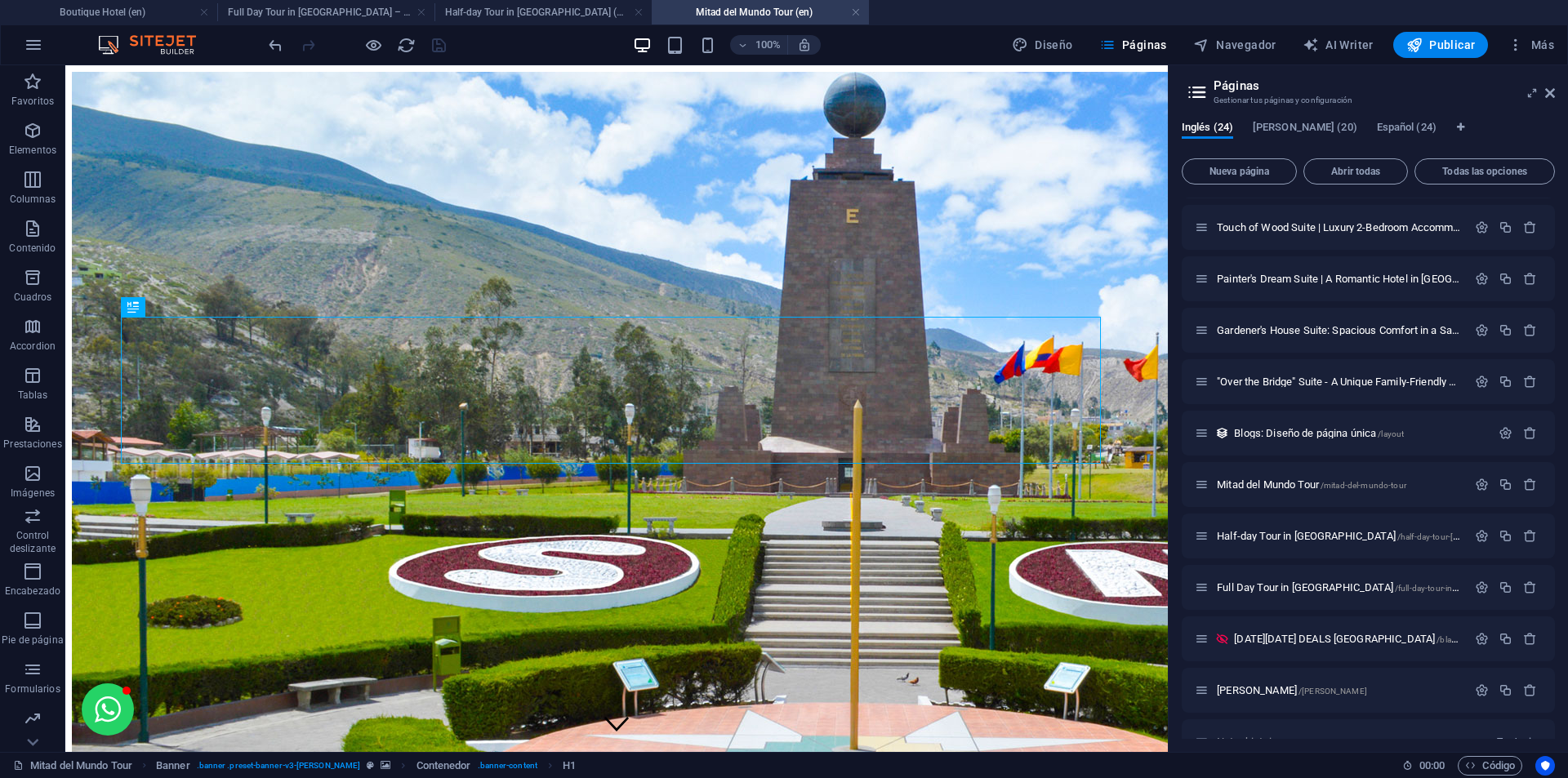
scroll to position [705, 0]
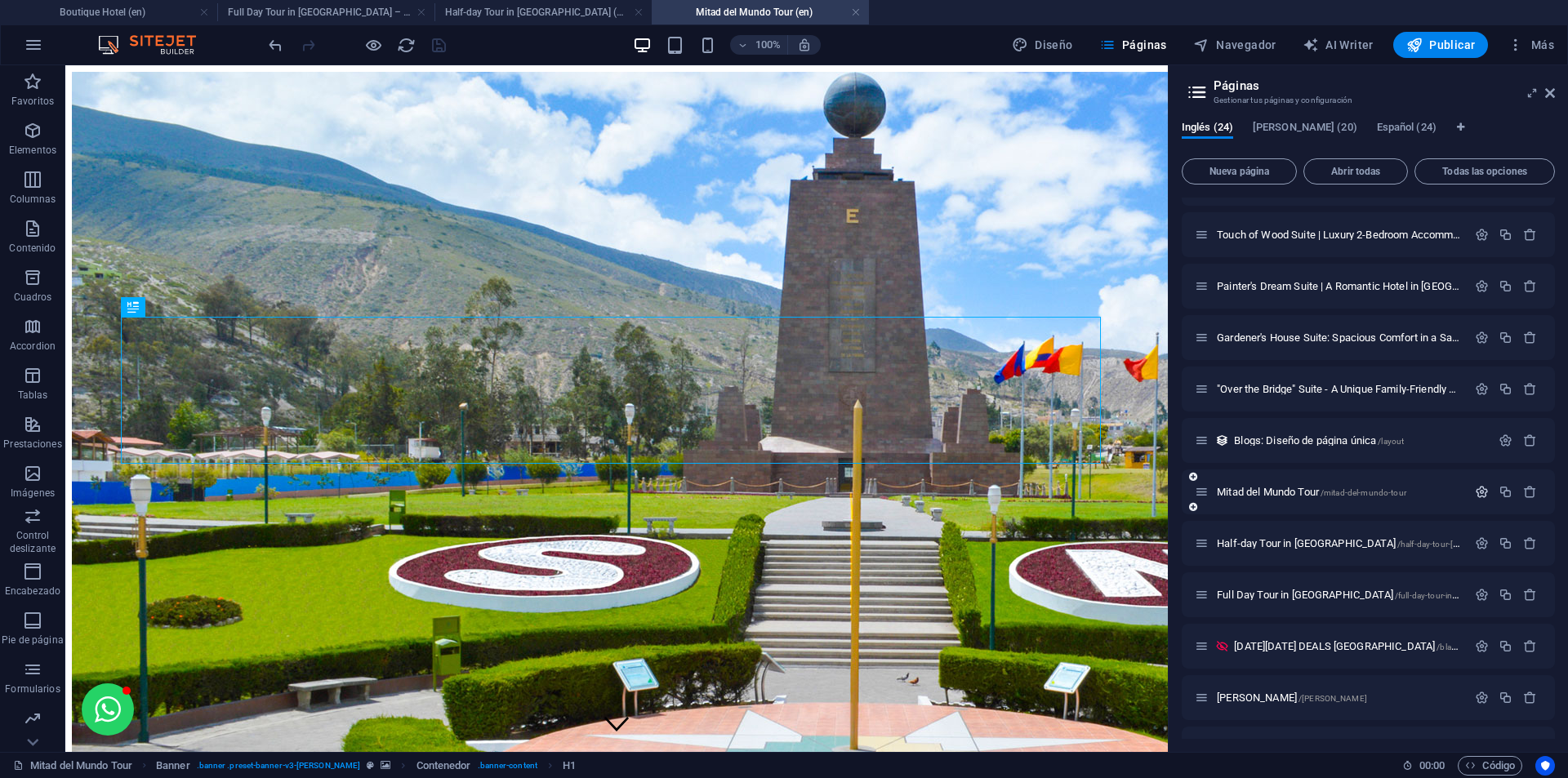
click at [1479, 492] on icon "button" at bounding box center [1481, 492] width 14 height 14
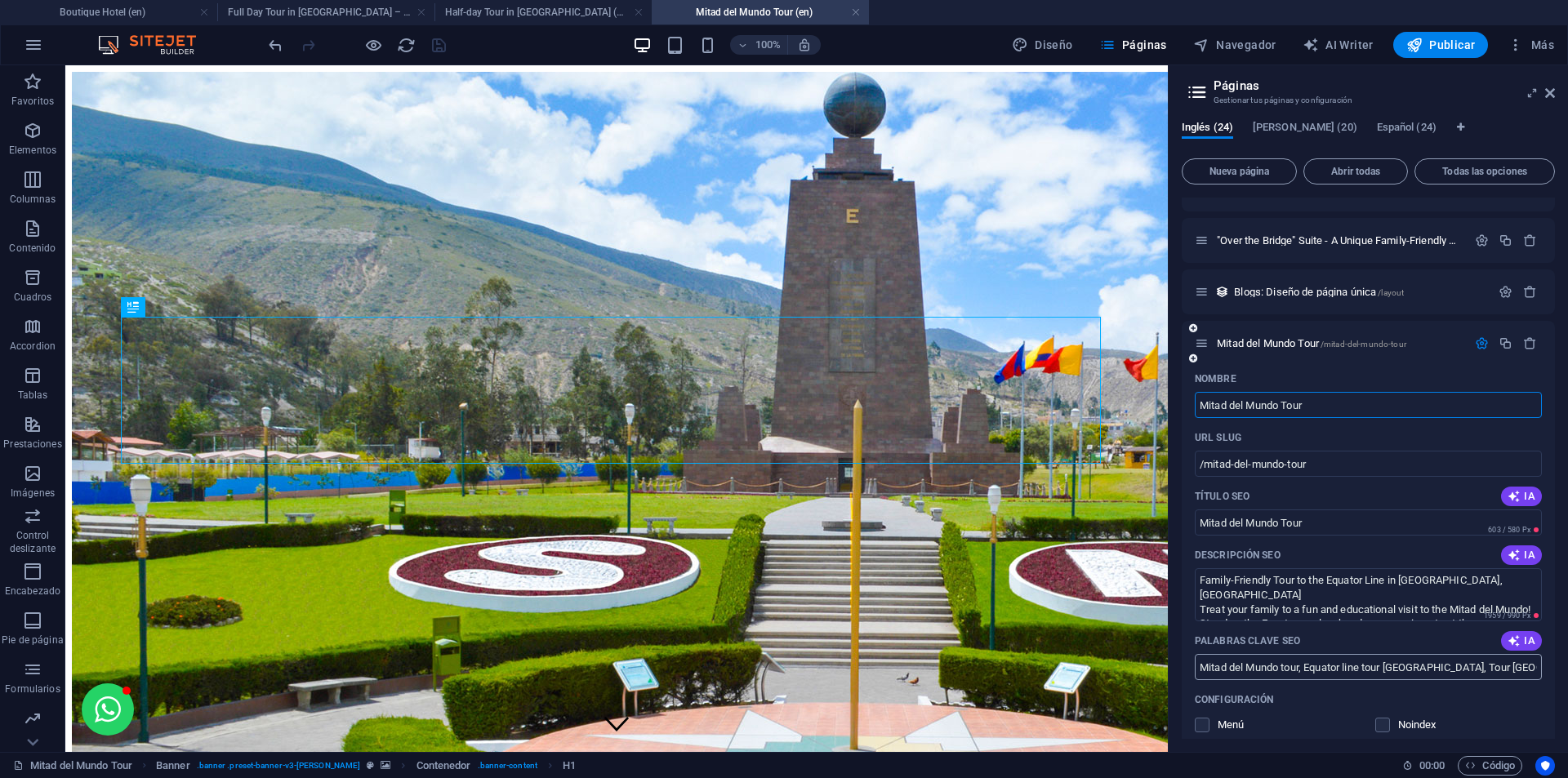
scroll to position [868, 0]
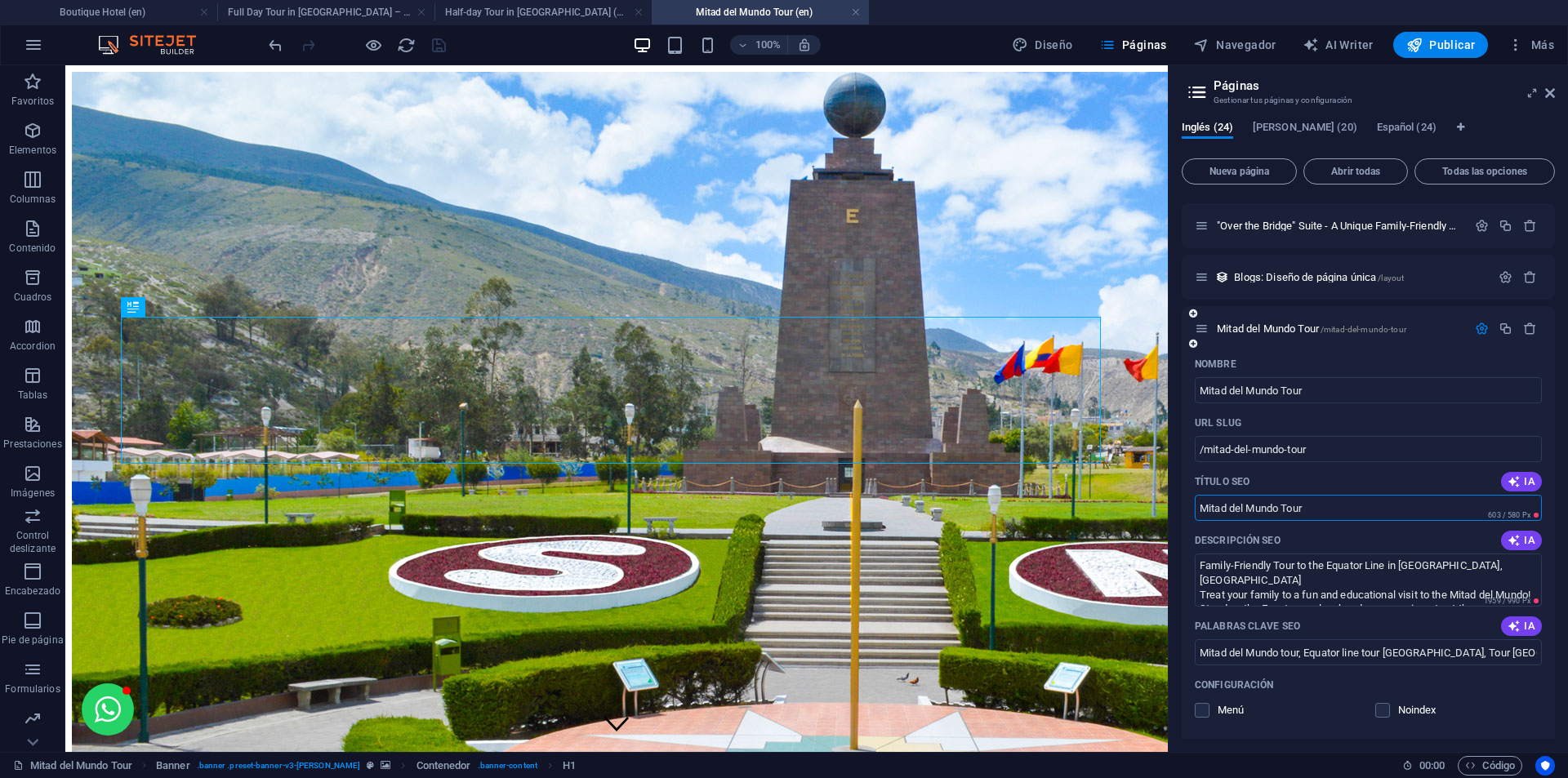
click at [1321, 512] on input "Mitad del Mundo Tour" at bounding box center [1367, 507] width 347 height 26
click at [1428, 589] on textarea "Family-Friendly Tour to the Equator Line in [GEOGRAPHIC_DATA], [GEOGRAPHIC_DATA…" at bounding box center [1367, 580] width 347 height 53
click at [1363, 494] on input "Mitad del Mundo Tour in [GEOGRAPHIC_DATA]" at bounding box center [1367, 507] width 347 height 26
type input "Mitad del Mundo Tour in [GEOGRAPHIC_DATA]: History & Science in half a day"
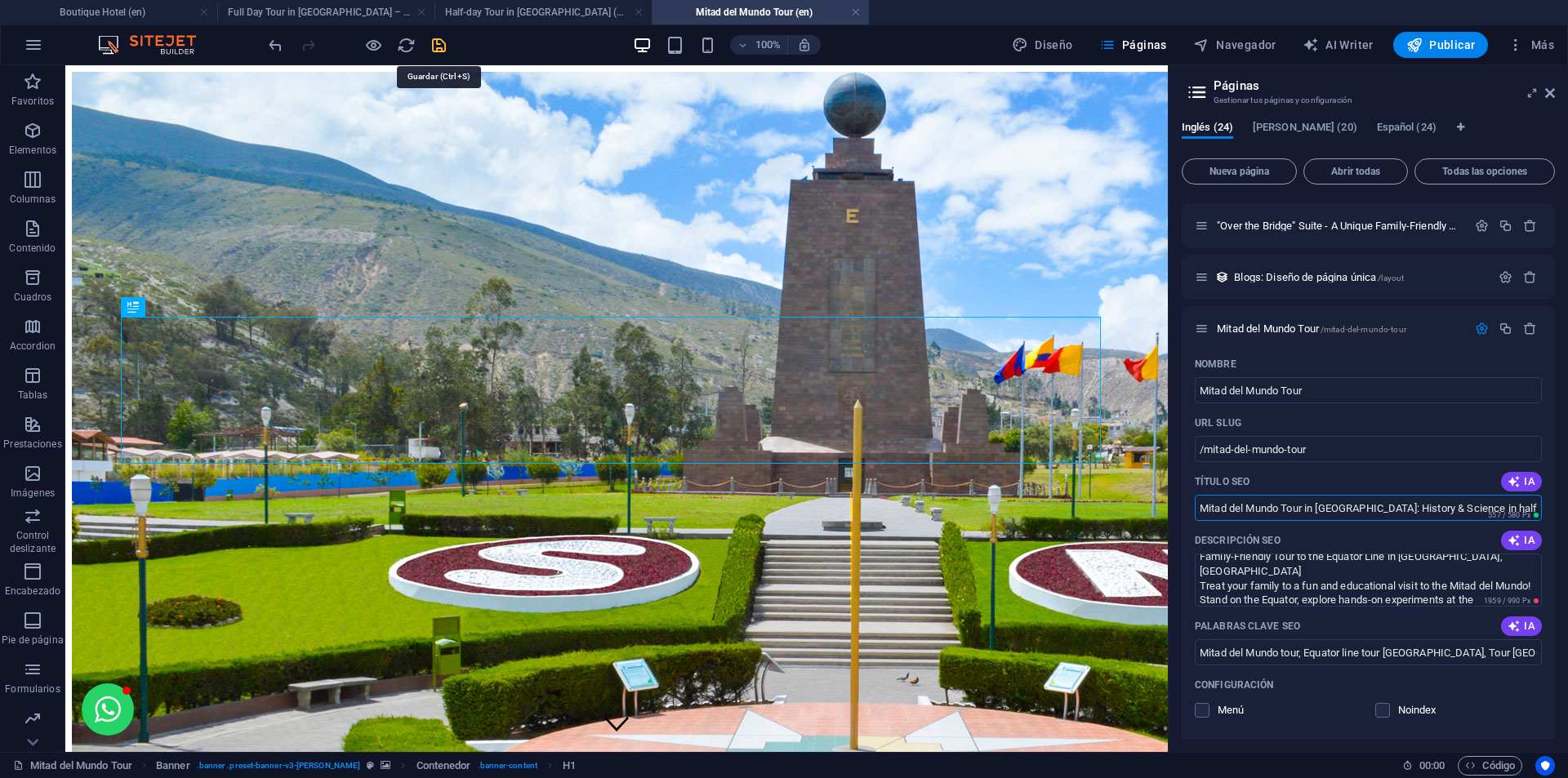
click at [440, 43] on icon "save" at bounding box center [439, 45] width 19 height 19
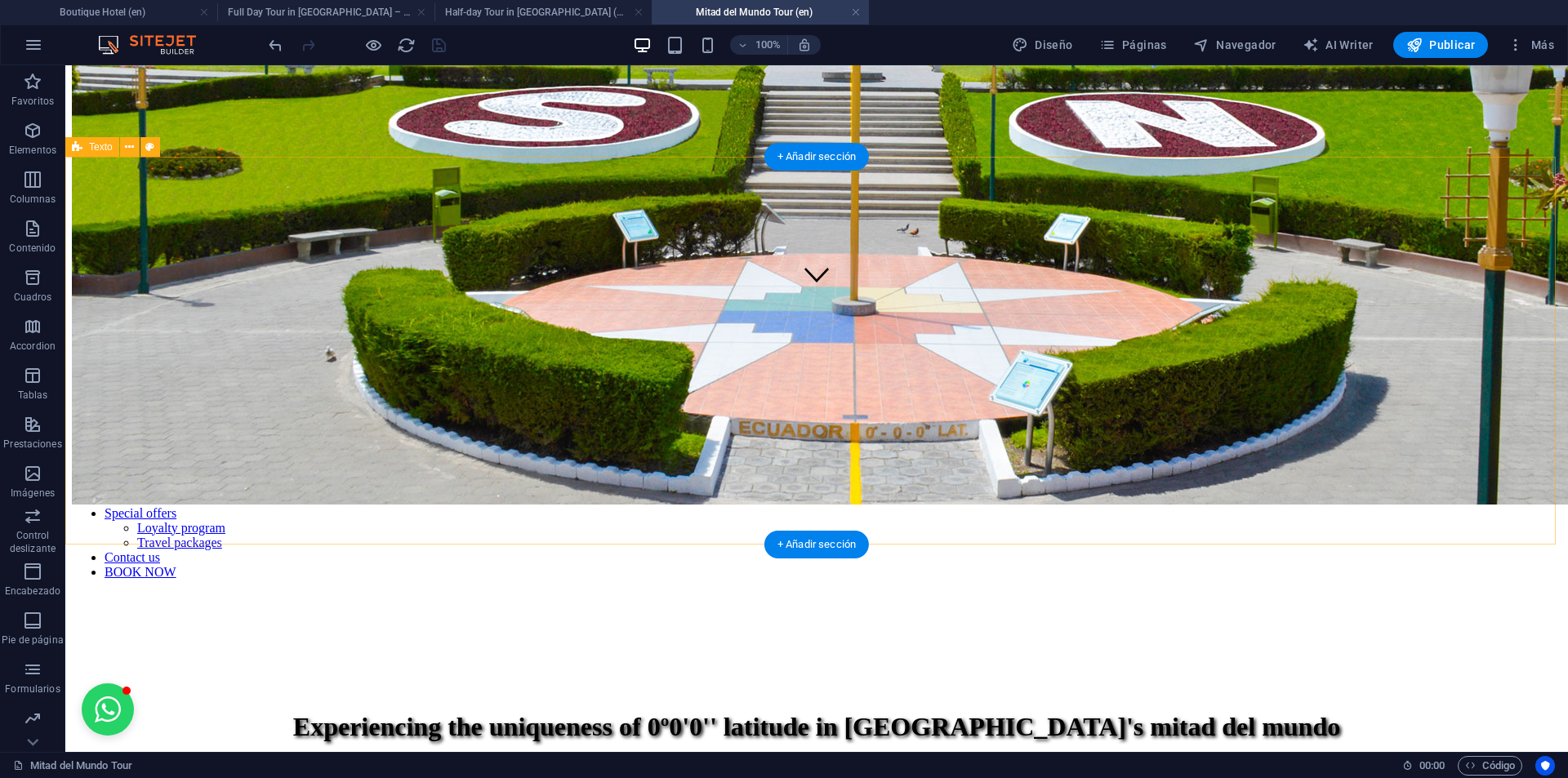
scroll to position [572, 0]
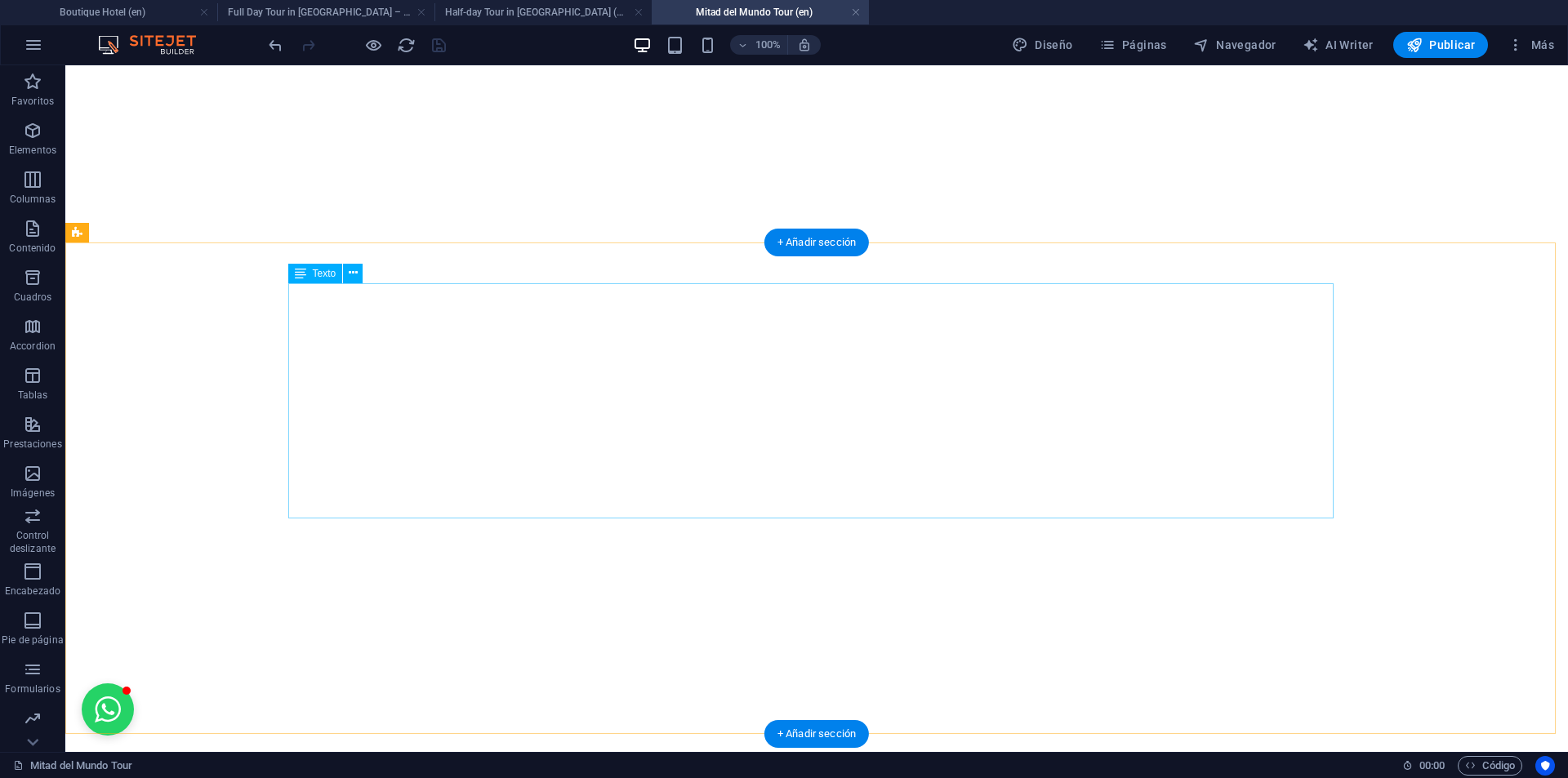
scroll to position [3669, 0]
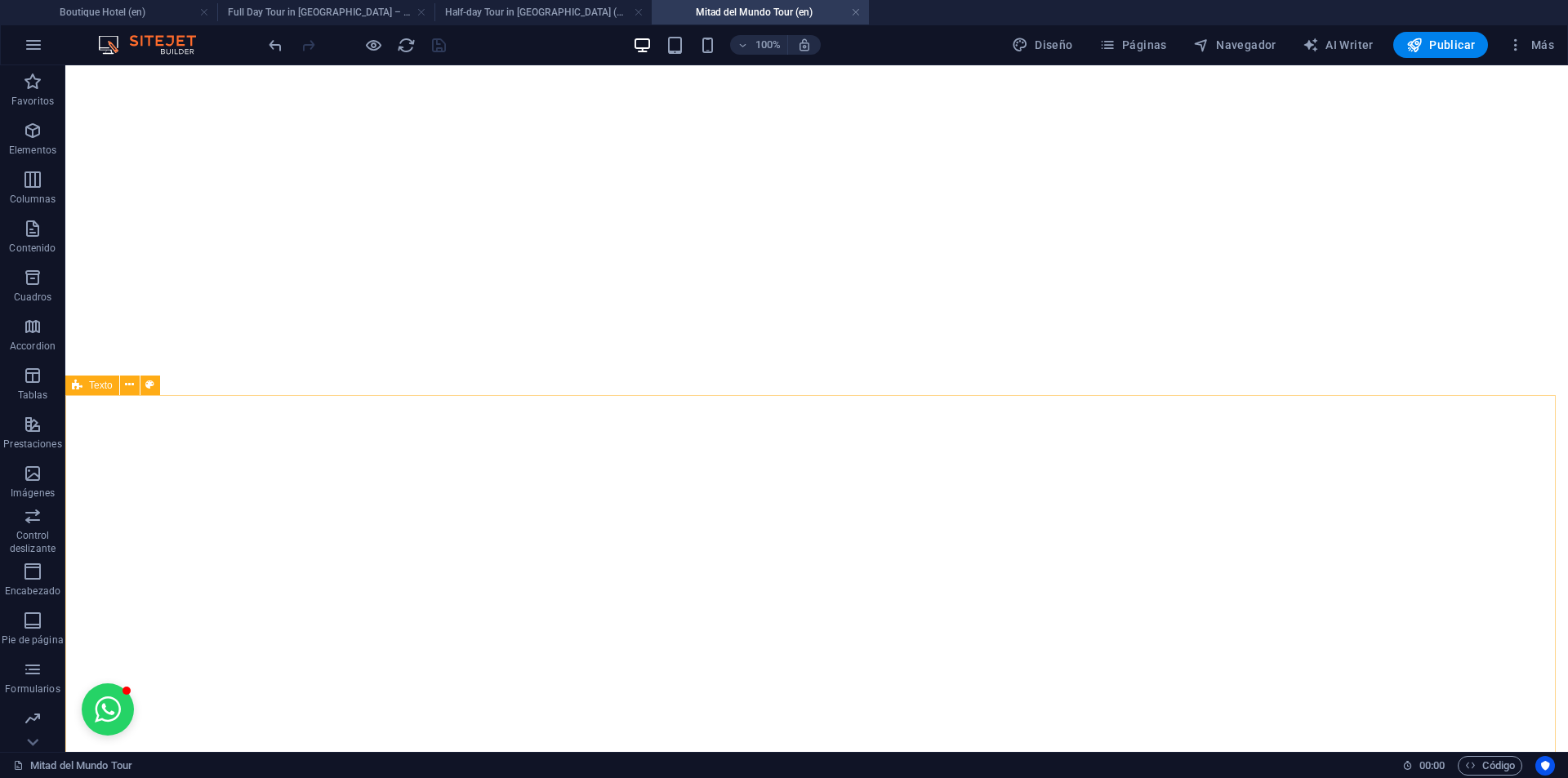
click at [98, 388] on span "Texto" at bounding box center [101, 385] width 24 height 9
select select "shredded-paper"
select select "px"
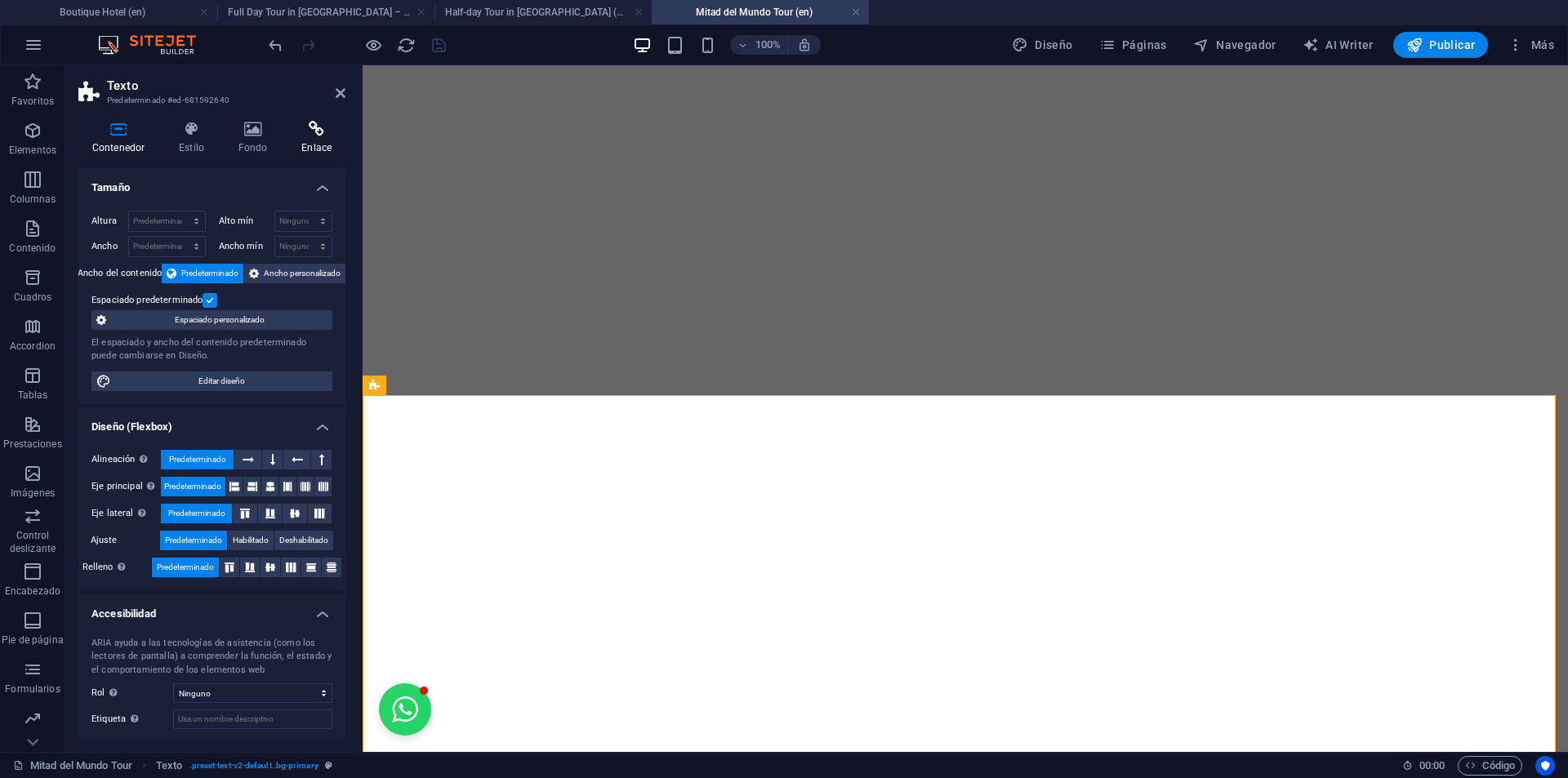
click at [313, 121] on icon at bounding box center [316, 129] width 58 height 16
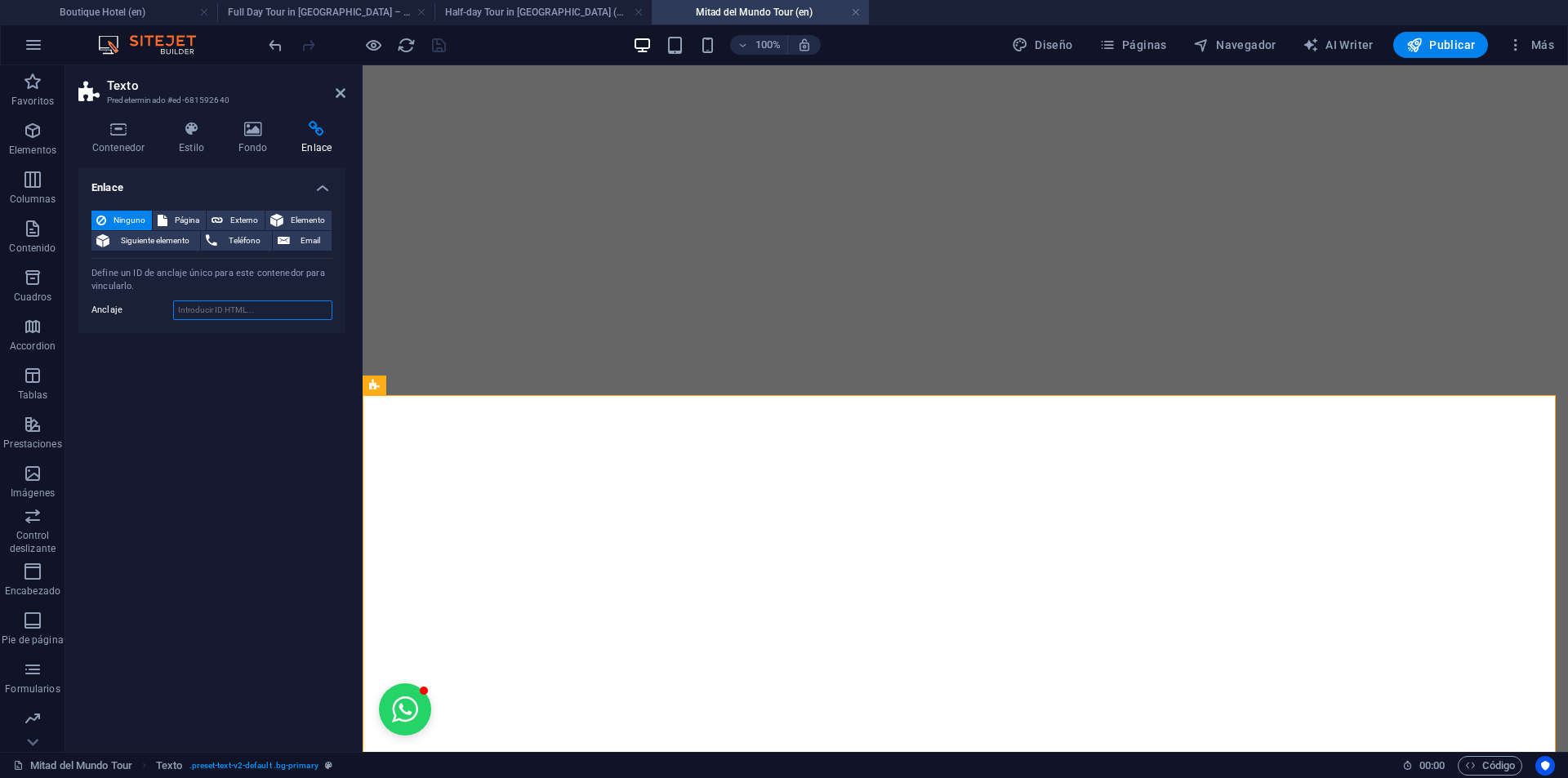
click at [231, 312] on input "Anclaje" at bounding box center [253, 310] width 159 height 20
paste input "#terms-tour"
click at [184, 309] on input "#terms-tour" at bounding box center [253, 310] width 159 height 20
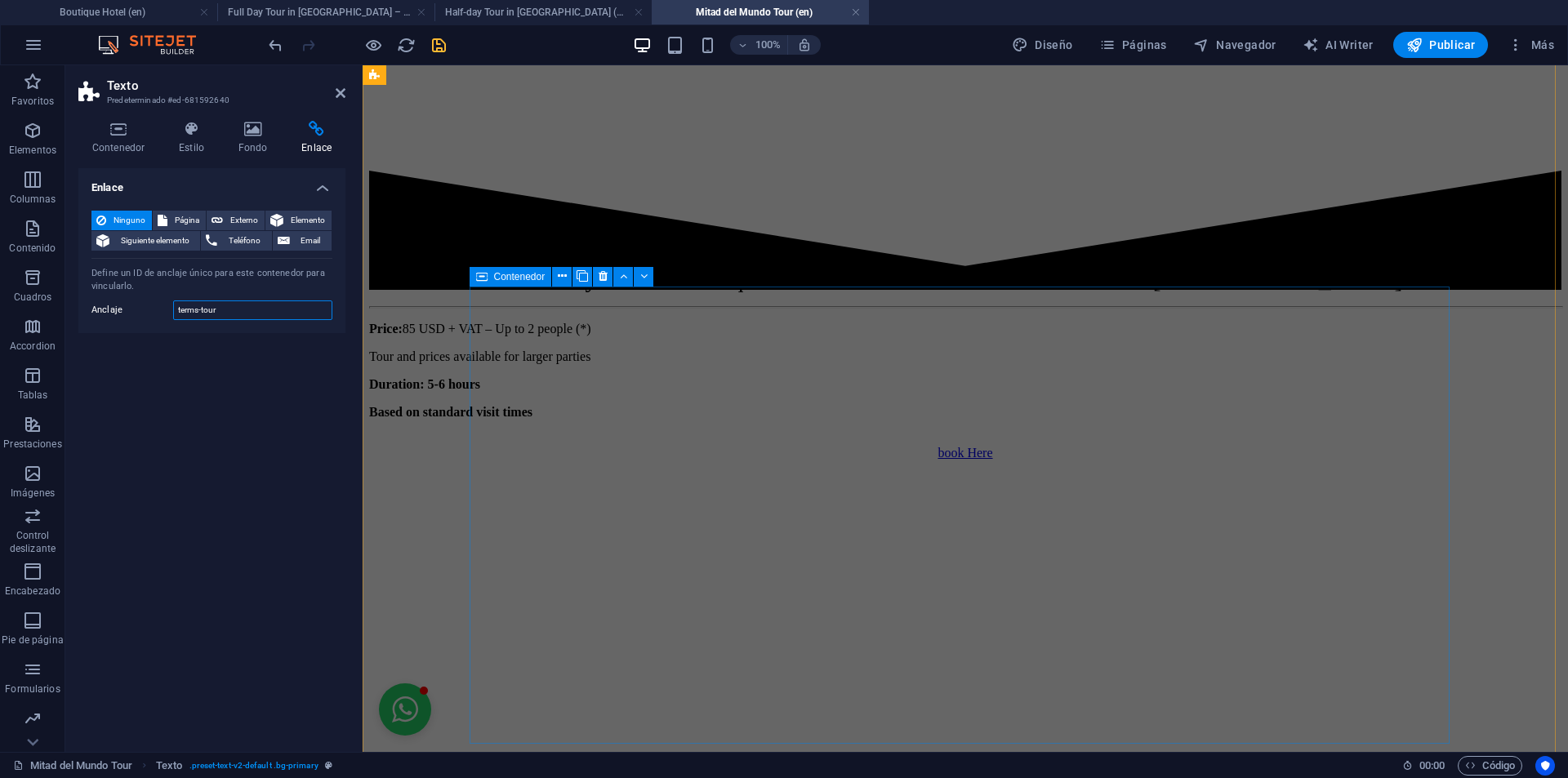
scroll to position [568, 0]
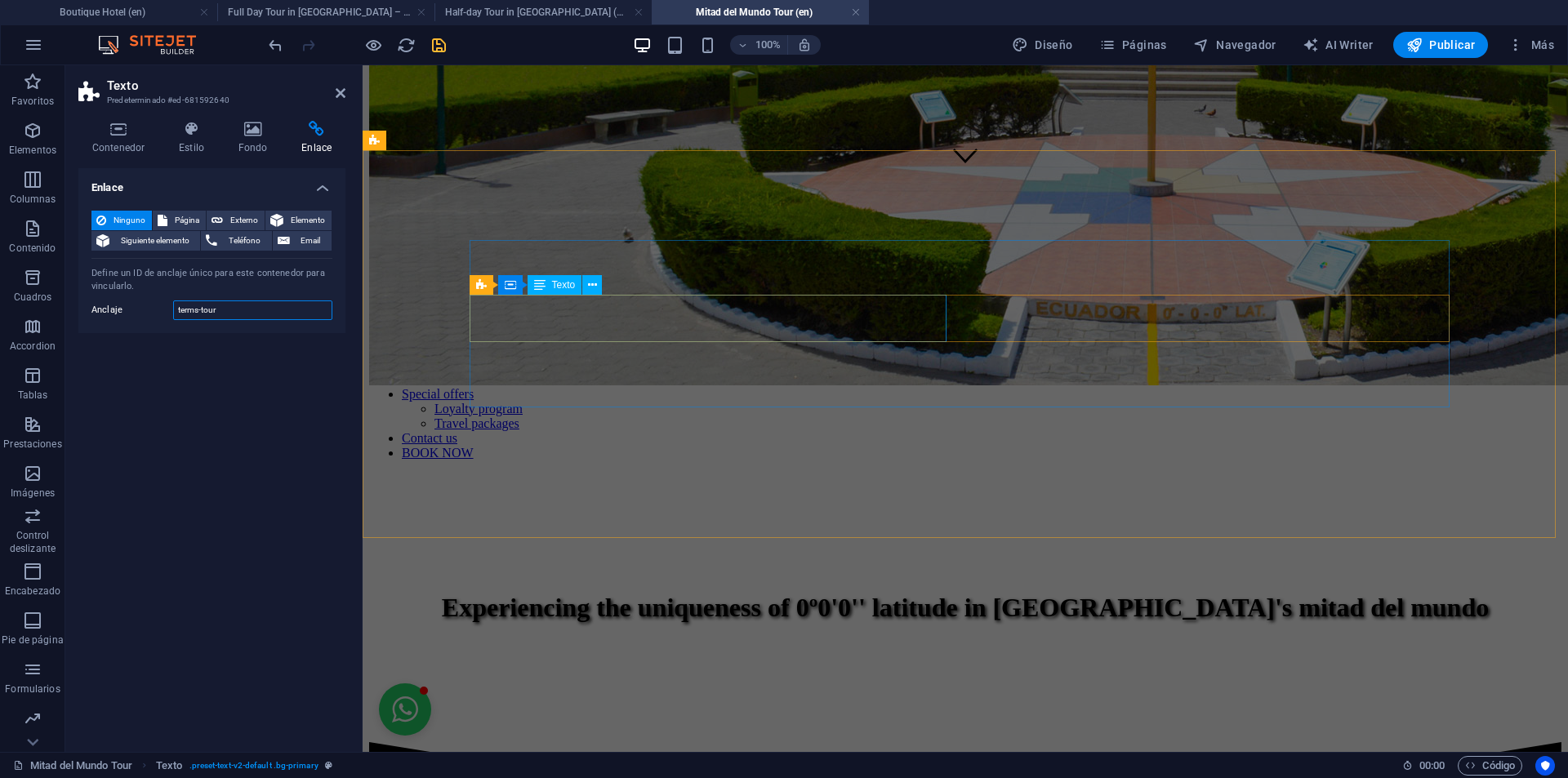
type input "terms-tour"
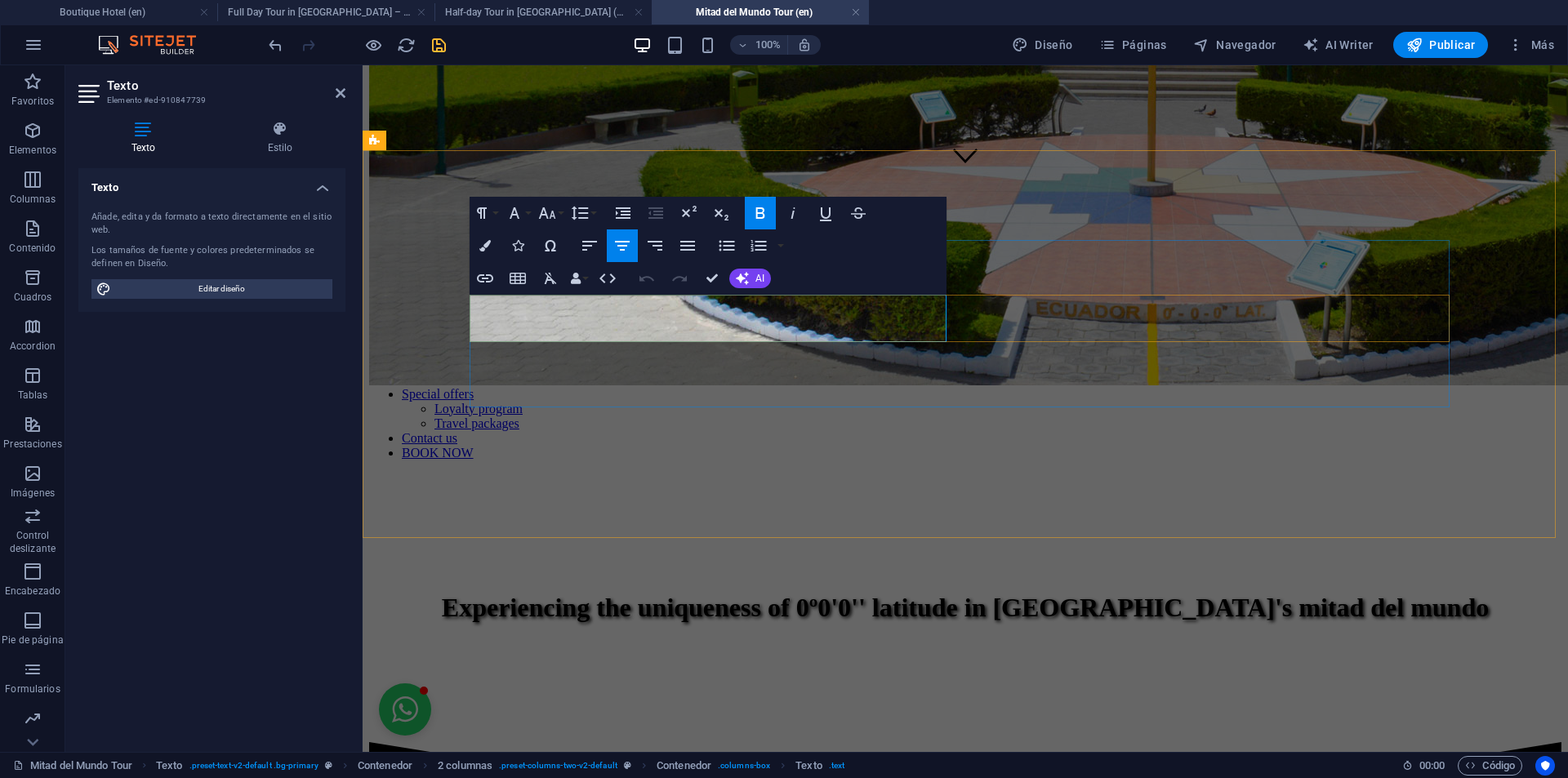
drag, startPoint x: 828, startPoint y: 308, endPoint x: 844, endPoint y: 308, distance: 16.0
click at [492, 274] on icon "button" at bounding box center [484, 278] width 20 height 20
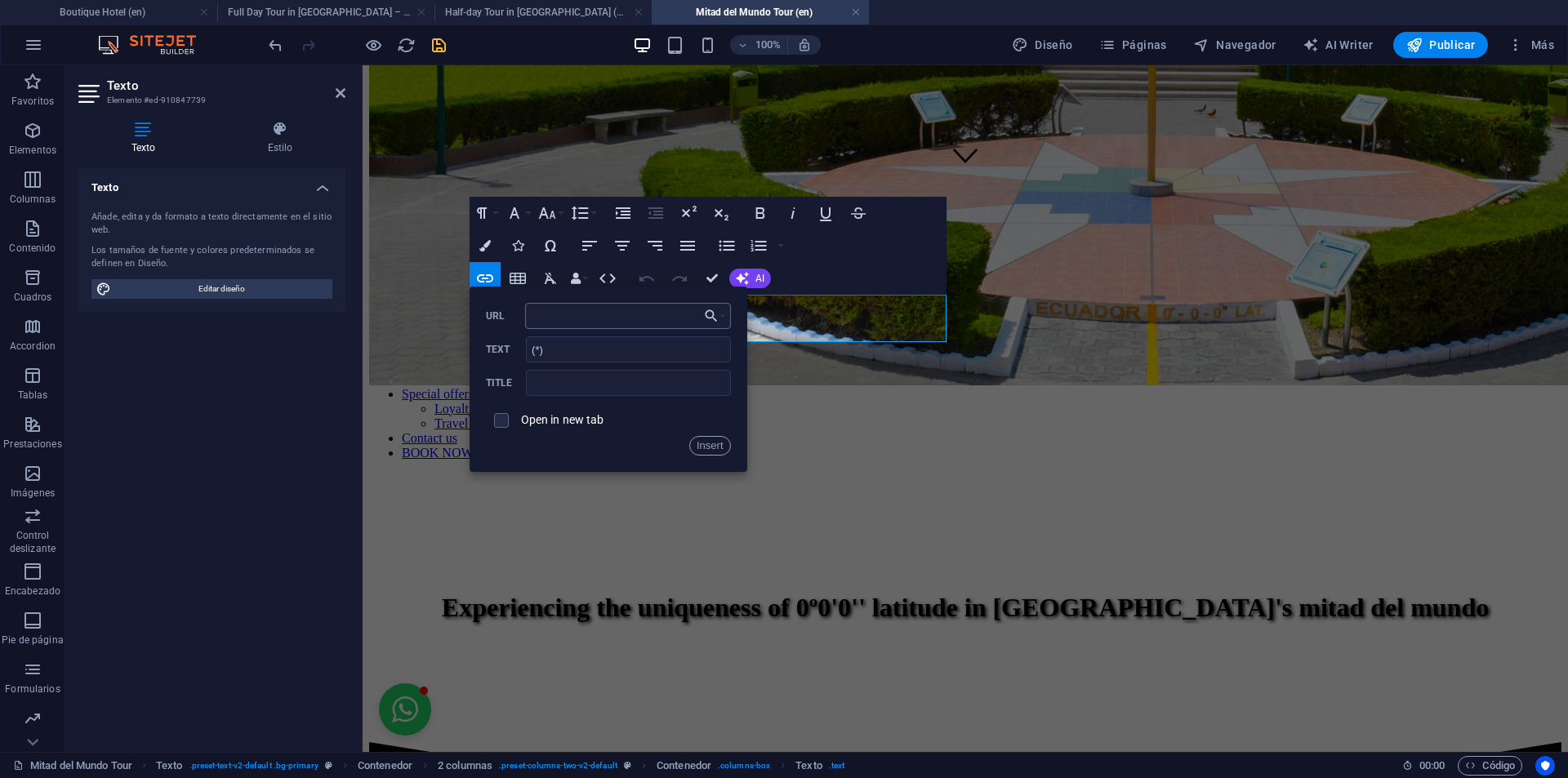
type input "#terms-tour"
drag, startPoint x: 706, startPoint y: 446, endPoint x: 343, endPoint y: 380, distance: 369.0
click at [706, 446] on button "Insert" at bounding box center [710, 446] width 42 height 20
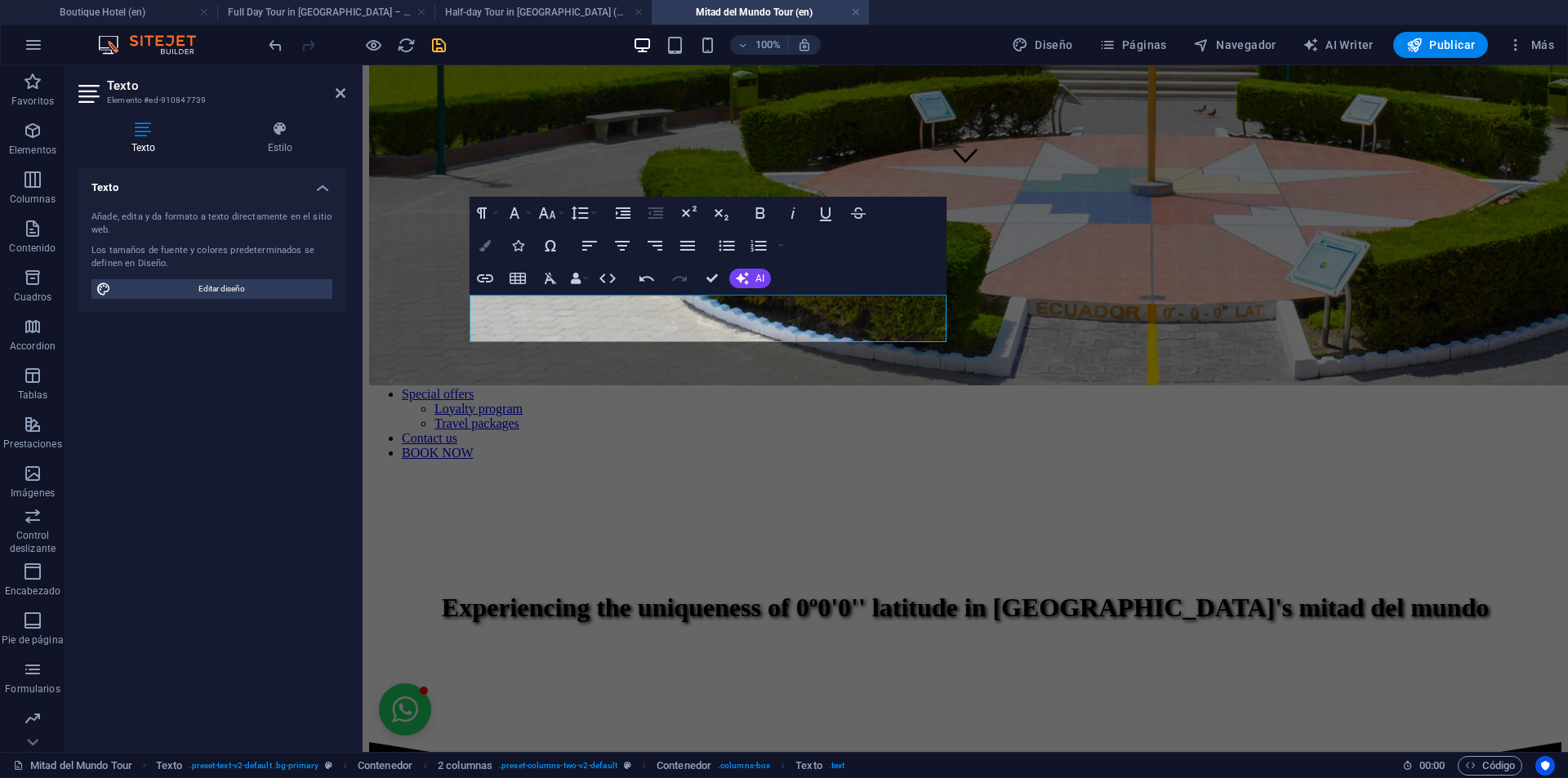
click at [481, 248] on icon "button" at bounding box center [484, 245] width 11 height 11
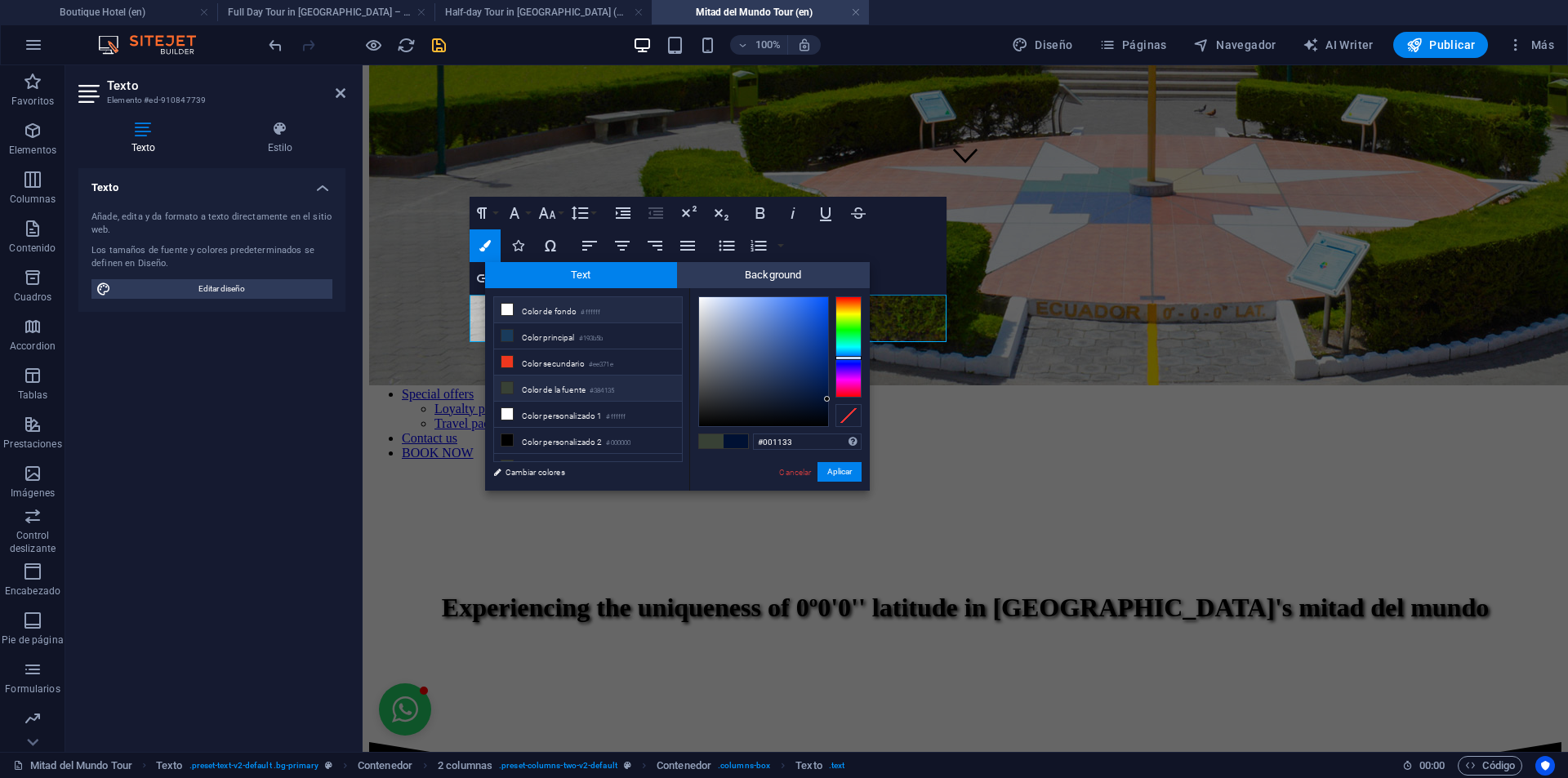
click at [561, 311] on li "Color de fondo #ffffff" at bounding box center [587, 310] width 188 height 26
type input "#ffffff"
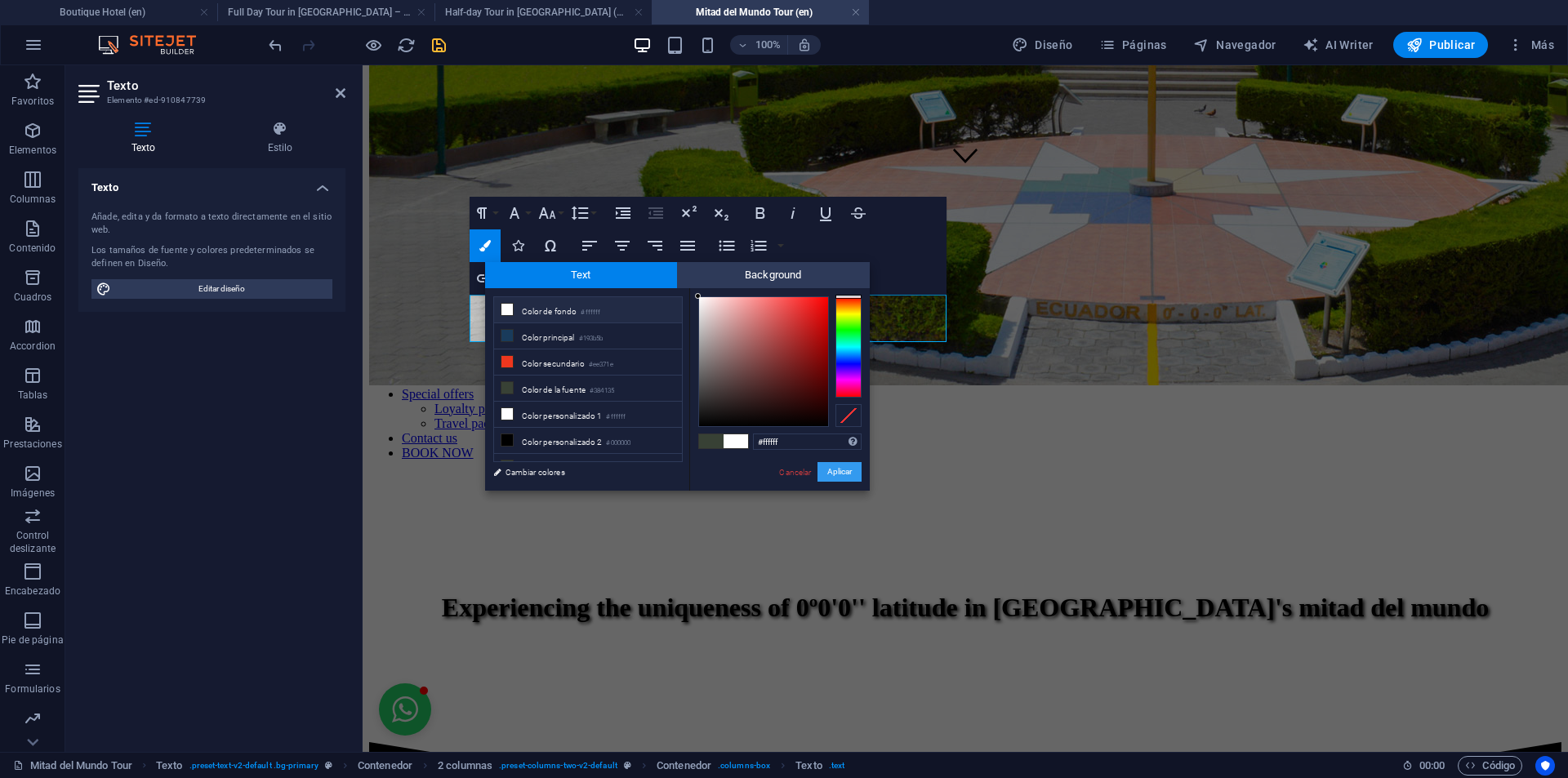
click at [845, 464] on button "Aplicar" at bounding box center [838, 471] width 44 height 20
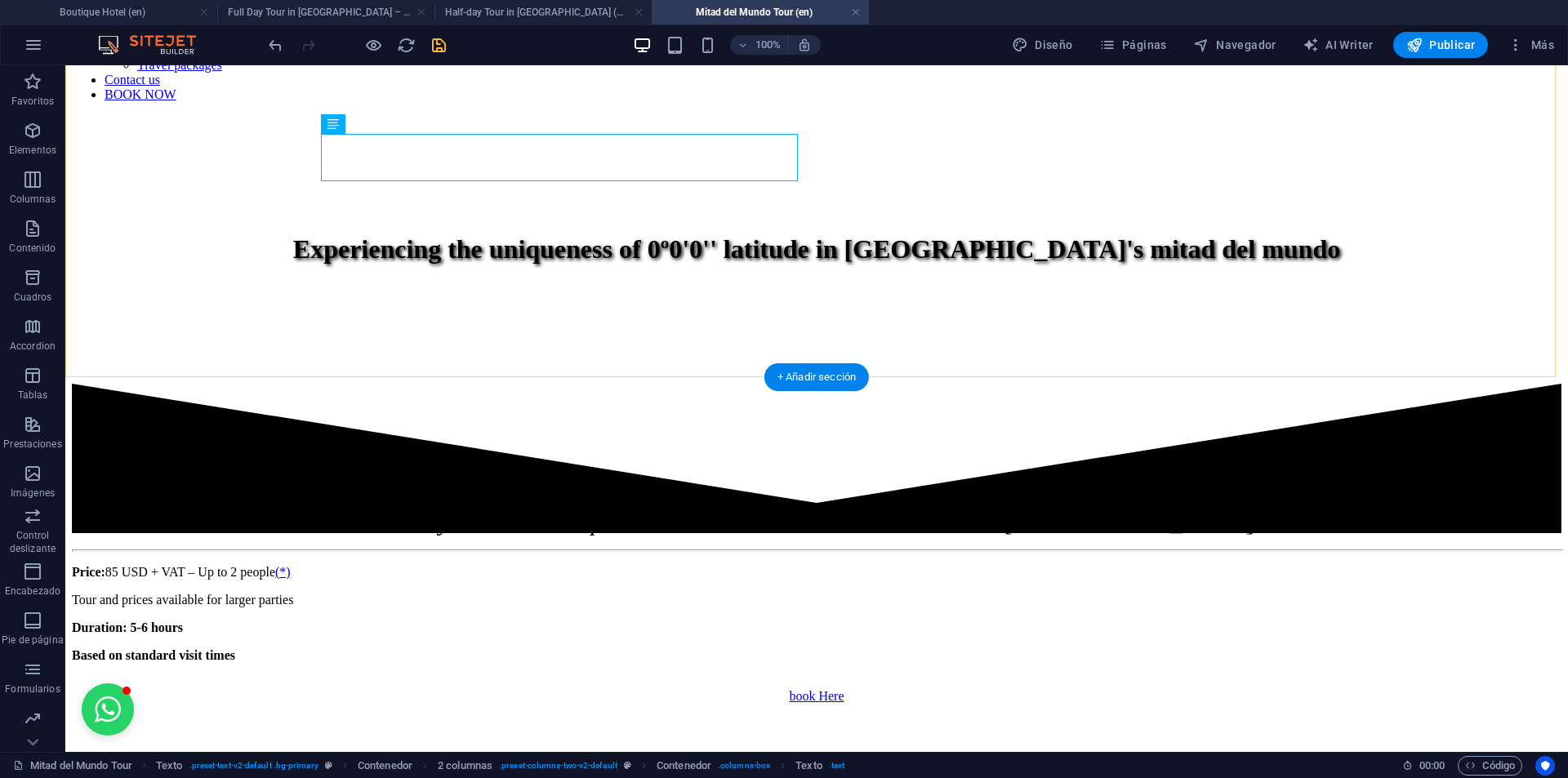
scroll to position [976, 0]
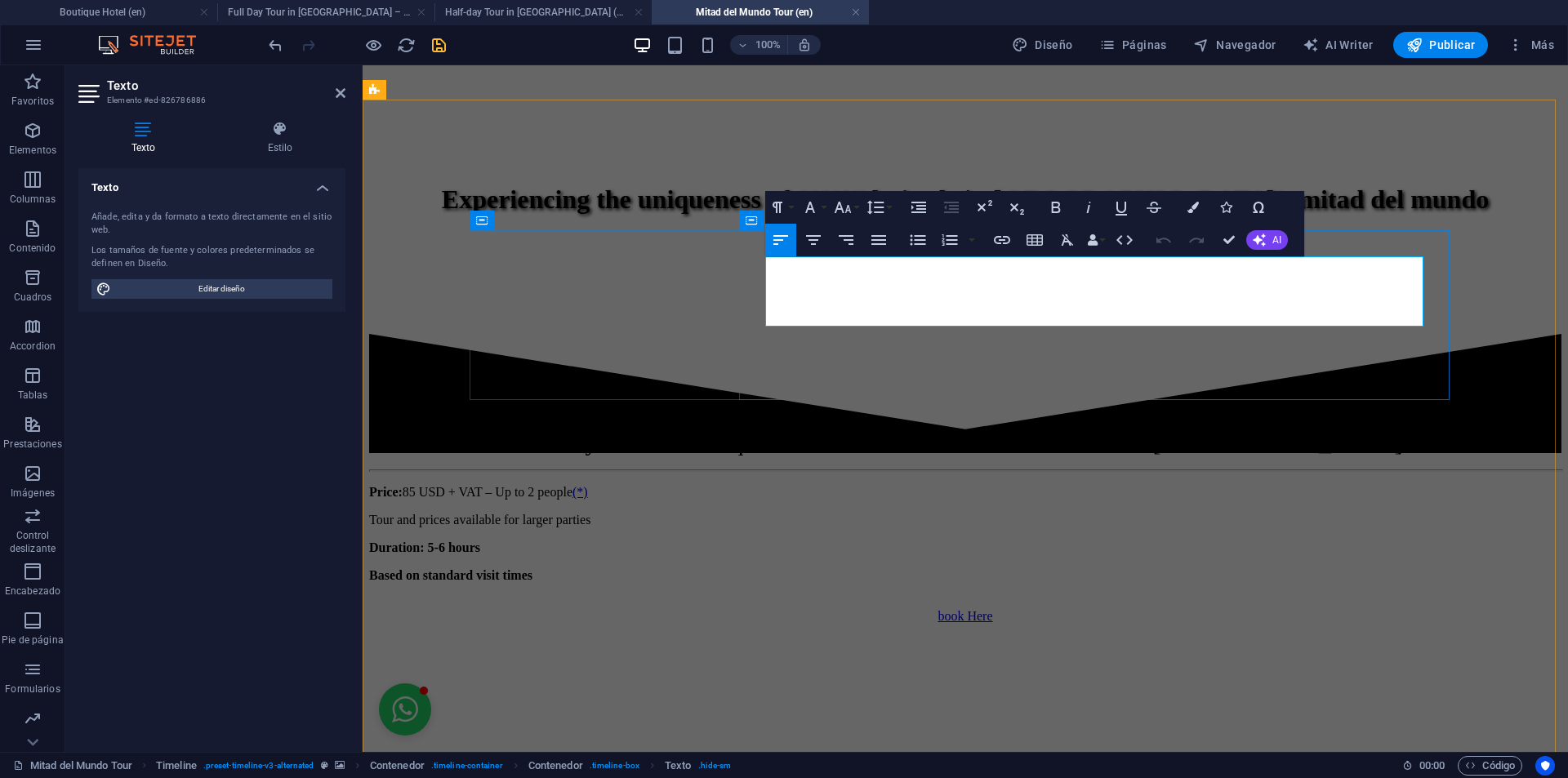
scroll to position [1006, 0]
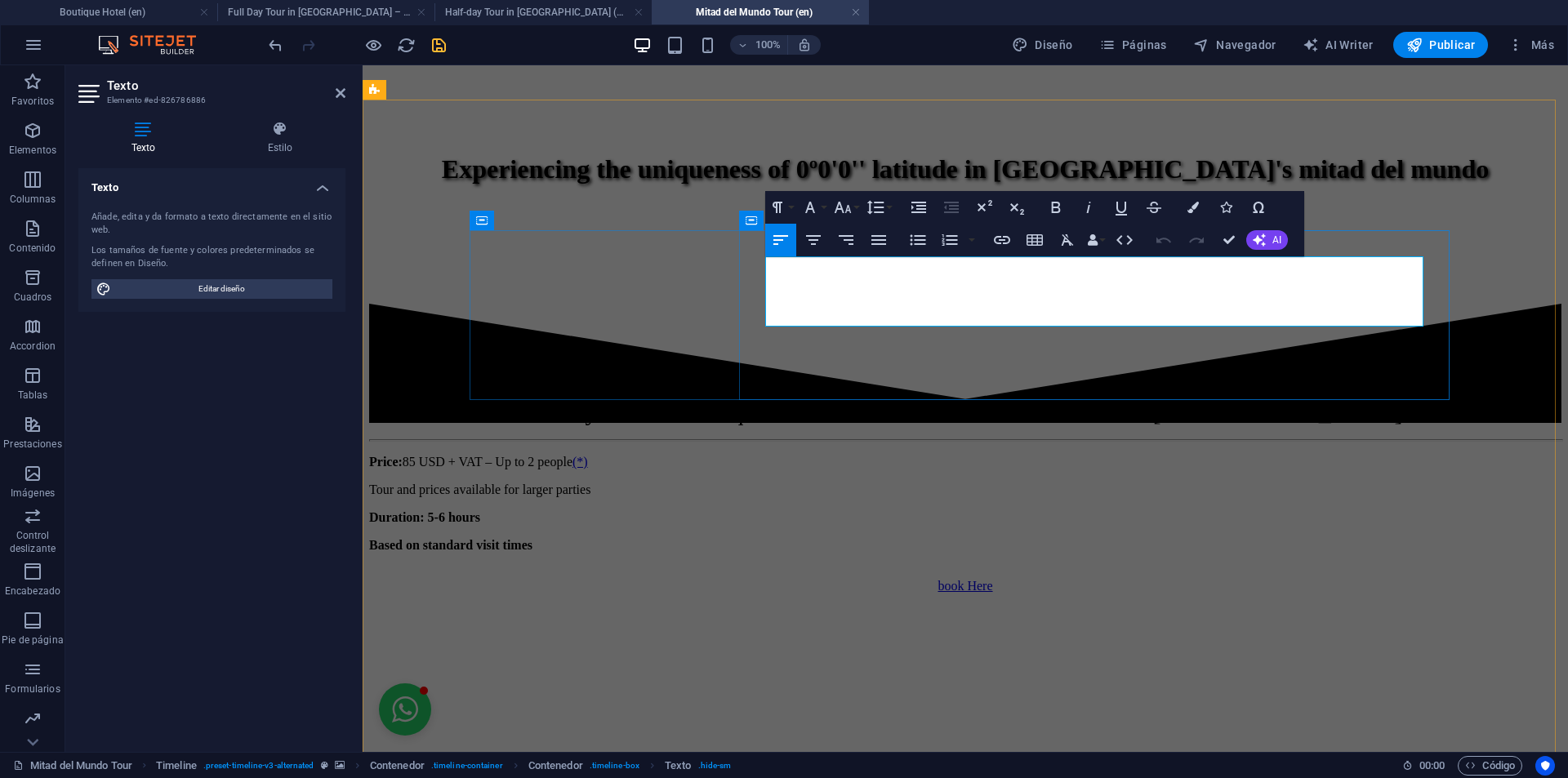
drag, startPoint x: 1280, startPoint y: 293, endPoint x: 1259, endPoint y: 284, distance: 22.8
drag, startPoint x: 1284, startPoint y: 290, endPoint x: 1266, endPoint y: 290, distance: 18.0
click at [995, 243] on icon "button" at bounding box center [1001, 240] width 20 height 20
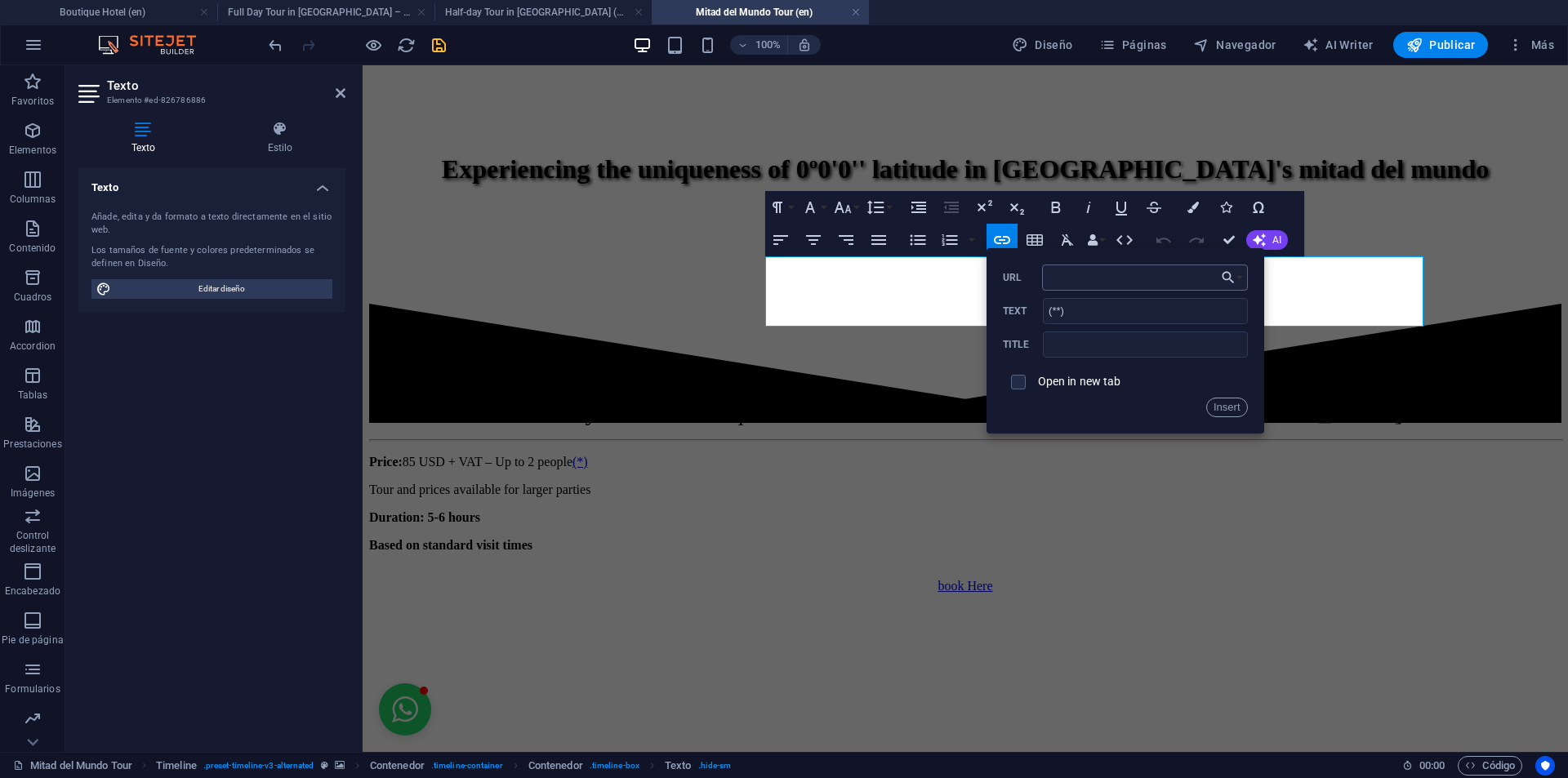
type input "#terms-tour"
click at [1235, 408] on button "Insert" at bounding box center [1227, 407] width 42 height 20
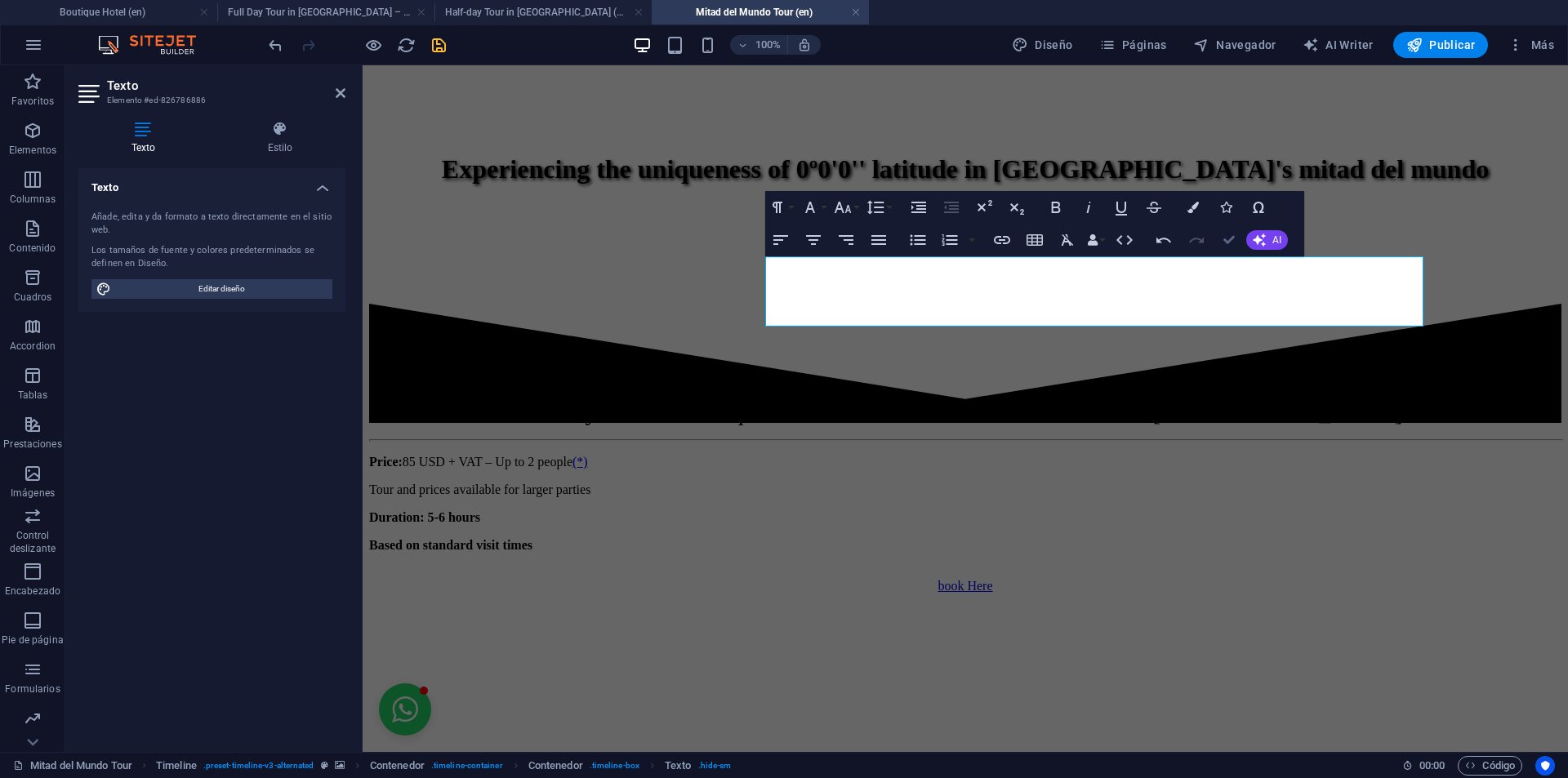
drag, startPoint x: 1224, startPoint y: 243, endPoint x: 1142, endPoint y: 241, distance: 82.0
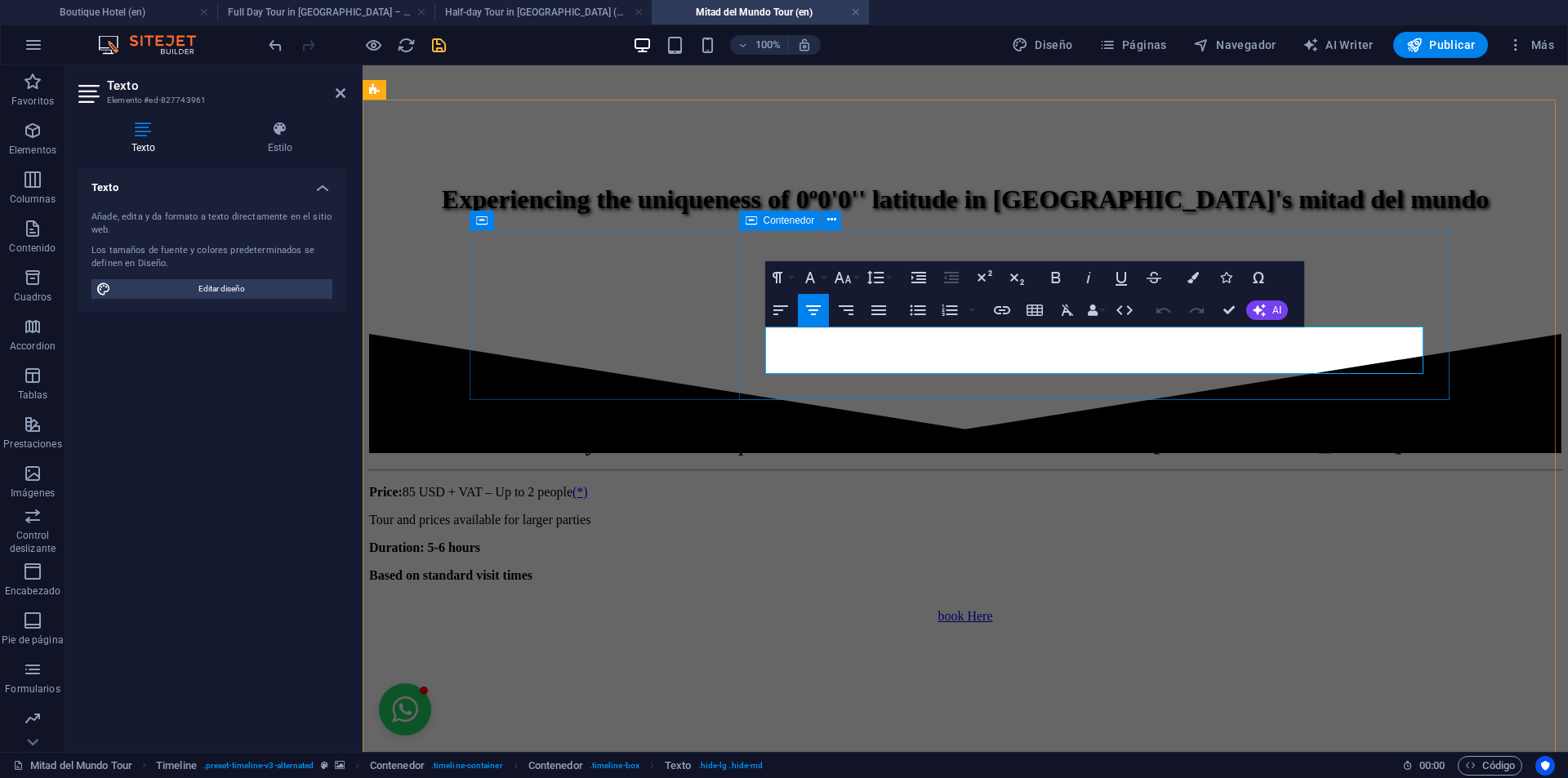
scroll to position [1006, 0]
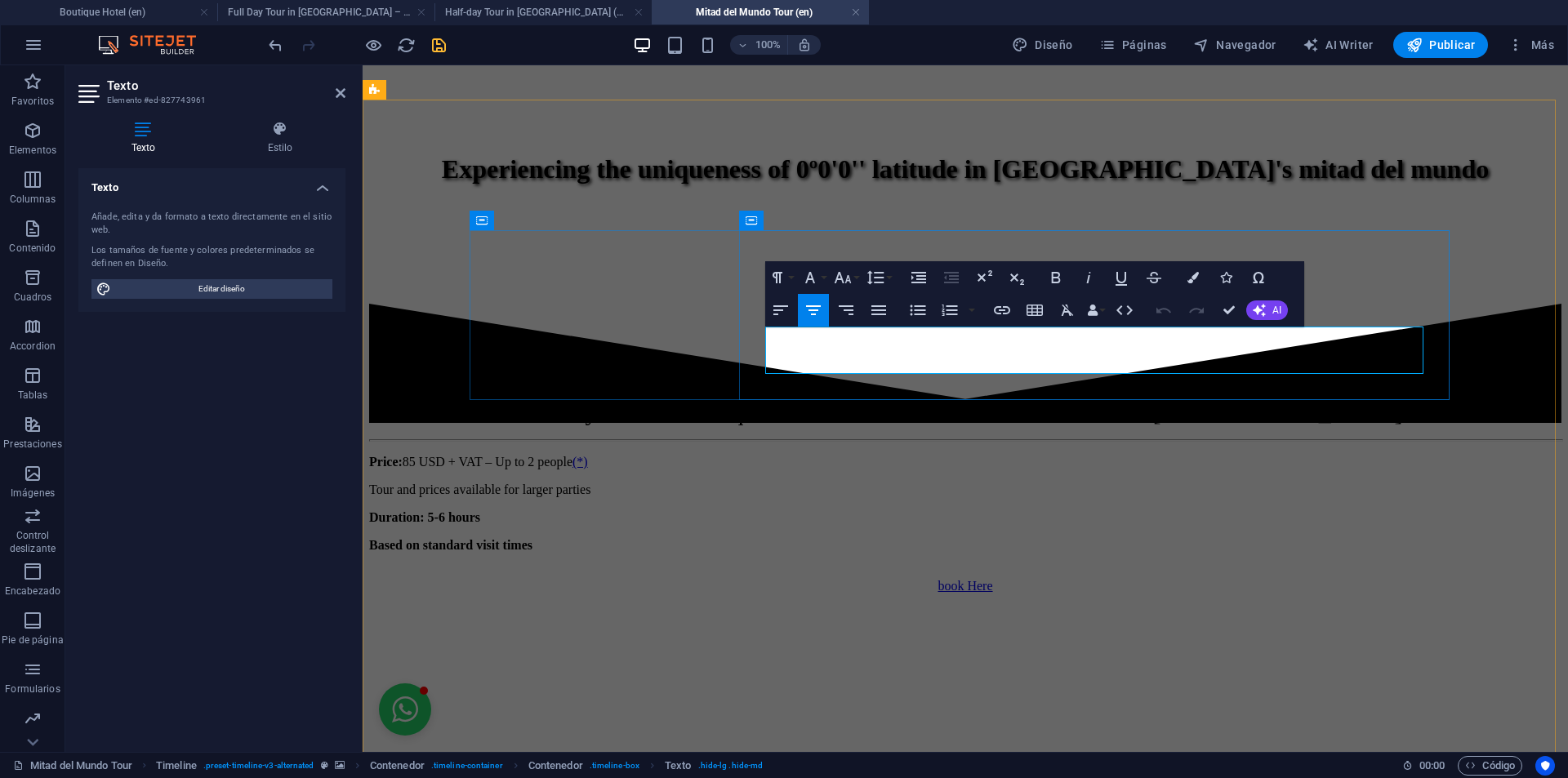
drag, startPoint x: 1108, startPoint y: 358, endPoint x: 1092, endPoint y: 357, distance: 16.0
click at [1006, 315] on icon "button" at bounding box center [1001, 310] width 20 height 20
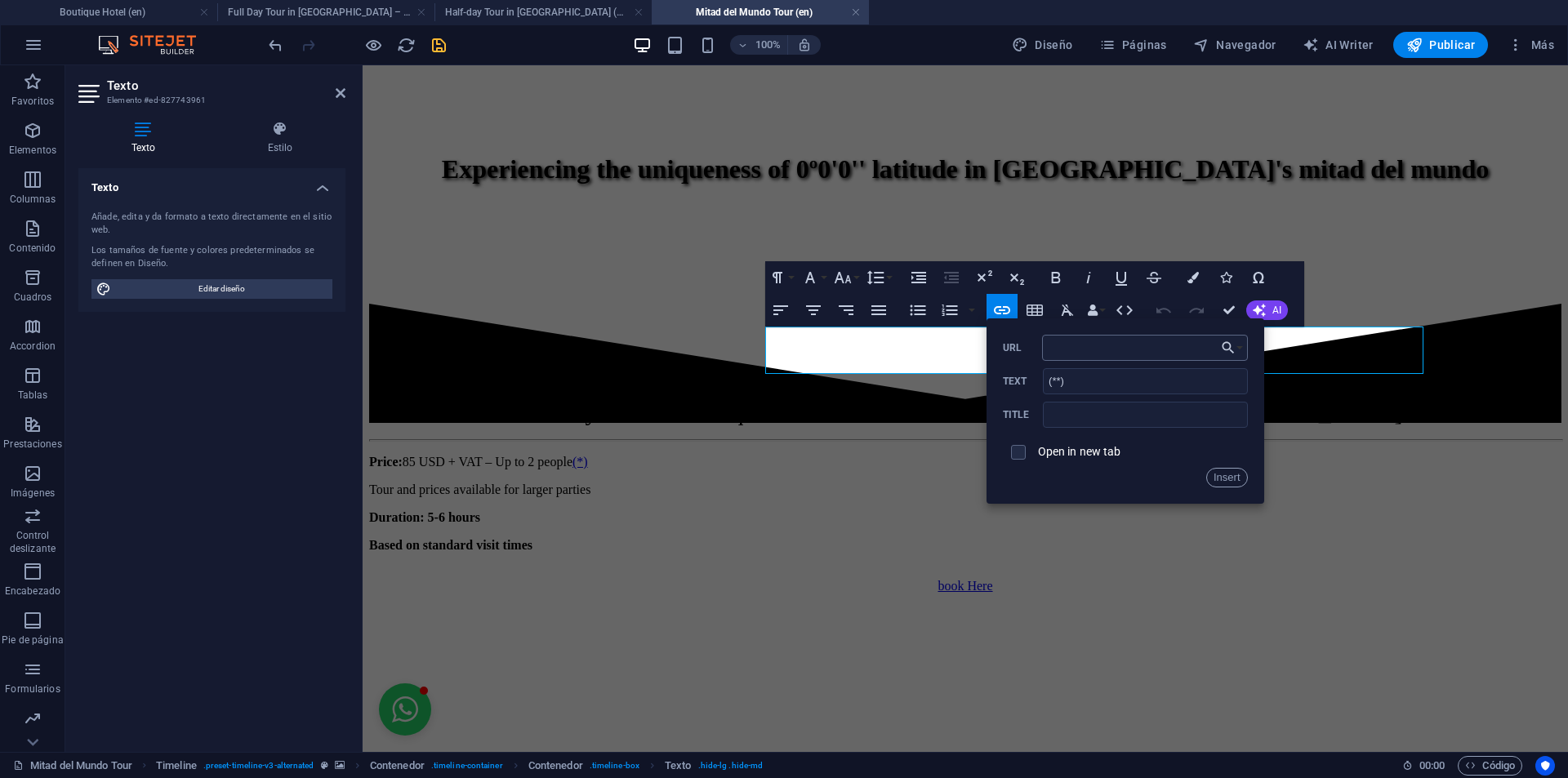
type input "#terms-tour"
click at [1238, 488] on div "Back Choose Link Boutique Hotel (en) Our Story (en) Explore Our Photo Gallery -…" at bounding box center [1126, 410] width 278 height 185
click at [1233, 481] on button "Insert" at bounding box center [1227, 477] width 42 height 20
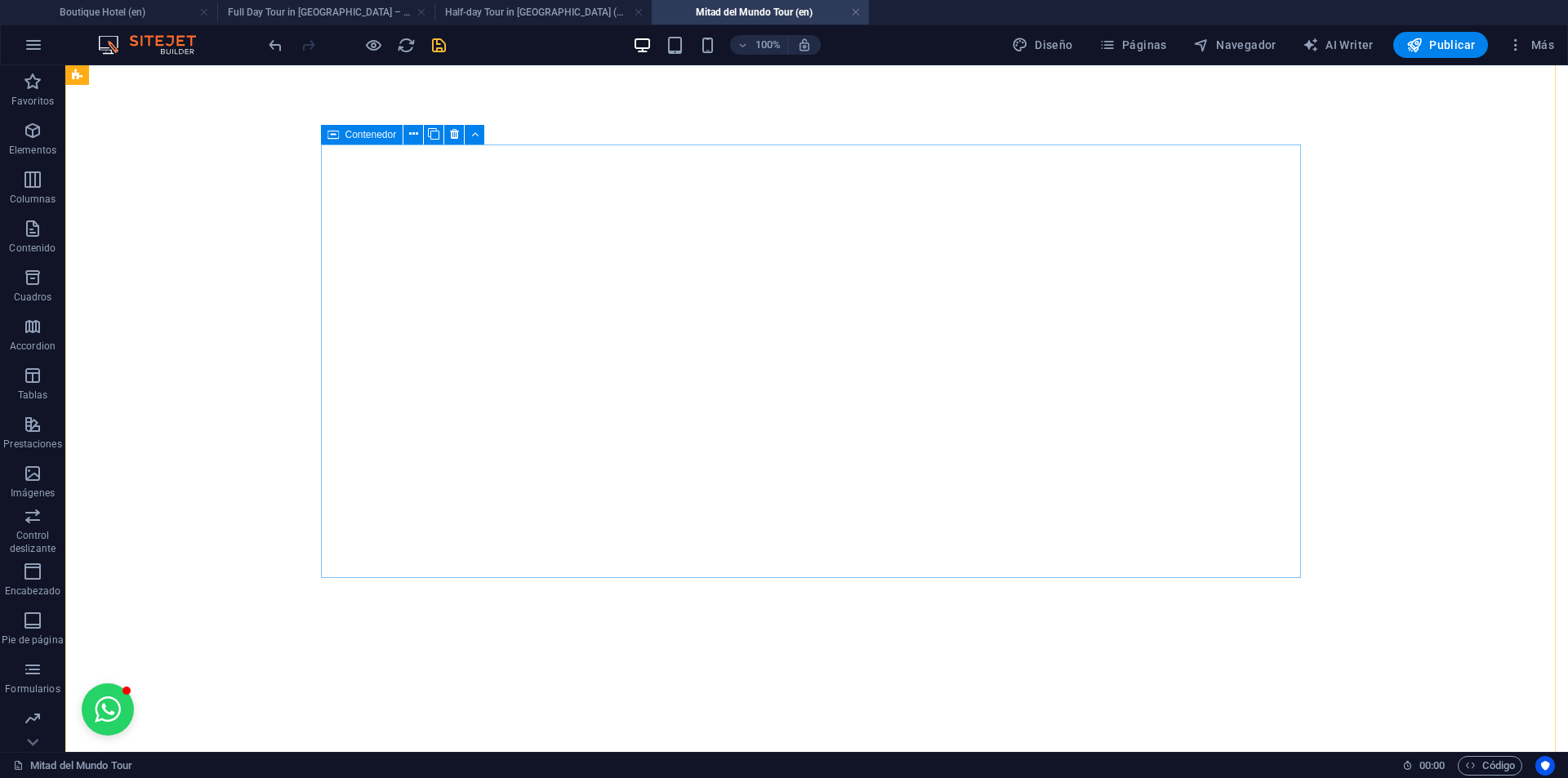
scroll to position [2282, 0]
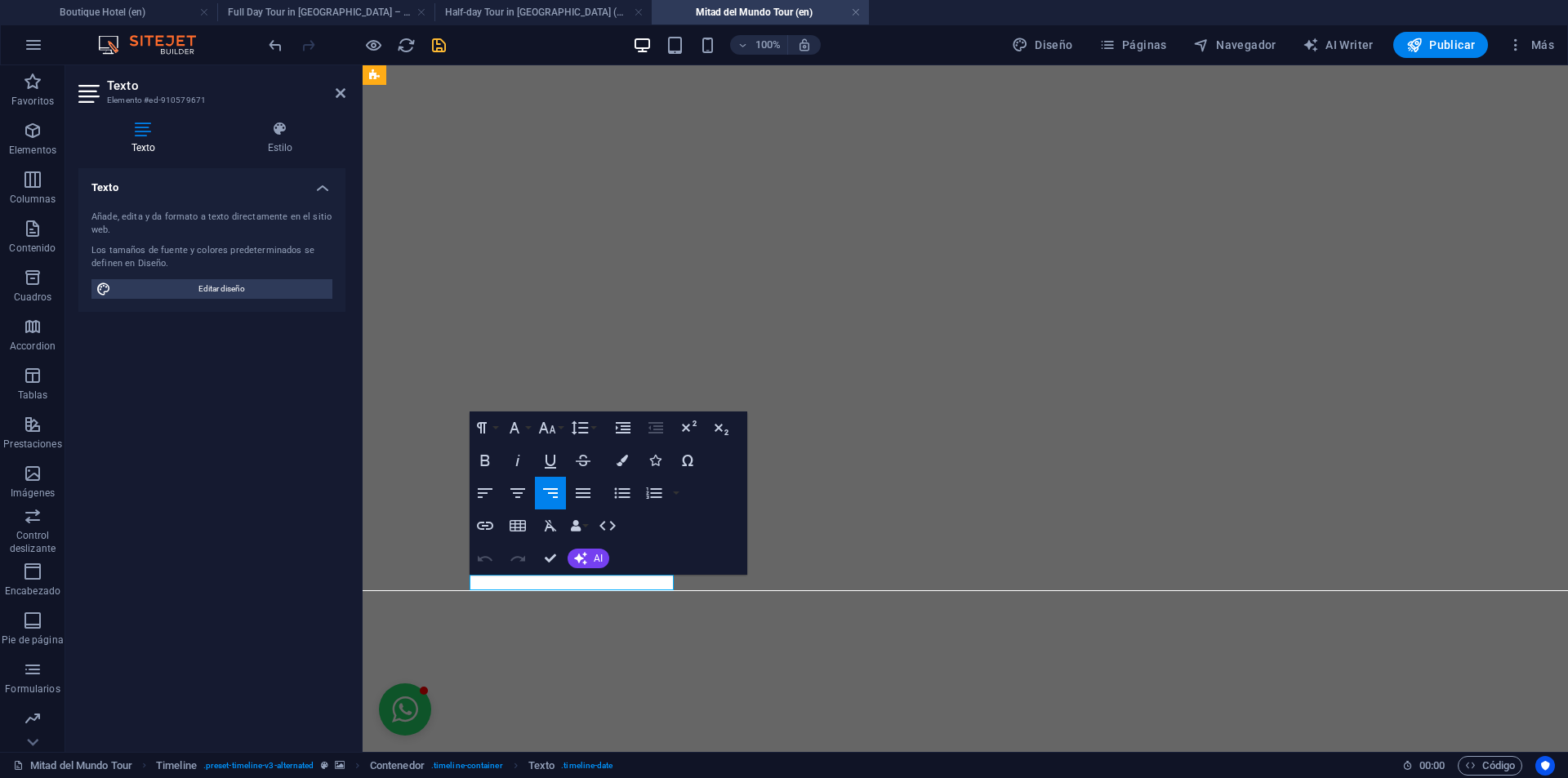
drag, startPoint x: 610, startPoint y: 588, endPoint x: 670, endPoint y: 596, distance: 60.5
click at [490, 517] on icon "button" at bounding box center [484, 525] width 20 height 20
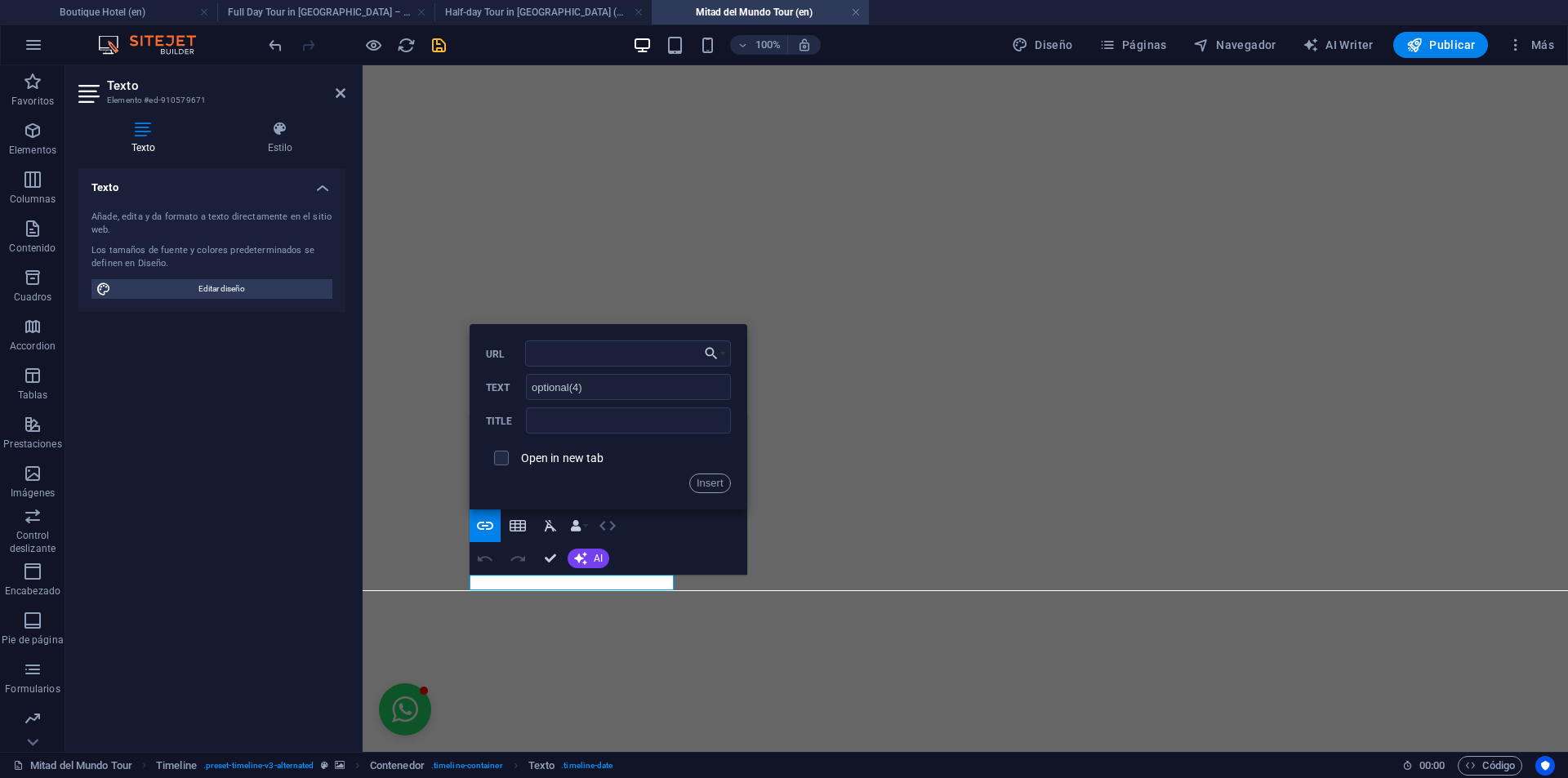
type input "#terms-tour"
click at [717, 485] on button "Insert" at bounding box center [710, 482] width 42 height 20
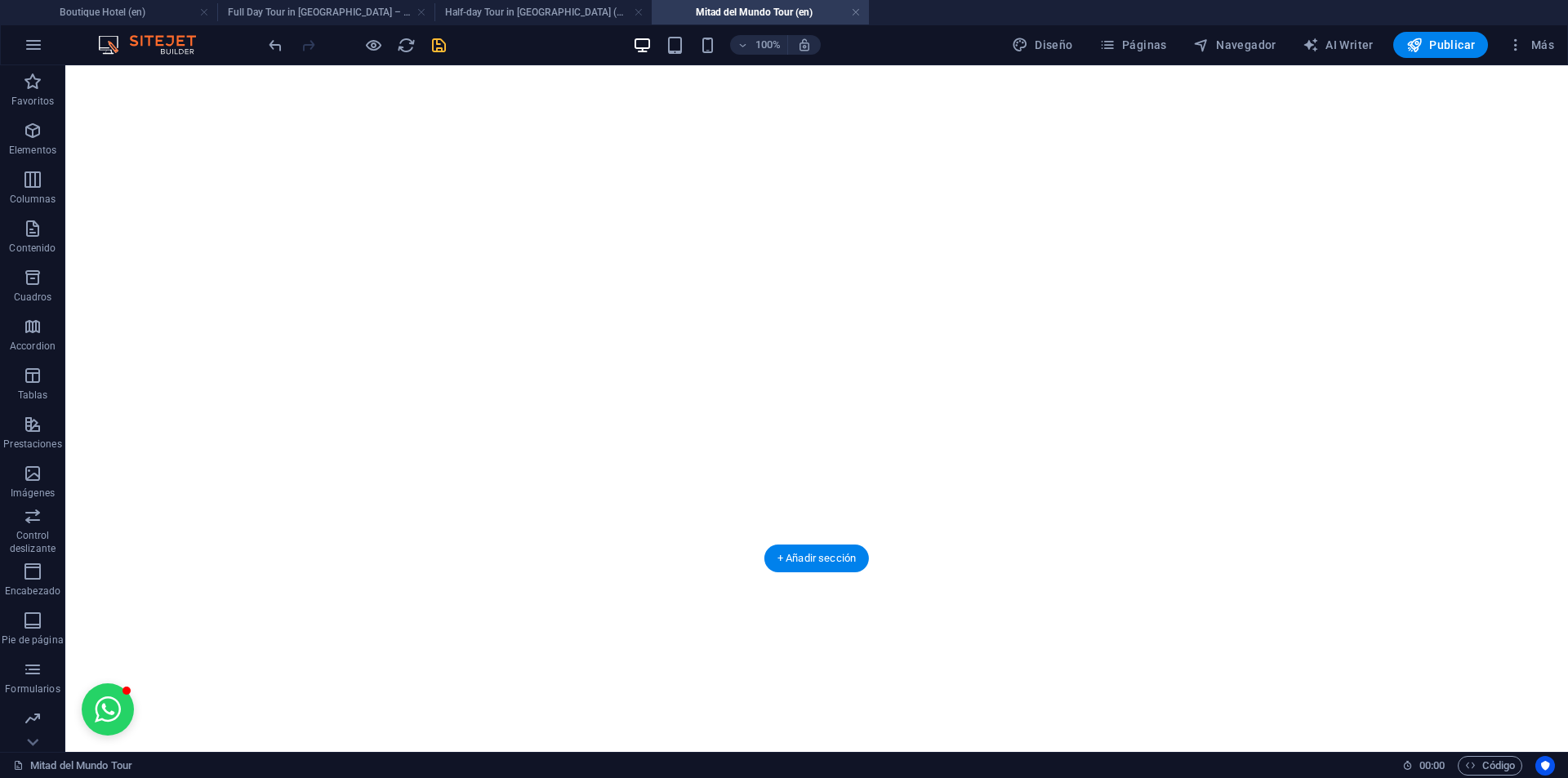
scroll to position [3506, 0]
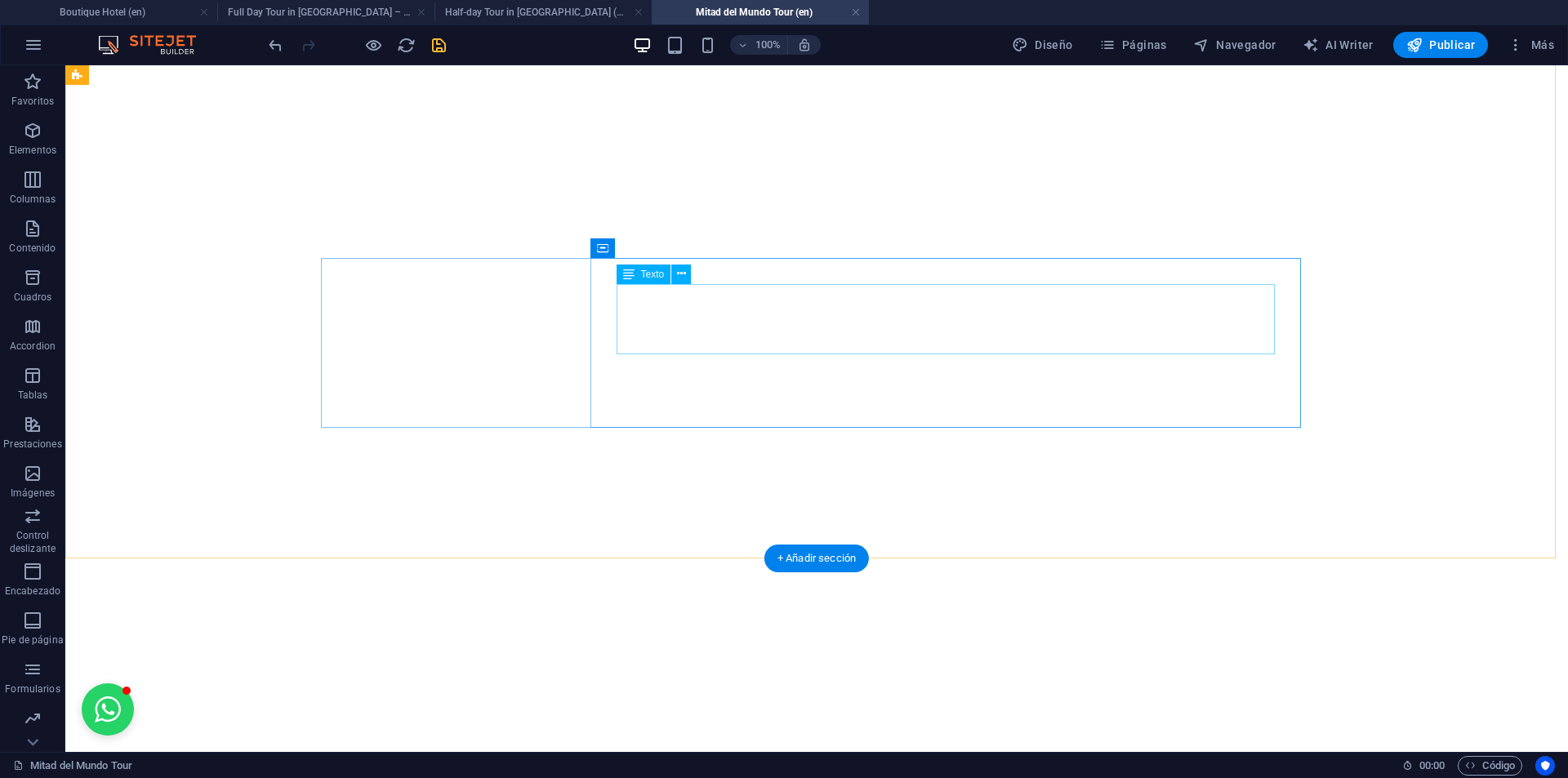
drag, startPoint x: 1115, startPoint y: 342, endPoint x: 820, endPoint y: 342, distance: 295.0
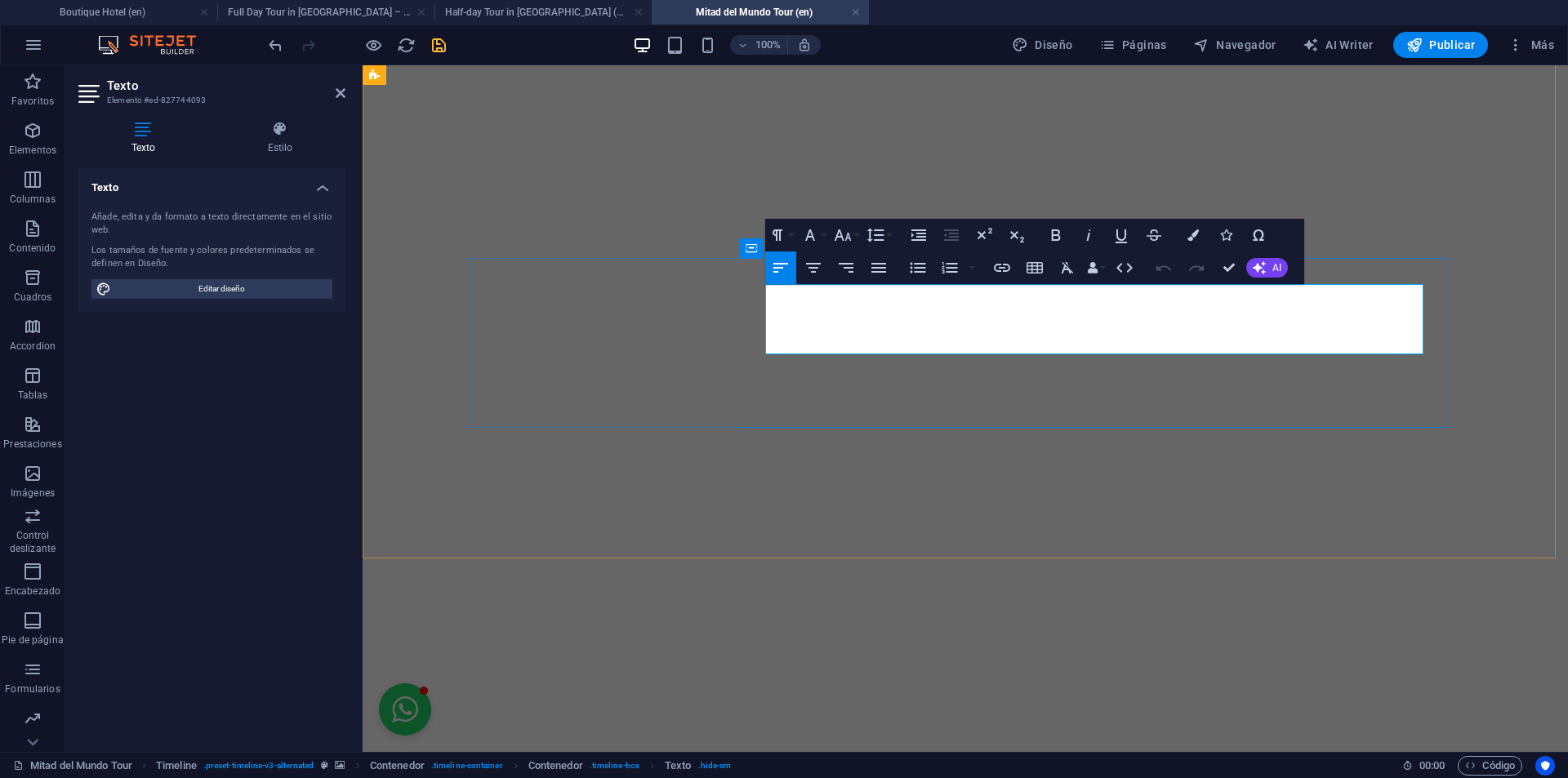
drag, startPoint x: 1276, startPoint y: 344, endPoint x: 1291, endPoint y: 348, distance: 15.5
click at [1012, 266] on button "Insert Link" at bounding box center [1002, 267] width 31 height 33
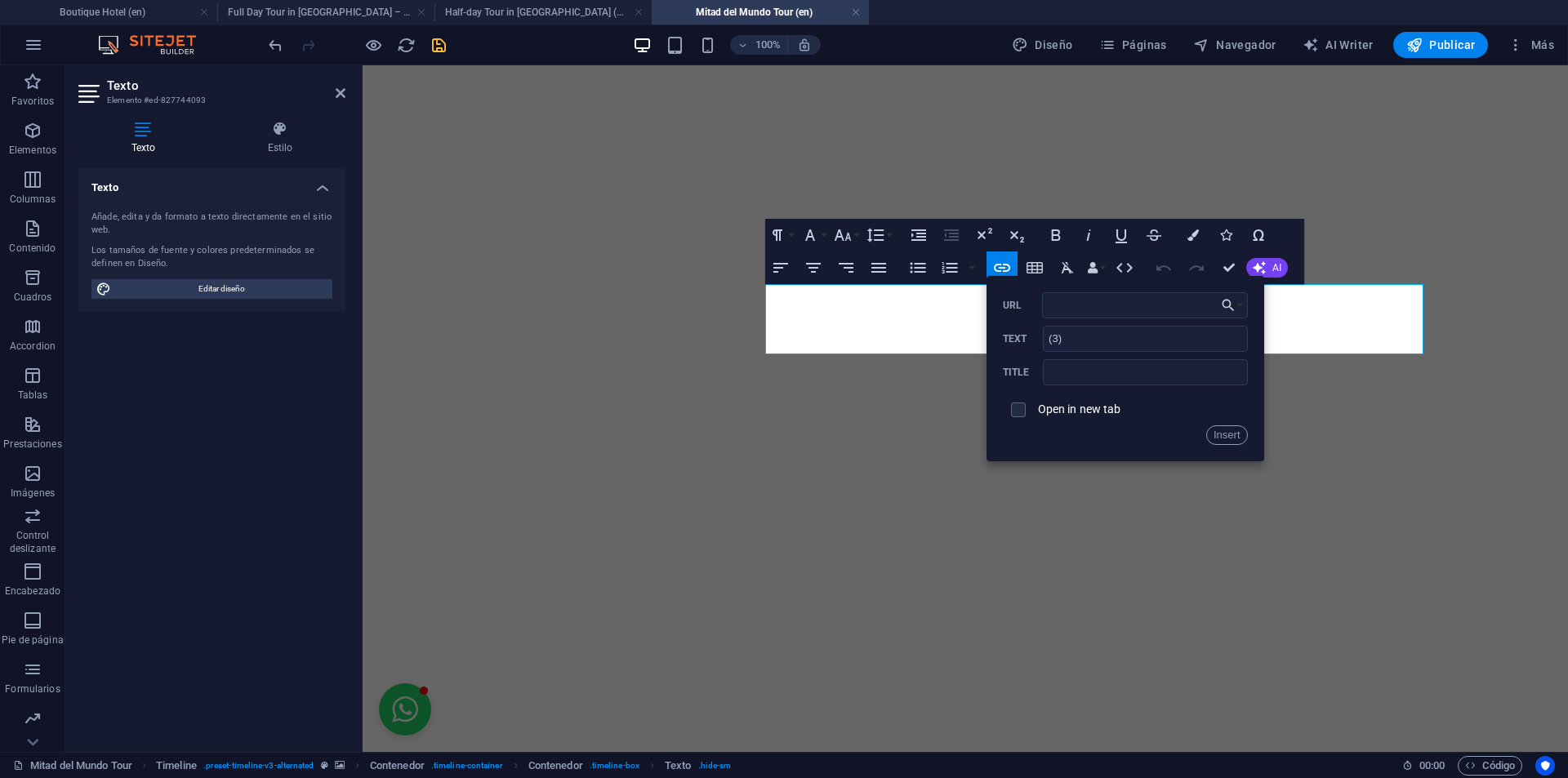
type input "#terms-tour"
click at [1233, 439] on button "Insert" at bounding box center [1227, 434] width 42 height 20
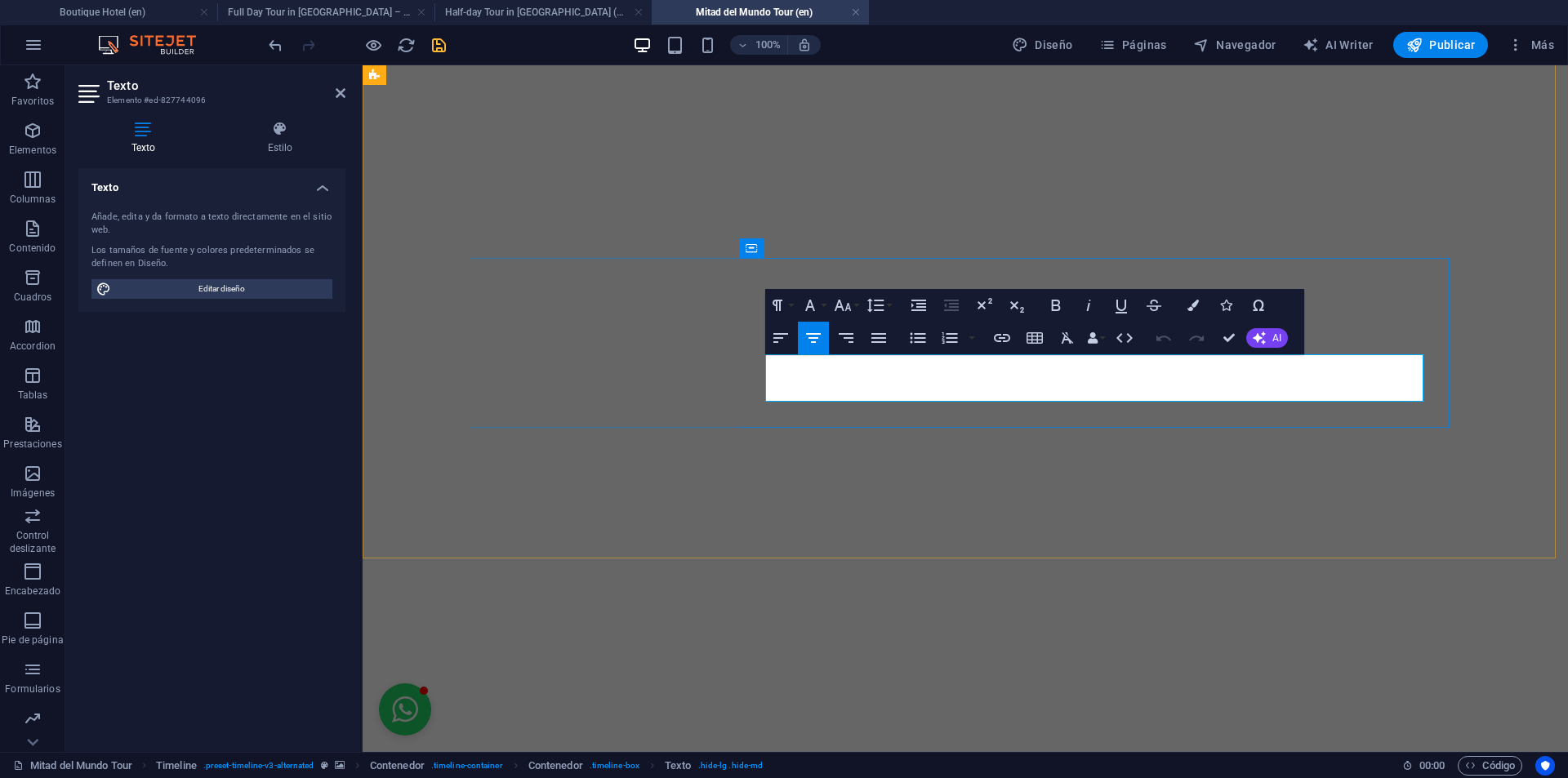
drag, startPoint x: 1359, startPoint y: 386, endPoint x: 1370, endPoint y: 388, distance: 11.2
click at [1005, 338] on icon "button" at bounding box center [1001, 338] width 16 height 9
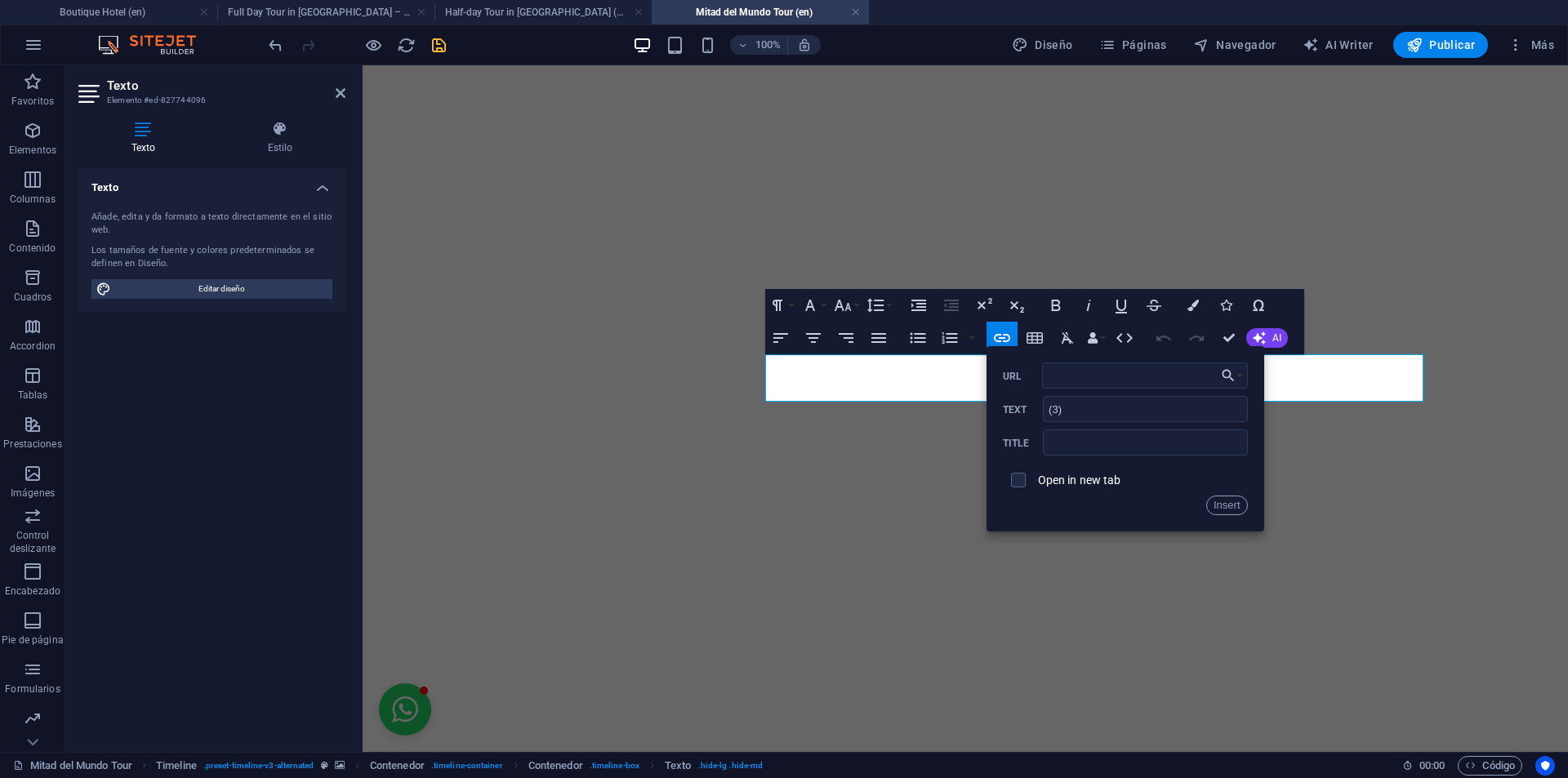
type input "#terms-tour"
click at [1222, 500] on button "Insert" at bounding box center [1227, 505] width 42 height 20
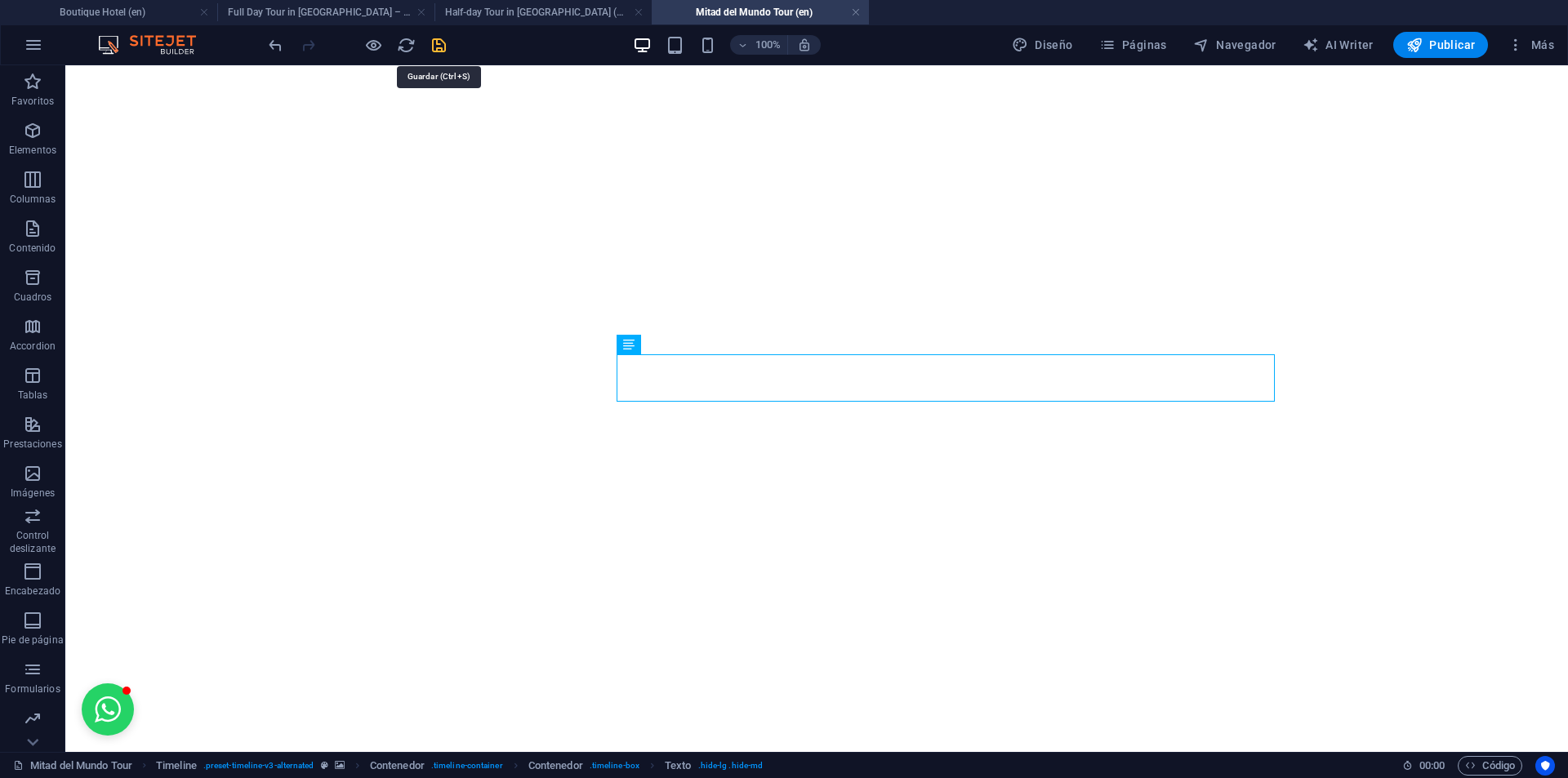
click at [440, 43] on icon "save" at bounding box center [439, 45] width 19 height 19
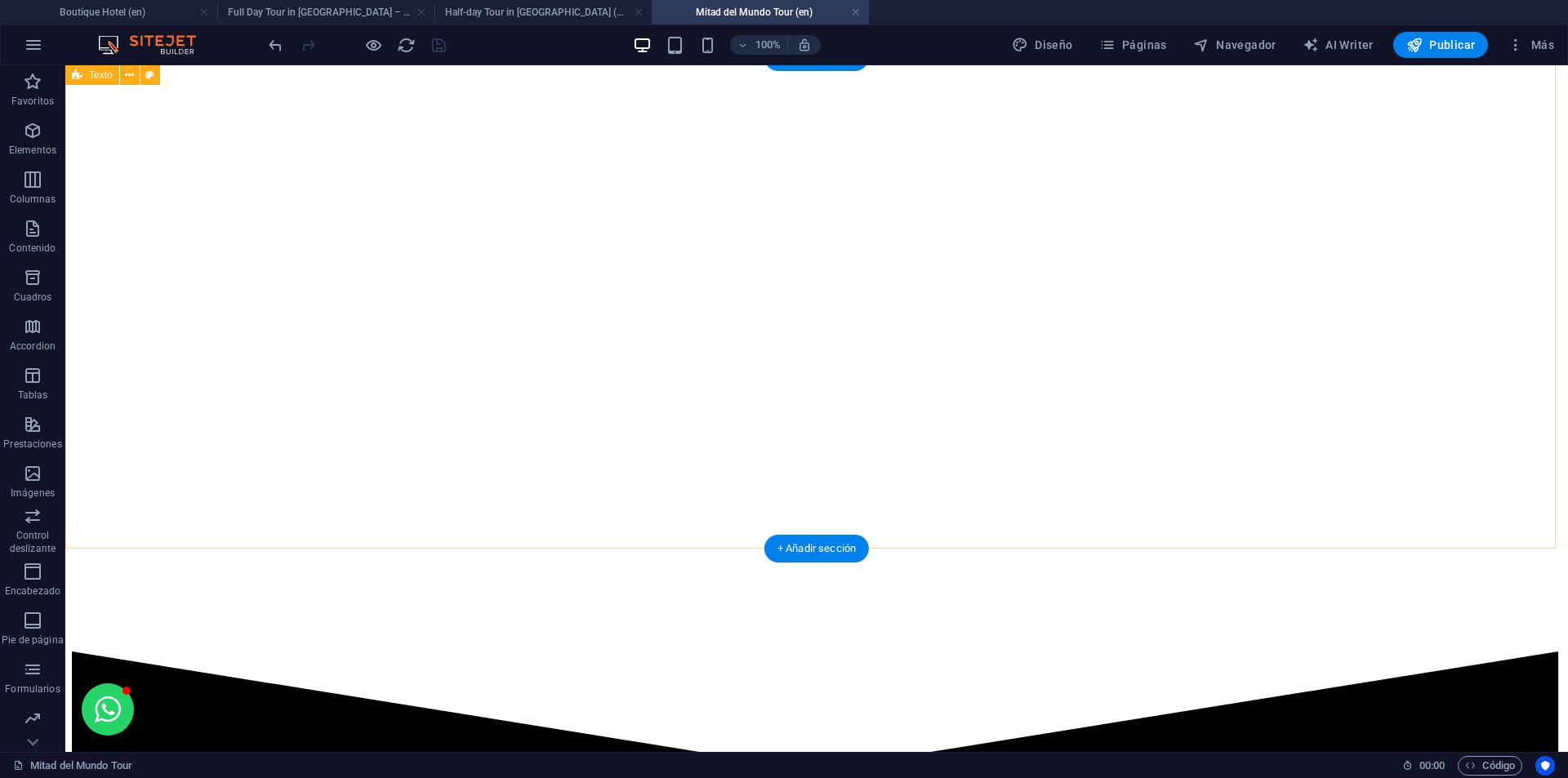
scroll to position [3914, 0]
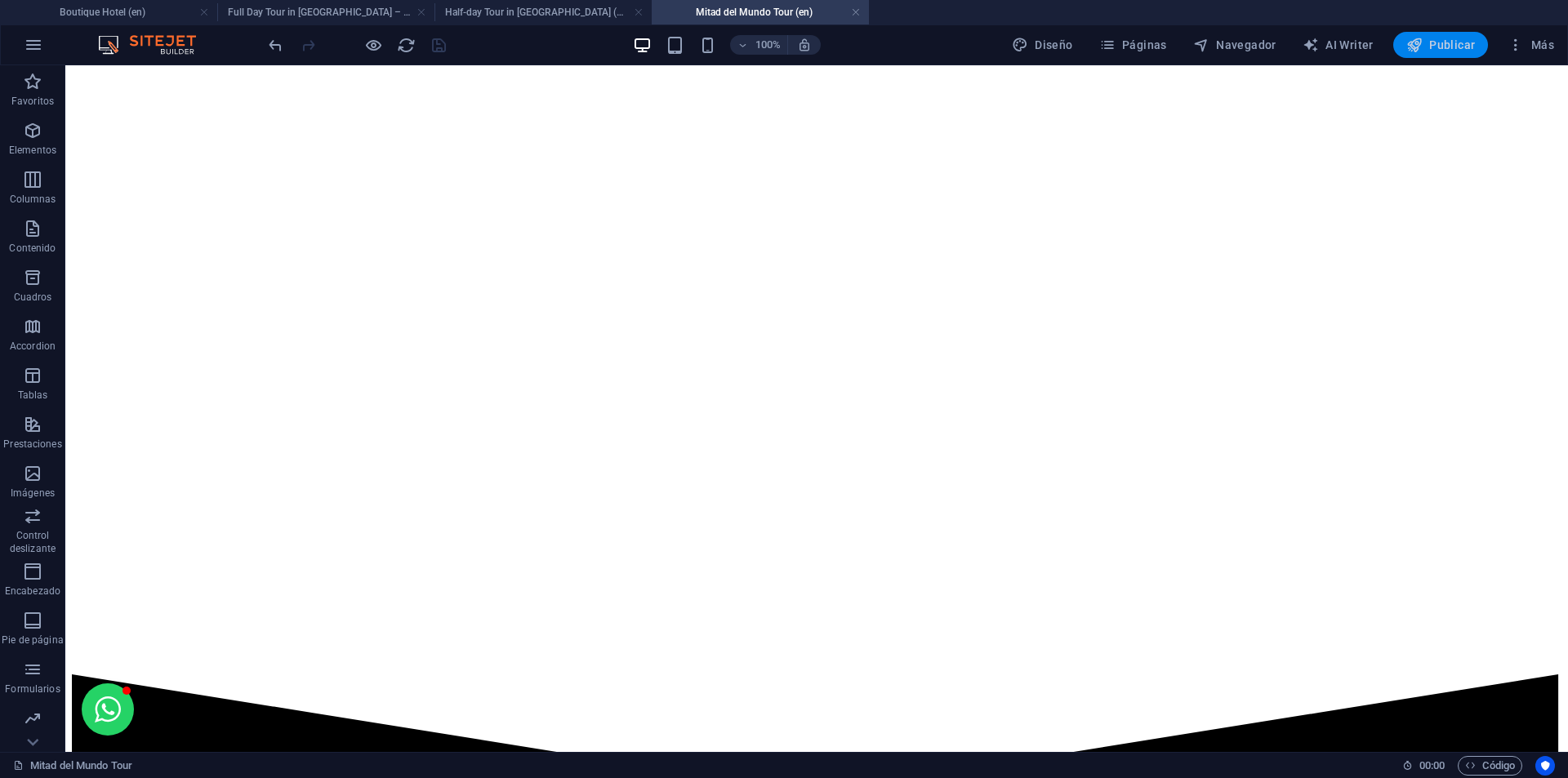
click at [1439, 43] on span "Publicar" at bounding box center [1440, 45] width 69 height 16
